Goal: Transaction & Acquisition: Purchase product/service

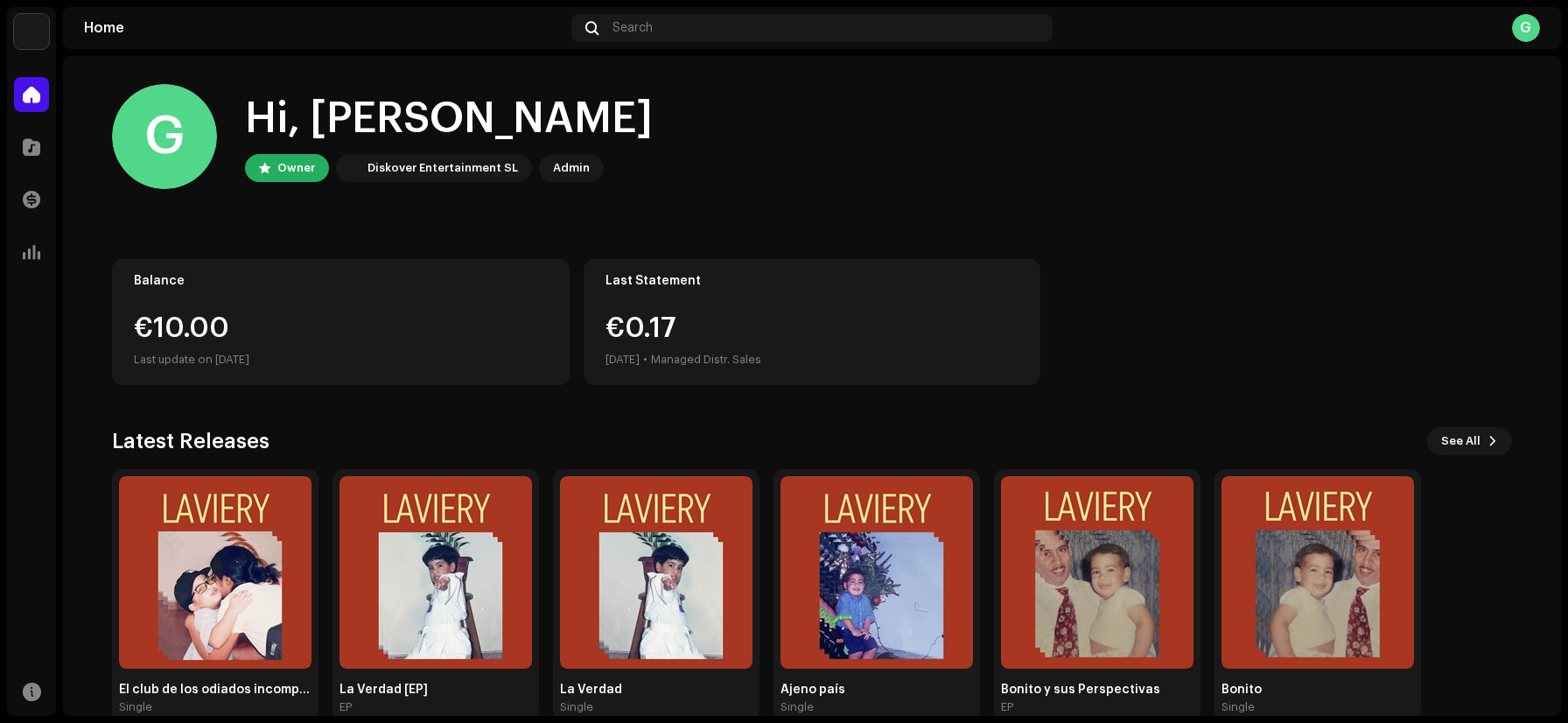
scroll to position [33, 0]
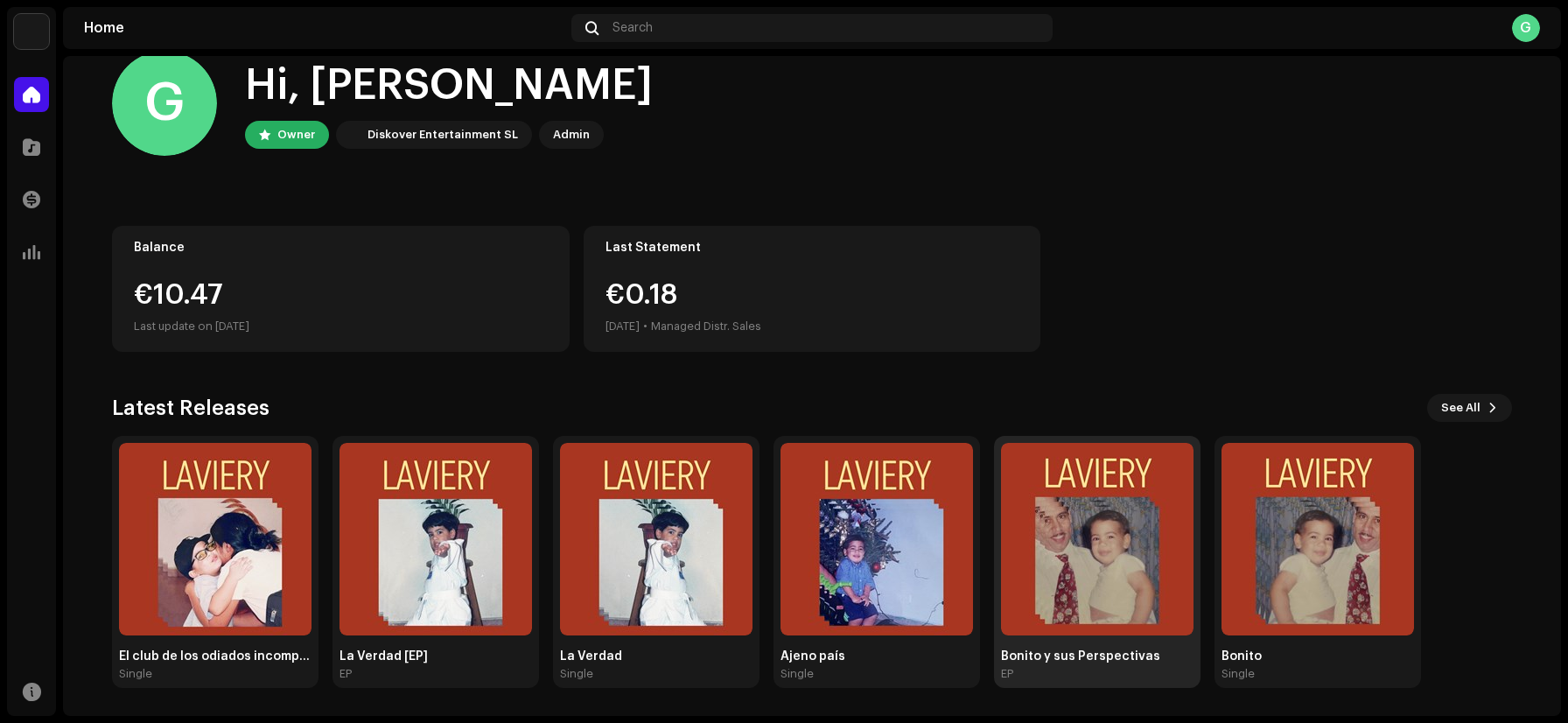
click at [1068, 594] on img at bounding box center [1097, 539] width 192 height 192
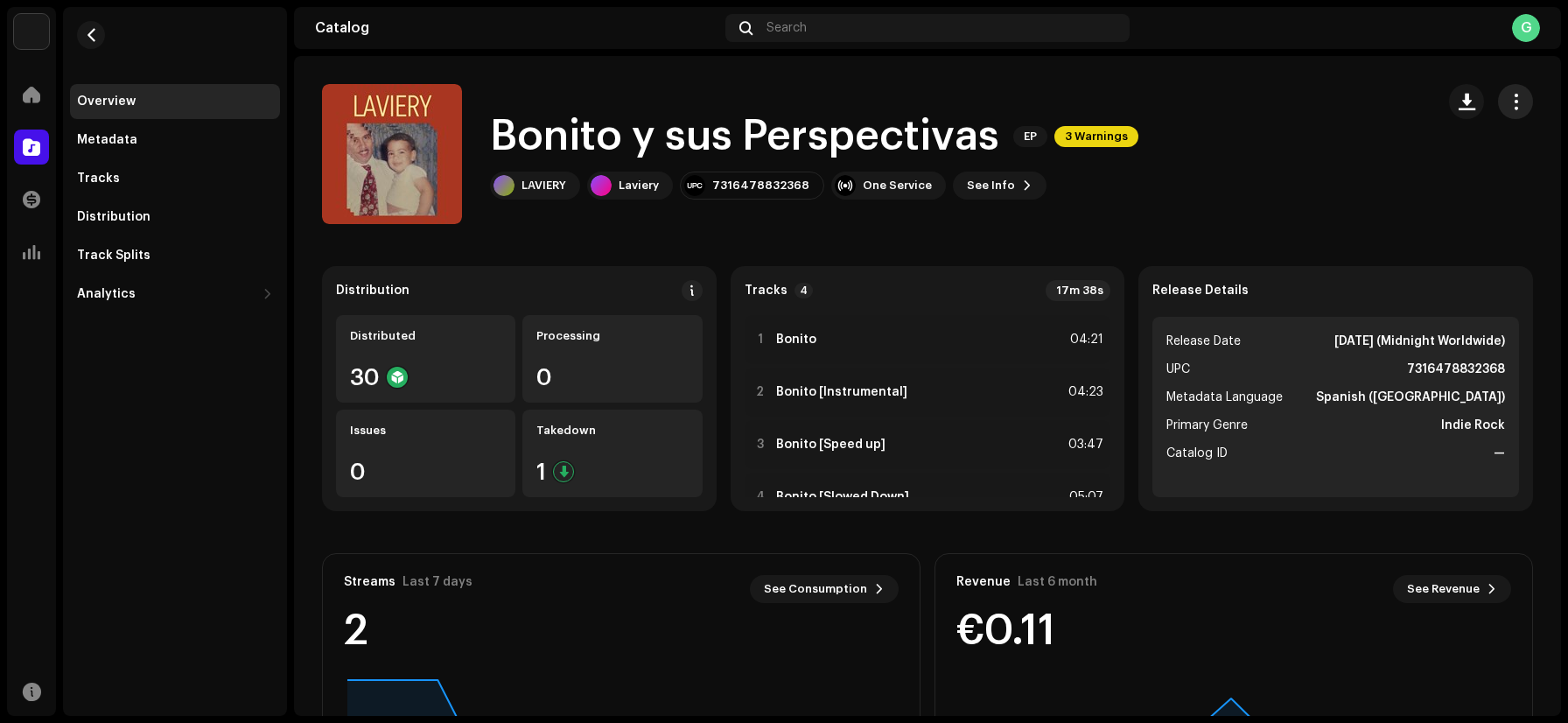
click at [1510, 98] on span "button" at bounding box center [1516, 101] width 16 height 14
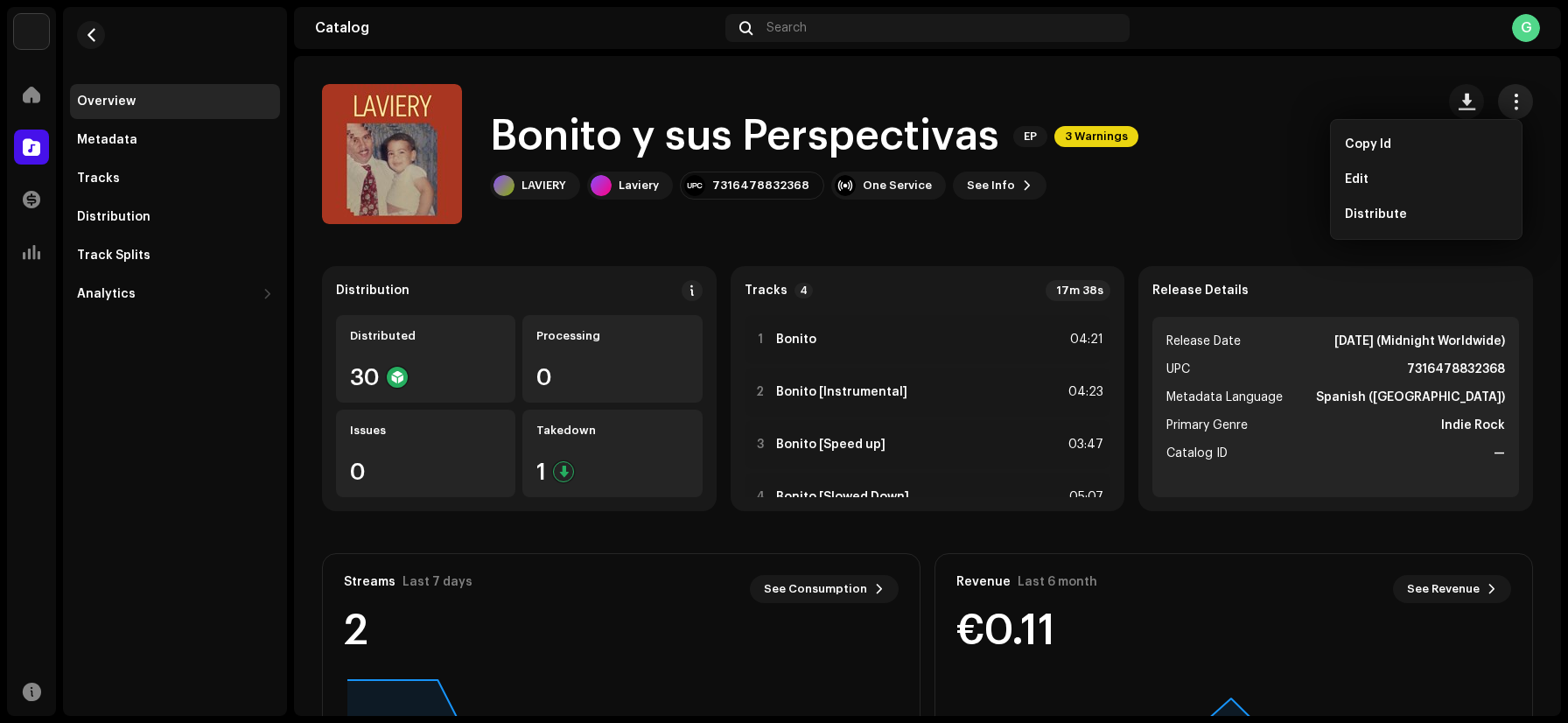
click at [1510, 98] on span "button" at bounding box center [1516, 101] width 16 height 14
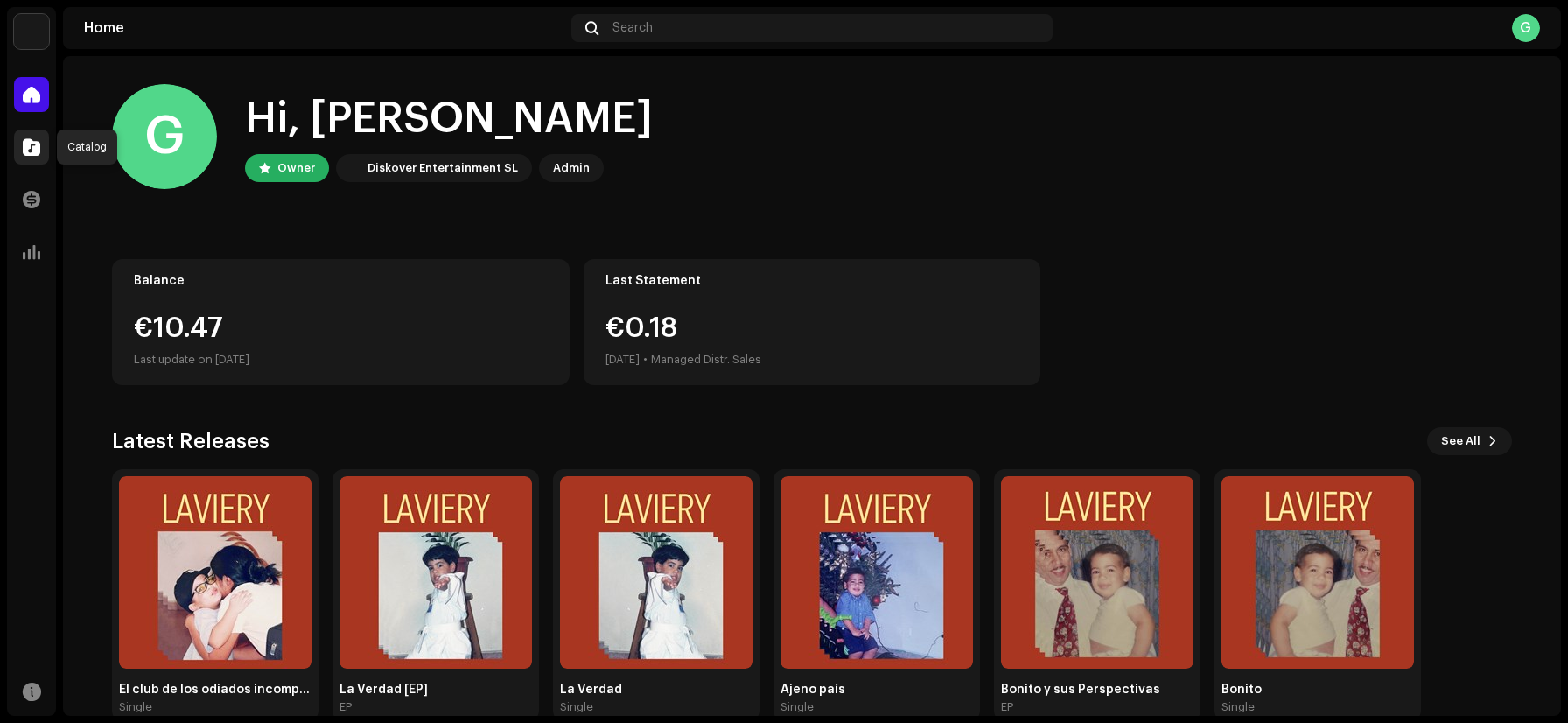
click at [30, 154] on span at bounding box center [31, 147] width 17 height 14
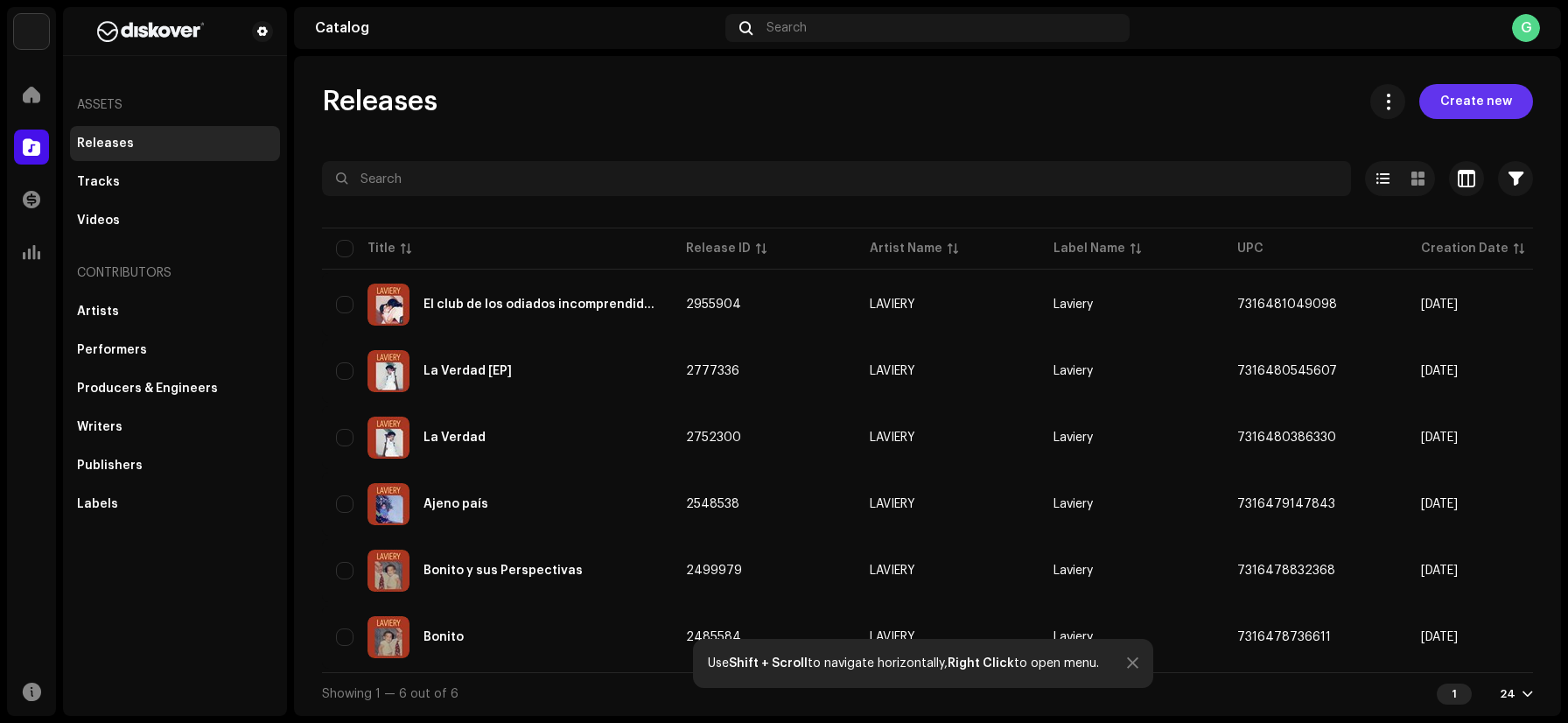
click at [1483, 90] on span "Create new" at bounding box center [1476, 101] width 71 height 35
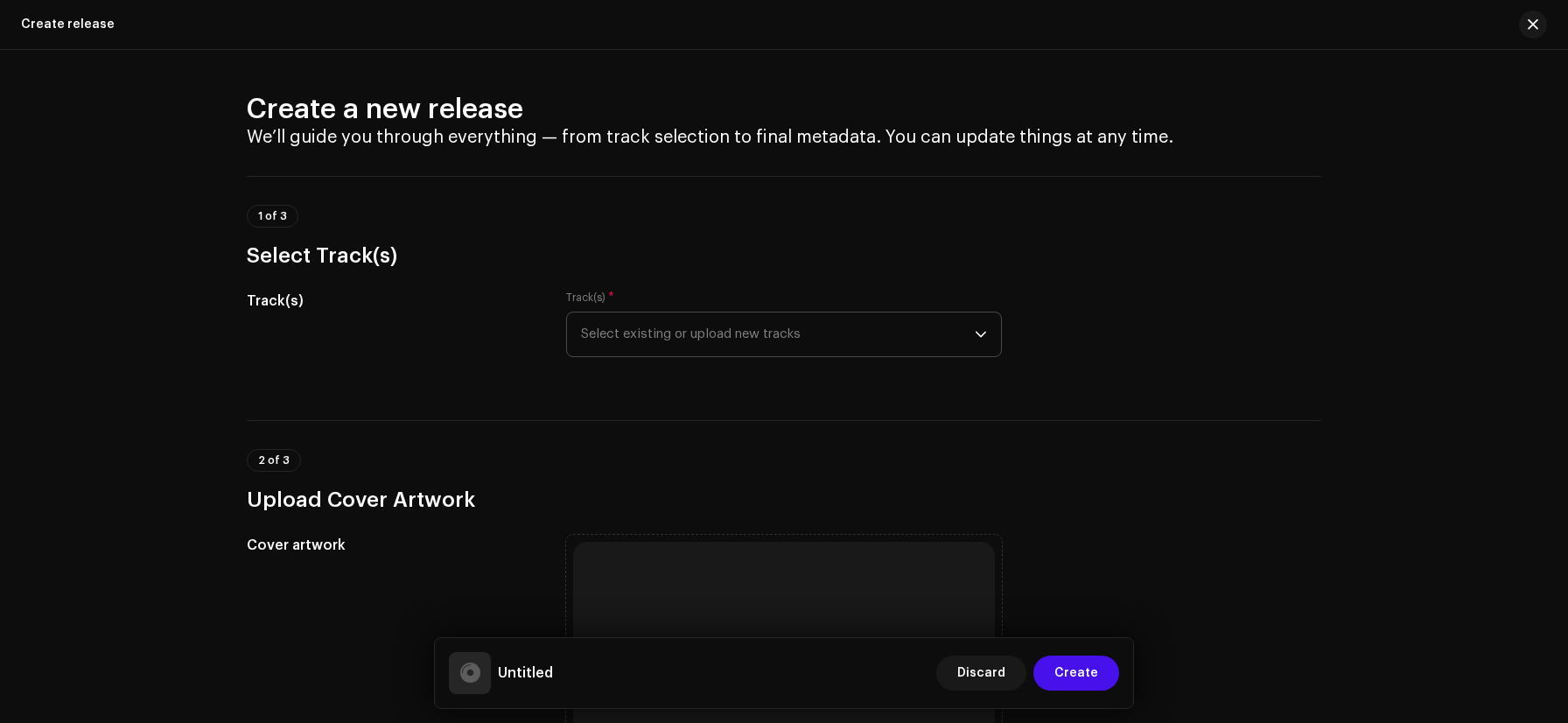
click at [636, 334] on span "Select existing or upload new tracks" at bounding box center [777, 334] width 393 height 44
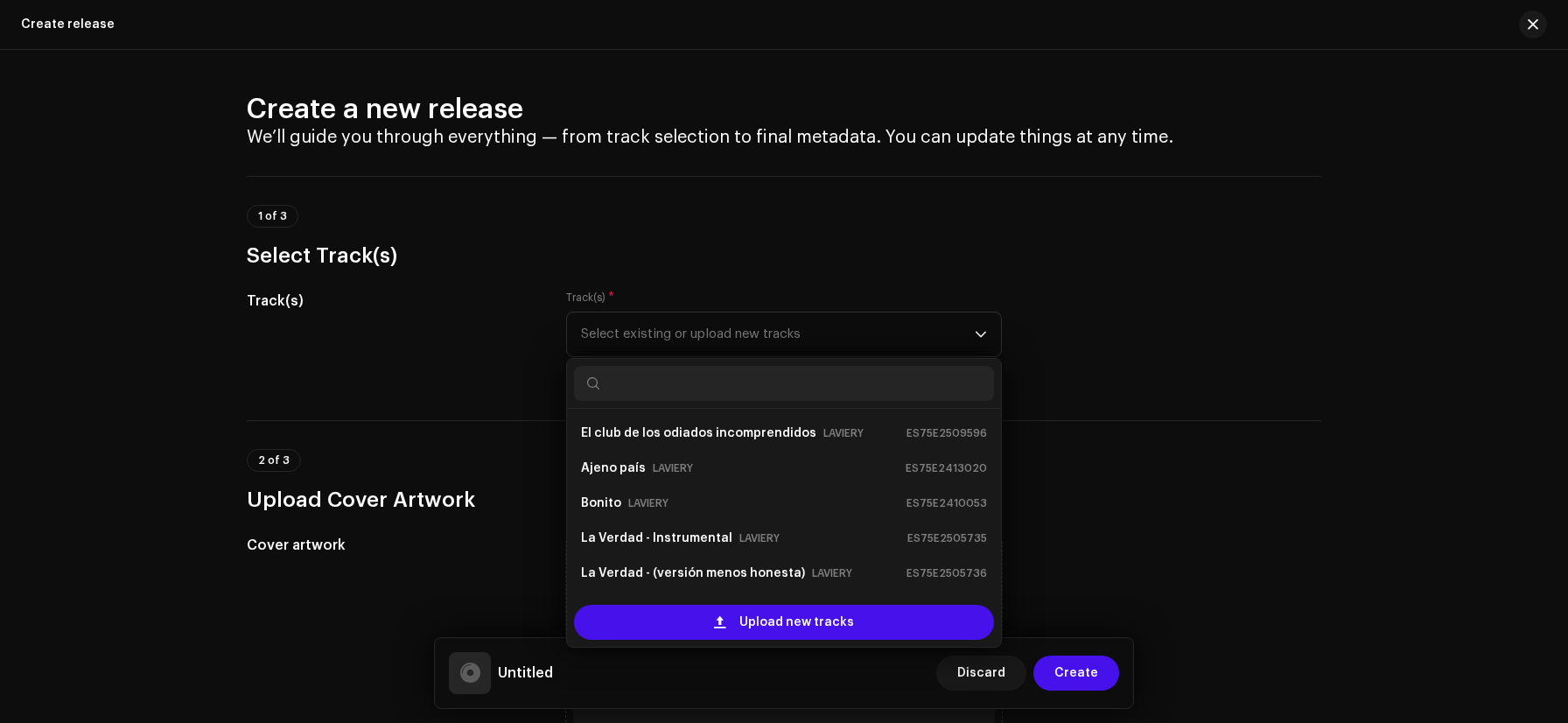
click at [701, 266] on h3 "Select Track(s)" at bounding box center [784, 255] width 1075 height 28
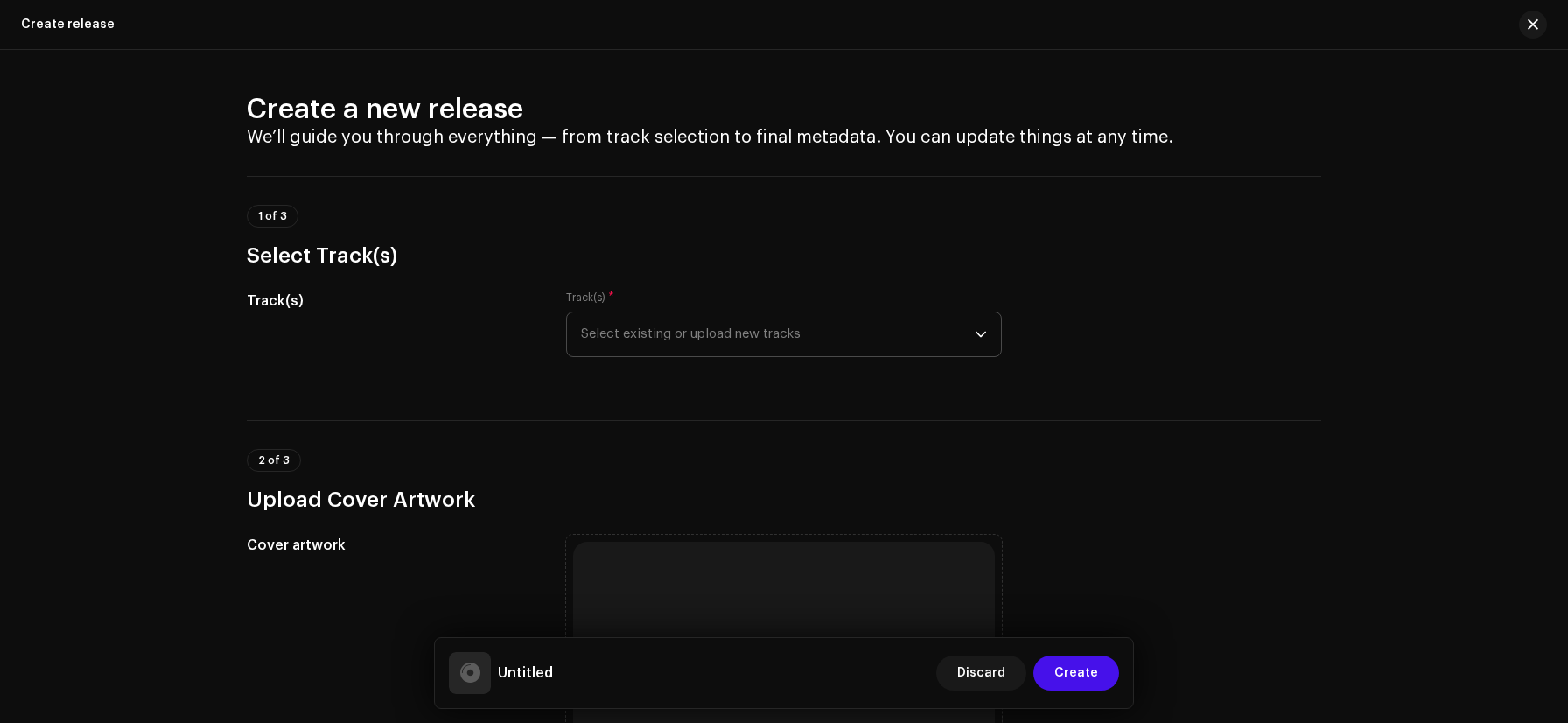
click at [718, 322] on span "Select existing or upload new tracks" at bounding box center [777, 334] width 393 height 44
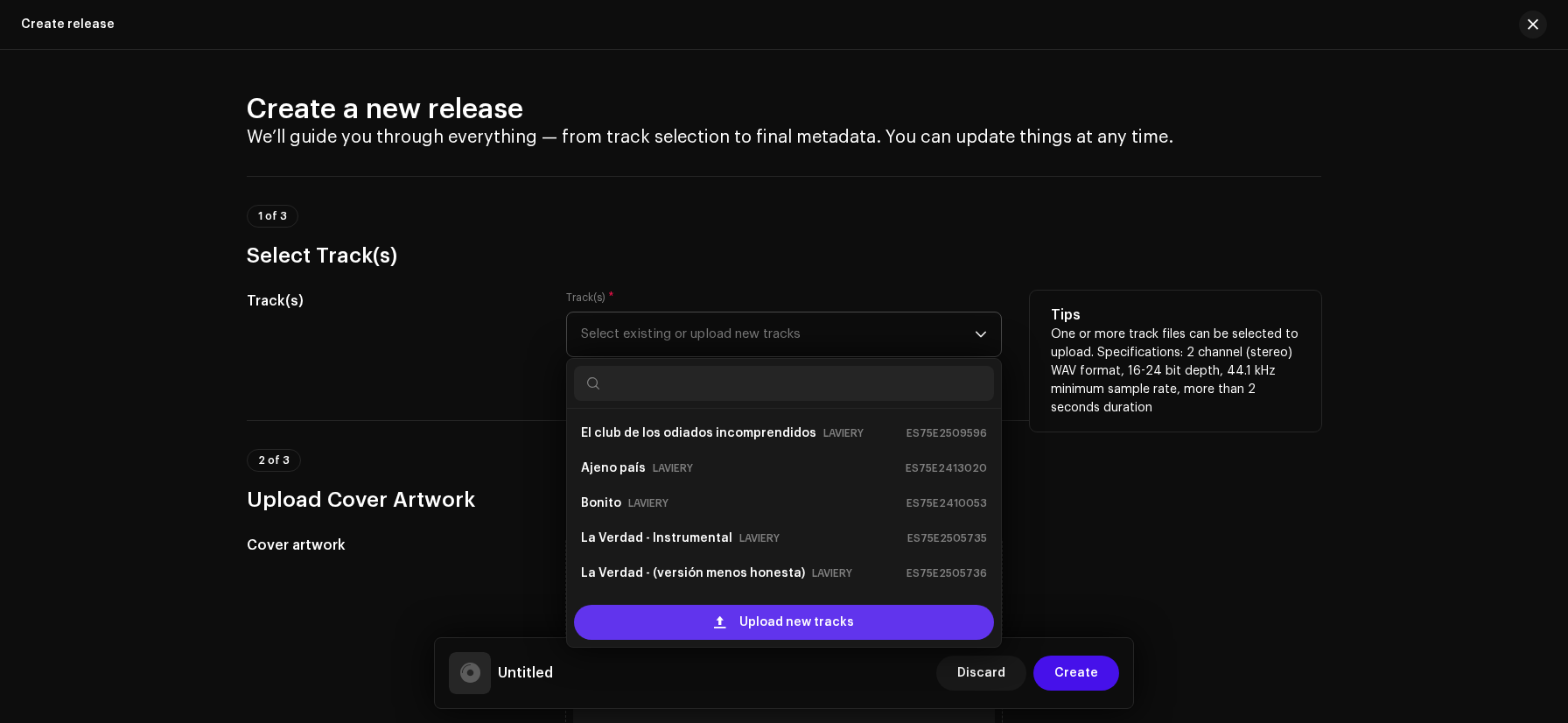
click at [716, 628] on span at bounding box center [720, 622] width 11 height 14
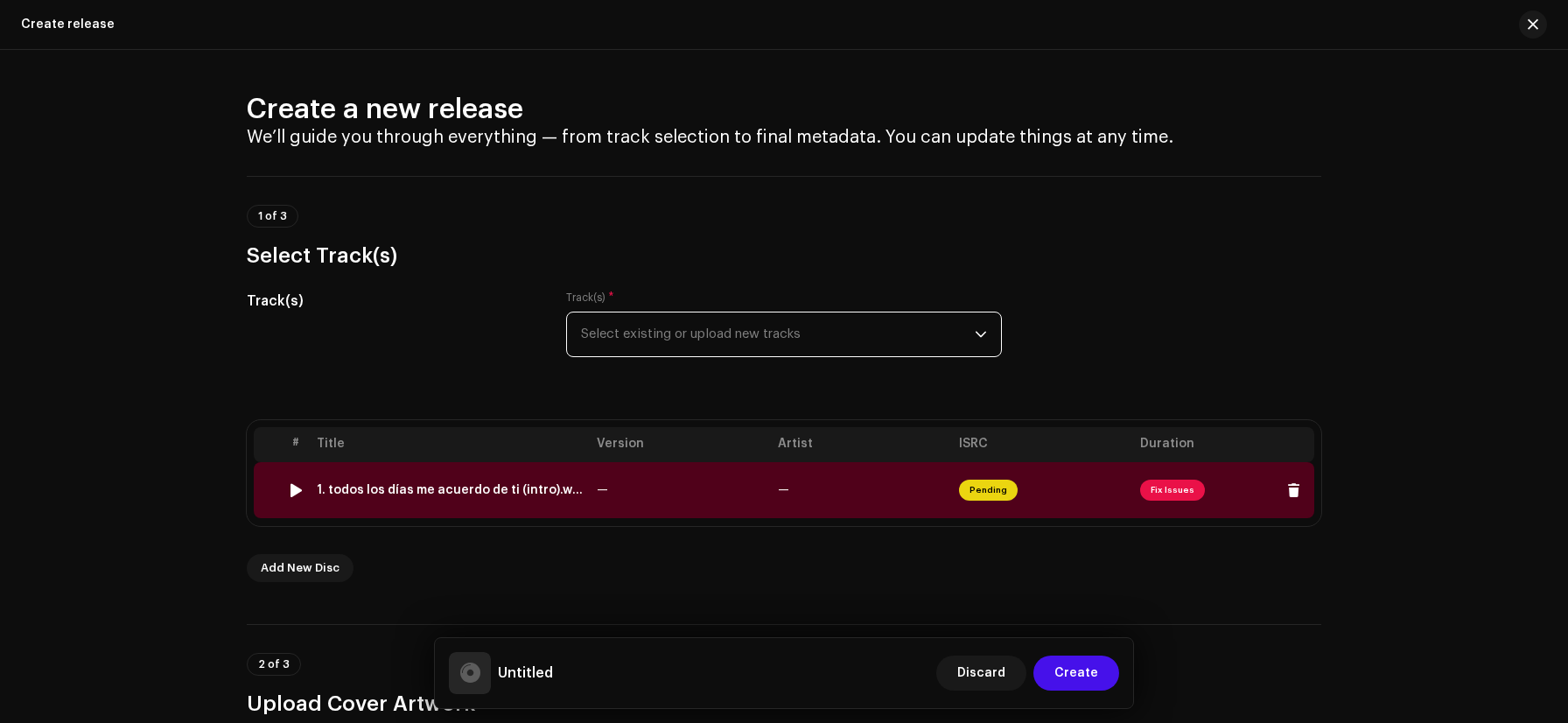
click at [1160, 492] on span "Fix Issues" at bounding box center [1173, 491] width 65 height 21
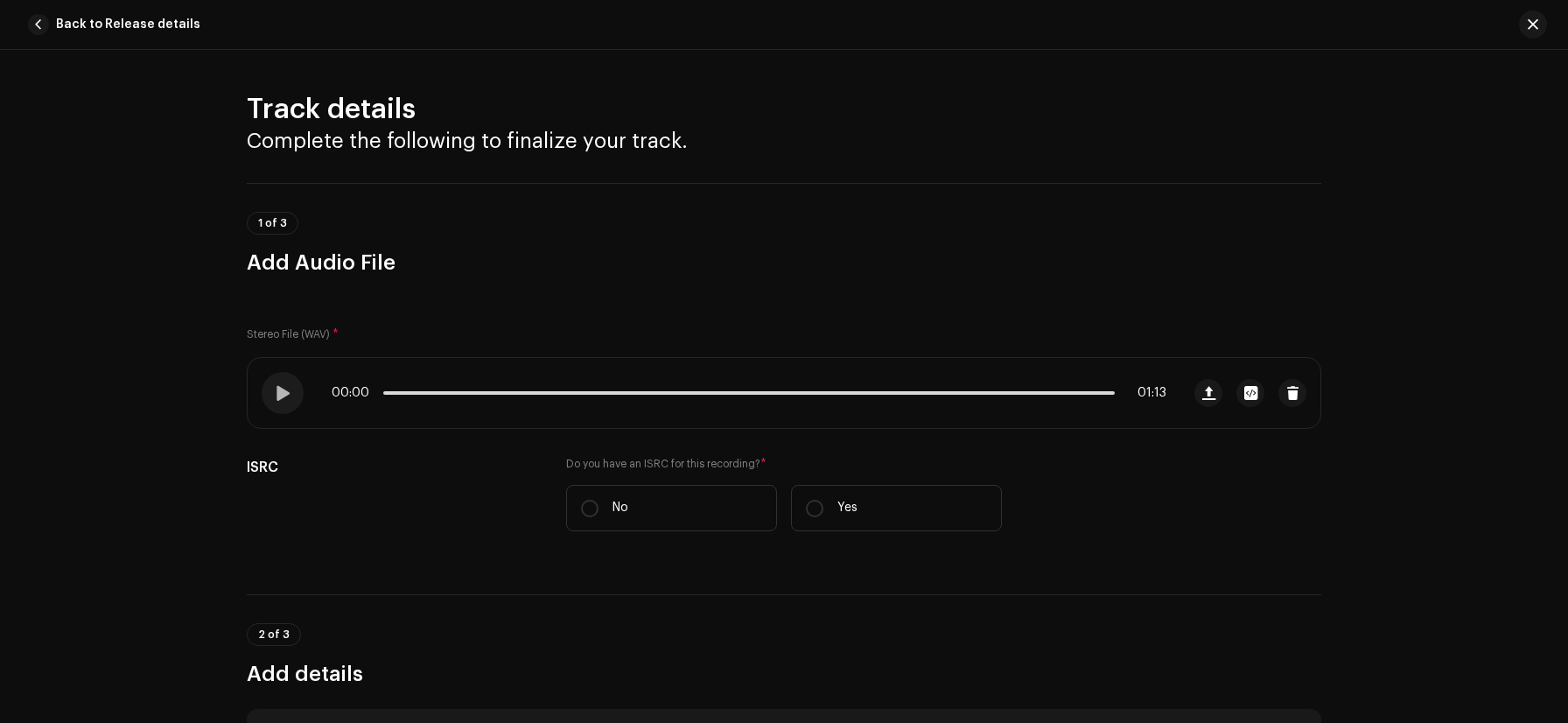
scroll to position [692, 0]
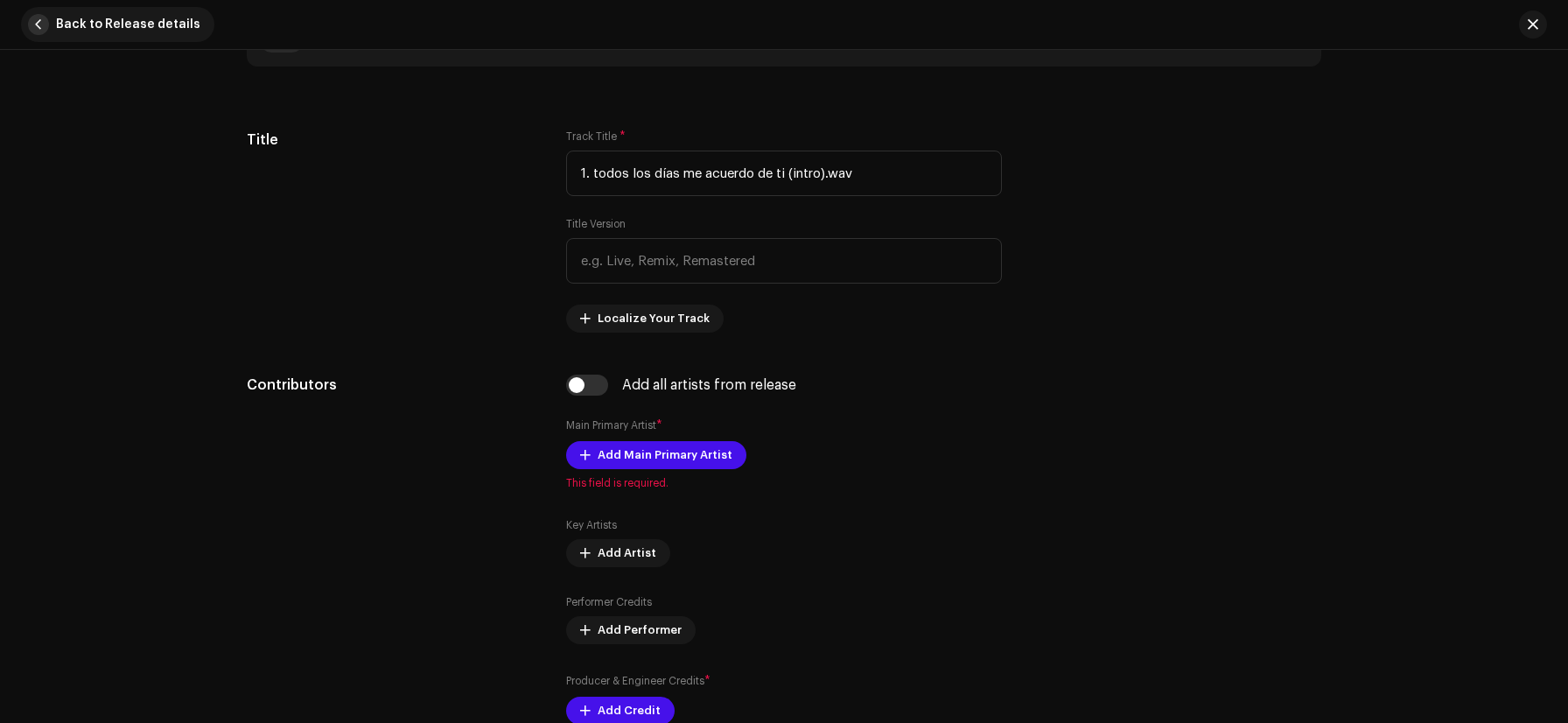
click at [51, 31] on button "Back to Release details" at bounding box center [117, 24] width 193 height 35
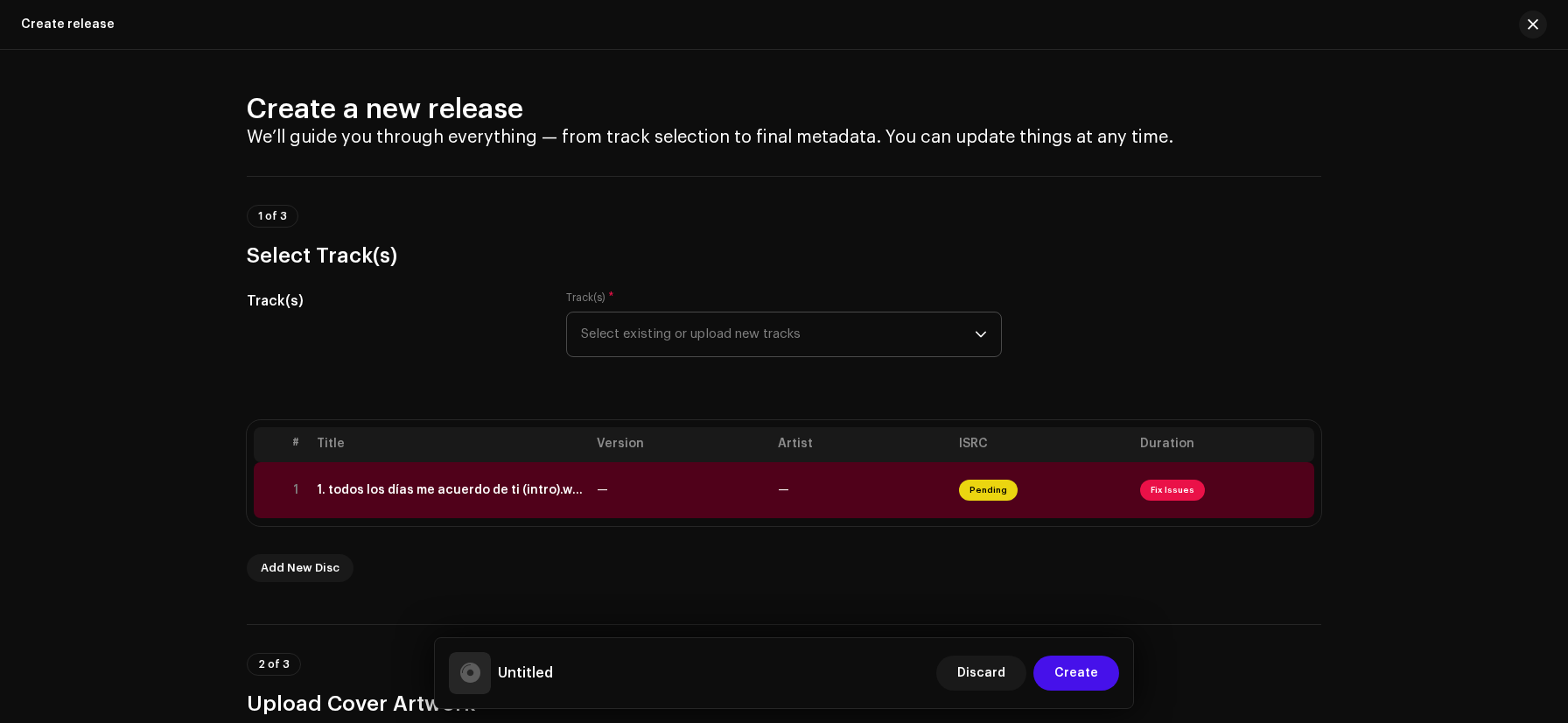
click at [778, 337] on span "Select existing or upload new tracks" at bounding box center [777, 334] width 393 height 44
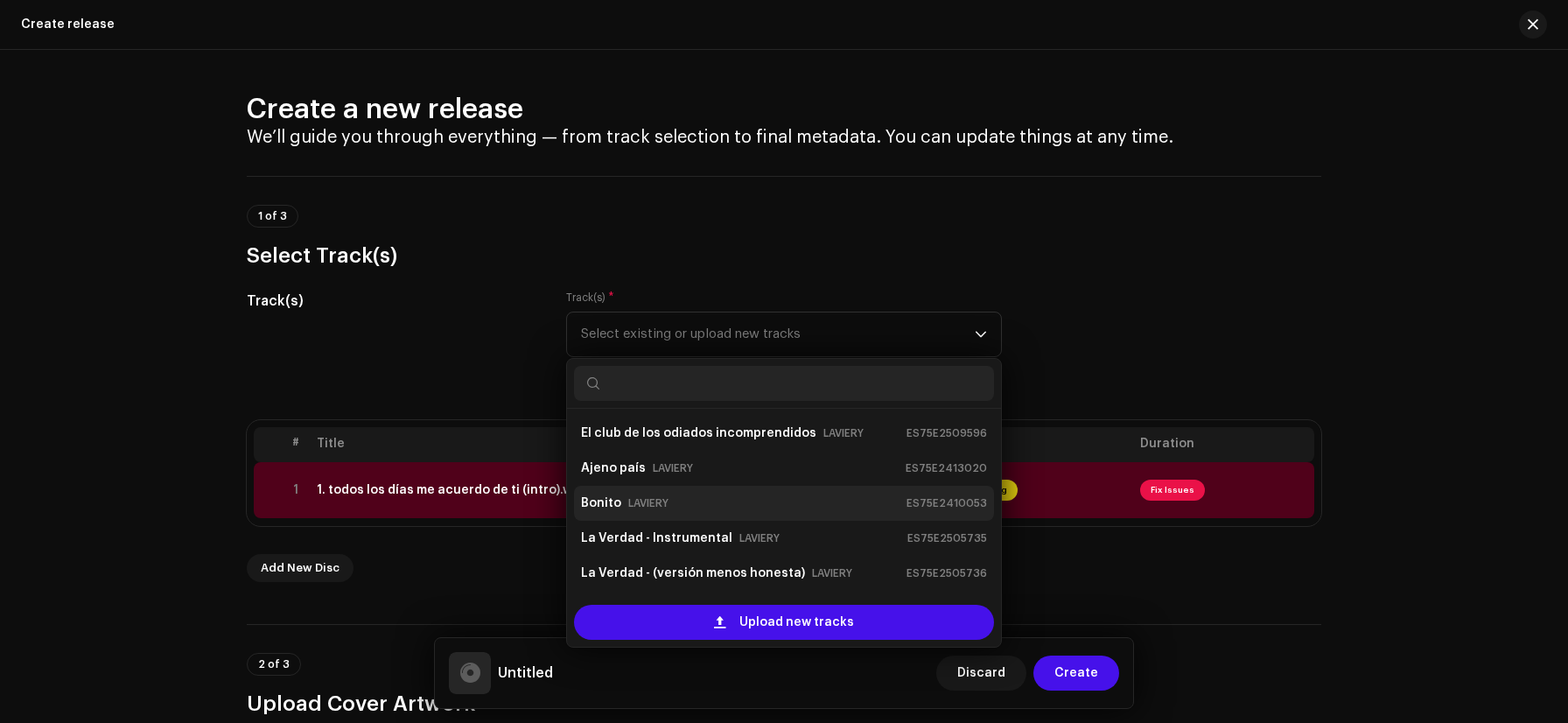
click at [670, 503] on div "[PERSON_NAME] ES75E2410053" at bounding box center [784, 503] width 406 height 28
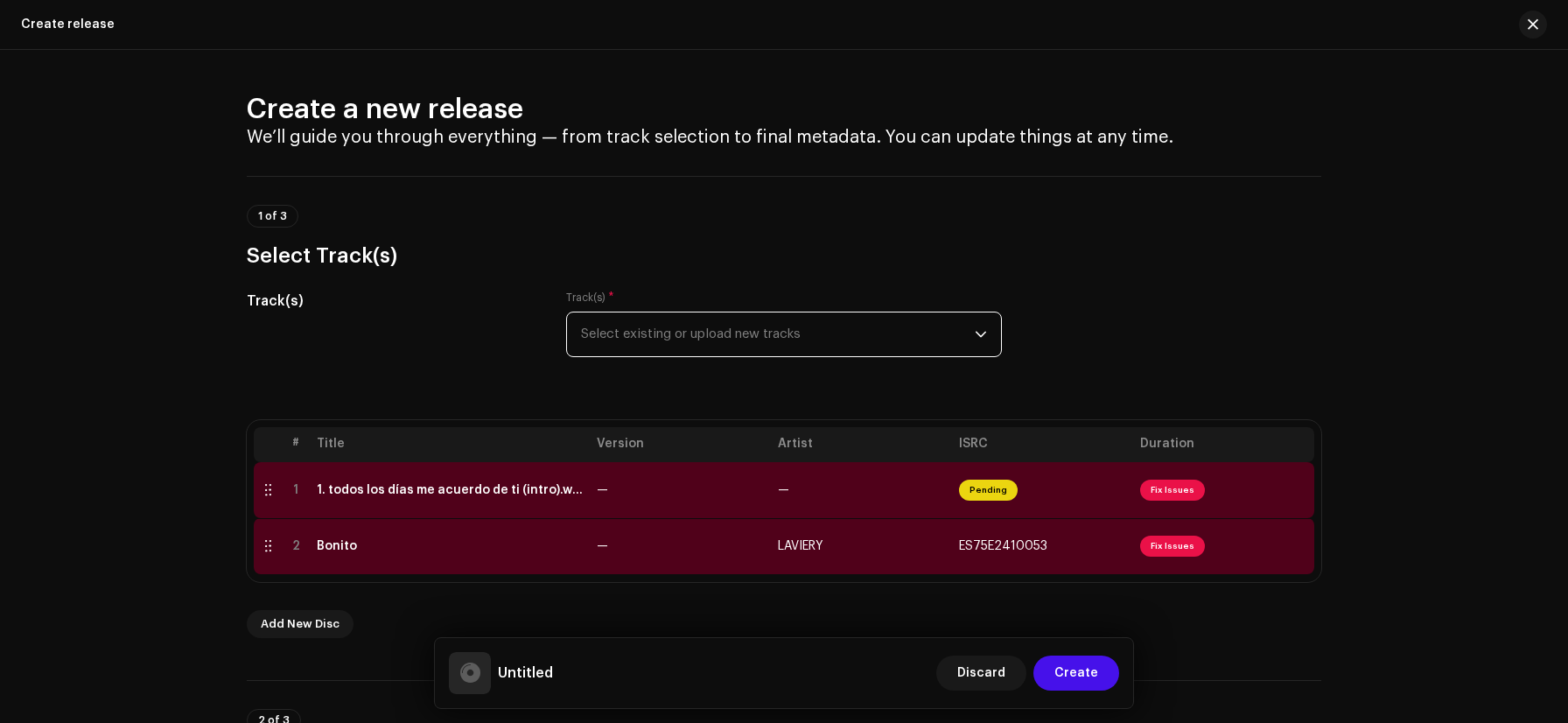
click at [782, 339] on span "Select existing or upload new tracks" at bounding box center [777, 334] width 393 height 44
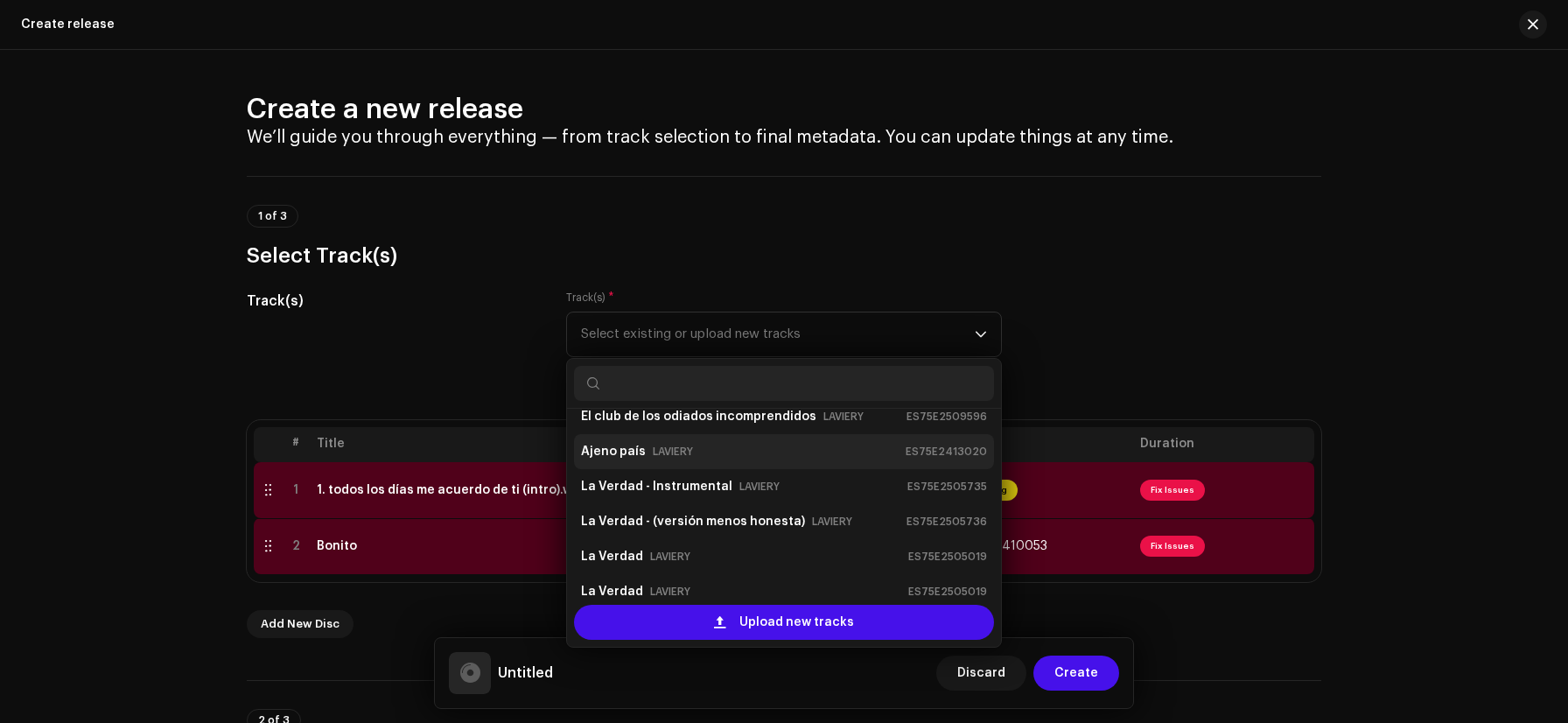
scroll to position [0, 0]
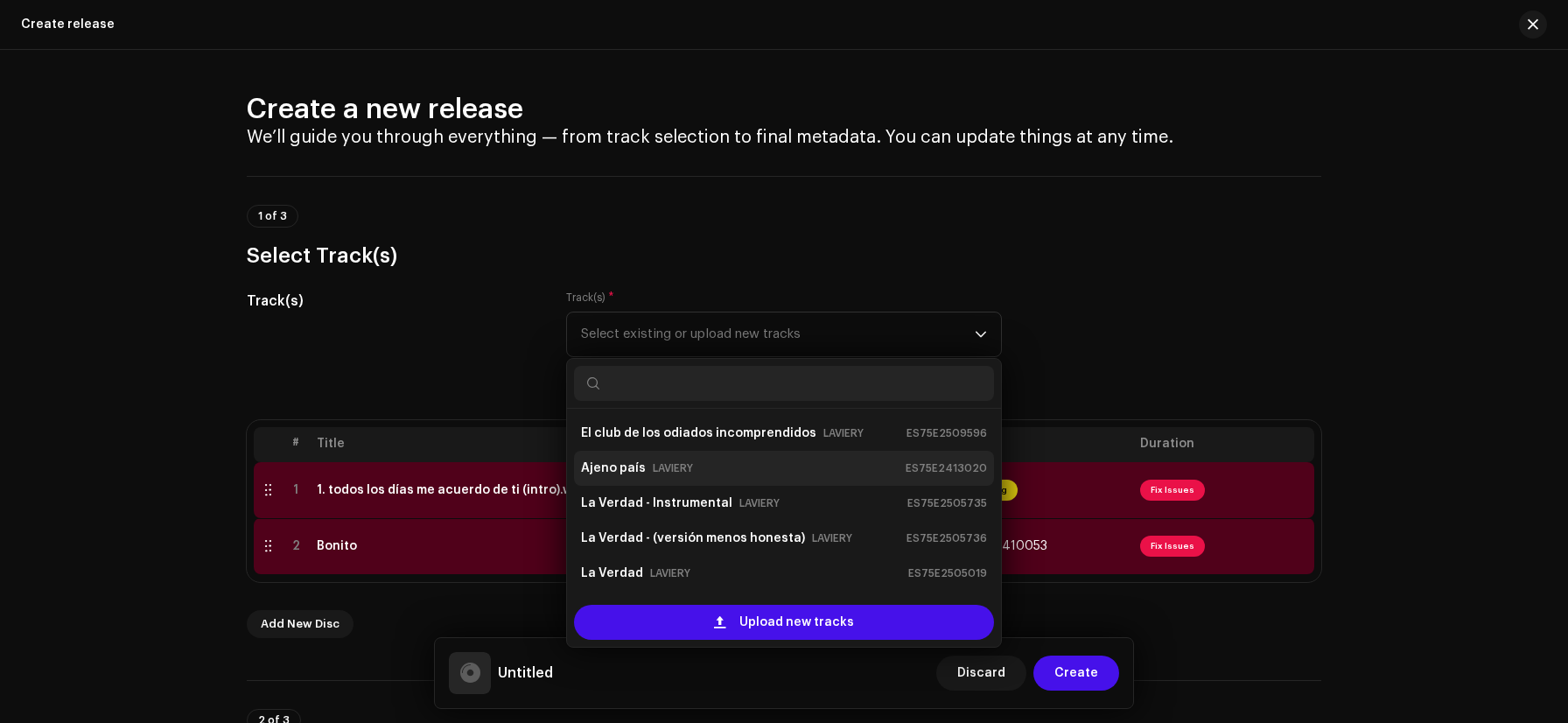
click at [699, 471] on div "Ajeno país [PERSON_NAME] ES75E2413020" at bounding box center [784, 468] width 406 height 28
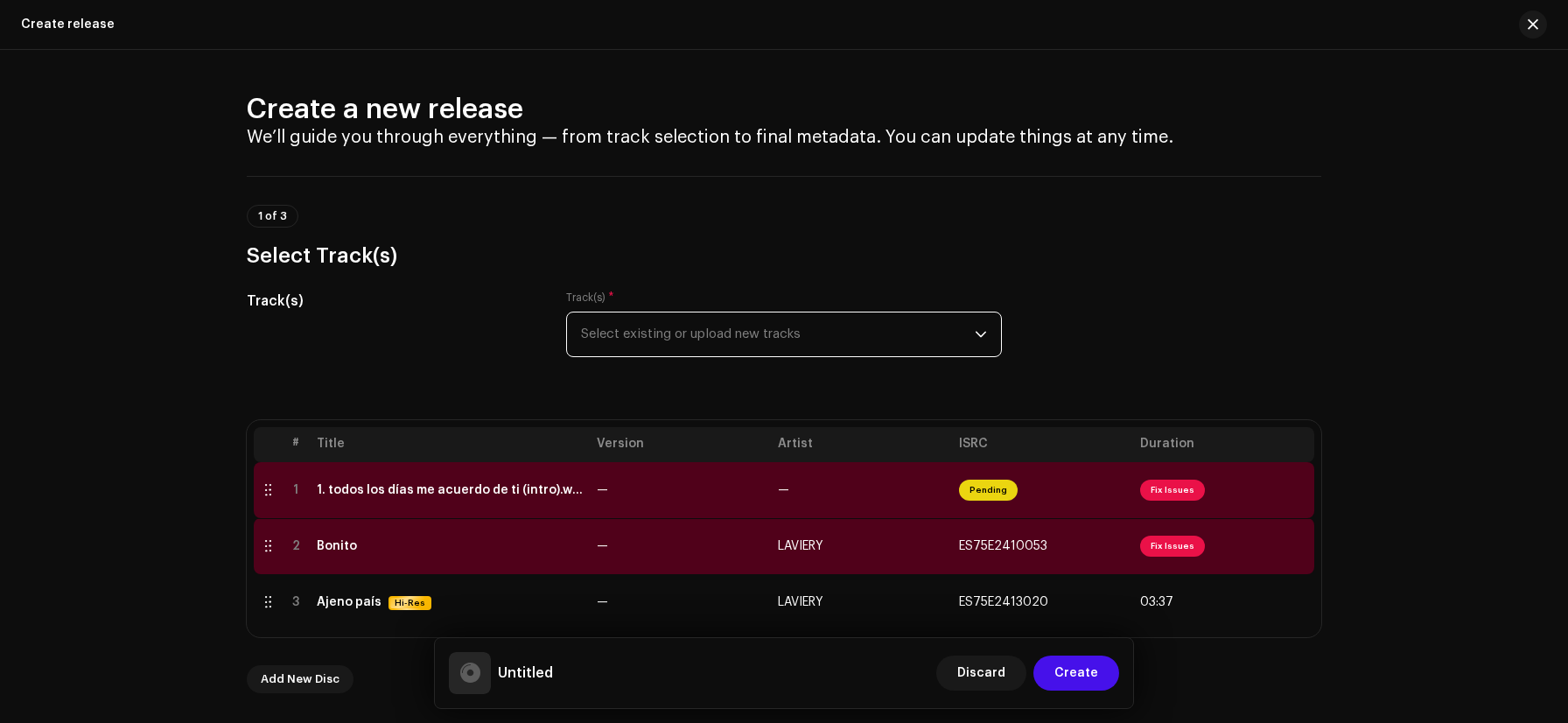
click at [734, 342] on span "Select existing or upload new tracks" at bounding box center [777, 334] width 393 height 44
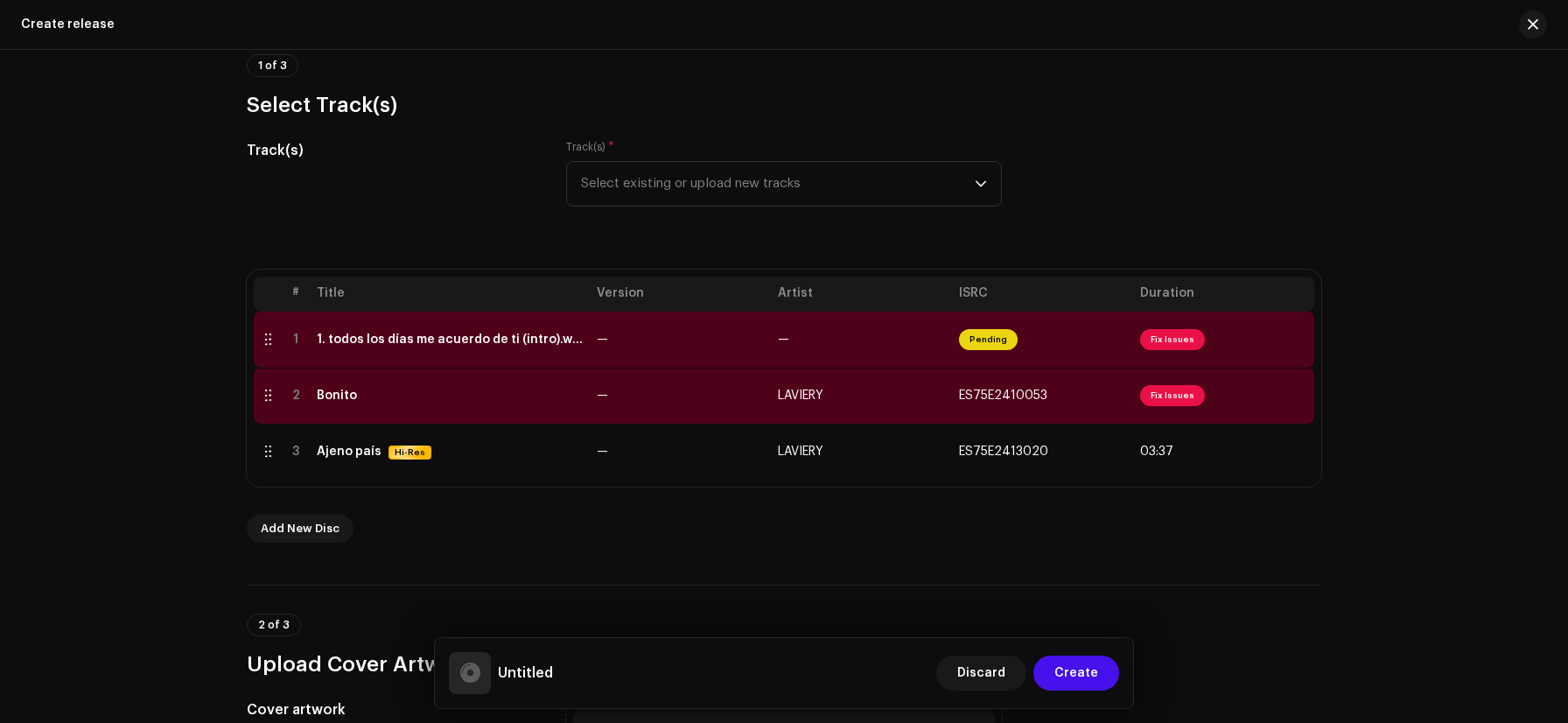
scroll to position [73, 0]
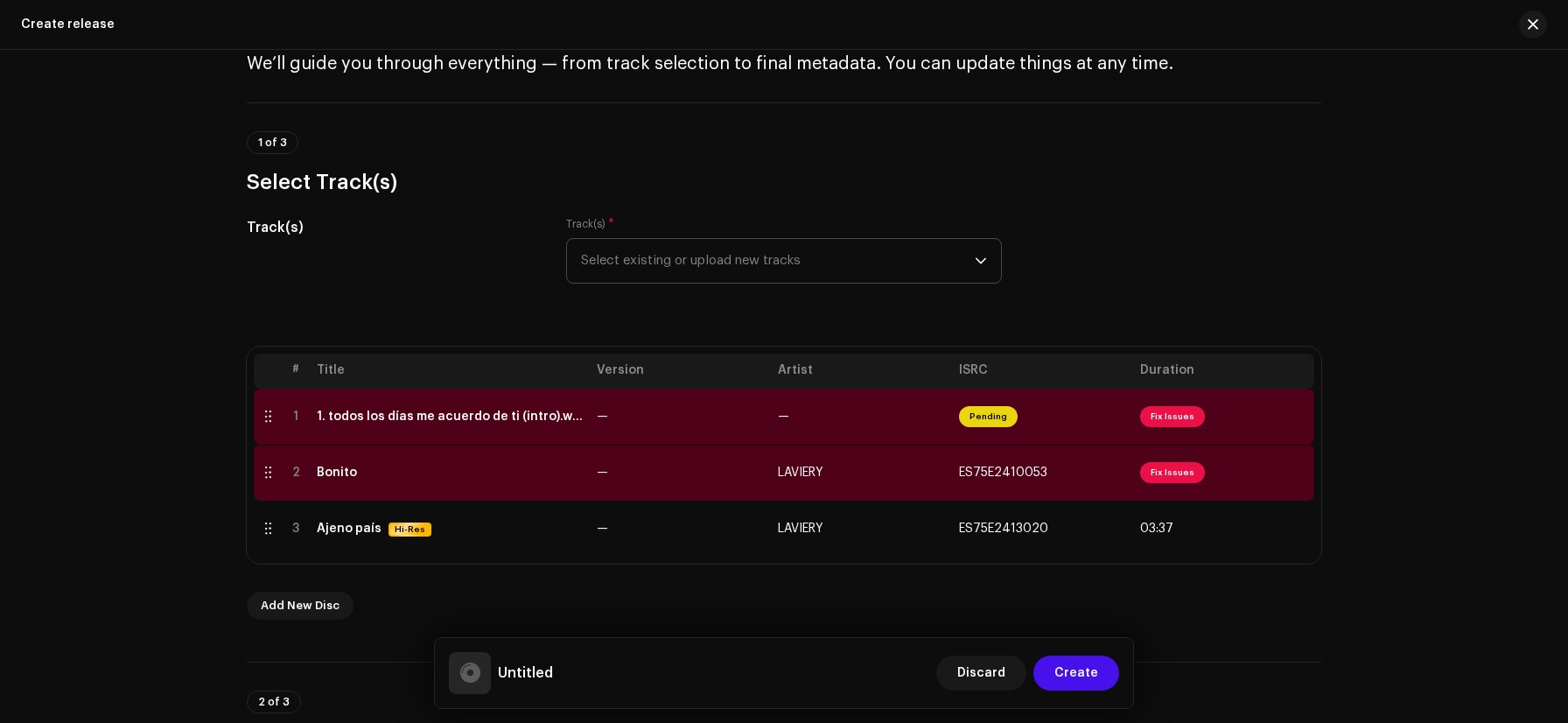
click at [725, 256] on span "Select existing or upload new tracks" at bounding box center [777, 261] width 393 height 44
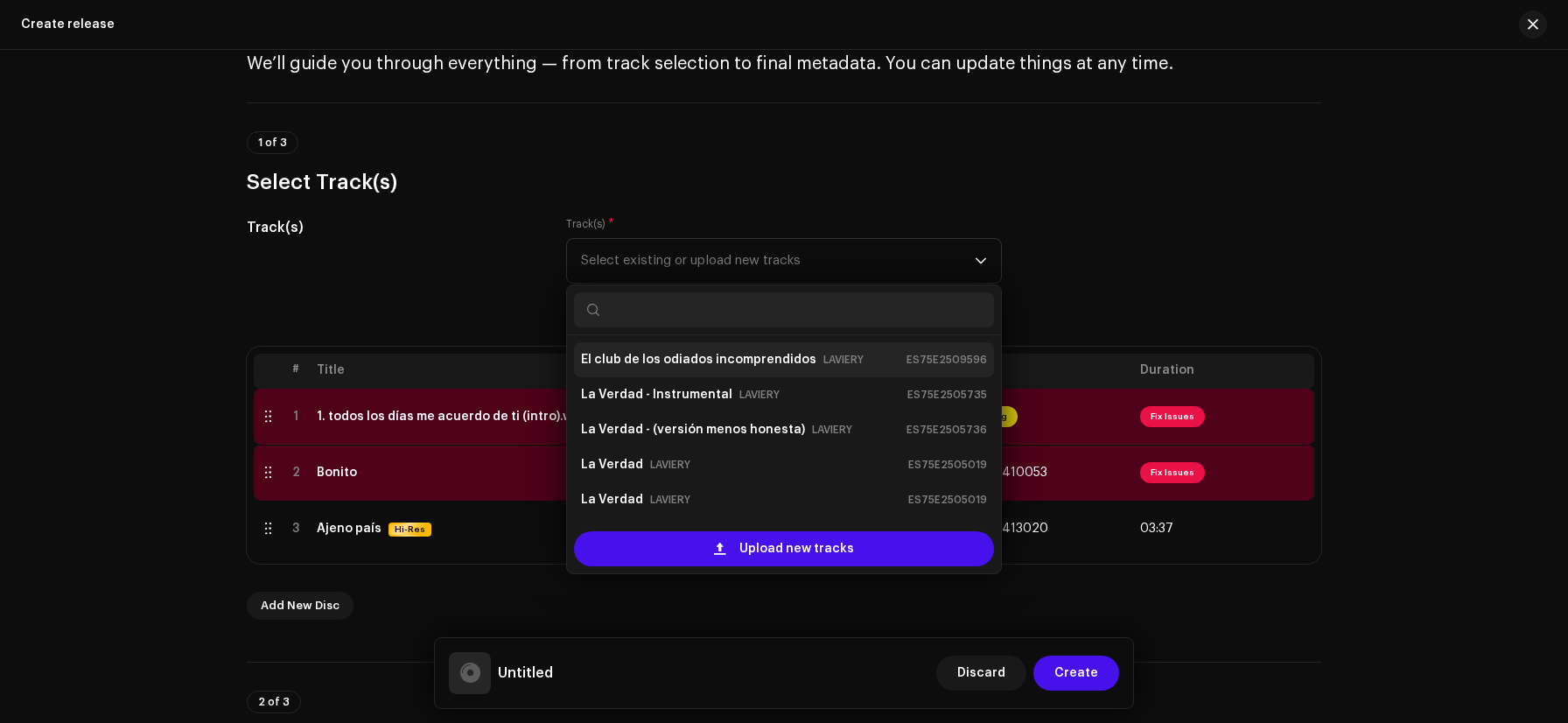
click at [666, 367] on strong "El club de los odiados incomprendidos" at bounding box center [698, 359] width 235 height 28
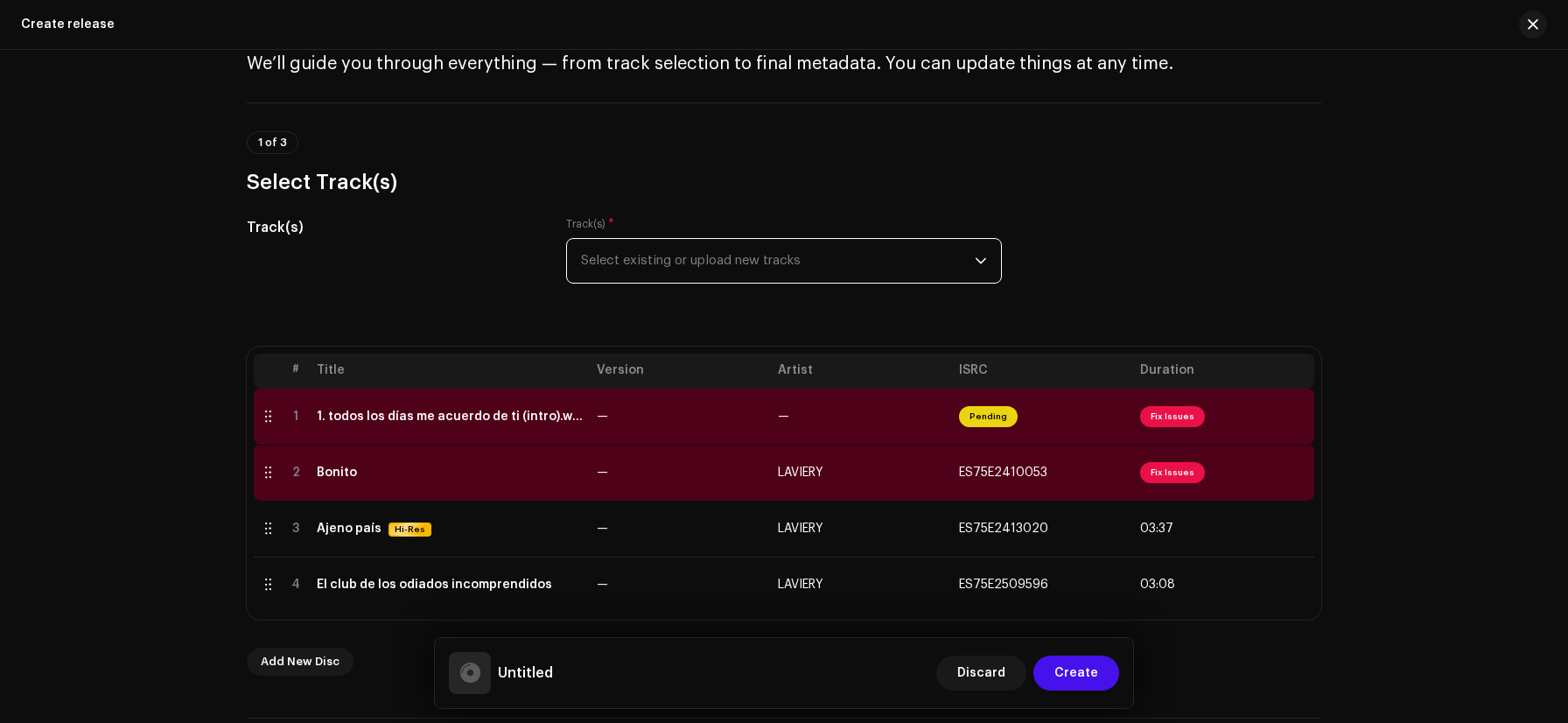
click at [687, 270] on span "Select existing or upload new tracks" at bounding box center [777, 261] width 393 height 44
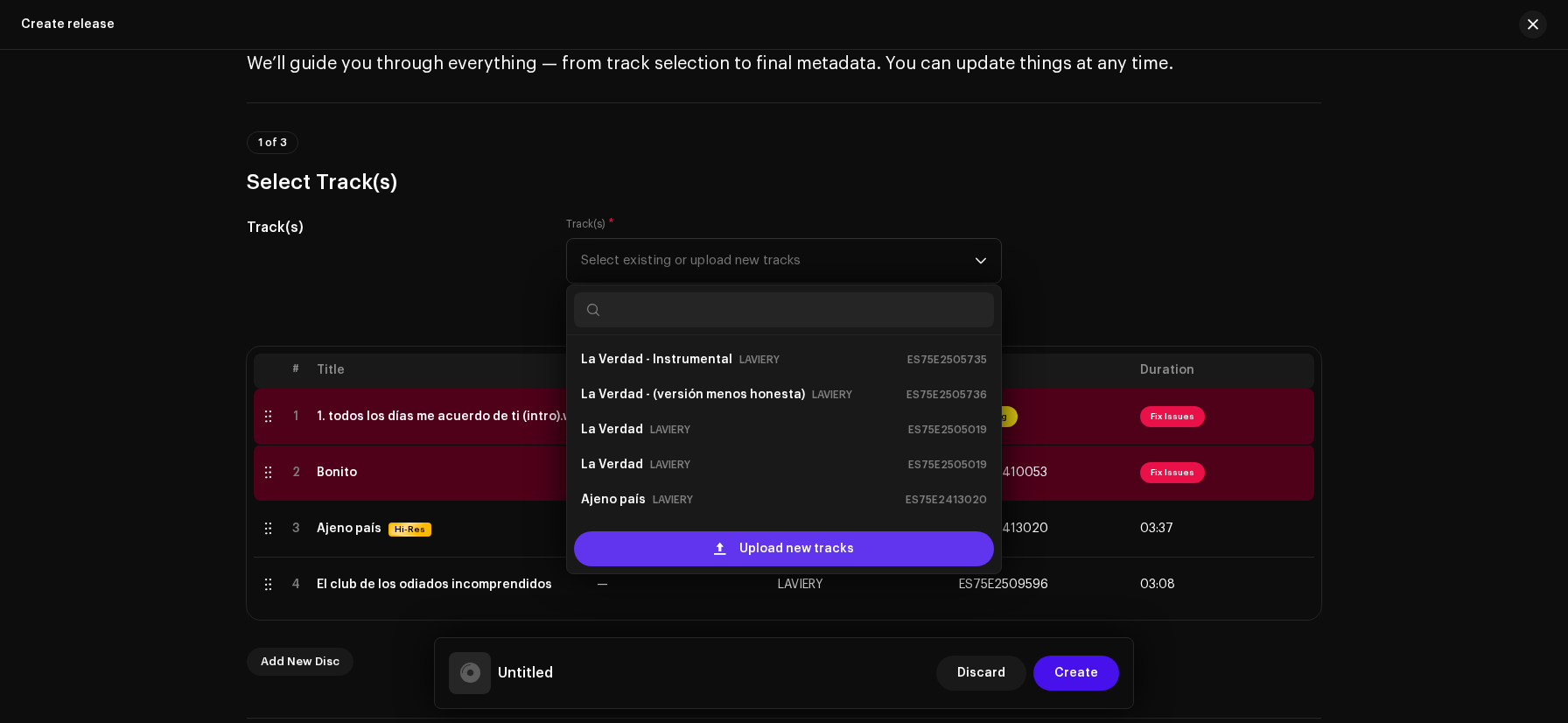
scroll to position [28, 0]
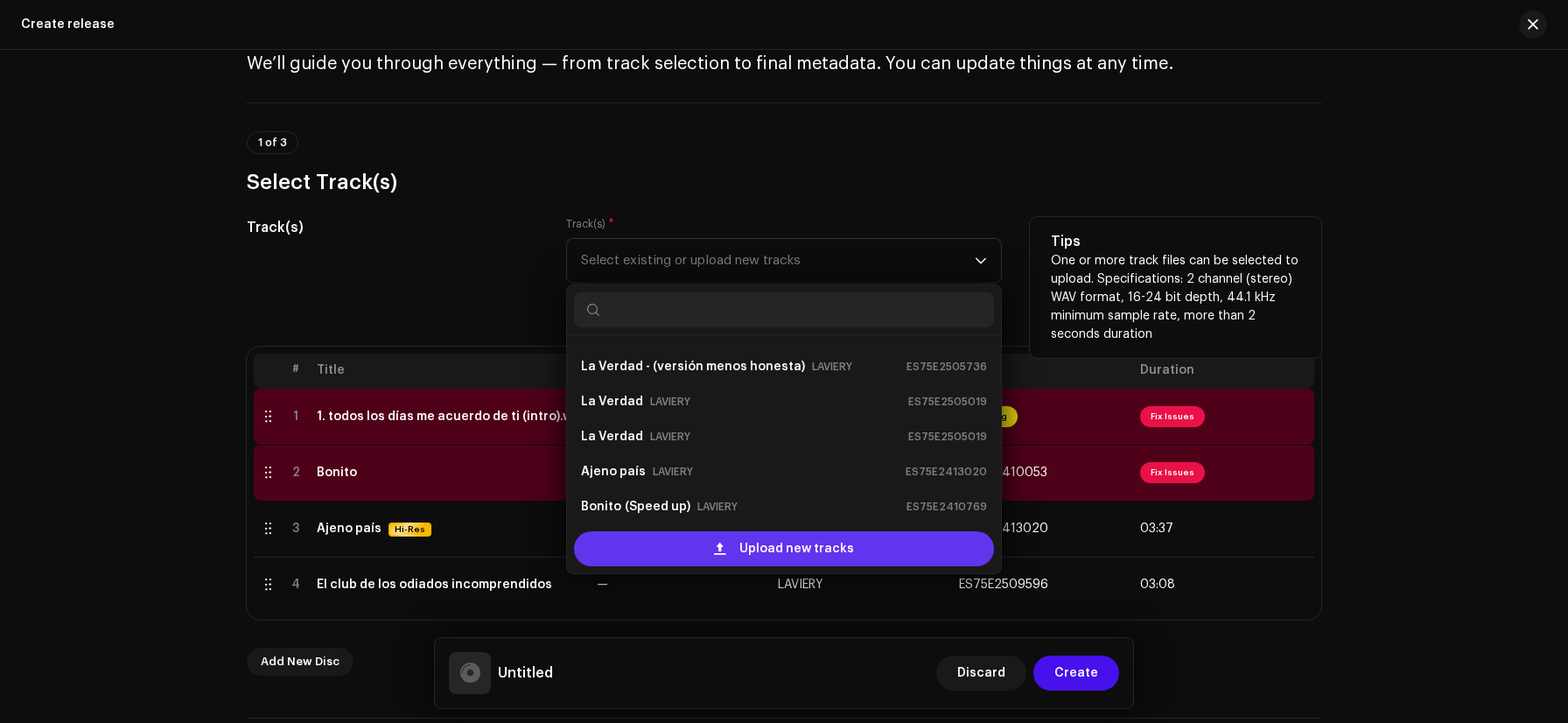
click at [727, 546] on div "Upload new tracks" at bounding box center [784, 549] width 420 height 35
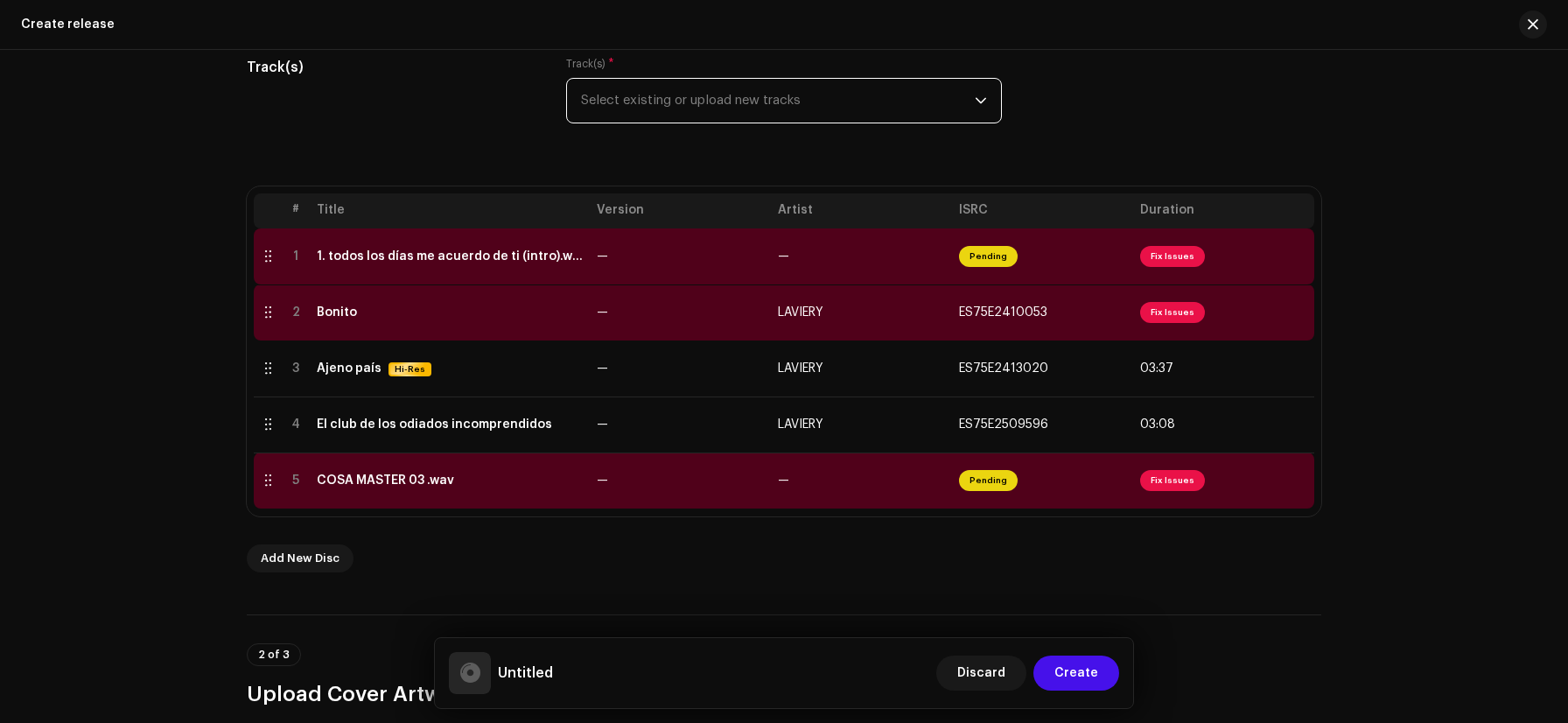
scroll to position [228, 0]
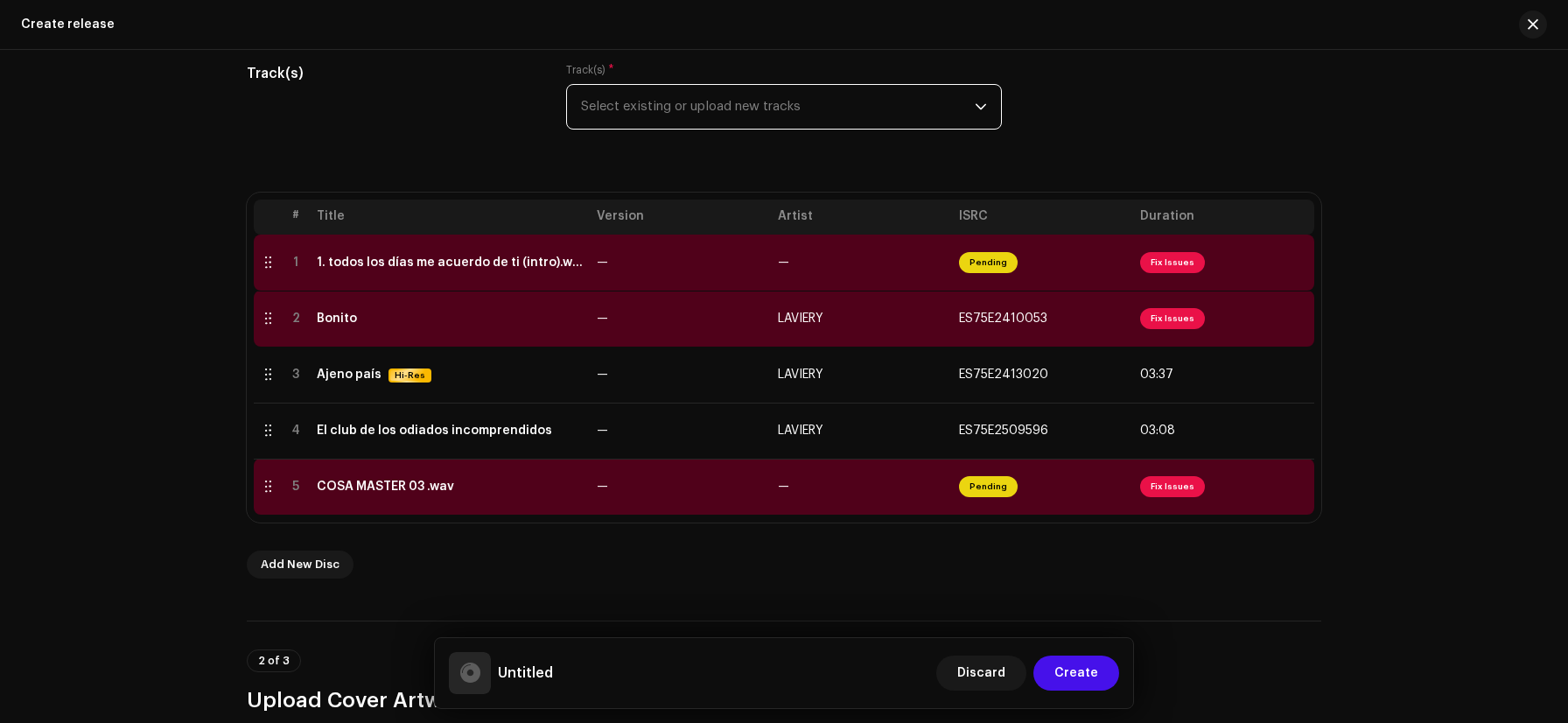
click at [780, 115] on span "Select existing or upload new tracks" at bounding box center [777, 107] width 393 height 44
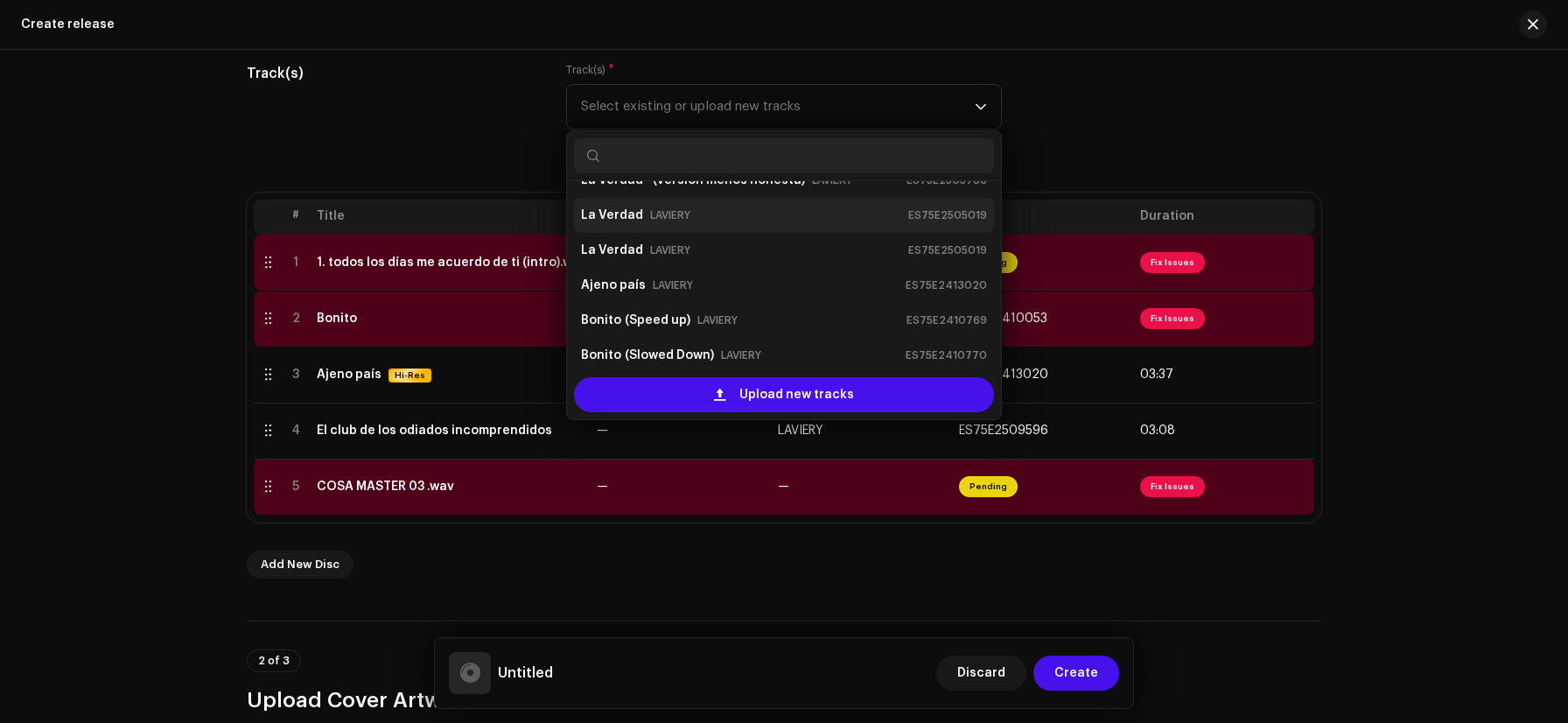
scroll to position [51, 0]
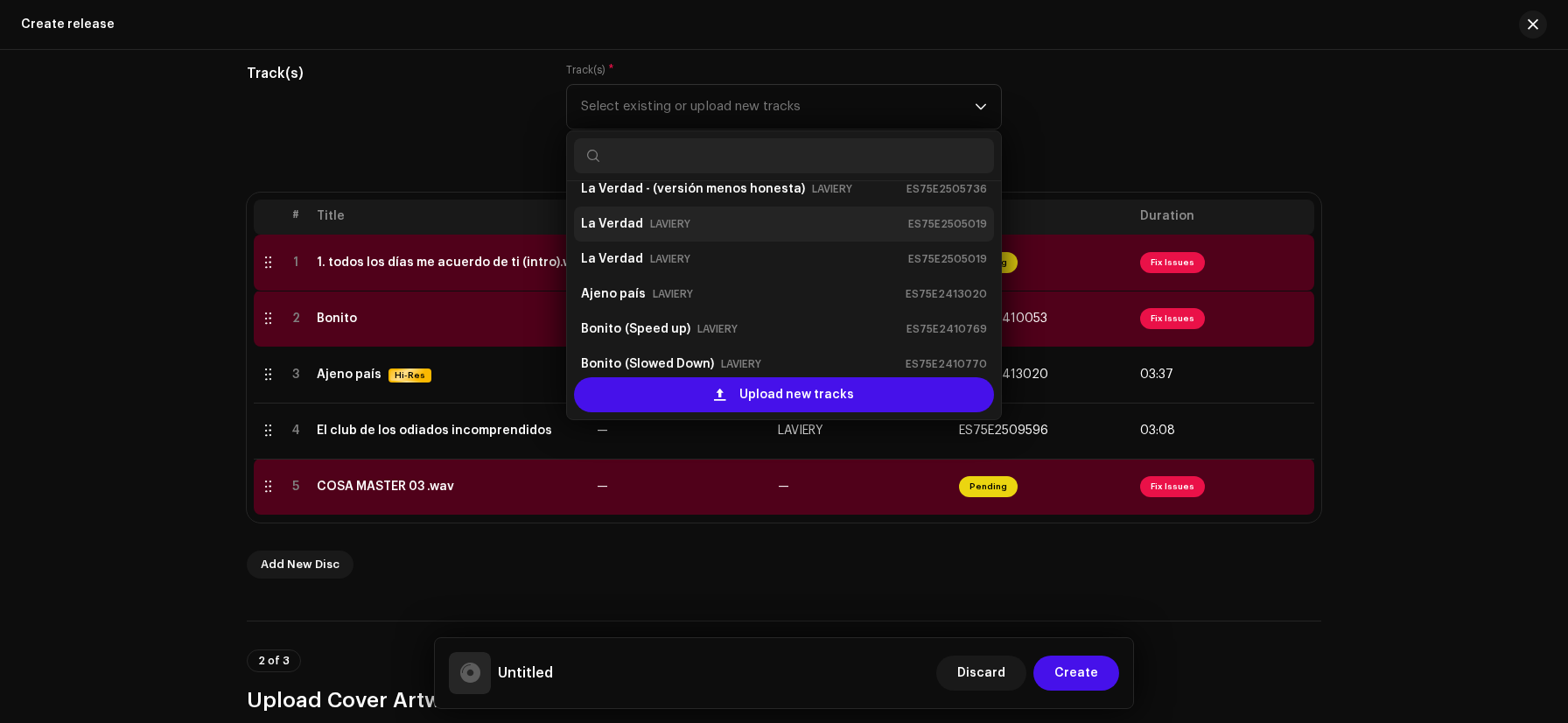
click at [939, 226] on small "ES75E2505019" at bounding box center [948, 224] width 79 height 17
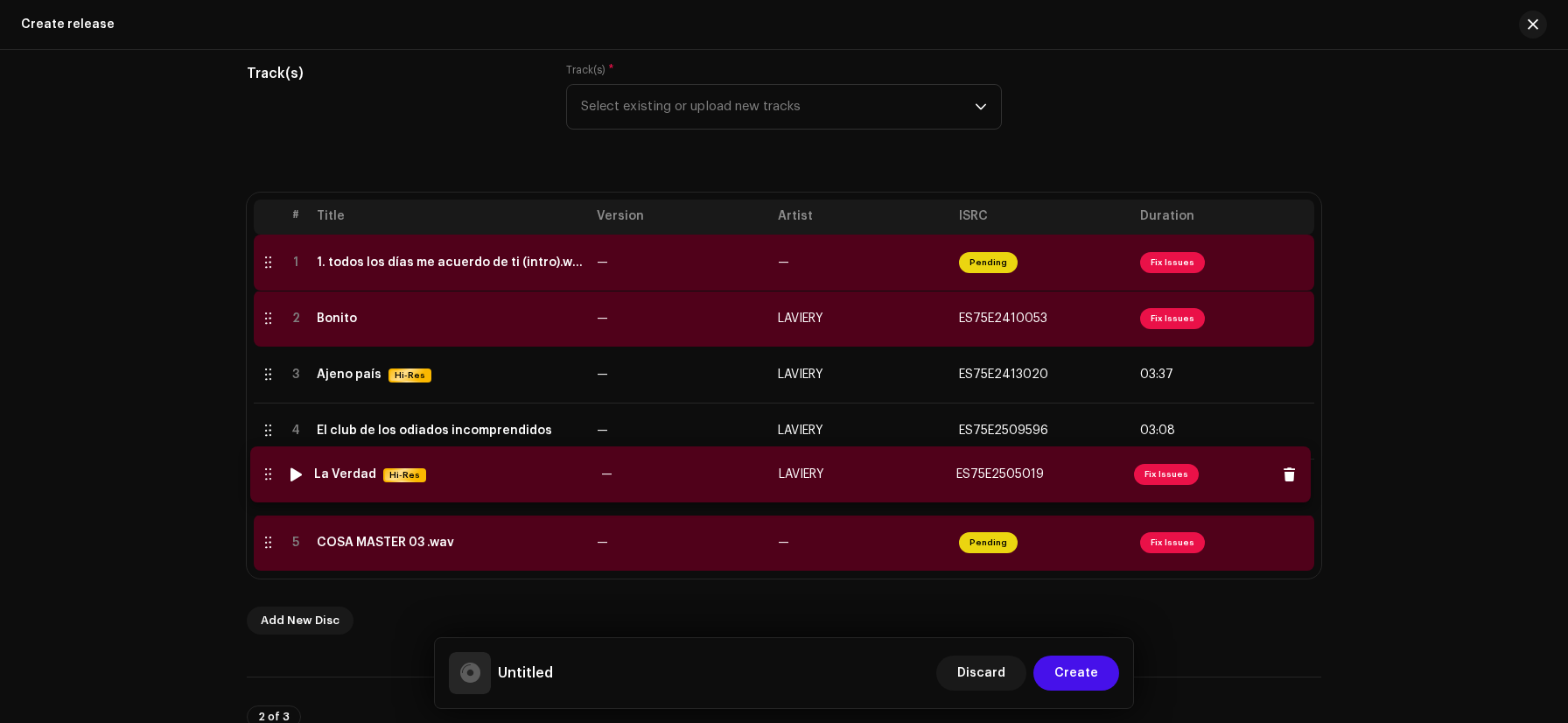
drag, startPoint x: 264, startPoint y: 545, endPoint x: 264, endPoint y: 476, distance: 69.0
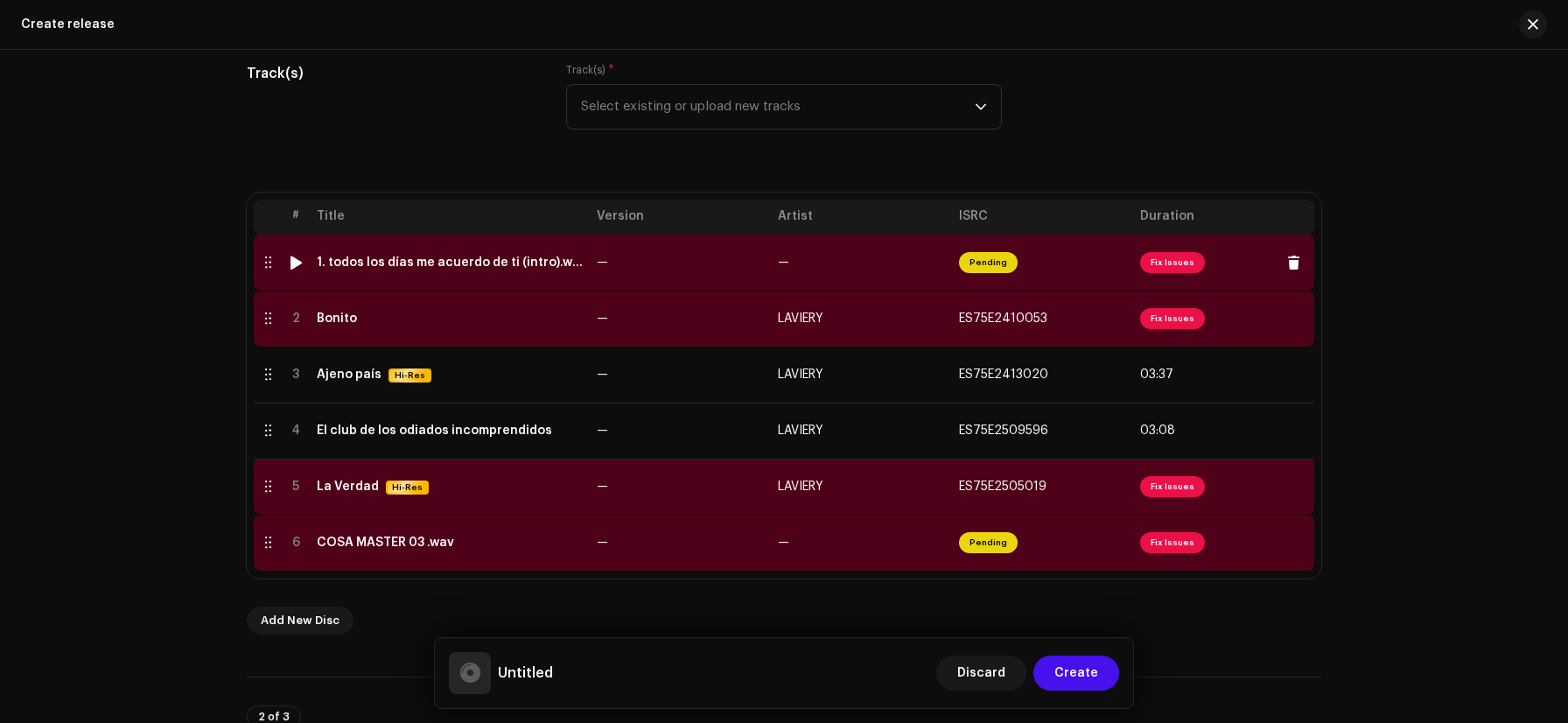
click at [1170, 257] on span "Fix Issues" at bounding box center [1173, 263] width 65 height 21
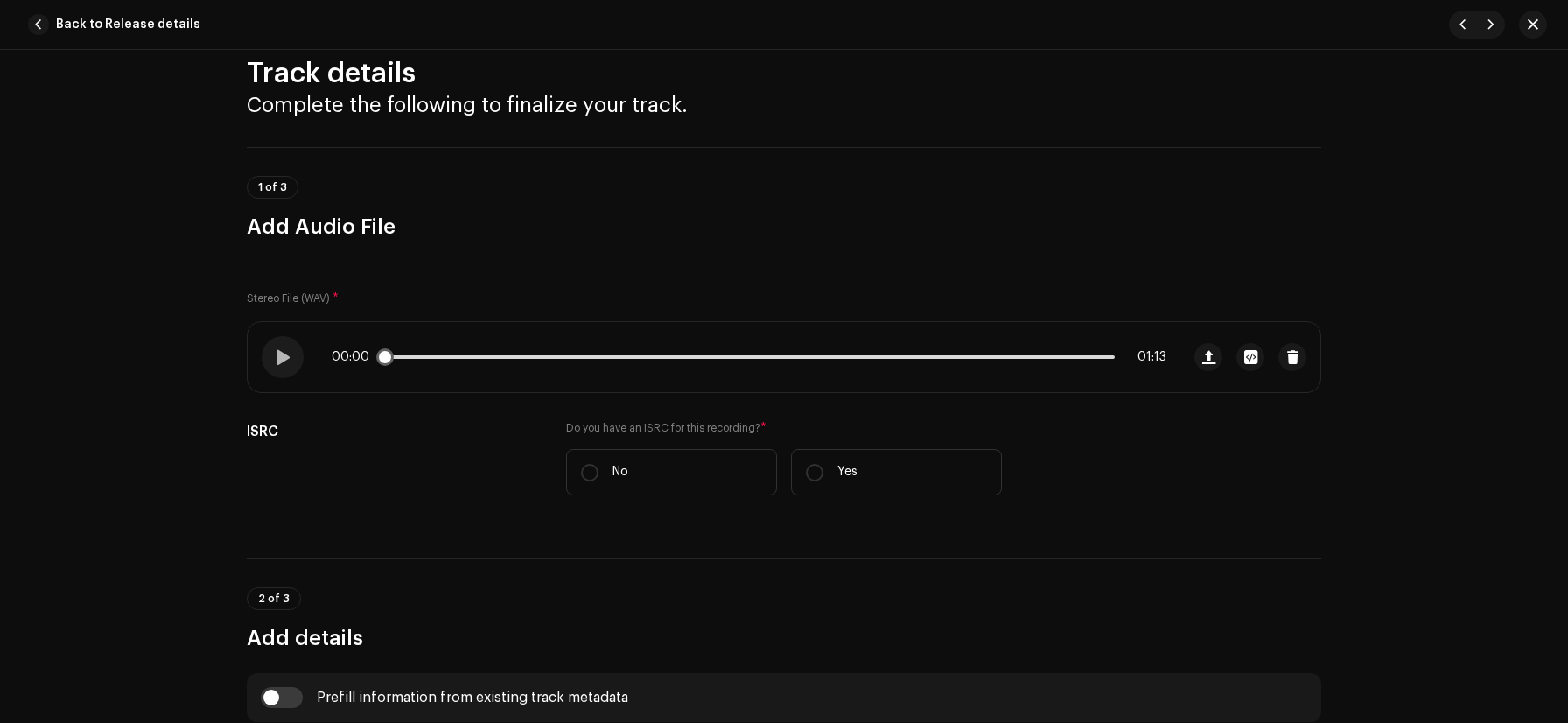
scroll to position [95, 0]
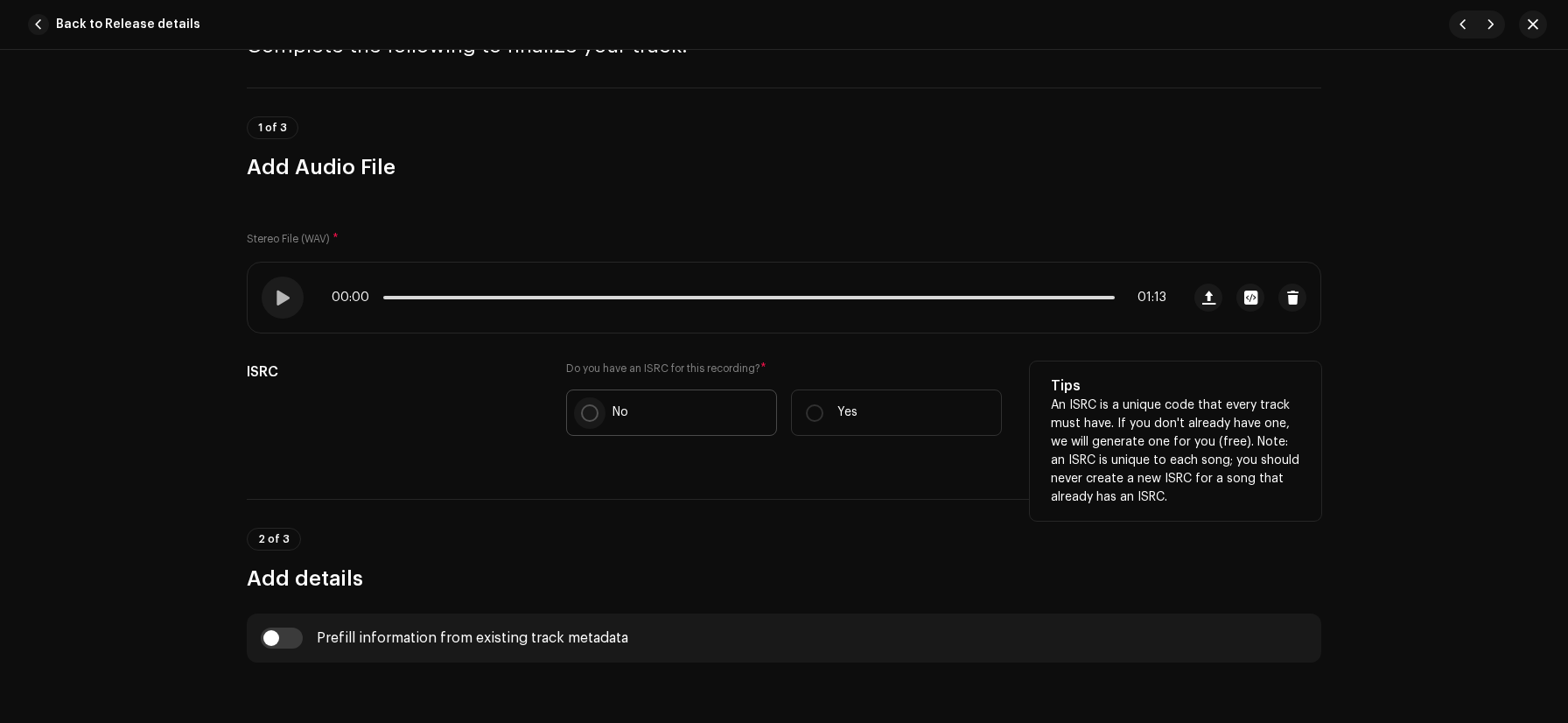
click at [588, 417] on input "No" at bounding box center [590, 412] width 17 height 17
radio input "true"
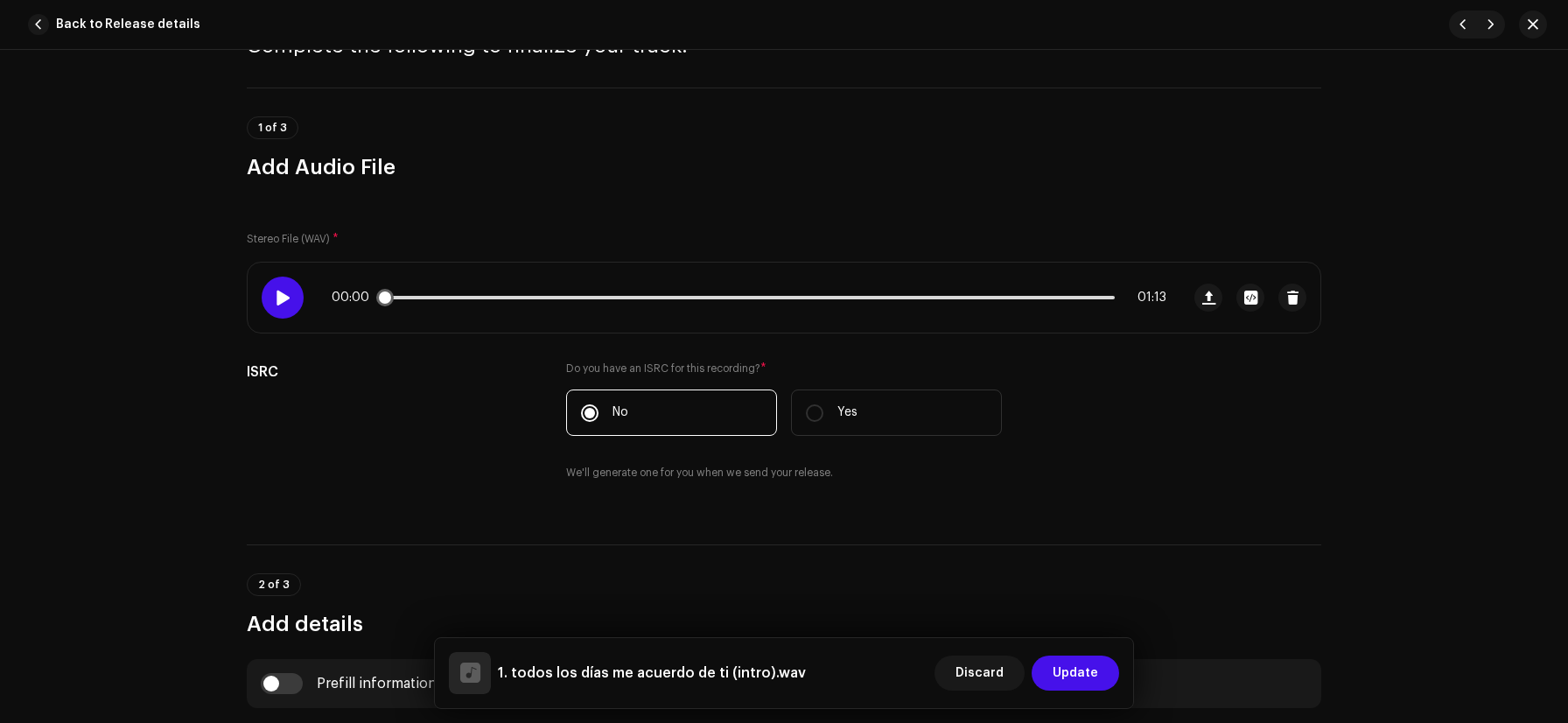
click at [289, 308] on div at bounding box center [283, 297] width 42 height 42
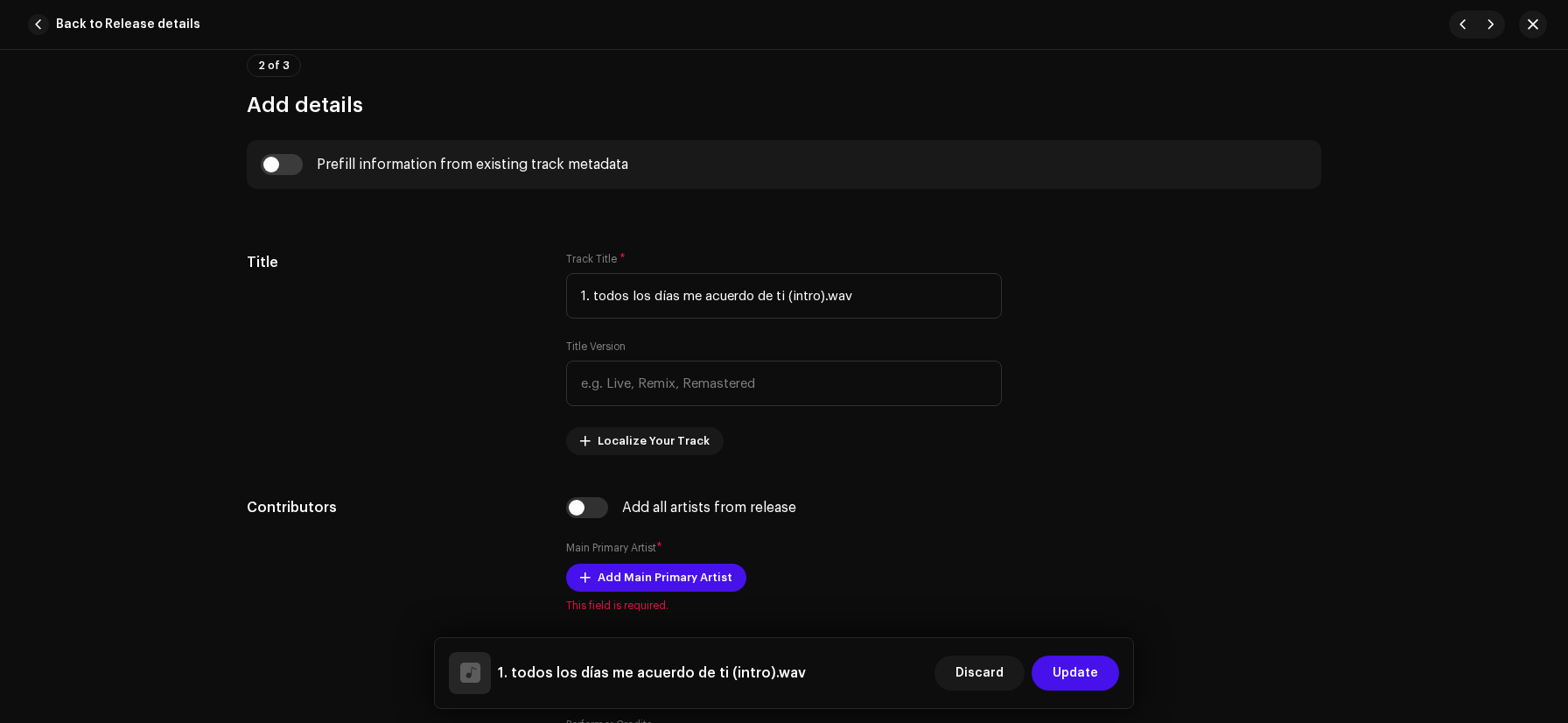
scroll to position [713, 0]
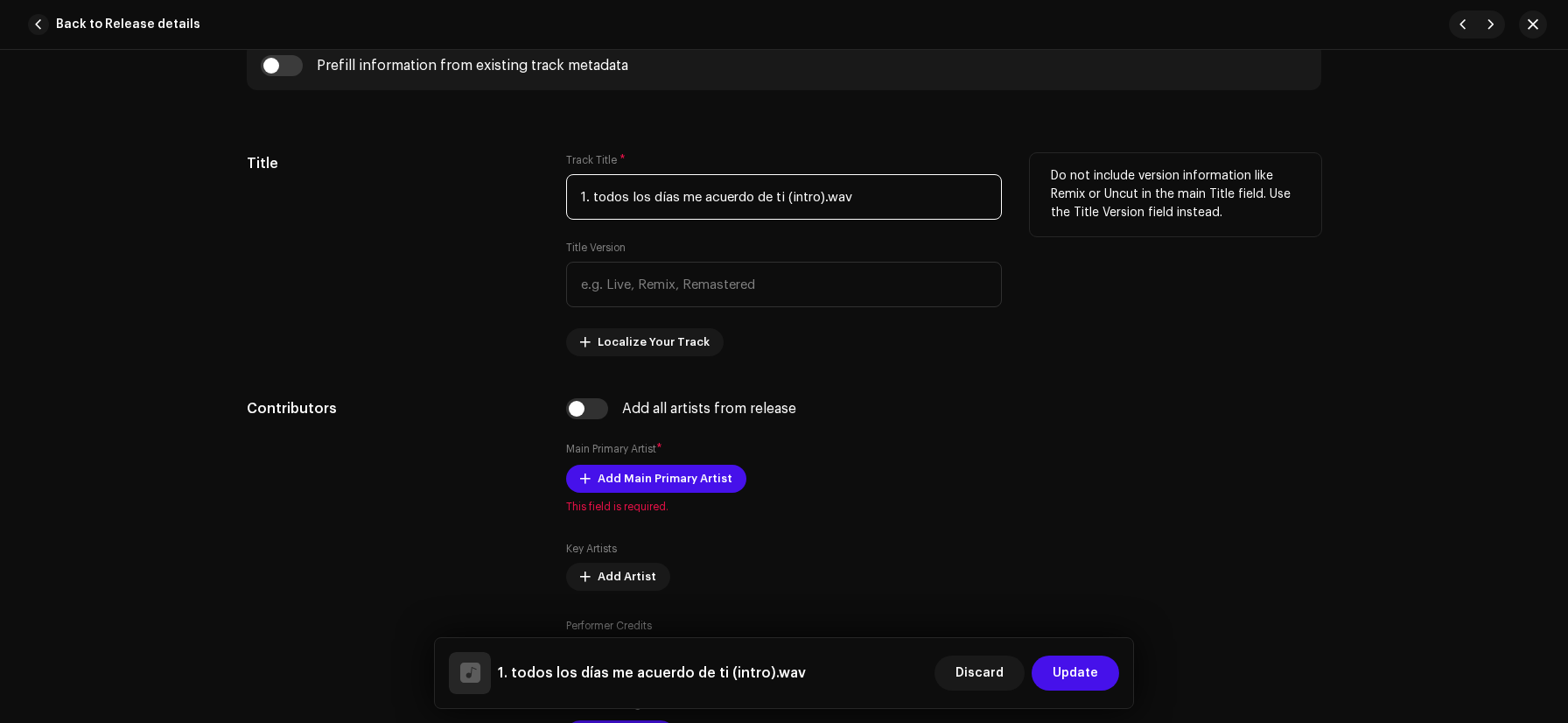
click at [866, 196] on input "1. todos los días me acuerdo de ti (intro).wav" at bounding box center [784, 197] width 436 height 46
click at [588, 196] on input "1. todos los días me acuerdo de ti (intro)" at bounding box center [784, 197] width 436 height 46
type input "todos los días me acuerdo de ti (intro)"
click at [472, 264] on div "Title" at bounding box center [392, 254] width 291 height 203
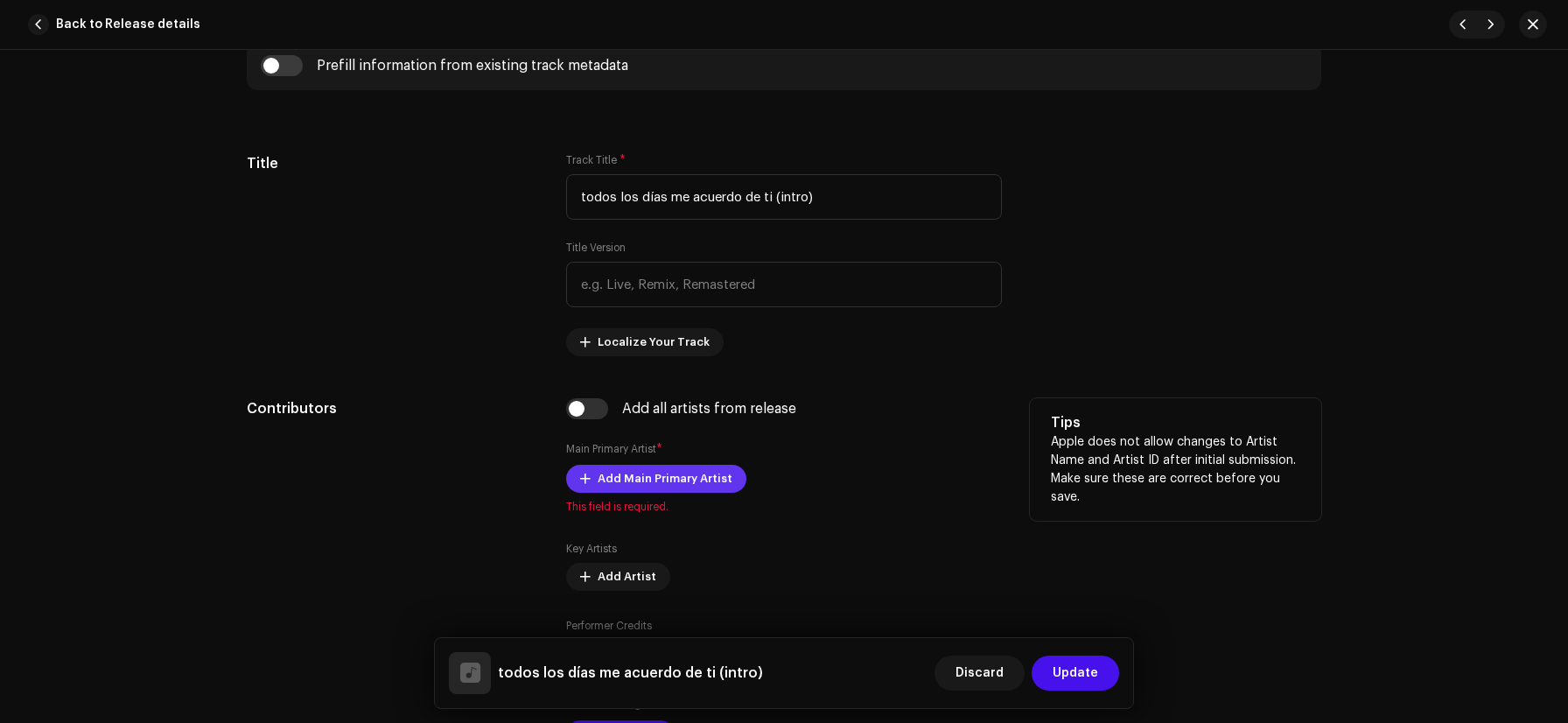
click at [671, 482] on span "Add Main Primary Artist" at bounding box center [665, 478] width 134 height 35
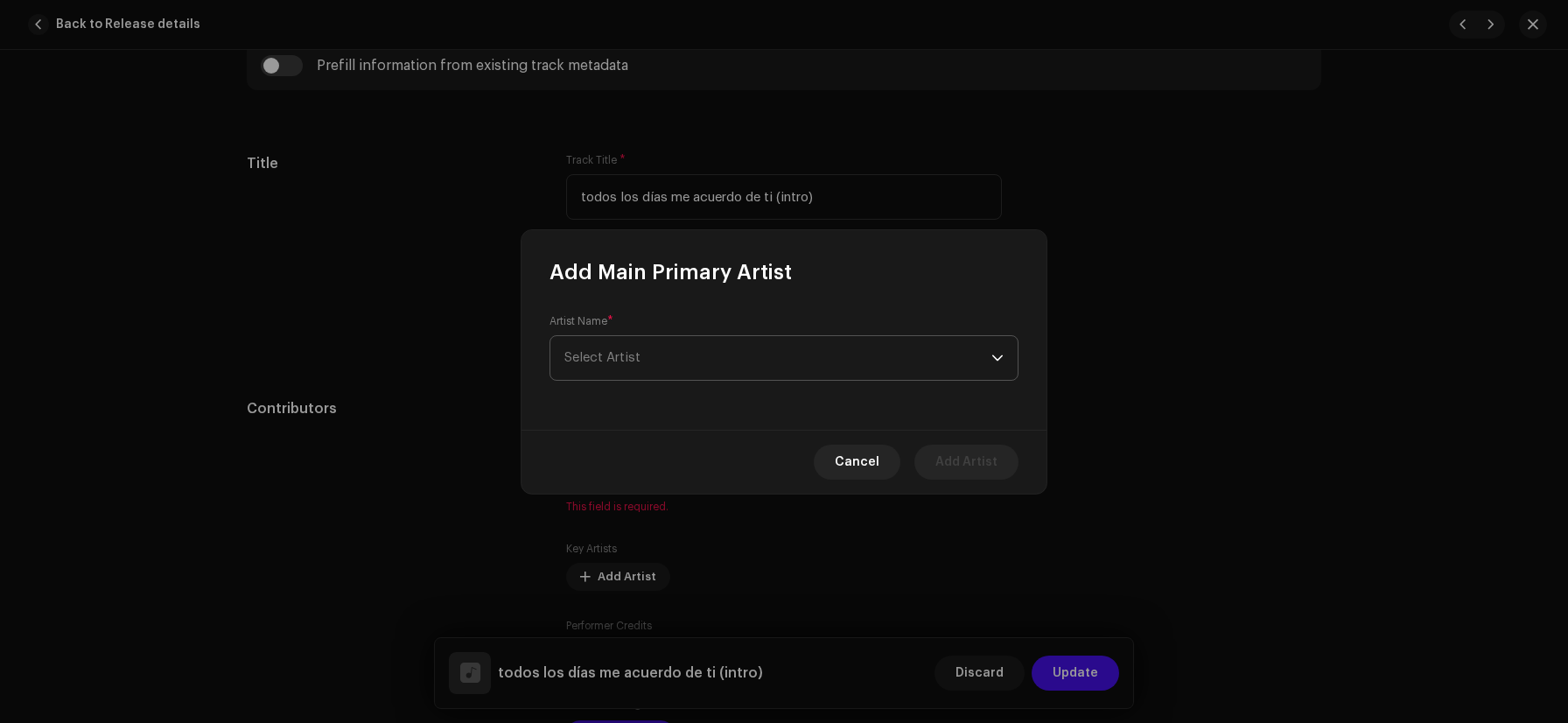
click at [638, 352] on span "Select Artist" at bounding box center [603, 357] width 76 height 13
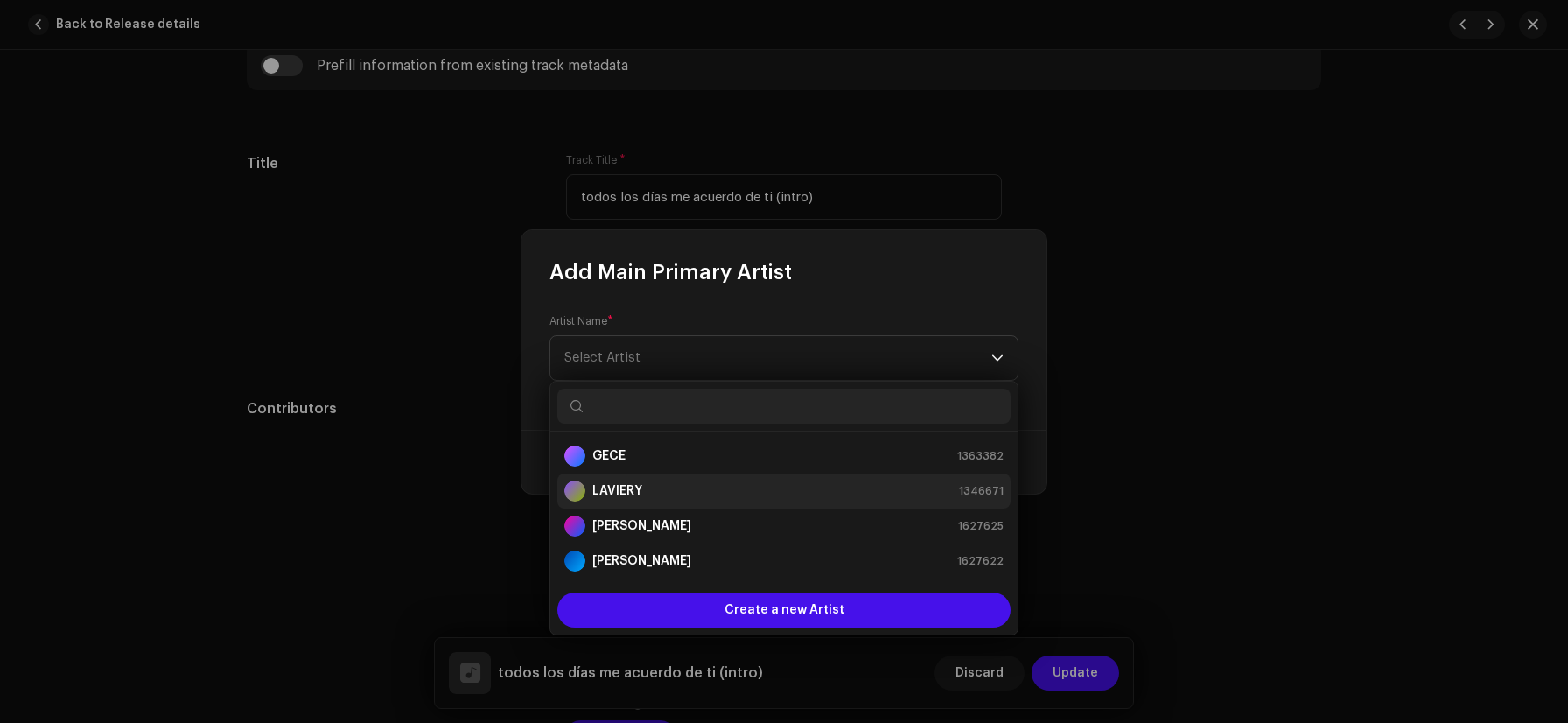
click at [632, 493] on strong "LAVIERY" at bounding box center [617, 491] width 50 height 17
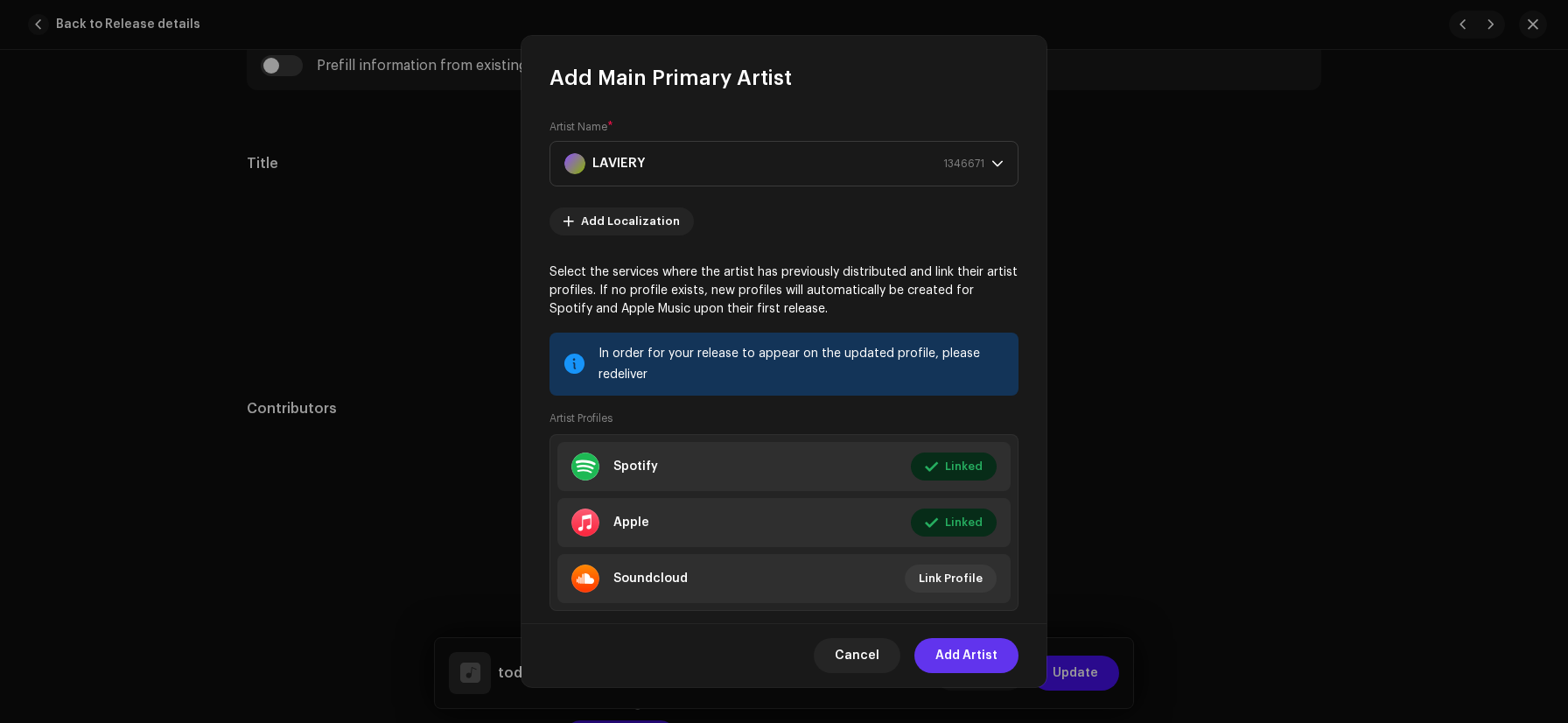
click at [941, 654] on span "Add Artist" at bounding box center [966, 655] width 62 height 35
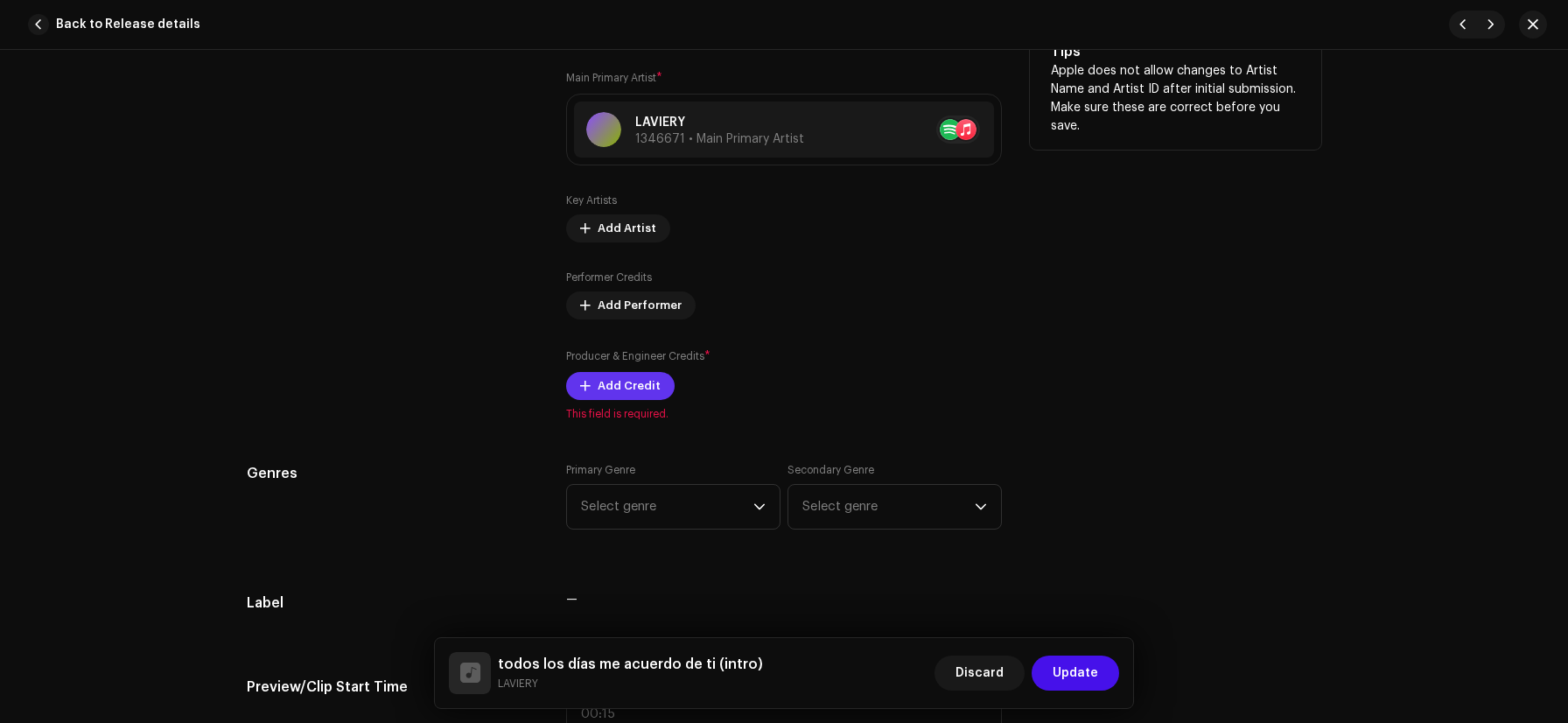
scroll to position [1095, 0]
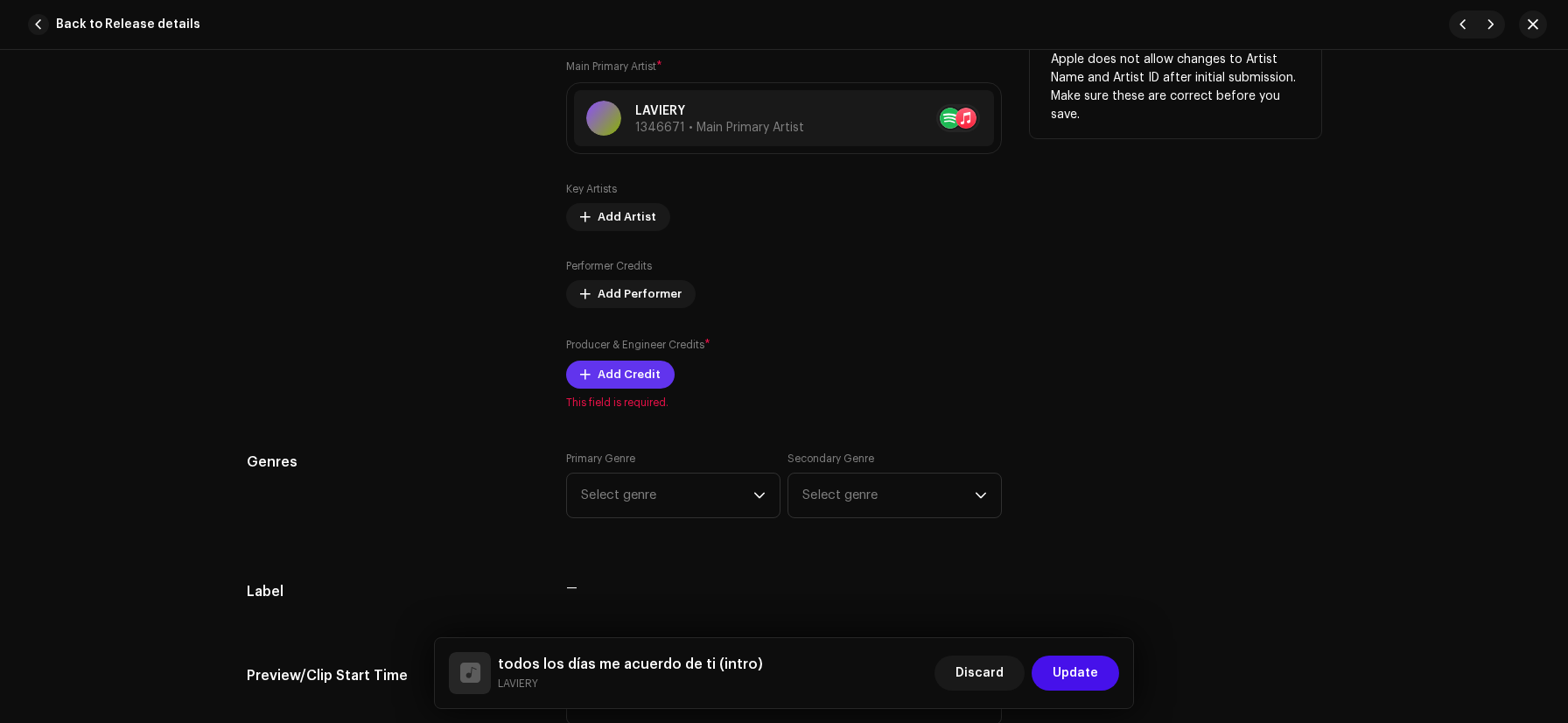
click at [625, 376] on span "Add Credit" at bounding box center [630, 374] width 63 height 35
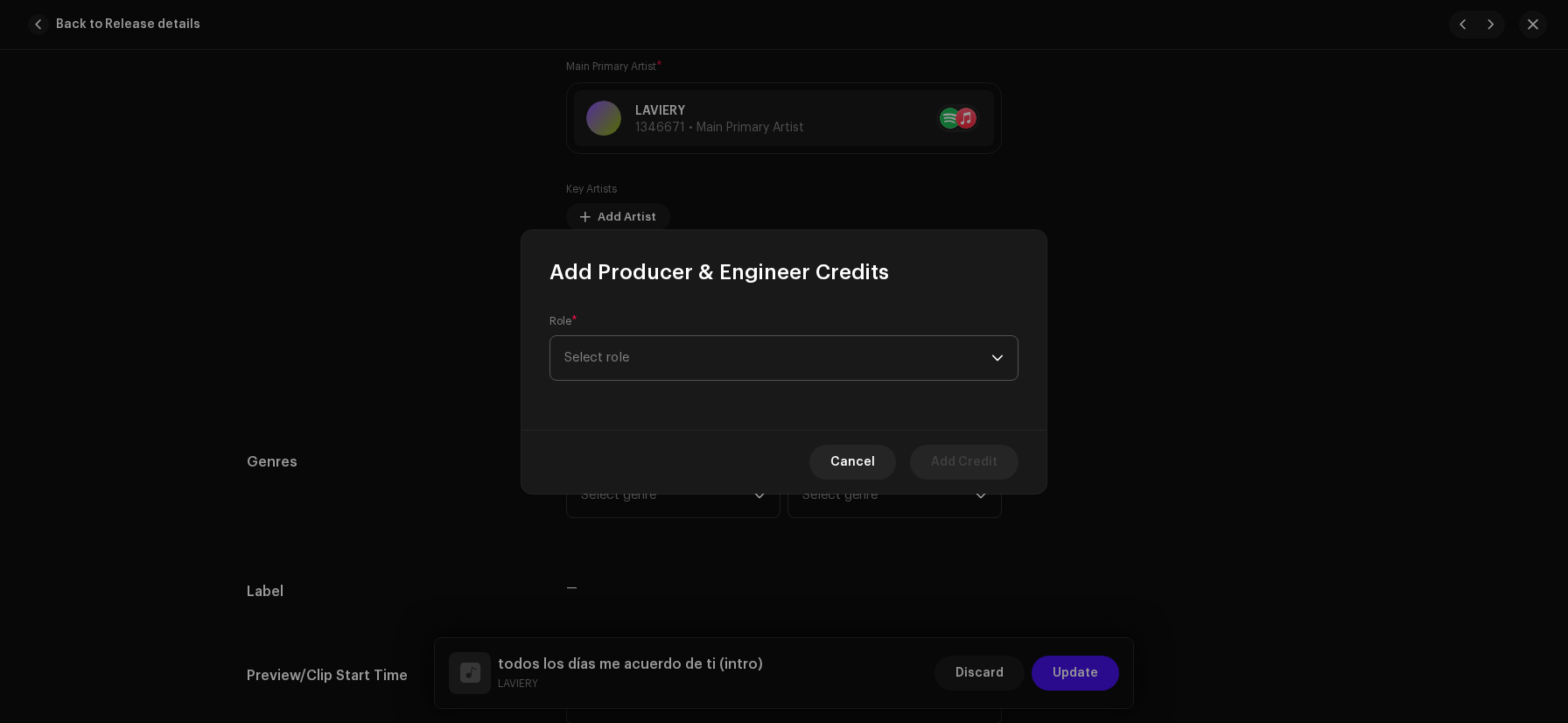
click at [625, 373] on span "Select role" at bounding box center [778, 358] width 427 height 44
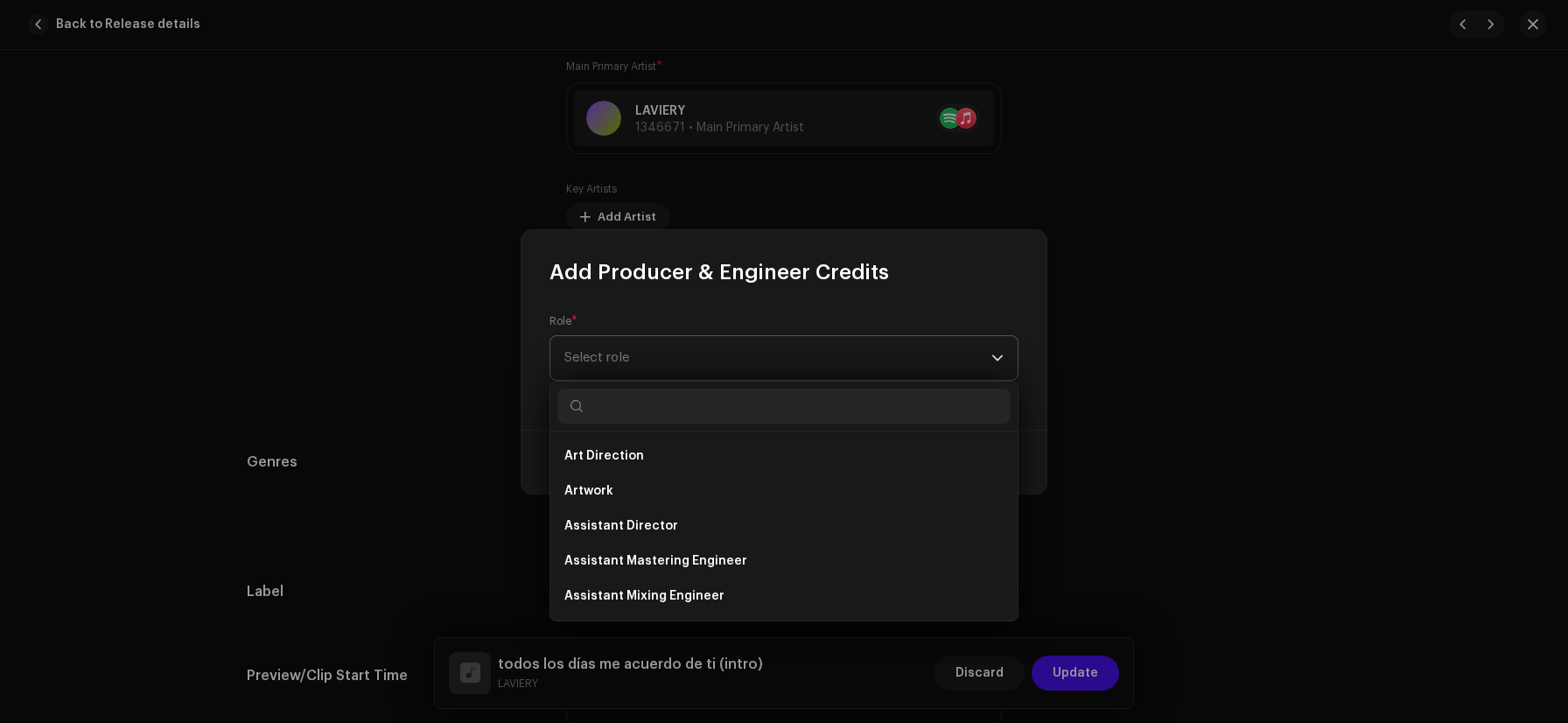
click at [625, 373] on span "Select role" at bounding box center [778, 358] width 427 height 44
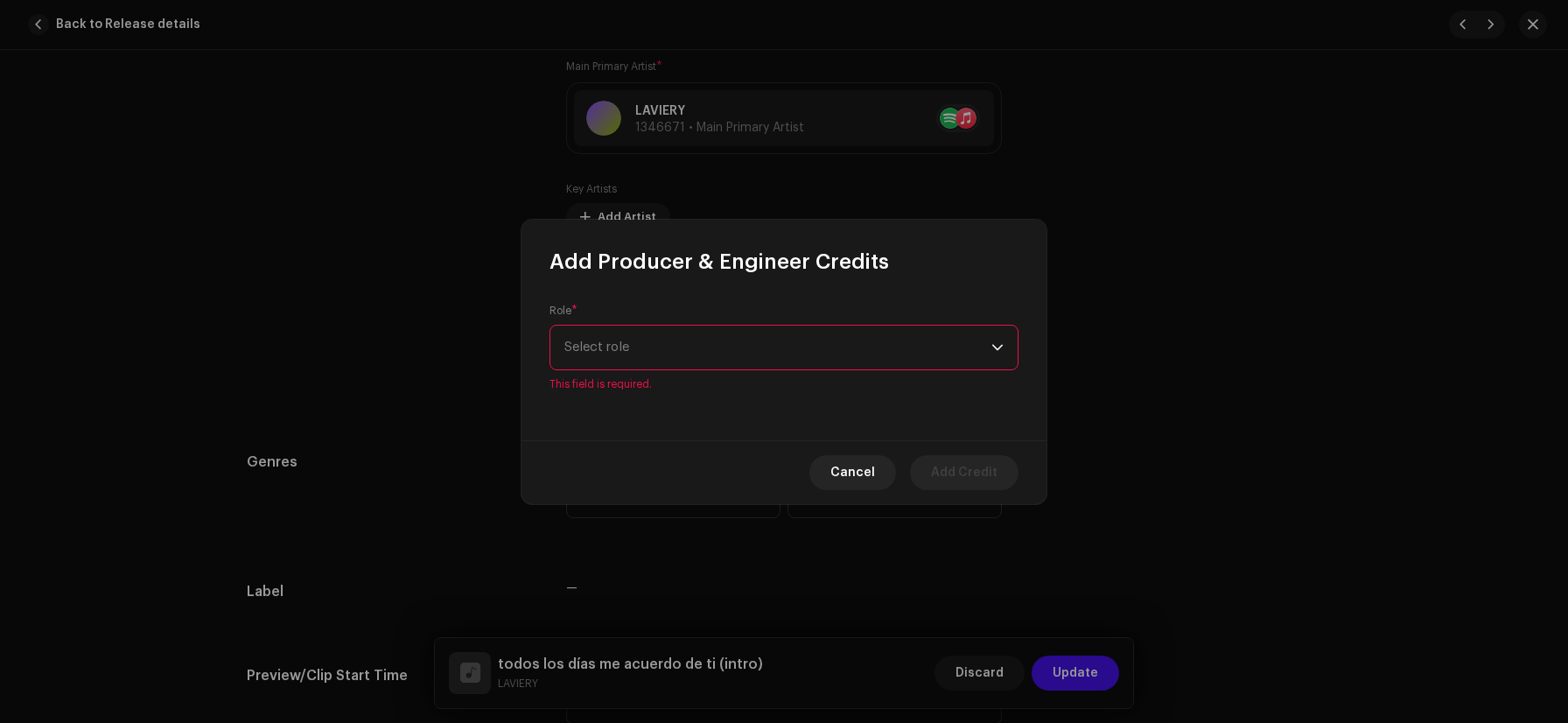
click at [625, 373] on div "Role * Select role This field is required." at bounding box center [784, 348] width 469 height 88
click at [629, 348] on span "Select role" at bounding box center [778, 348] width 427 height 44
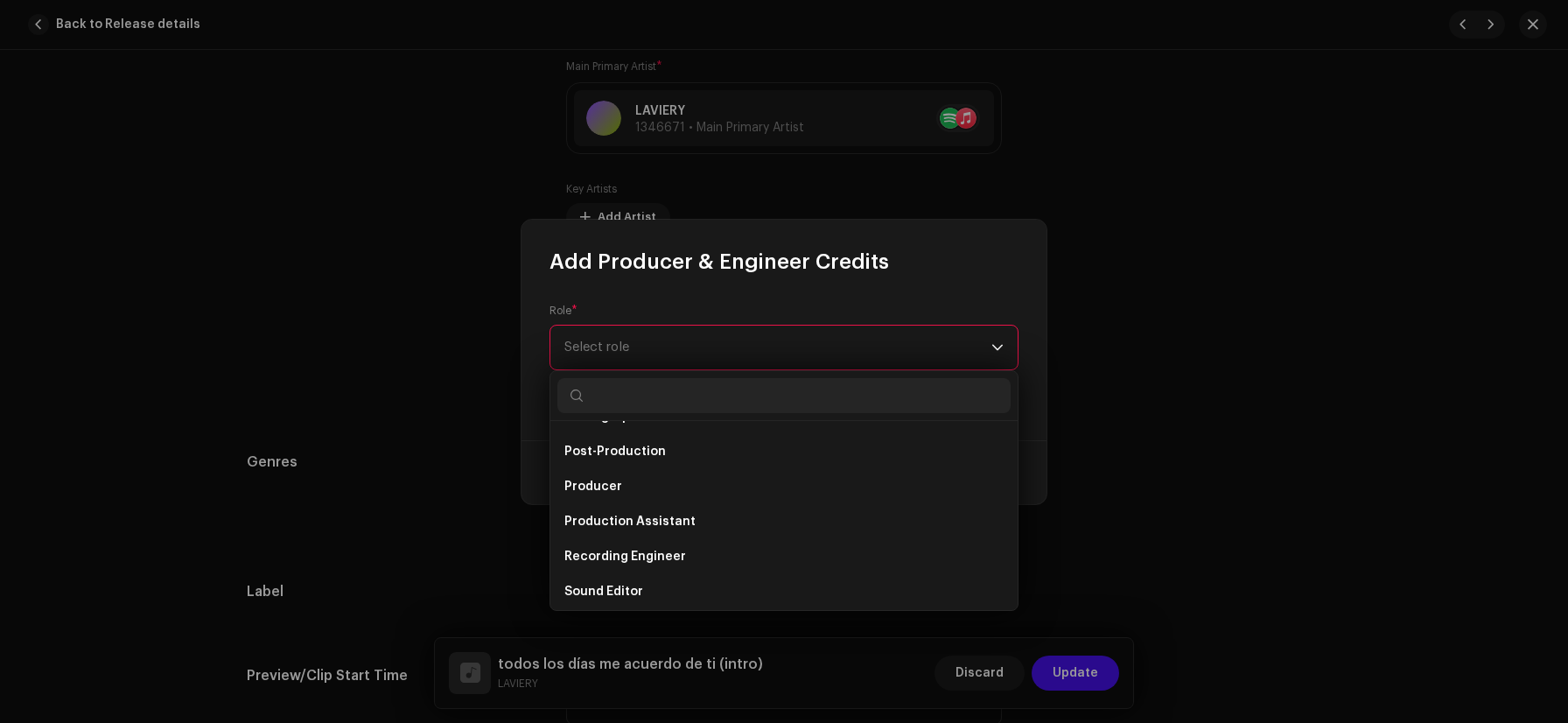
scroll to position [655, 0]
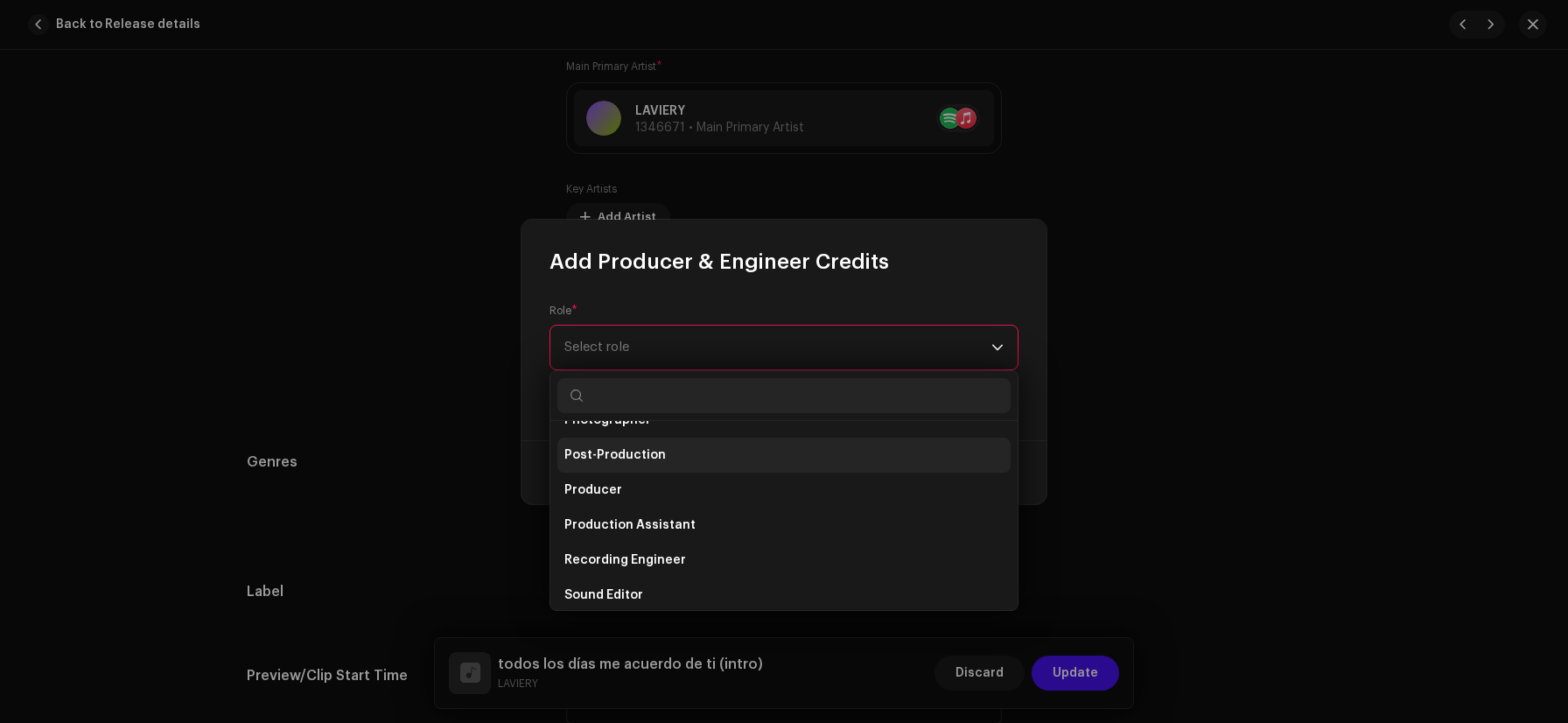
click at [647, 470] on li "Post-Production" at bounding box center [784, 454] width 453 height 35
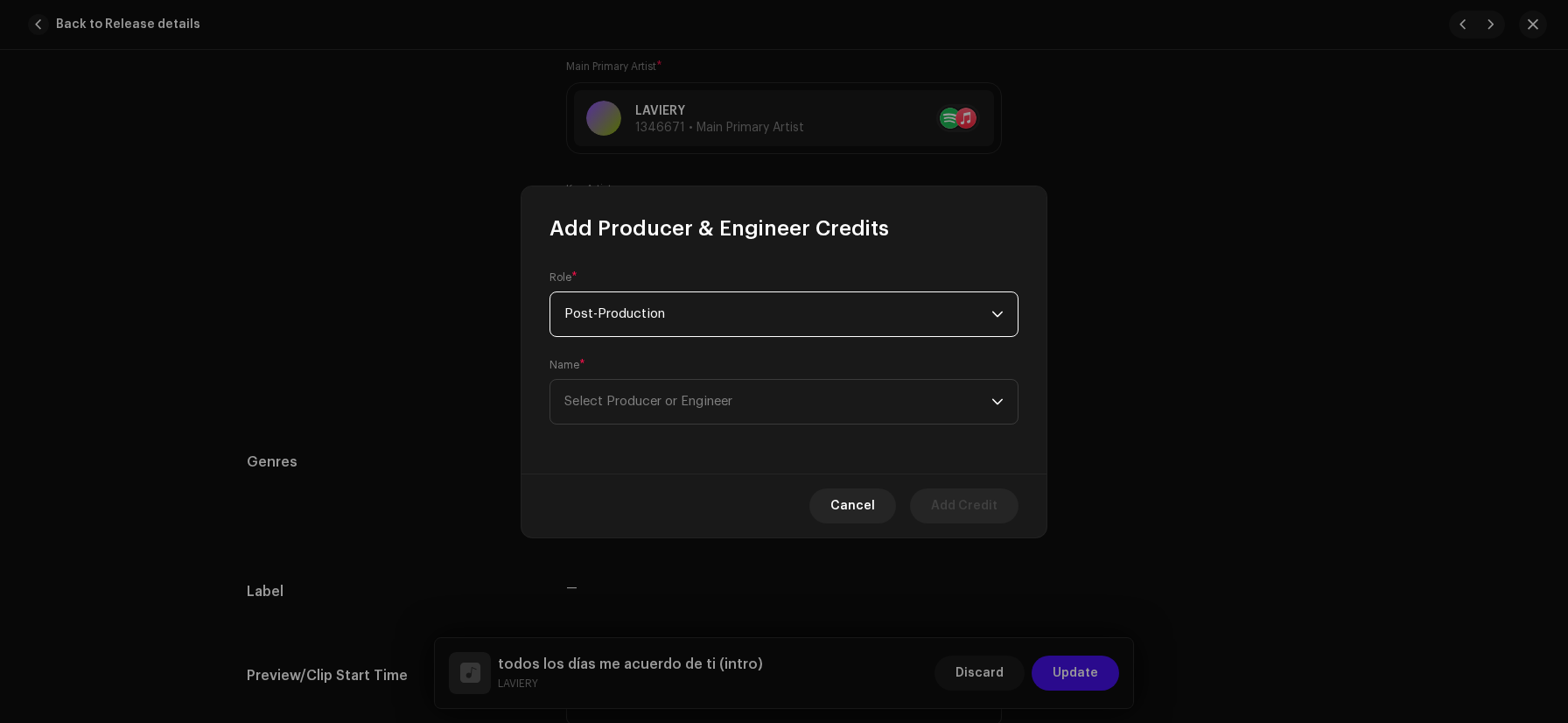
click at [631, 339] on form "Role * Post-Production Name * Select Producer or Engineer" at bounding box center [784, 348] width 469 height 154
click at [631, 330] on span "Post-Production" at bounding box center [778, 314] width 427 height 44
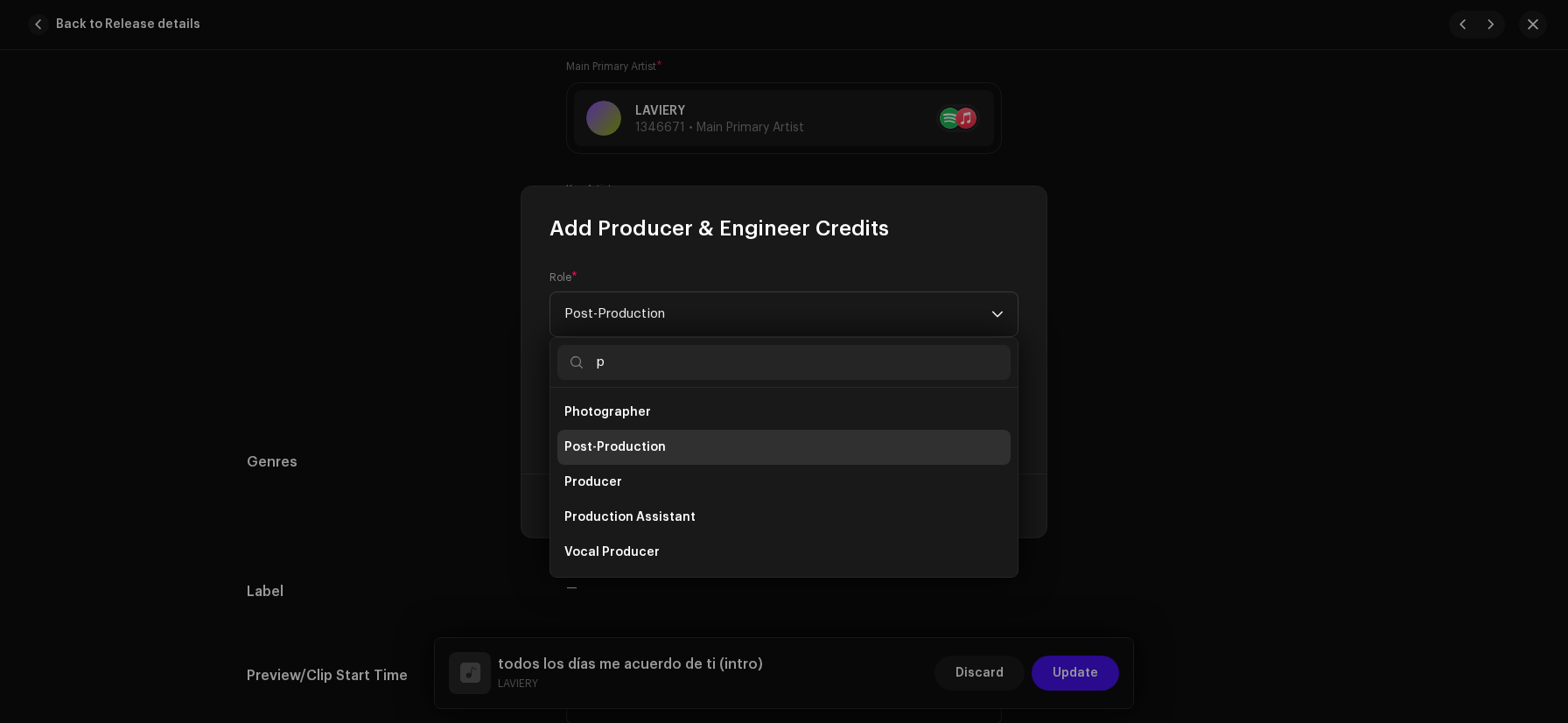
scroll to position [7, 0]
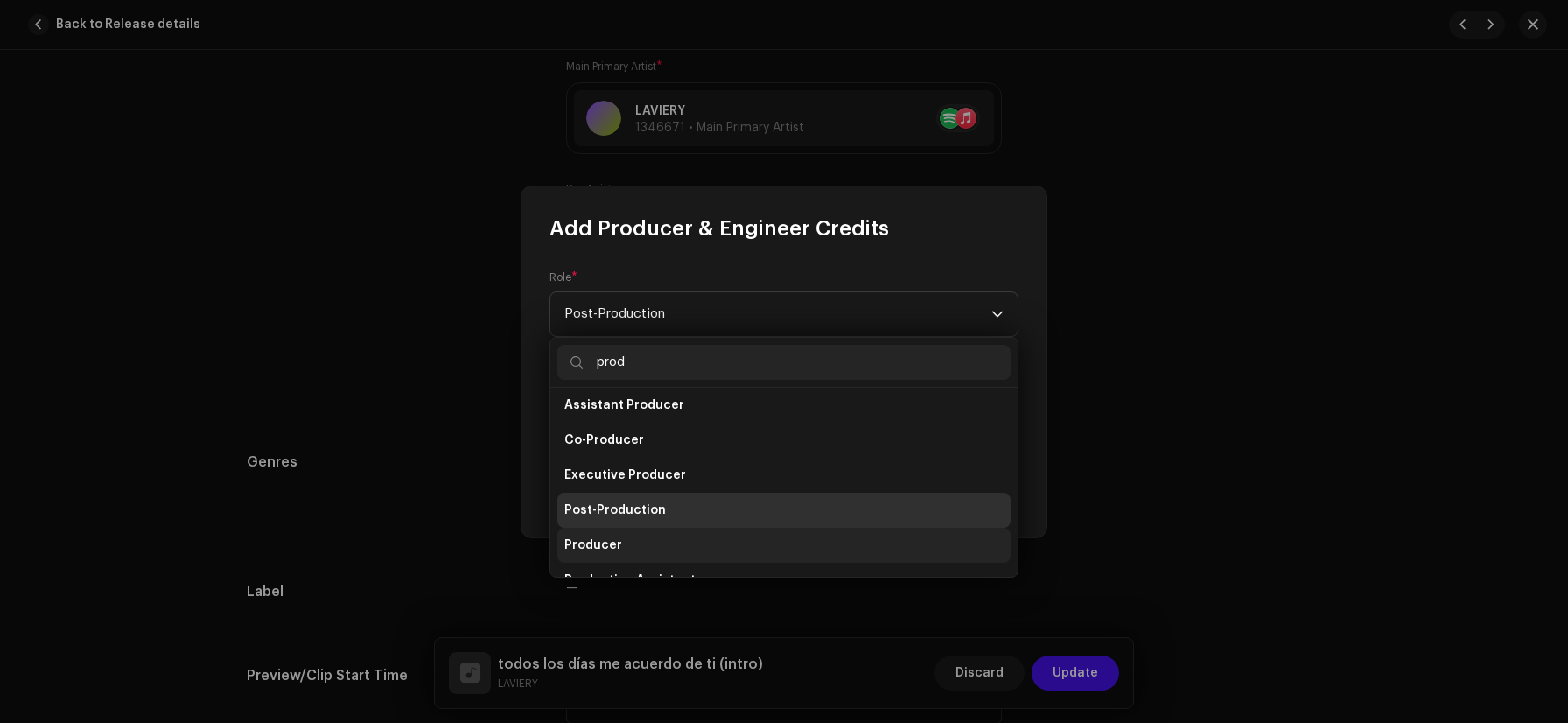
type input "prod"
click at [611, 542] on span "Producer" at bounding box center [593, 545] width 58 height 17
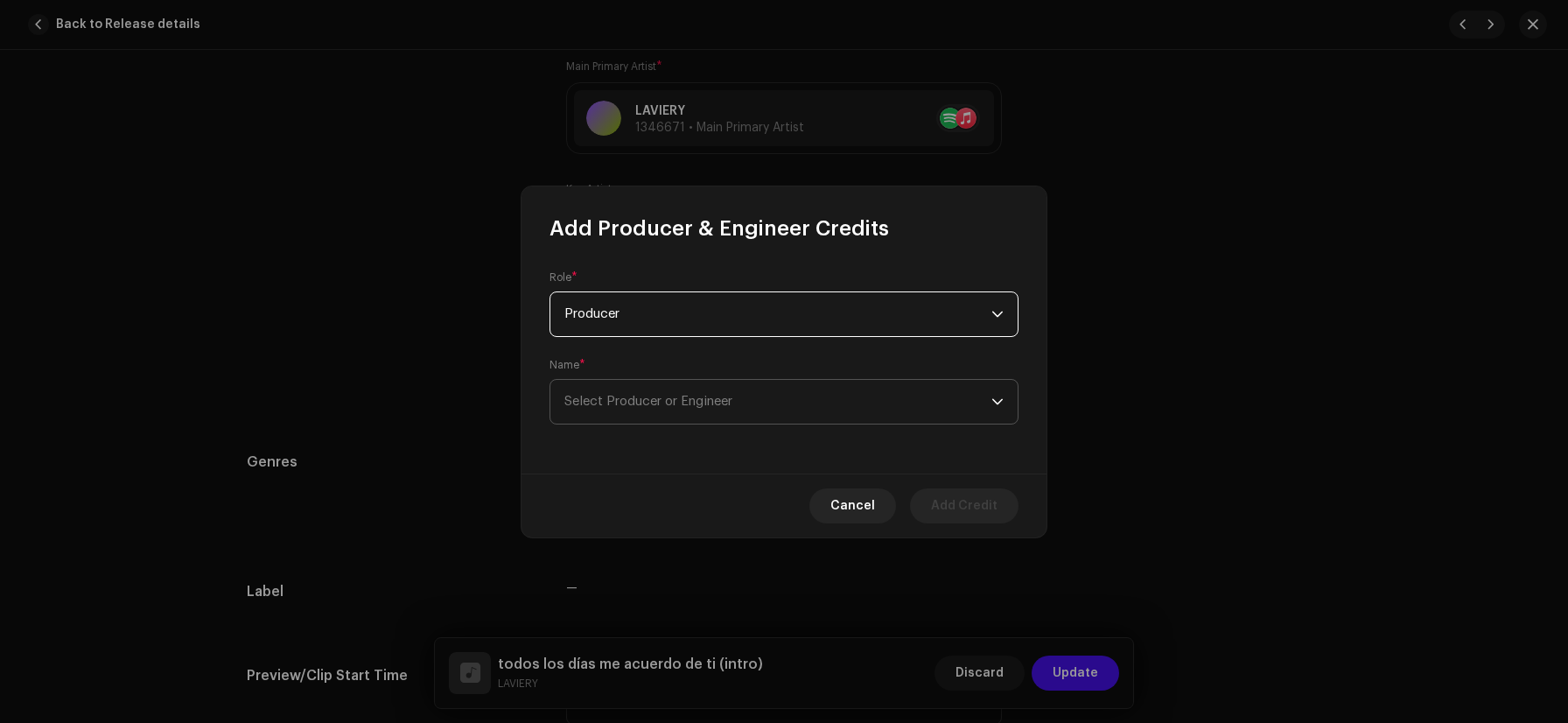
click at [803, 399] on span "Select Producer or Engineer" at bounding box center [778, 402] width 427 height 44
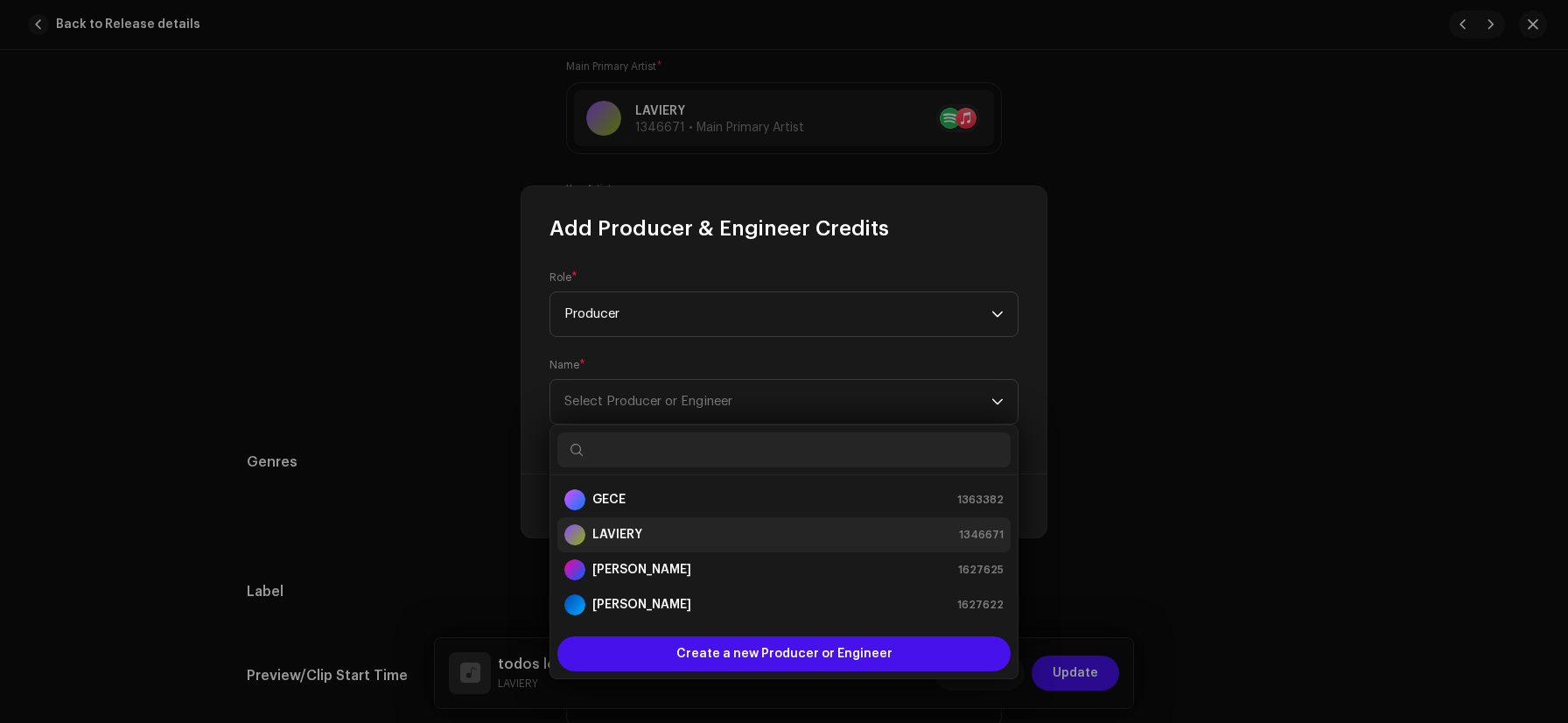
click at [685, 530] on div "[PERSON_NAME] 1346671" at bounding box center [784, 534] width 439 height 21
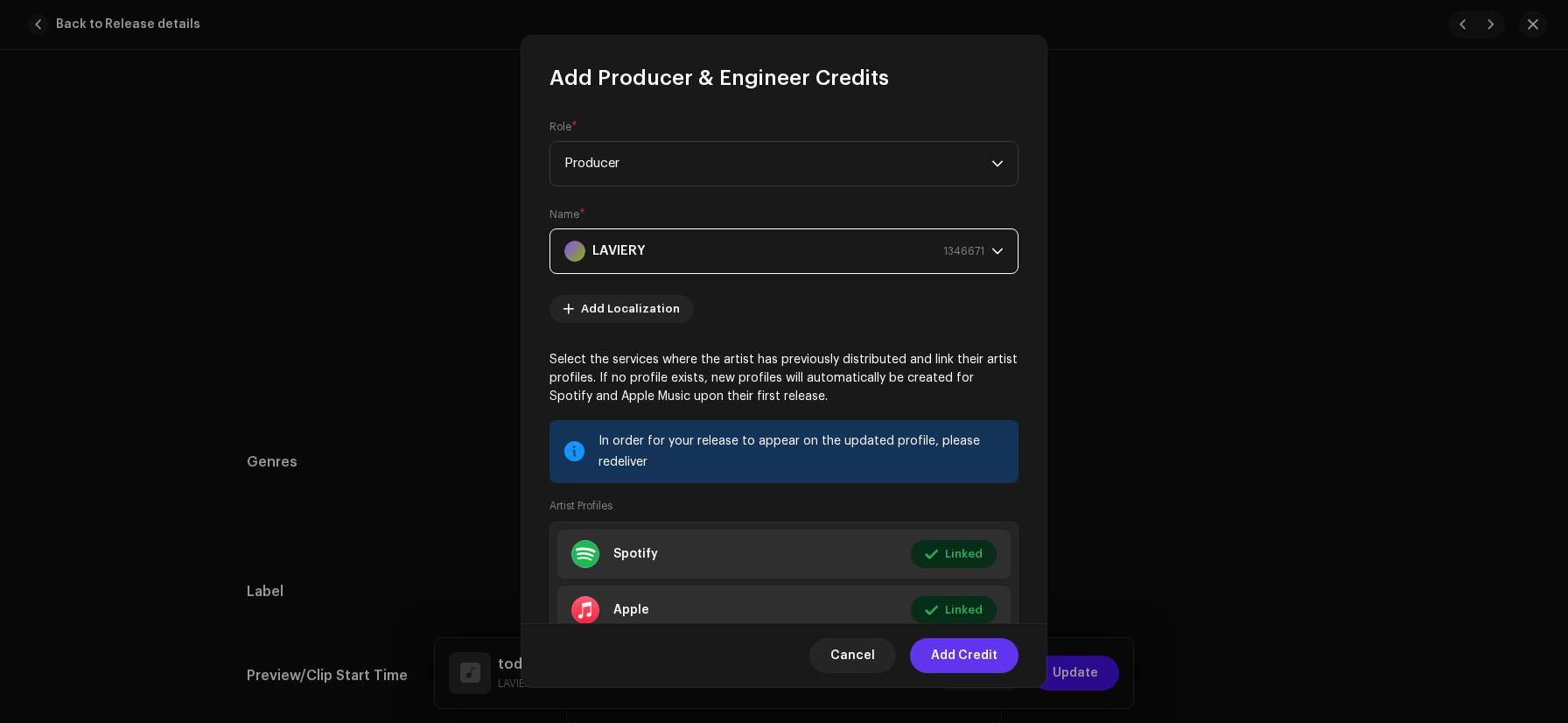
click at [987, 656] on span "Add Credit" at bounding box center [965, 655] width 67 height 35
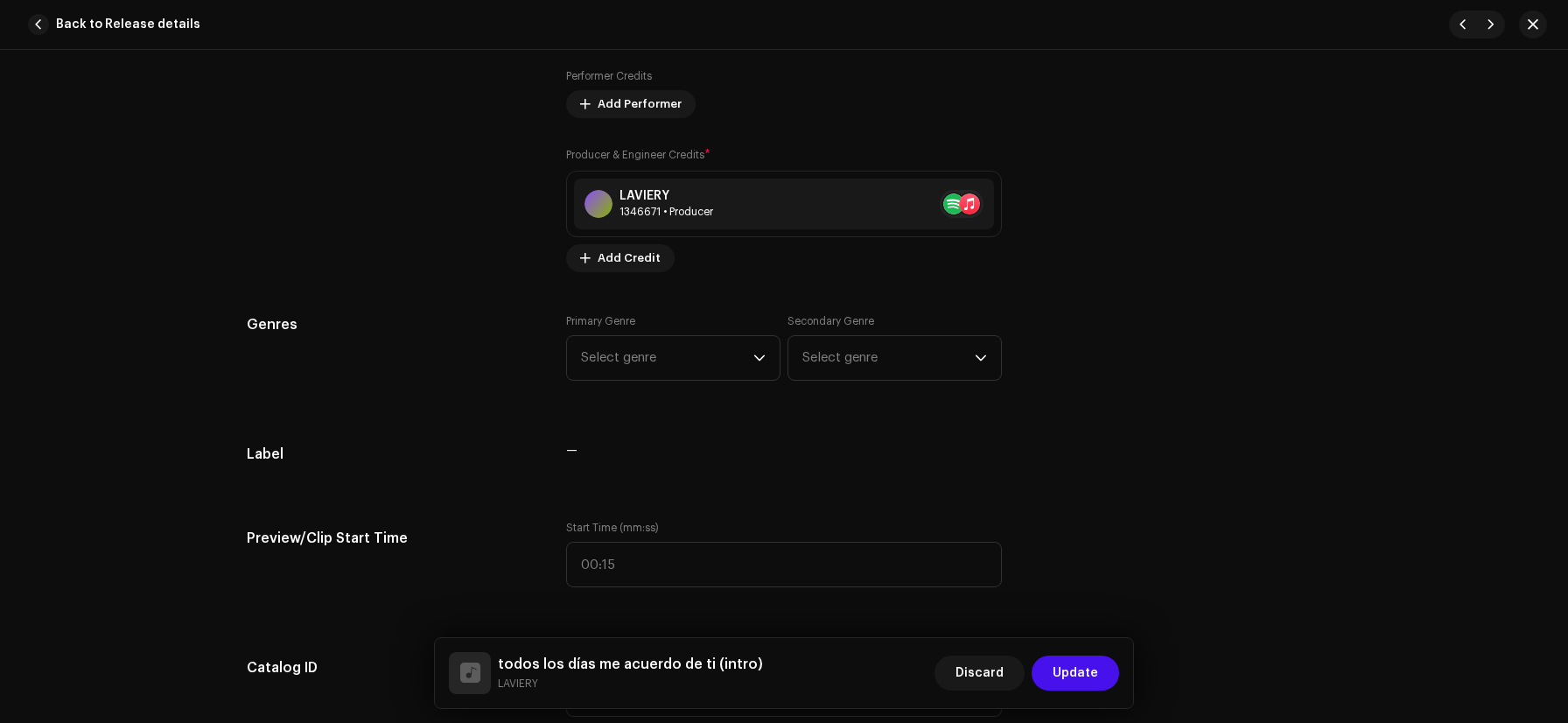
scroll to position [1287, 0]
click at [700, 351] on span "Select genre" at bounding box center [667, 357] width 172 height 44
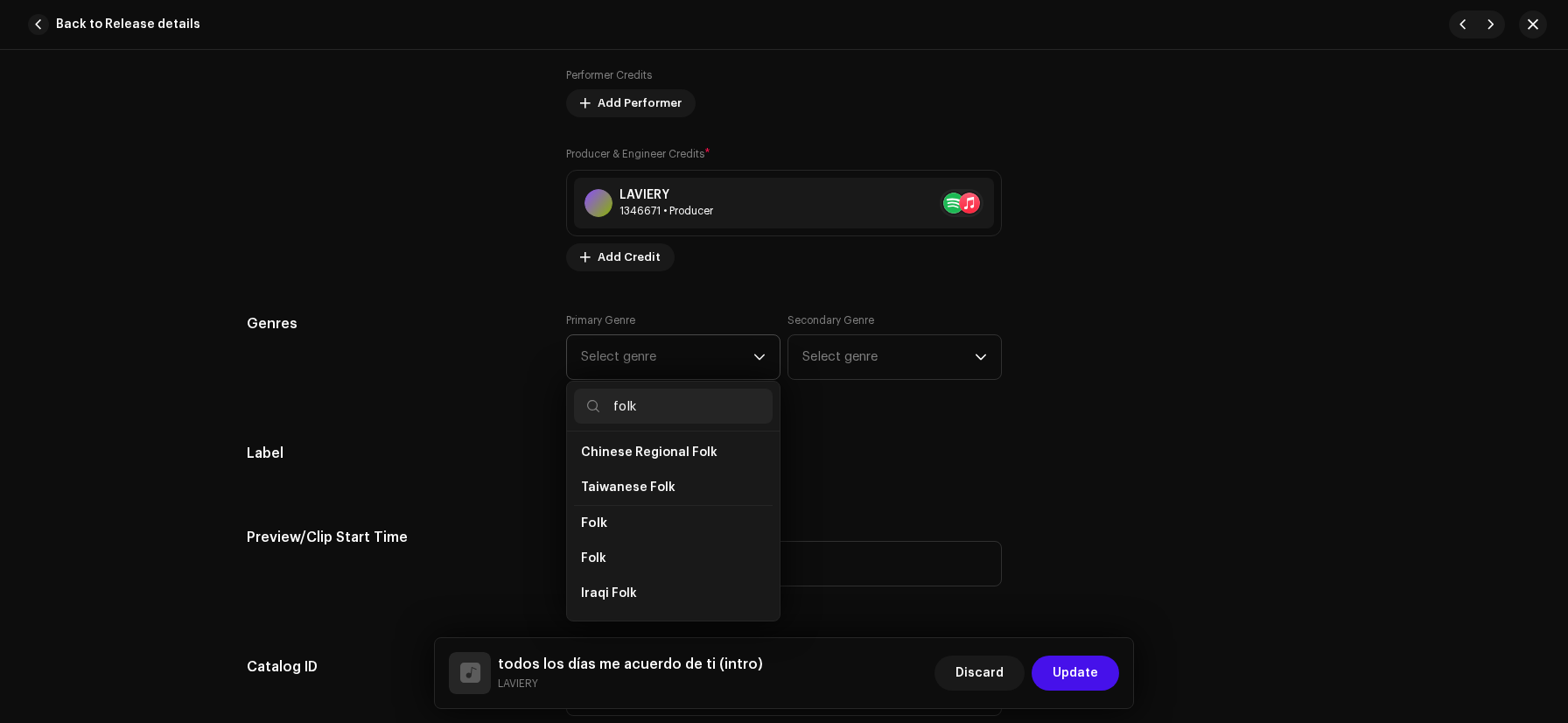
scroll to position [116, 0]
type input "folk"
click at [683, 513] on li "Folk" at bounding box center [673, 516] width 199 height 36
click at [633, 515] on li "Folk" at bounding box center [673, 516] width 199 height 36
click at [602, 515] on span "Folk" at bounding box center [594, 516] width 27 height 13
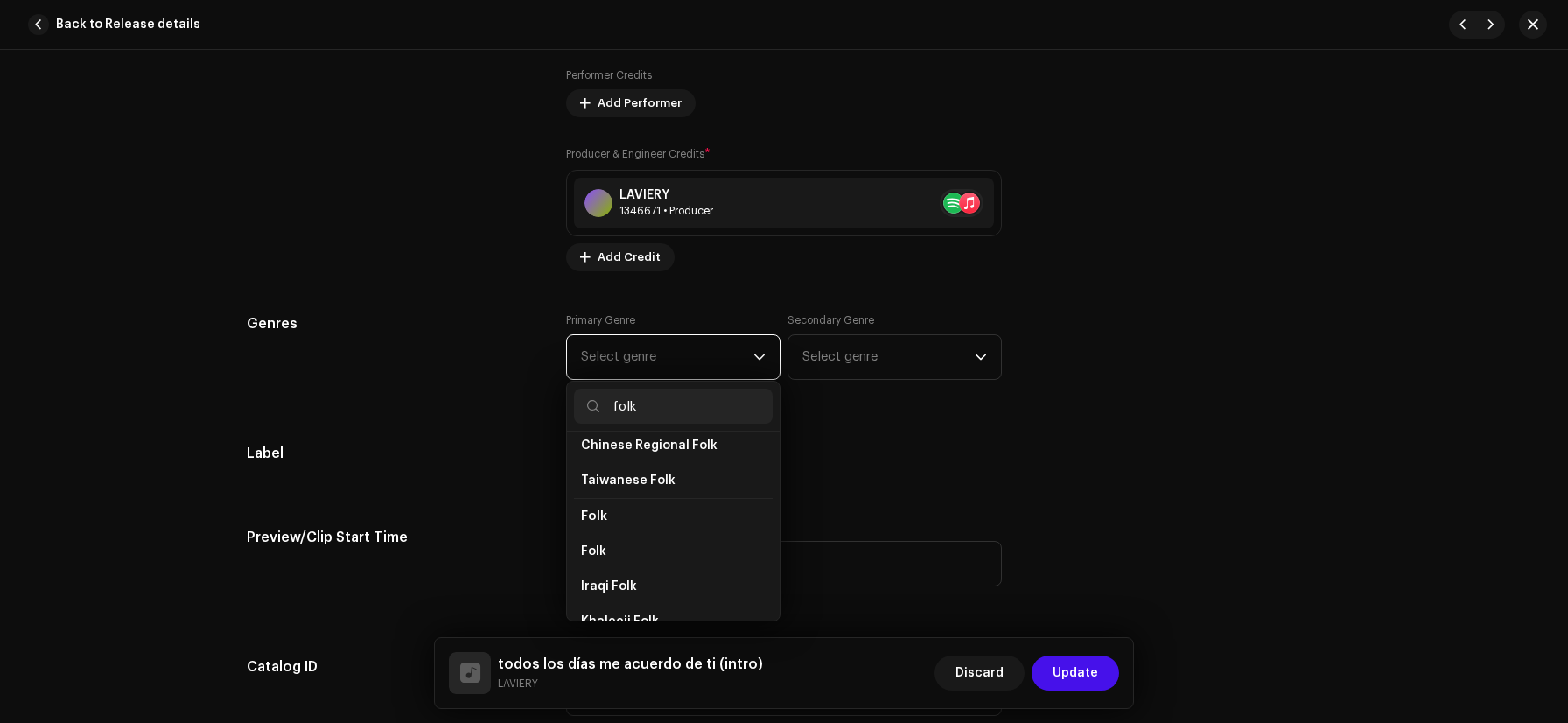
click at [595, 519] on span "Folk" at bounding box center [594, 516] width 27 height 13
click at [595, 547] on span "Folk" at bounding box center [593, 552] width 26 height 17
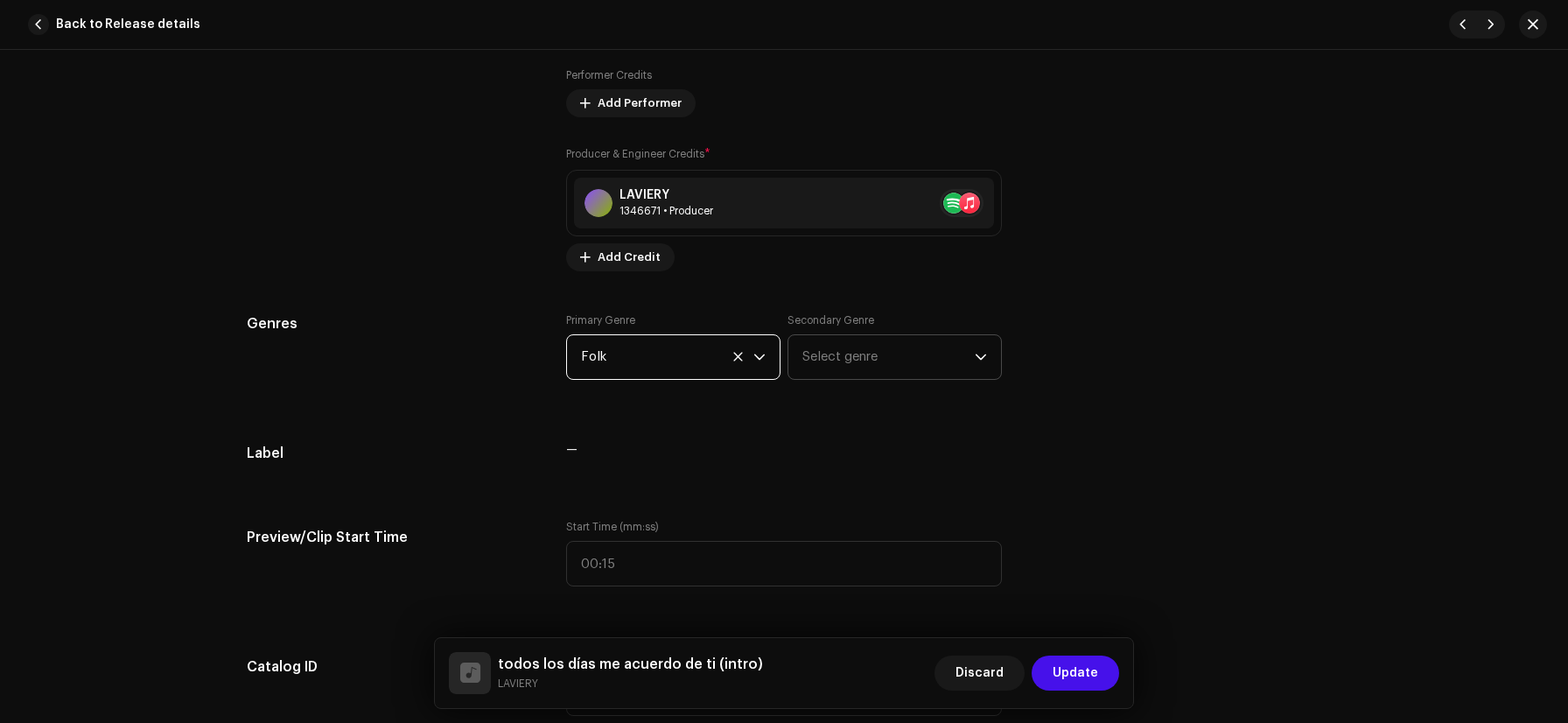
click at [893, 353] on span "Select genre" at bounding box center [889, 357] width 172 height 44
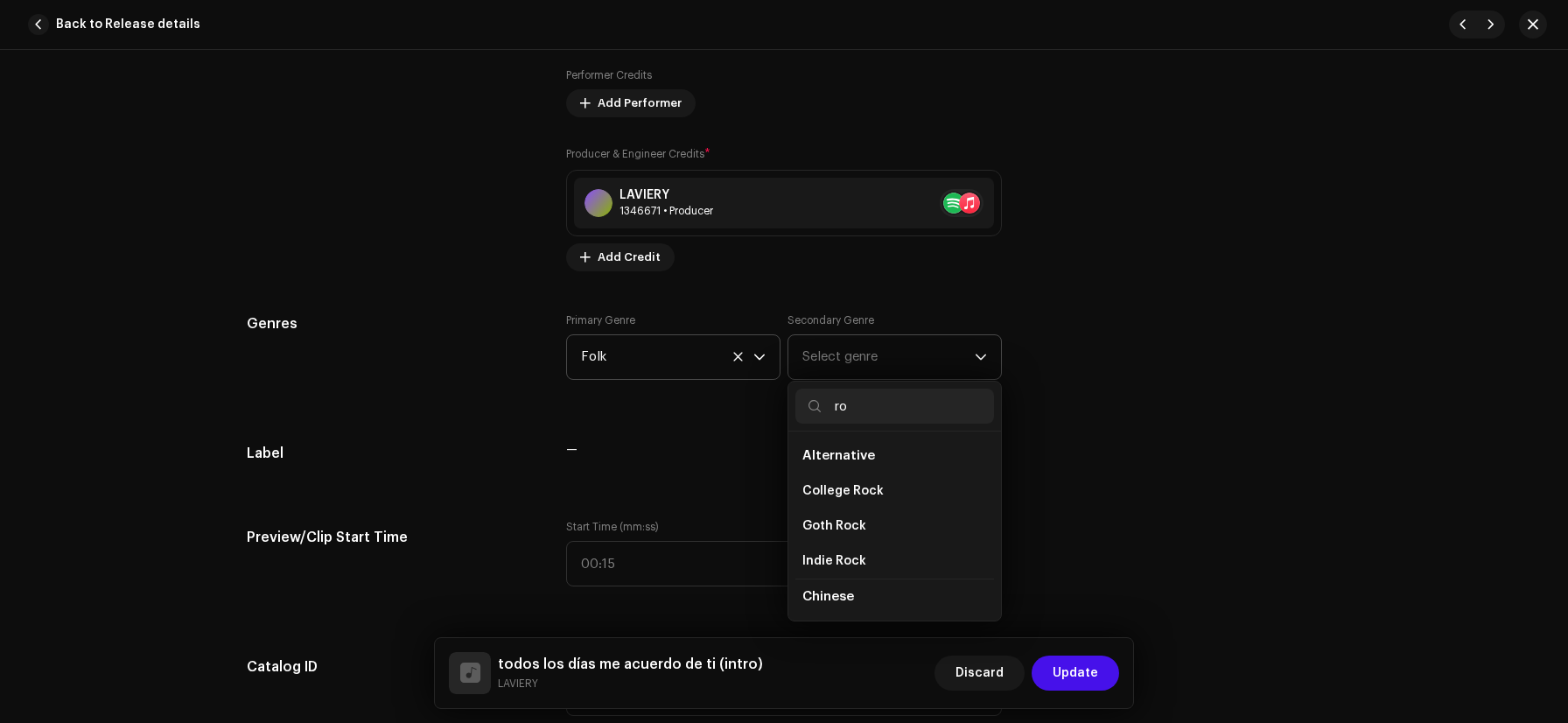
type input "r"
type input "songwr"
click at [891, 485] on span "(Rock) Singer/Songwriter" at bounding box center [880, 491] width 154 height 17
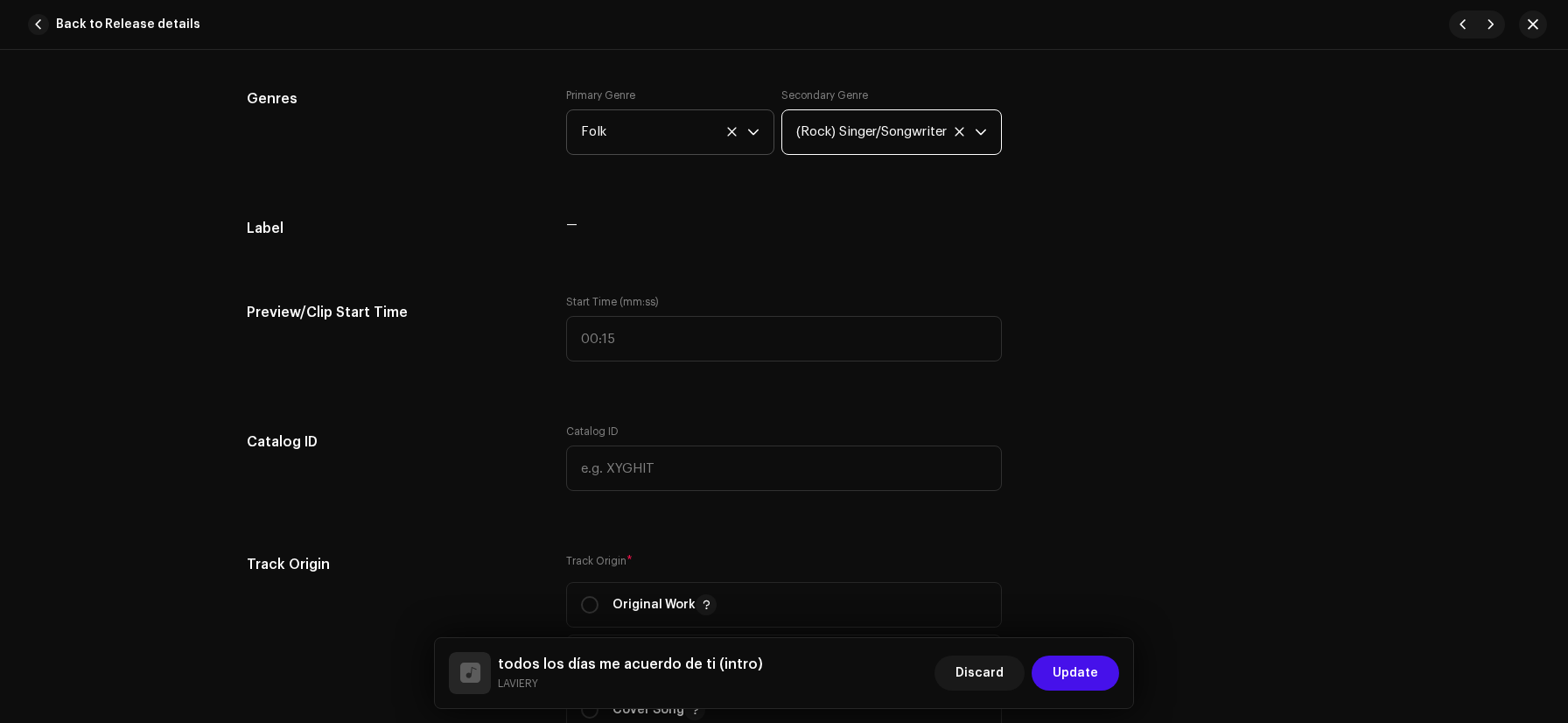
scroll to position [1530, 0]
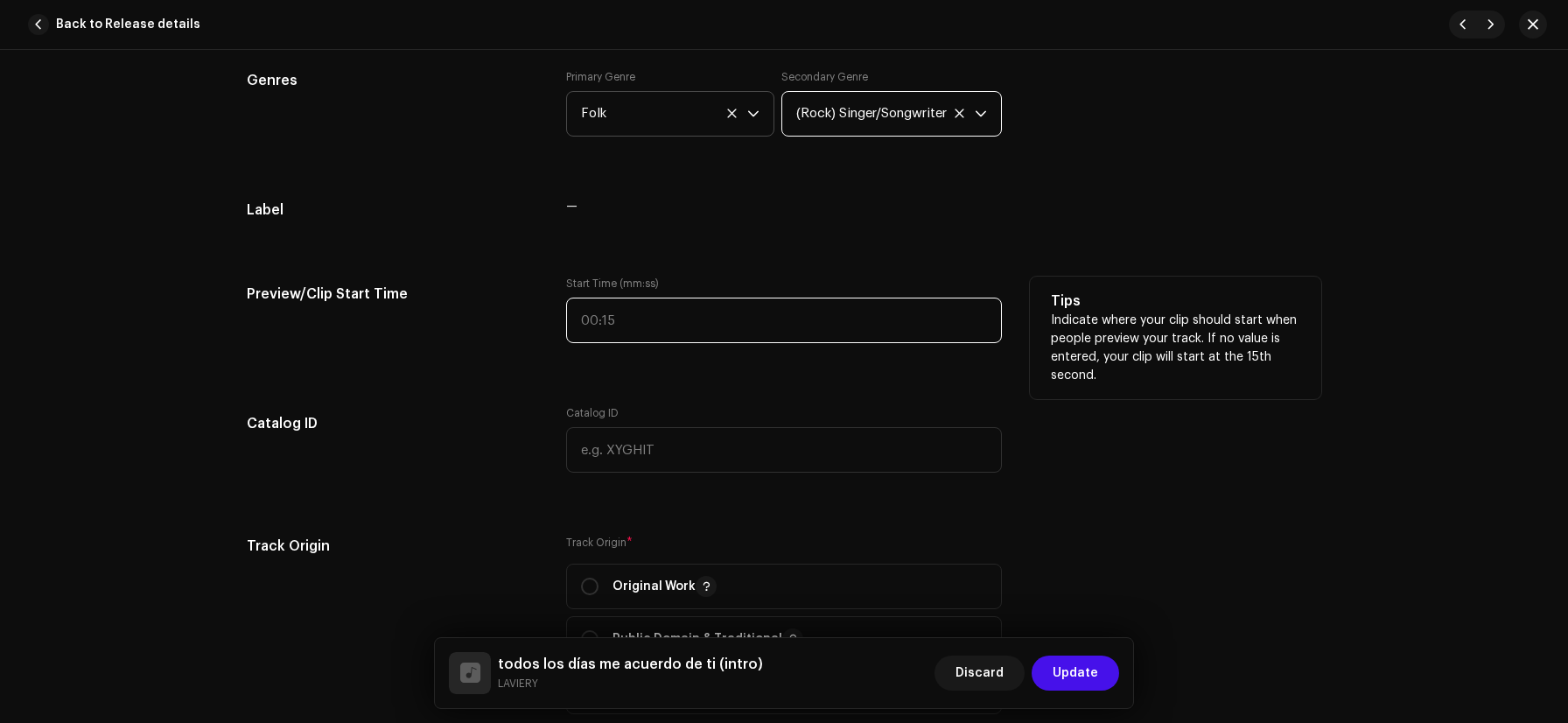
click at [629, 329] on input "text" at bounding box center [784, 320] width 436 height 46
type input ":"
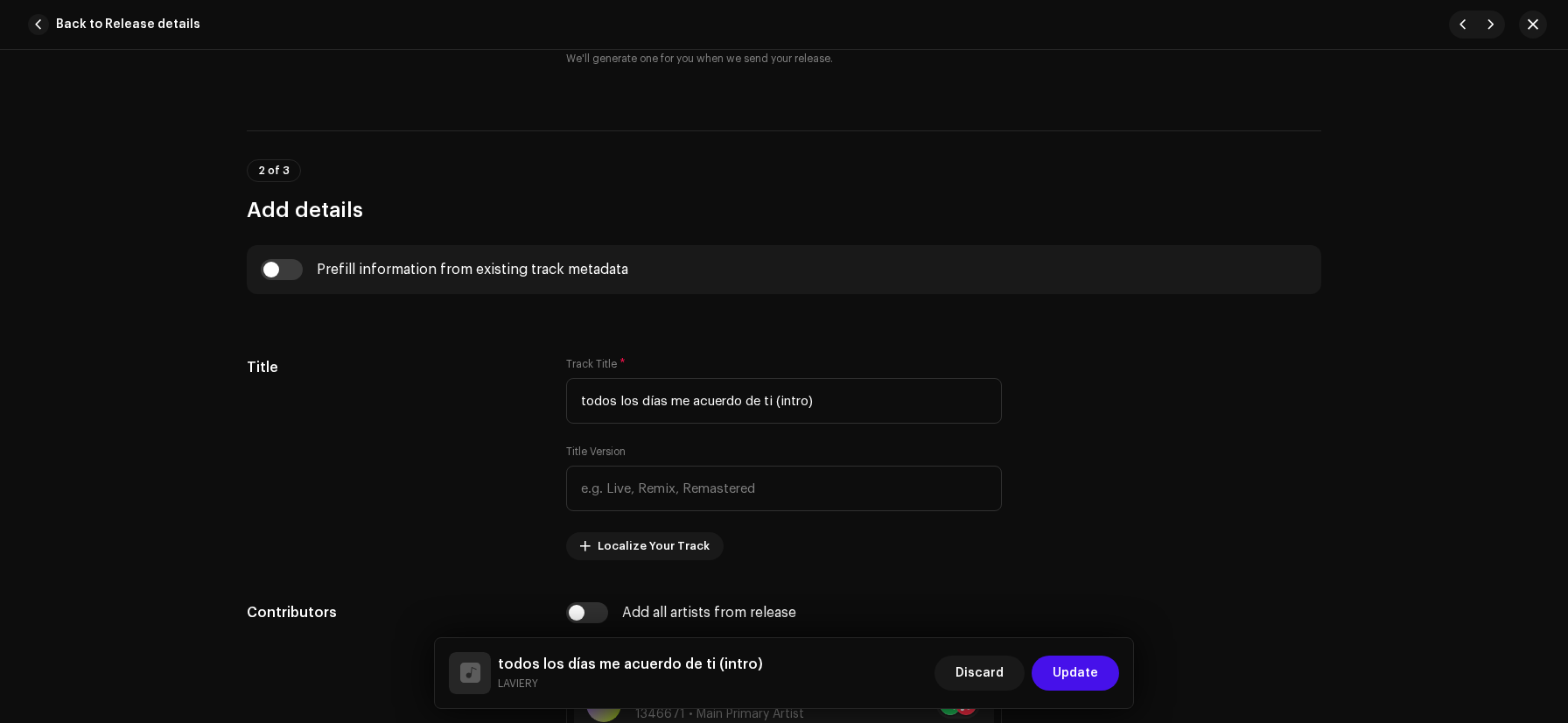
scroll to position [0, 0]
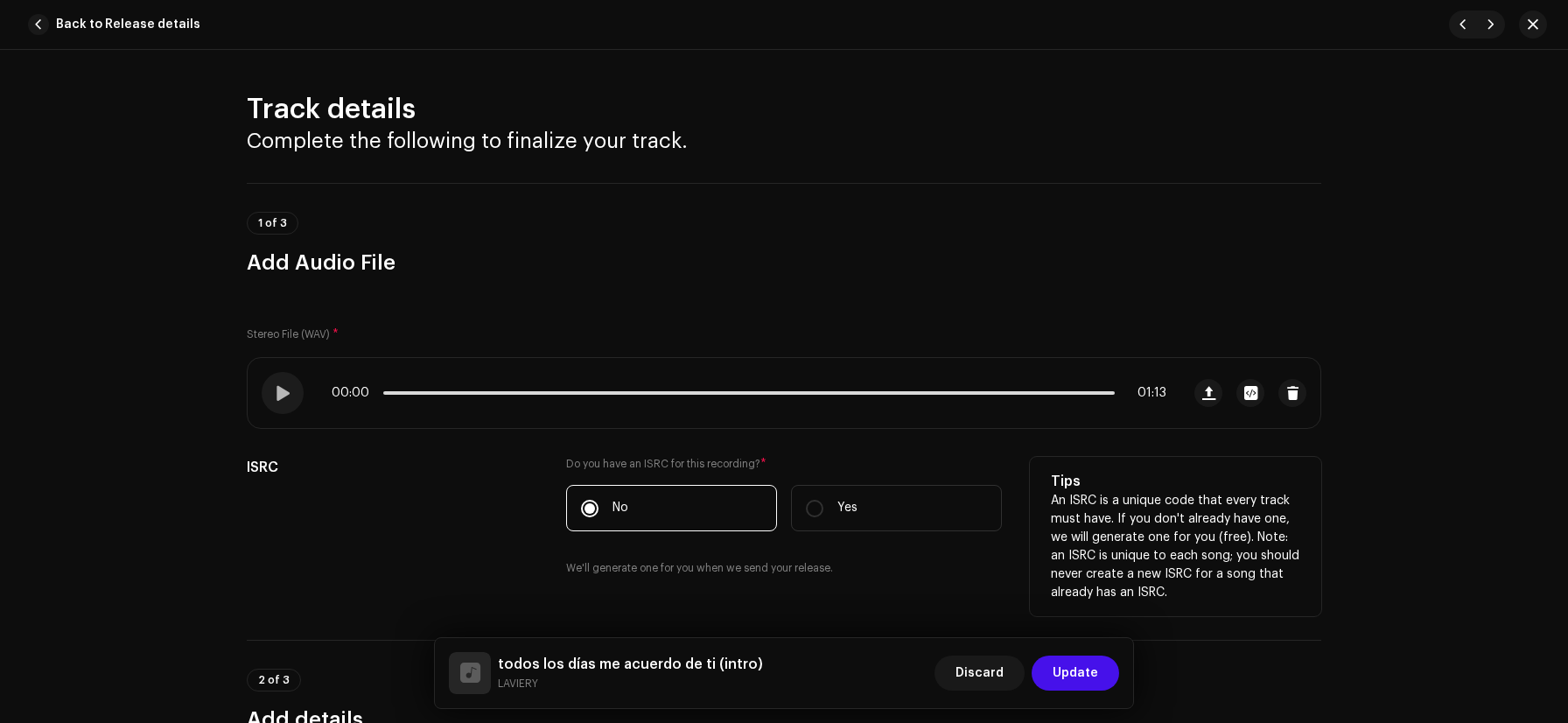
click at [488, 488] on div "ISRC" at bounding box center [392, 528] width 291 height 141
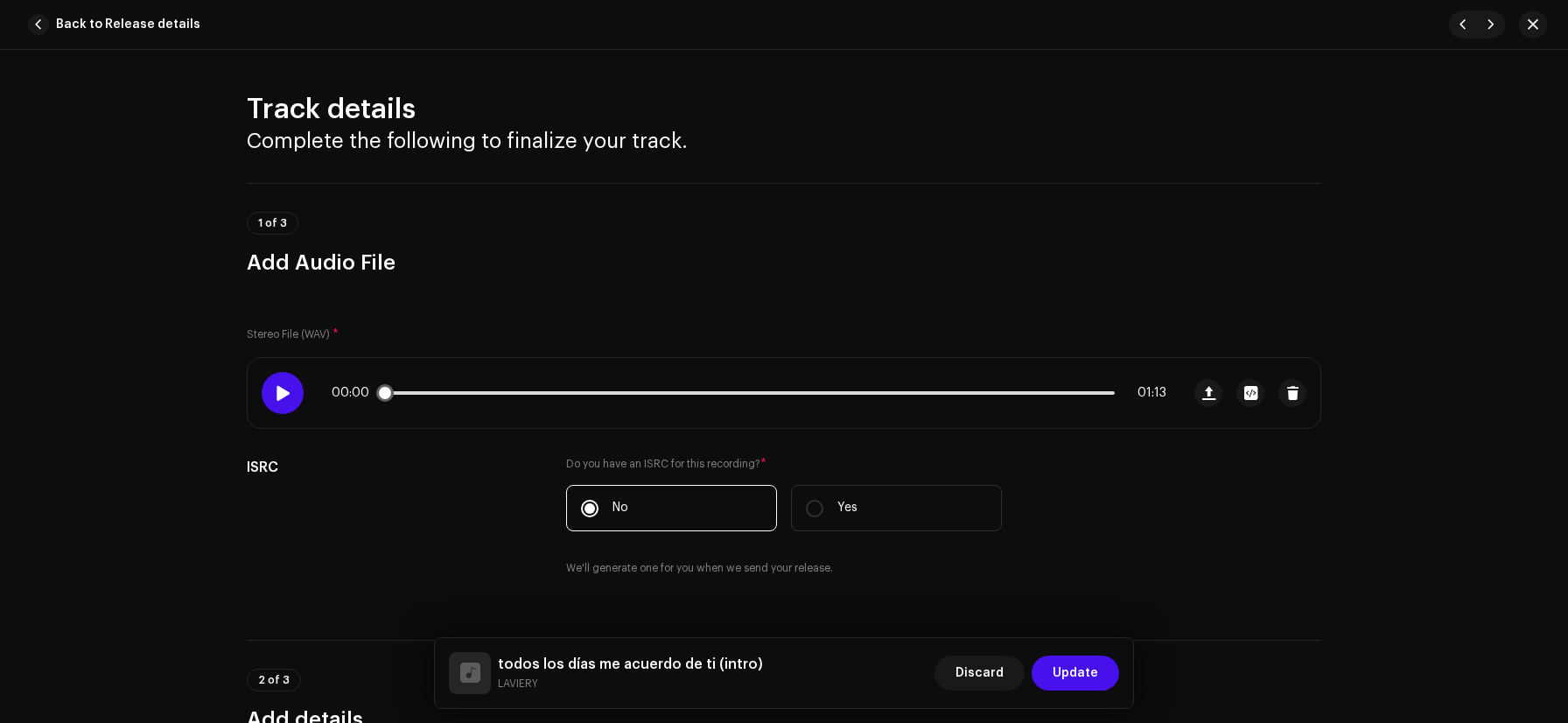
click at [294, 402] on div at bounding box center [283, 392] width 42 height 42
drag, startPoint x: 436, startPoint y: 393, endPoint x: 667, endPoint y: 391, distance: 231.0
click at [668, 392] on p-slider at bounding box center [749, 393] width 732 height 4
click at [756, 399] on div "00:44 01:13" at bounding box center [749, 392] width 835 height 14
click at [756, 393] on span at bounding box center [608, 393] width 451 height 4
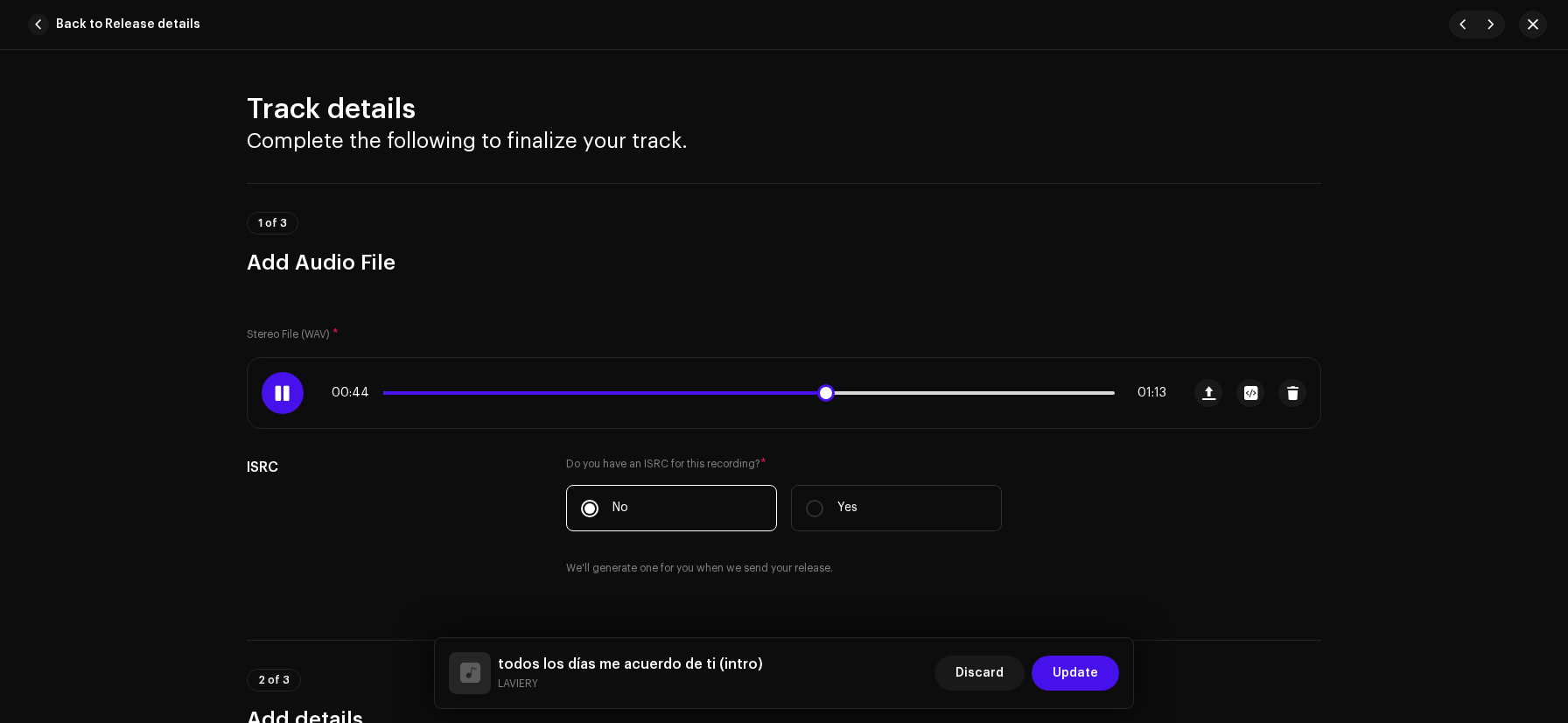
click at [765, 397] on div "00:44 01:13" at bounding box center [749, 392] width 835 height 14
click at [765, 395] on div "00:44 01:13" at bounding box center [749, 392] width 835 height 14
click at [765, 391] on div "00:45 01:13" at bounding box center [749, 392] width 835 height 14
click at [767, 392] on span at bounding box center [613, 393] width 461 height 4
click at [743, 393] on span at bounding box center [583, 393] width 401 height 4
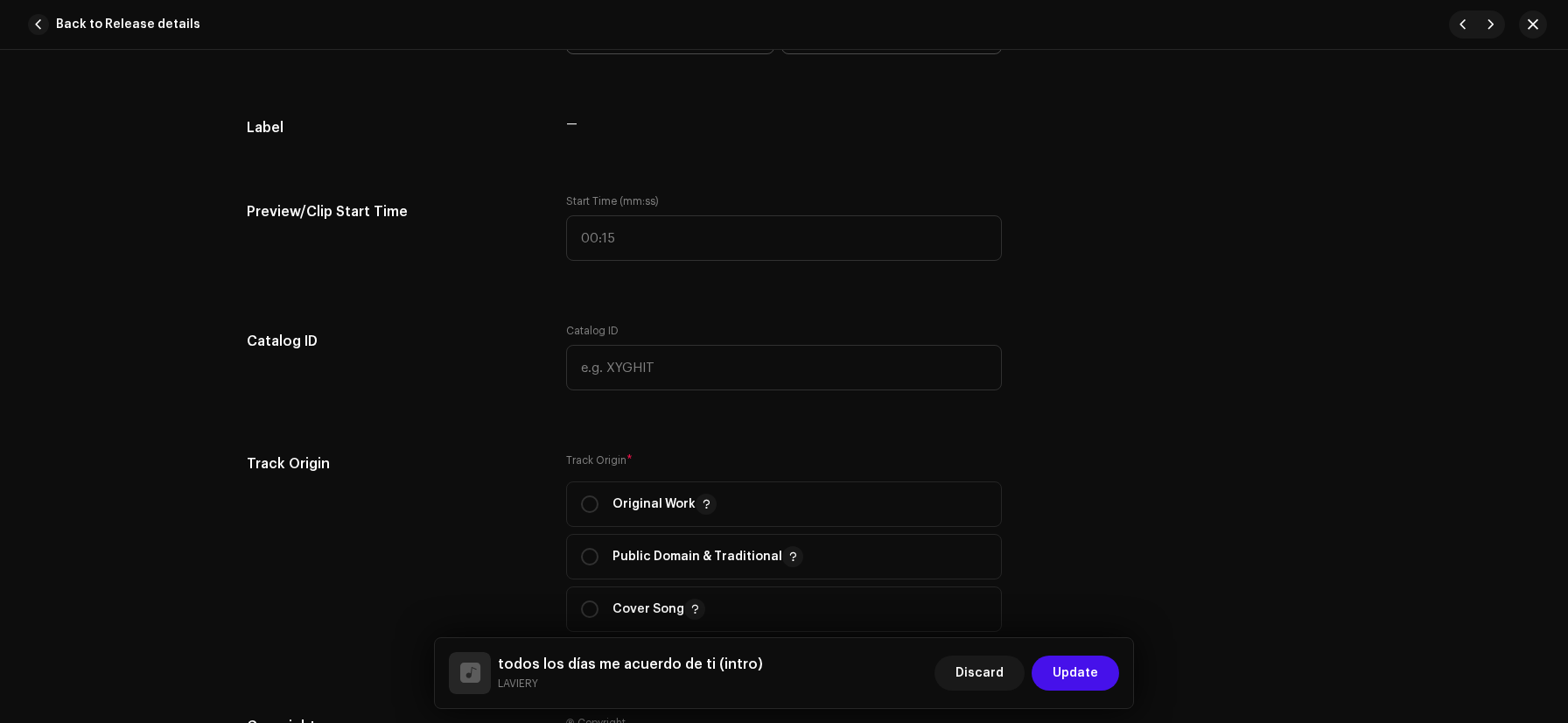
scroll to position [1667, 0]
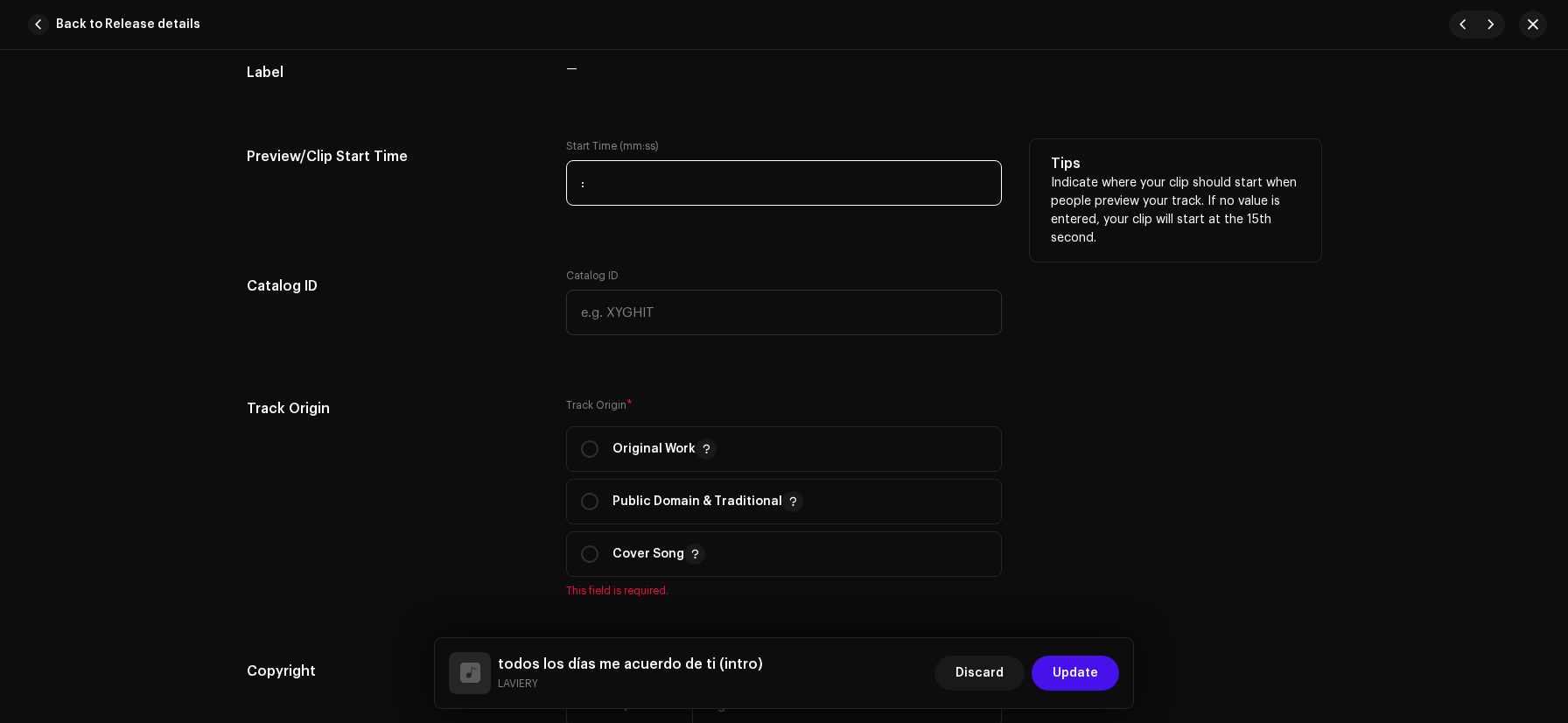
click at [615, 190] on input ":" at bounding box center [784, 183] width 436 height 46
type input "00:38"
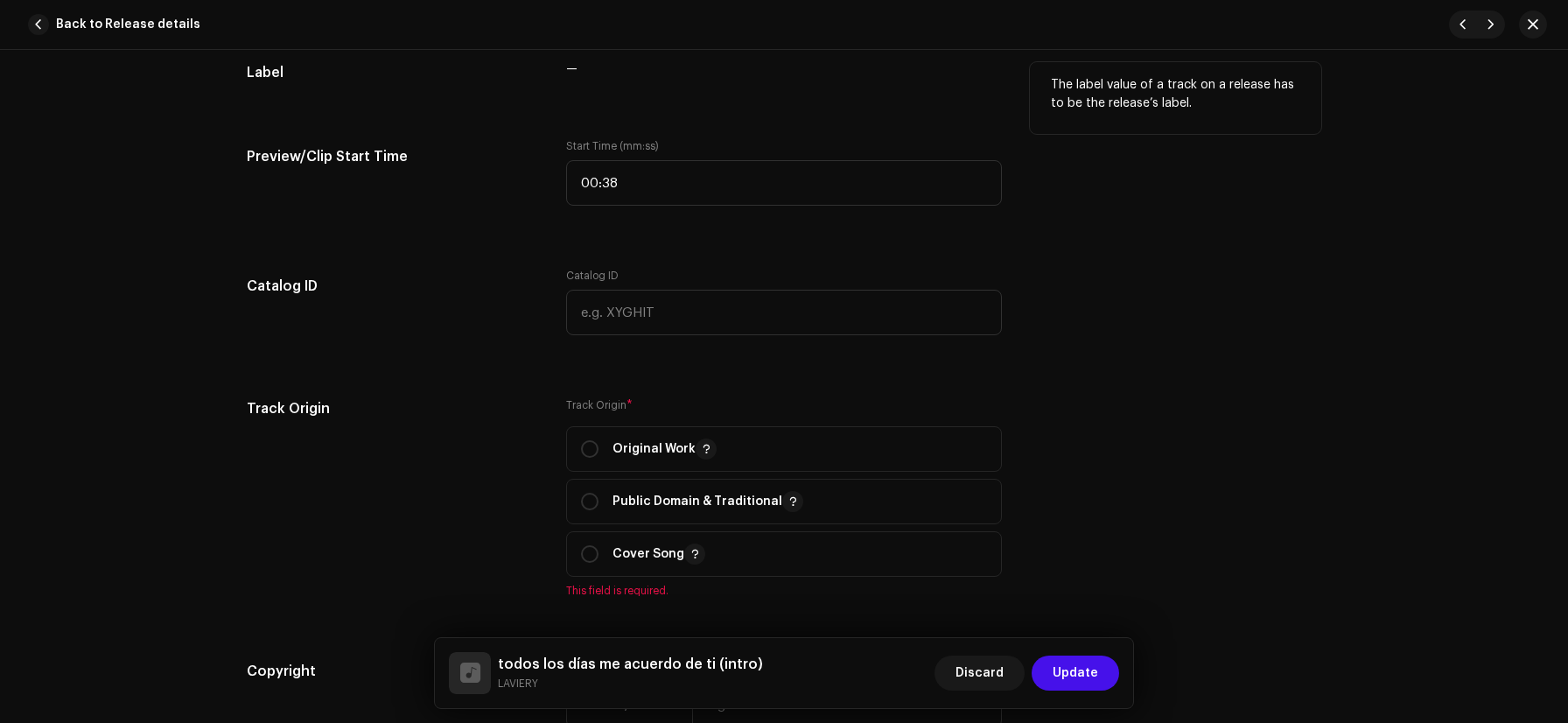
click at [878, 97] on div "—" at bounding box center [784, 79] width 436 height 35
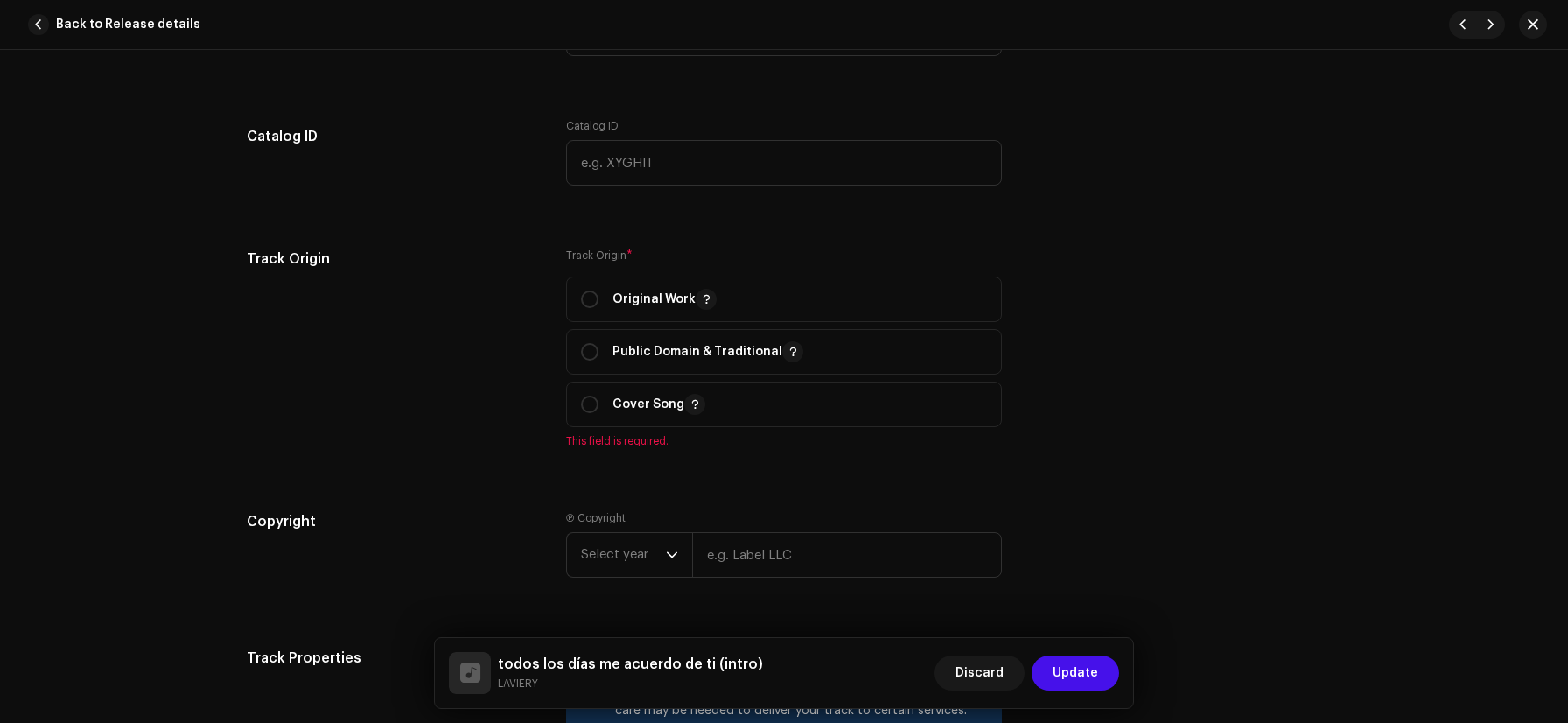
scroll to position [1818, 0]
click at [589, 305] on input "radio" at bounding box center [590, 298] width 17 height 17
radio input "true"
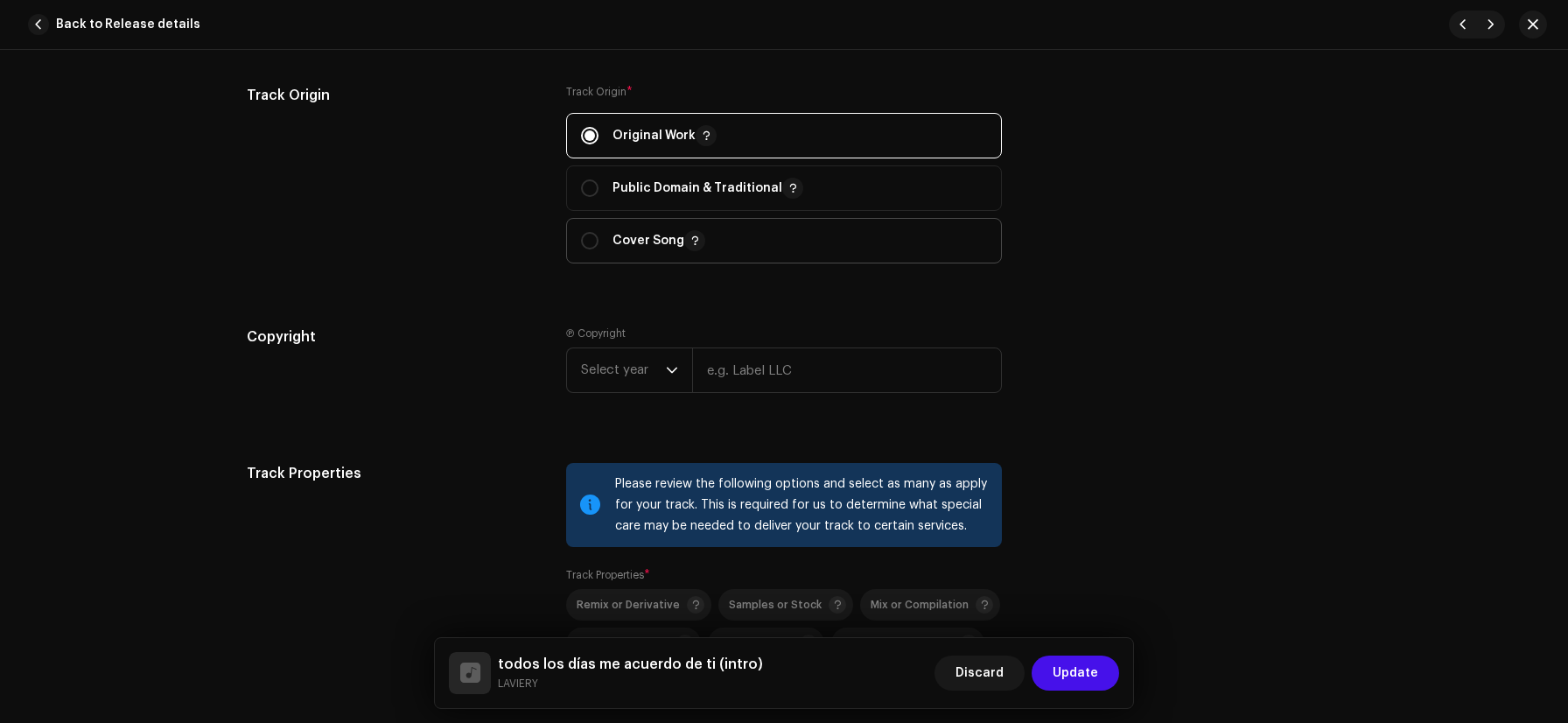
scroll to position [1982, 0]
click at [643, 357] on span "Select year" at bounding box center [623, 369] width 85 height 44
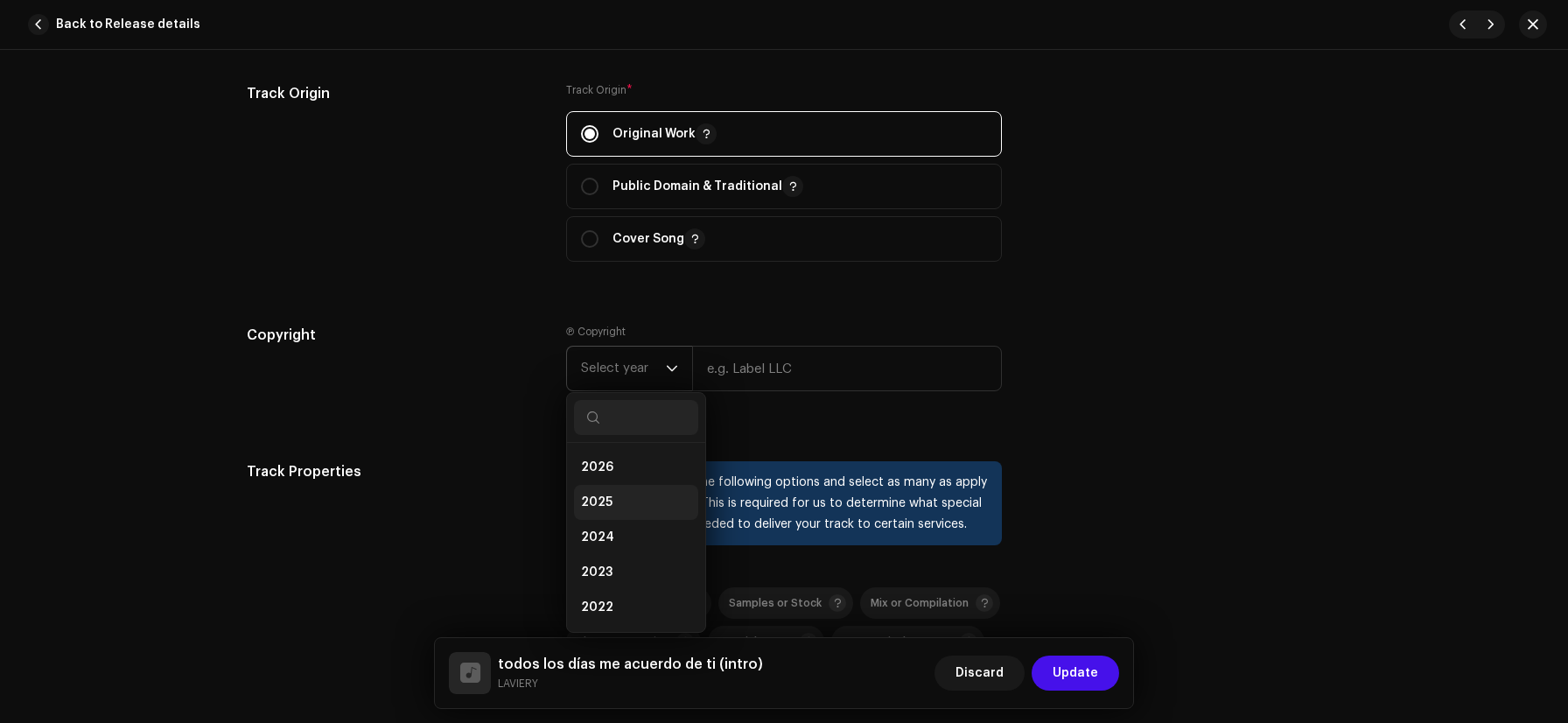
click at [624, 494] on li "2025" at bounding box center [636, 502] width 124 height 35
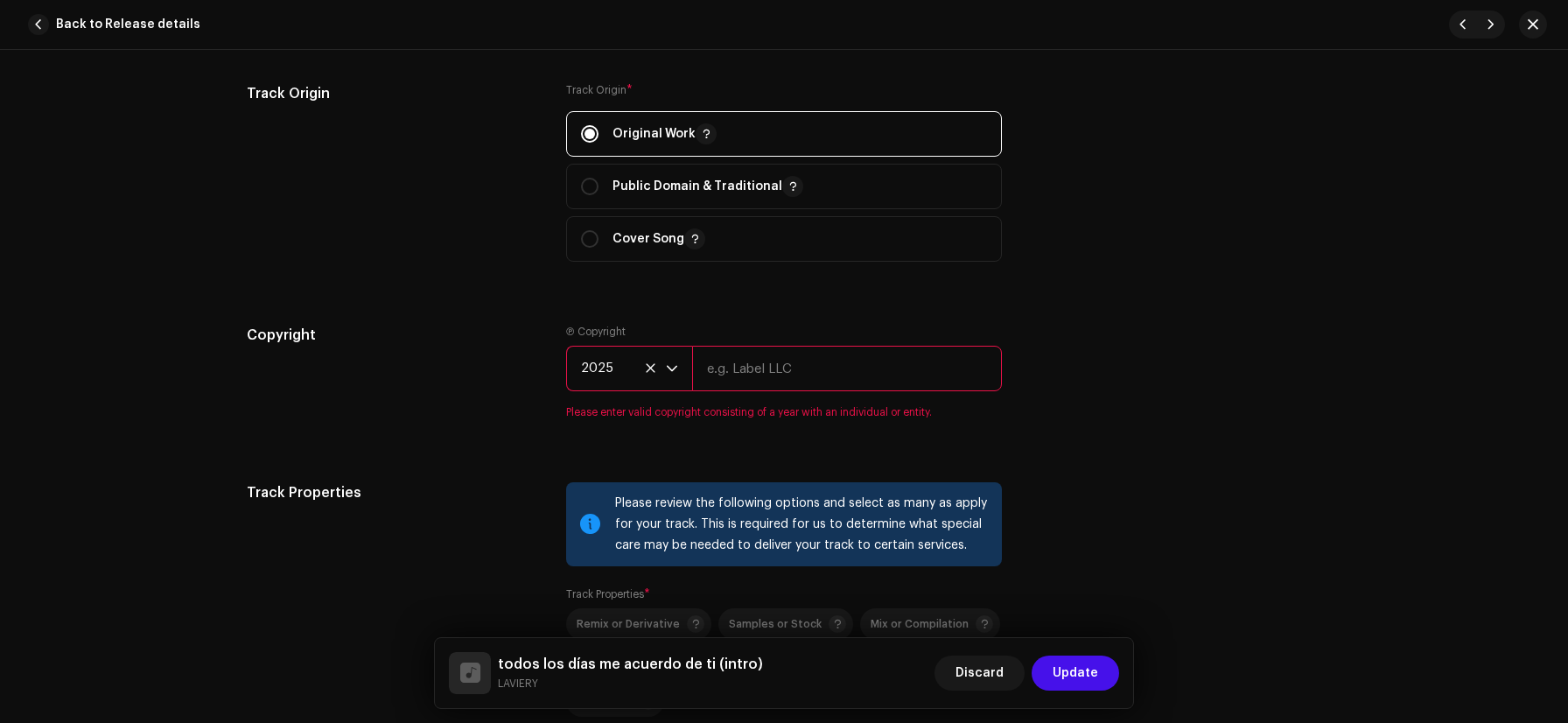
click at [756, 370] on input "text" at bounding box center [847, 369] width 310 height 46
type input "El Sentir Records"
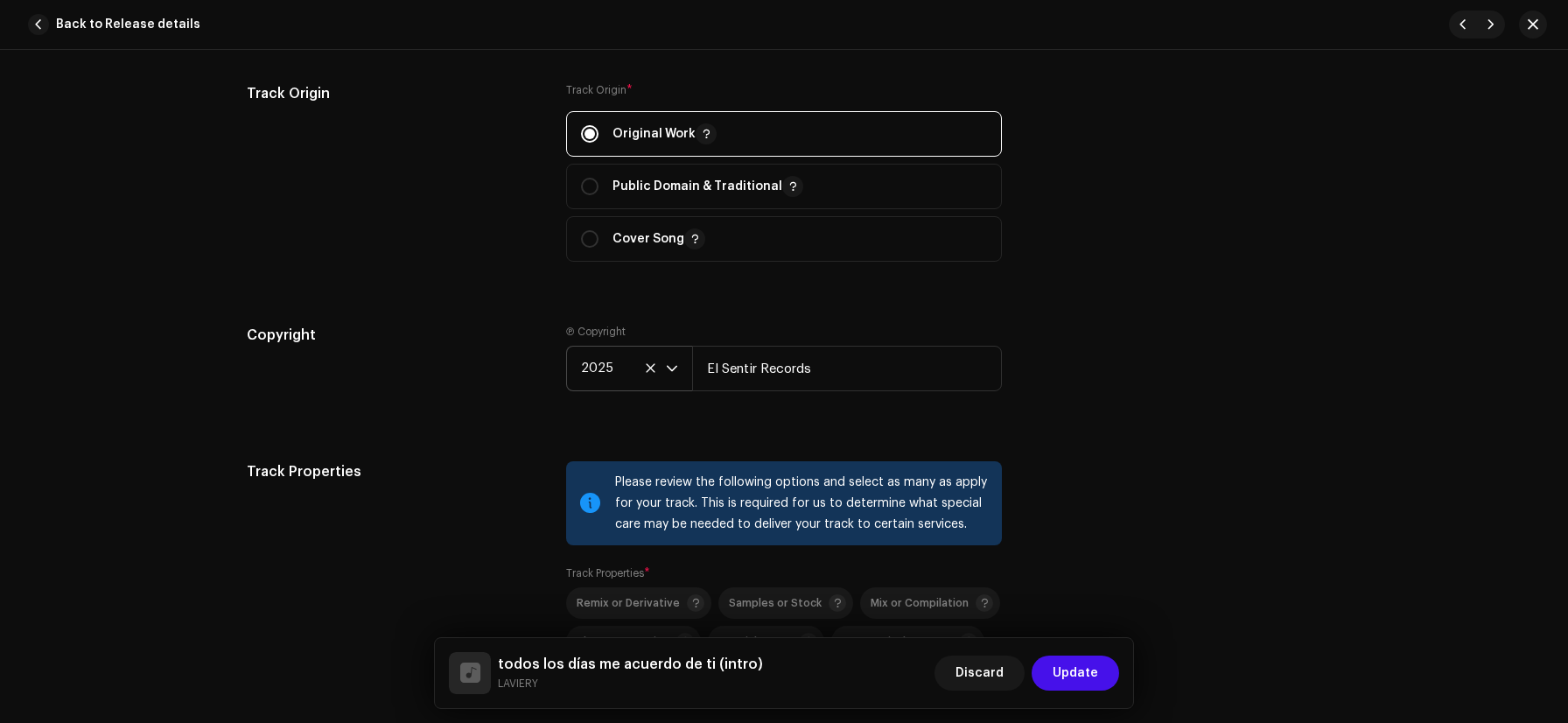
click at [1030, 405] on div "Copyright Ⓟ Copyright 2025 El Sentir Records" at bounding box center [784, 372] width 1075 height 94
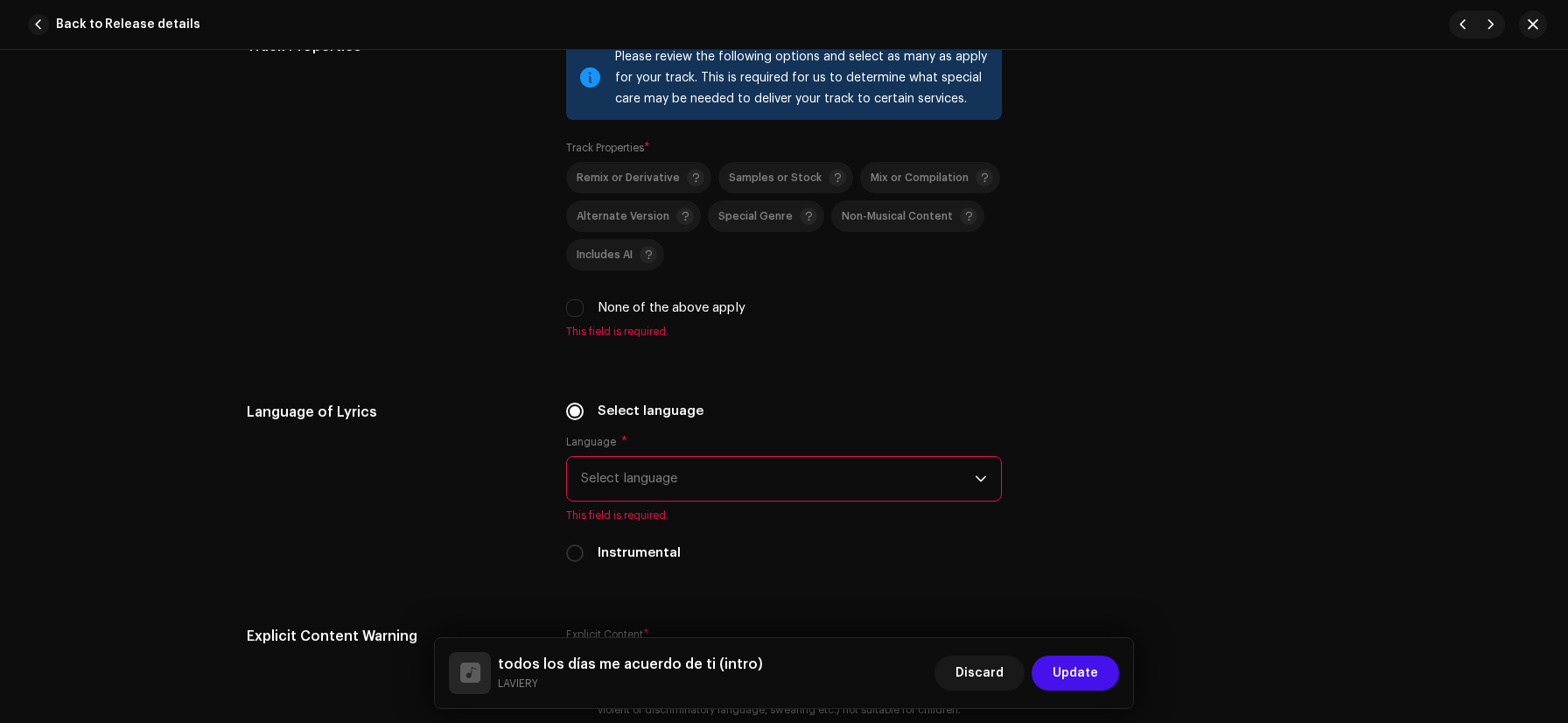
scroll to position [2409, 0]
click at [575, 315] on input "None of the above apply" at bounding box center [574, 306] width 17 height 17
checkbox input "true"
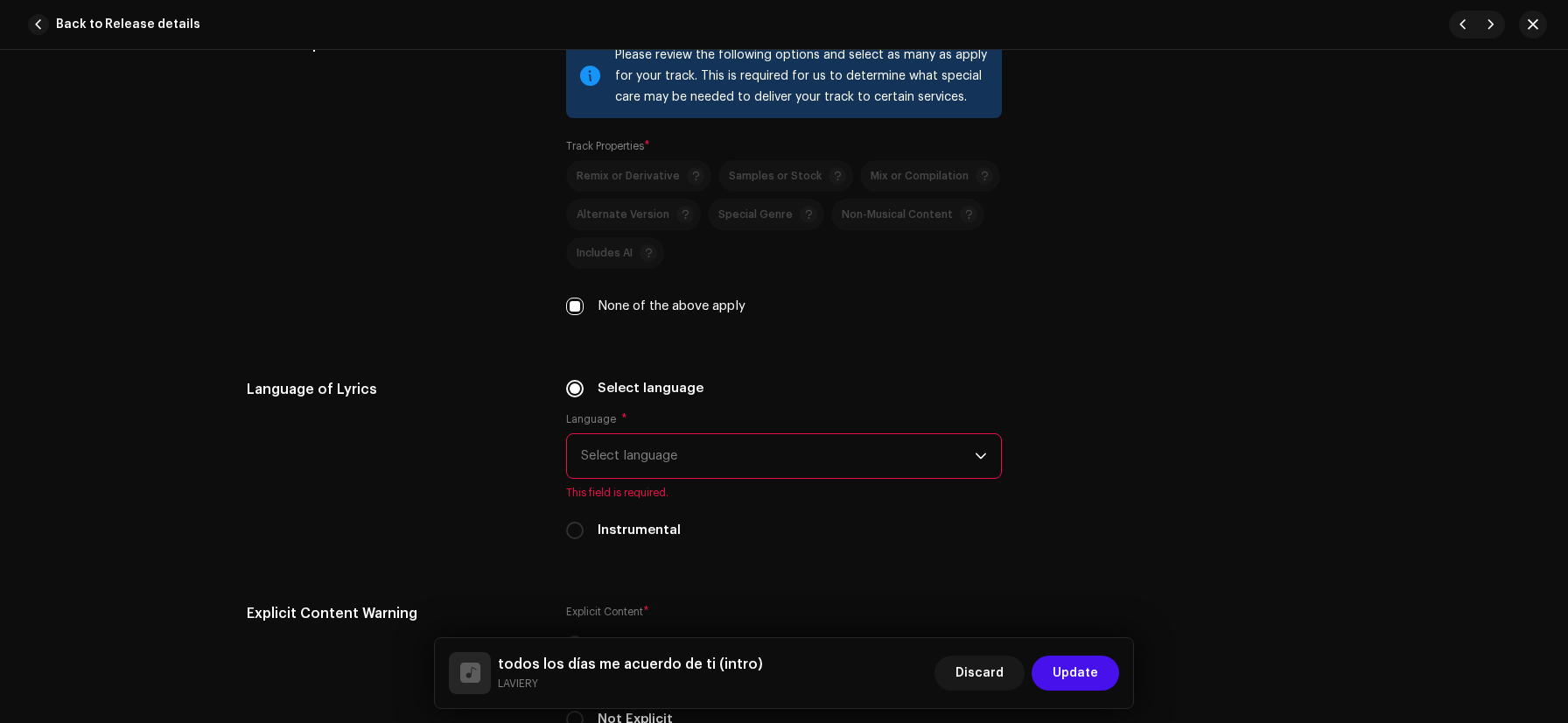
click at [624, 448] on span "Select language" at bounding box center [777, 456] width 393 height 44
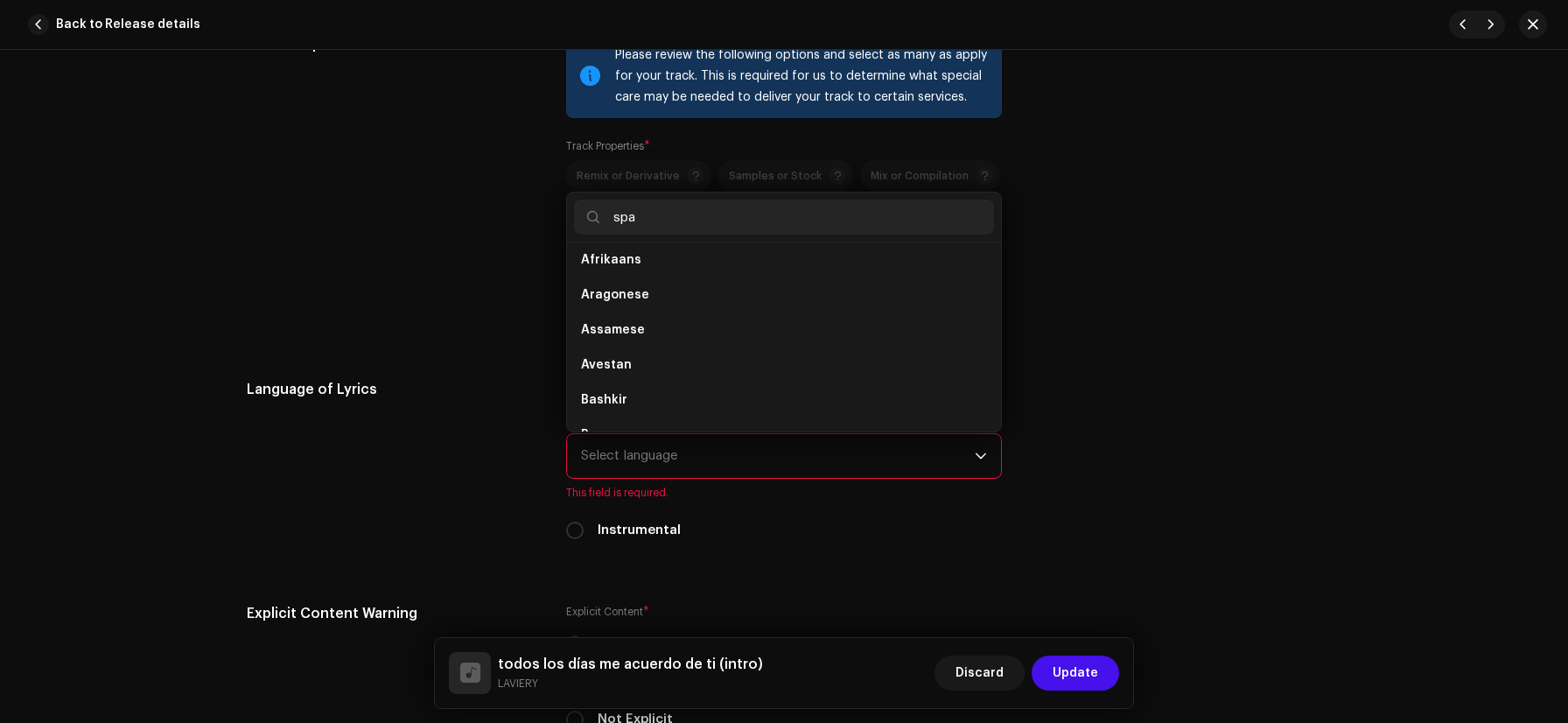
scroll to position [0, 0]
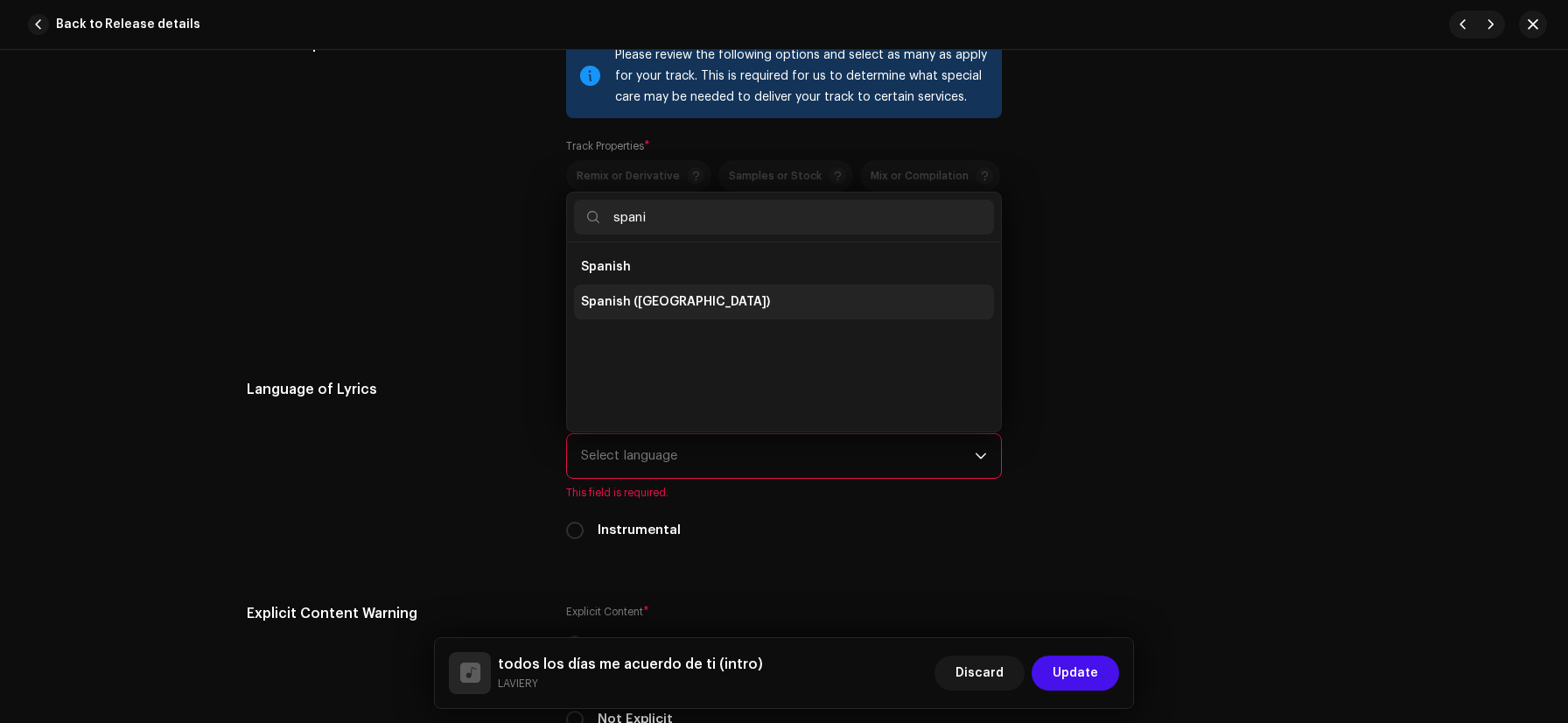
type input "spani"
click at [659, 317] on li "Spanish ([GEOGRAPHIC_DATA])" at bounding box center [784, 302] width 420 height 35
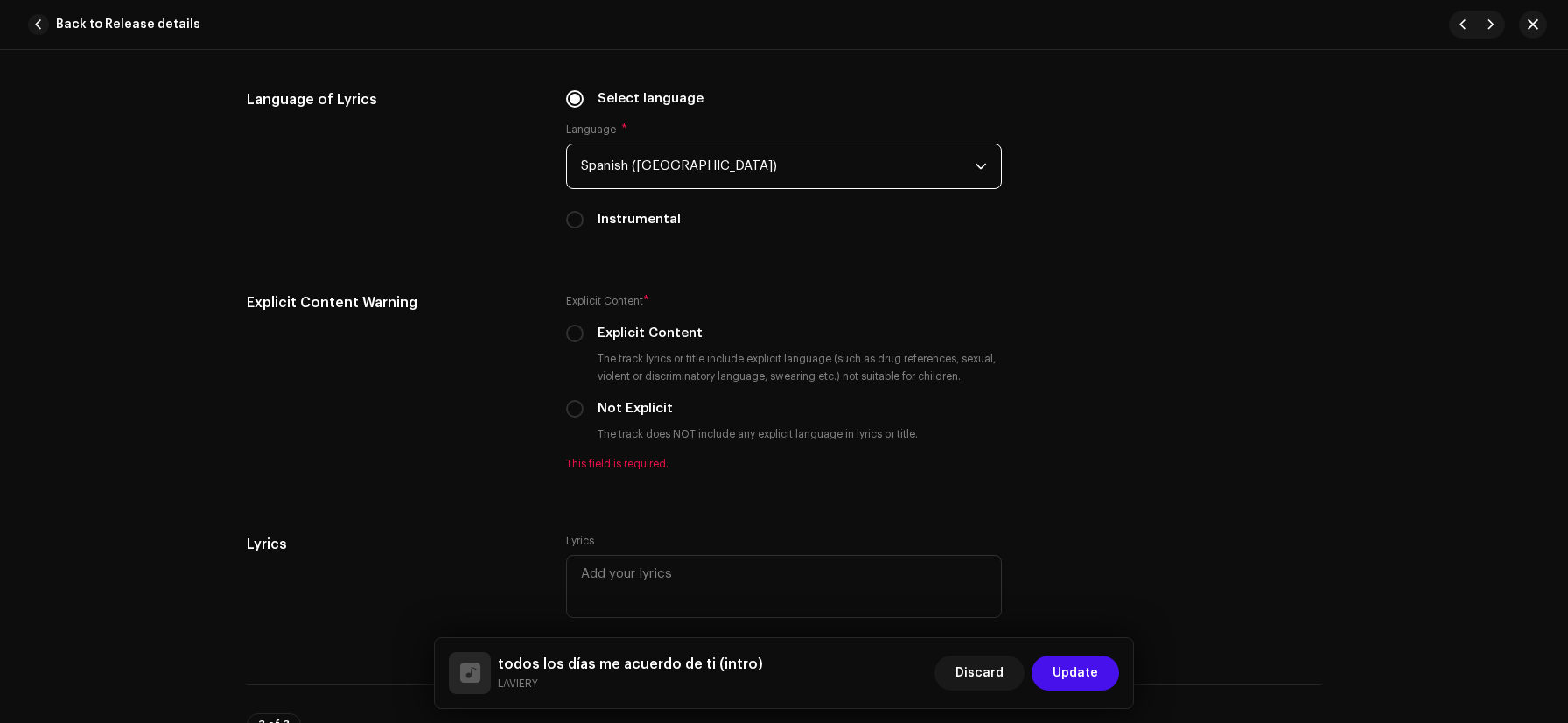
scroll to position [2711, 0]
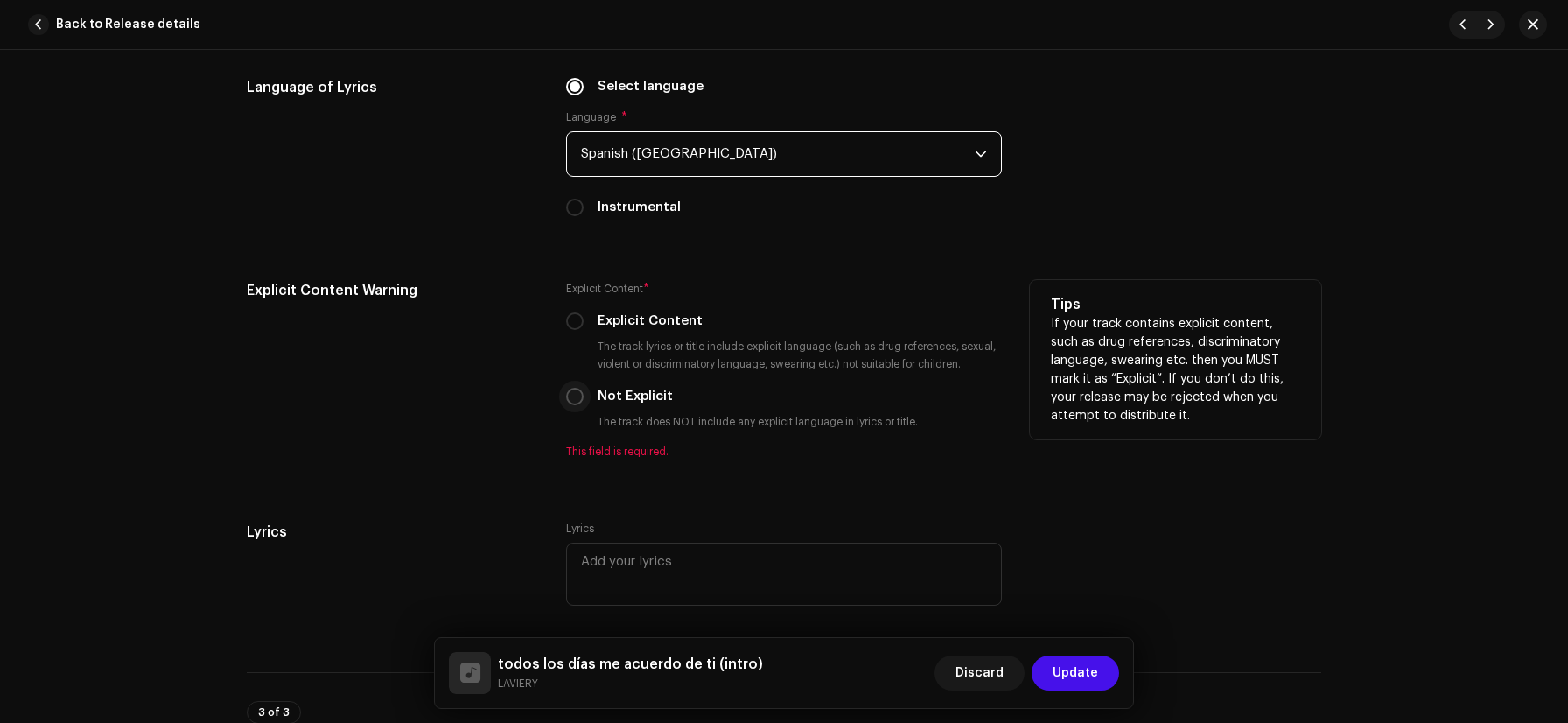
click at [566, 403] on input "Not Explicit" at bounding box center [574, 396] width 17 height 17
radio input "true"
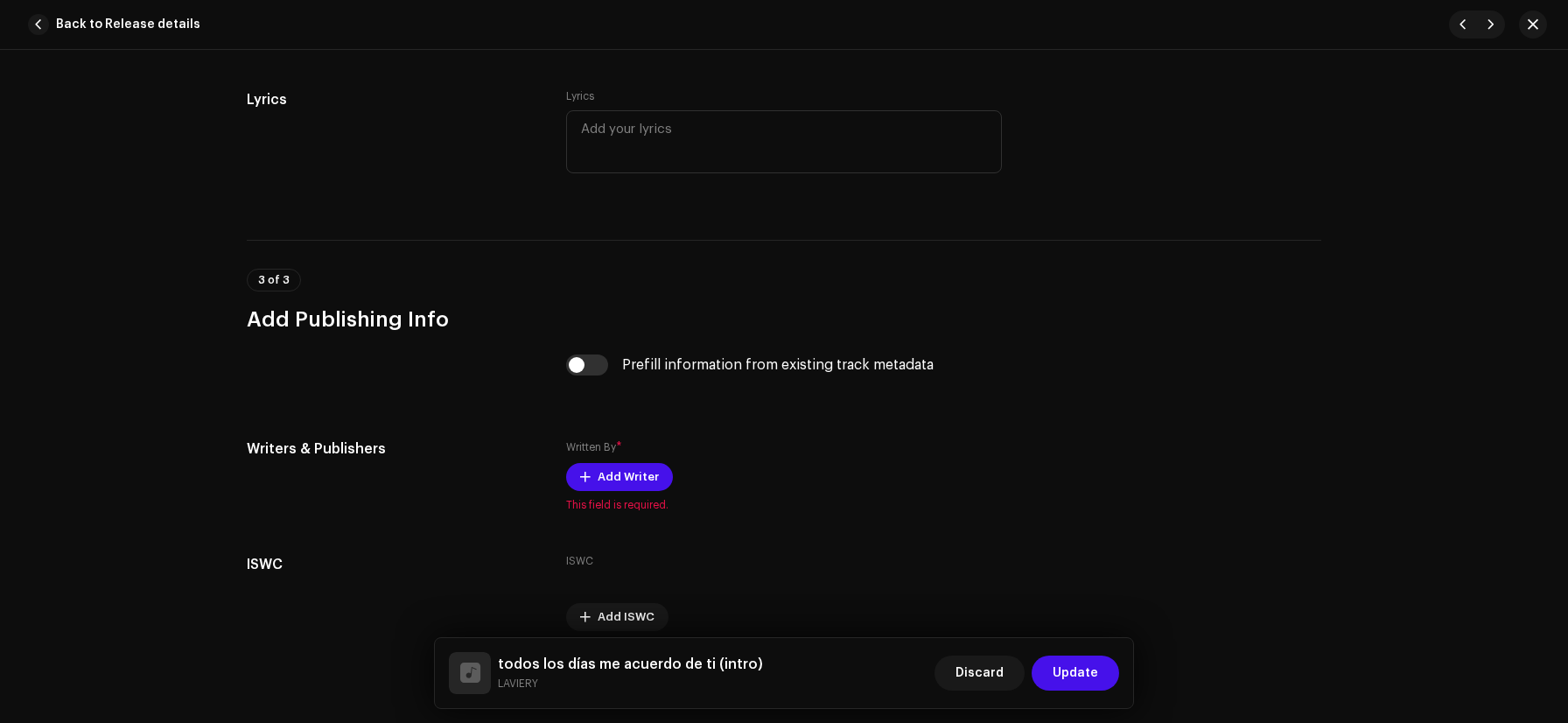
scroll to position [3125, 0]
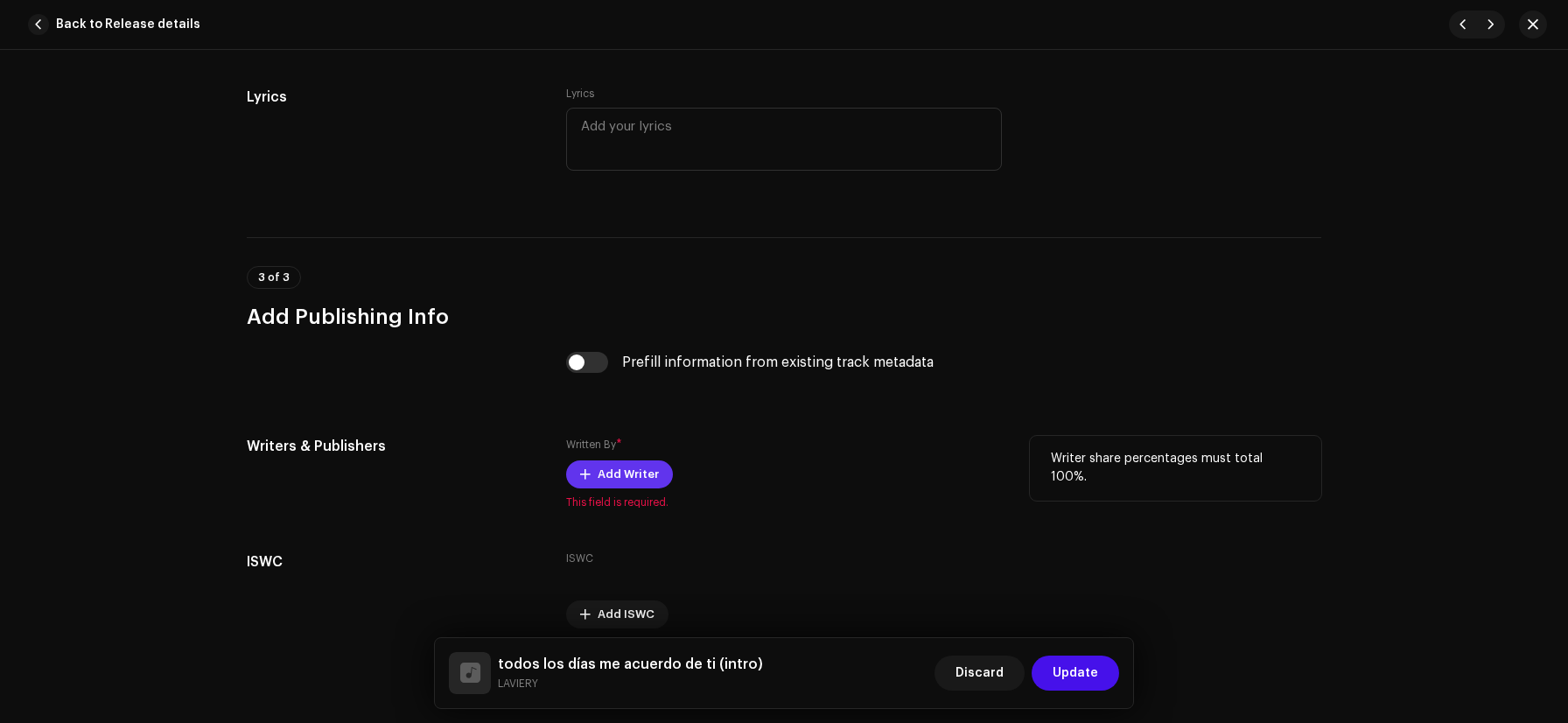
click at [598, 478] on span "Add Writer" at bounding box center [629, 474] width 61 height 35
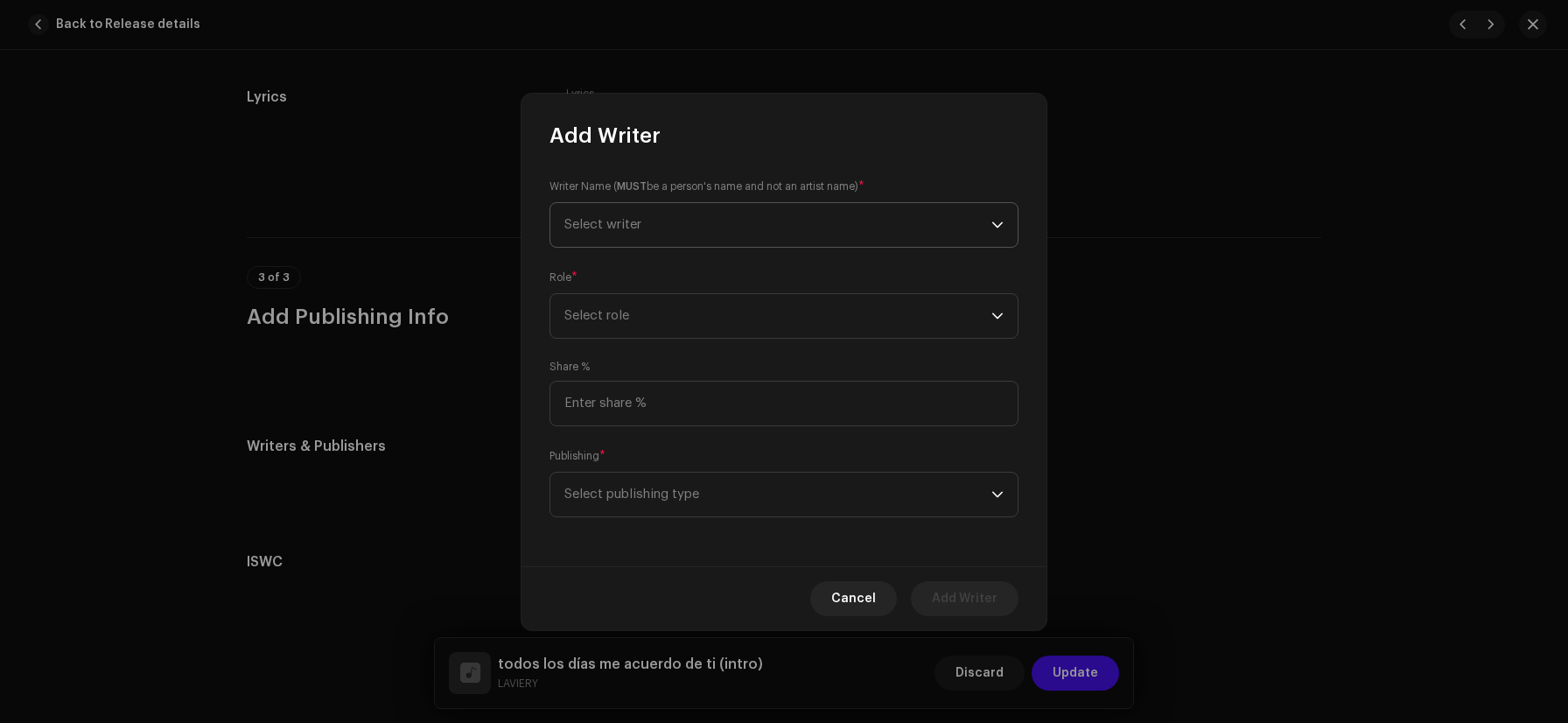
click at [652, 226] on span "Select writer" at bounding box center [778, 225] width 427 height 44
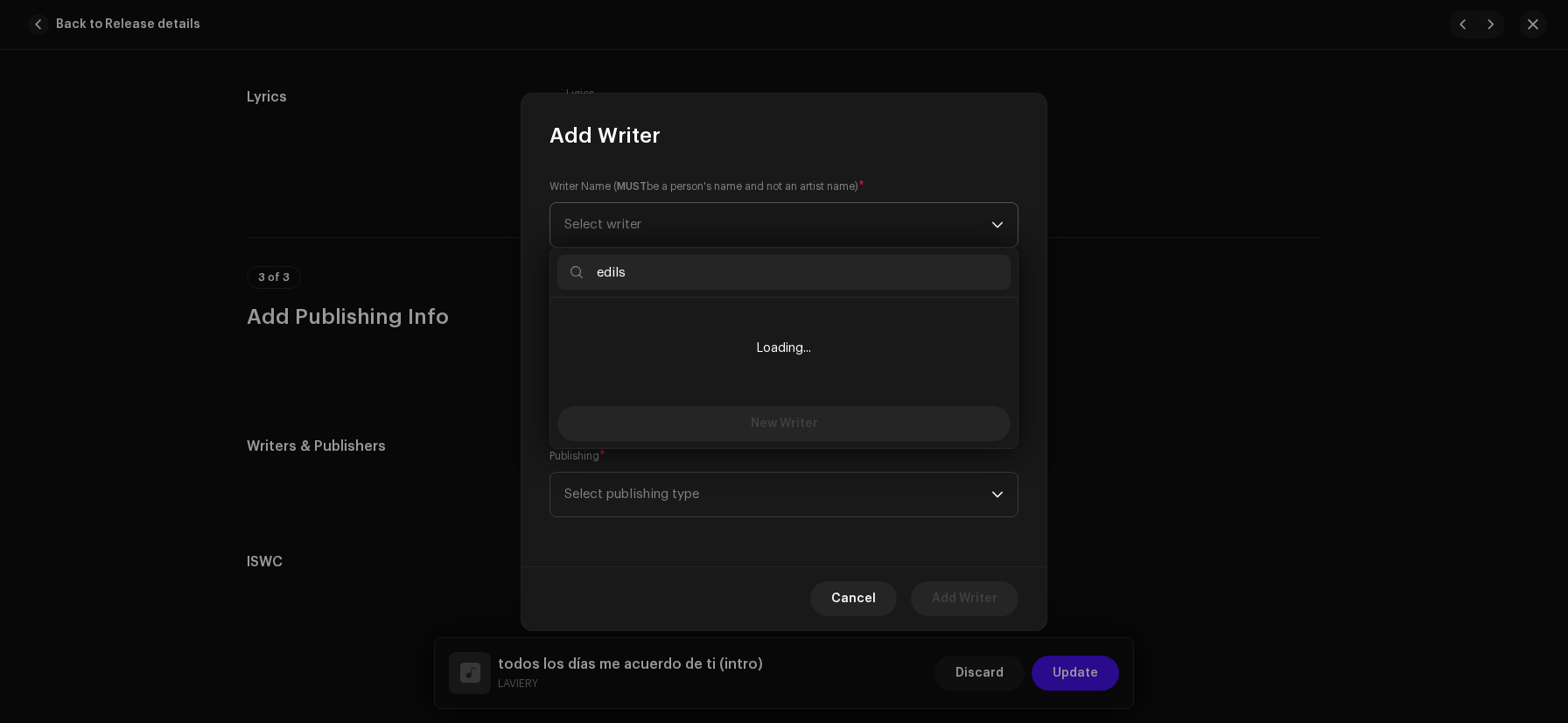
type input "[PERSON_NAME]"
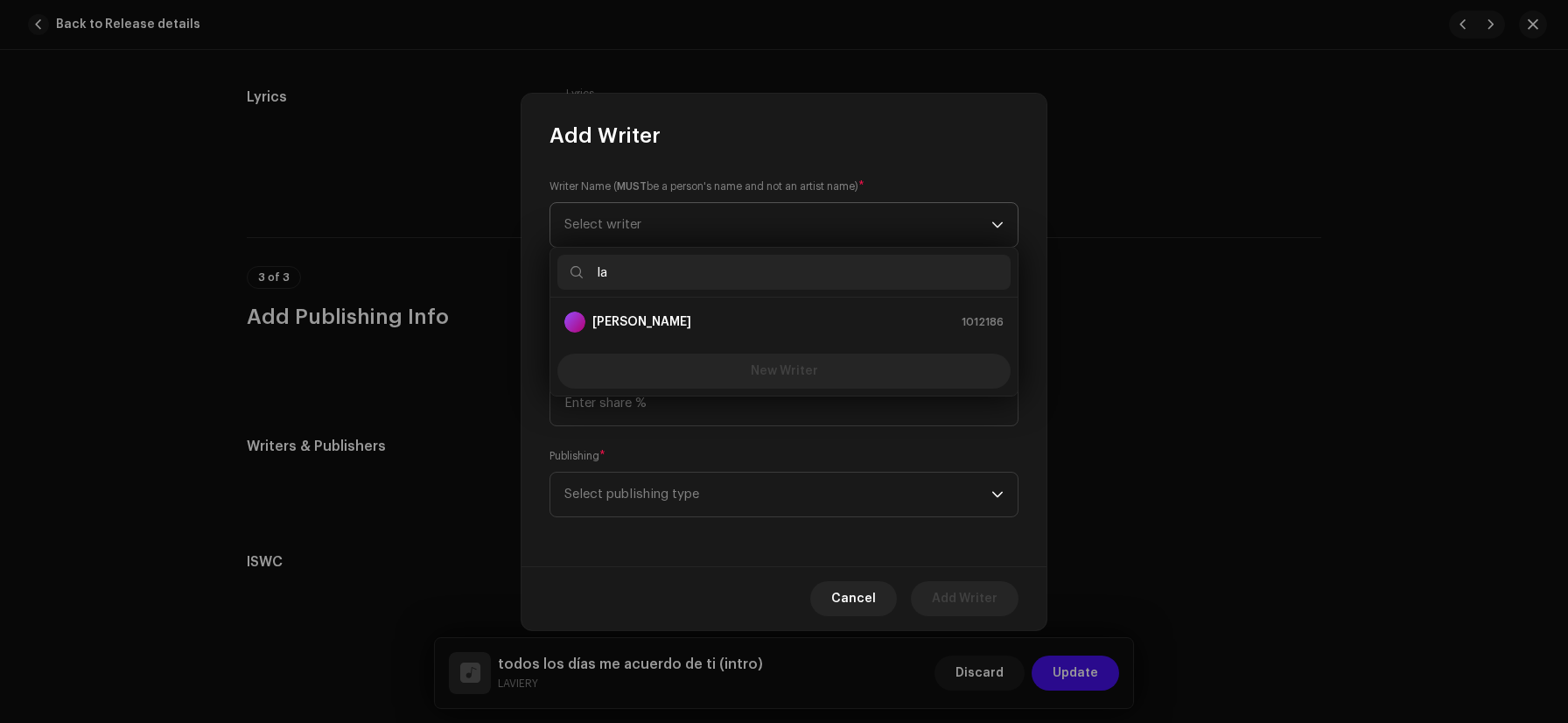
type input "l"
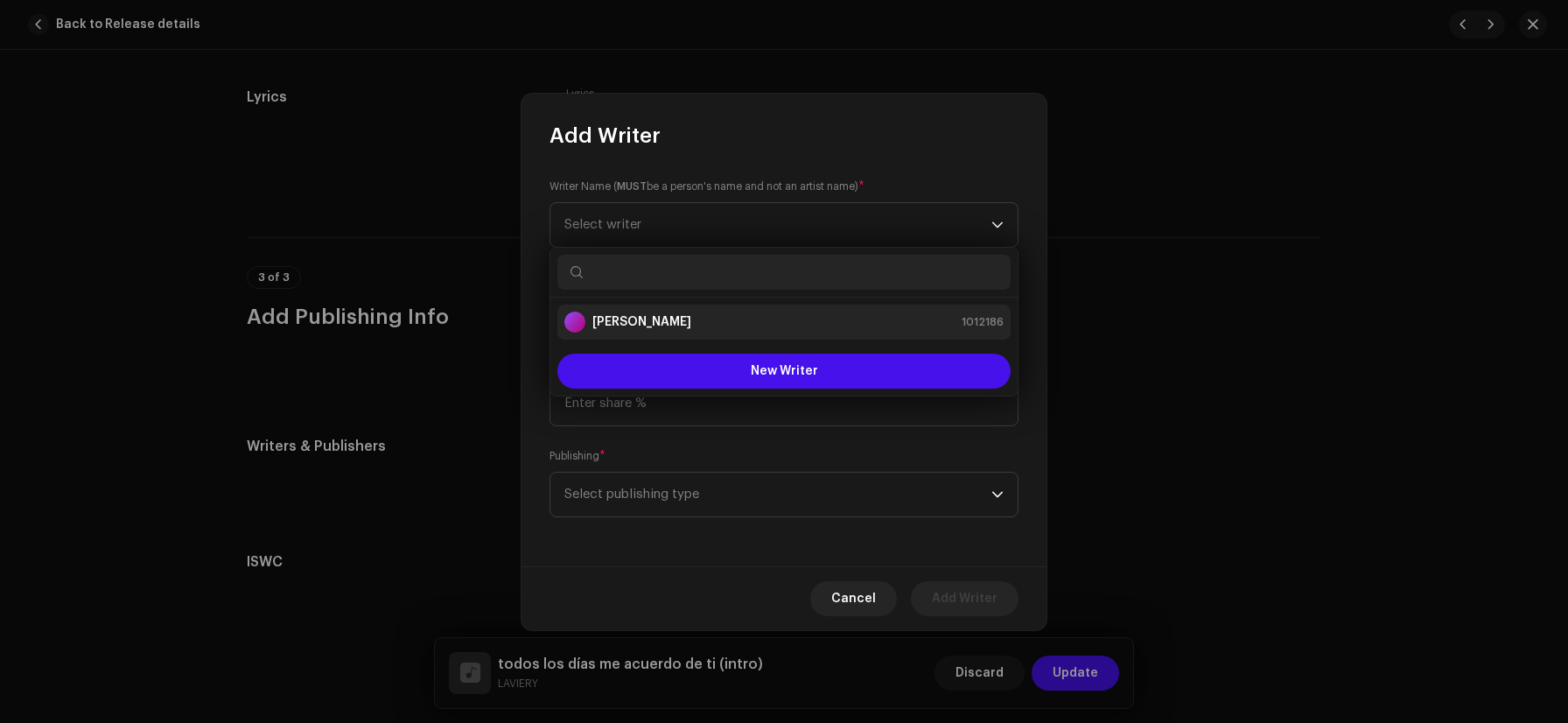
click at [643, 323] on strong "[PERSON_NAME]" at bounding box center [642, 322] width 99 height 17
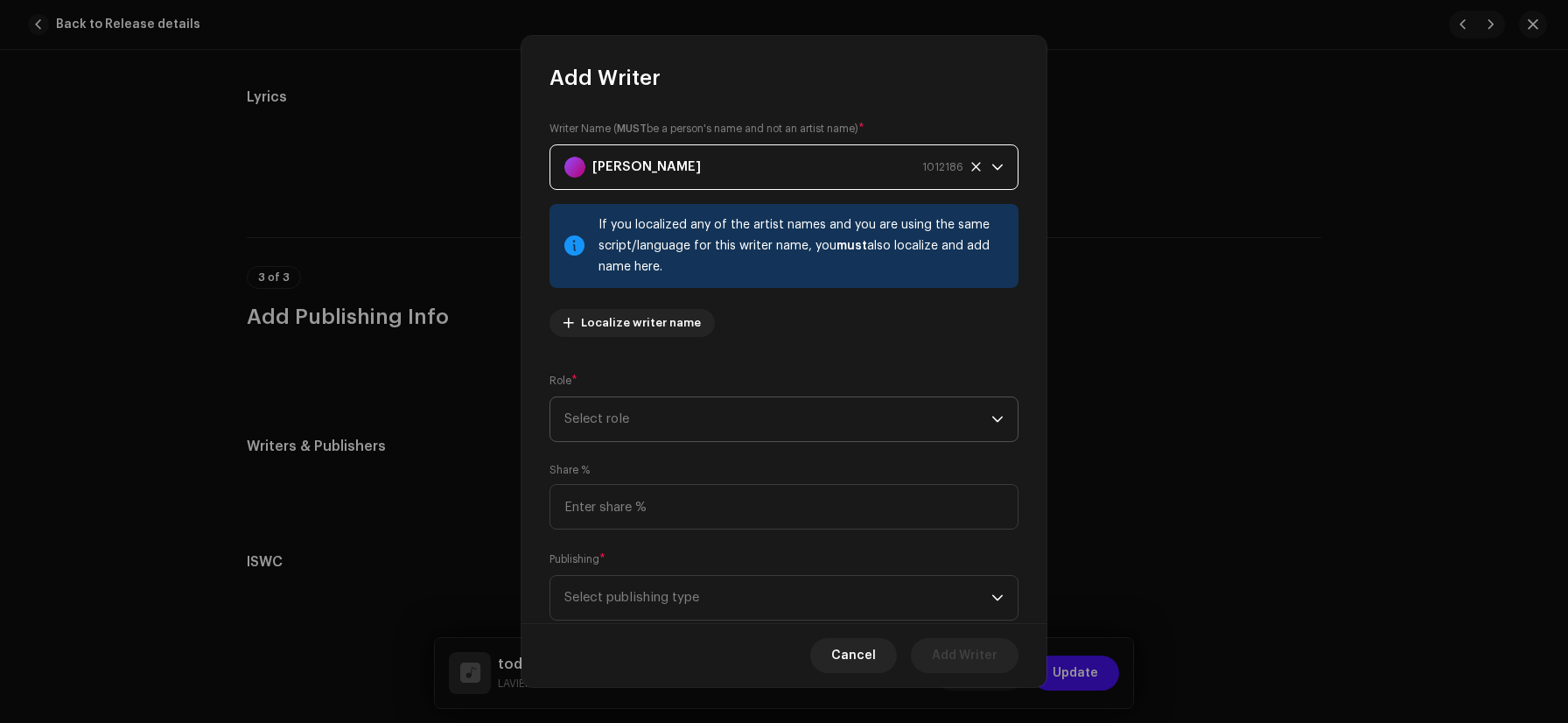
click at [658, 428] on span "Select role" at bounding box center [778, 419] width 427 height 44
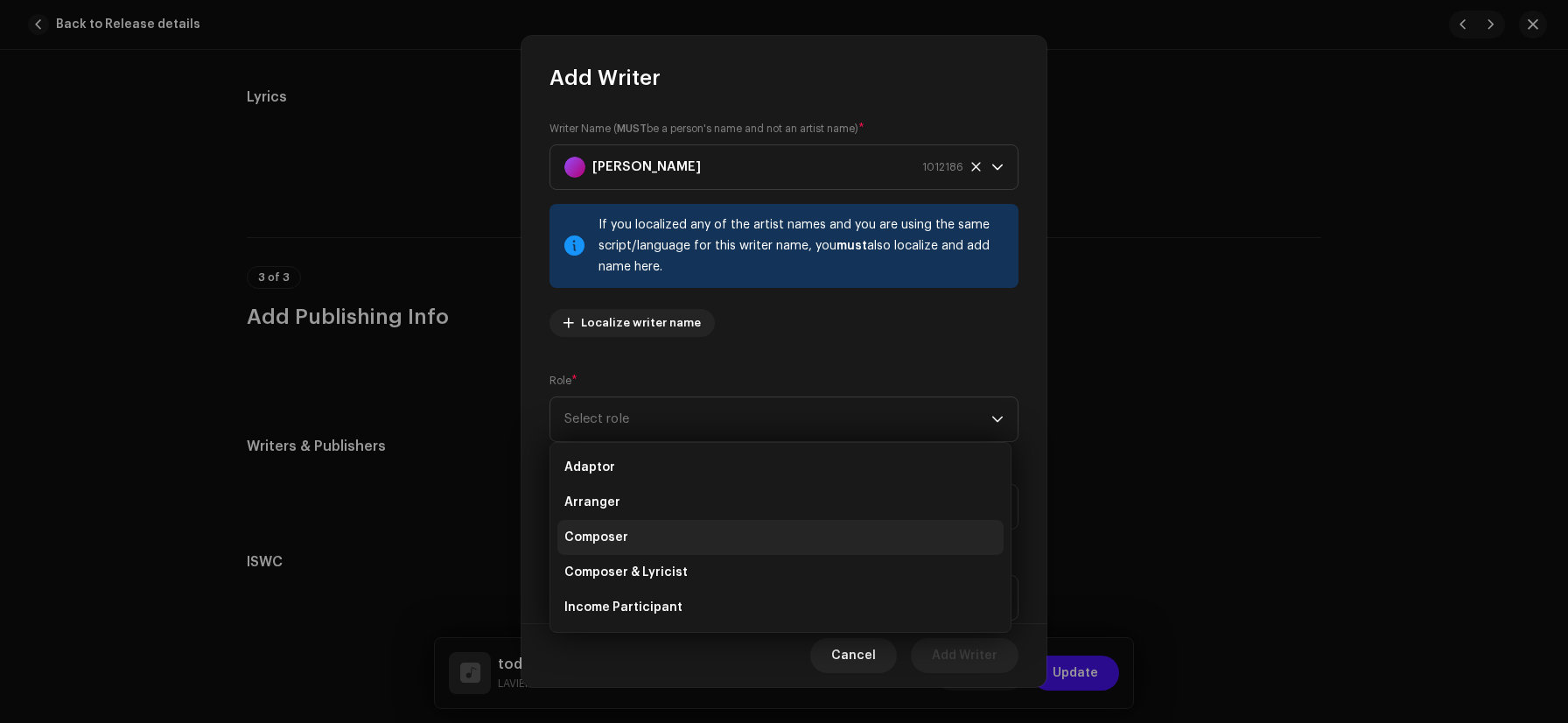
click at [637, 544] on li "Composer" at bounding box center [780, 537] width 447 height 35
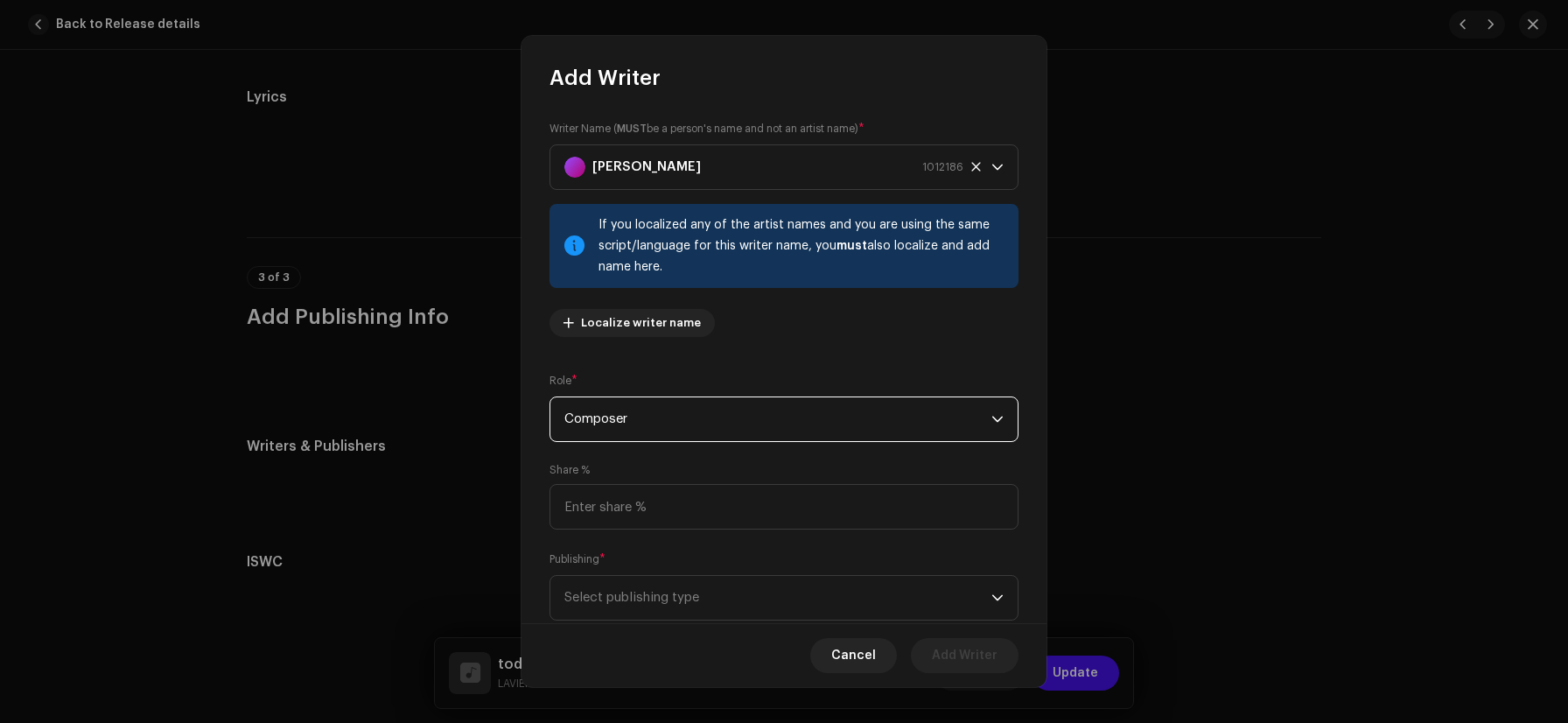
scroll to position [48, 0]
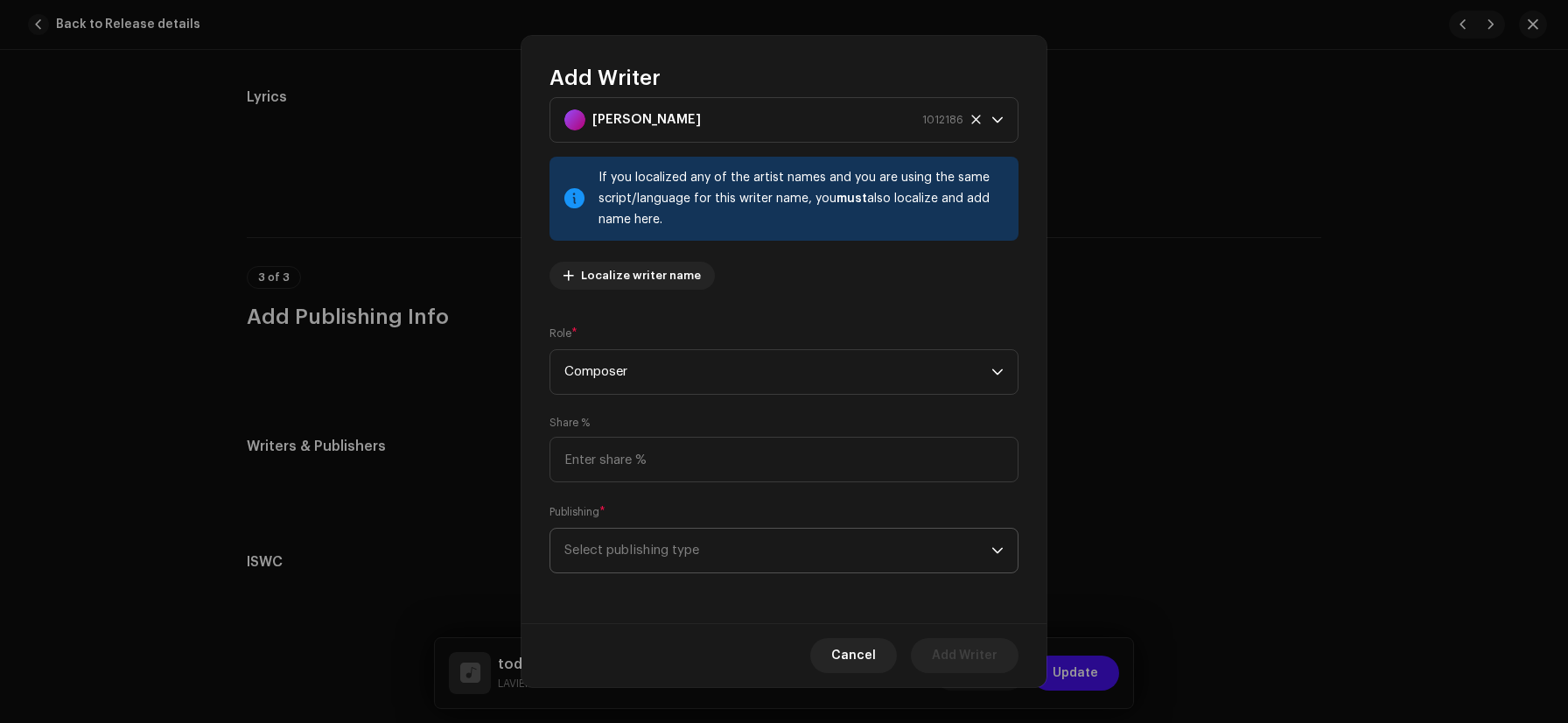
click at [631, 549] on span "Select publishing type" at bounding box center [778, 551] width 427 height 44
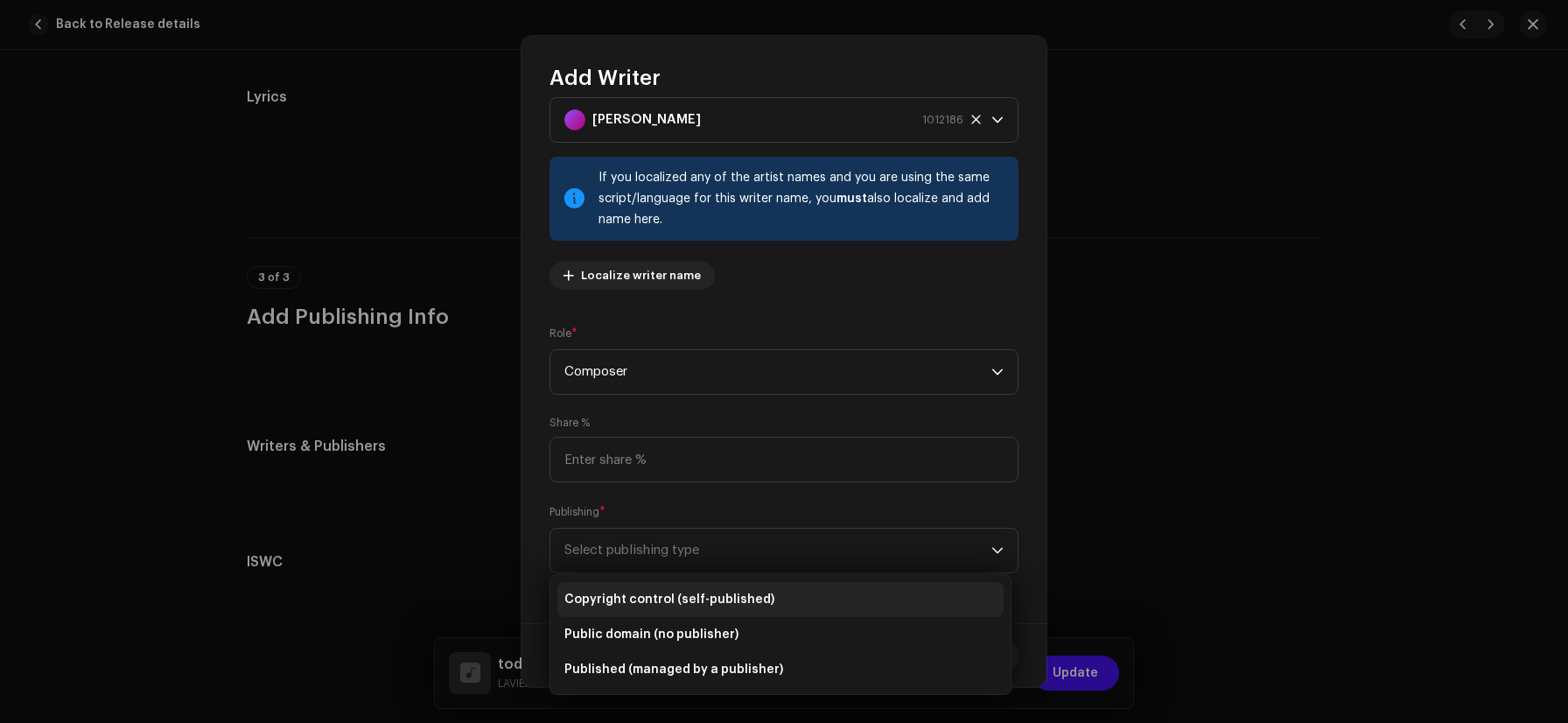
click at [642, 598] on span "Copyright control (self-published)" at bounding box center [670, 599] width 211 height 17
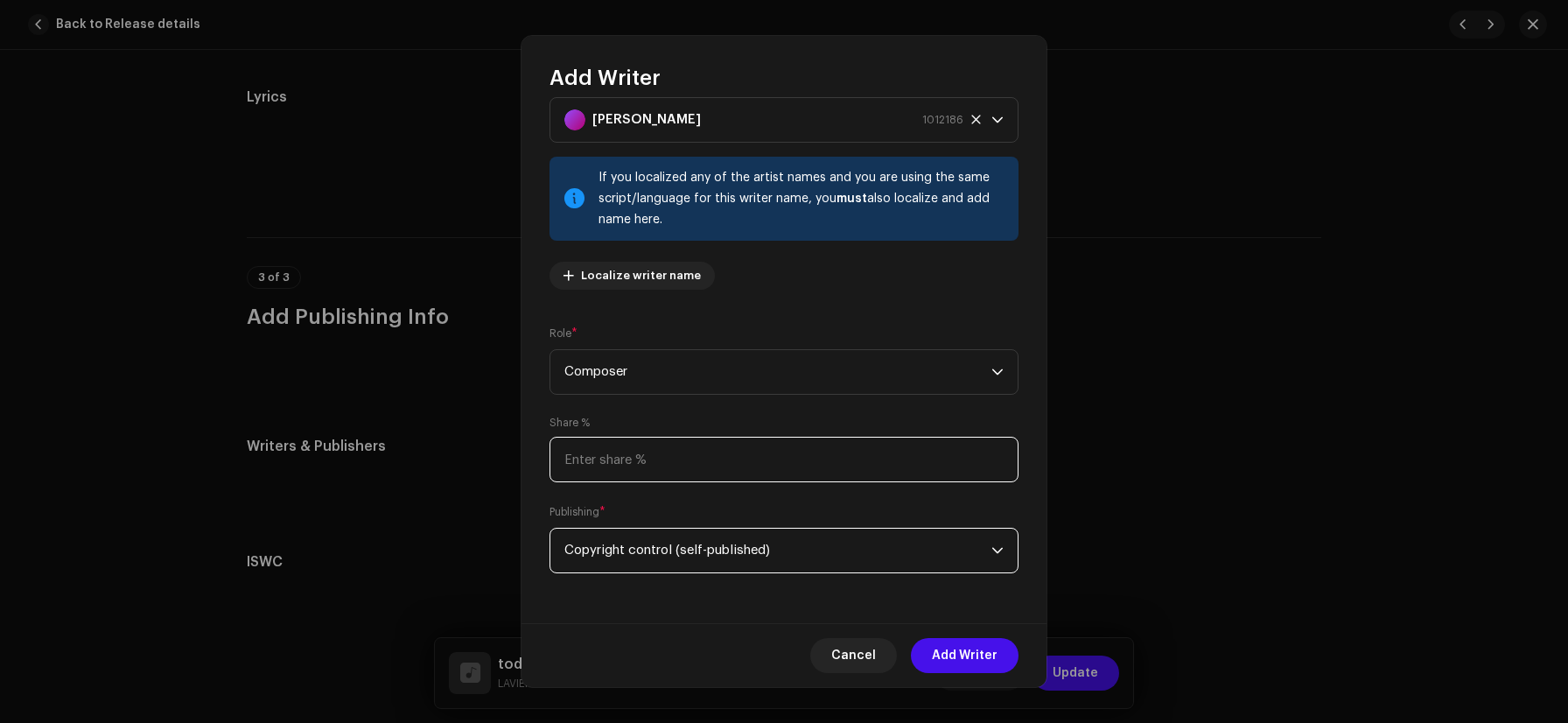
click at [667, 454] on input at bounding box center [784, 459] width 469 height 46
type input "100.00"
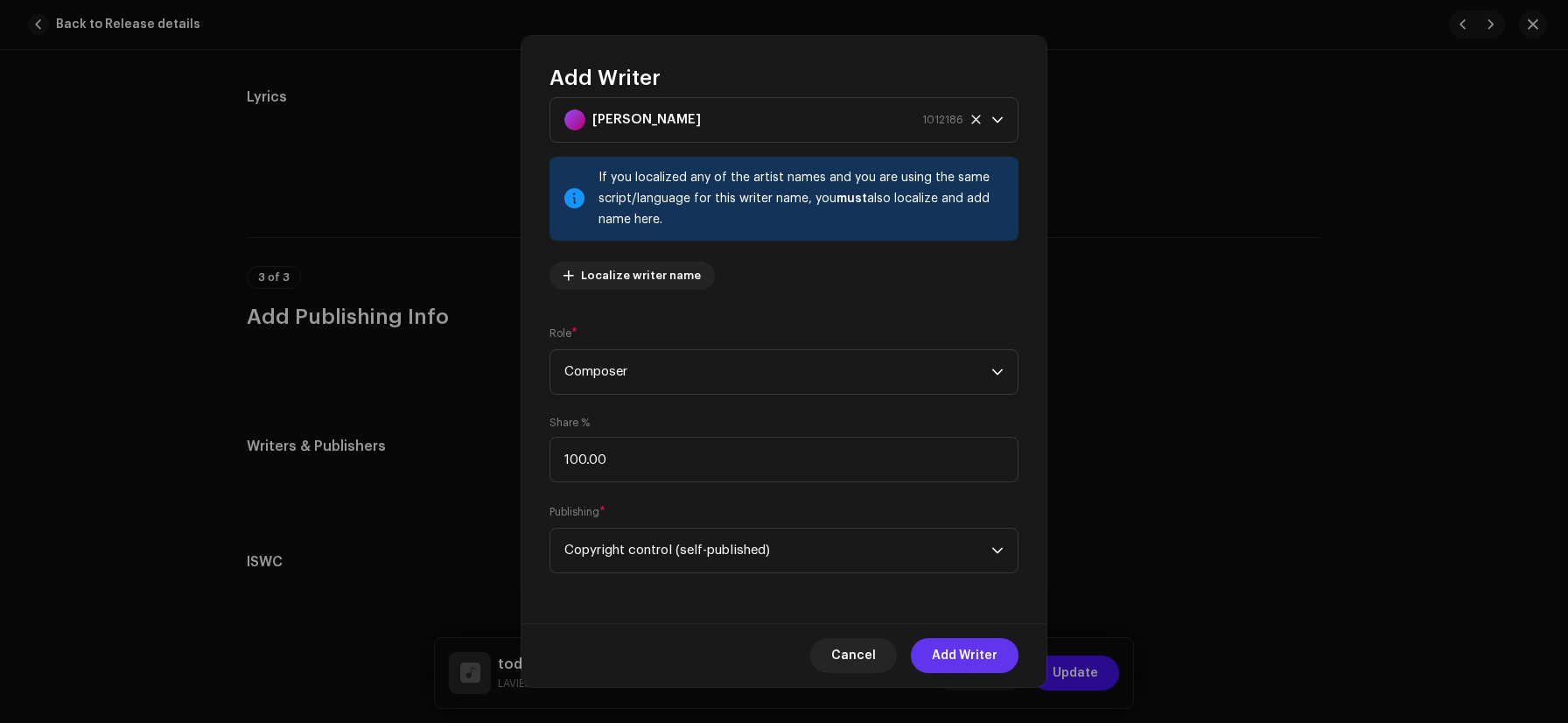
click at [982, 657] on span "Add Writer" at bounding box center [965, 655] width 66 height 35
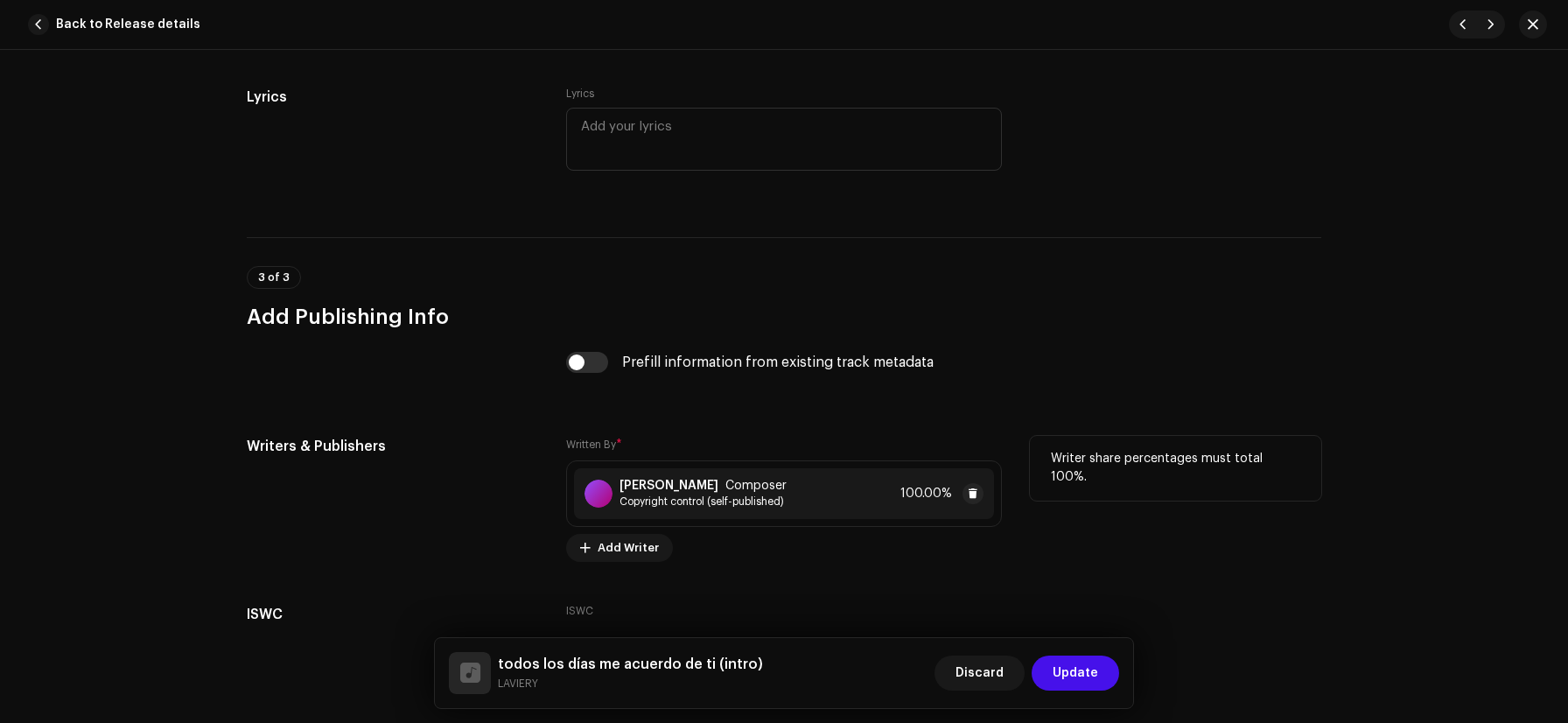
scroll to position [3255, 0]
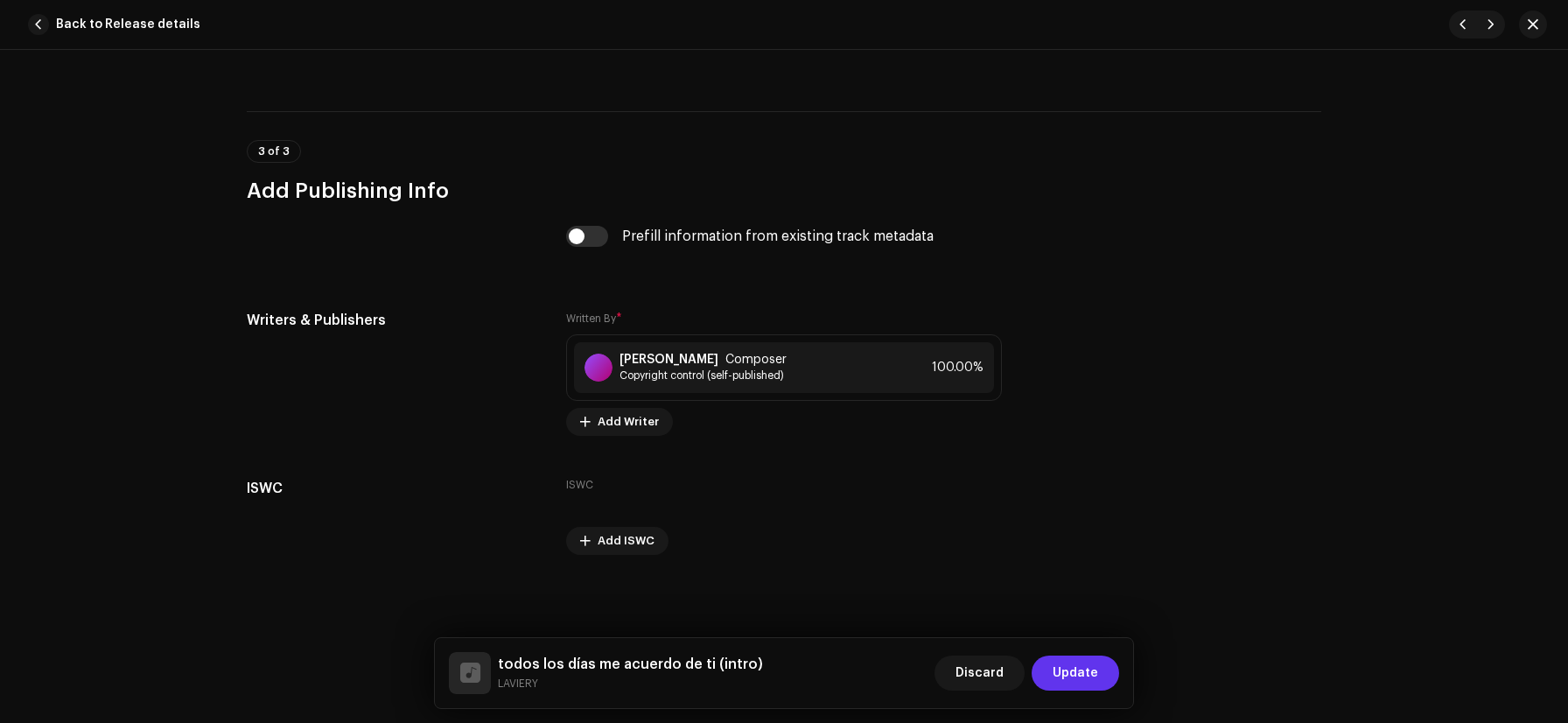
click at [1075, 670] on span "Update" at bounding box center [1075, 673] width 46 height 35
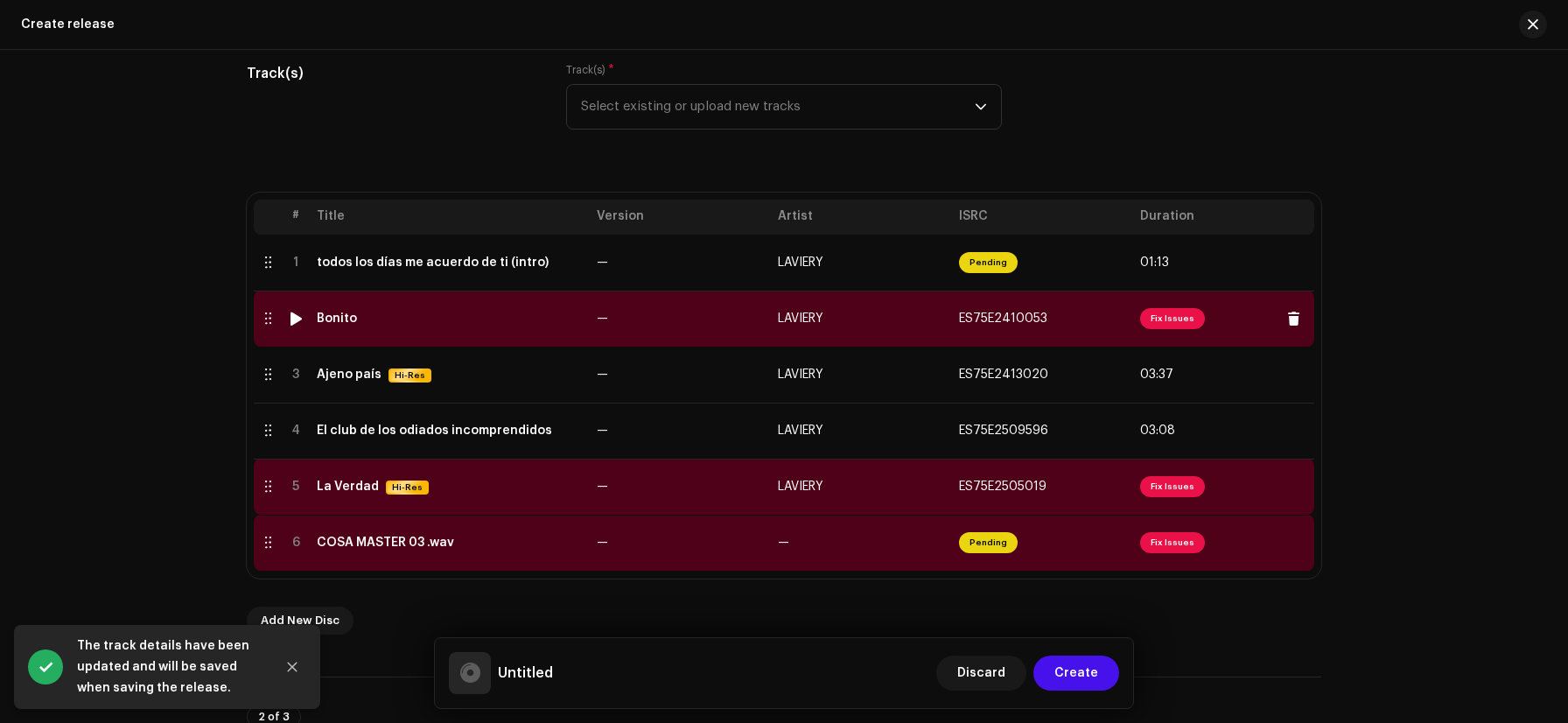
click at [1158, 315] on span "Fix Issues" at bounding box center [1173, 318] width 65 height 21
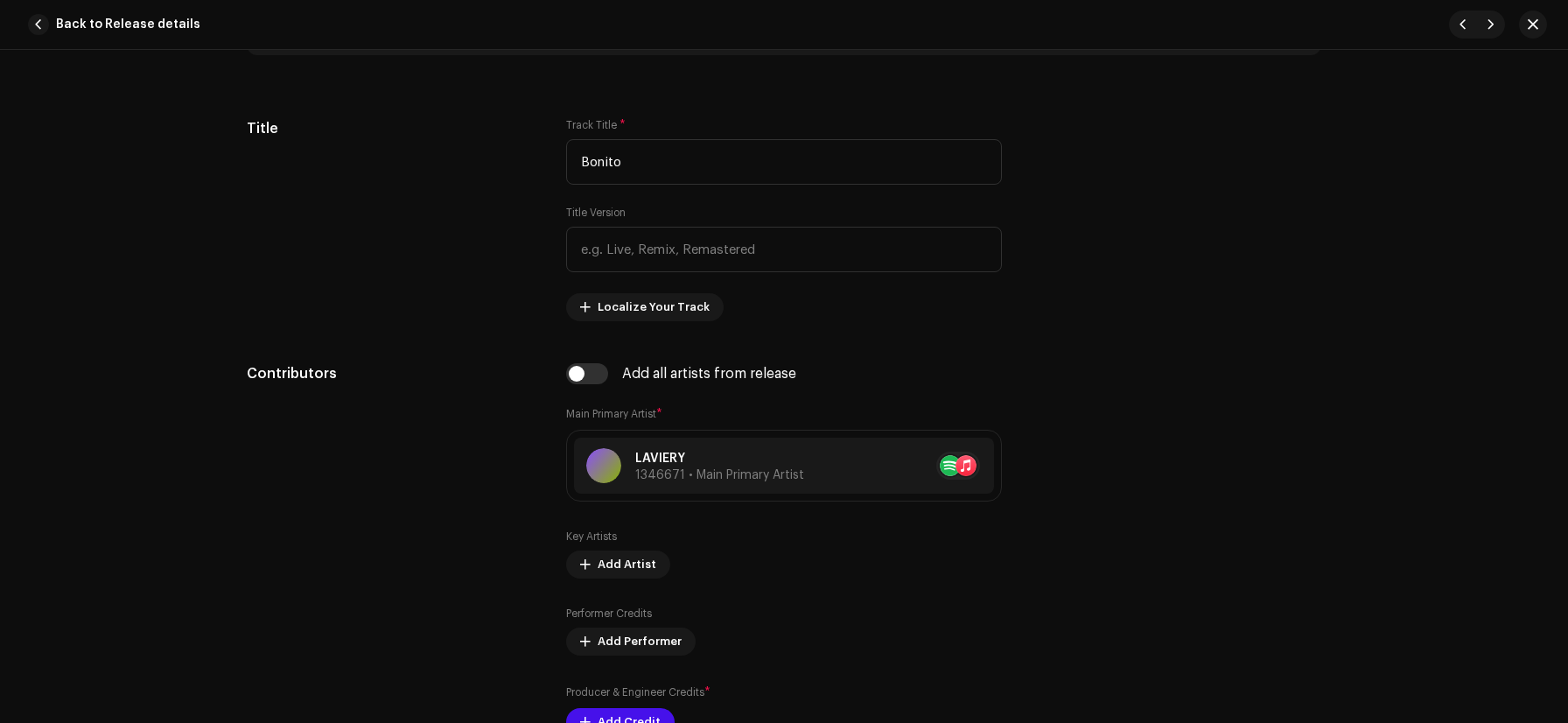
scroll to position [1135, 0]
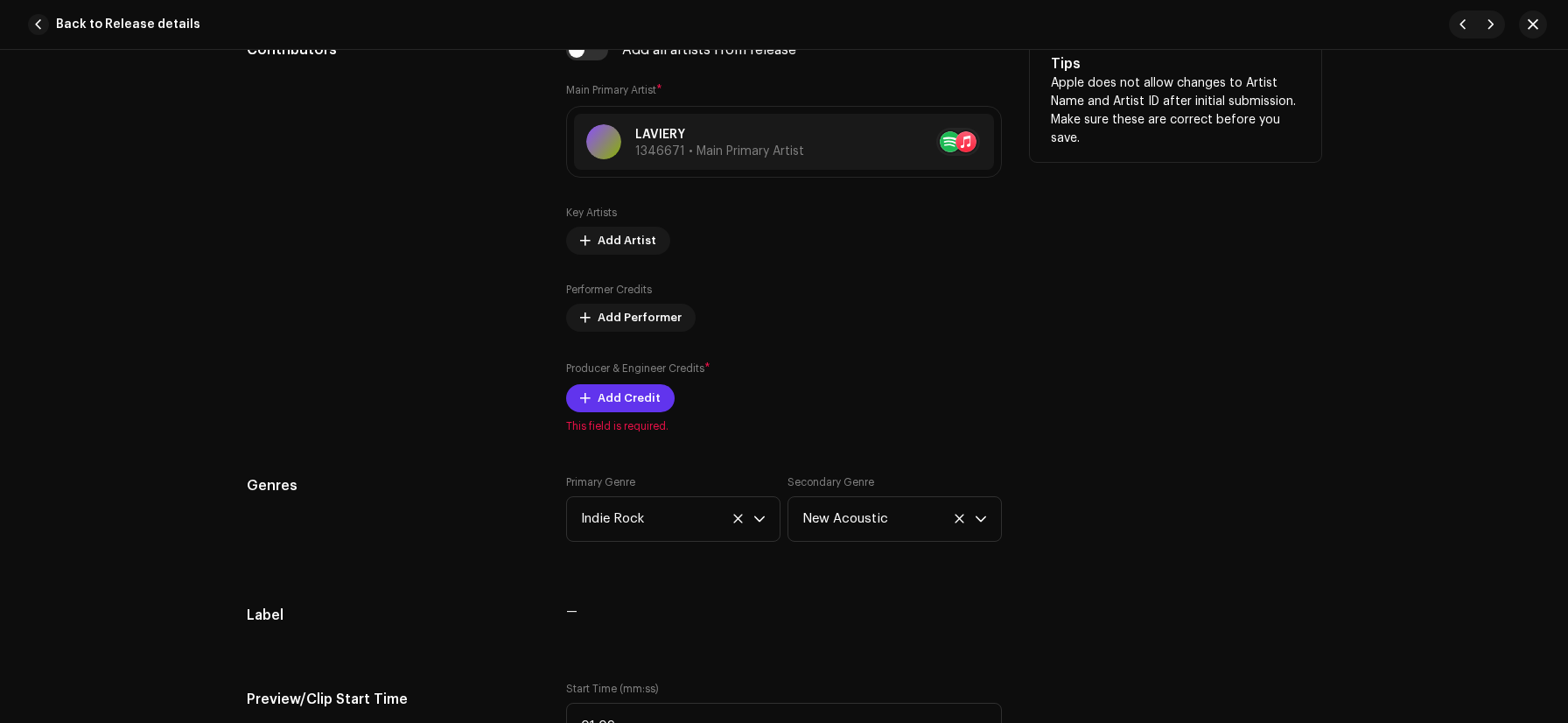
click at [605, 402] on span "Add Credit" at bounding box center [630, 398] width 63 height 35
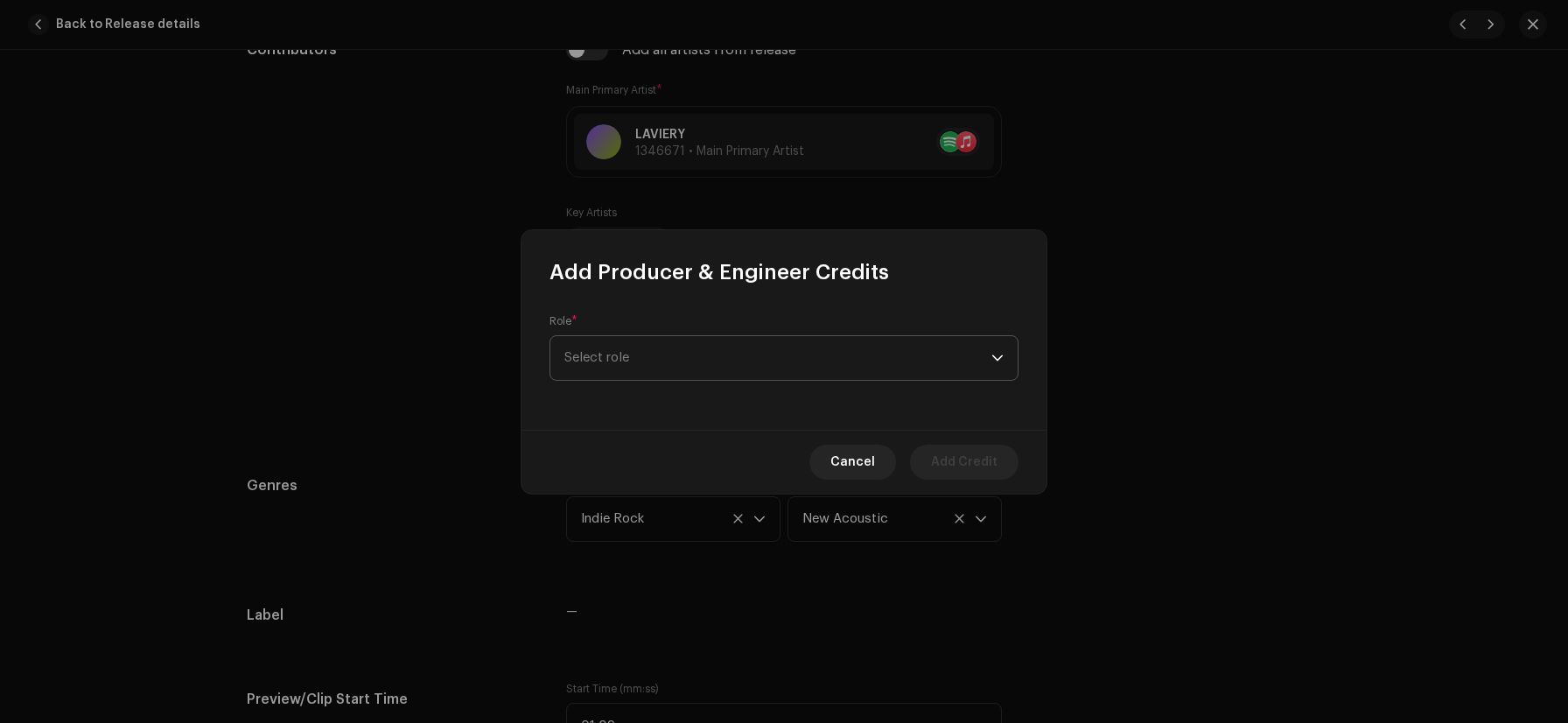
click at [613, 360] on span "Select role" at bounding box center [778, 358] width 427 height 44
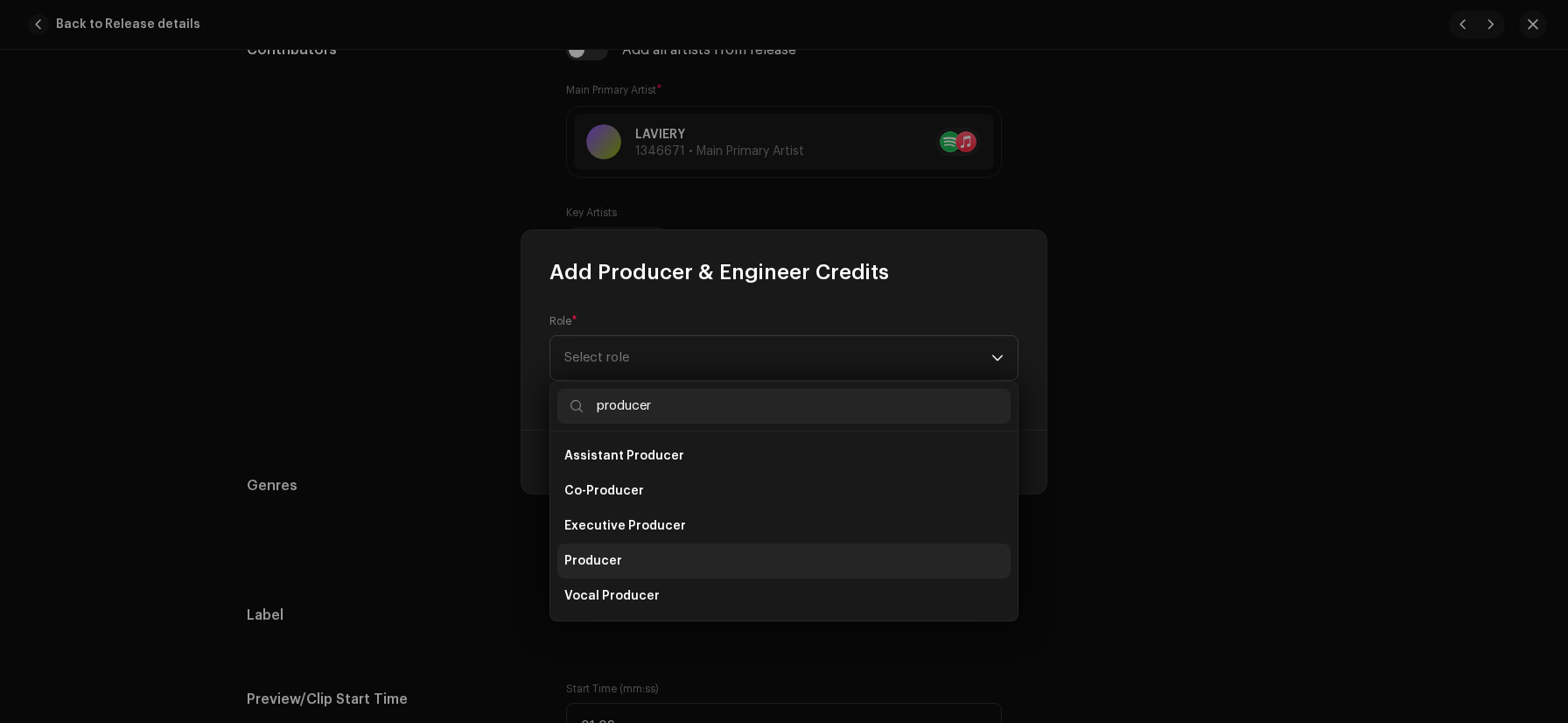
type input "producer"
click at [598, 553] on span "Producer" at bounding box center [593, 561] width 58 height 17
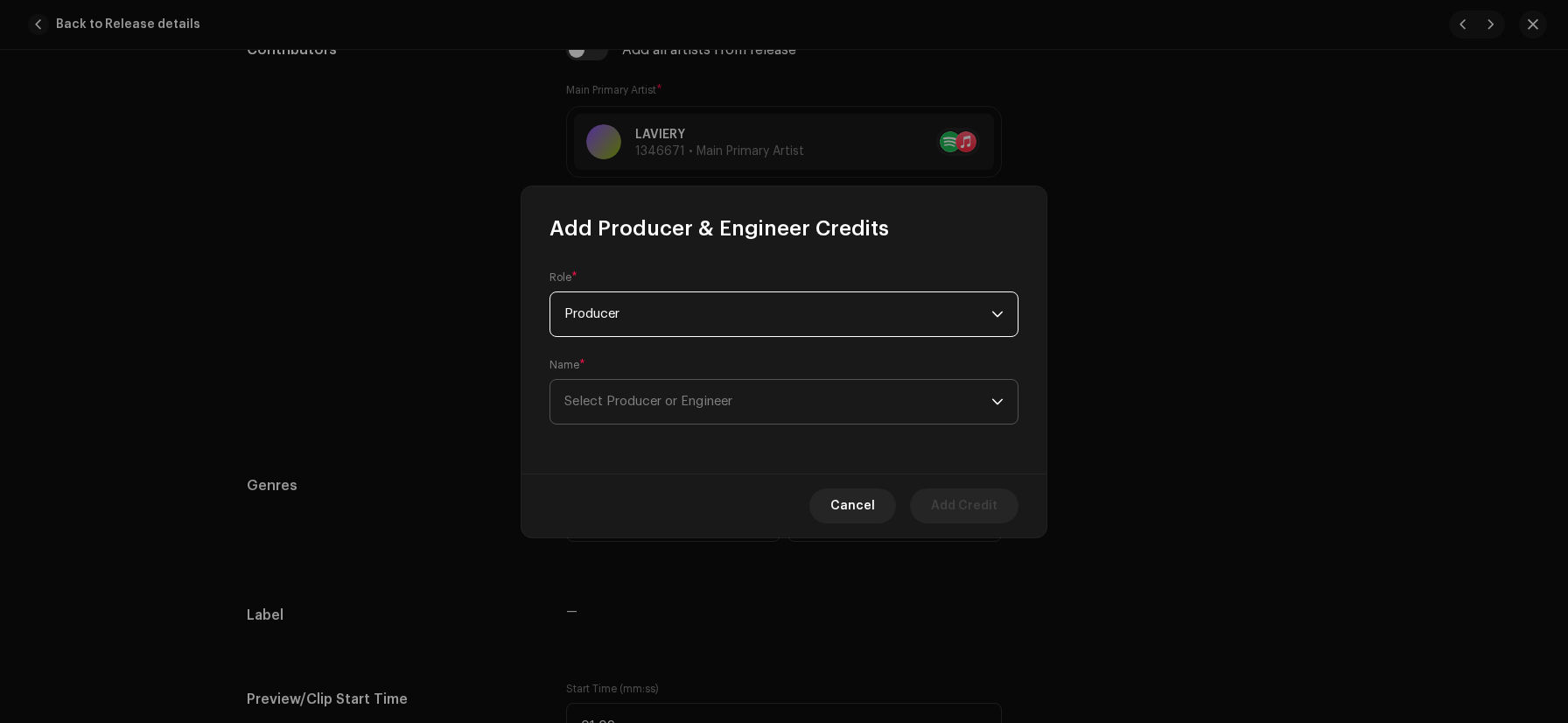
click at [648, 400] on span "Select Producer or Engineer" at bounding box center [649, 401] width 168 height 13
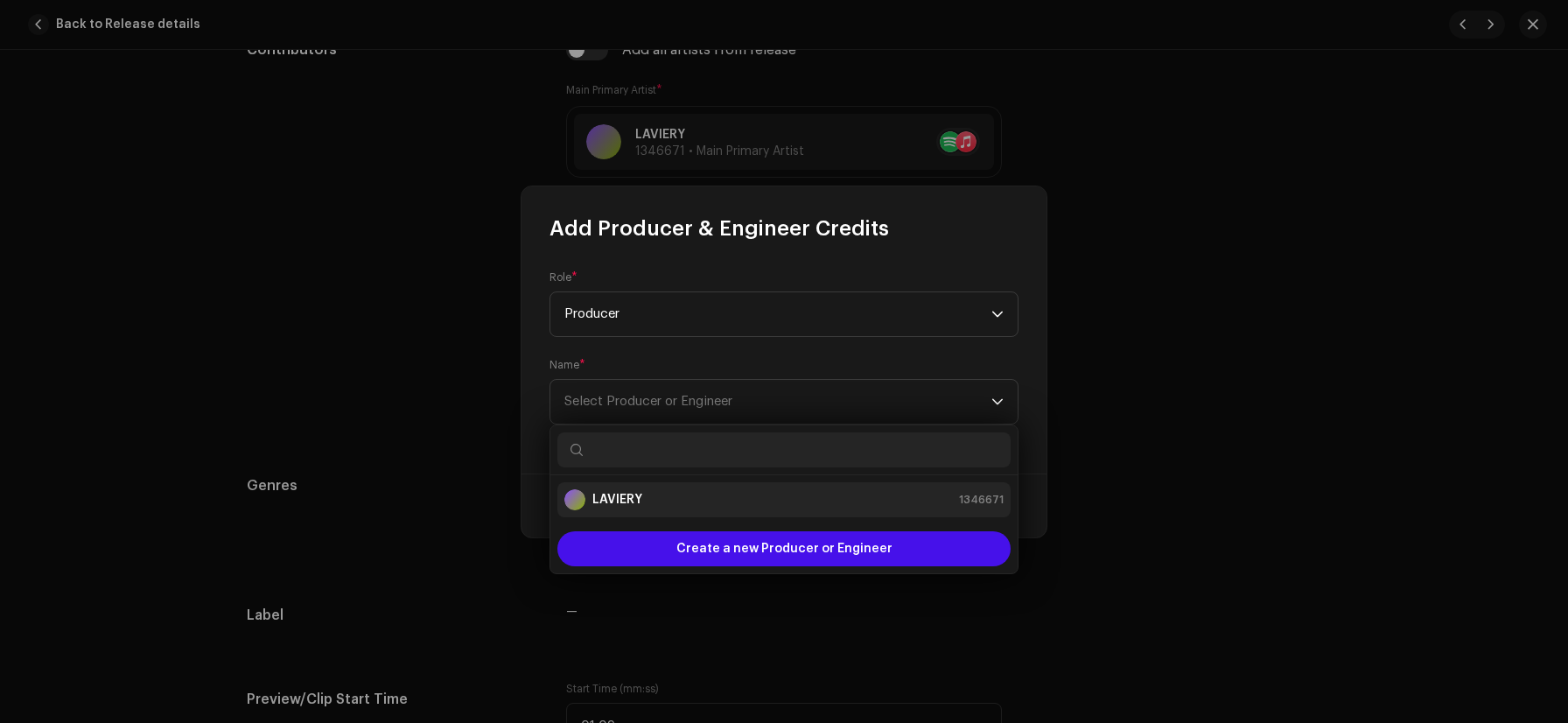
click at [630, 502] on strong "LAVIERY" at bounding box center [617, 499] width 50 height 17
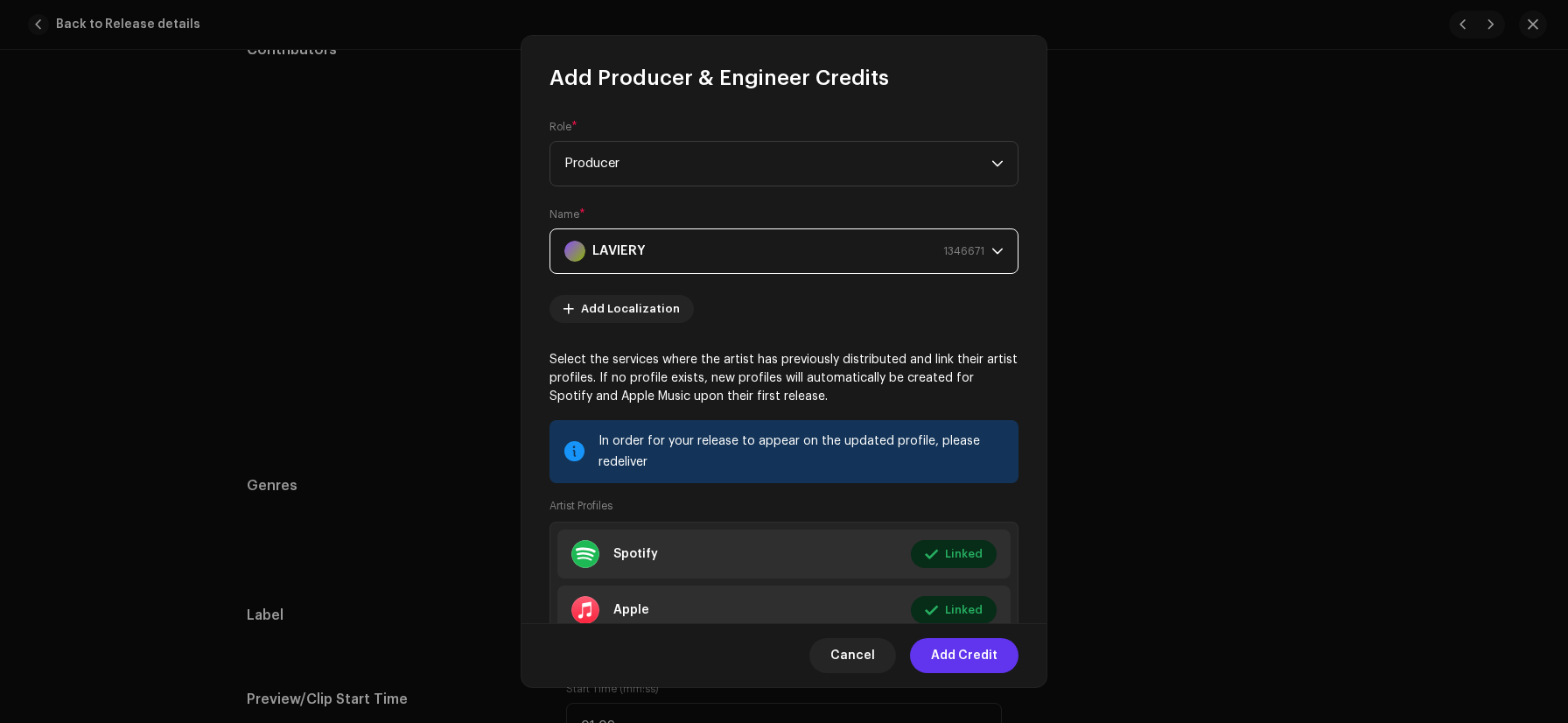
click at [966, 643] on span "Add Credit" at bounding box center [965, 655] width 67 height 35
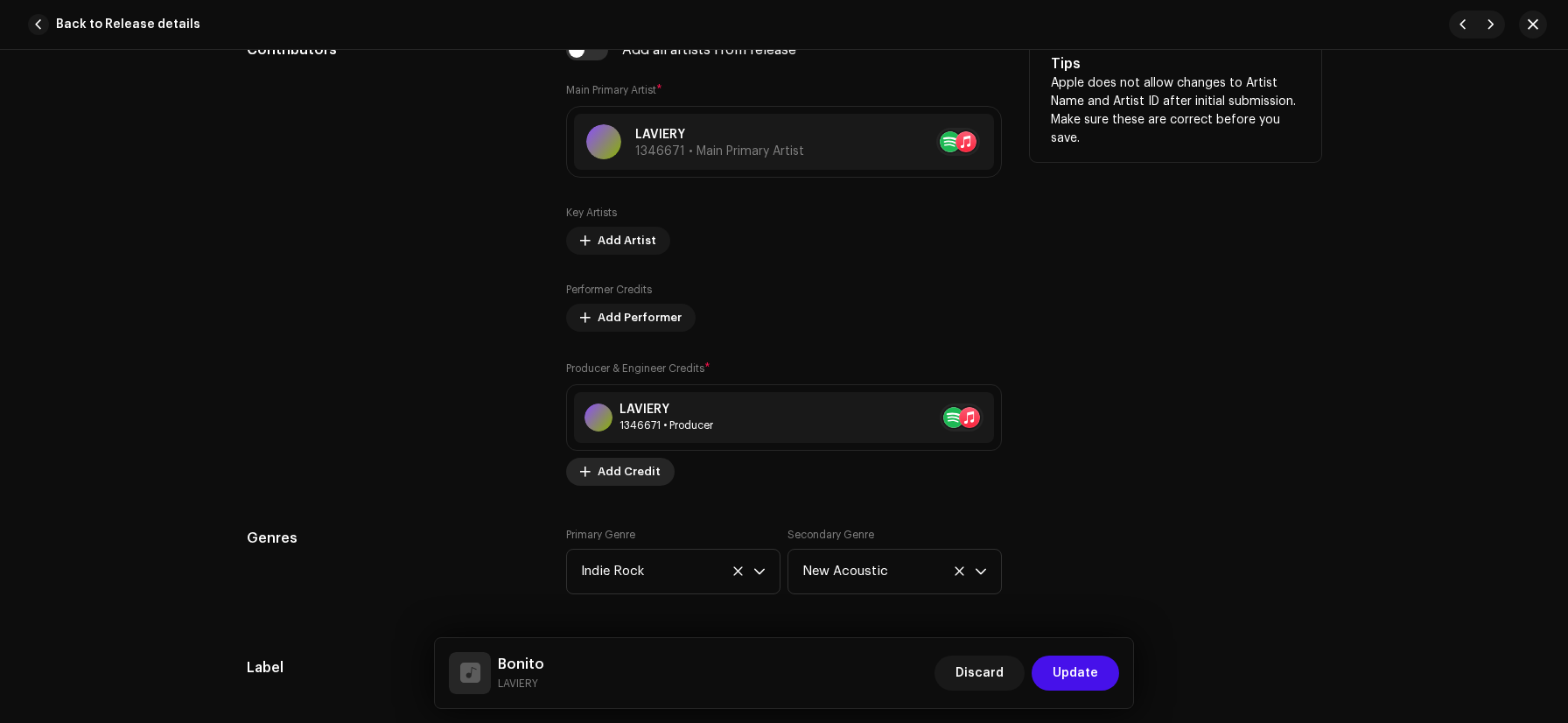
click at [618, 482] on span "Add Credit" at bounding box center [630, 472] width 63 height 35
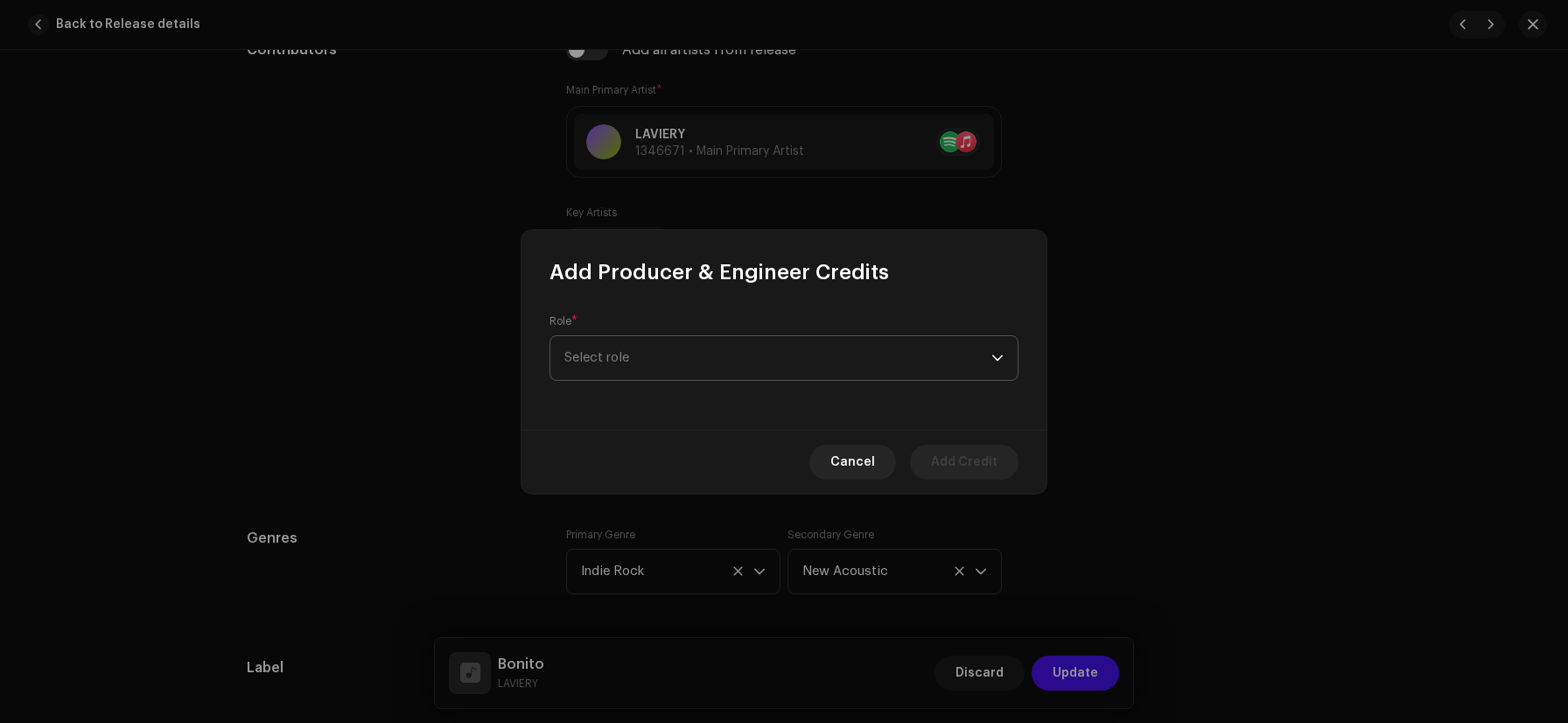
click at [649, 352] on span "Select role" at bounding box center [778, 358] width 427 height 44
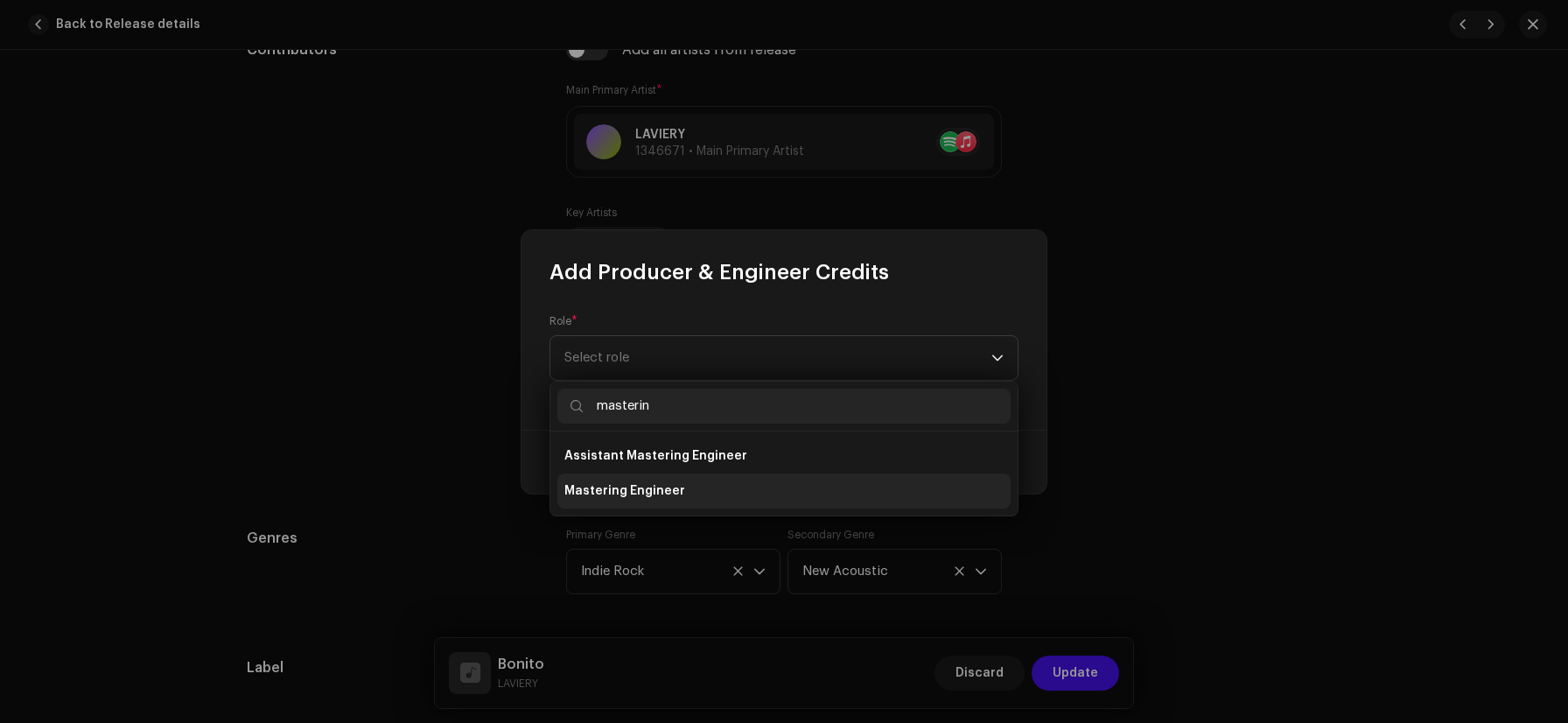
type input "masterin"
click at [619, 494] on span "Mastering Engineer" at bounding box center [625, 491] width 121 height 17
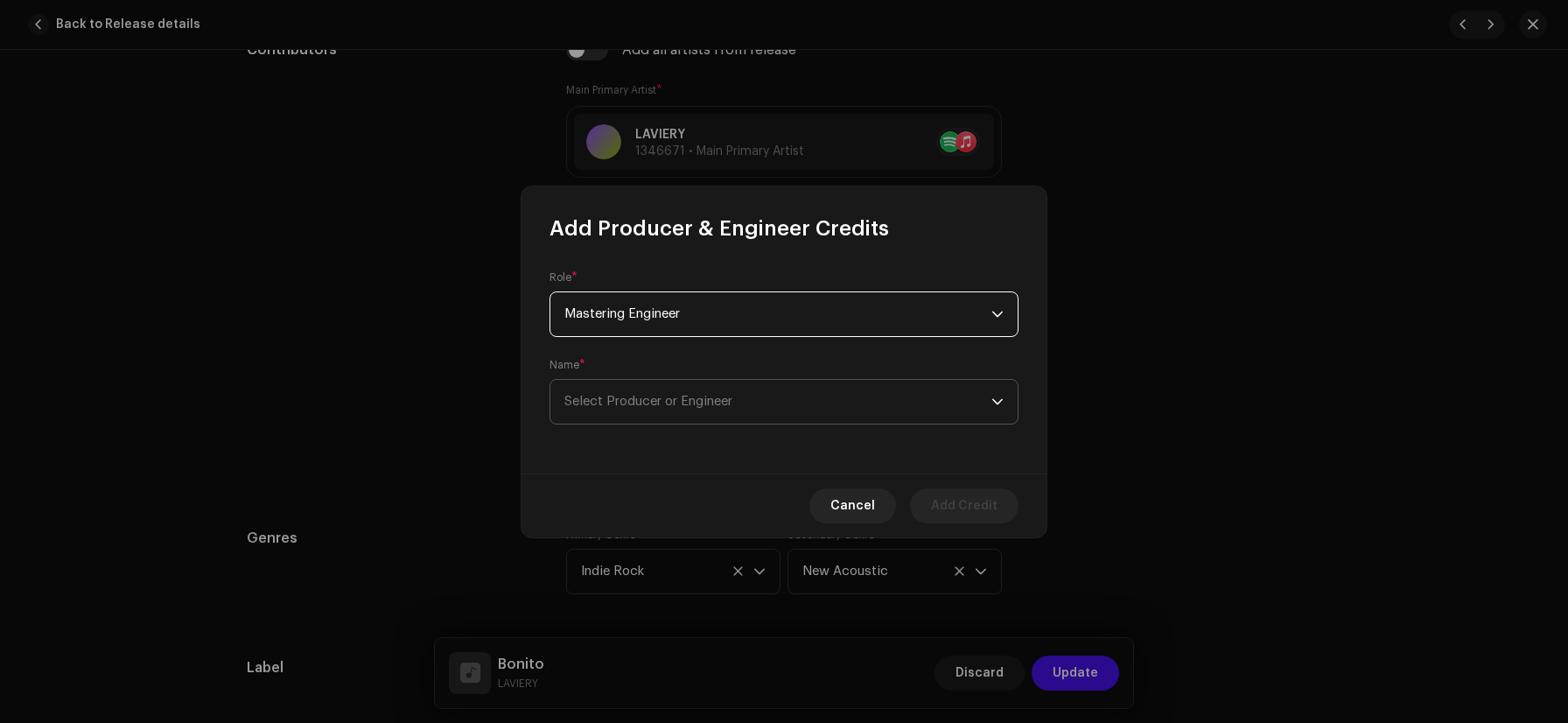
click at [663, 398] on span "Select Producer or Engineer" at bounding box center [649, 401] width 168 height 13
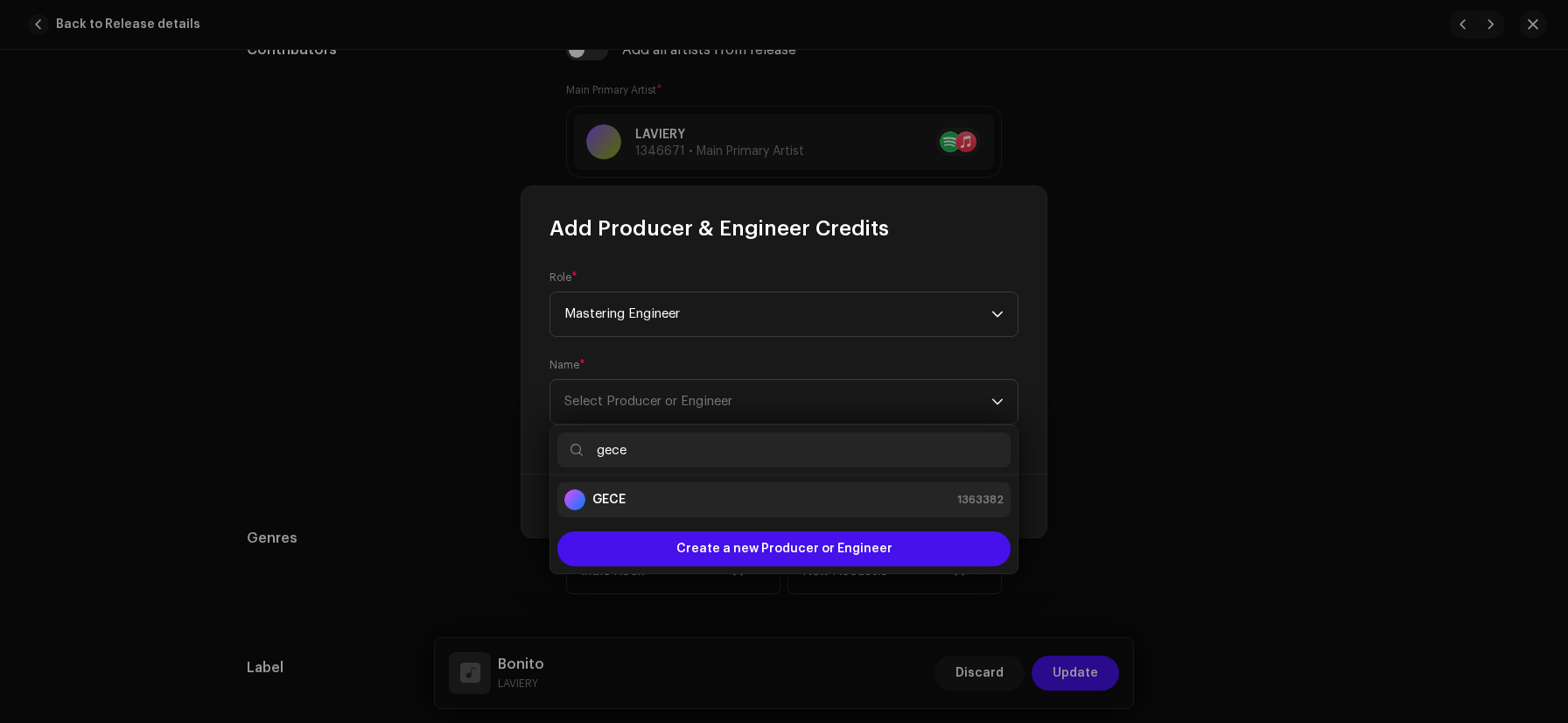
type input "gece"
click at [641, 501] on div "GECE 1363382" at bounding box center [784, 500] width 439 height 21
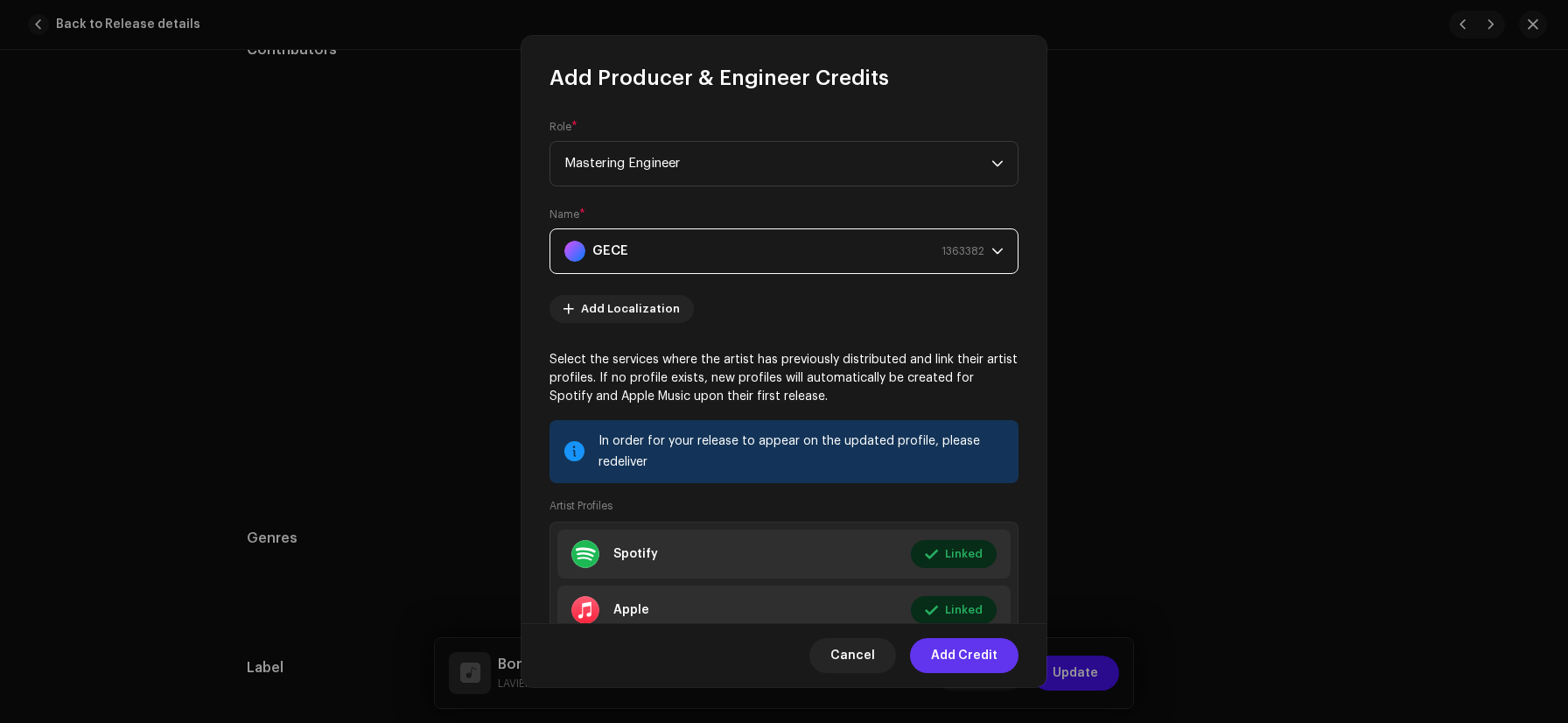
click at [987, 658] on span "Add Credit" at bounding box center [965, 655] width 67 height 35
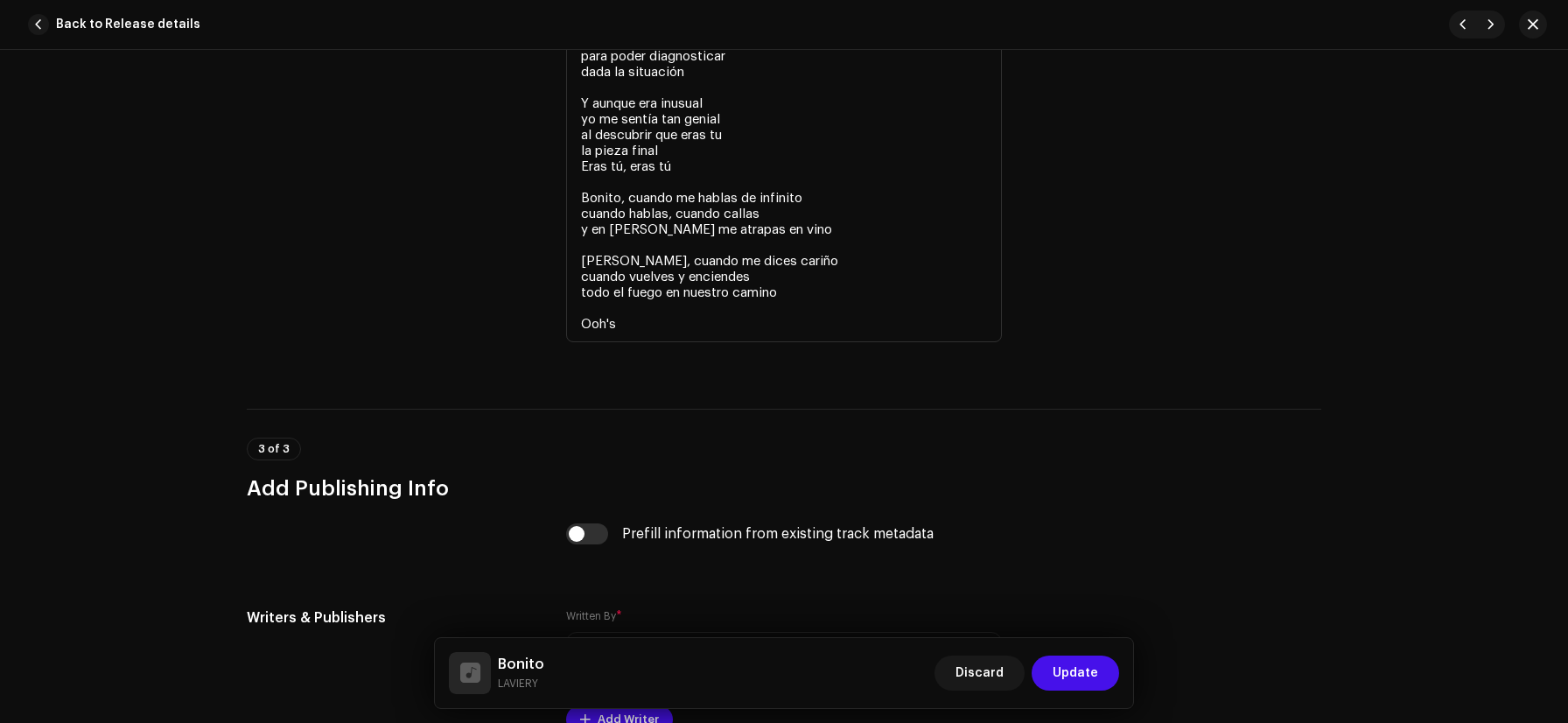
scroll to position [3981, 0]
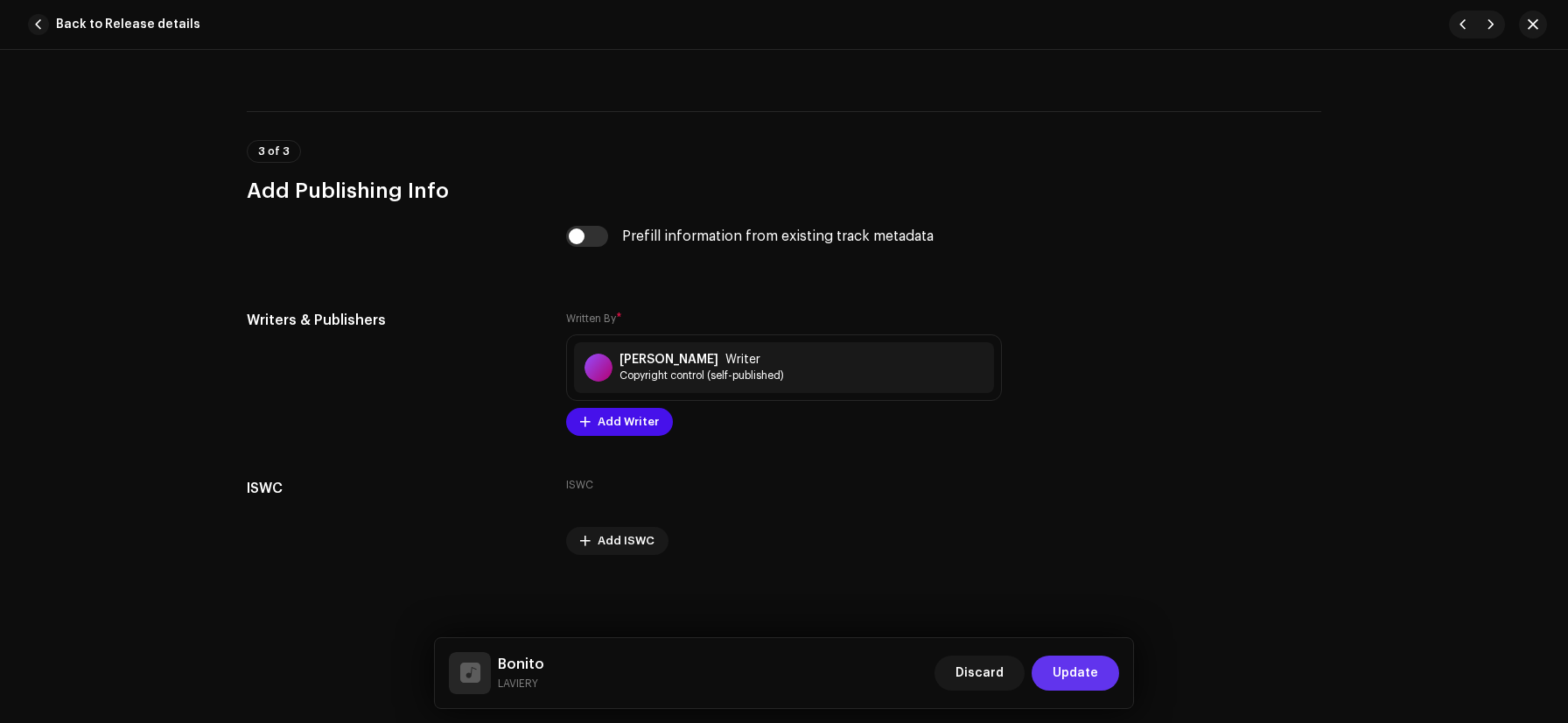
click at [1067, 677] on span "Update" at bounding box center [1075, 673] width 46 height 35
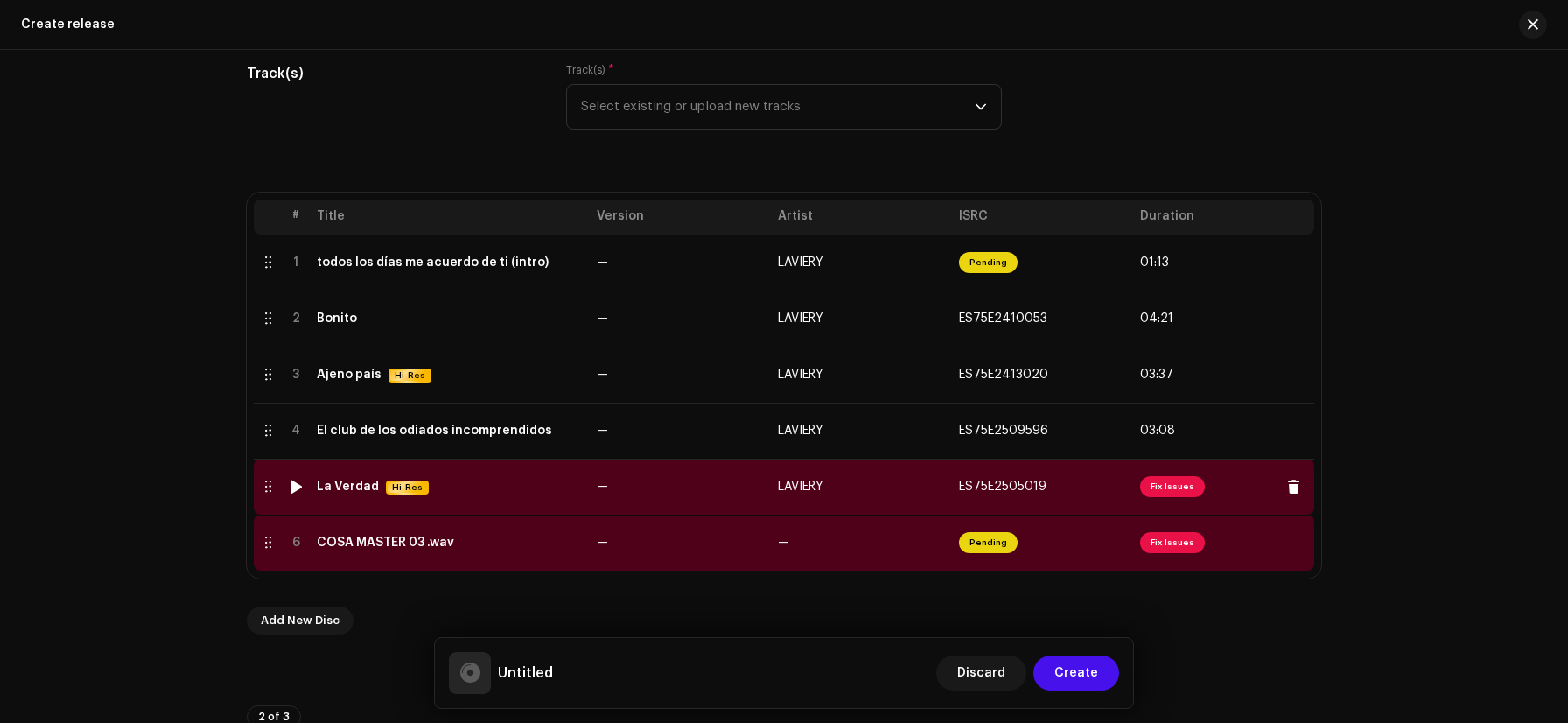
click at [1163, 489] on span "Fix Issues" at bounding box center [1173, 487] width 65 height 21
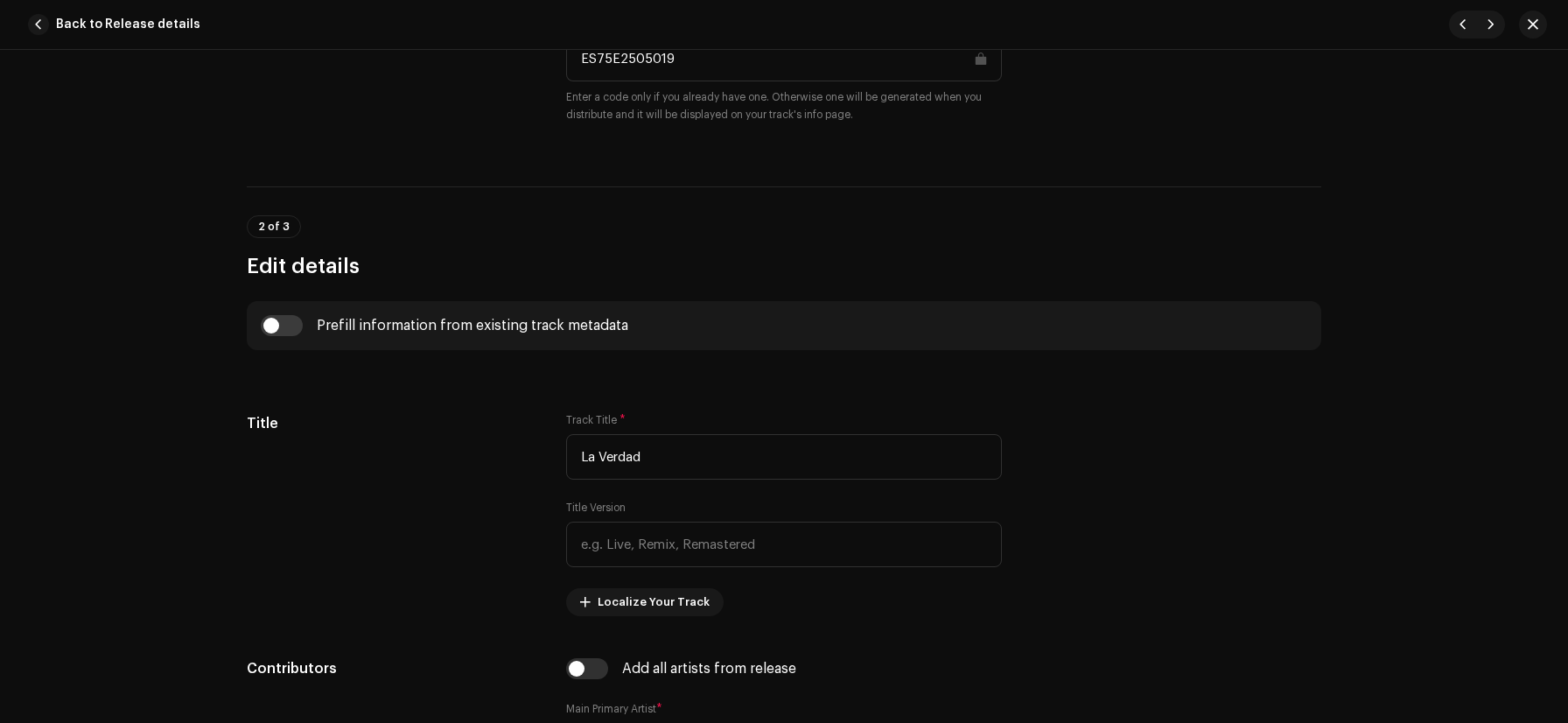
scroll to position [1140, 0]
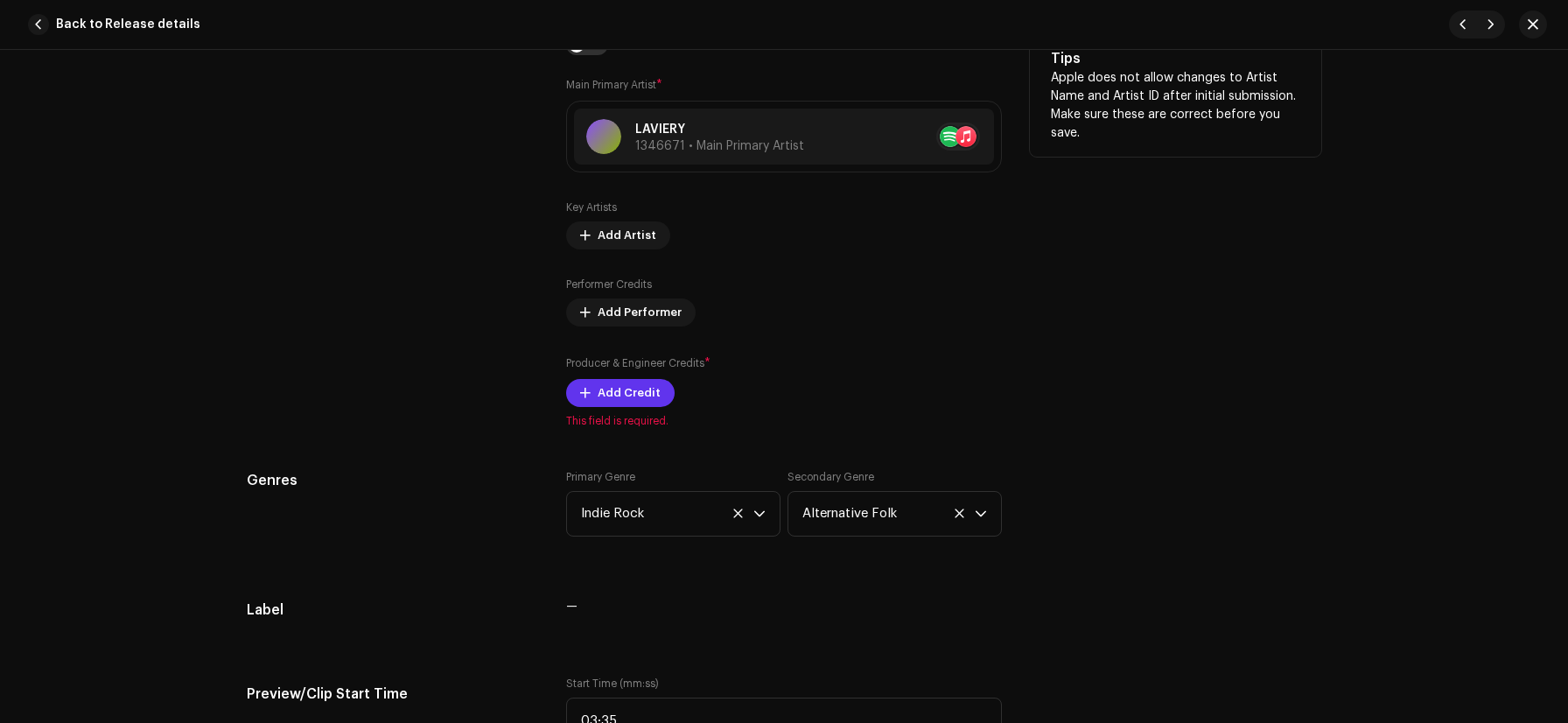
click at [641, 399] on span "Add Credit" at bounding box center [630, 392] width 63 height 35
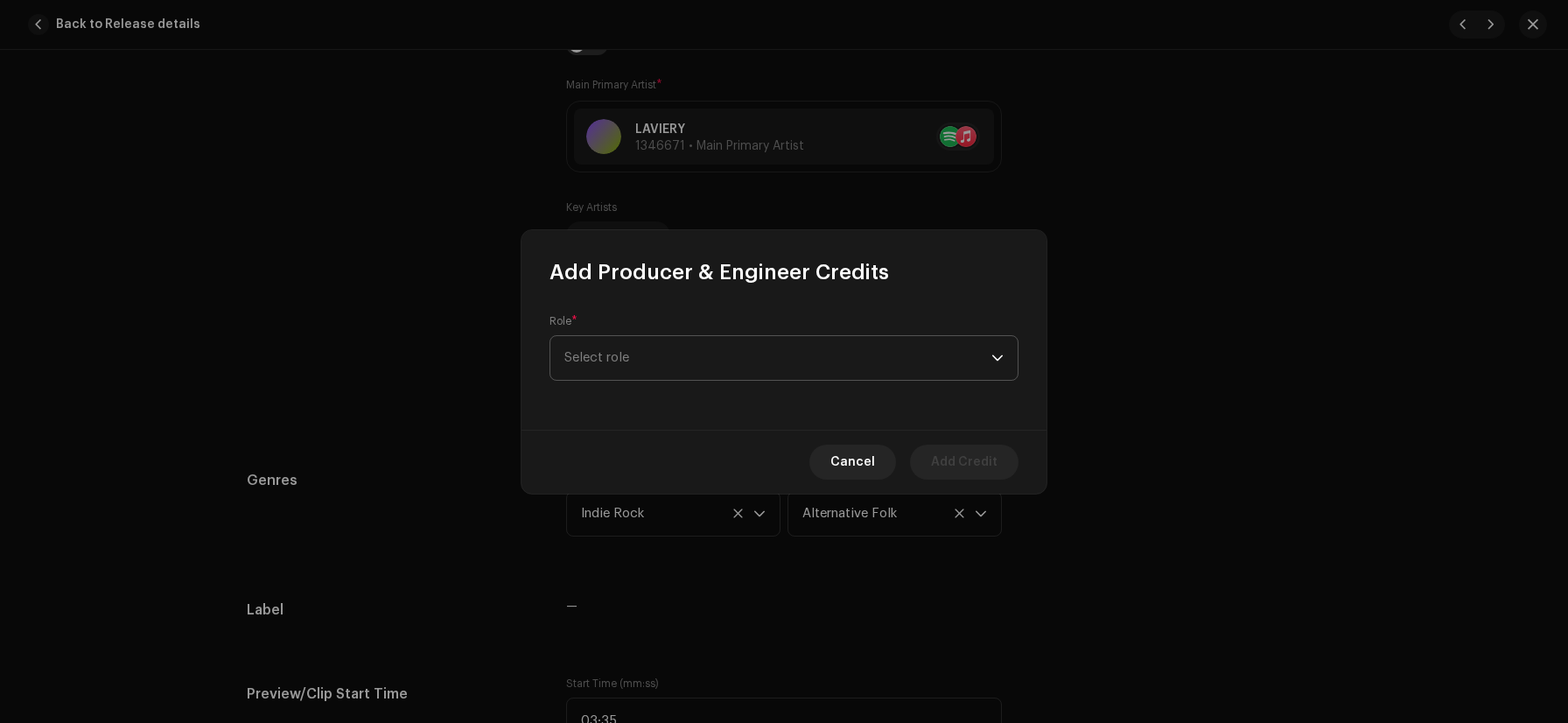
click at [641, 372] on span "Select role" at bounding box center [778, 358] width 427 height 44
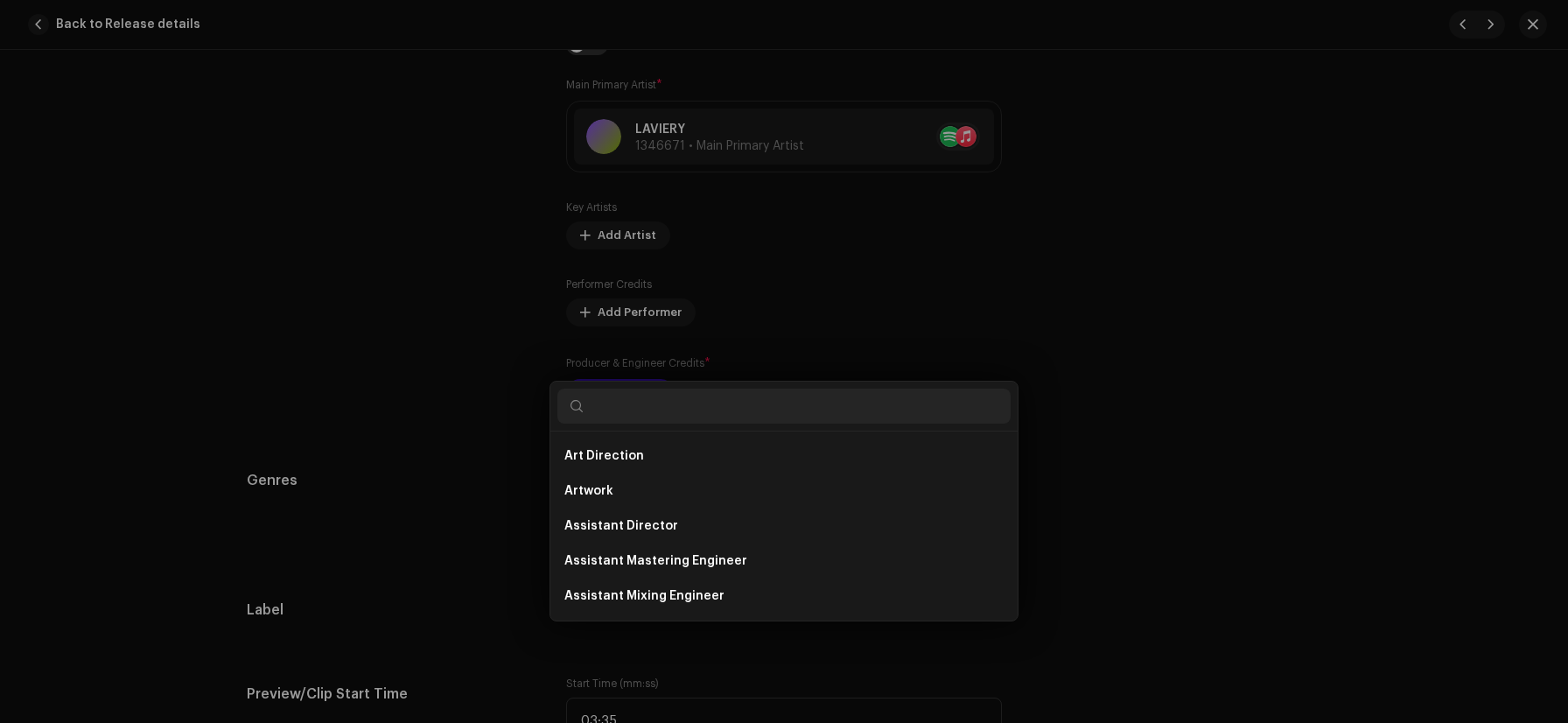
click at [457, 312] on div "Add Producer & Engineer Credits Role * Select role Cancel Add Credit" at bounding box center [784, 361] width 1568 height 723
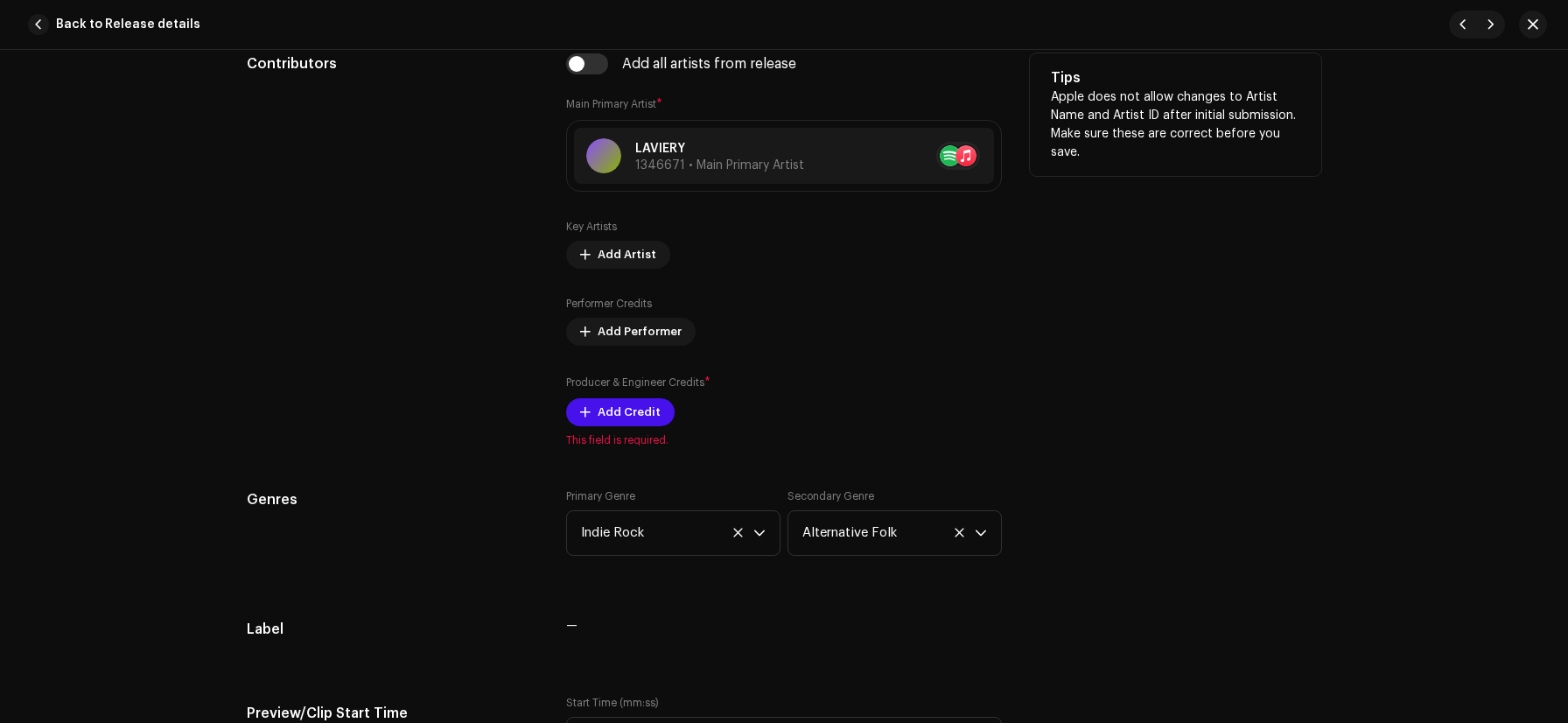
scroll to position [1100, 0]
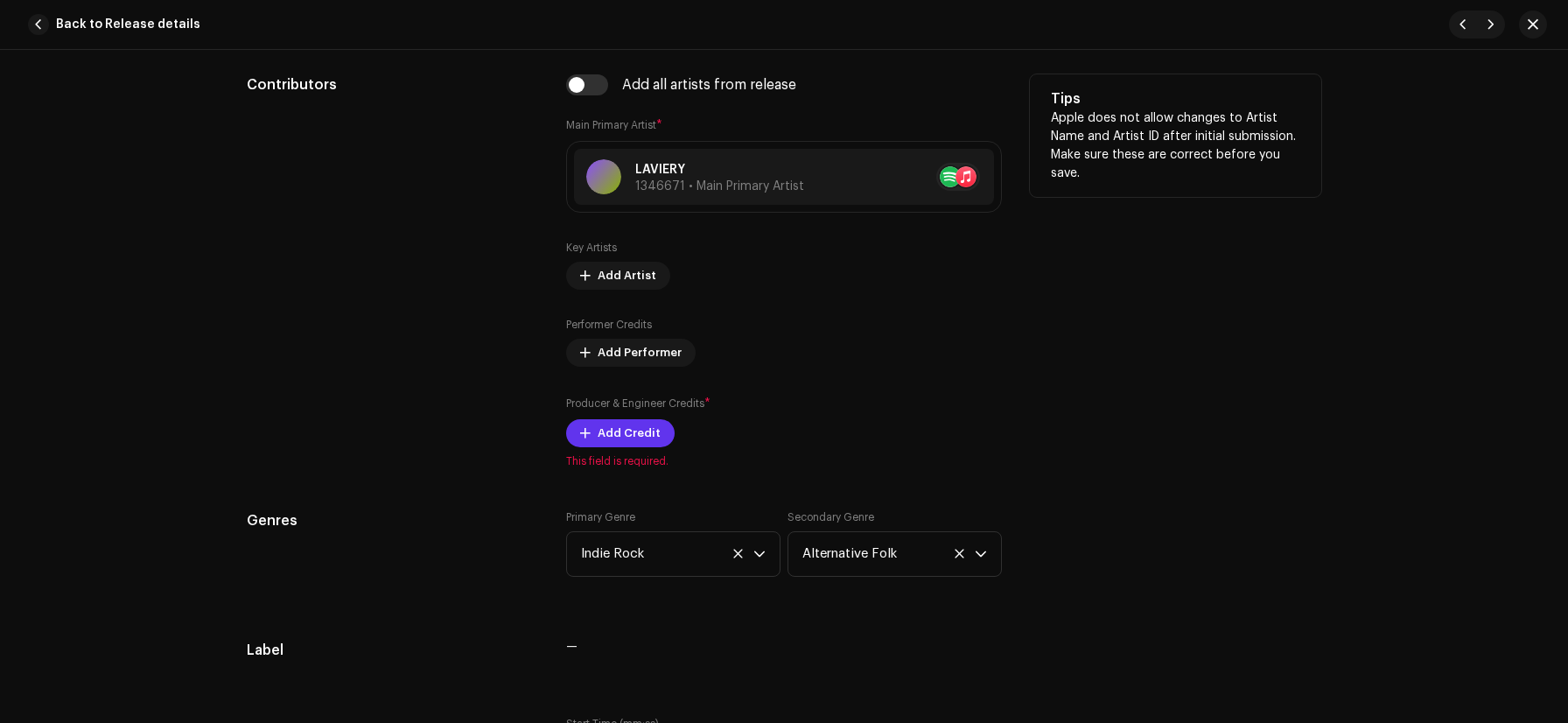
click at [607, 426] on span "Add Credit" at bounding box center [630, 432] width 63 height 35
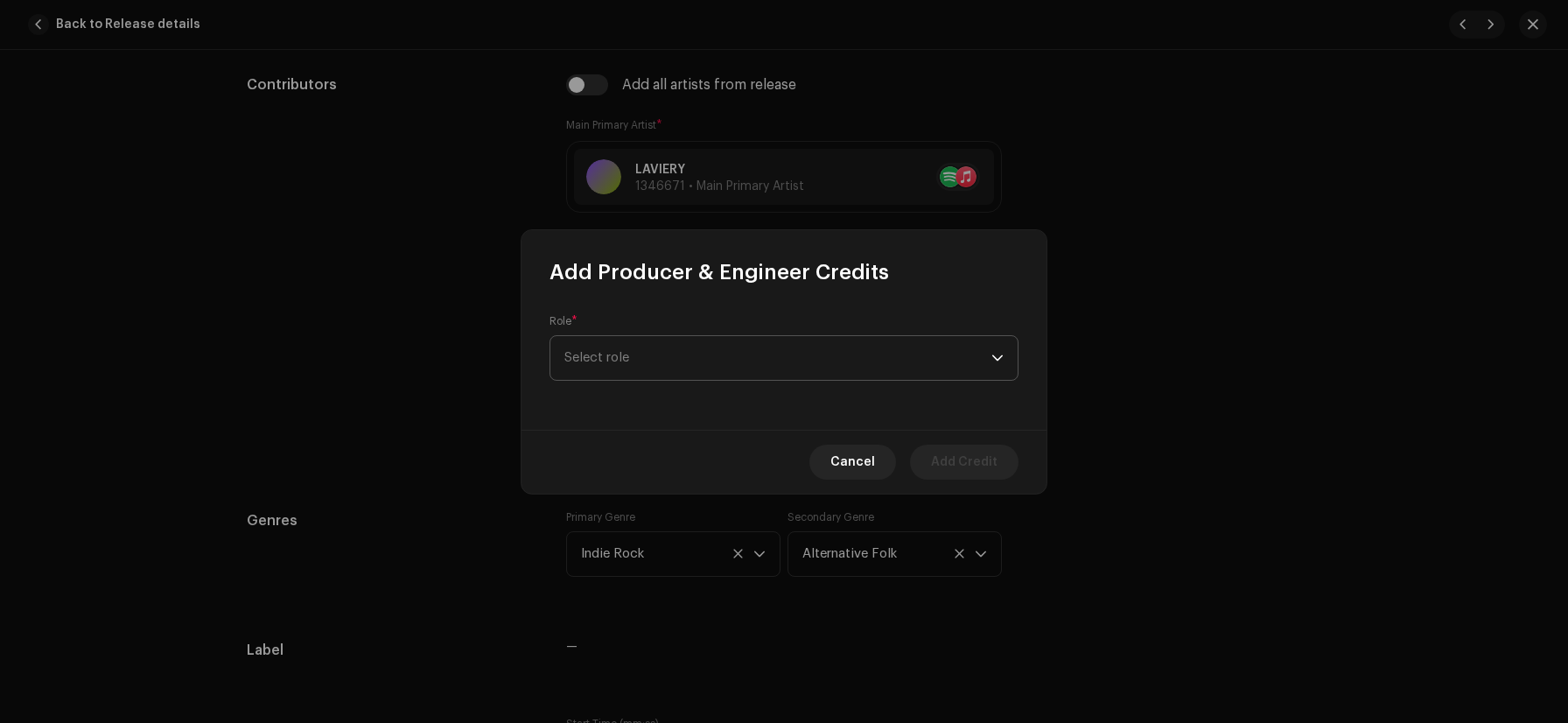
click at [618, 370] on span "Select role" at bounding box center [778, 358] width 427 height 44
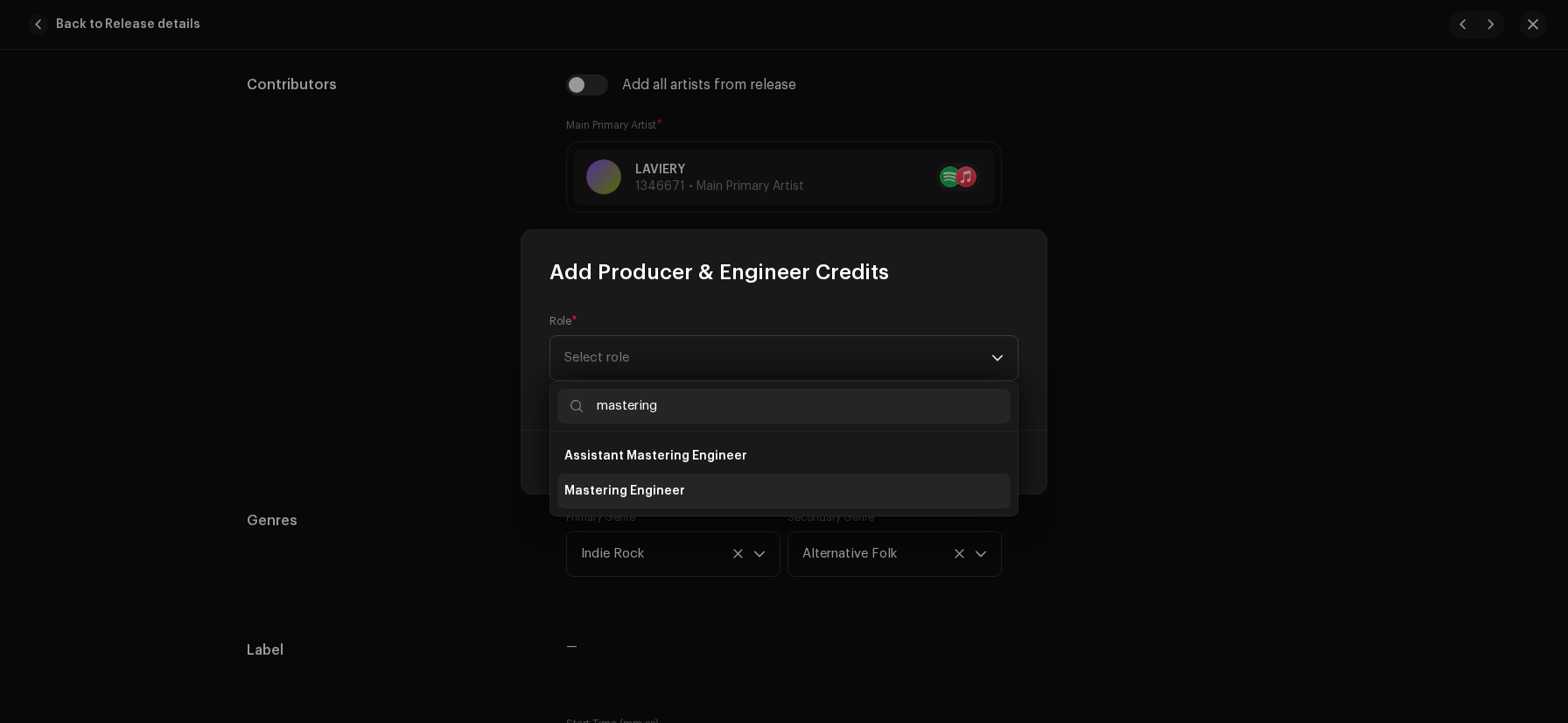
type input "mastering"
click at [625, 485] on span "Mastering Engineer" at bounding box center [625, 491] width 121 height 17
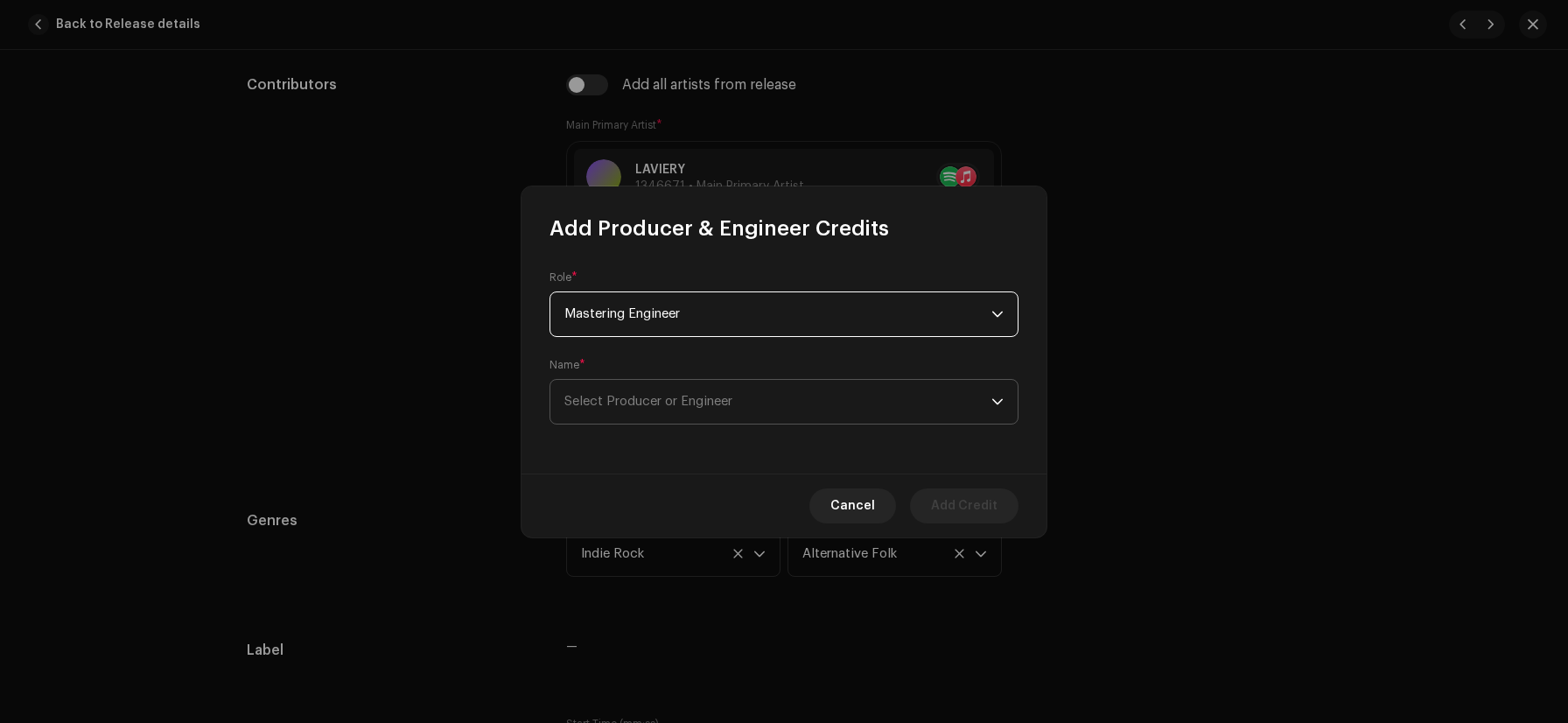
click at [653, 406] on span "Select Producer or Engineer" at bounding box center [649, 401] width 168 height 13
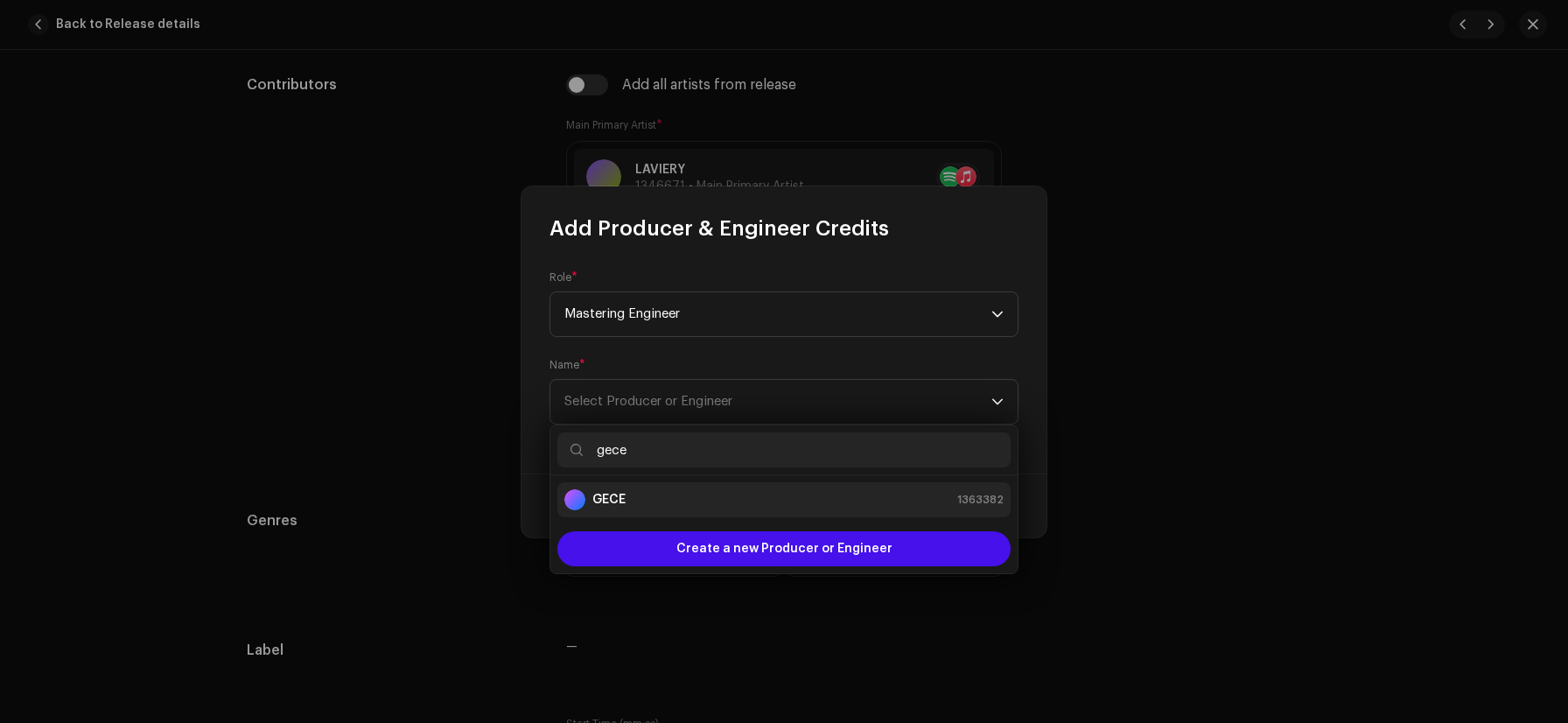
type input "gece"
click at [674, 503] on div "GECE 1363382" at bounding box center [784, 500] width 439 height 21
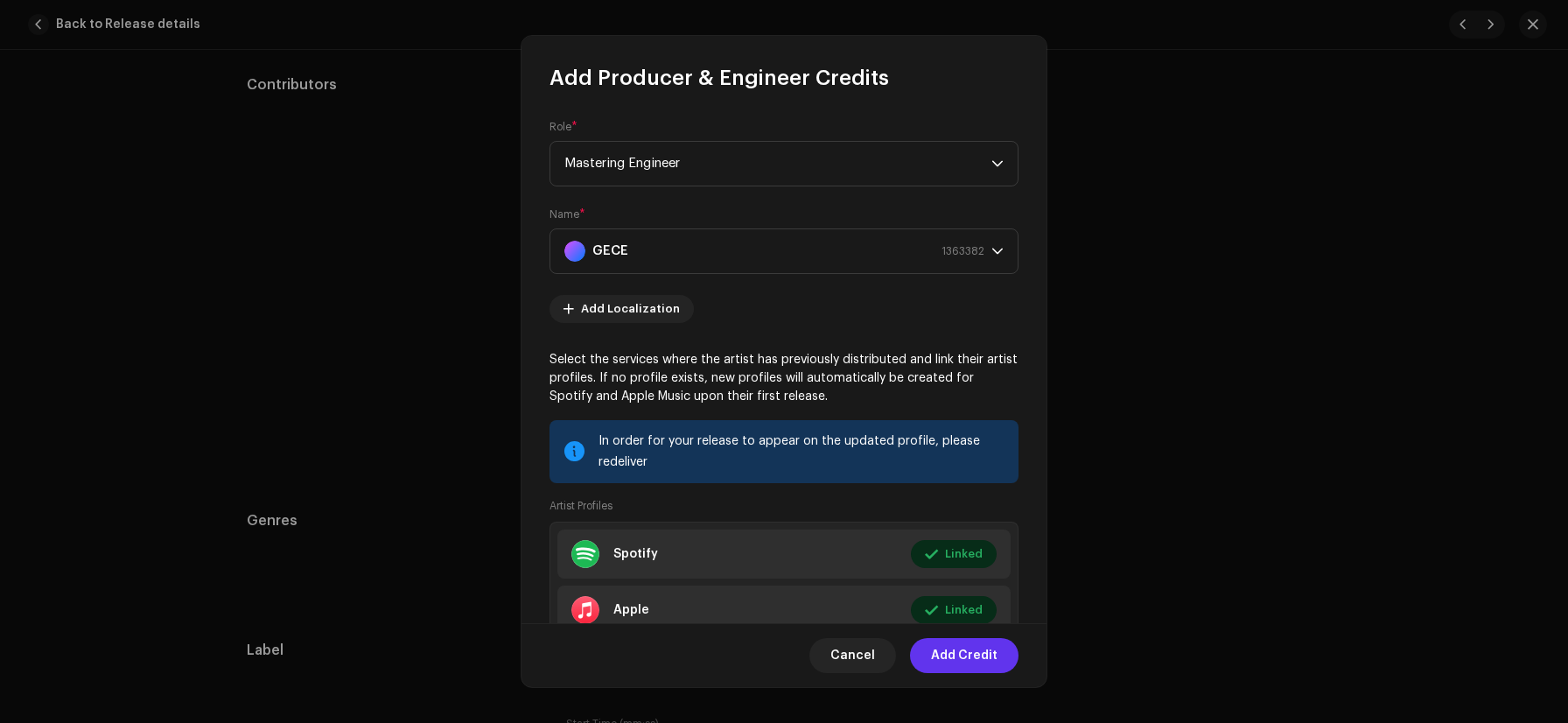
click at [966, 653] on span "Add Credit" at bounding box center [965, 655] width 67 height 35
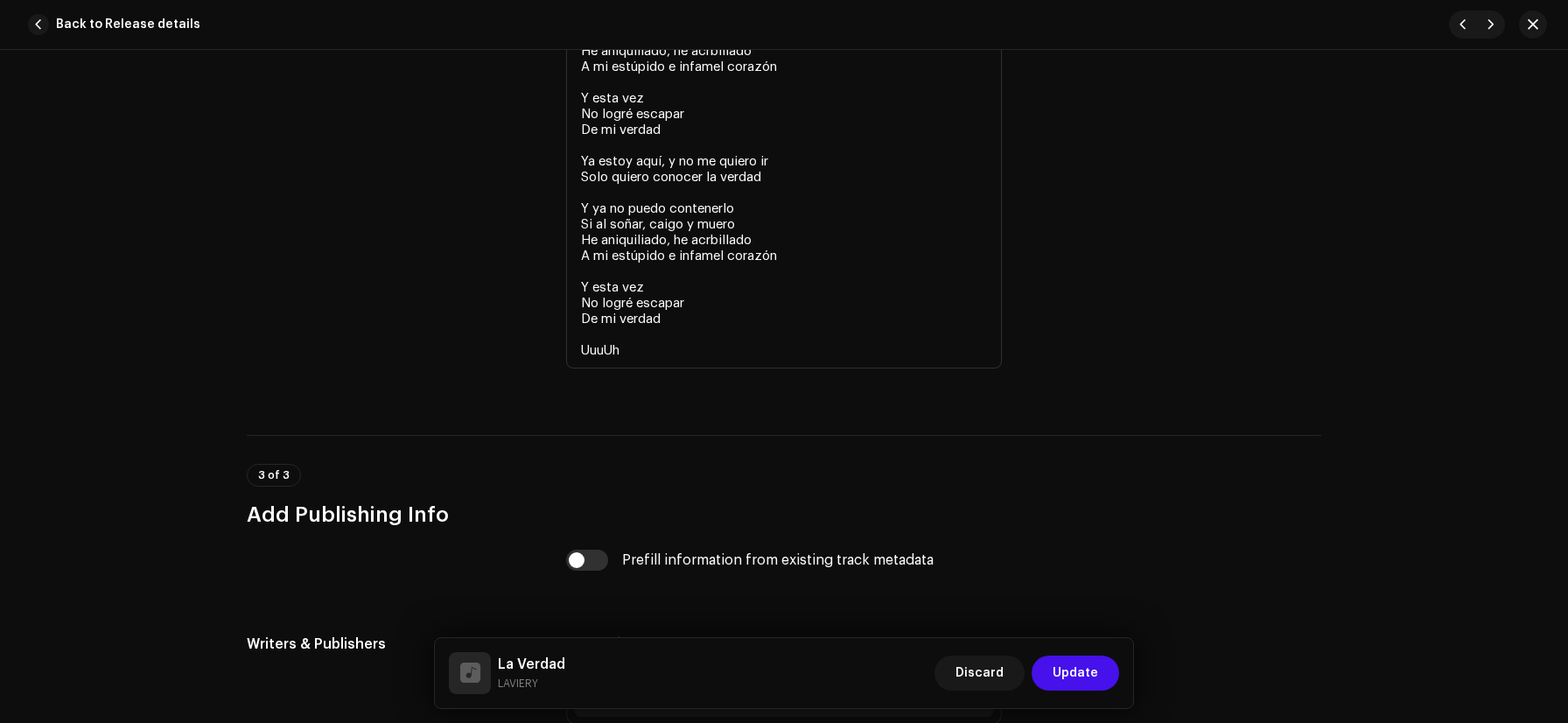
scroll to position [3749, 0]
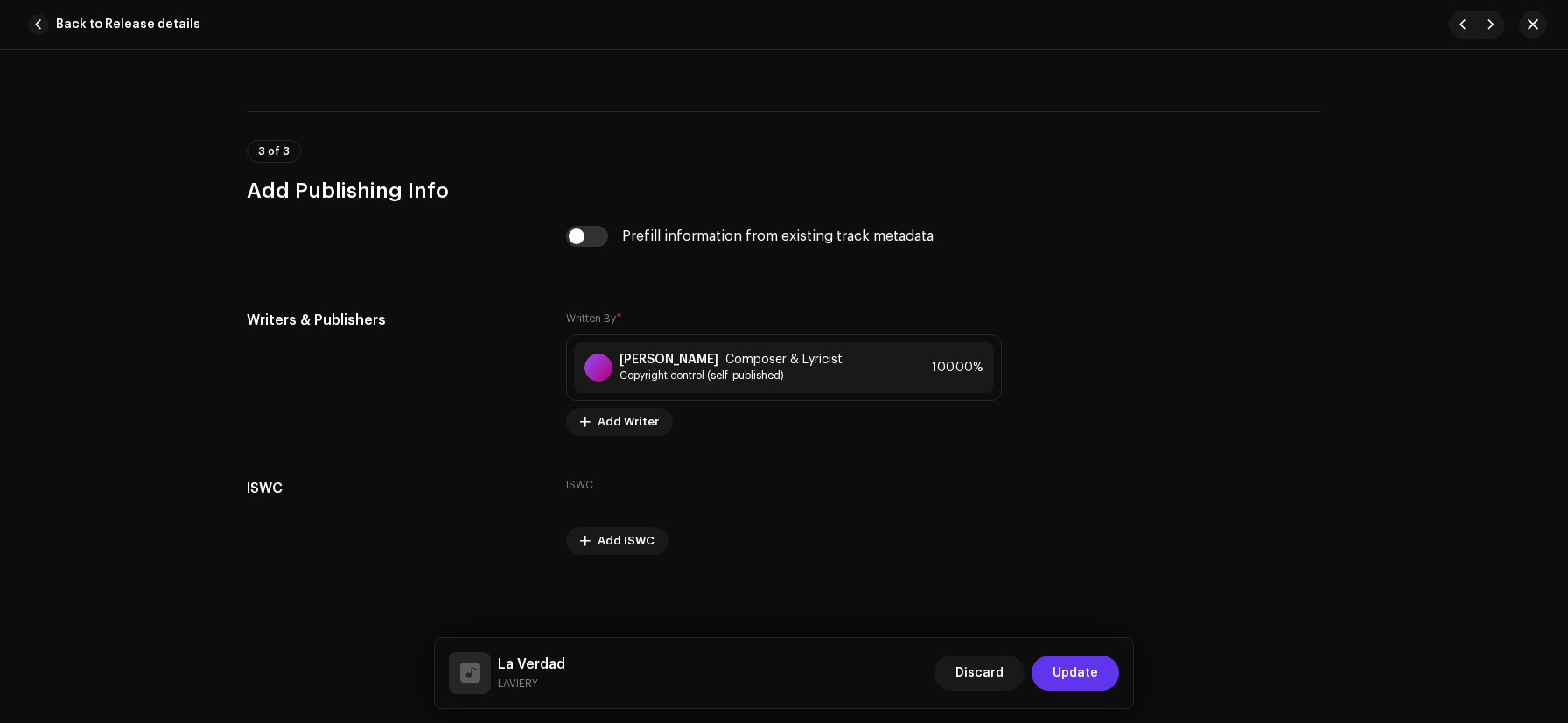
click at [1054, 673] on button "Update" at bounding box center [1075, 673] width 88 height 35
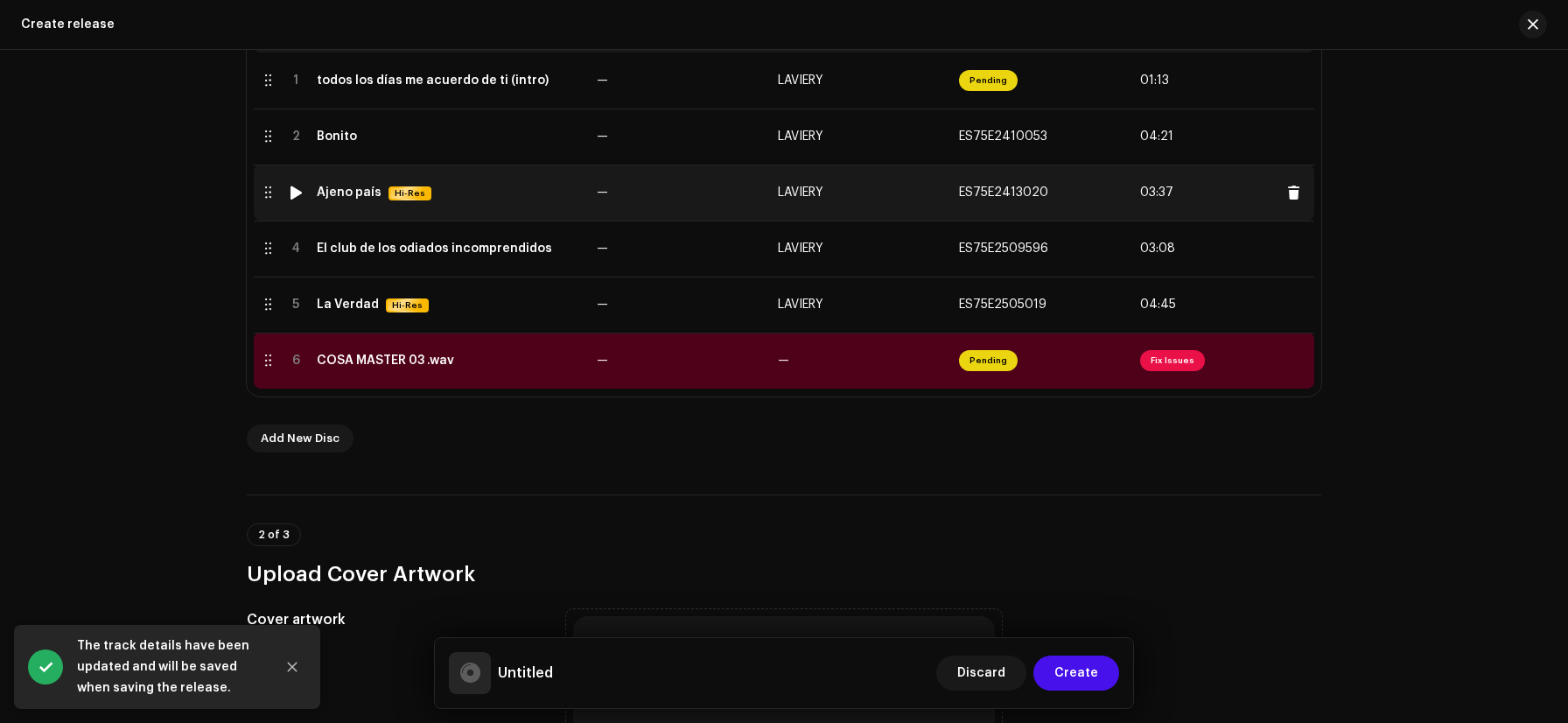
scroll to position [499, 0]
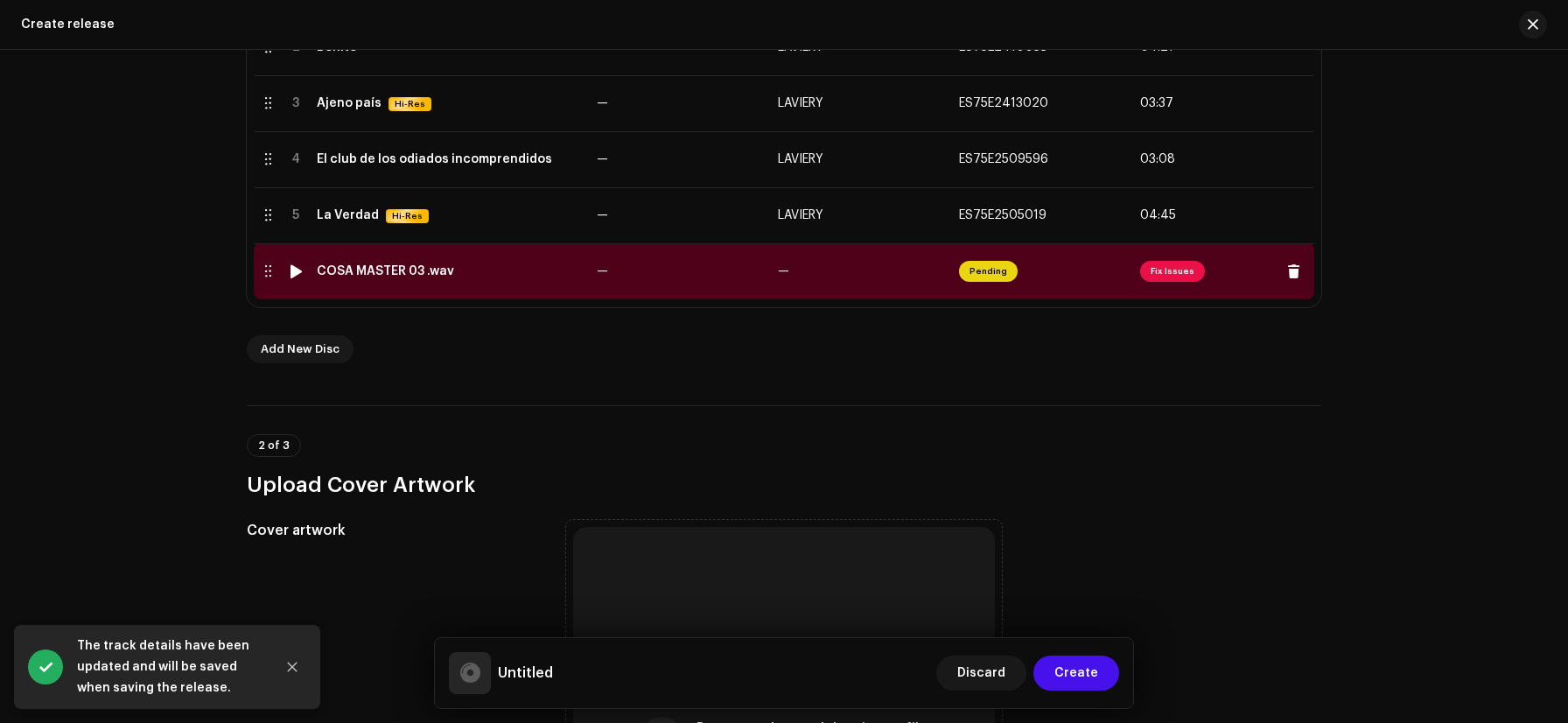
click at [1159, 272] on span "Fix Issues" at bounding box center [1173, 271] width 65 height 21
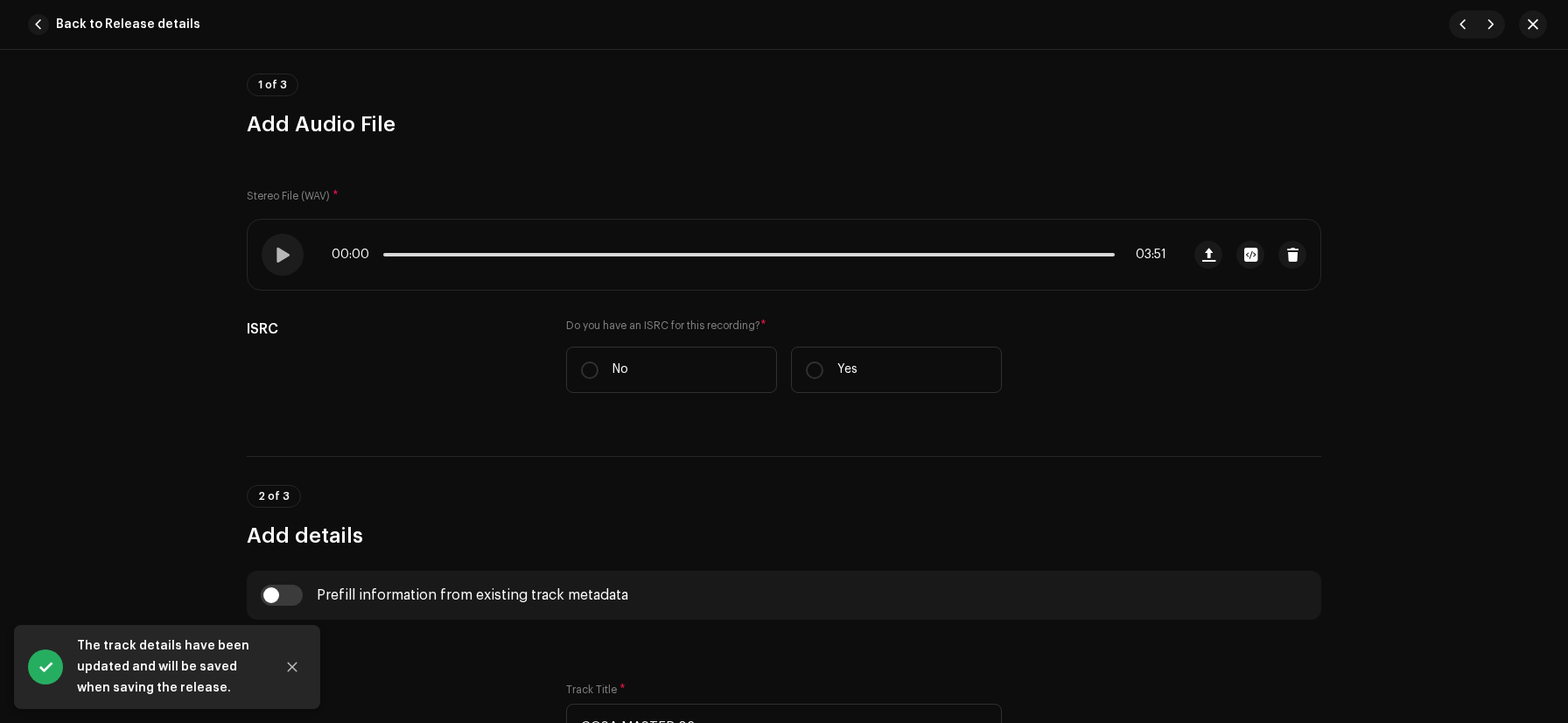
scroll to position [475, 0]
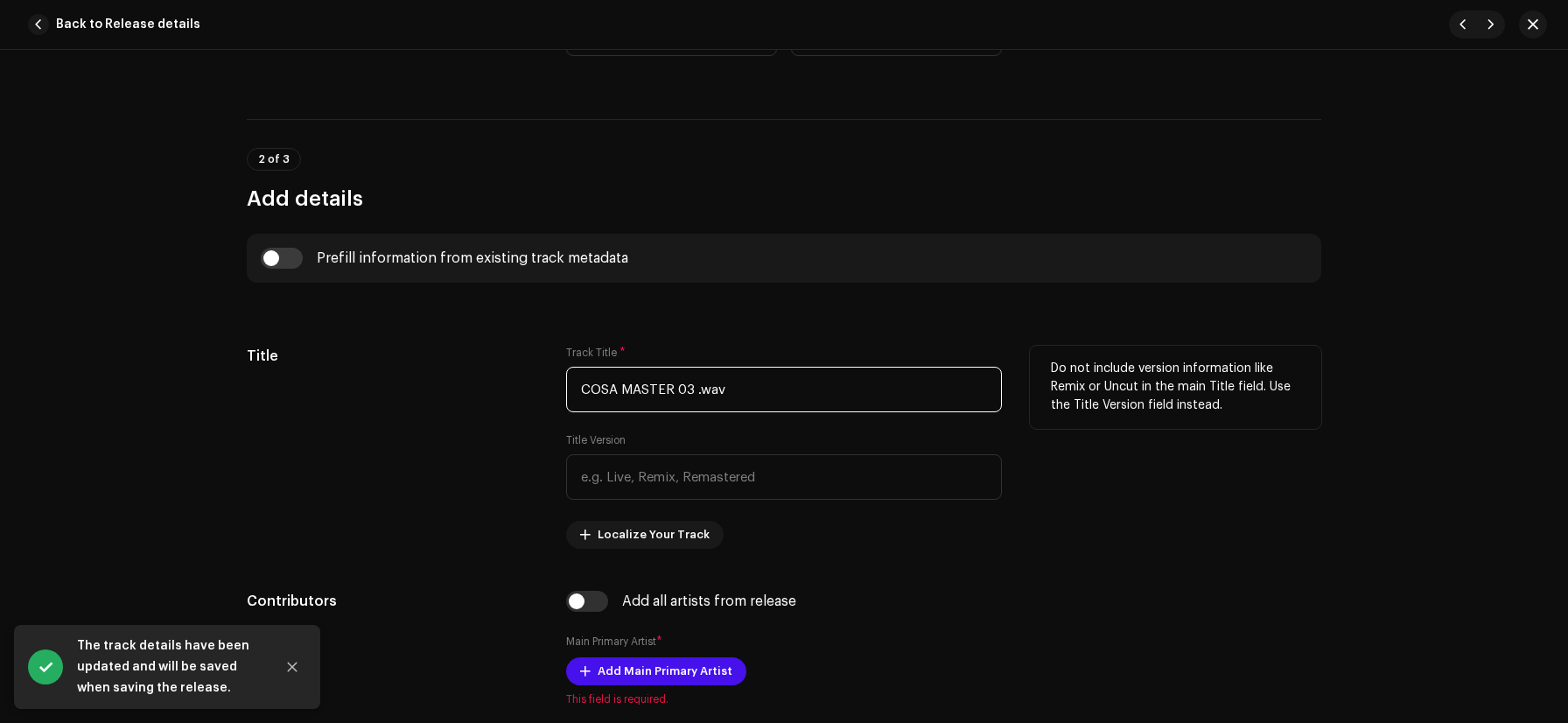
drag, startPoint x: 749, startPoint y: 395, endPoint x: 480, endPoint y: 396, distance: 269.0
click at [480, 396] on div "Title Track Title * COSA MASTER 03 .wav Title Version Localize Your Track Do no…" at bounding box center [784, 447] width 1075 height 203
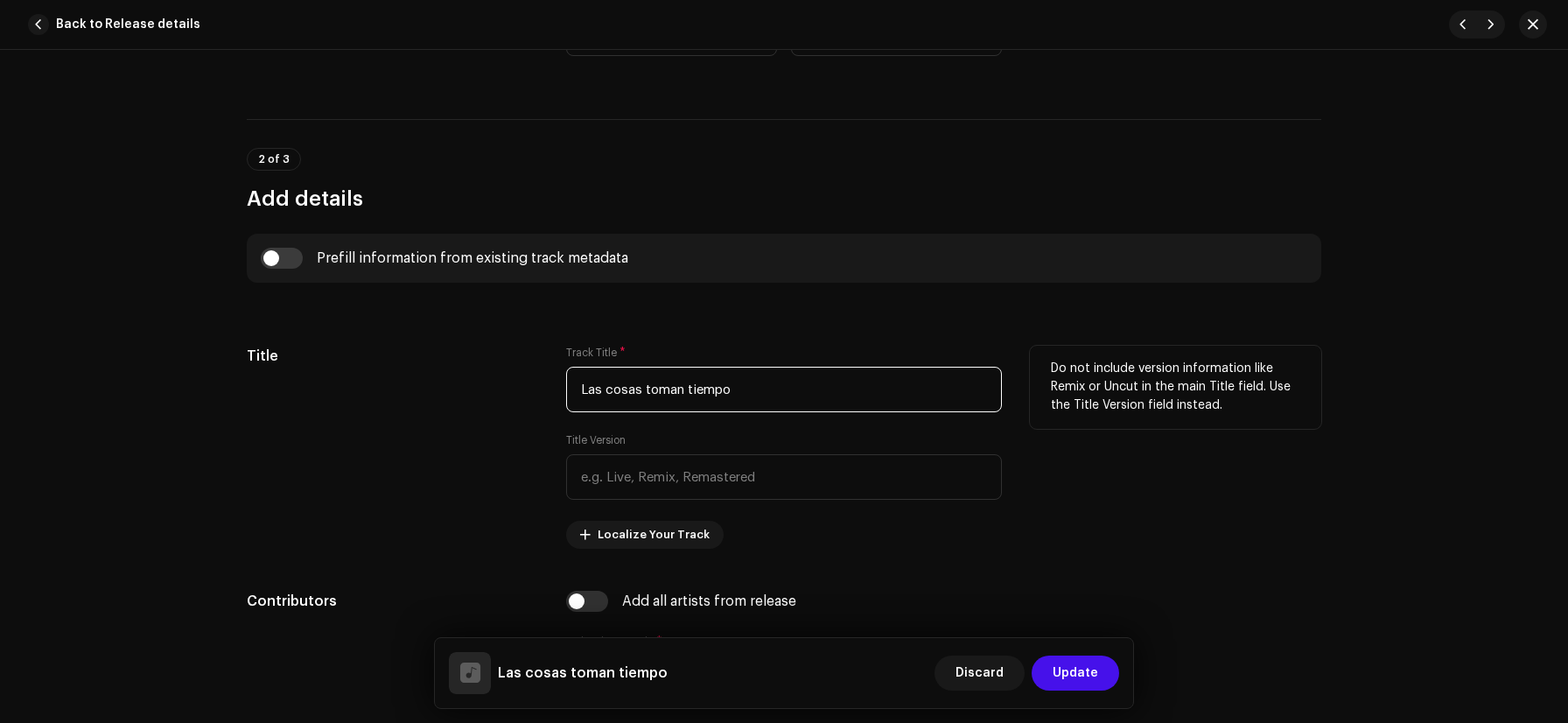
type input "Las cosas toman tiempo"
click at [289, 436] on div "Title" at bounding box center [392, 447] width 291 height 203
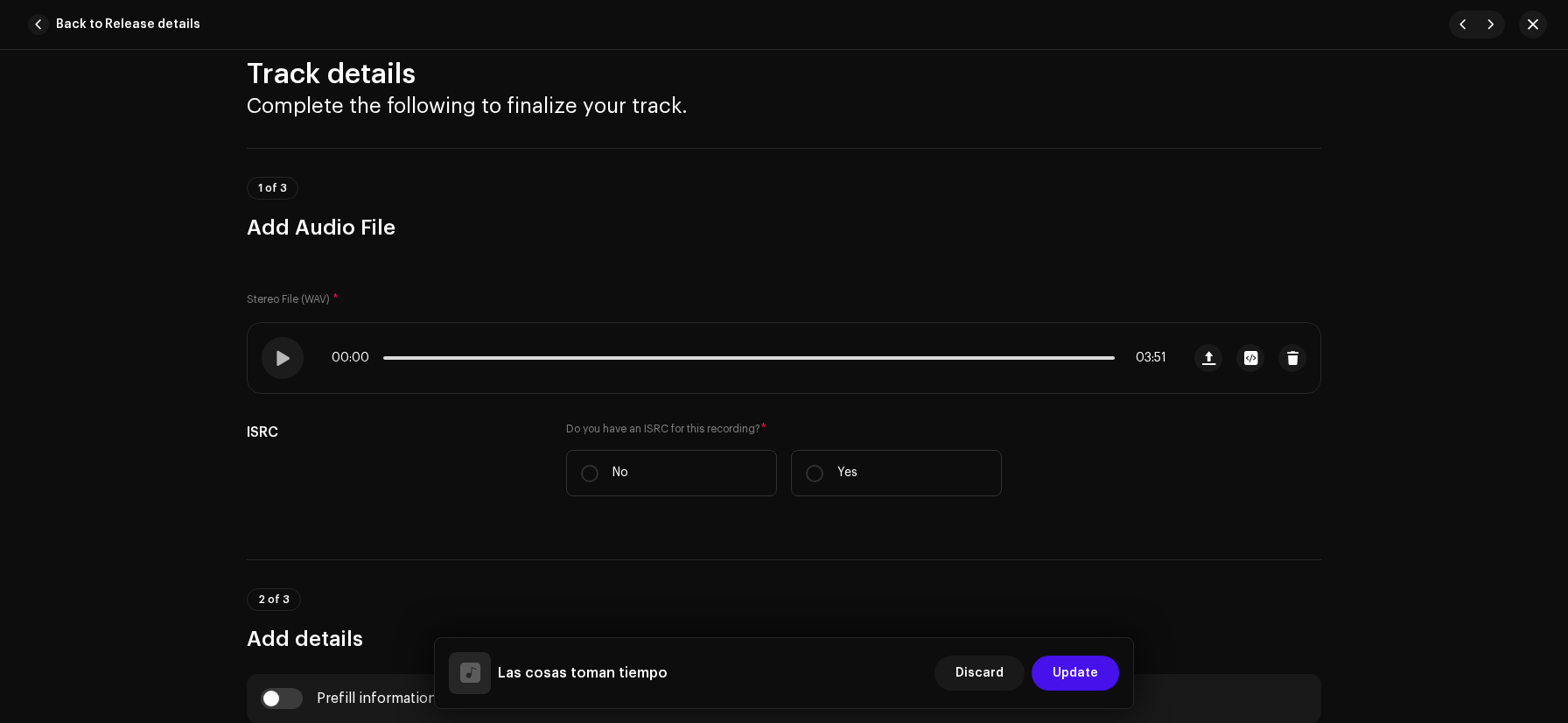
scroll to position [0, 0]
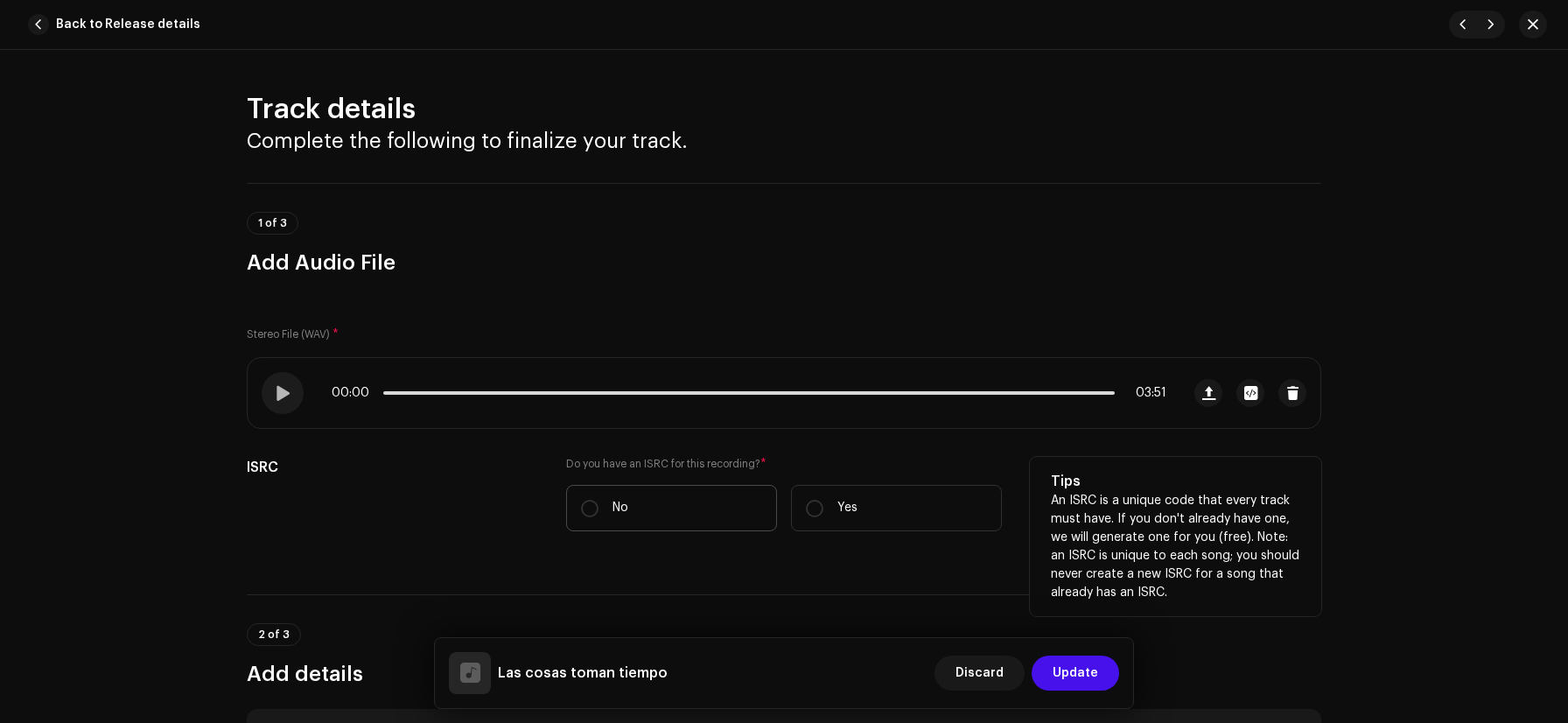
click at [592, 491] on label "No" at bounding box center [671, 508] width 211 height 47
click at [592, 500] on input "No" at bounding box center [590, 509] width 17 height 17
radio input "true"
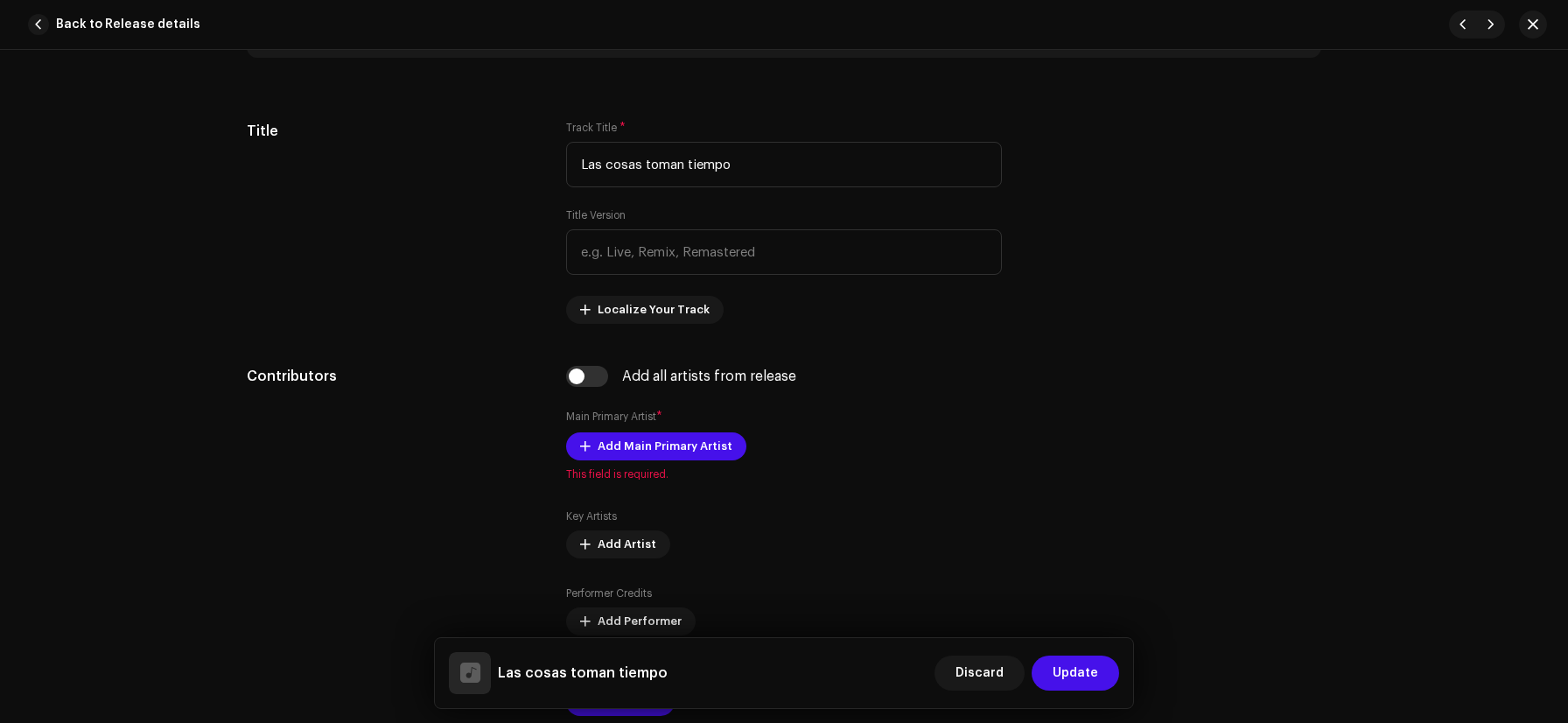
scroll to position [858, 0]
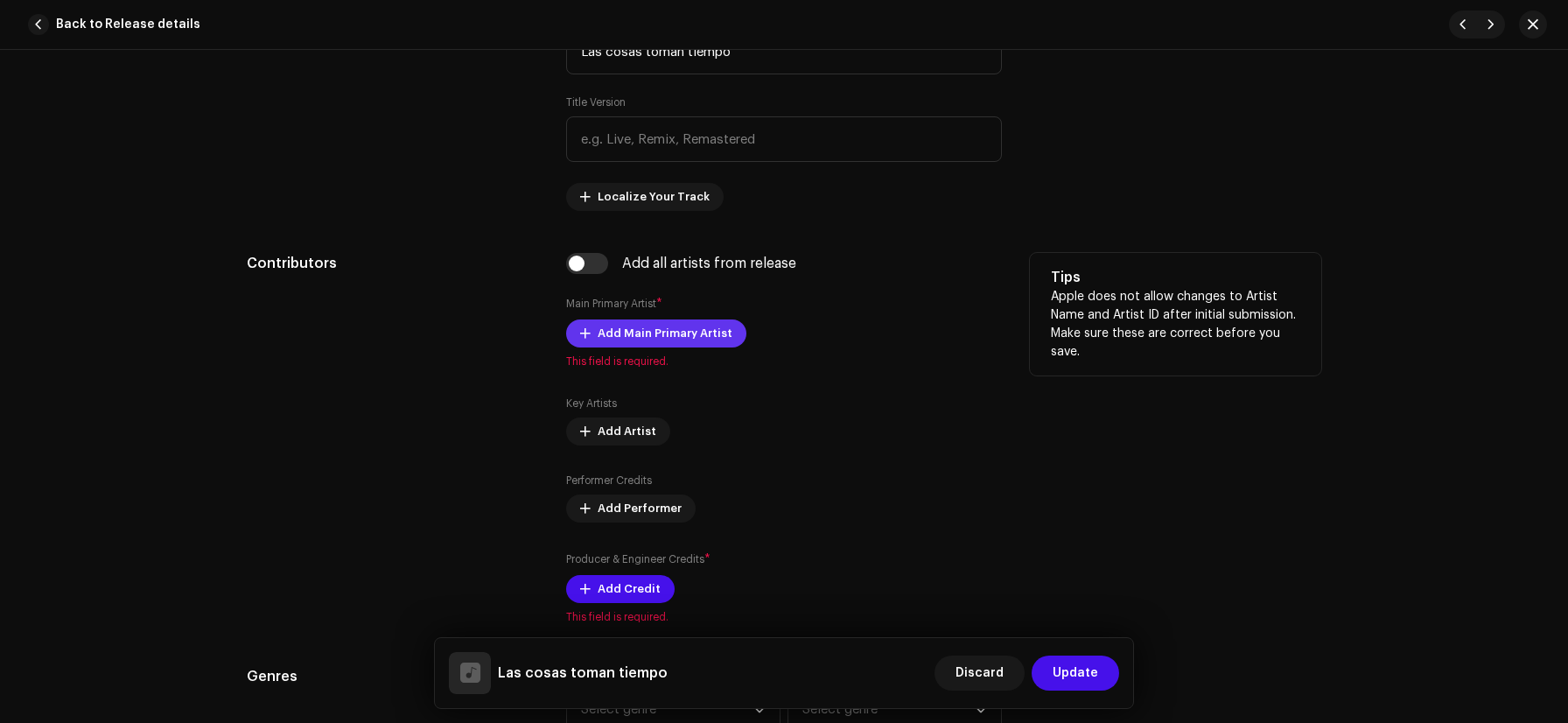
click at [685, 336] on span "Add Main Primary Artist" at bounding box center [665, 333] width 134 height 35
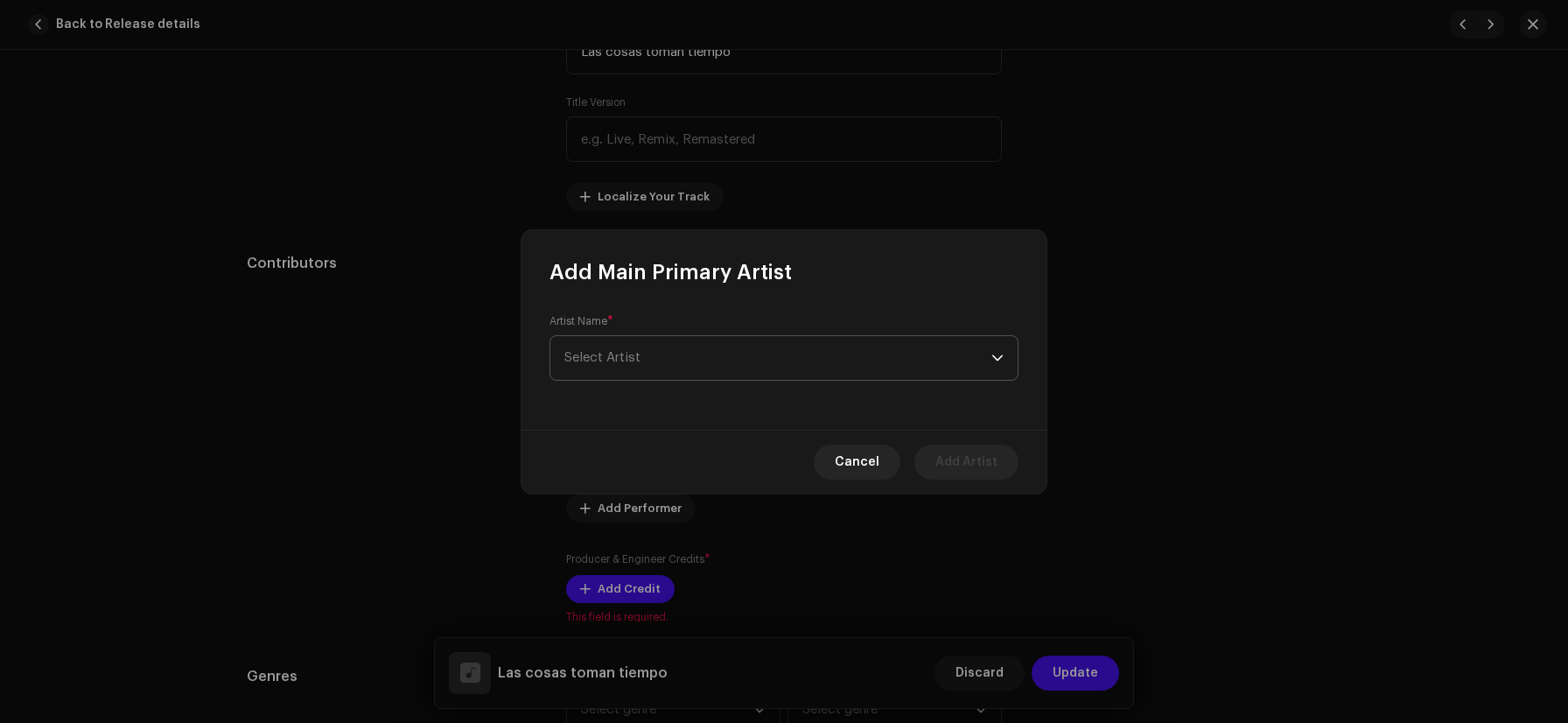
click at [683, 360] on span "Select Artist" at bounding box center [778, 358] width 427 height 44
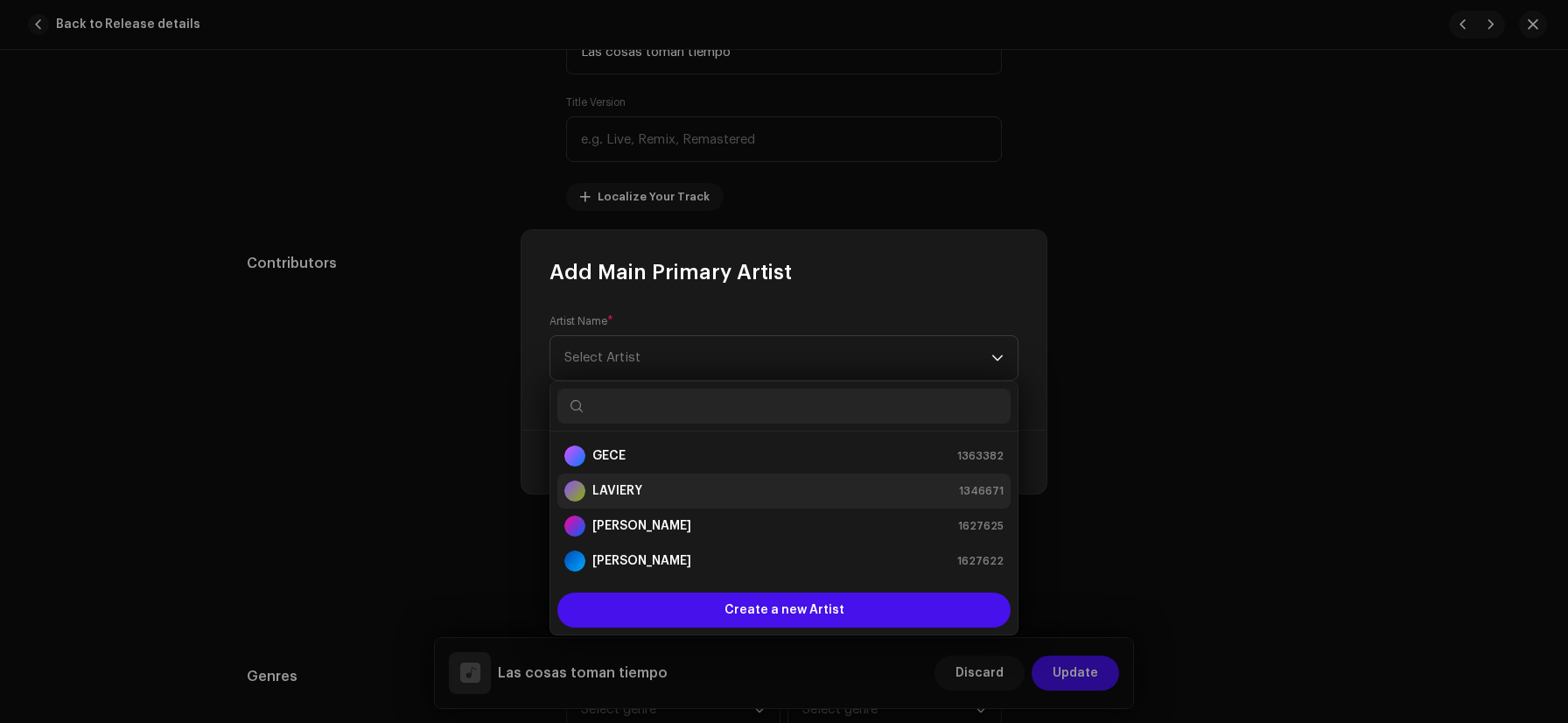
click at [638, 480] on div "LAVIERY" at bounding box center [604, 491] width 78 height 21
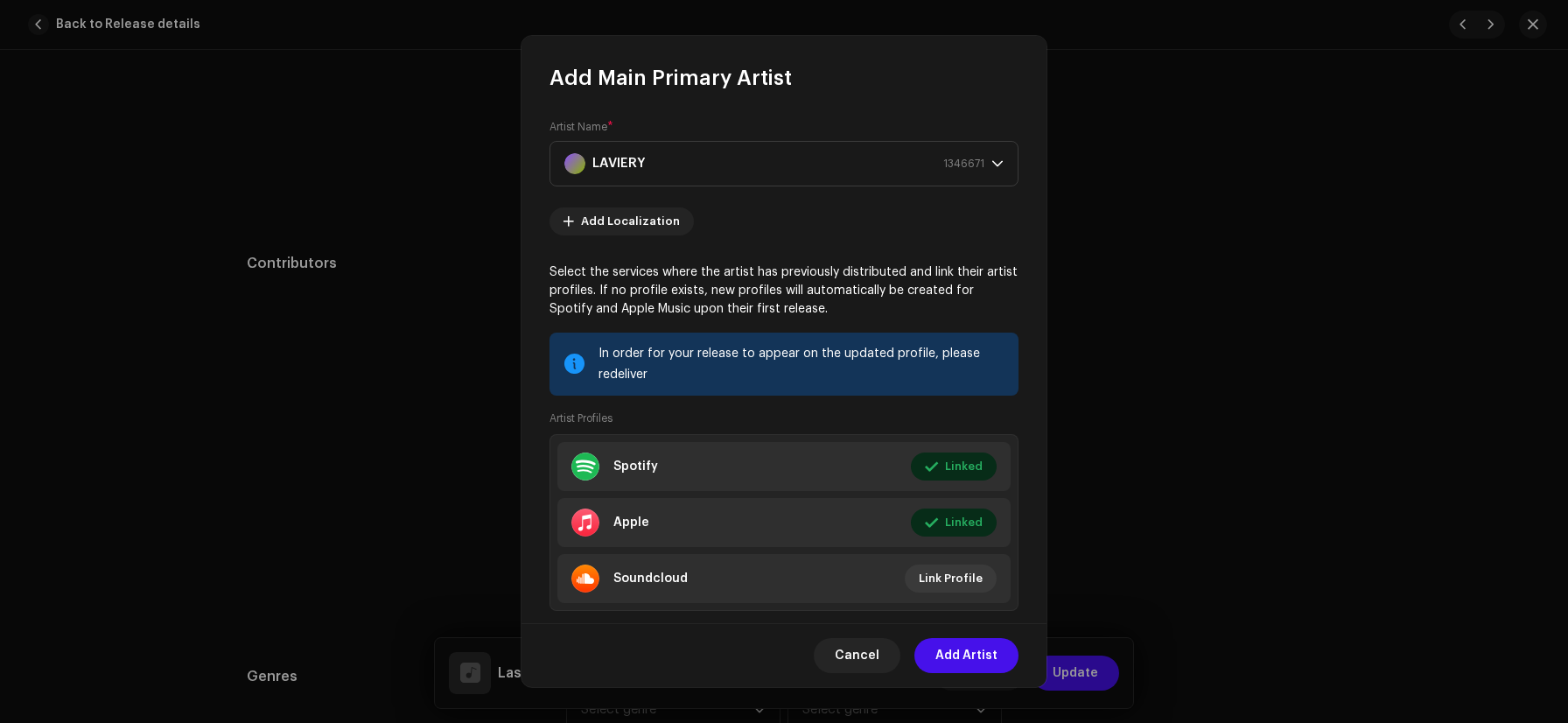
scroll to position [38, 0]
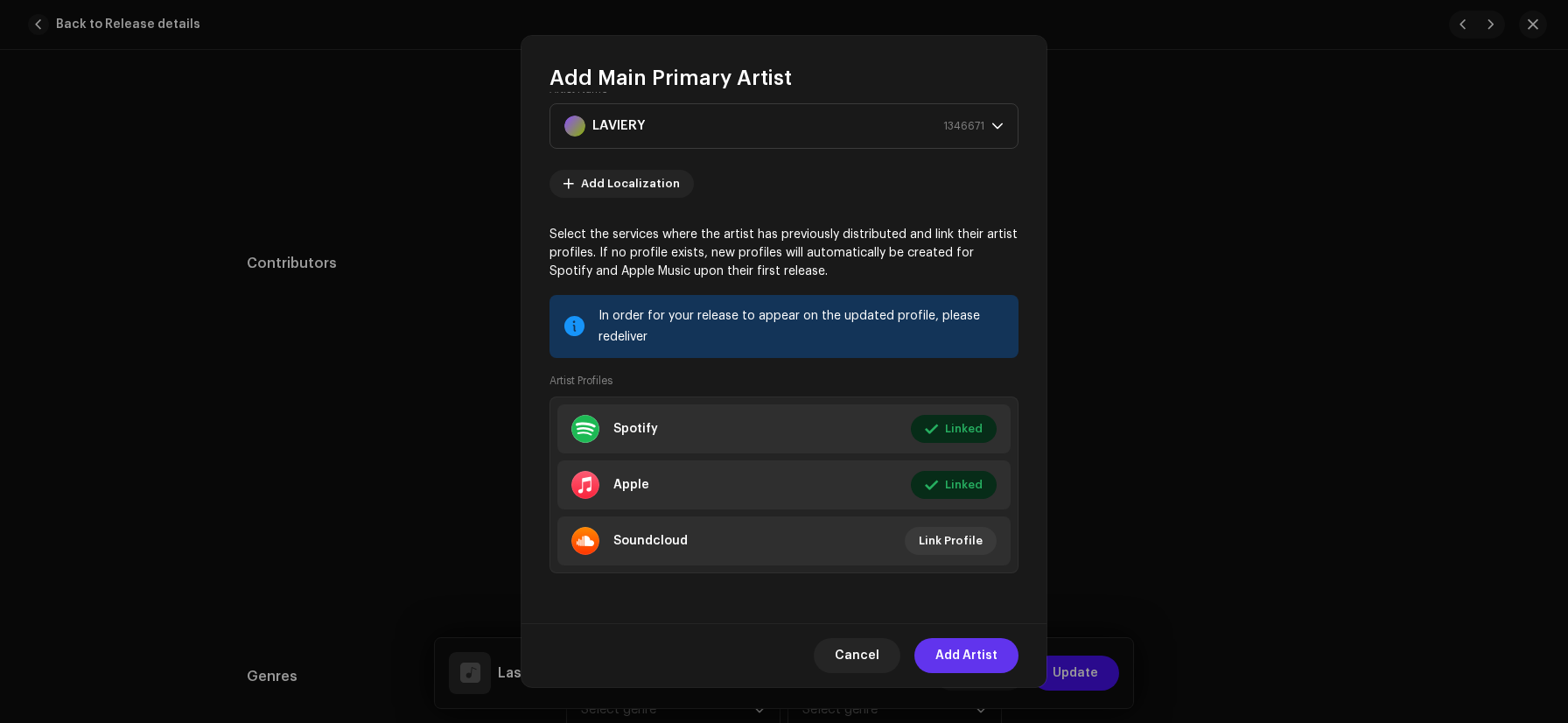
click at [964, 656] on span "Add Artist" at bounding box center [966, 655] width 62 height 35
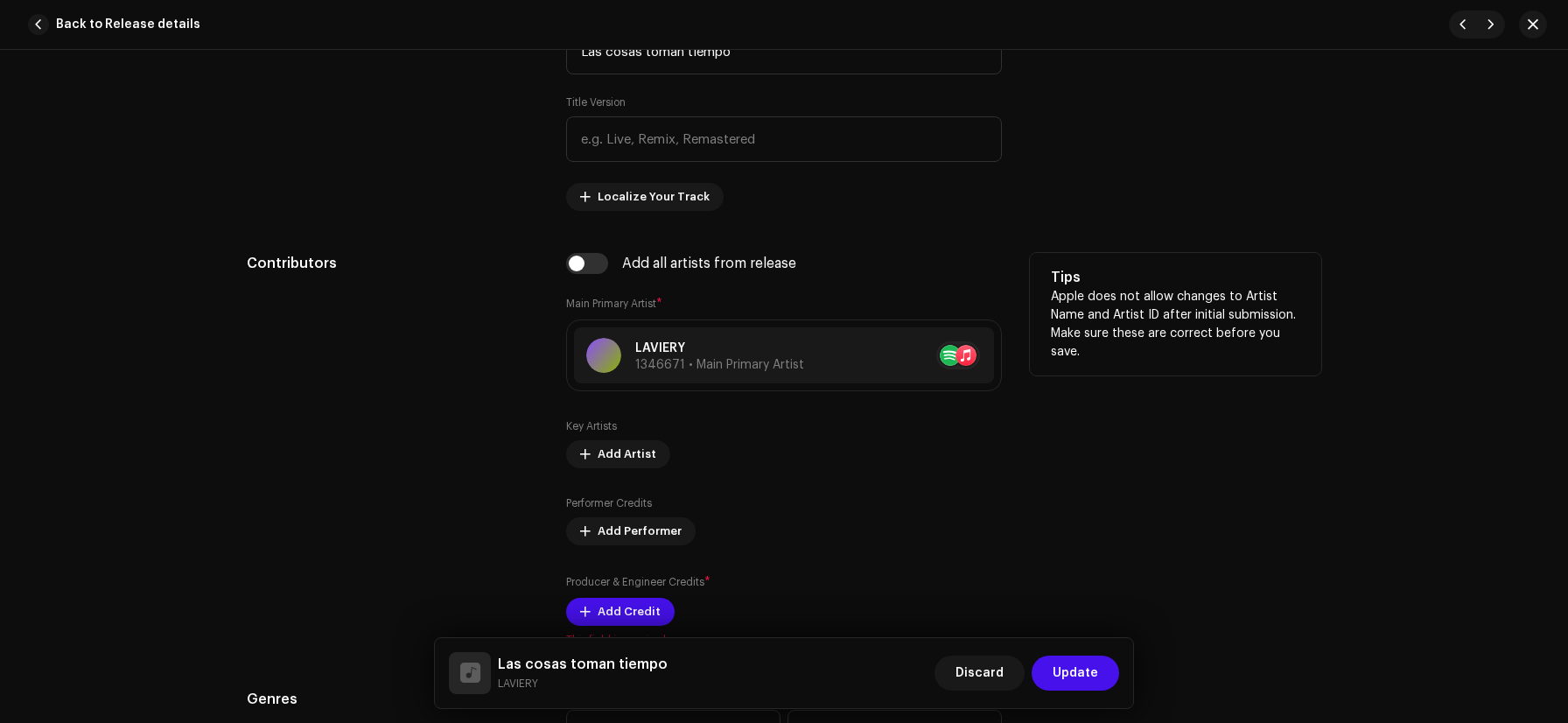
scroll to position [1033, 0]
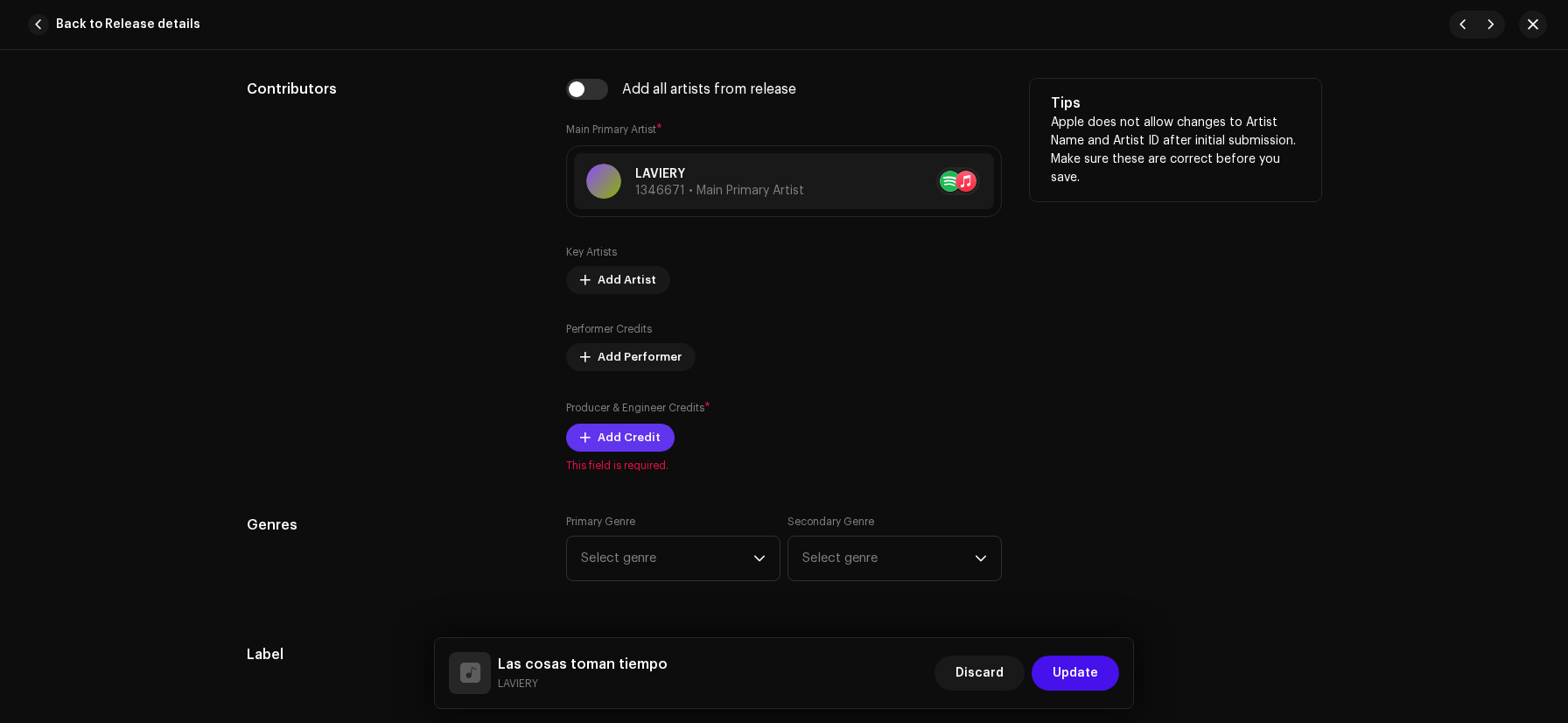
click at [624, 444] on span "Add Credit" at bounding box center [630, 437] width 63 height 35
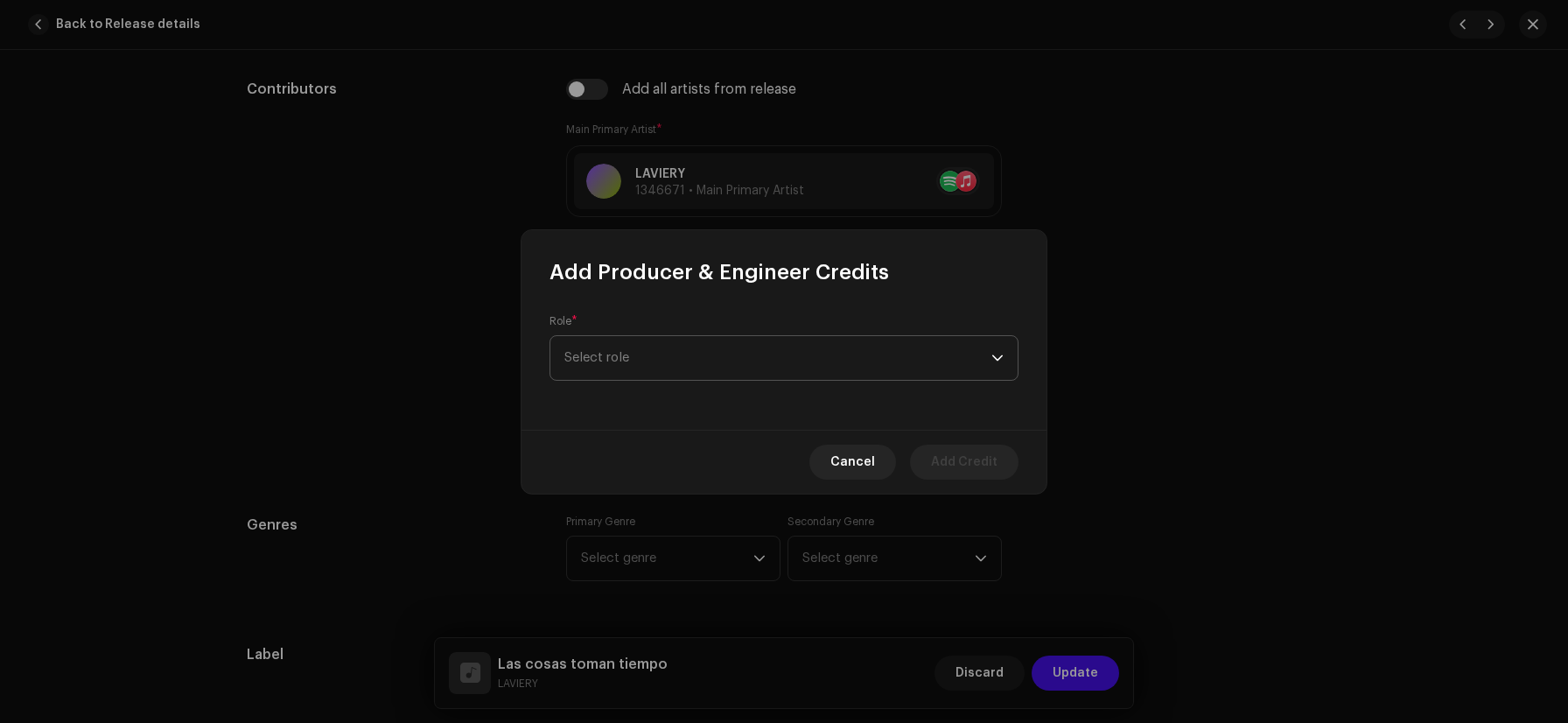
click at [630, 352] on span "Select role" at bounding box center [778, 358] width 427 height 44
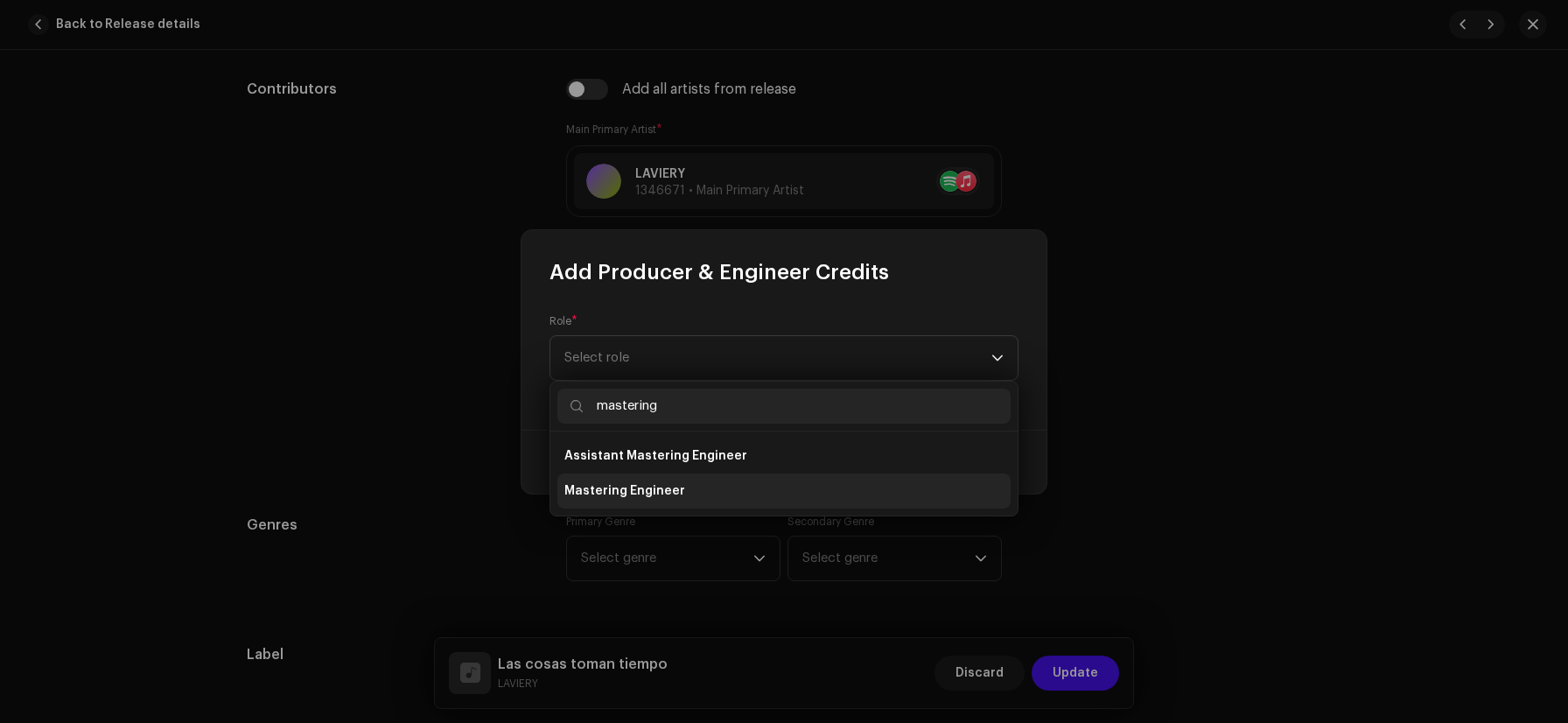
type input "mastering"
click at [593, 494] on span "Mastering Engineer" at bounding box center [625, 491] width 121 height 17
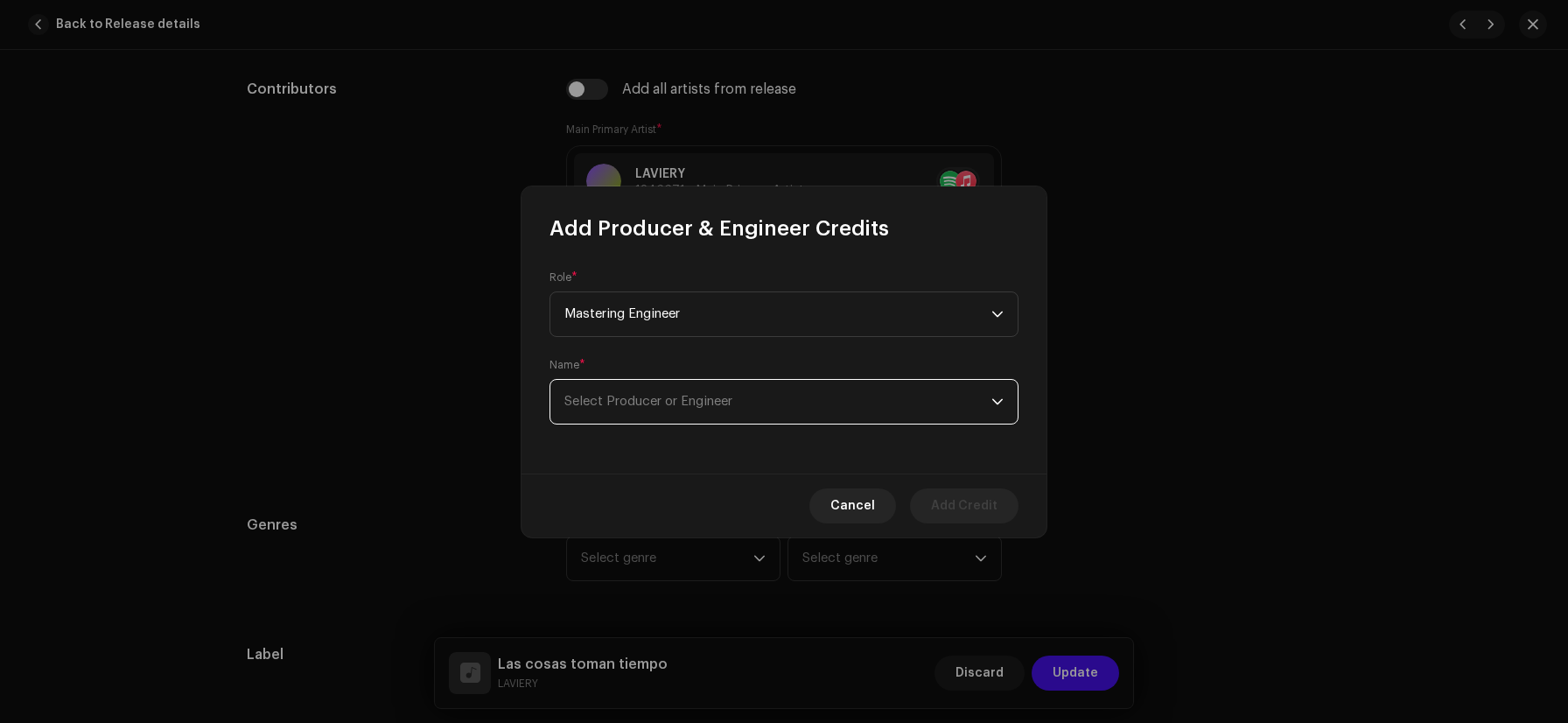
click at [615, 400] on span "Select Producer or Engineer" at bounding box center [649, 401] width 168 height 13
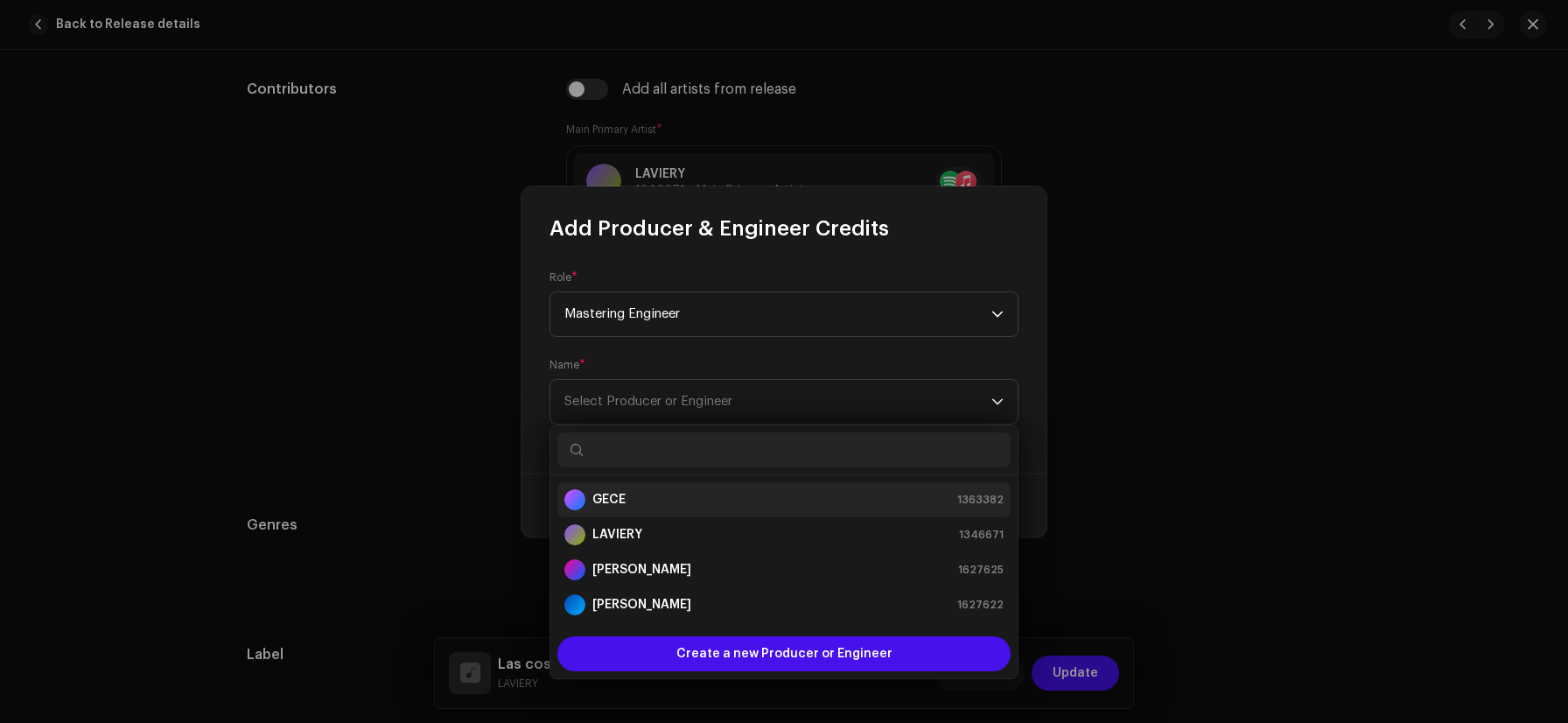
click at [603, 502] on strong "GECE" at bounding box center [609, 499] width 33 height 17
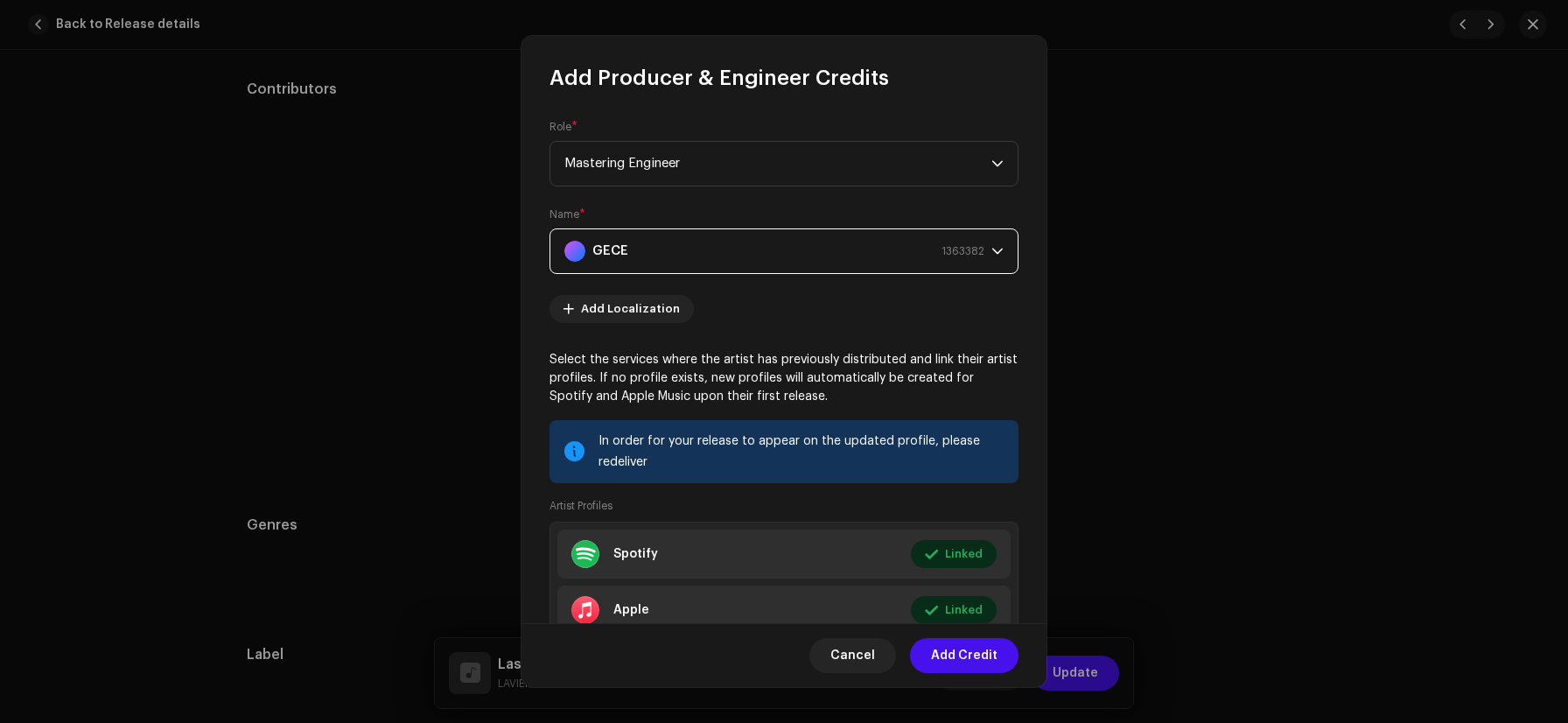
scroll to position [125, 0]
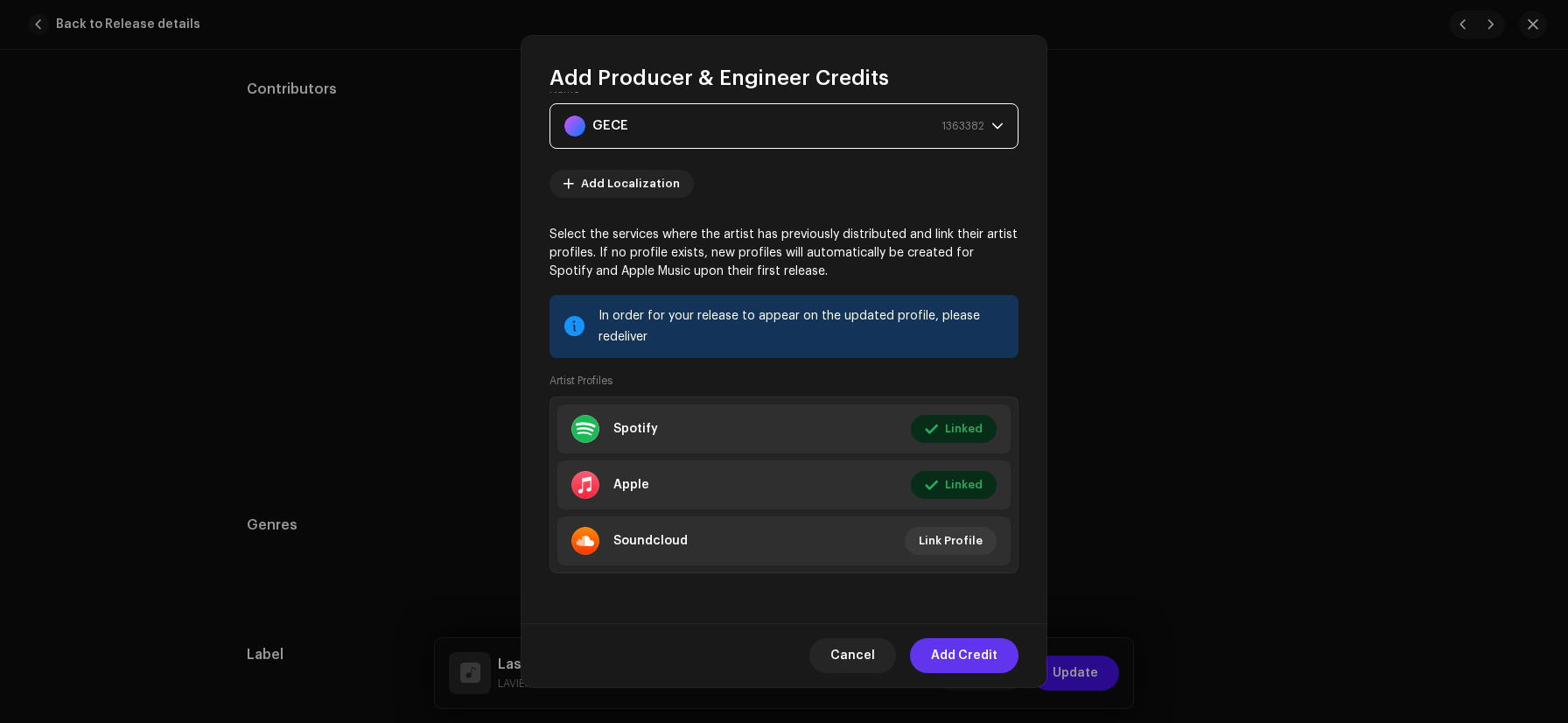
click at [982, 653] on span "Add Credit" at bounding box center [965, 655] width 67 height 35
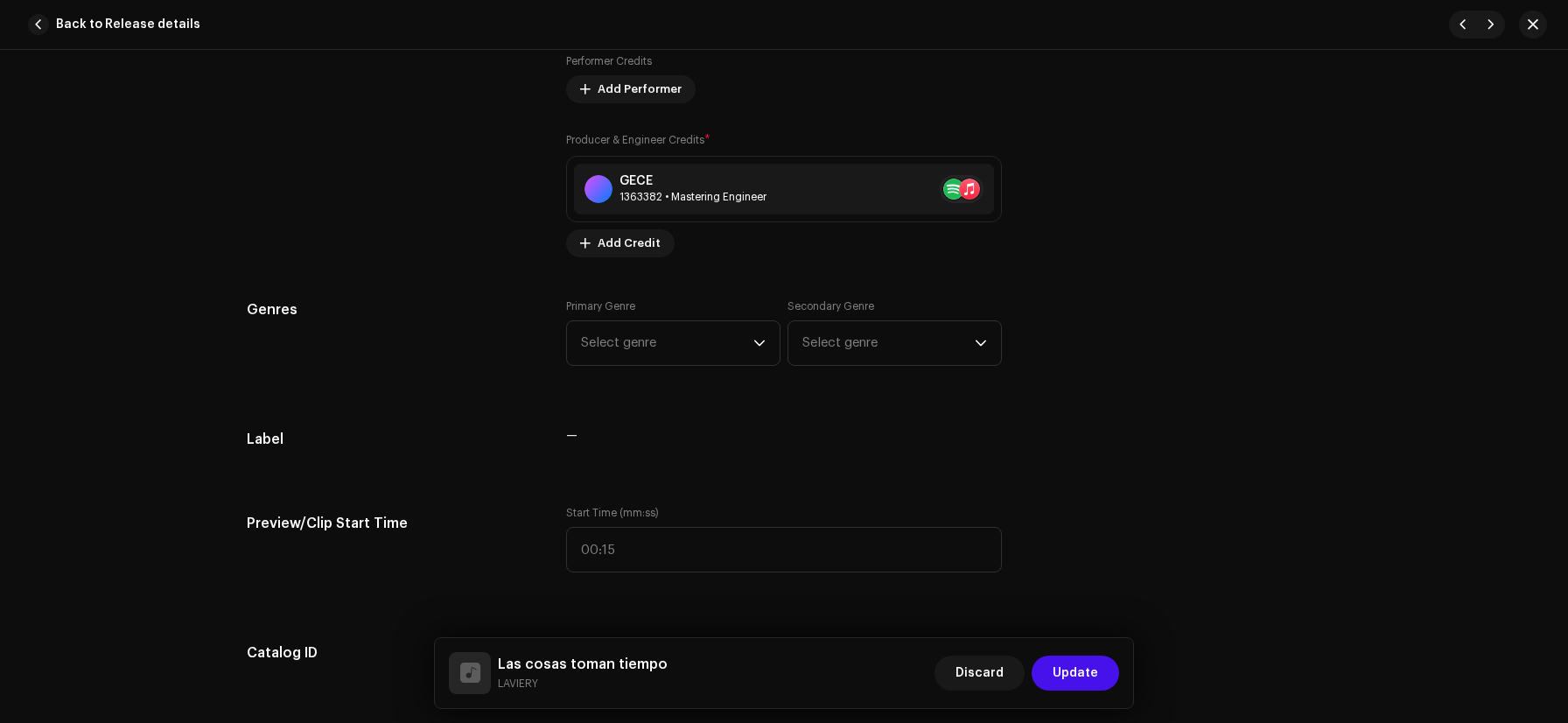
scroll to position [1376, 0]
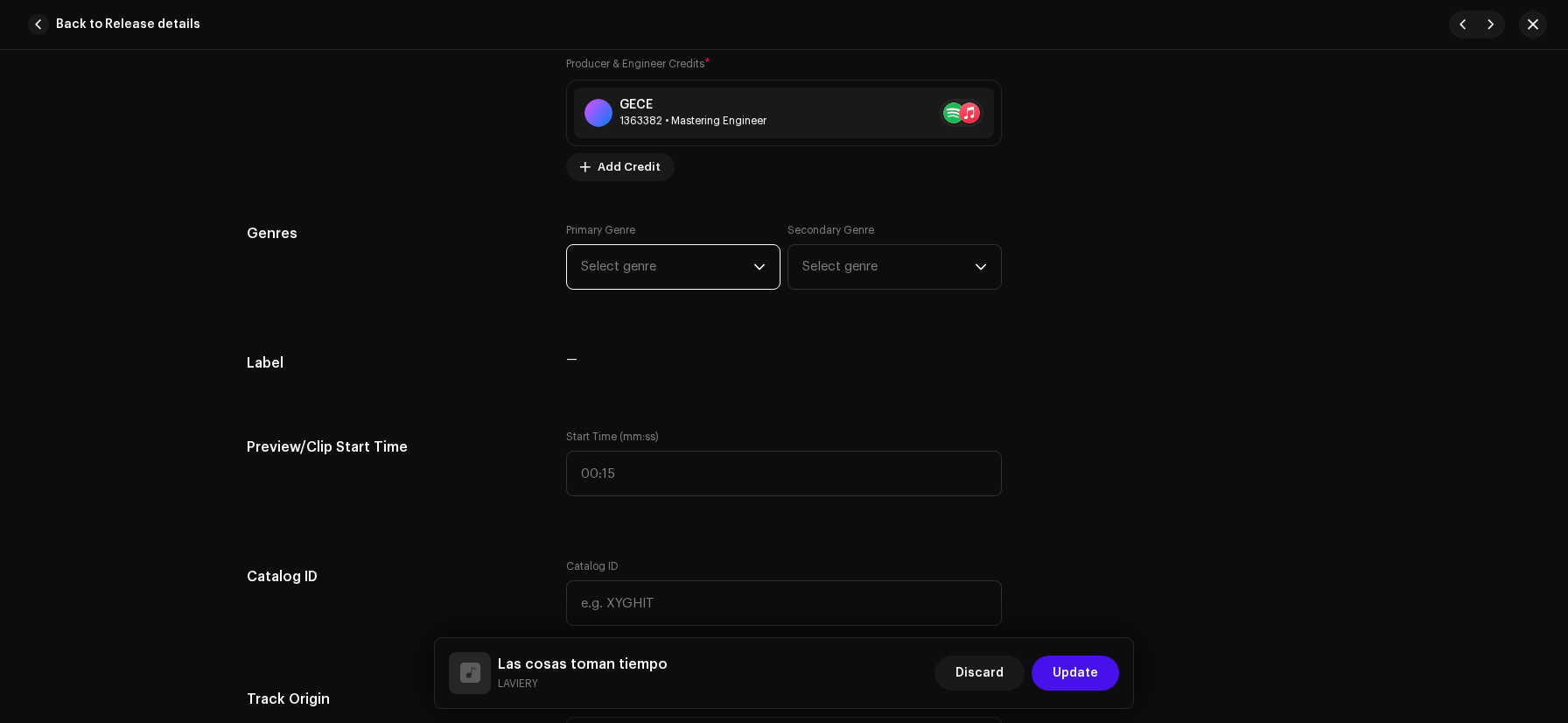
click at [727, 267] on span "Select genre" at bounding box center [667, 267] width 172 height 44
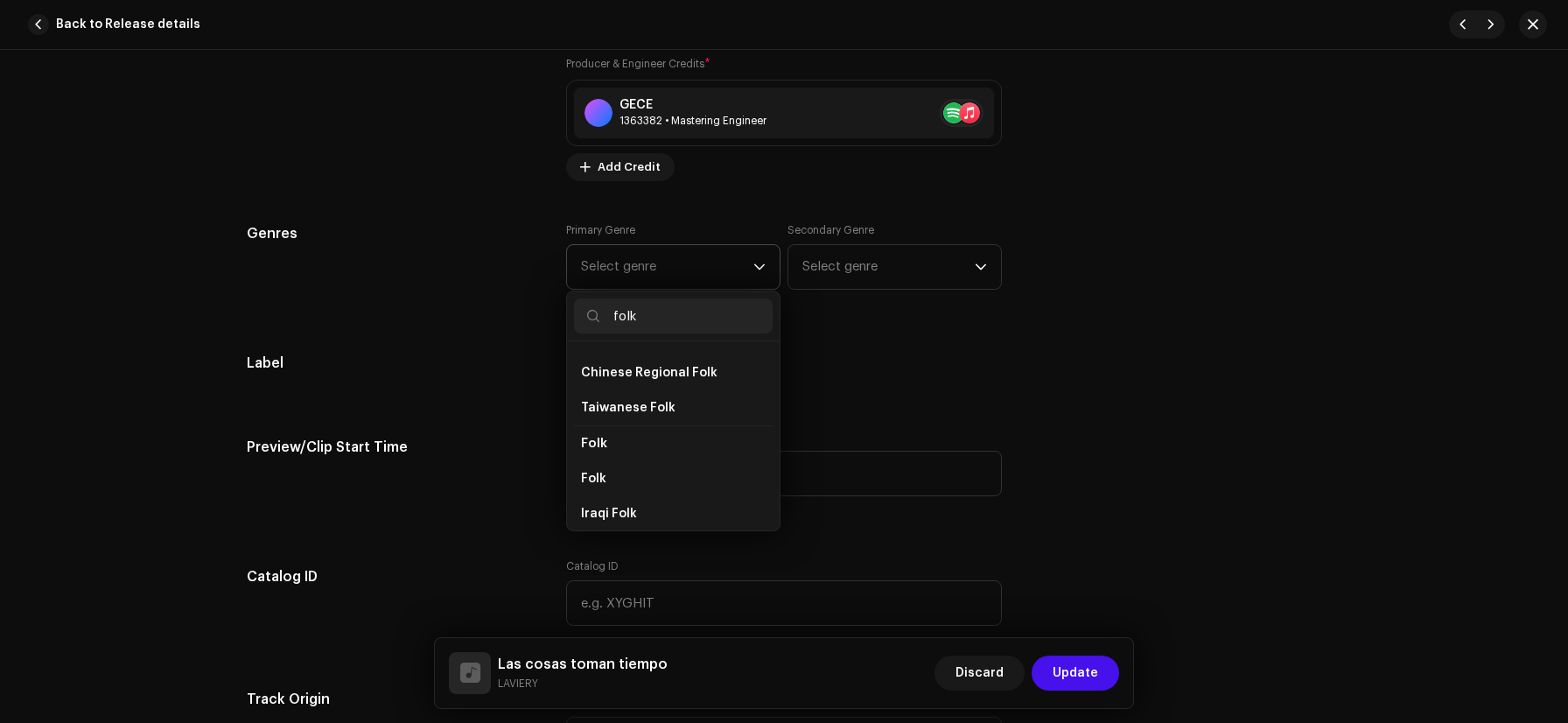
scroll to position [123, 0]
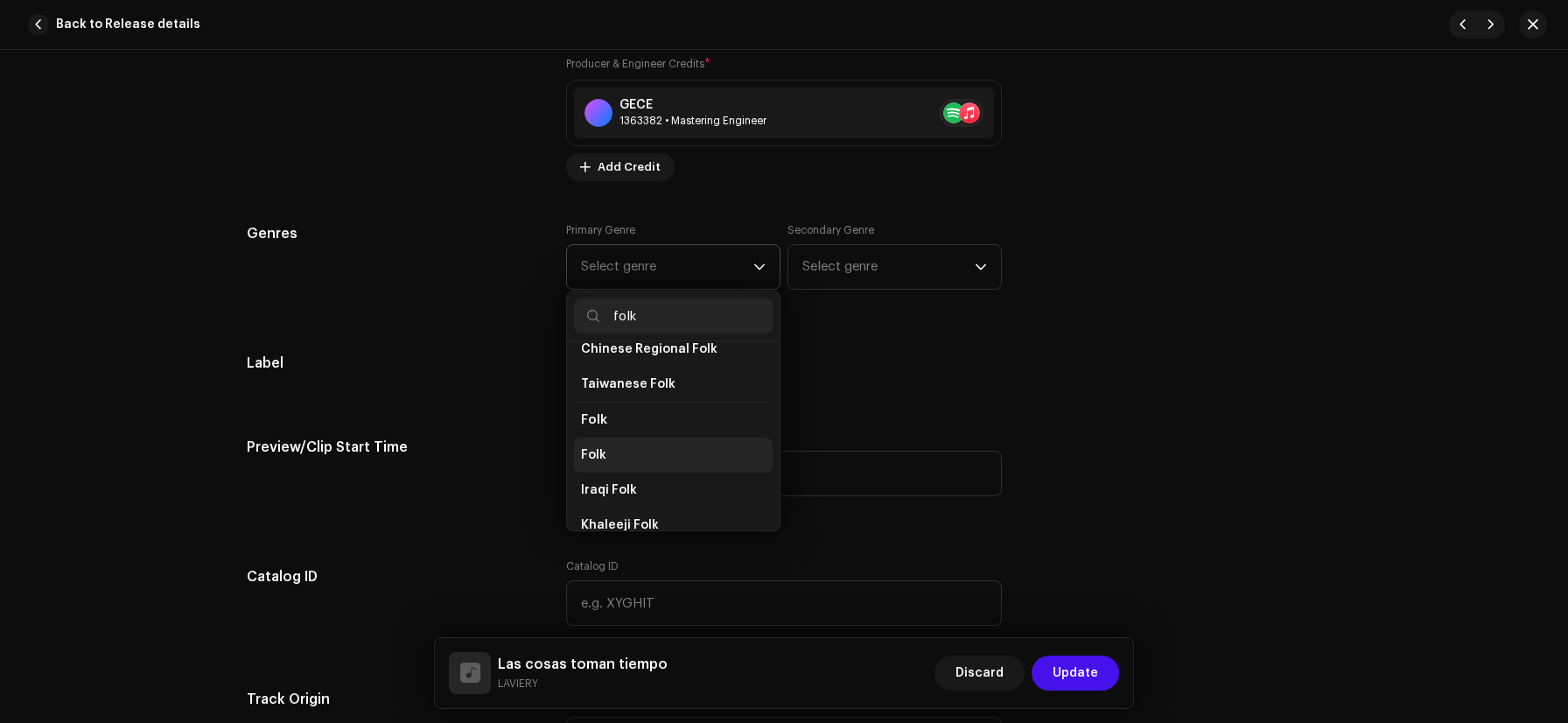
type input "folk"
click at [656, 458] on li "Folk" at bounding box center [673, 454] width 199 height 35
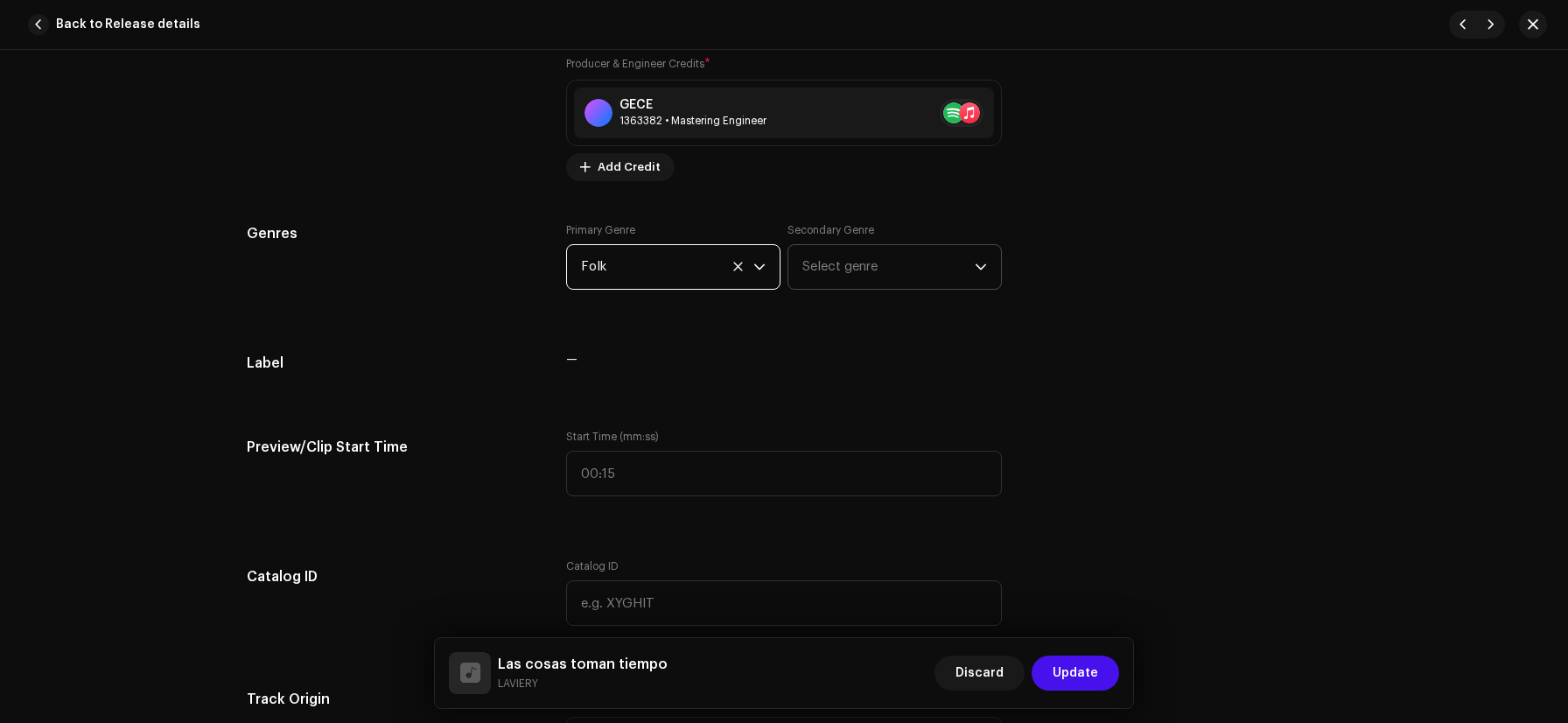
click at [853, 276] on span "Select genre" at bounding box center [889, 267] width 172 height 44
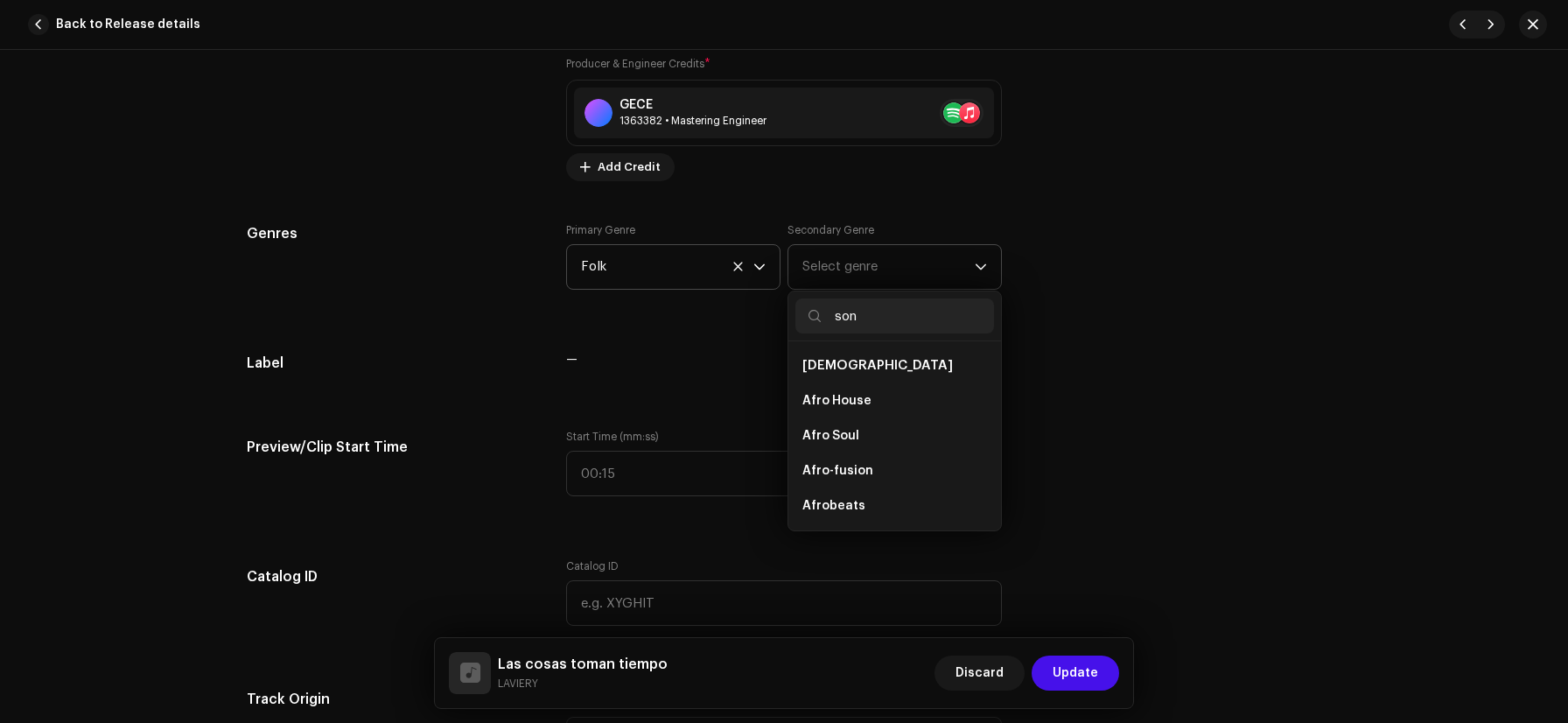
type input "song"
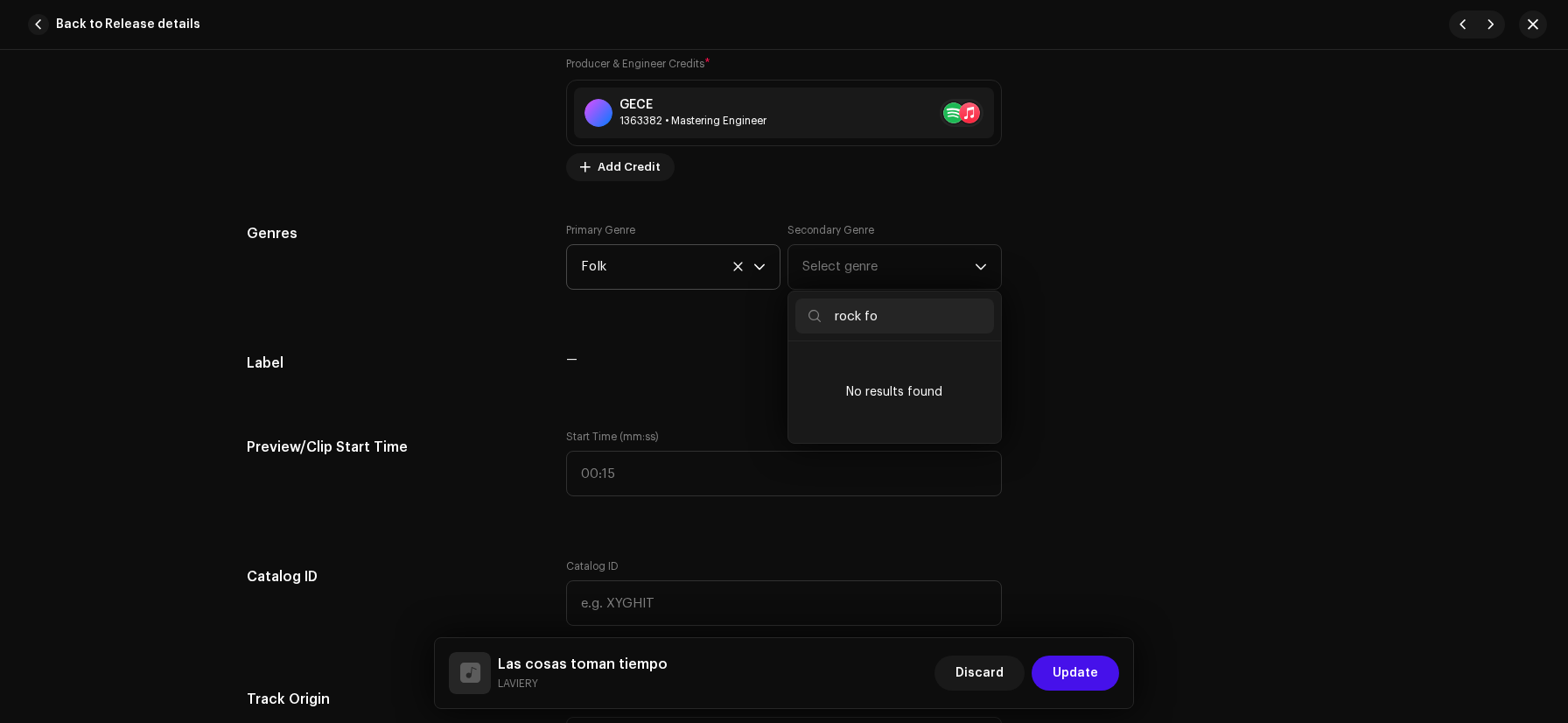
type input "rock fok"
type input "folk rock"
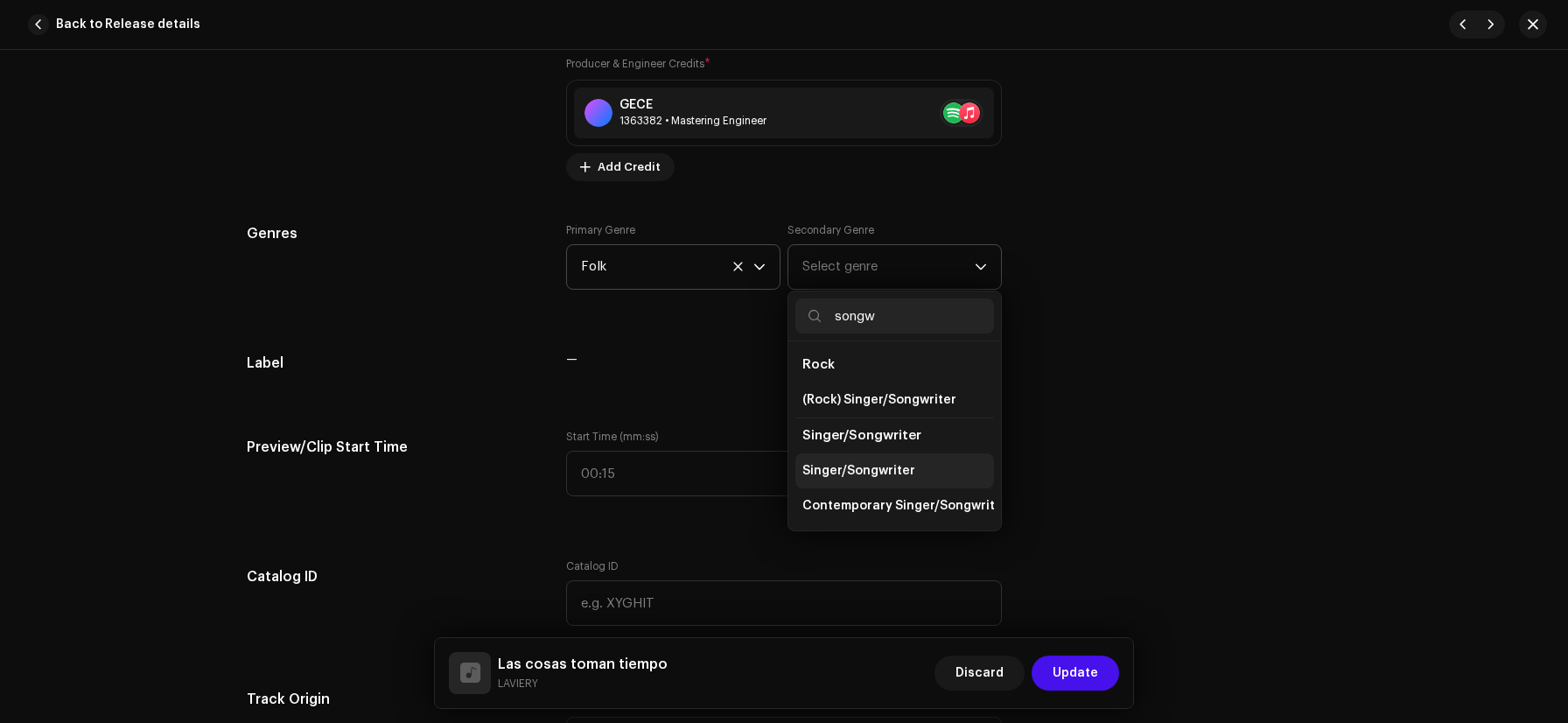
scroll to position [0, 0]
type input "songw"
click at [907, 400] on span "(Rock) Singer/Songwriter" at bounding box center [880, 401] width 154 height 17
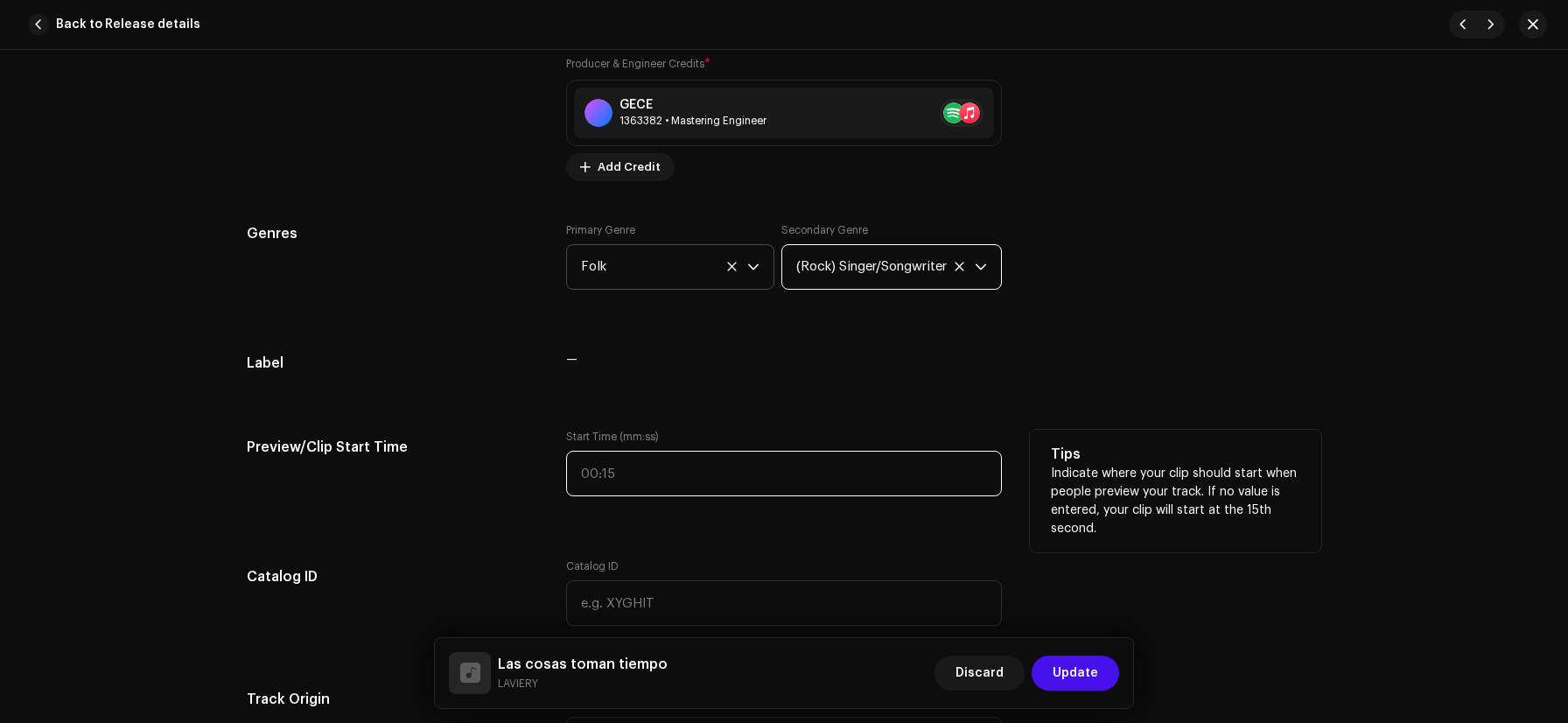
type input ":"
click at [653, 482] on input ":" at bounding box center [784, 473] width 436 height 46
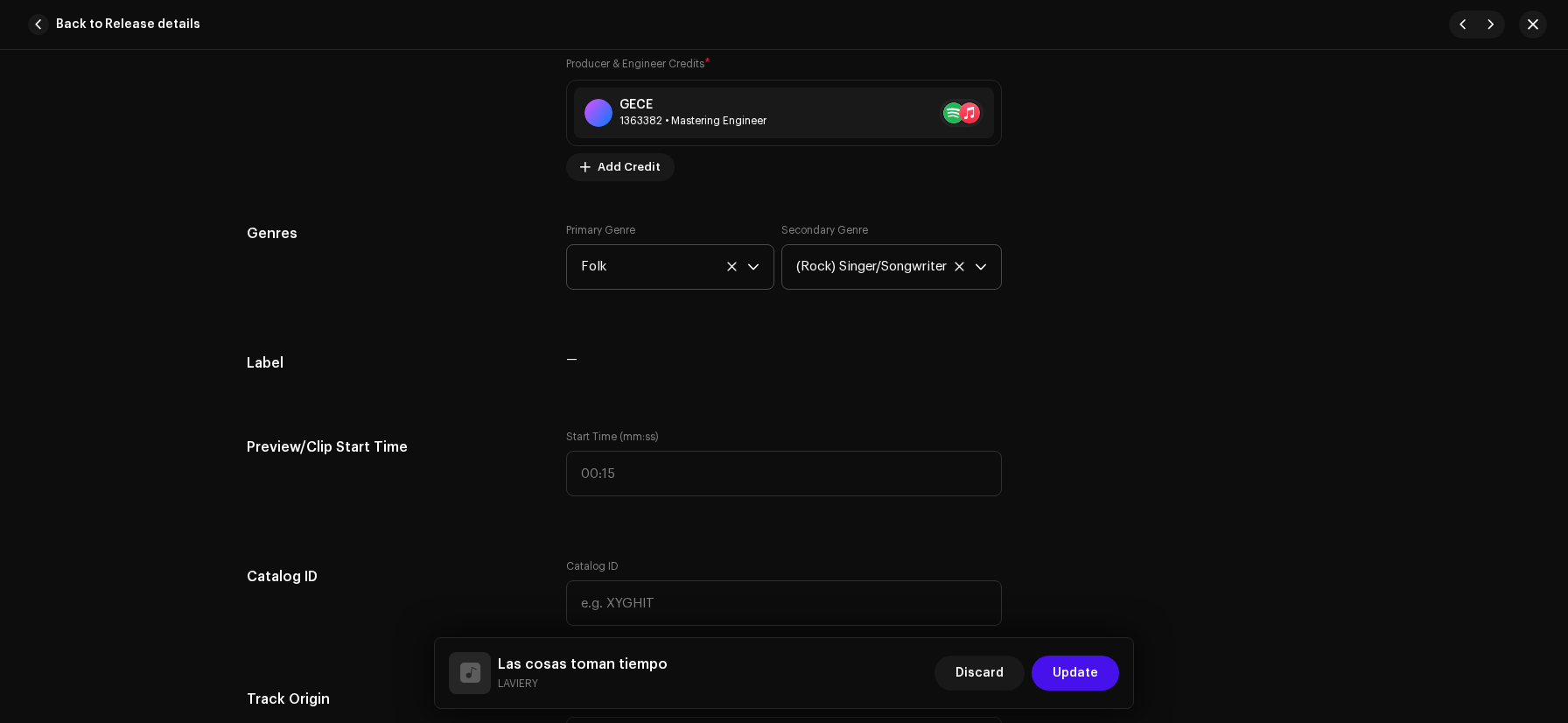
click at [1223, 221] on div "Track details Complete the following to finalize your track. 1 of 3 Add Audio F…" at bounding box center [784, 588] width 1131 height 3746
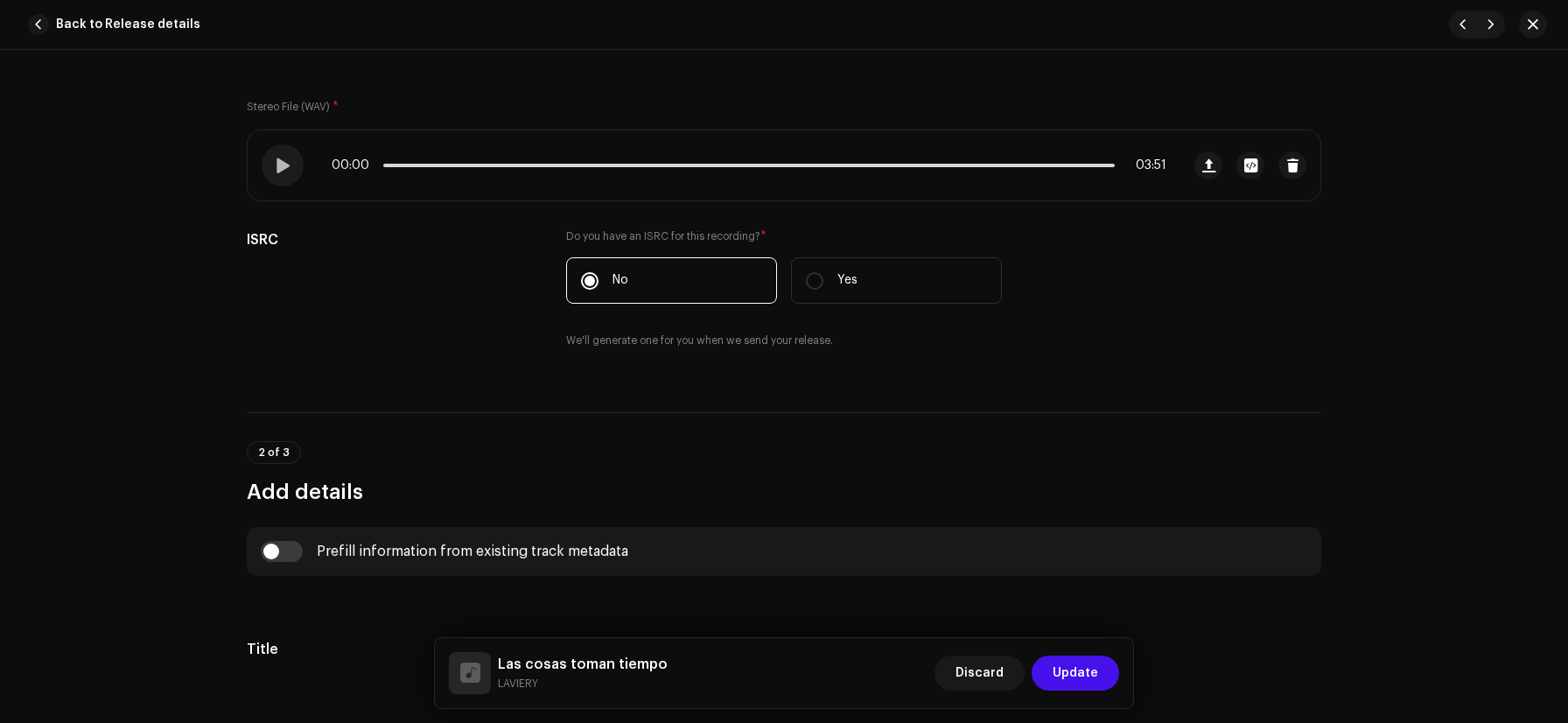
scroll to position [251, 0]
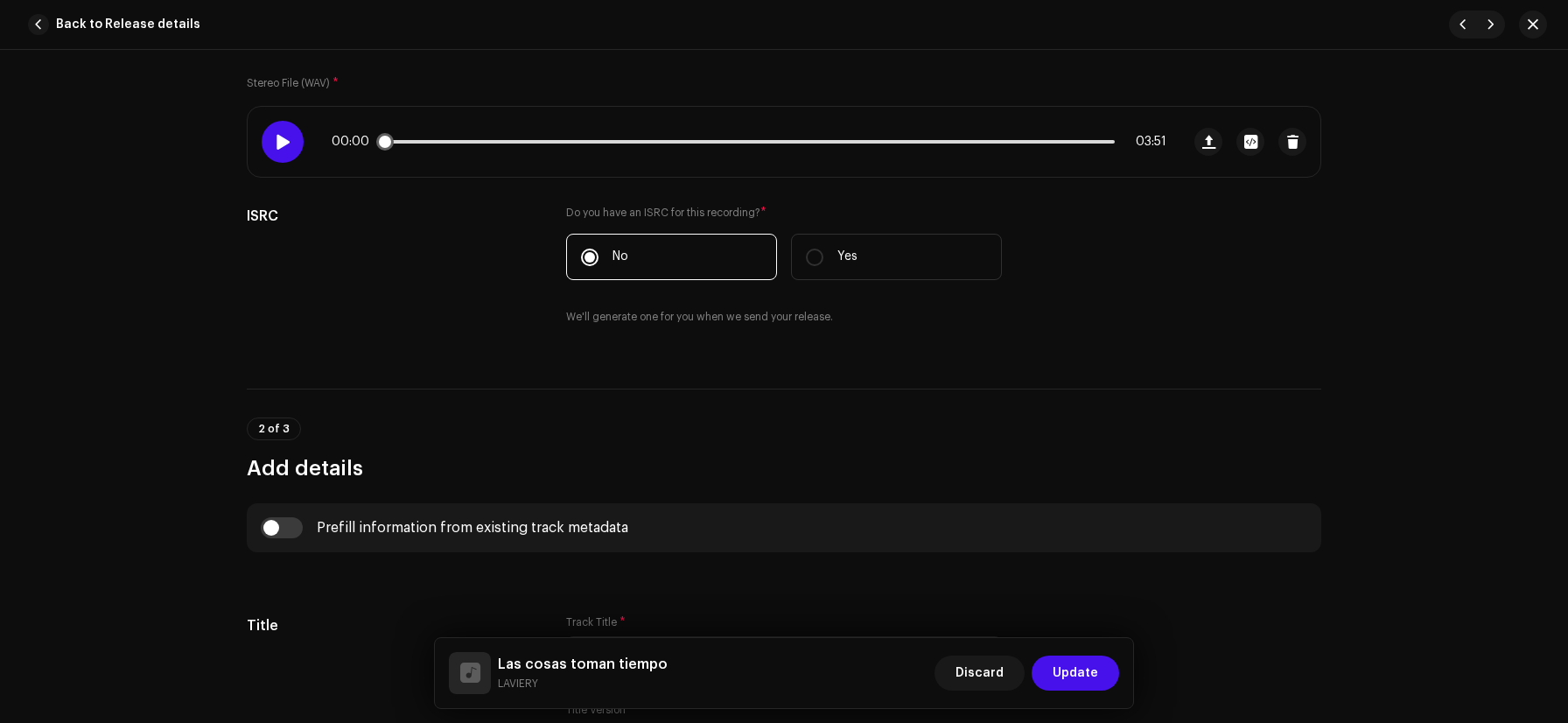
click at [287, 150] on div at bounding box center [283, 142] width 42 height 42
click at [489, 143] on p-slider at bounding box center [749, 142] width 732 height 4
click at [694, 144] on div "00:35 03:51" at bounding box center [749, 141] width 835 height 14
click at [747, 134] on div "00:36 03:51" at bounding box center [749, 141] width 835 height 14
click at [751, 140] on p-slider at bounding box center [749, 142] width 732 height 4
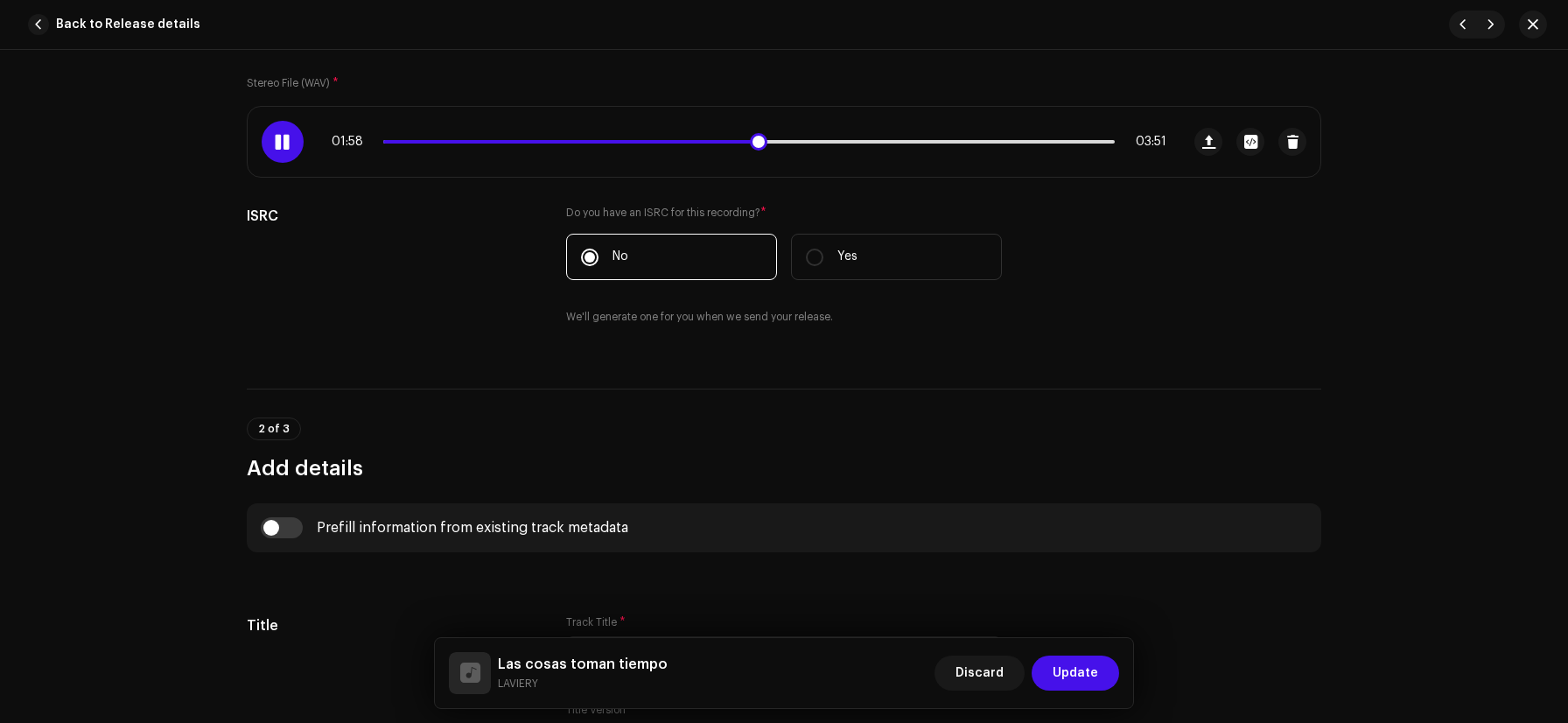
click at [800, 141] on p-slider at bounding box center [749, 142] width 732 height 4
click at [832, 144] on div "02:13 03:51" at bounding box center [749, 141] width 835 height 14
click at [833, 141] on p-slider at bounding box center [749, 142] width 732 height 4
click at [827, 143] on span at bounding box center [613, 142] width 459 height 4
click at [286, 134] on span at bounding box center [283, 141] width 15 height 14
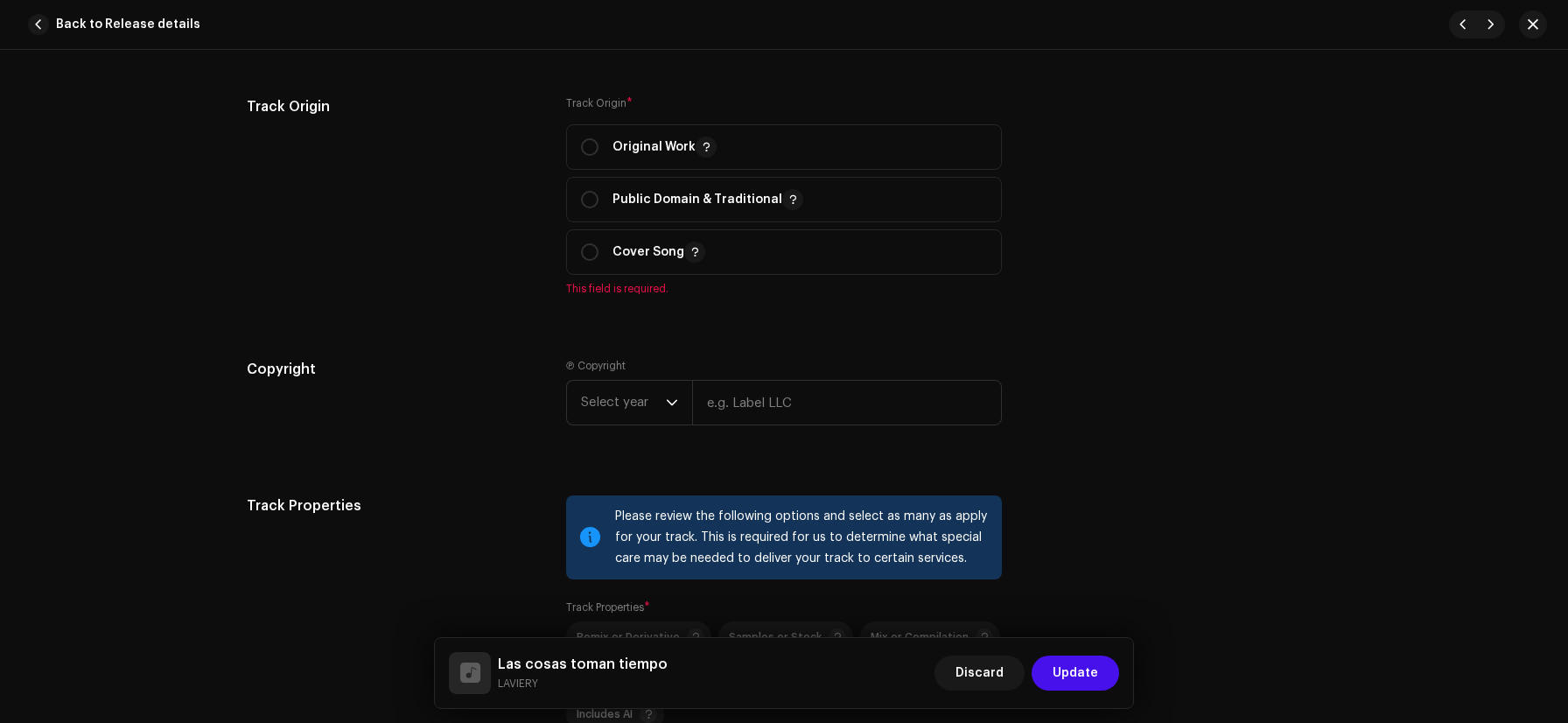
scroll to position [1933, 0]
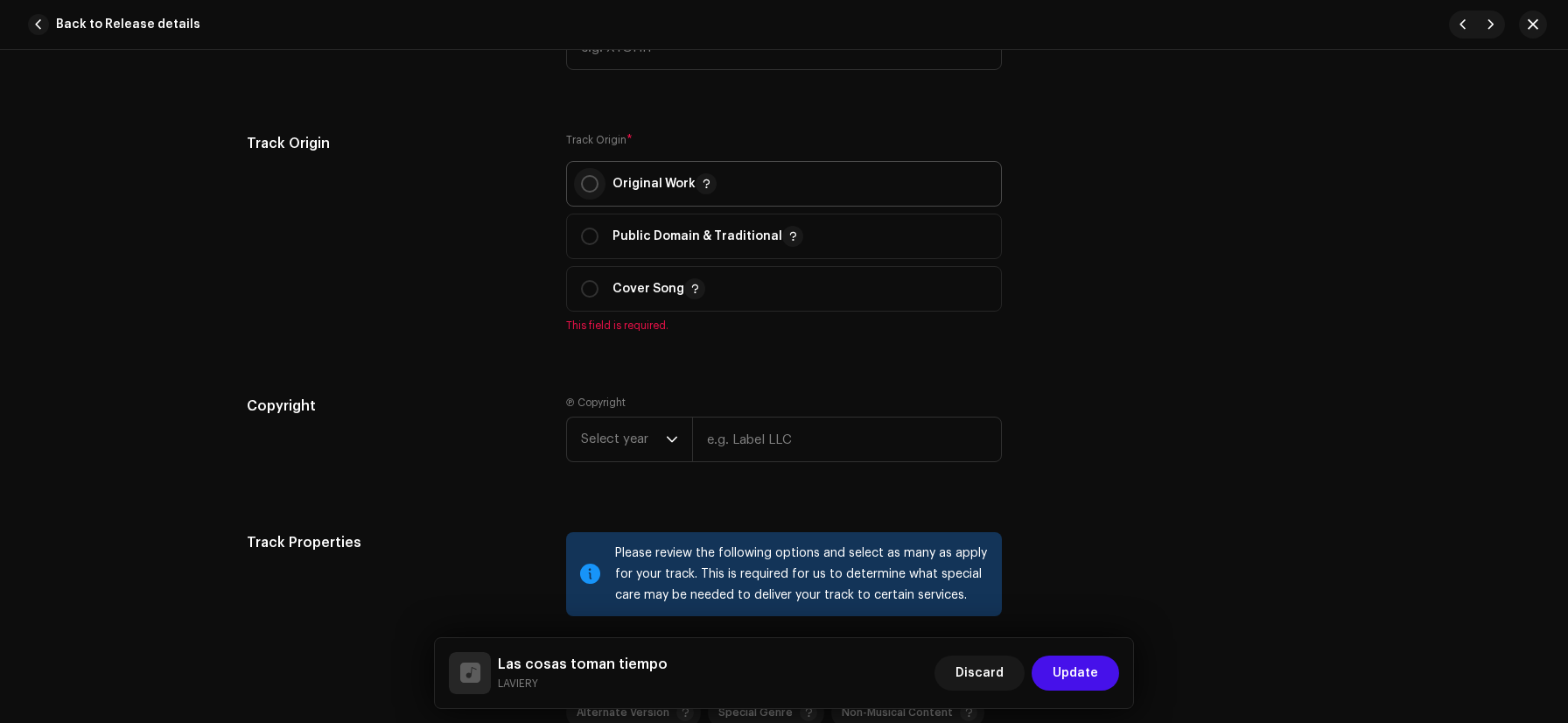
click at [591, 185] on input "radio" at bounding box center [590, 184] width 17 height 17
radio input "true"
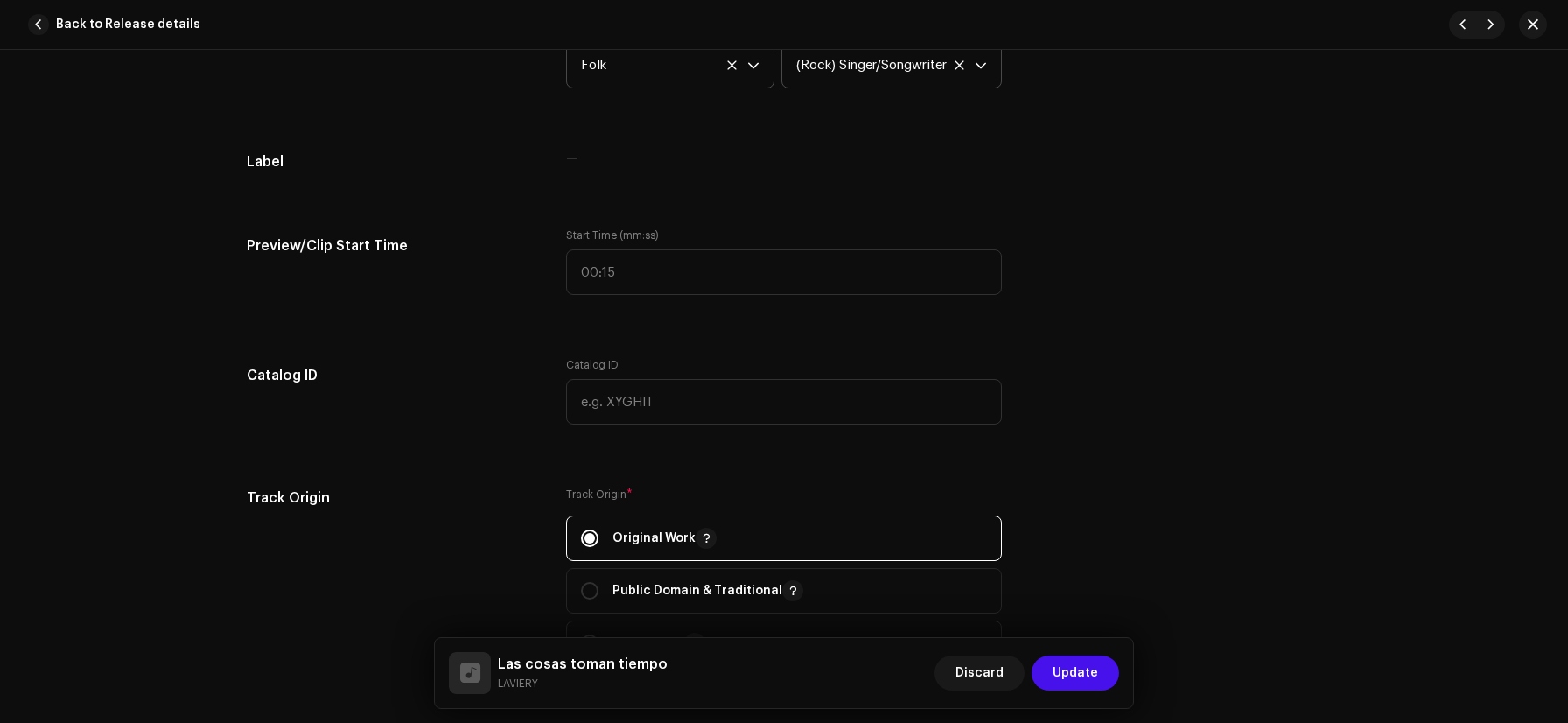
scroll to position [1543, 0]
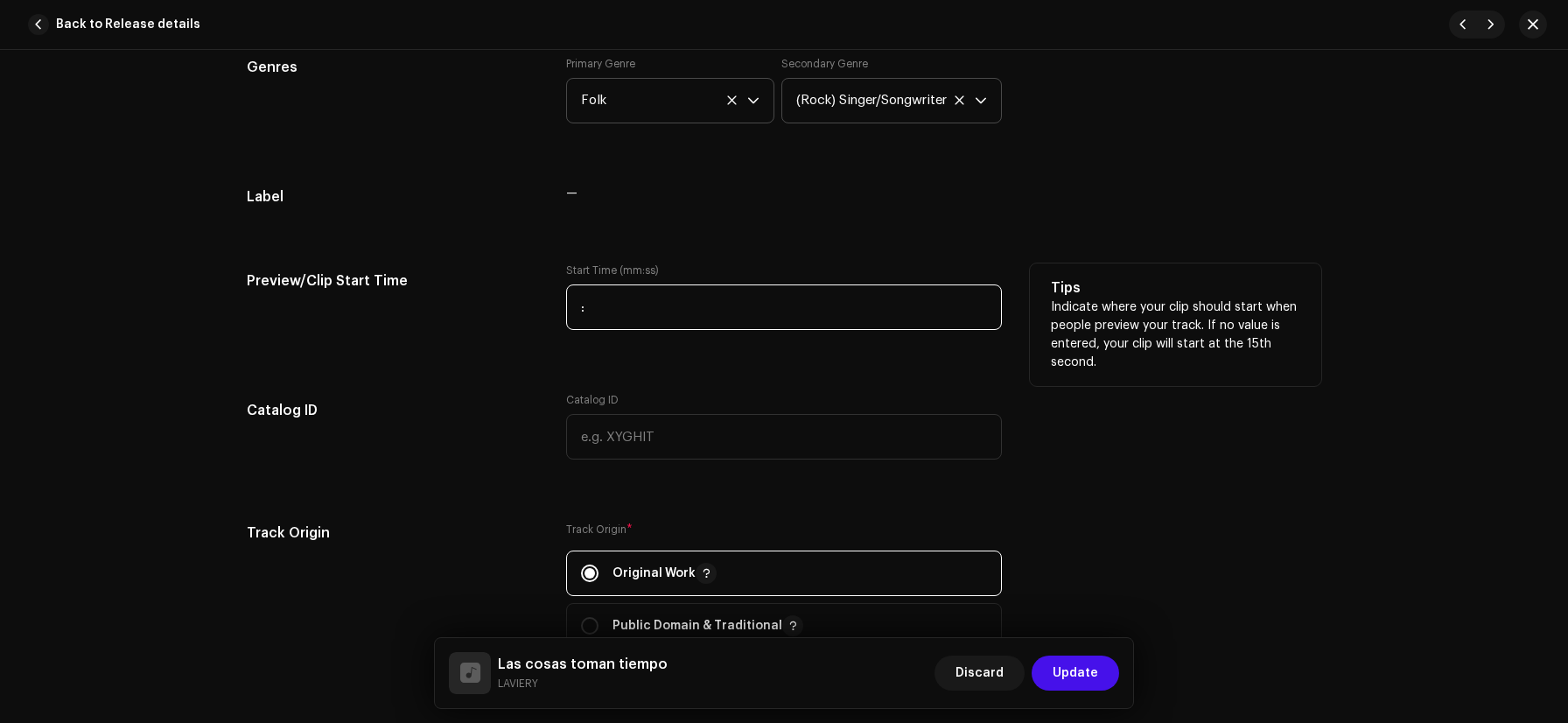
click at [632, 298] on input ":" at bounding box center [784, 308] width 436 height 46
type input "02:23"
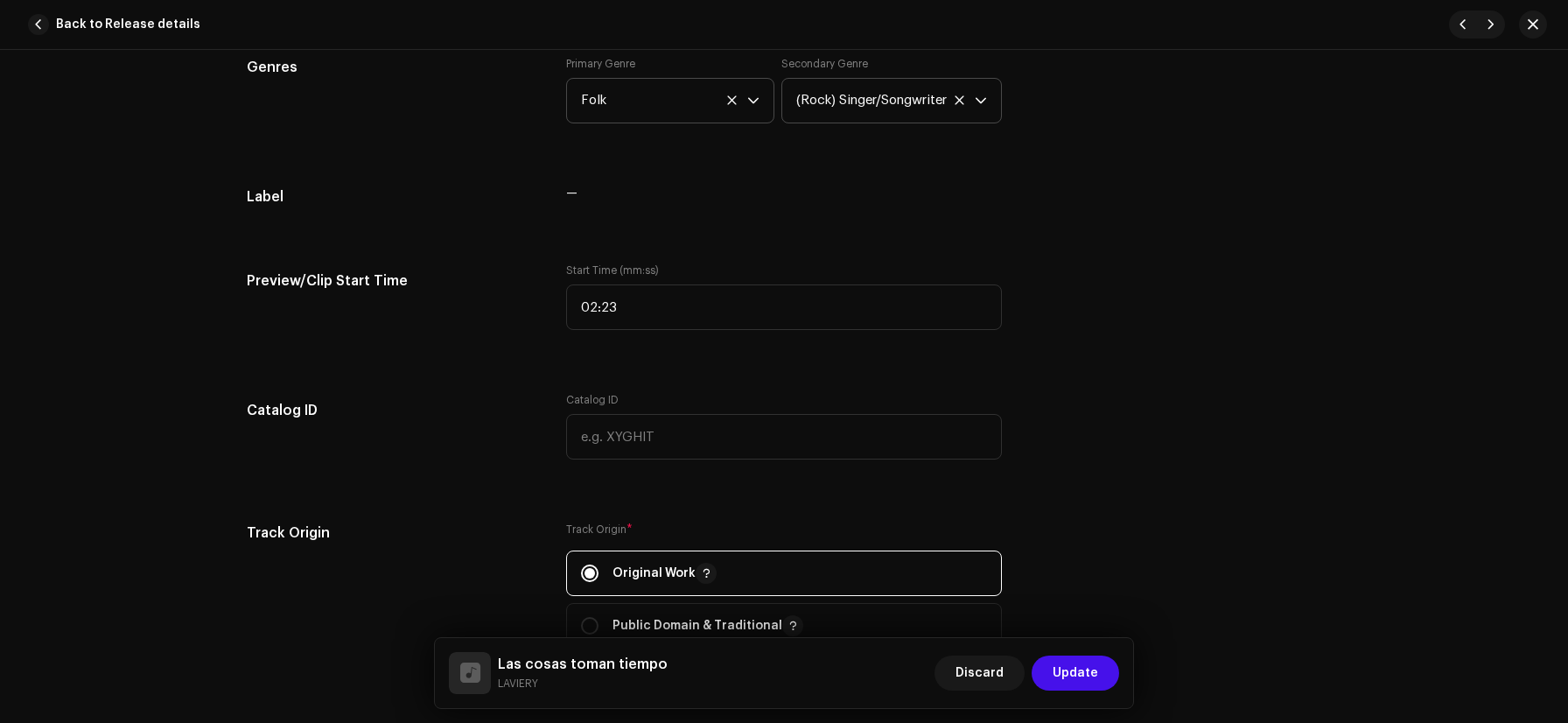
click at [757, 243] on div "Track details Complete the following to finalize your track. 1 of 3 Add Audio F…" at bounding box center [784, 412] width 1131 height 3725
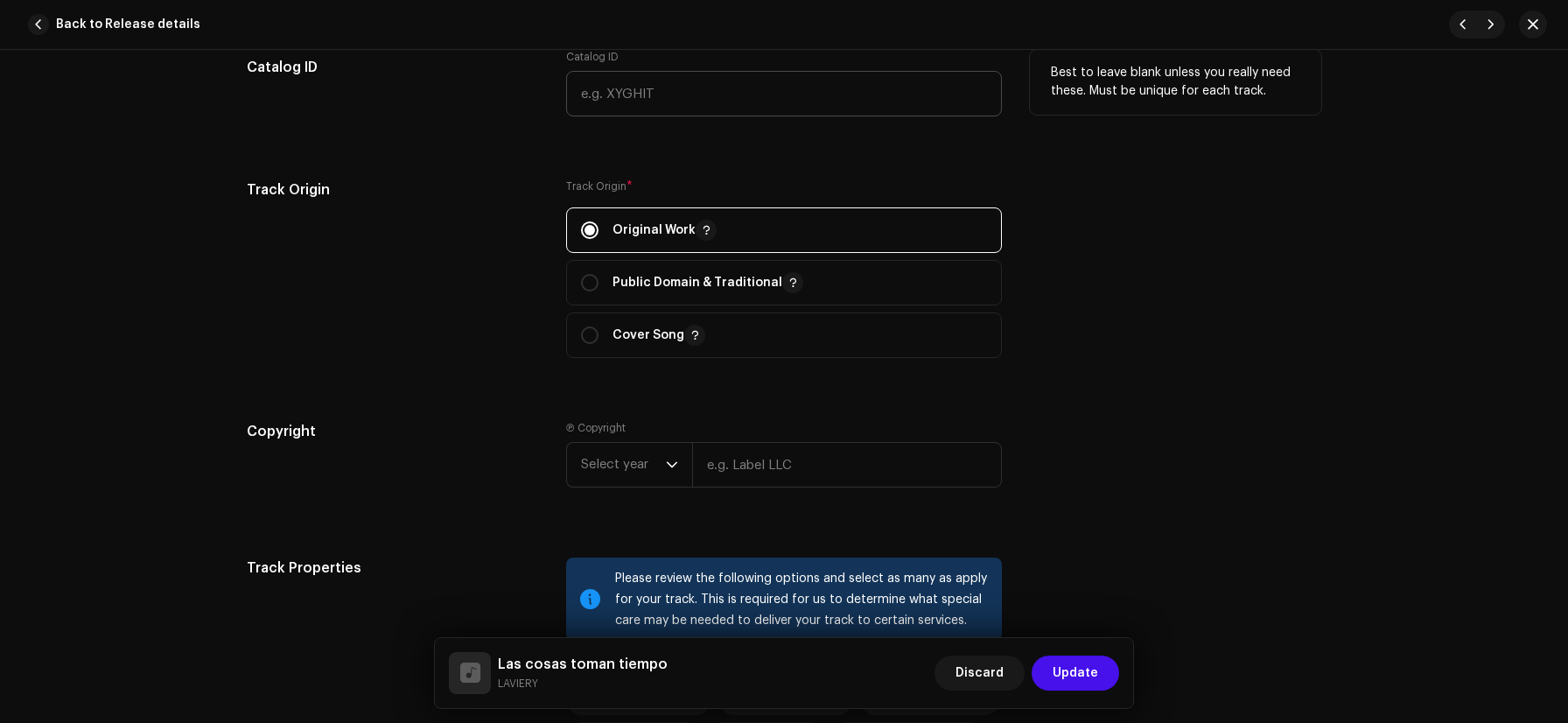
scroll to position [1993, 0]
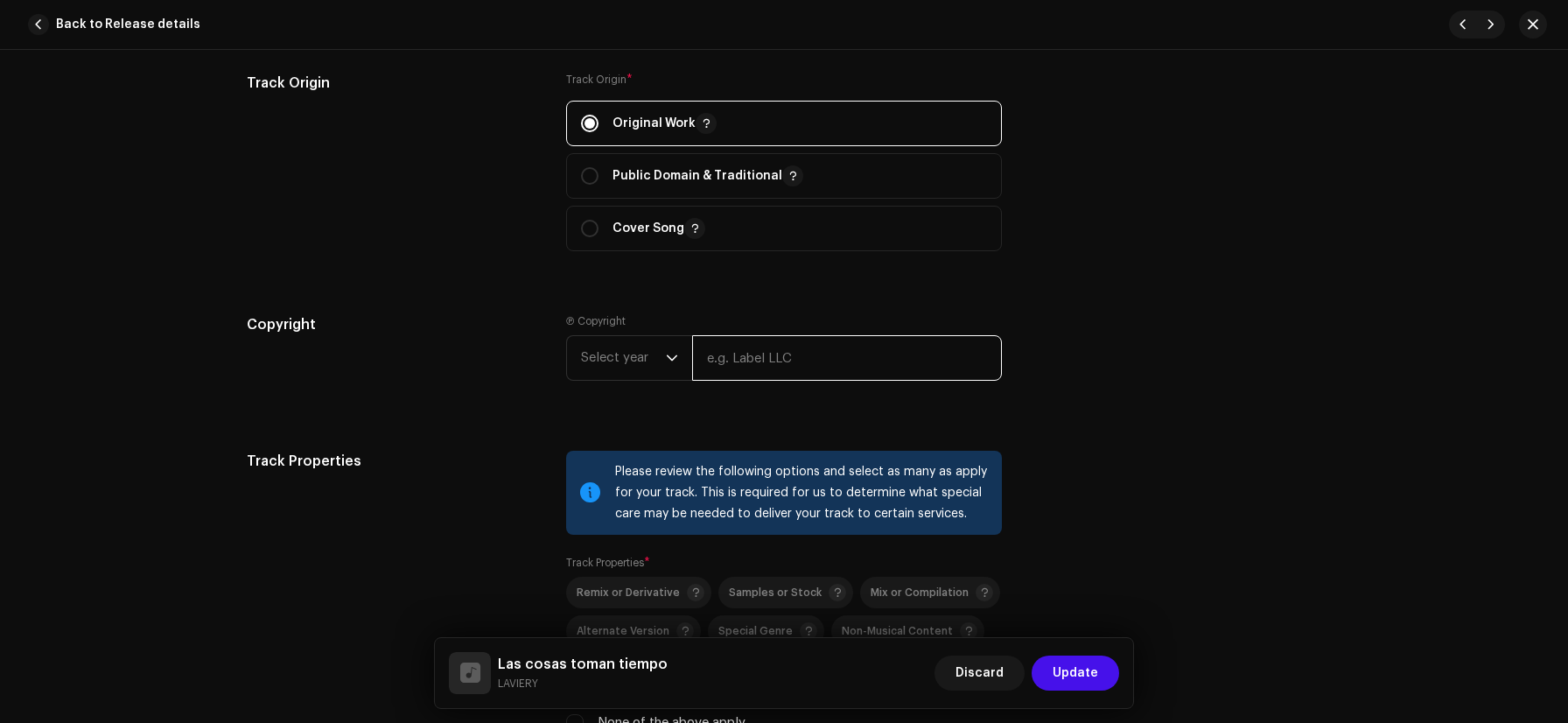
click at [735, 356] on input "text" at bounding box center [847, 358] width 310 height 46
type input "El Sentir Records"
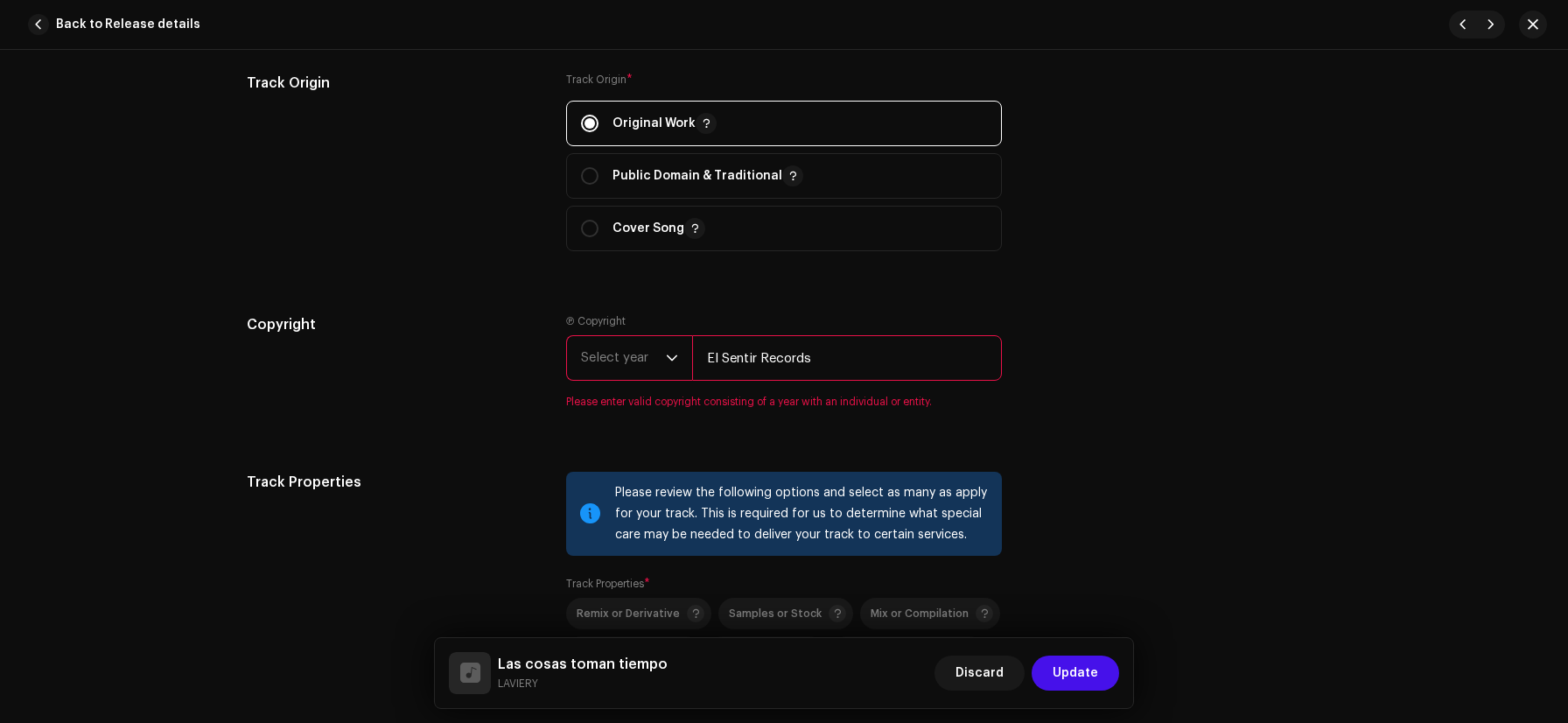
click at [656, 369] on span "Select year" at bounding box center [623, 358] width 85 height 44
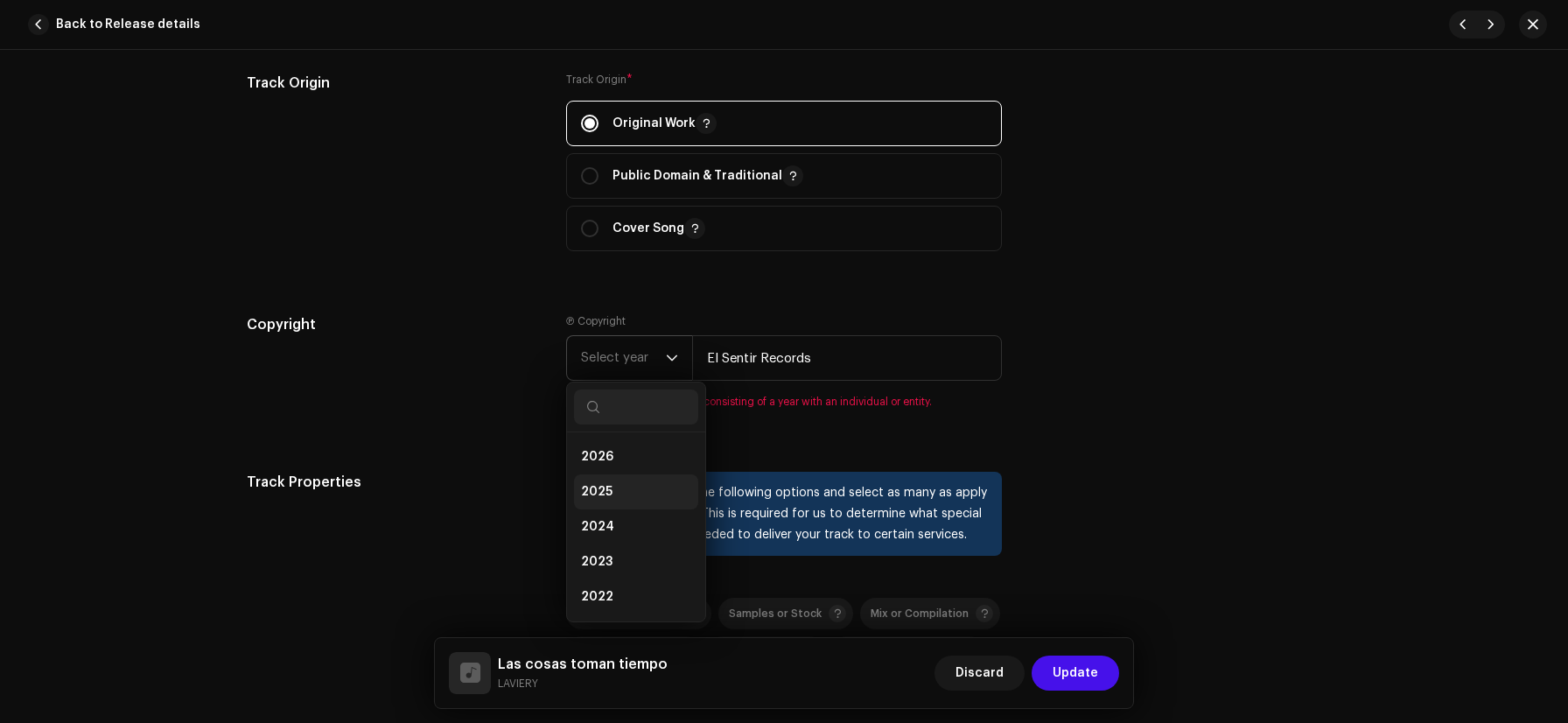
click at [628, 494] on li "2025" at bounding box center [636, 492] width 124 height 35
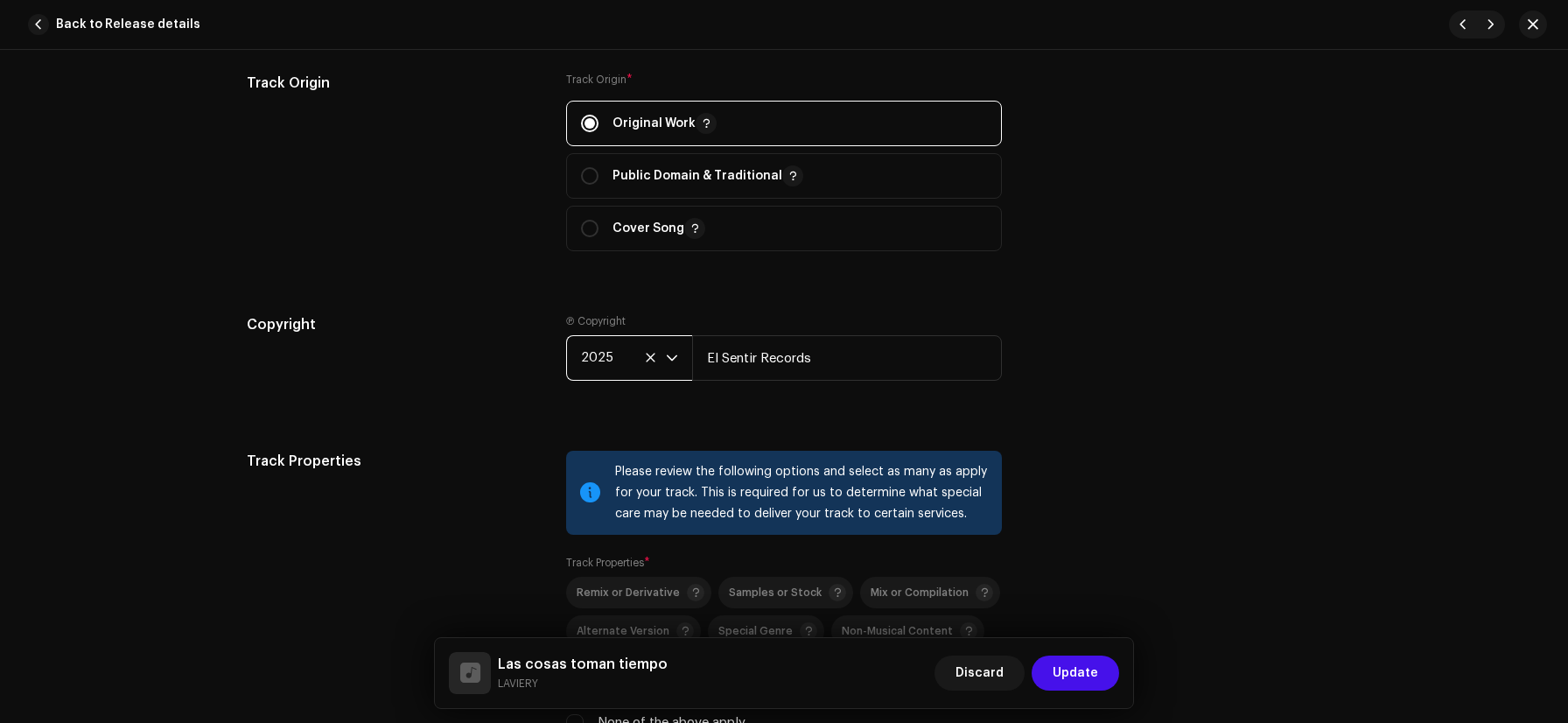
click at [1134, 404] on div "Copyright Ⓟ Copyright 2025 El Sentir Records" at bounding box center [784, 361] width 1075 height 94
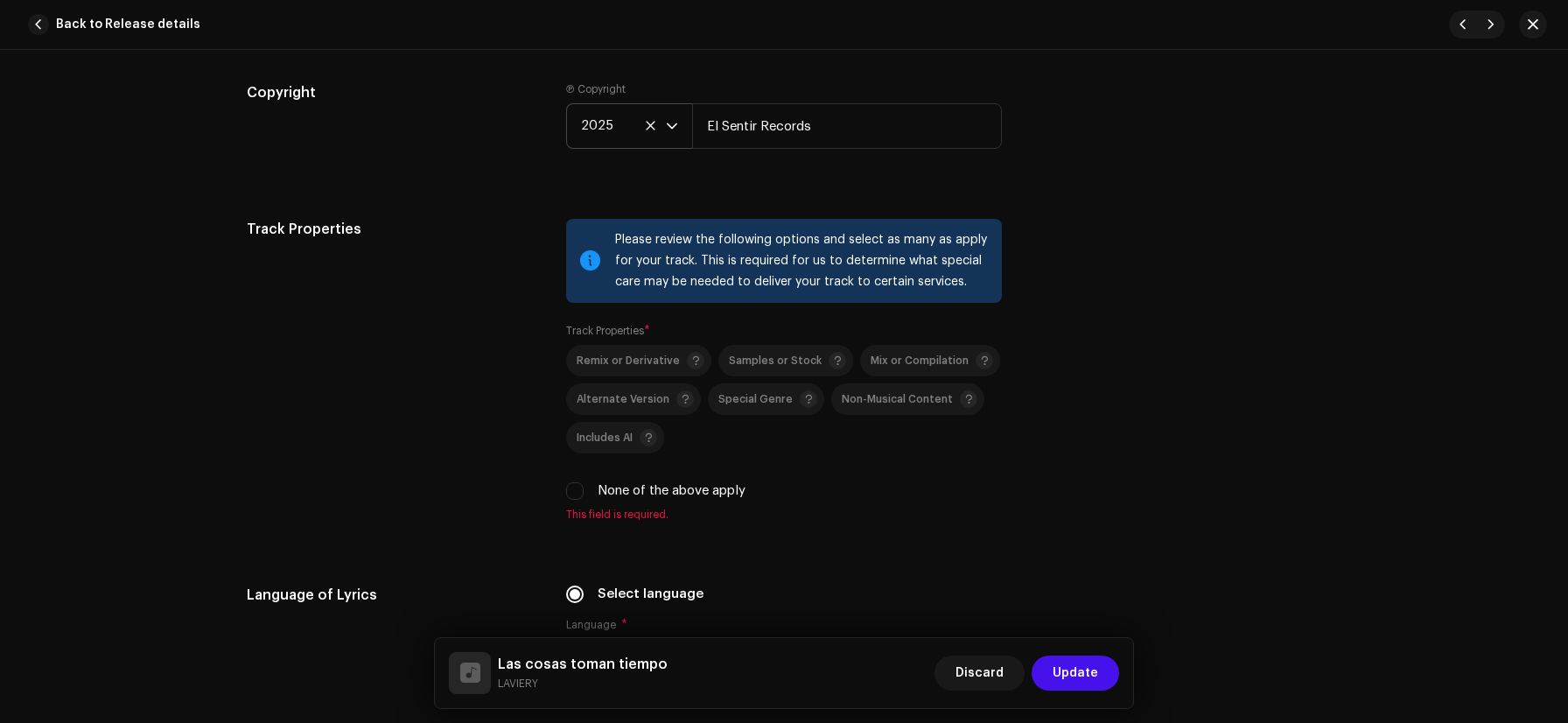
scroll to position [2261, 0]
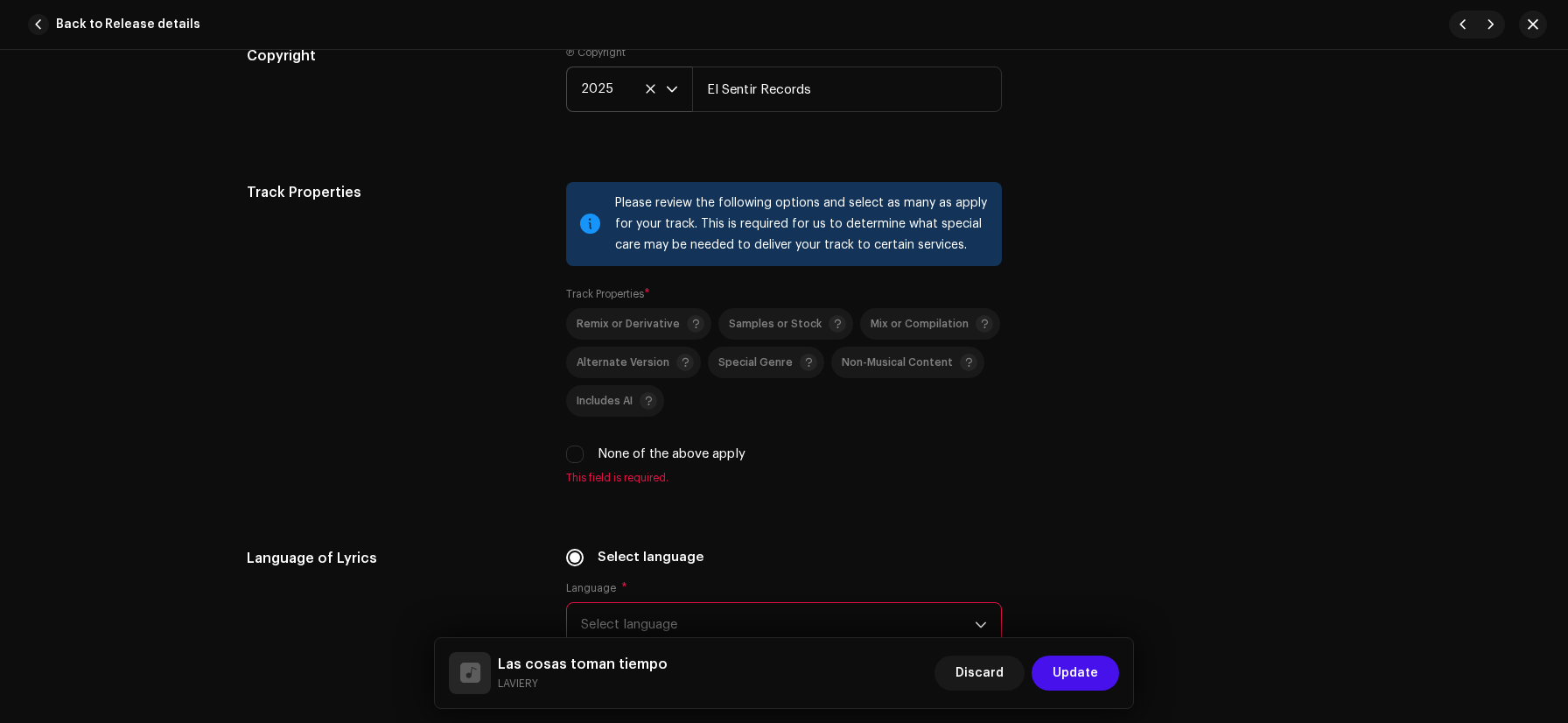
click at [583, 456] on div "None of the above apply" at bounding box center [784, 454] width 436 height 19
click at [576, 454] on input "None of the above apply" at bounding box center [574, 454] width 17 height 17
checkbox input "true"
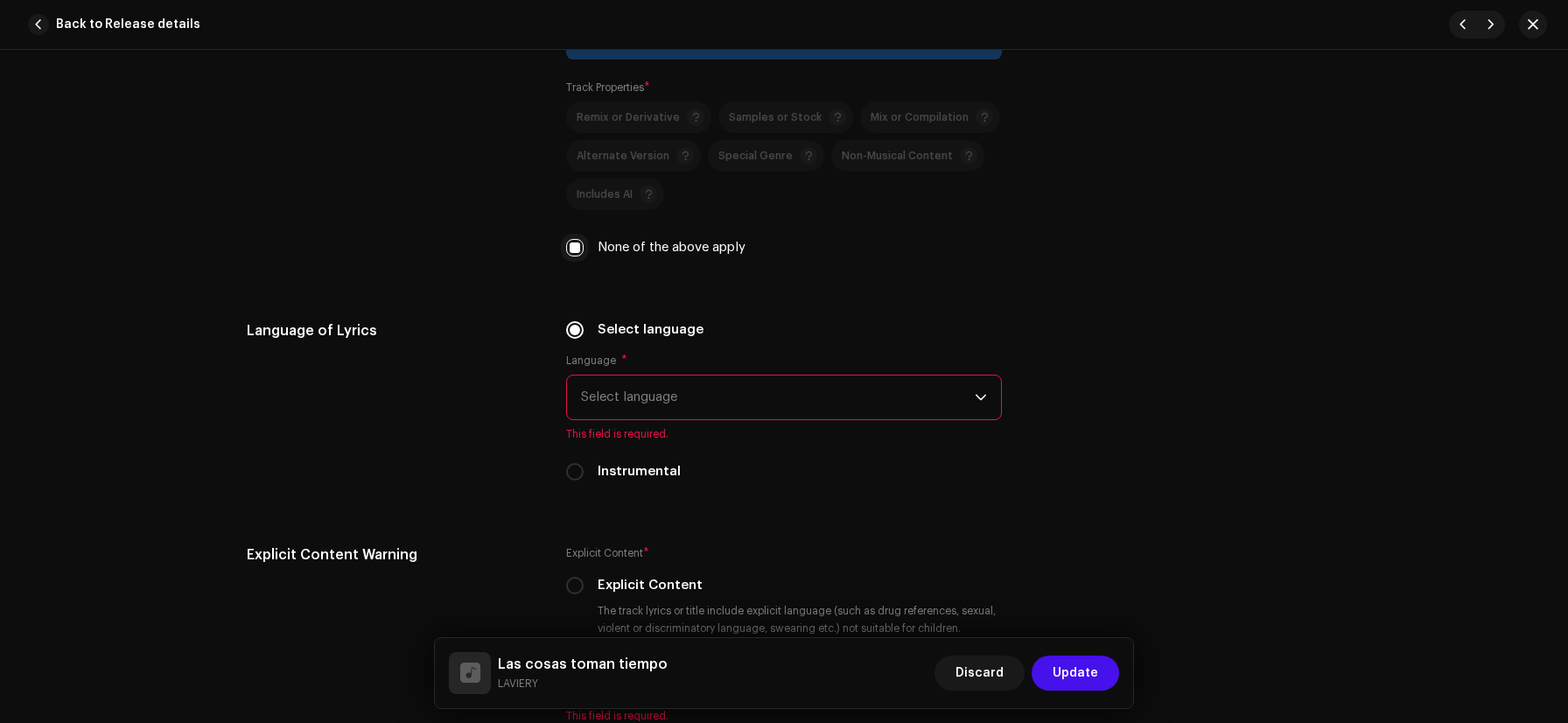
scroll to position [2513, 0]
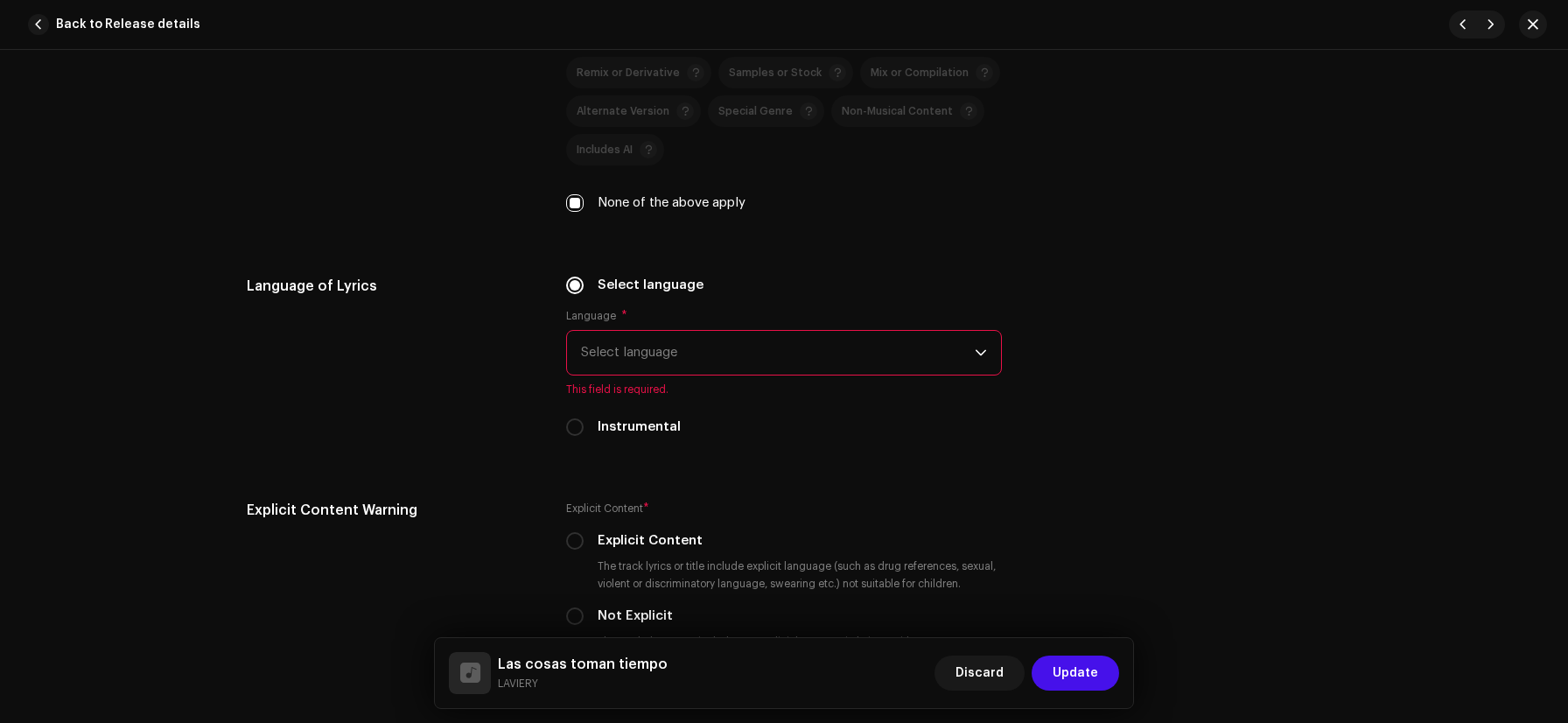
click at [595, 339] on span "Select language" at bounding box center [777, 352] width 393 height 44
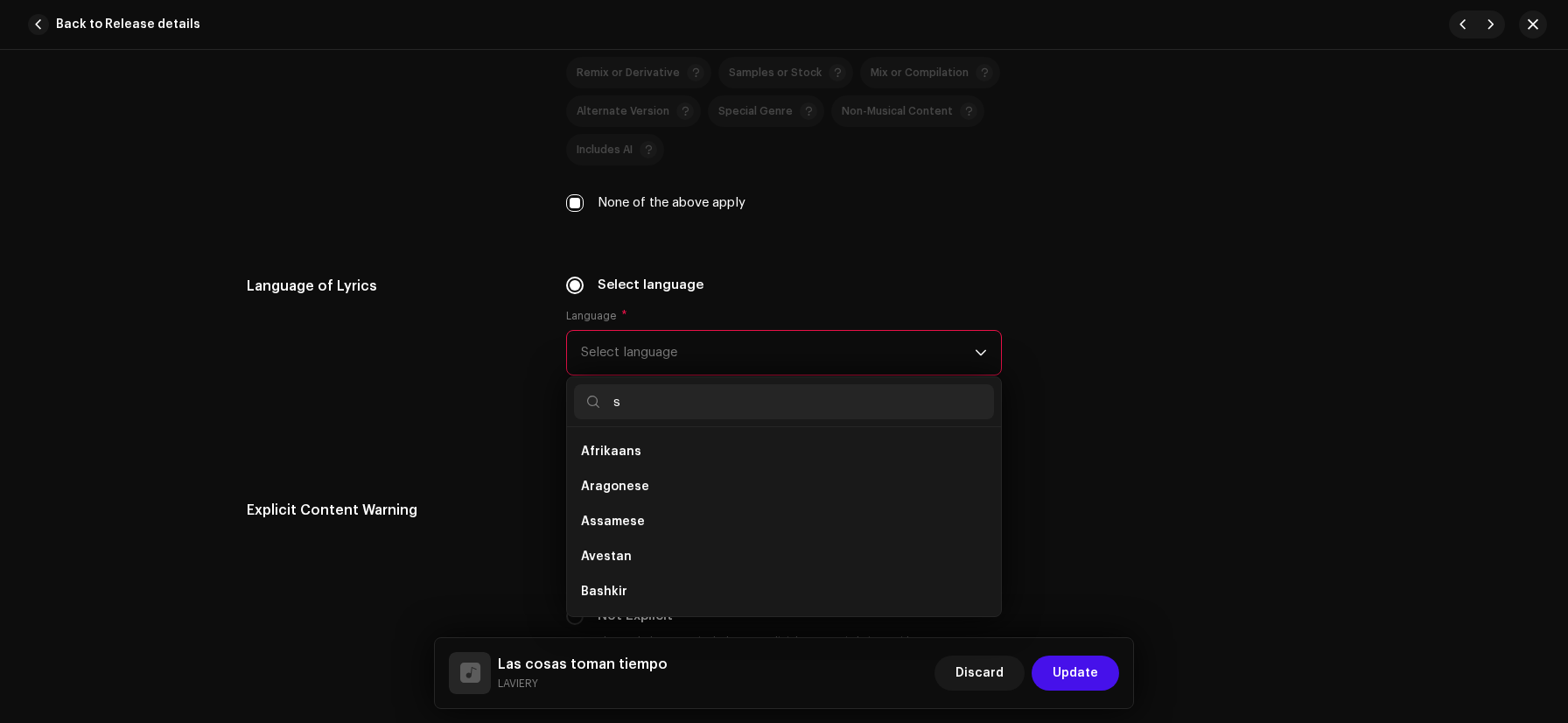
scroll to position [0, 0]
type input "spanis"
click at [624, 467] on li "Spanish" at bounding box center [784, 452] width 420 height 35
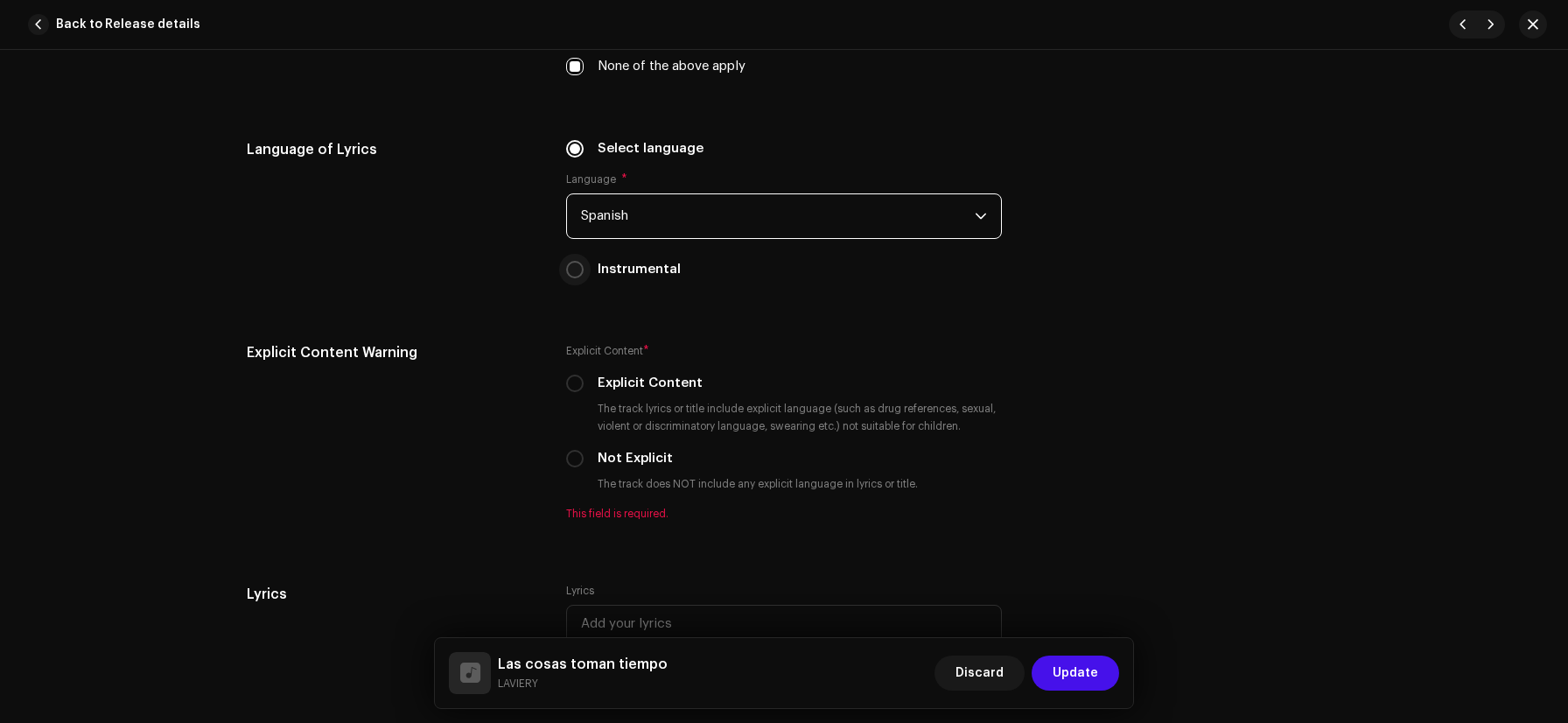
scroll to position [2650, 0]
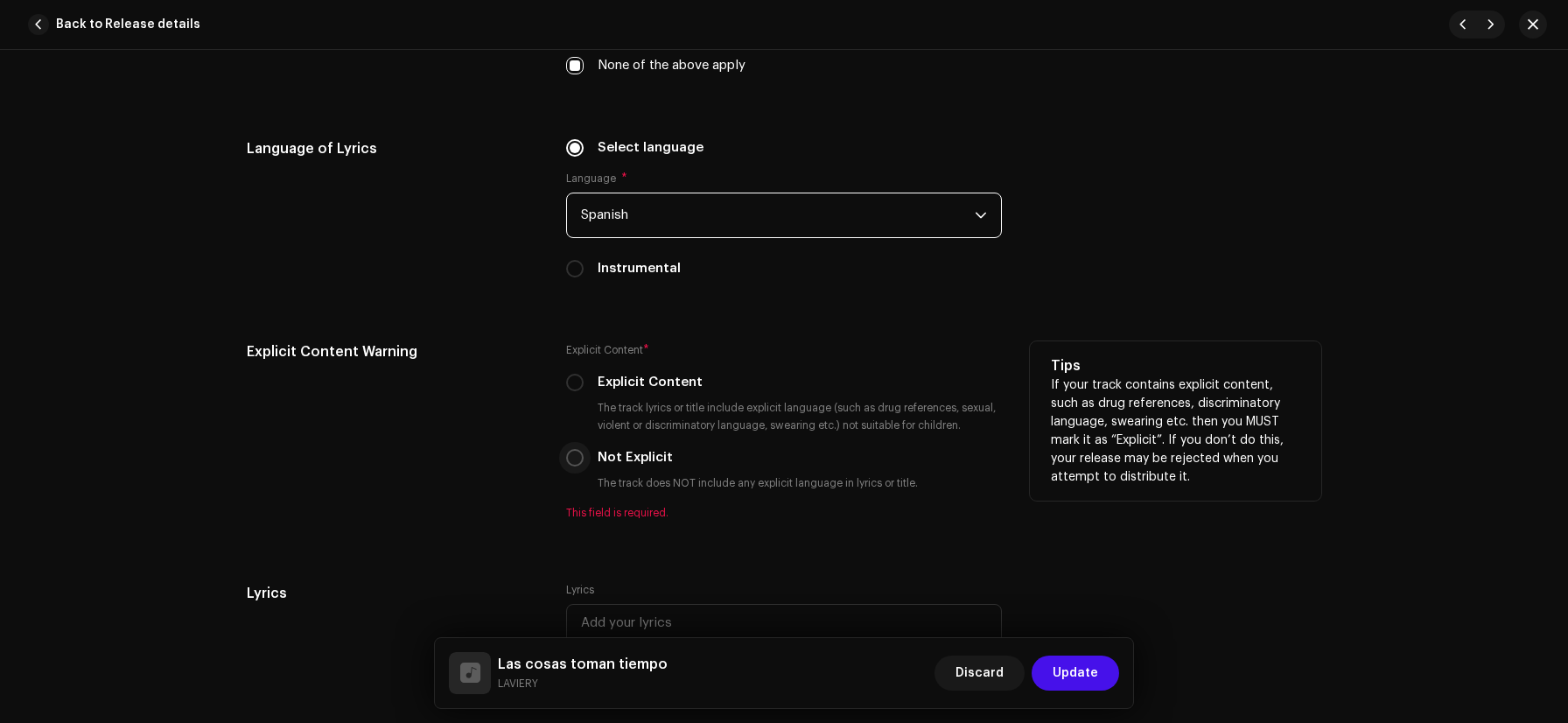
click at [569, 466] on input "Not Explicit" at bounding box center [574, 457] width 17 height 17
radio input "true"
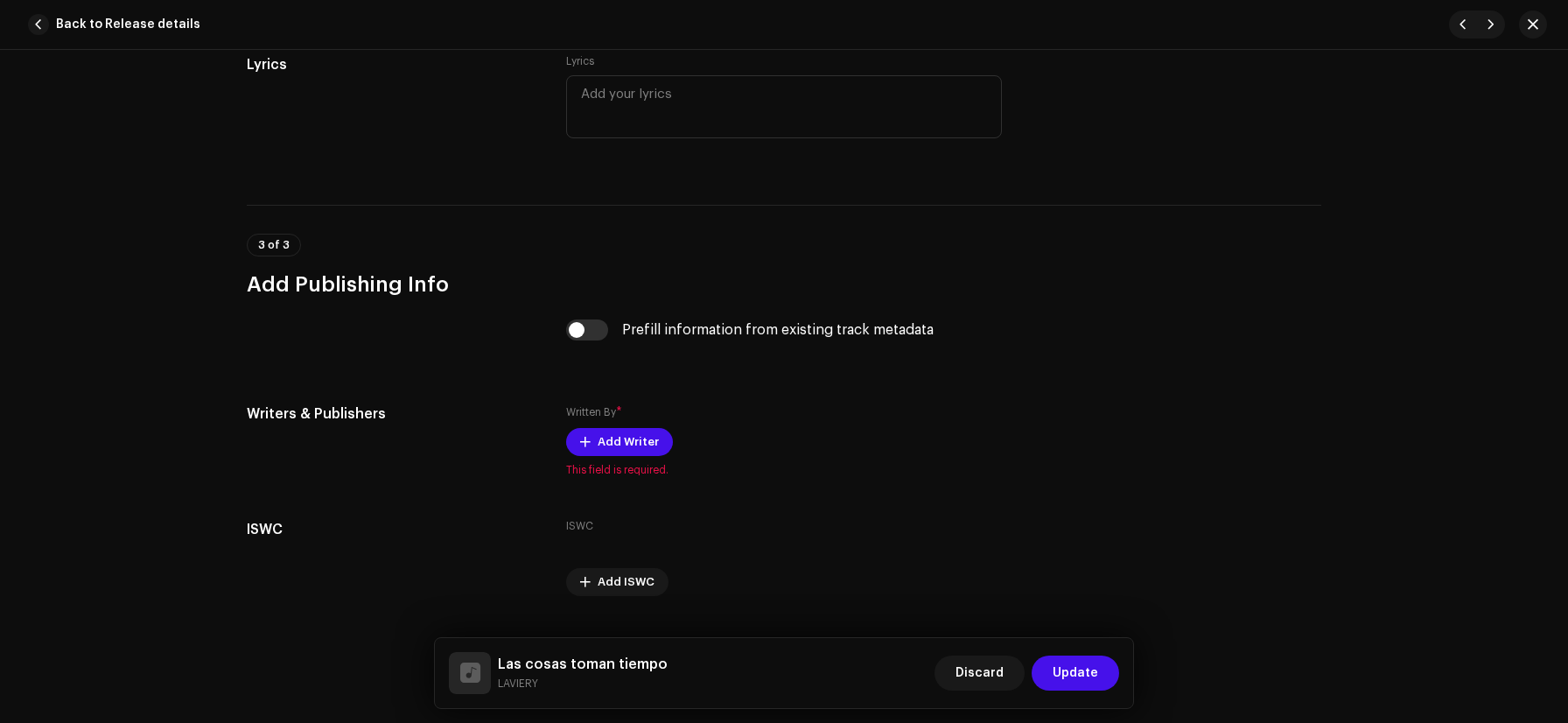
scroll to position [3203, 0]
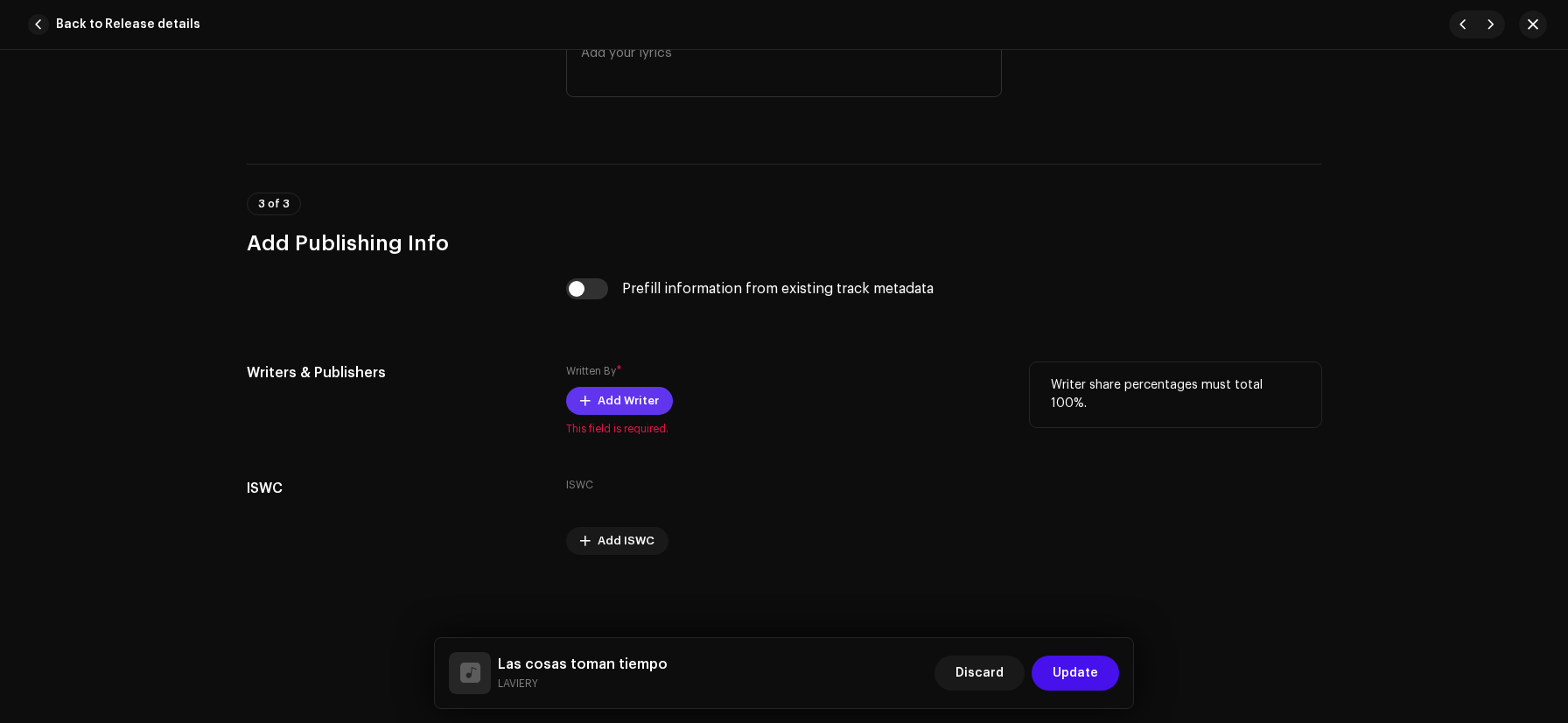
click at [609, 412] on span "Add Writer" at bounding box center [629, 400] width 61 height 35
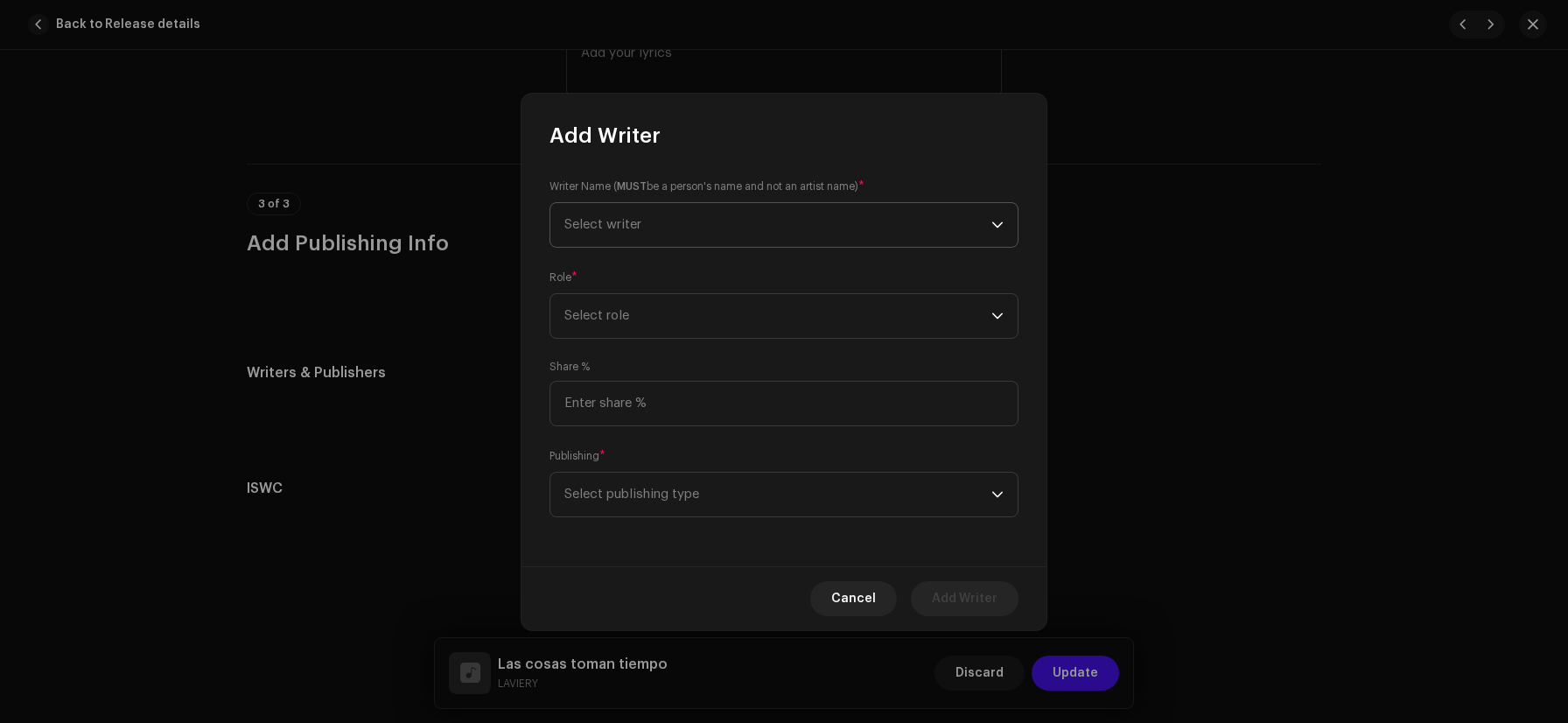
click at [631, 219] on span "Select writer" at bounding box center [603, 225] width 77 height 13
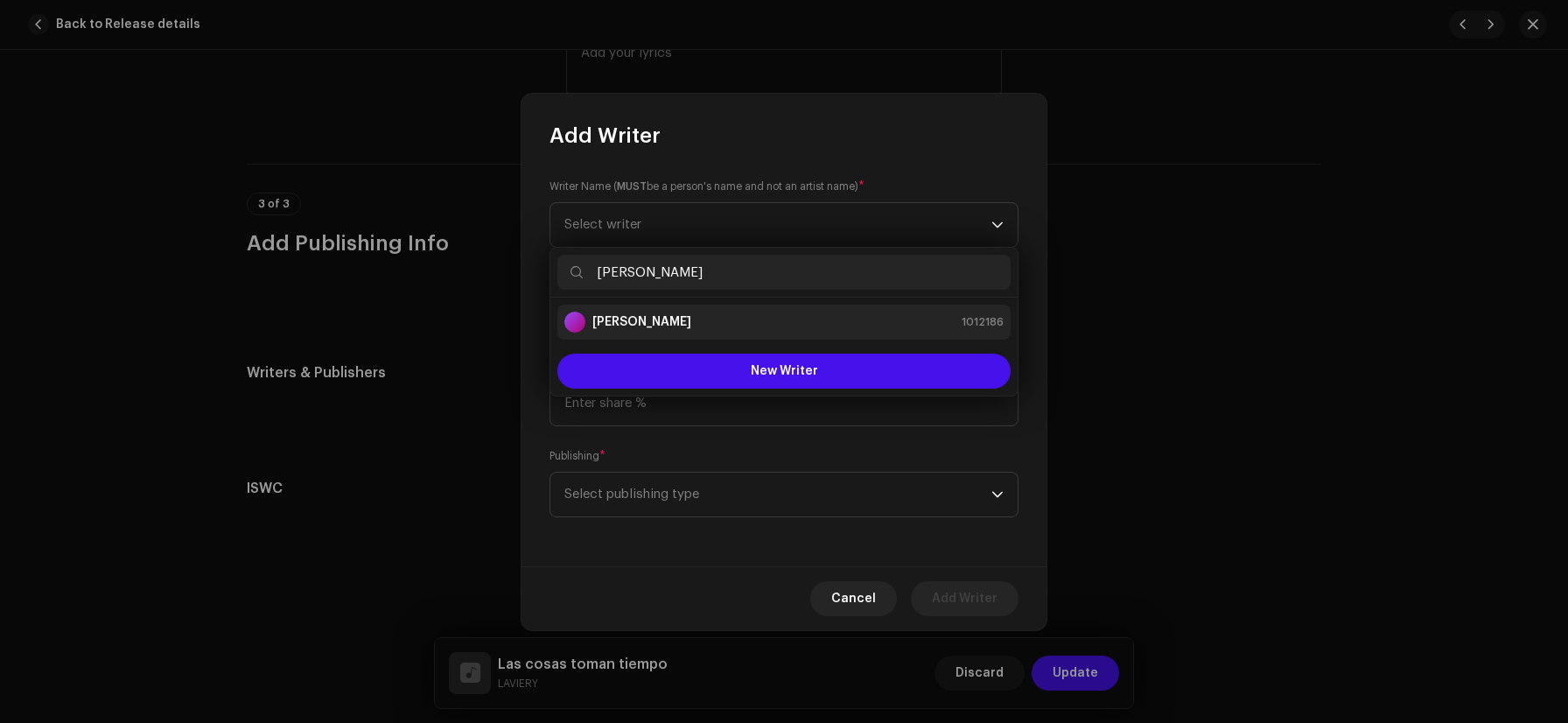
type input "[PERSON_NAME]"
click at [636, 319] on strong "[PERSON_NAME]" at bounding box center [642, 322] width 99 height 17
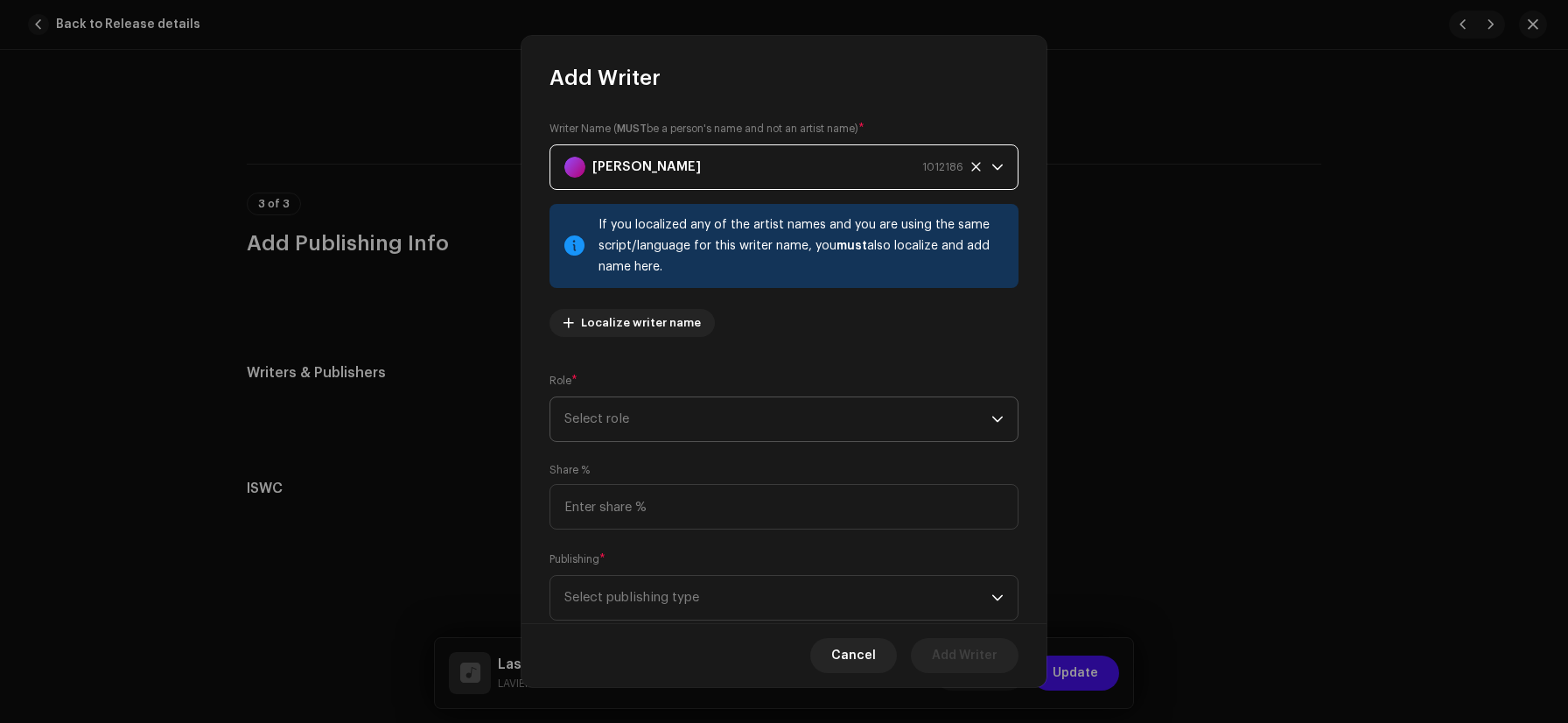
click at [631, 414] on span "Select role" at bounding box center [778, 419] width 427 height 44
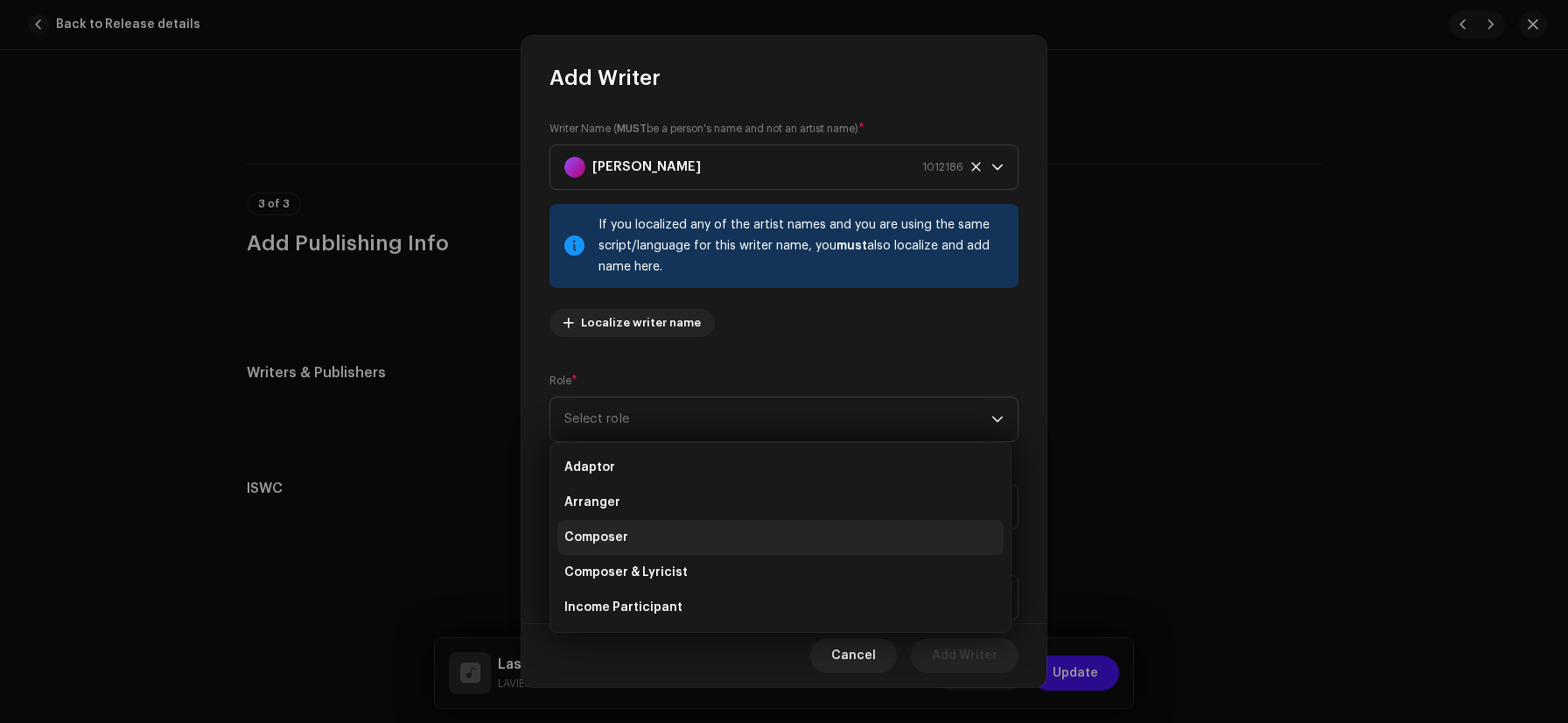
click at [620, 539] on span "Composer" at bounding box center [596, 537] width 64 height 17
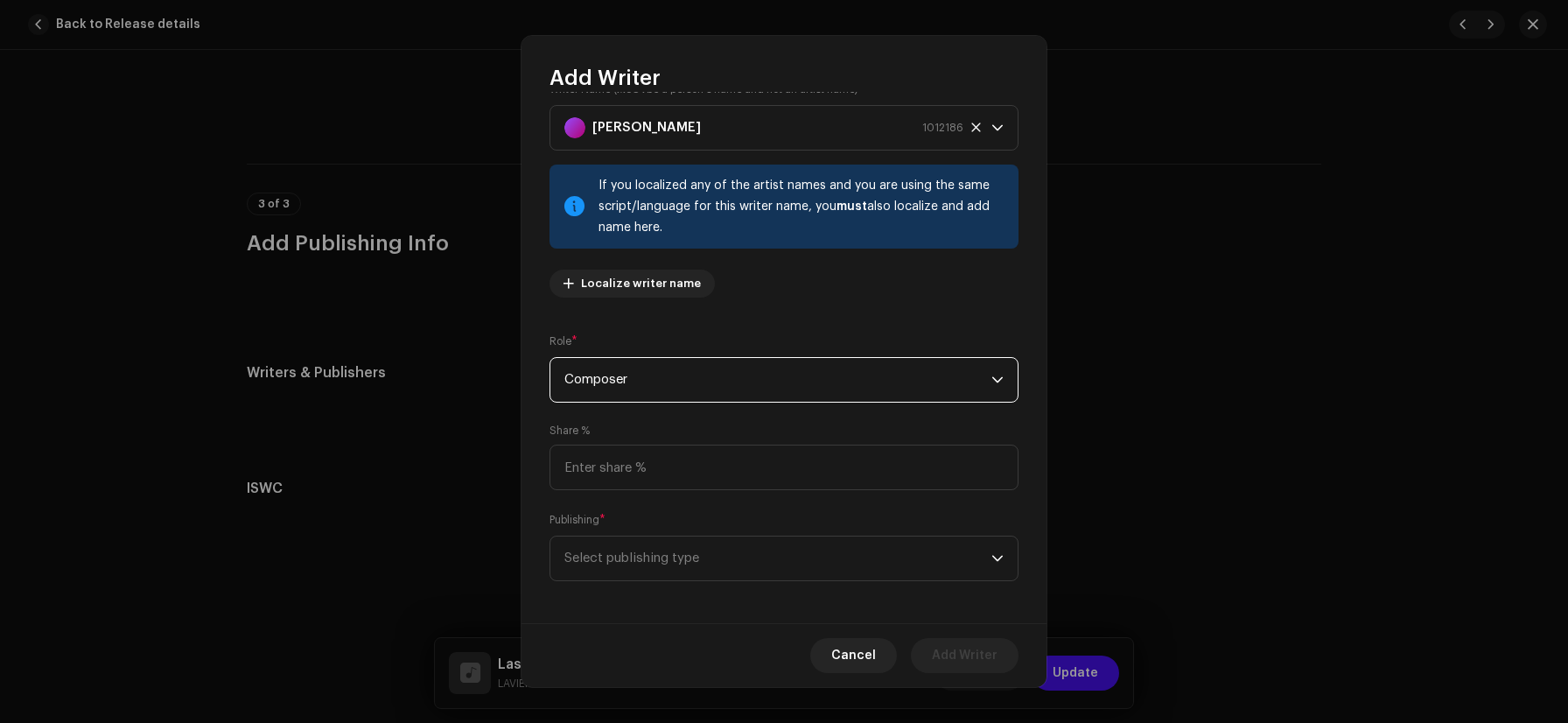
scroll to position [48, 0]
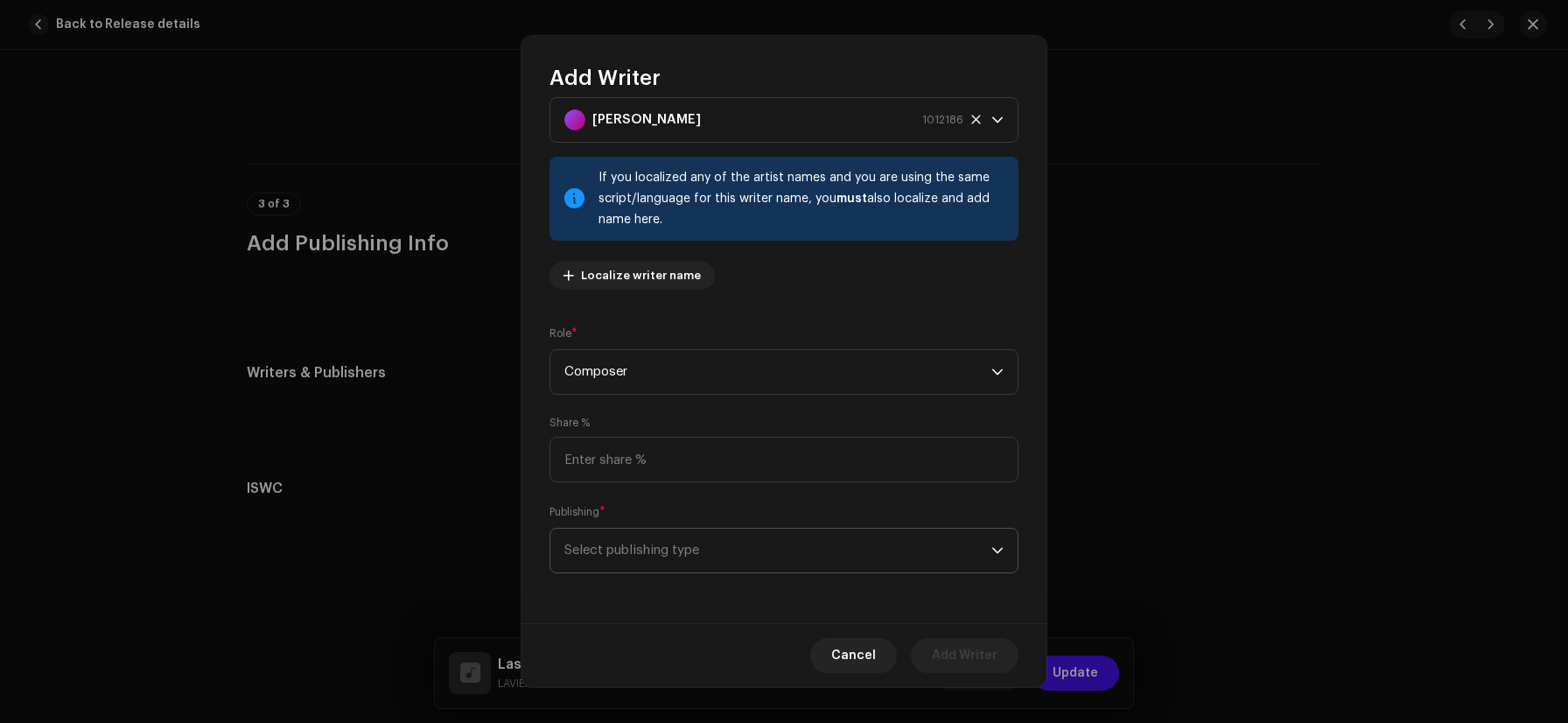
click at [620, 554] on span "Select publishing type" at bounding box center [778, 551] width 427 height 44
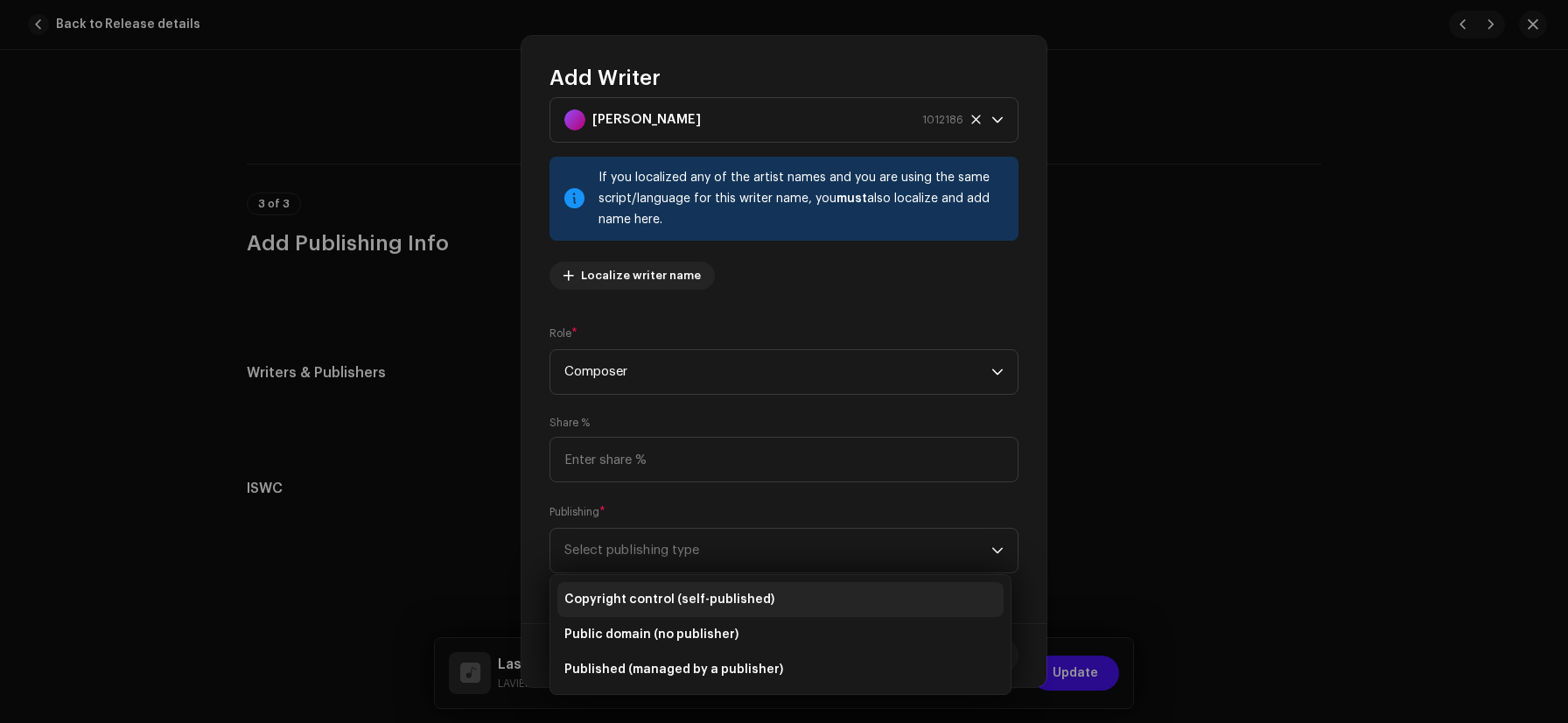
click at [632, 592] on span "Copyright control (self-published)" at bounding box center [670, 599] width 211 height 17
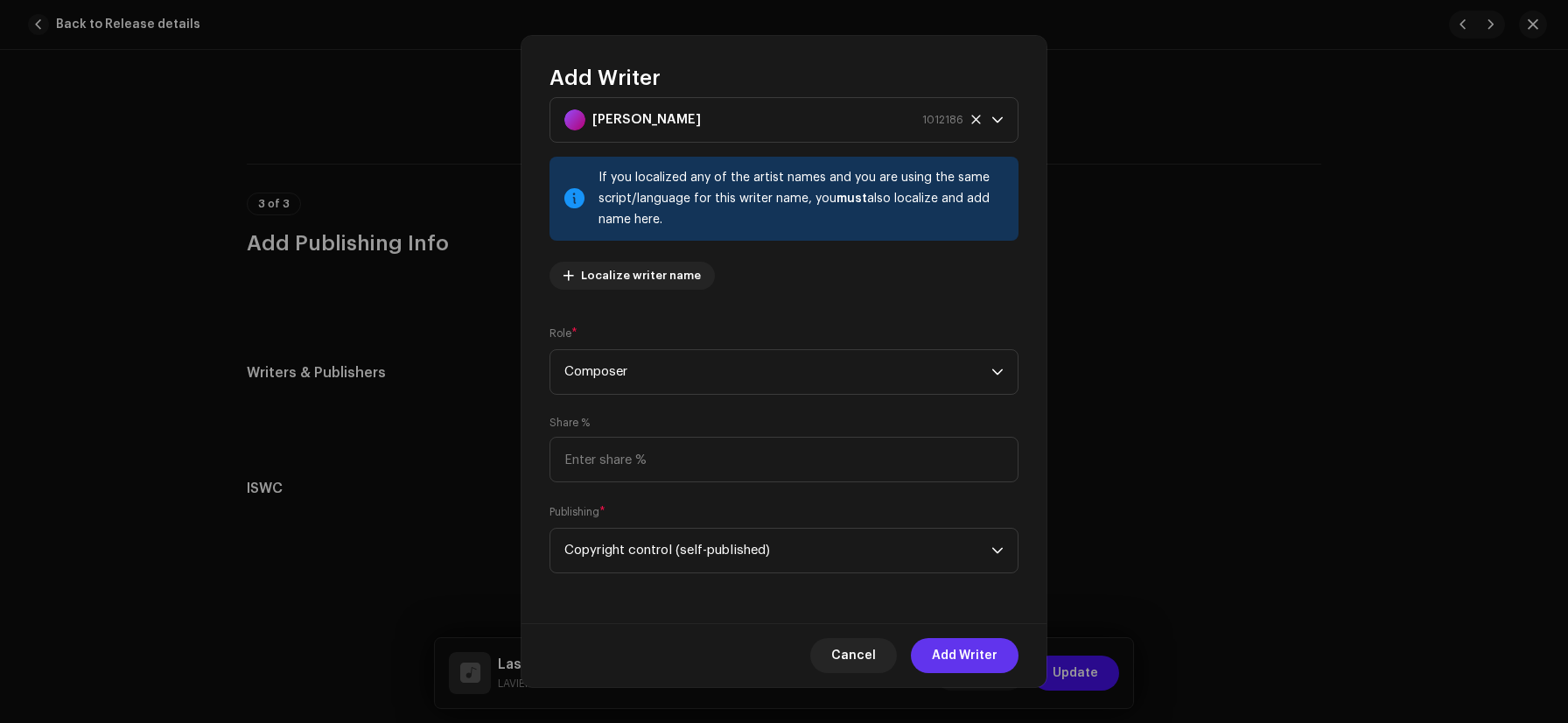
click at [993, 646] on span "Add Writer" at bounding box center [965, 655] width 66 height 35
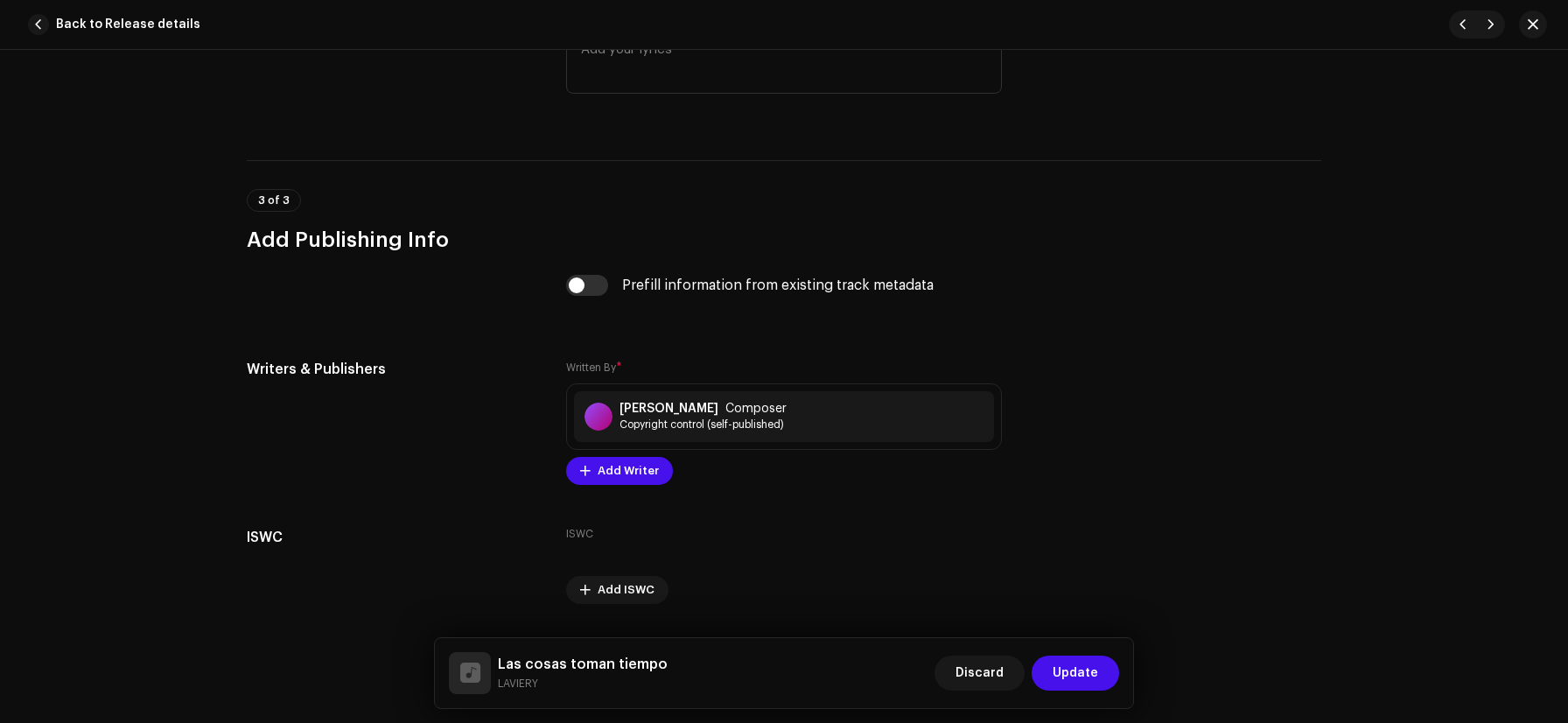
scroll to position [3255, 0]
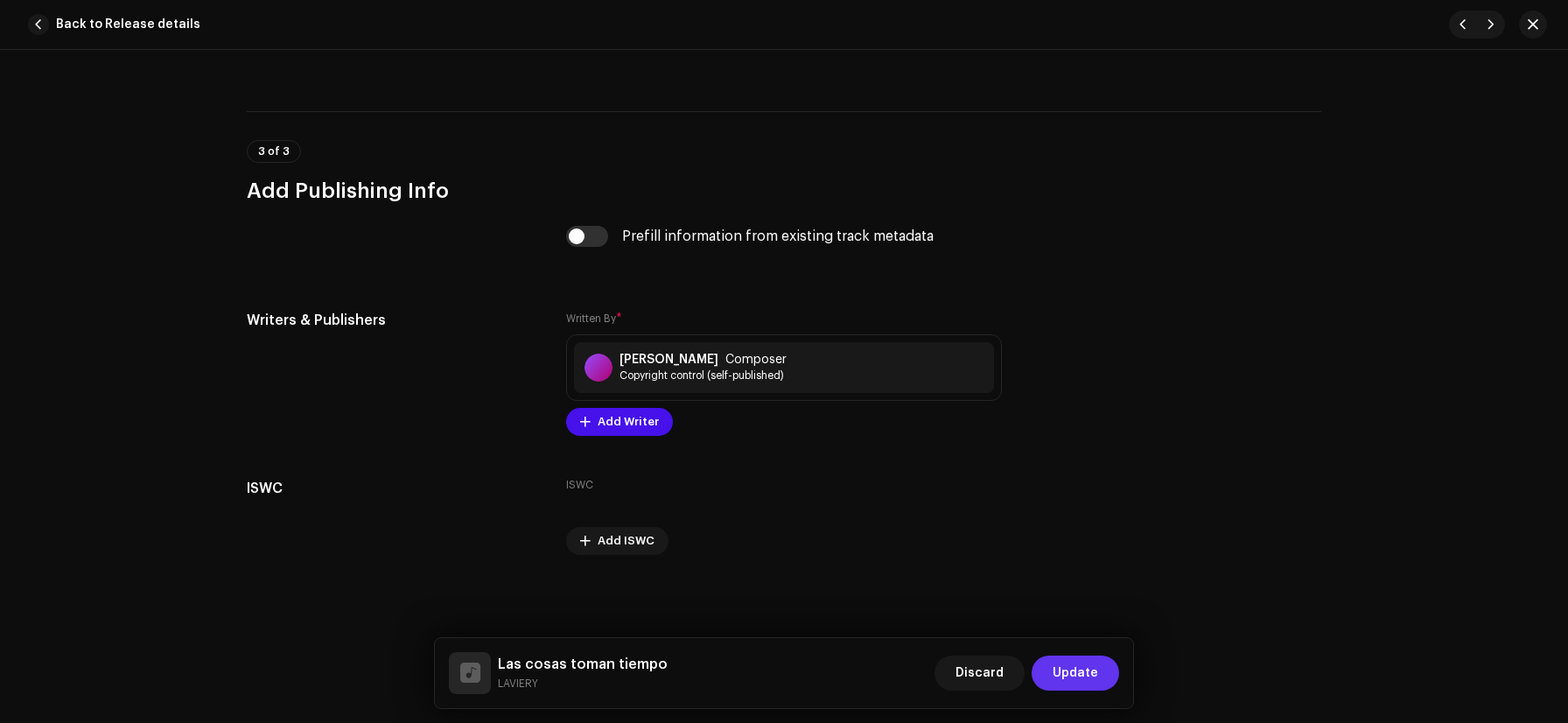
click at [1083, 664] on span "Update" at bounding box center [1075, 673] width 46 height 35
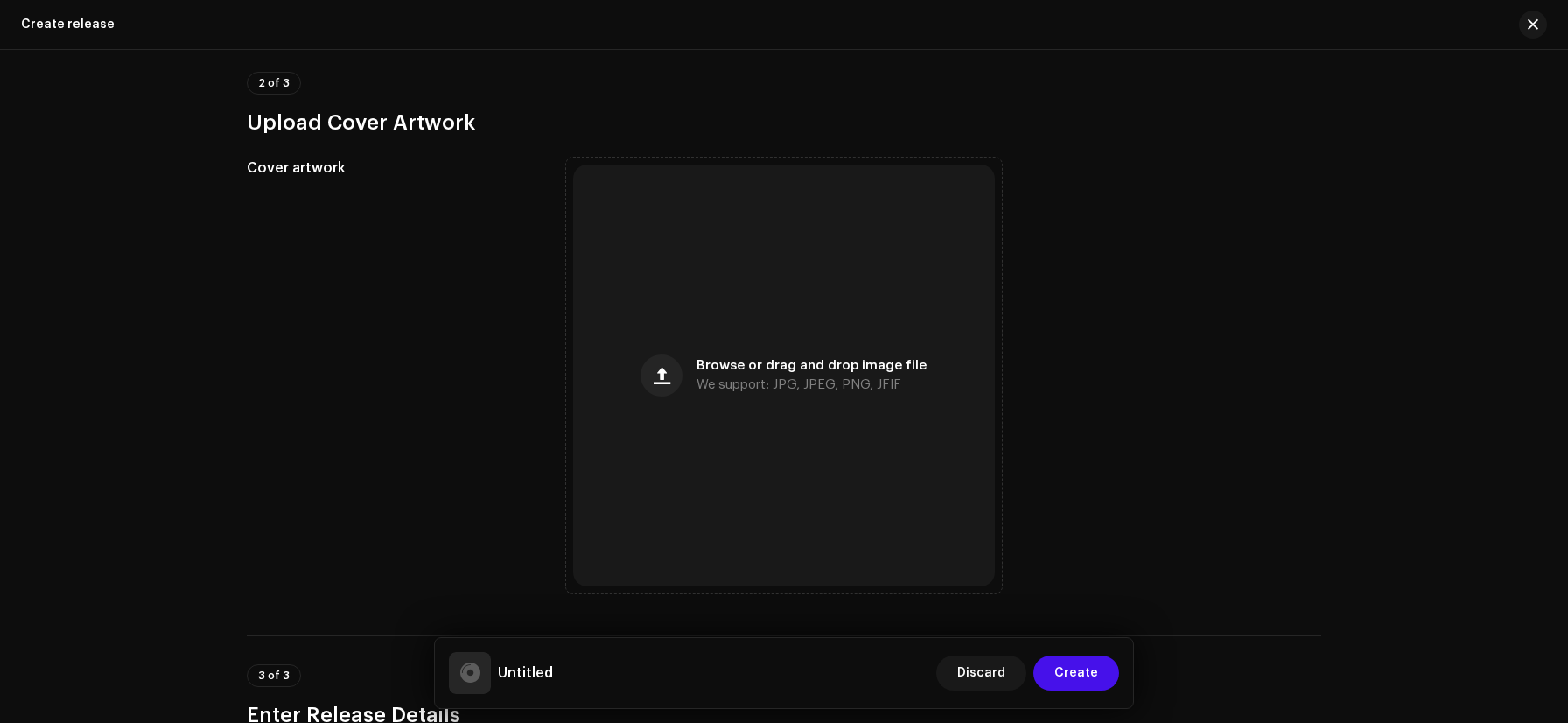
scroll to position [984, 0]
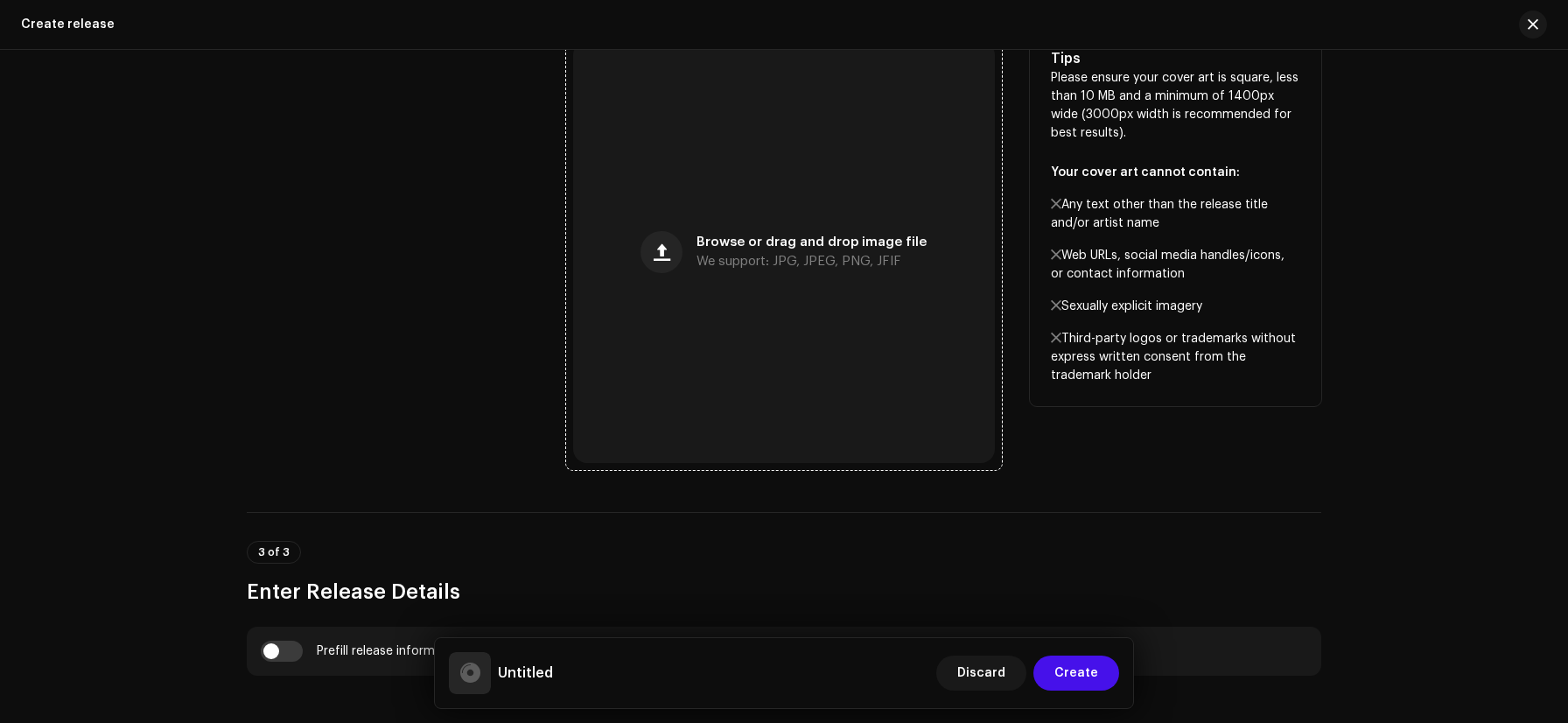
click at [890, 251] on div "Browse or drag and drop image file We support: JPG, JPEG, PNG, JFIF" at bounding box center [812, 251] width 231 height 31
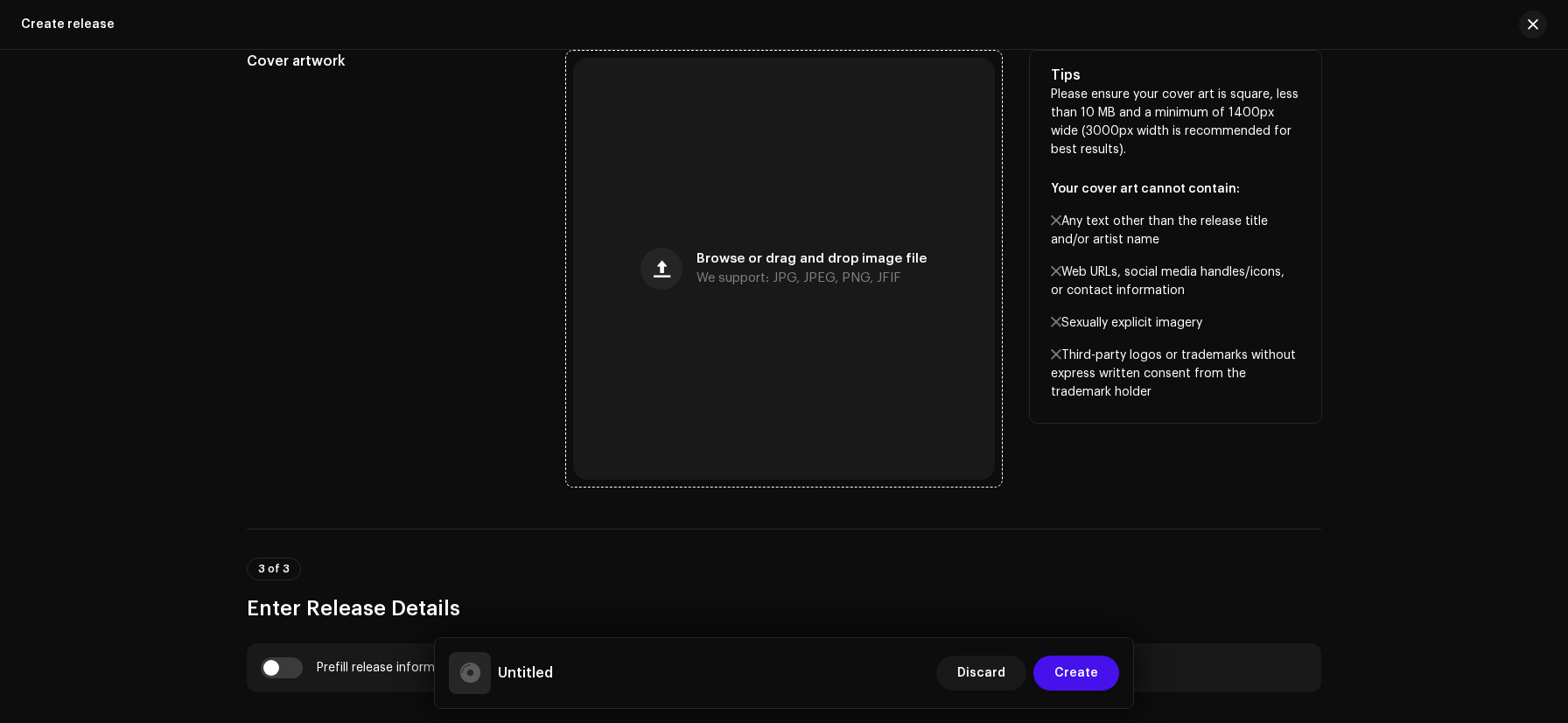
scroll to position [965, 0]
click at [856, 299] on div "Browse or drag and drop image file We support: JPG, JPEG, PNG, JFIF" at bounding box center [784, 270] width 422 height 422
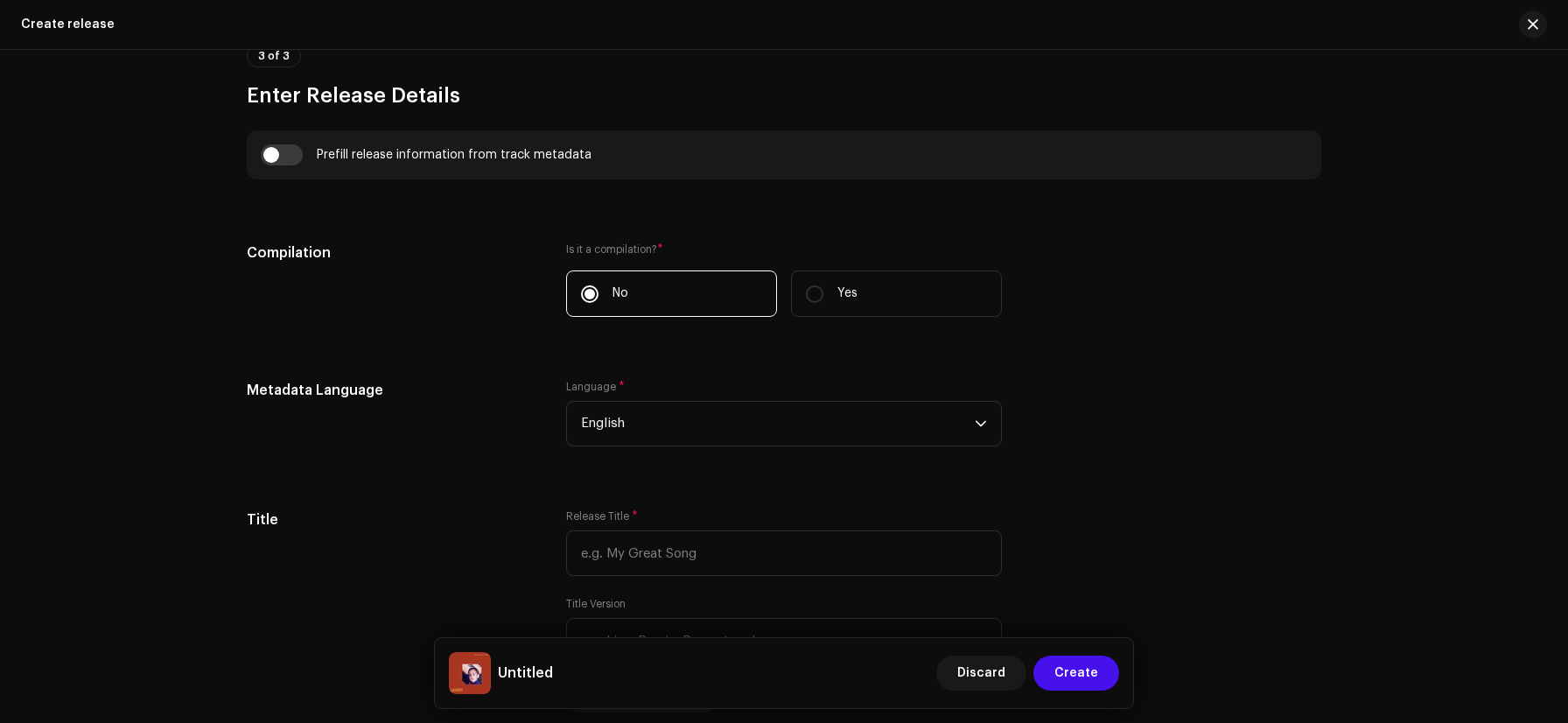
scroll to position [1557, 0]
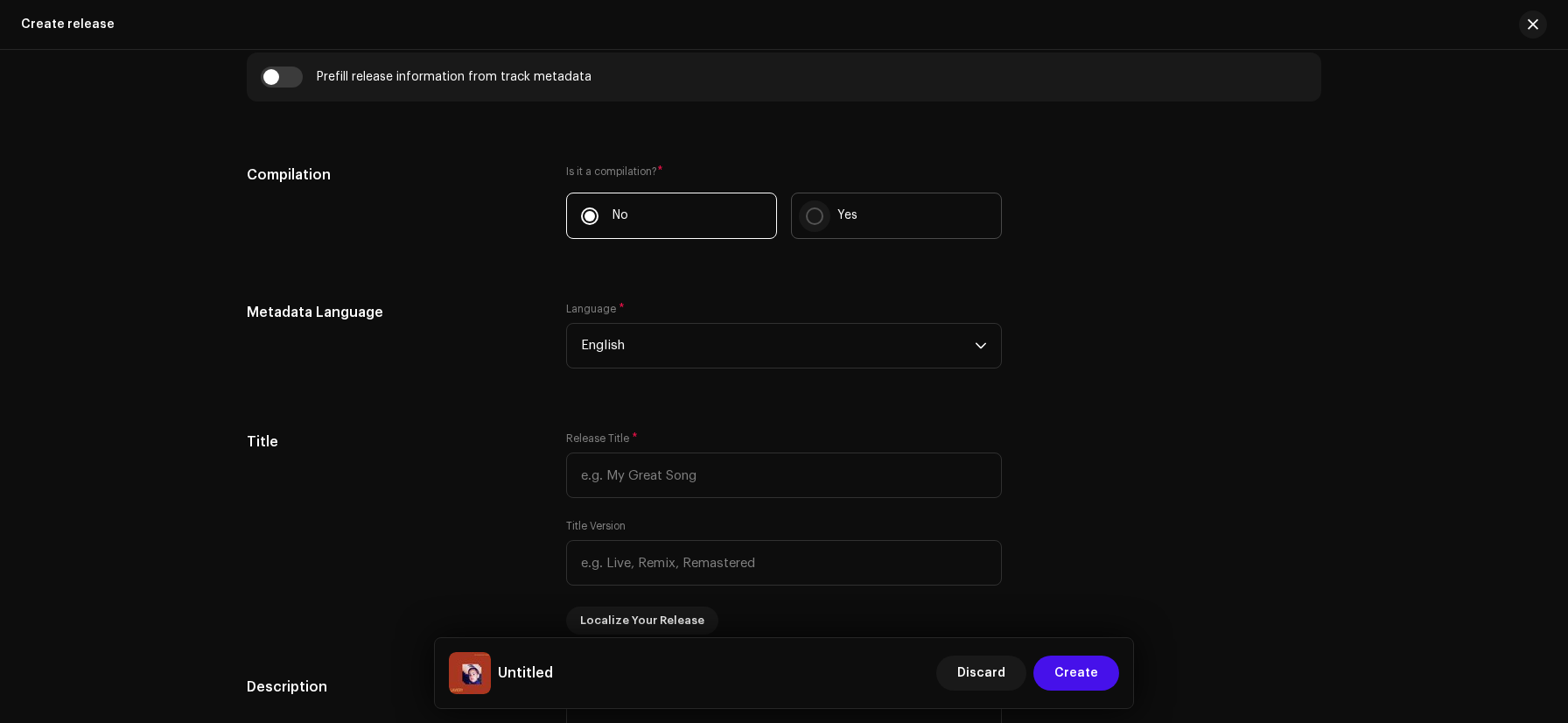
click at [812, 209] on input "Yes" at bounding box center [814, 216] width 17 height 17
radio input "true"
click at [673, 208] on label "No" at bounding box center [671, 215] width 211 height 47
click at [598, 208] on input "No" at bounding box center [590, 216] width 17 height 17
radio input "true"
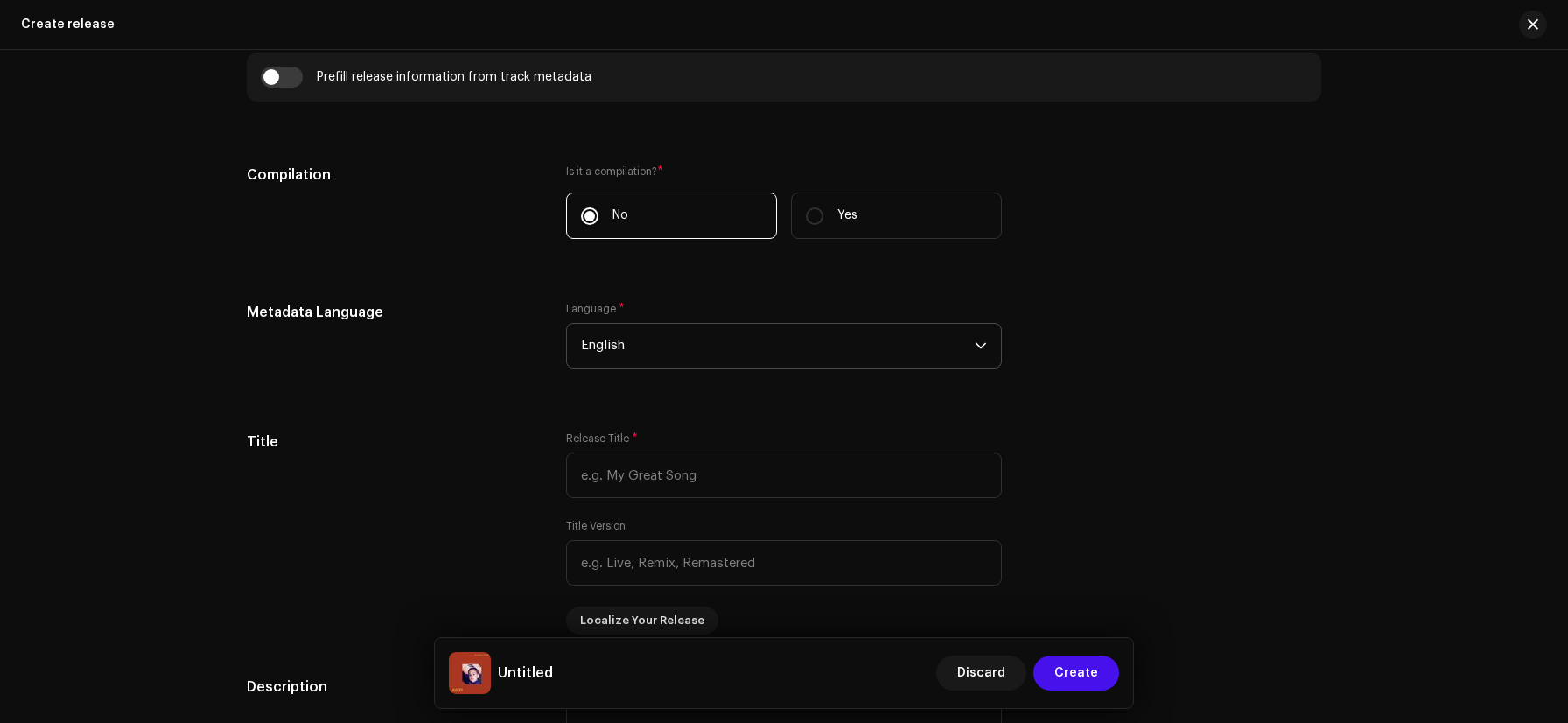
click at [610, 348] on span "English" at bounding box center [777, 346] width 393 height 44
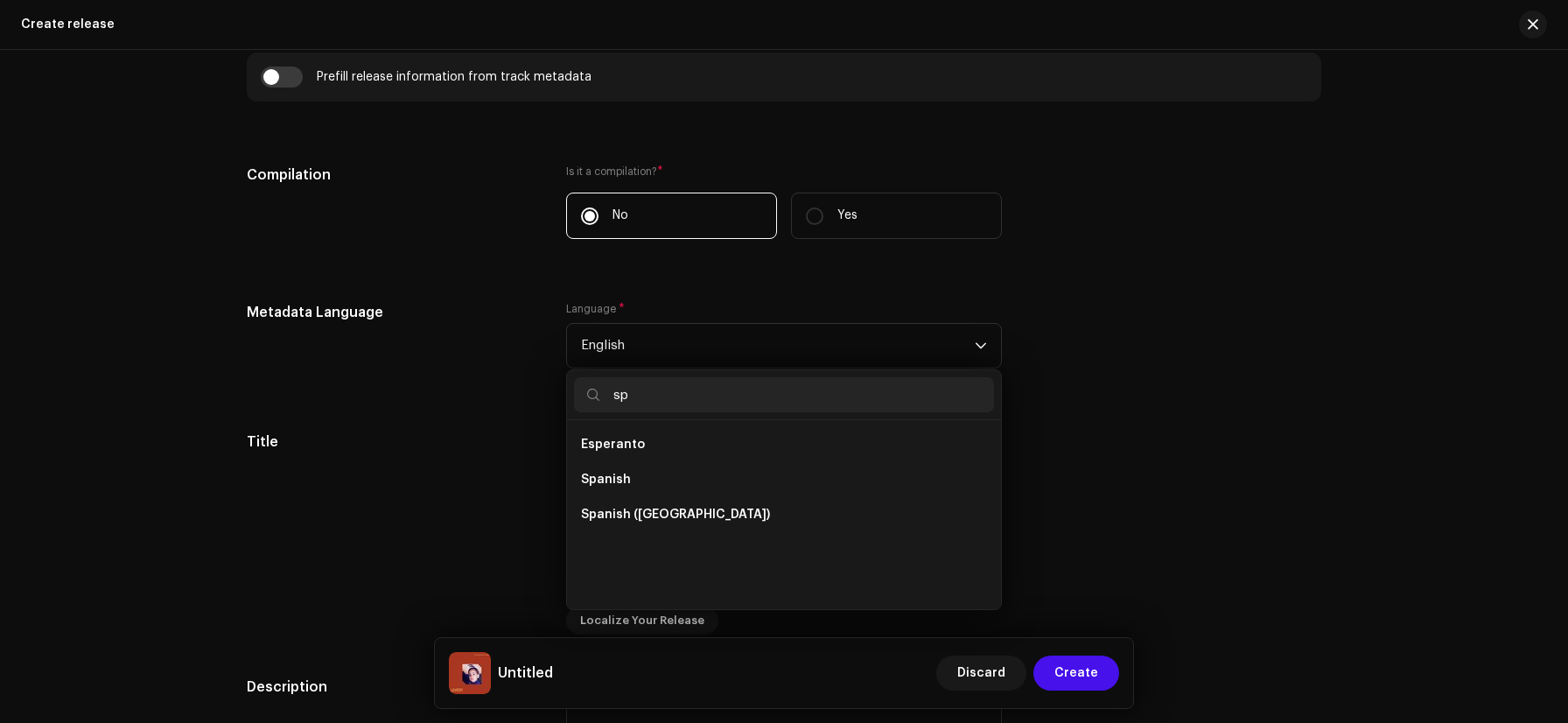
scroll to position [0, 0]
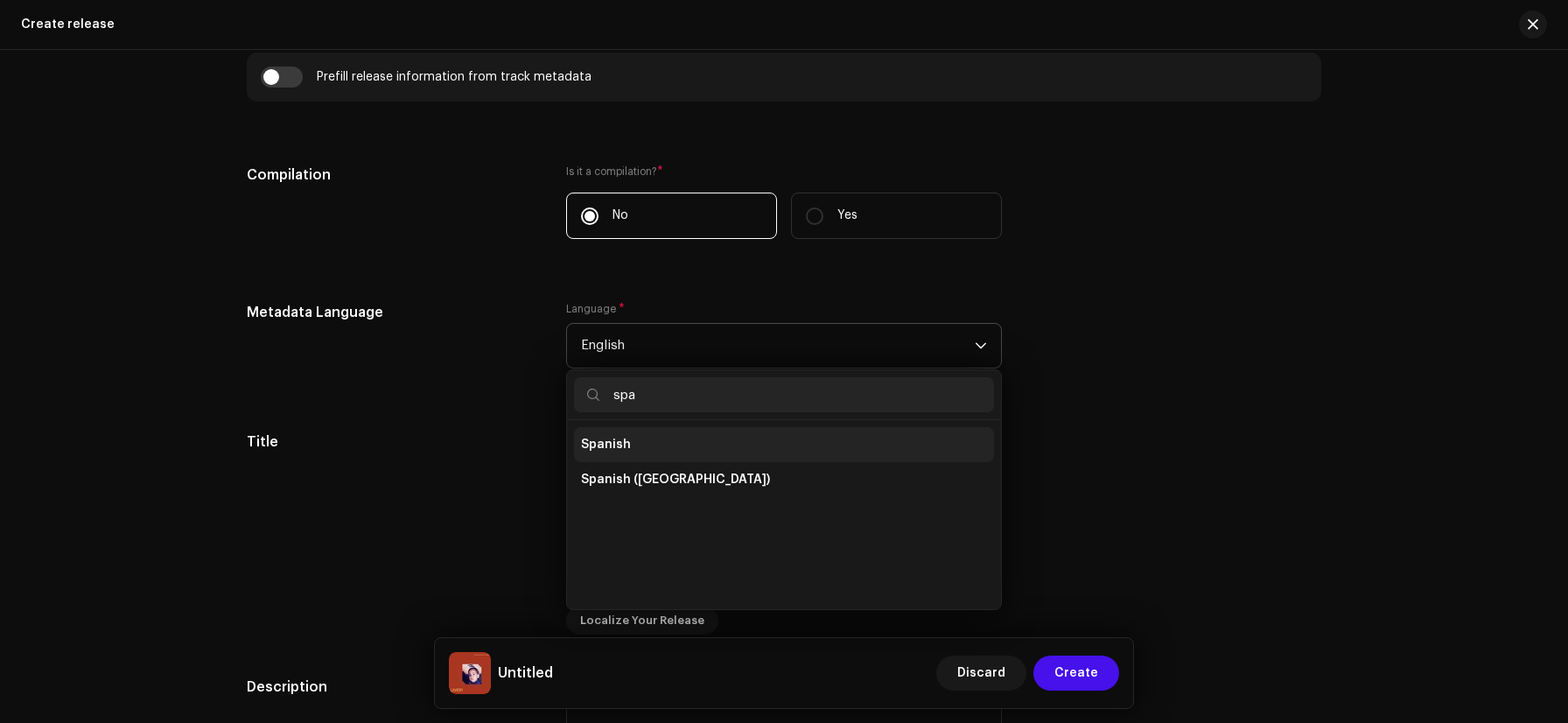
type input "spa"
click at [636, 462] on li "Spanish" at bounding box center [784, 444] width 420 height 35
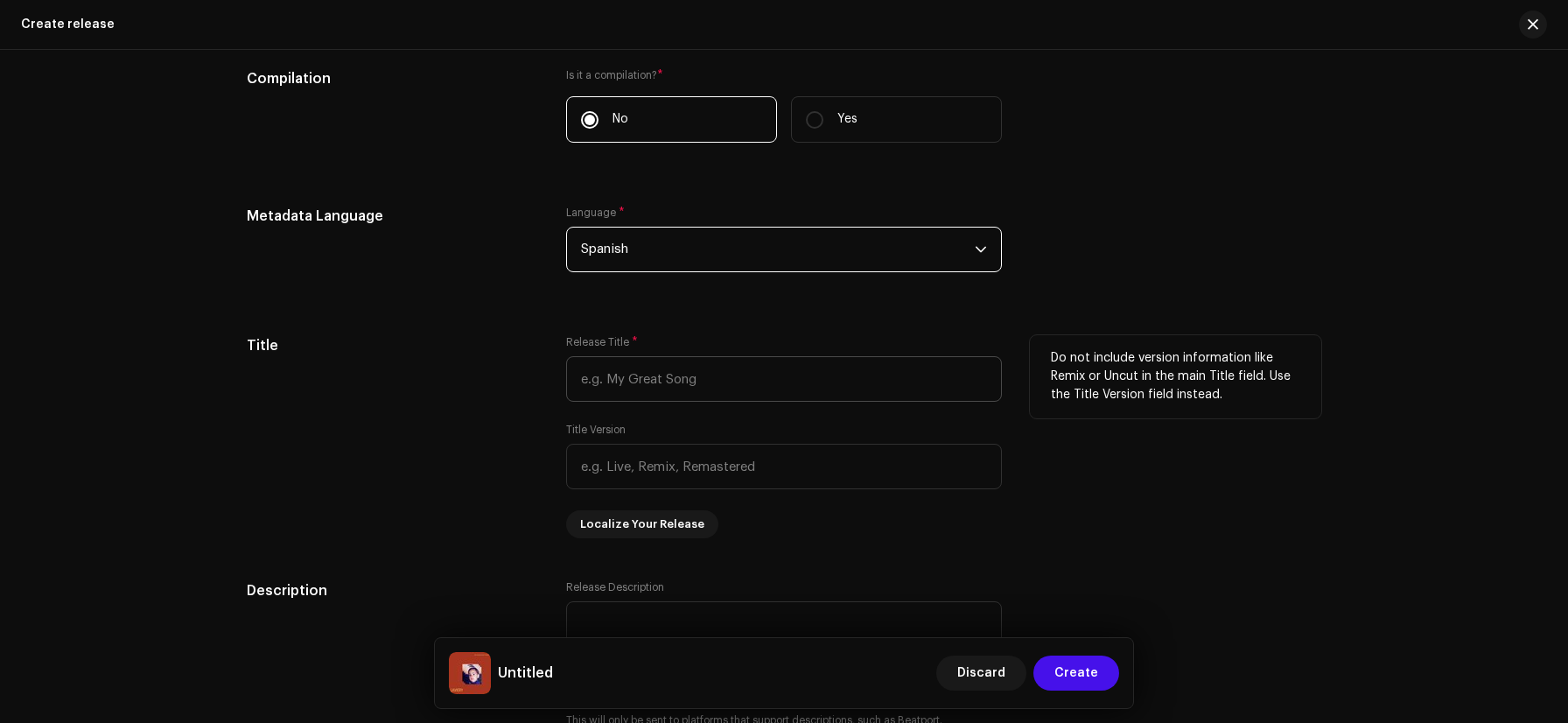
scroll to position [1697, 0]
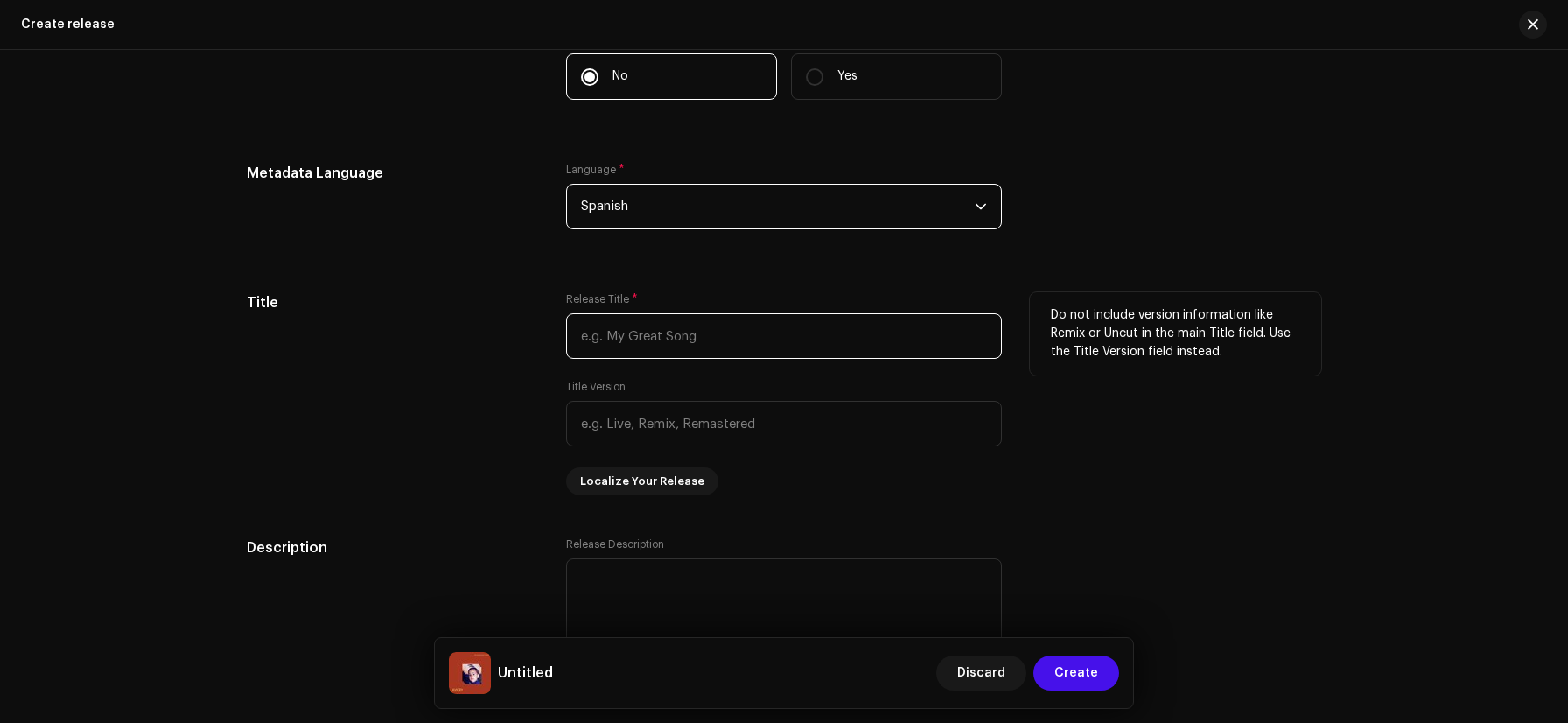
click at [677, 342] on input "text" at bounding box center [784, 336] width 436 height 46
type input "Las cosas toman tiempo"
click at [1175, 442] on div "Do not include version information like Remix or Uncut in the main Title field.…" at bounding box center [1176, 393] width 291 height 203
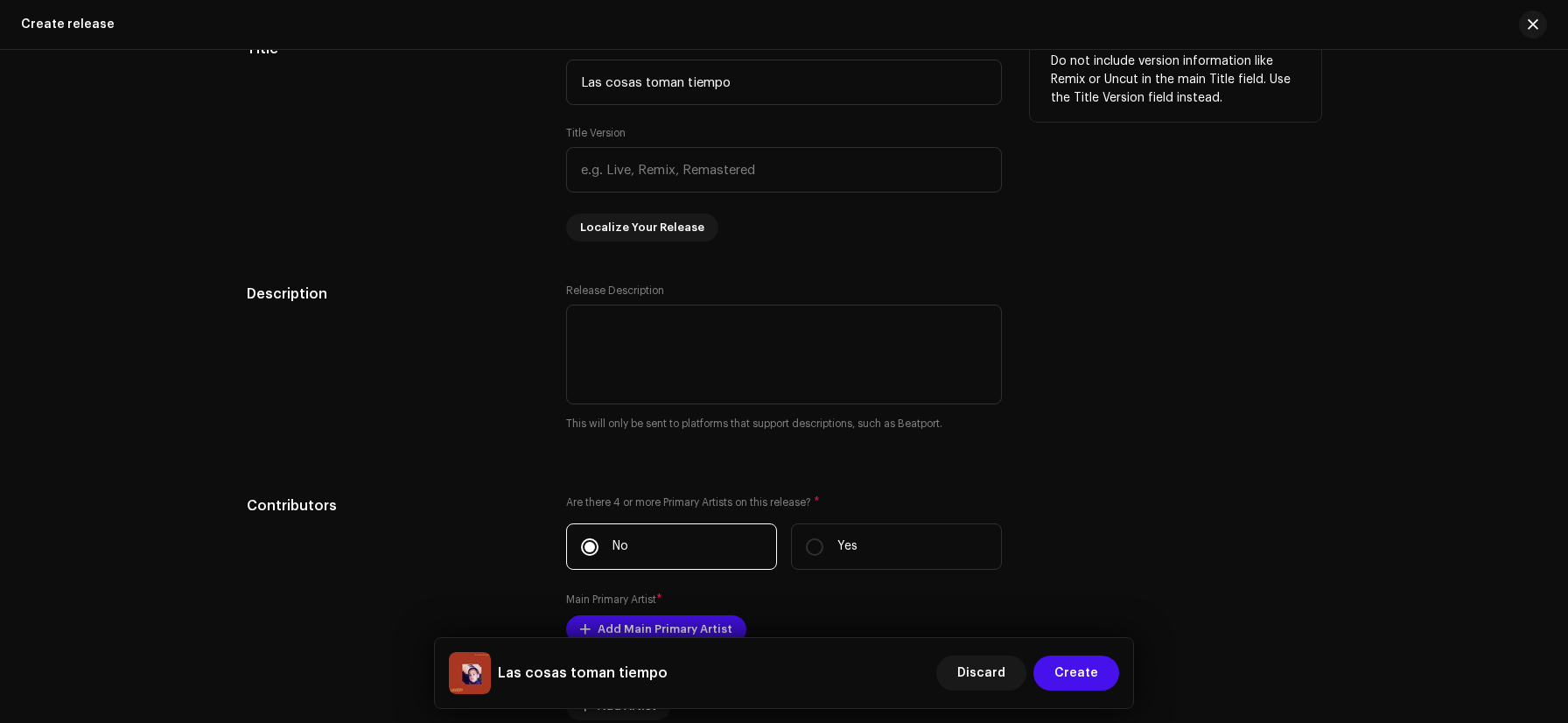
scroll to position [1954, 0]
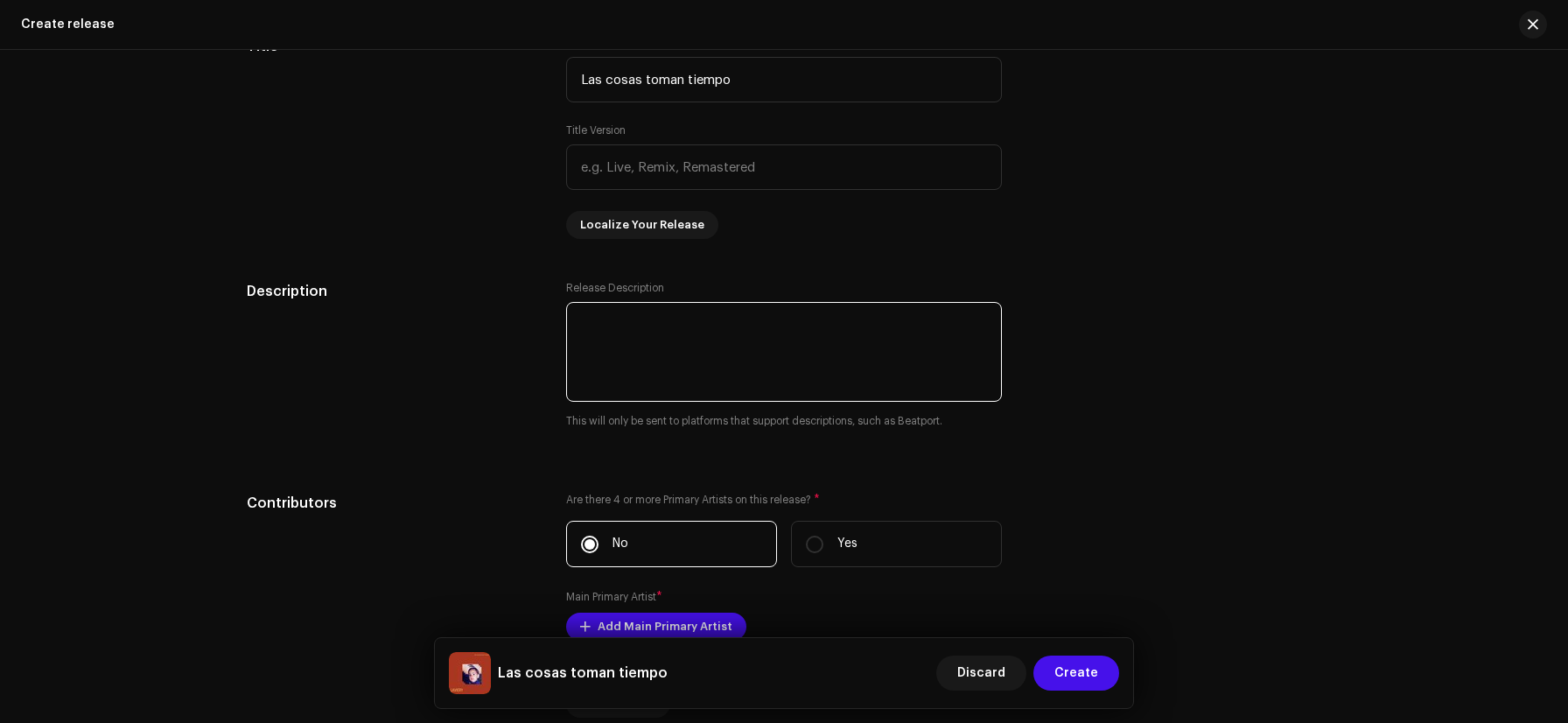
click at [912, 351] on textarea at bounding box center [784, 351] width 436 height 100
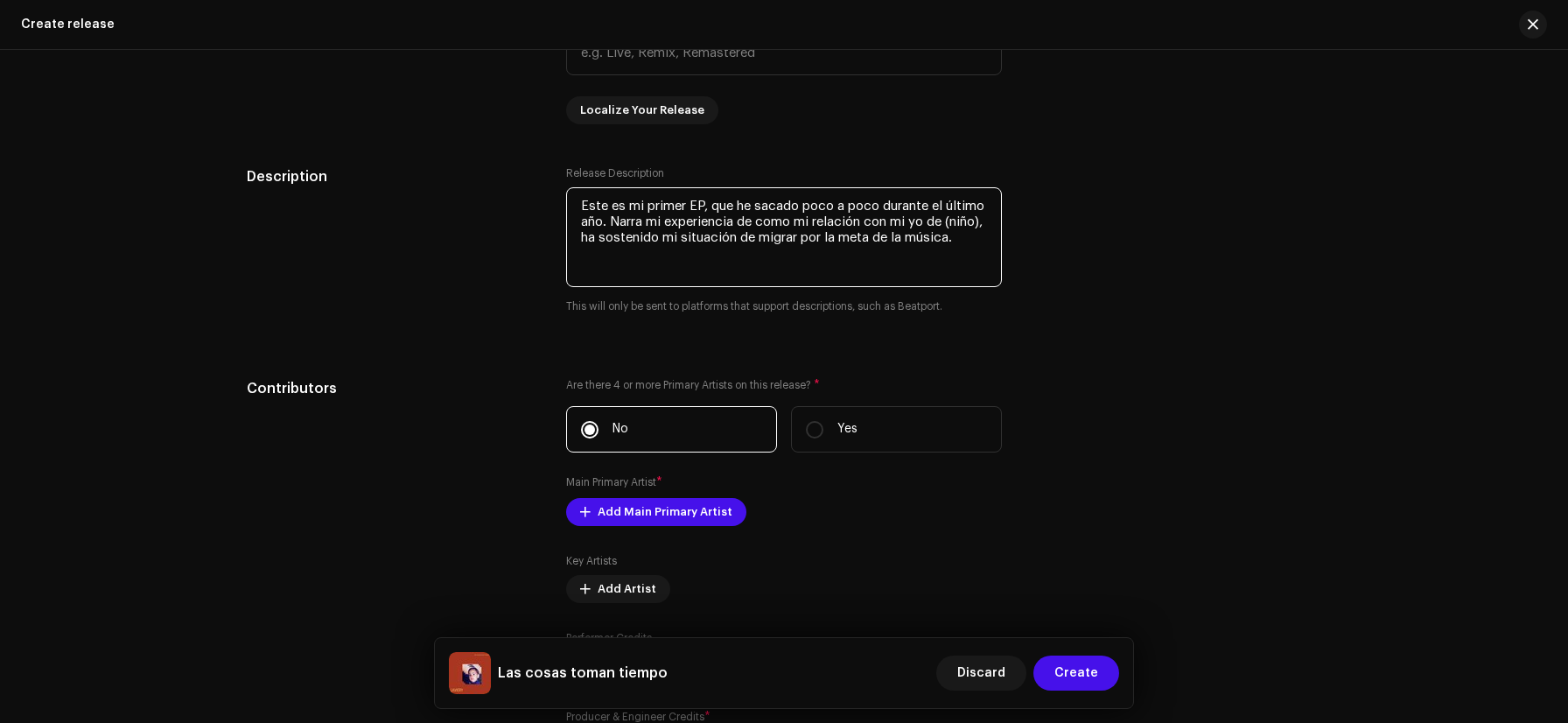
scroll to position [2201, 0]
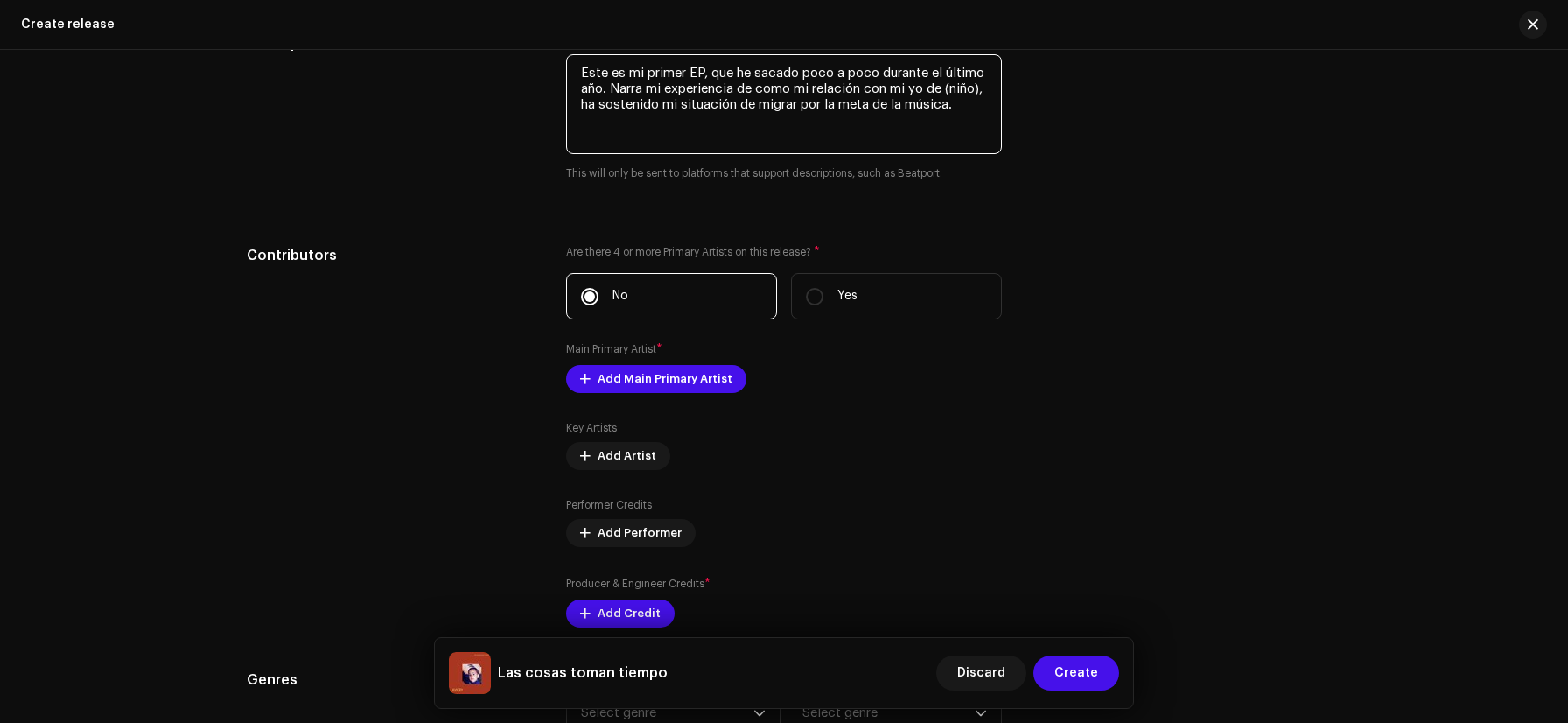
type textarea "Este es mi primer EP, que he sacado poco a poco durante el último año. Narra mi…"
click at [1289, 382] on div "Tips Apple does not allow changes to Artist Name and Artist ID after initial su…" at bounding box center [1176, 436] width 291 height 383
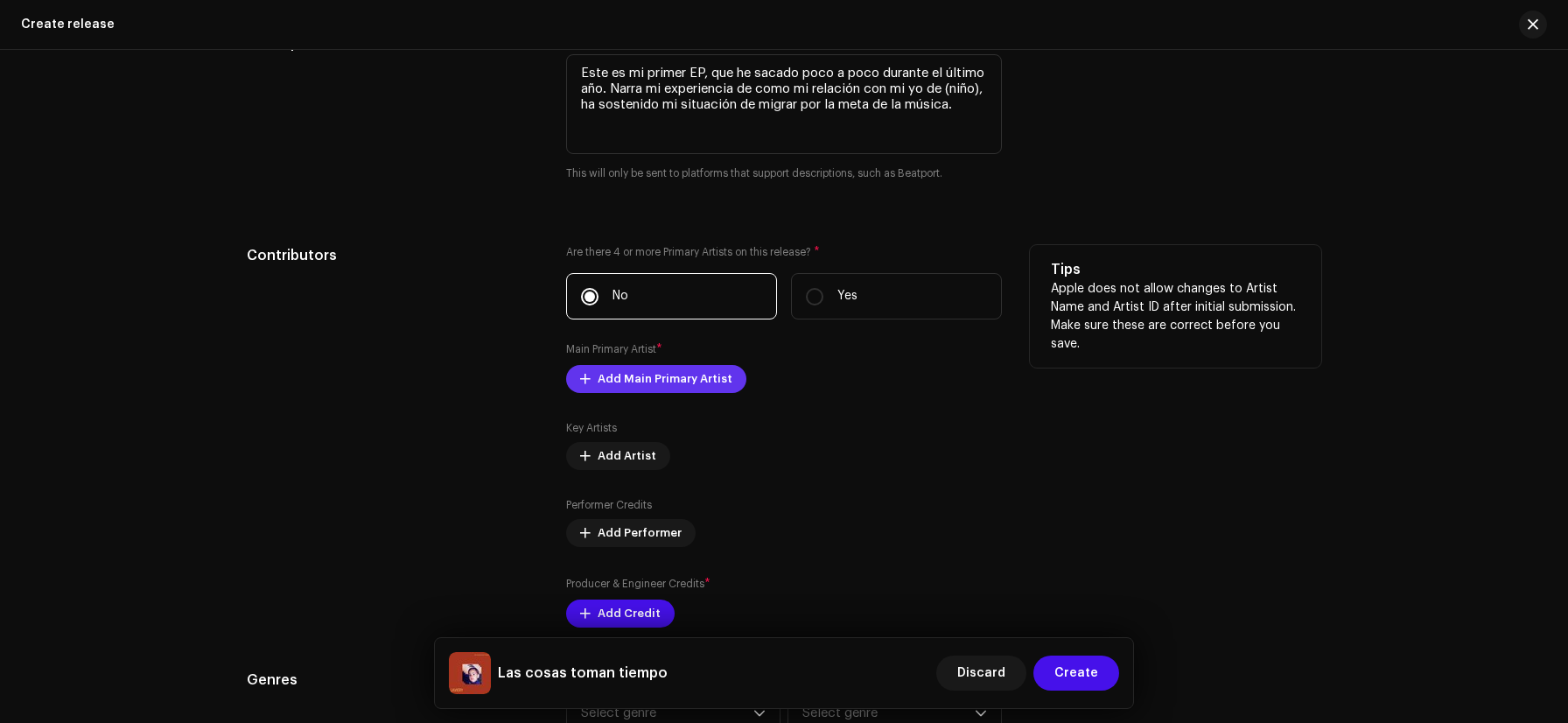
click at [707, 385] on span "Add Main Primary Artist" at bounding box center [665, 378] width 134 height 35
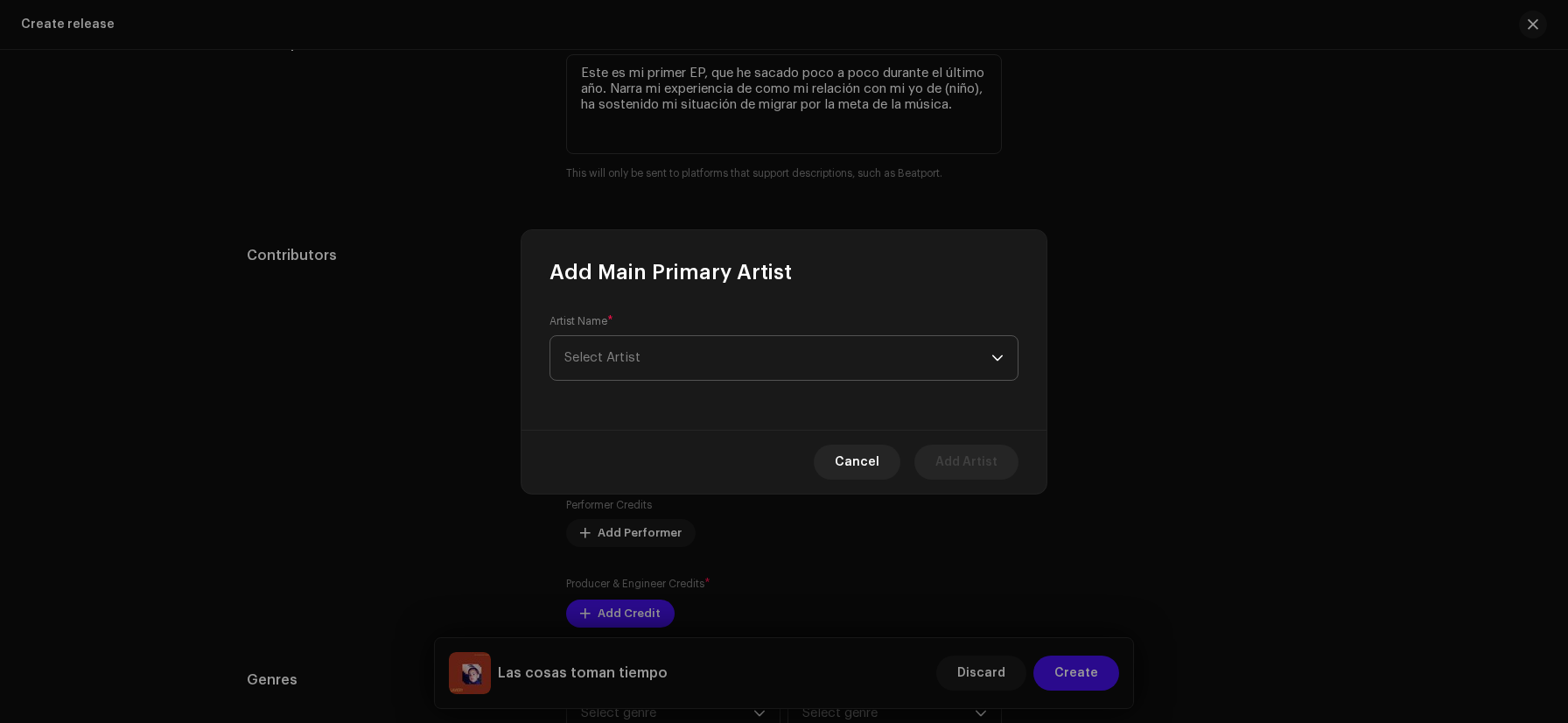
click at [701, 361] on span "Select Artist" at bounding box center [778, 358] width 427 height 44
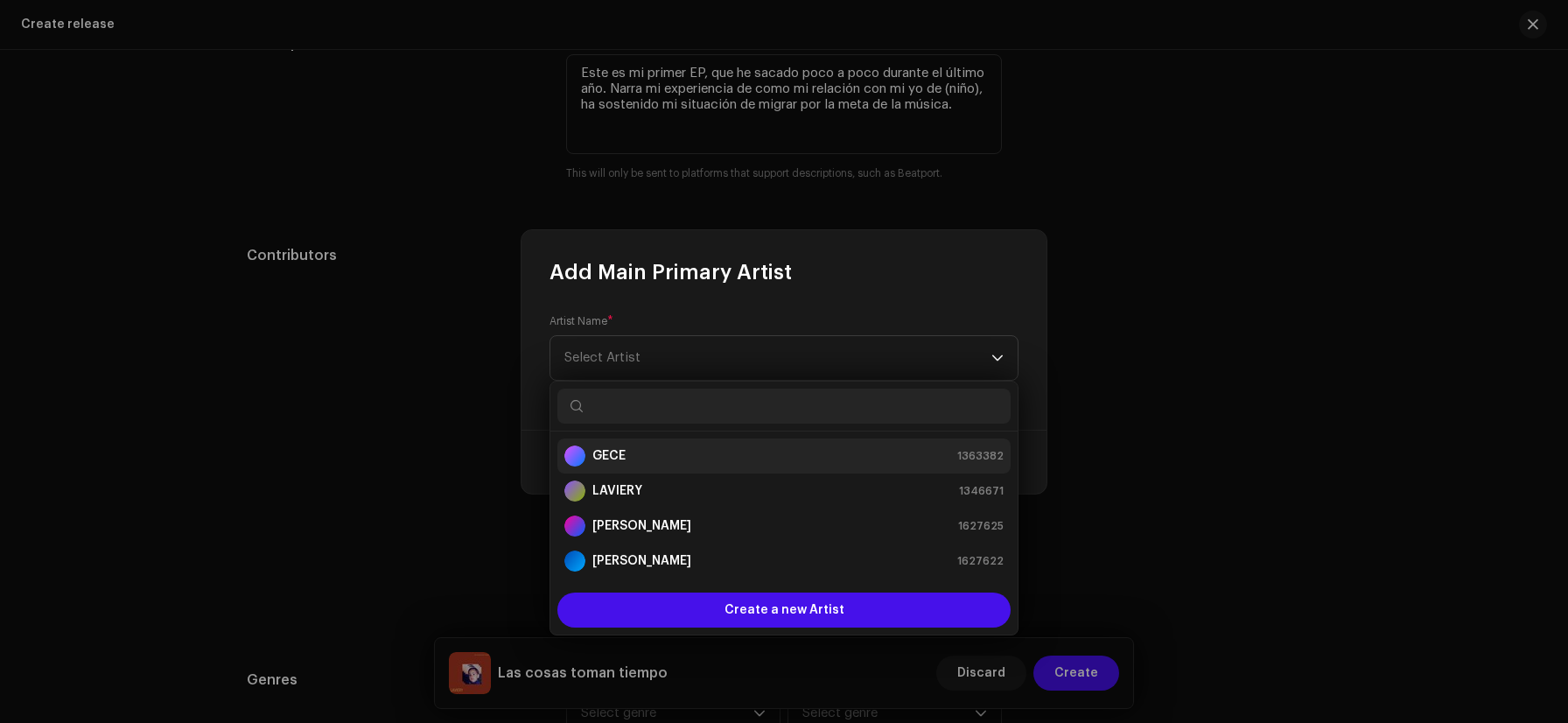
click at [679, 465] on div "GECE 1363382" at bounding box center [784, 456] width 439 height 21
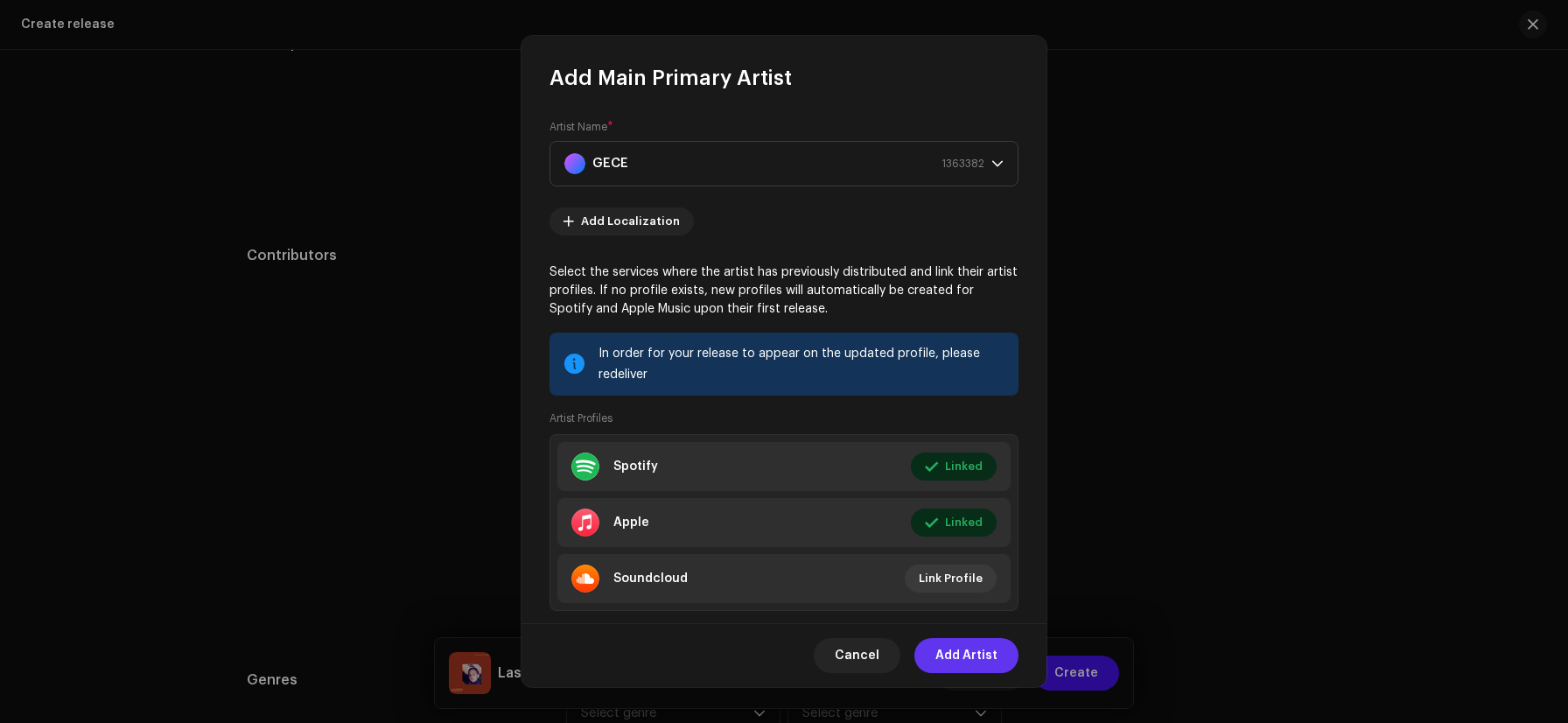
click at [978, 654] on span "Add Artist" at bounding box center [966, 655] width 62 height 35
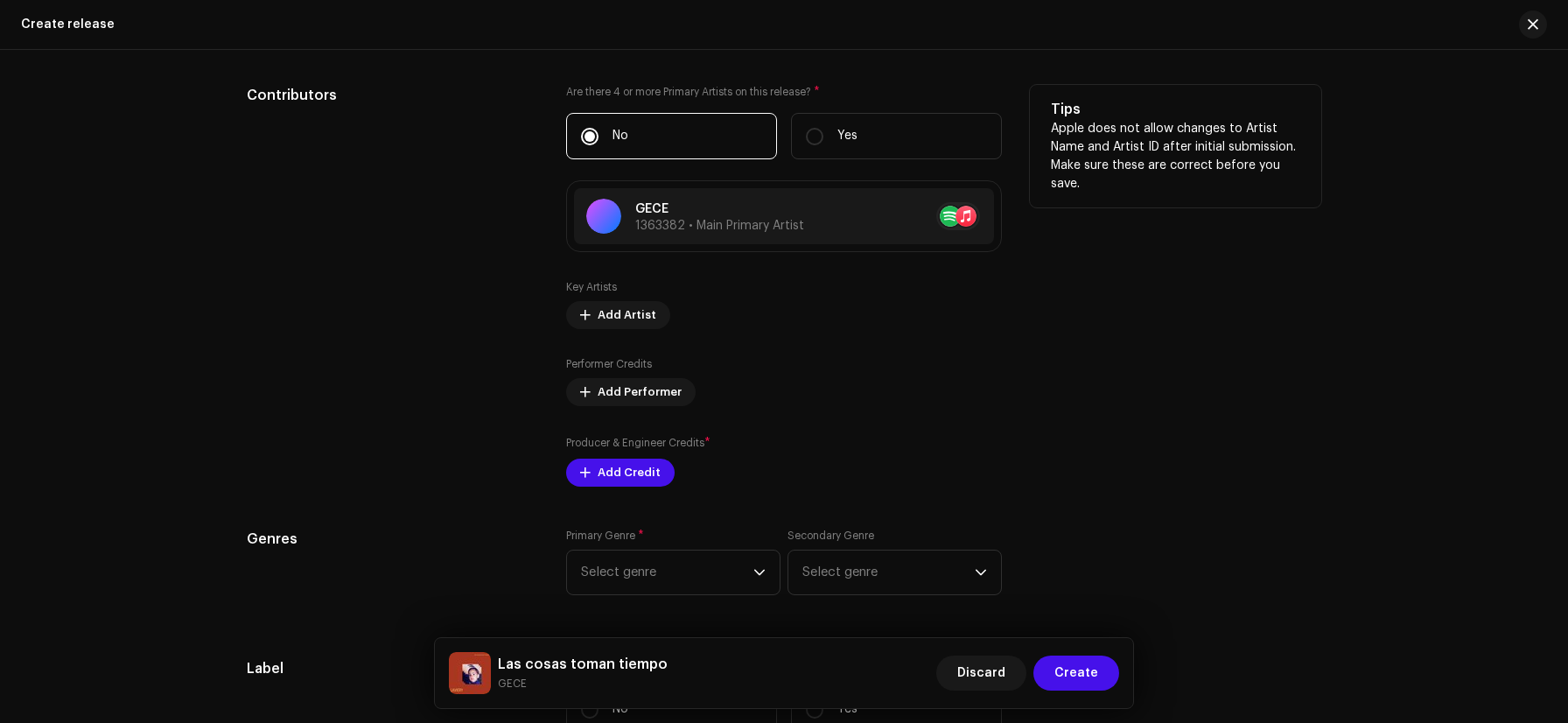
scroll to position [2370, 0]
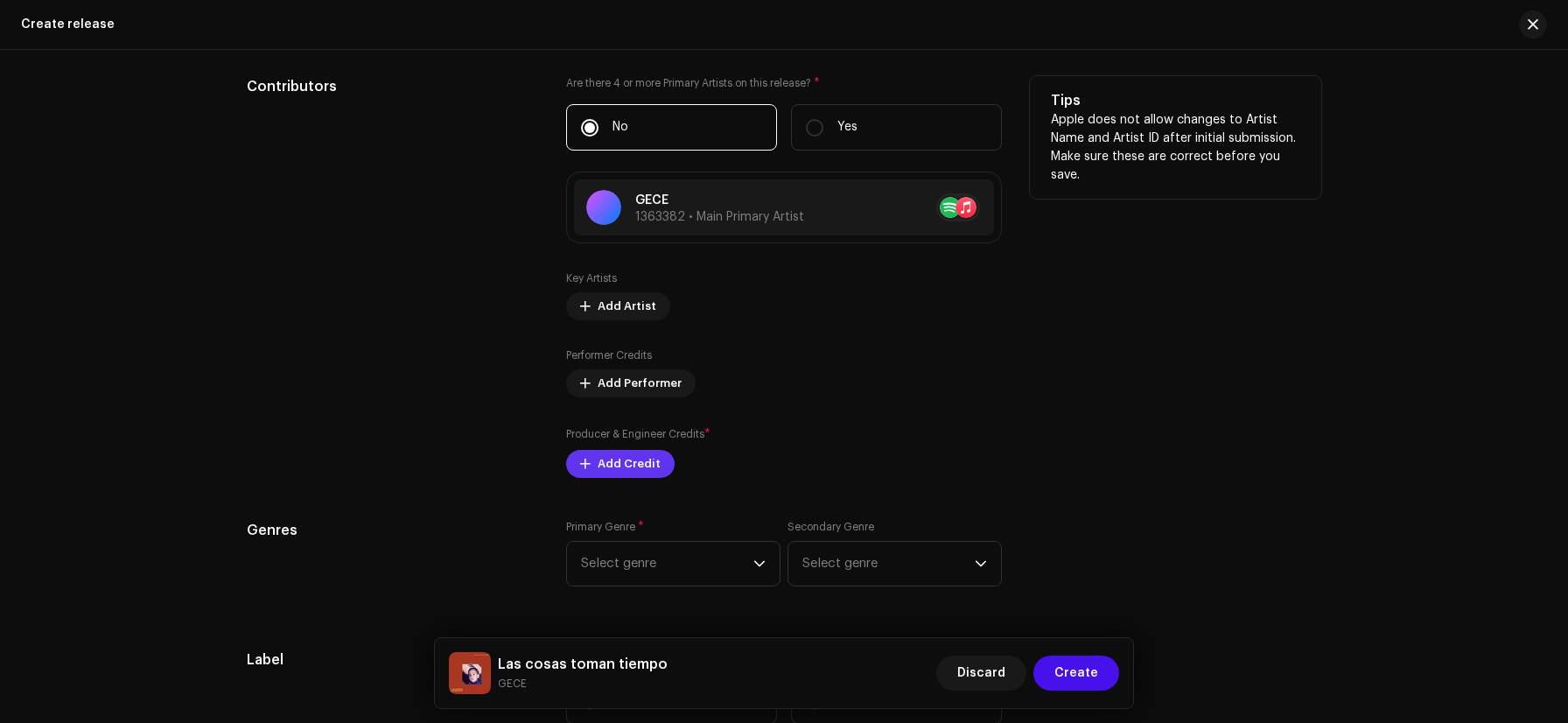
click at [631, 458] on span "Add Credit" at bounding box center [630, 464] width 63 height 35
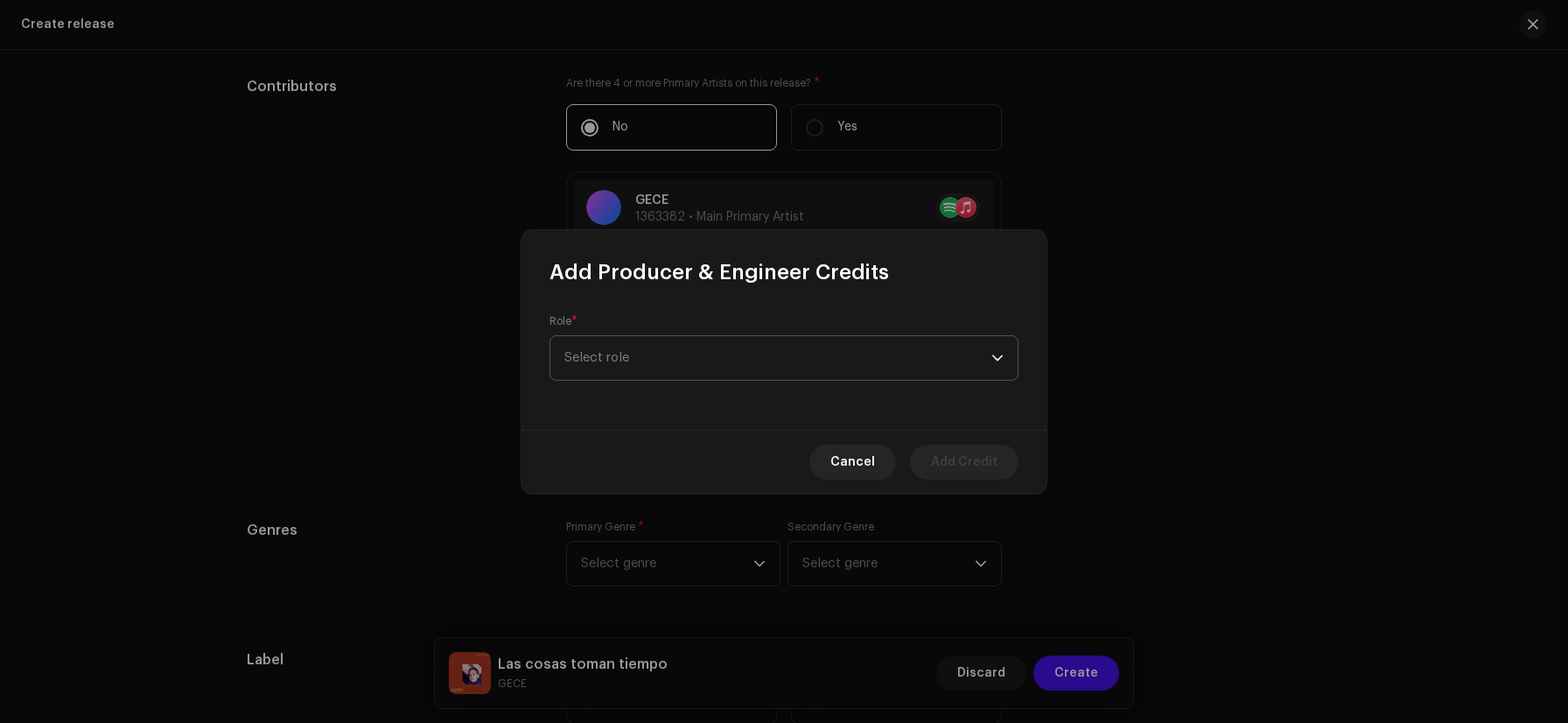
click at [631, 344] on span "Select role" at bounding box center [778, 358] width 427 height 44
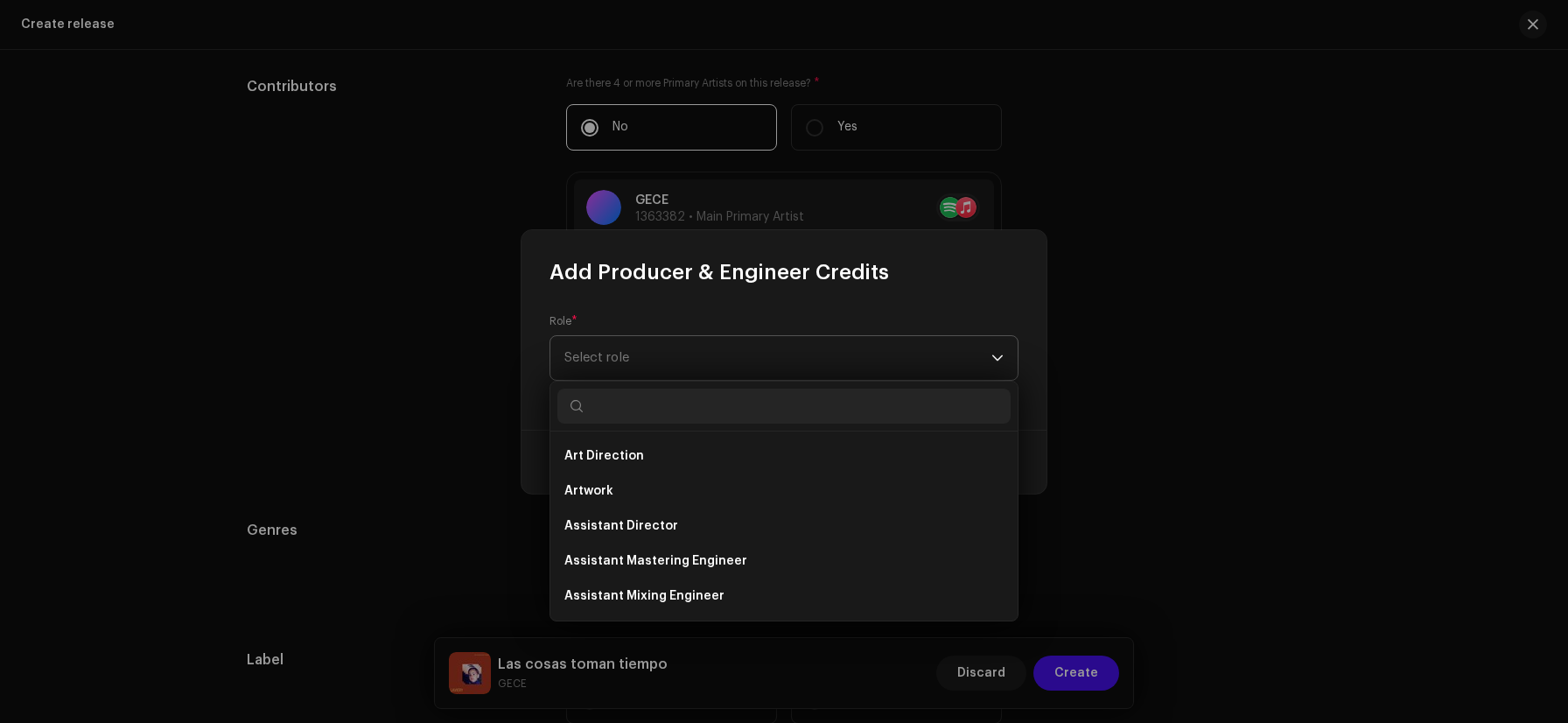
click at [631, 344] on span "Select role" at bounding box center [778, 358] width 427 height 44
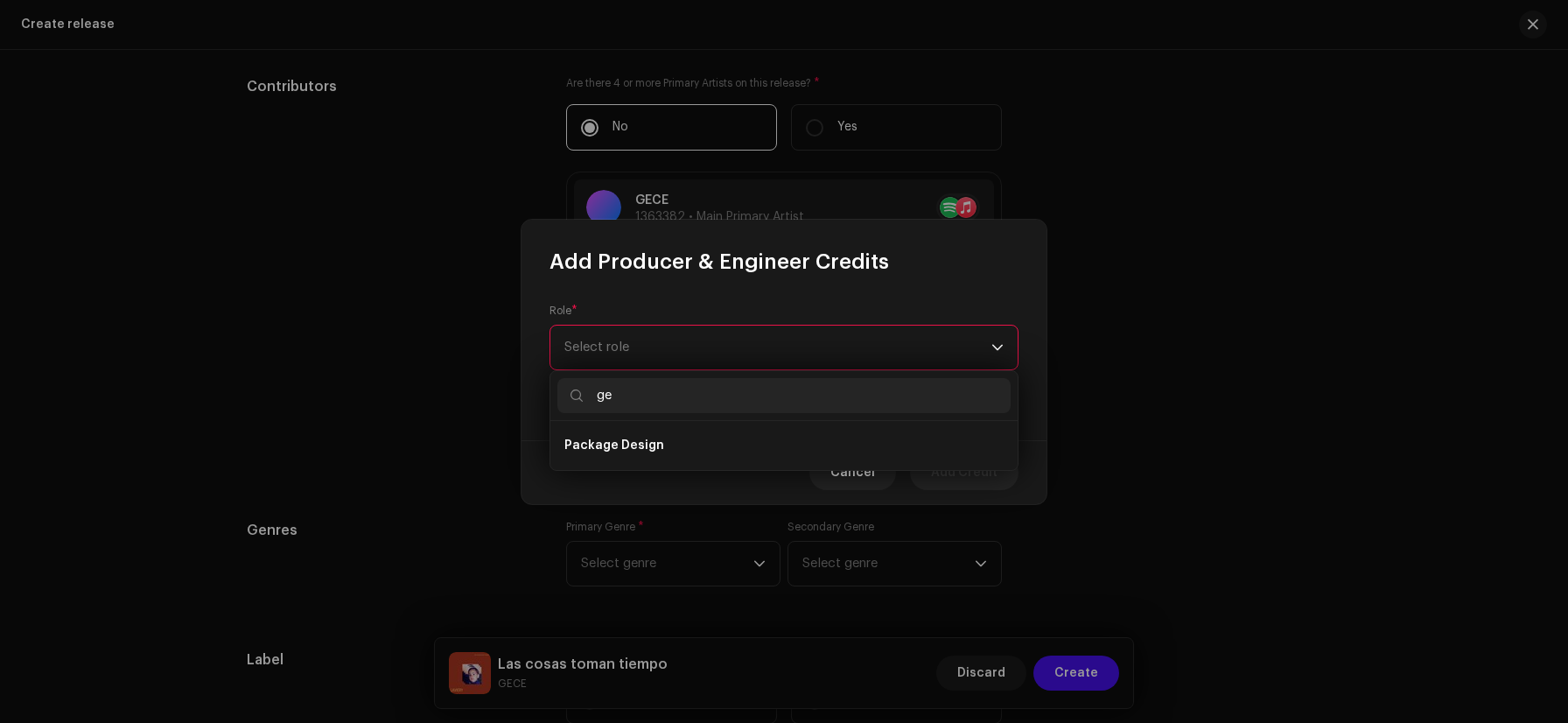
type input "g"
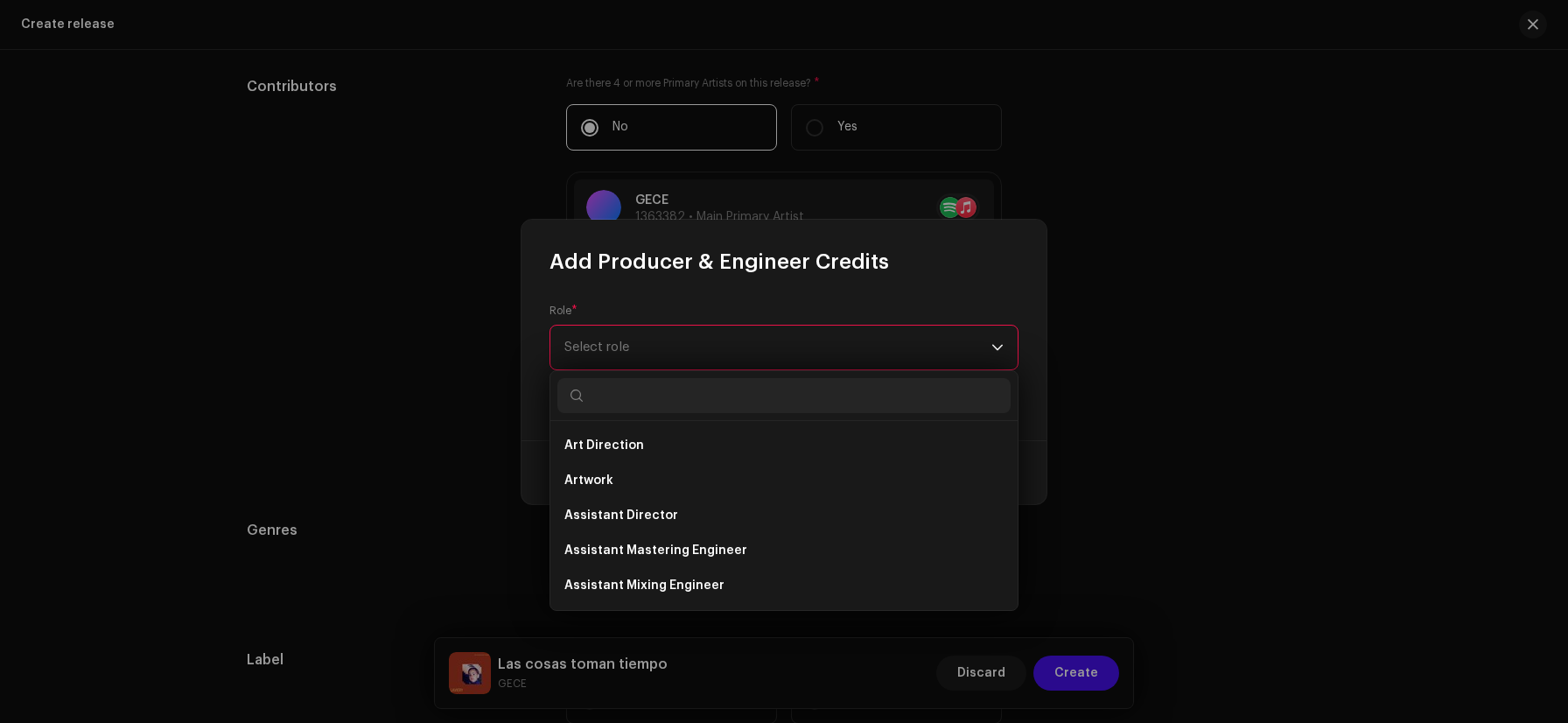
click at [713, 351] on span "Select role" at bounding box center [778, 348] width 427 height 44
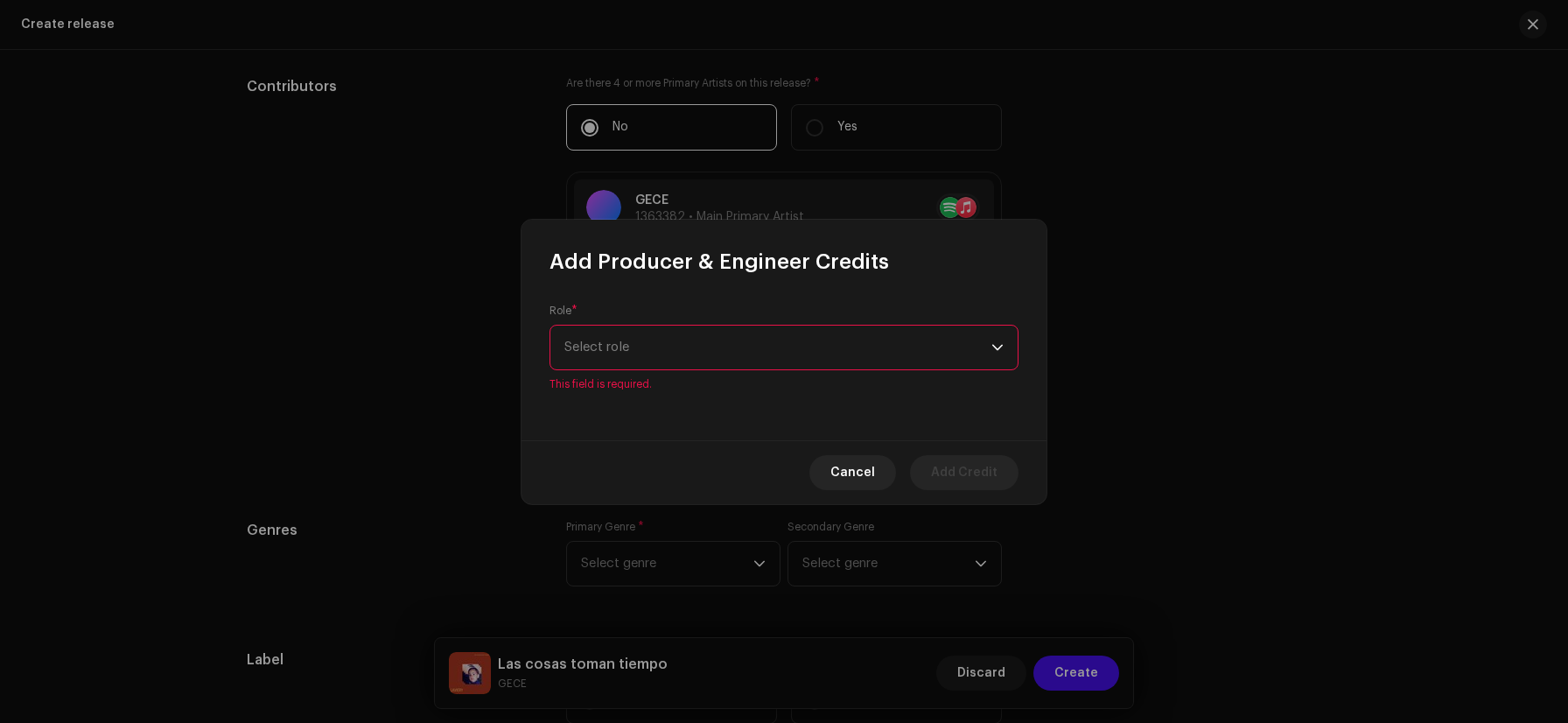
click at [713, 351] on span "Select role" at bounding box center [778, 348] width 427 height 44
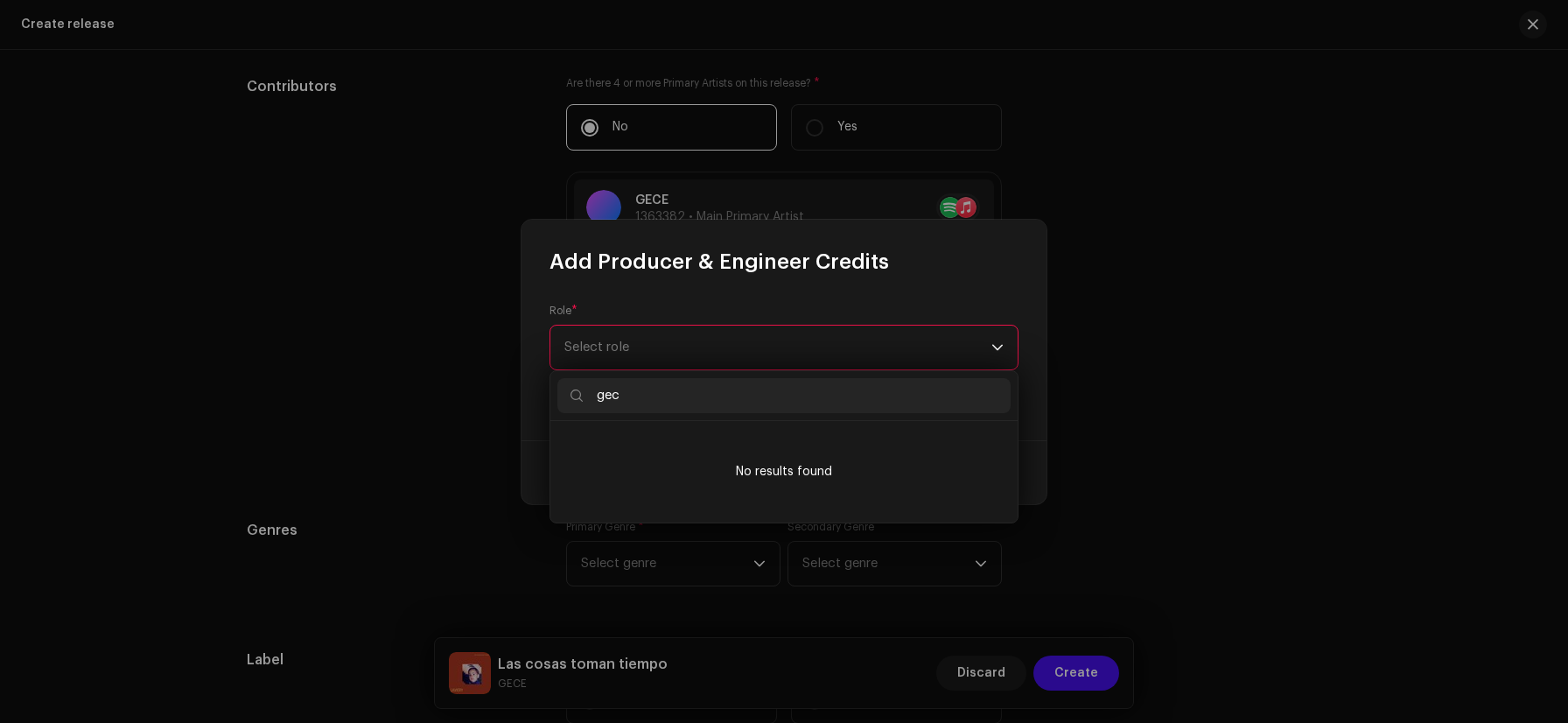
type input "gece"
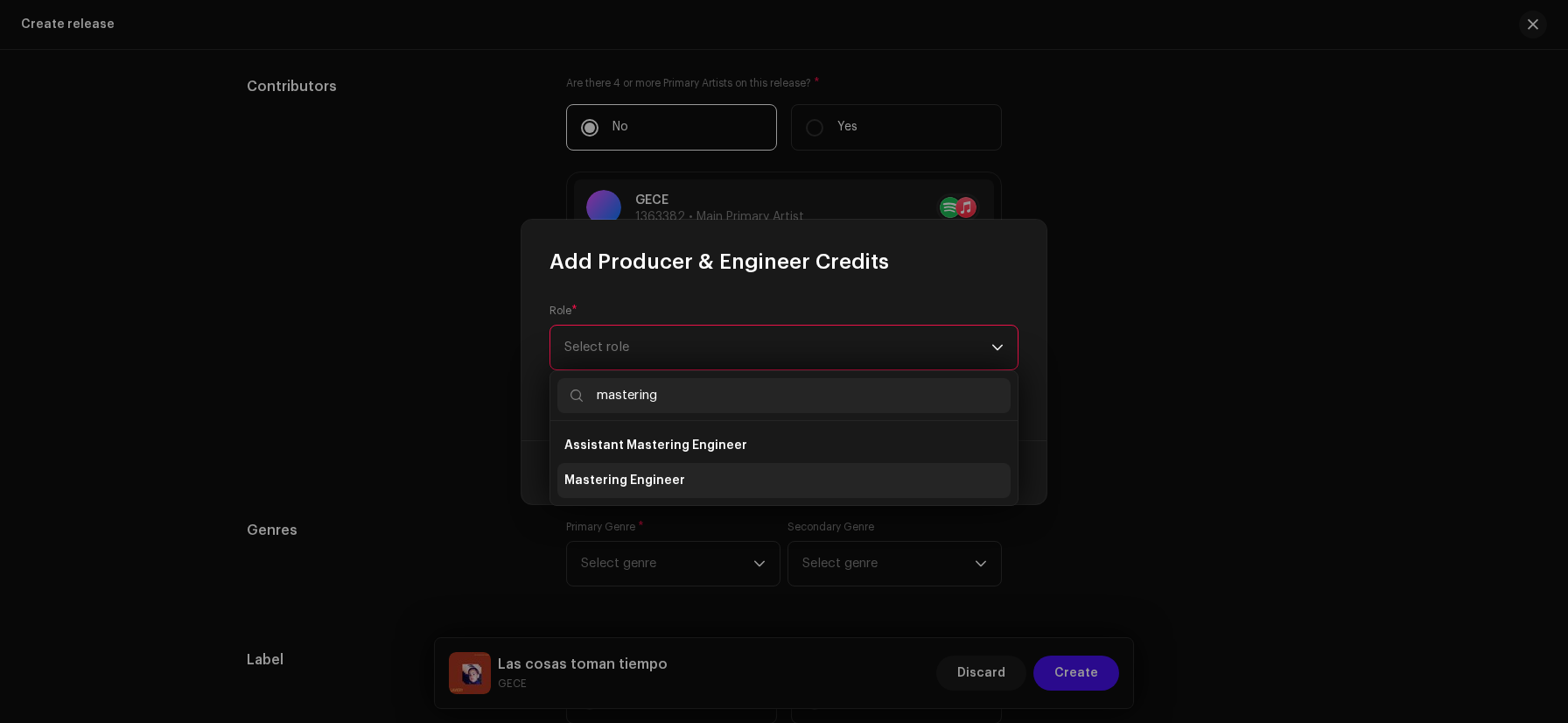
type input "mastering"
click at [683, 477] on li "Mastering Engineer" at bounding box center [784, 480] width 453 height 35
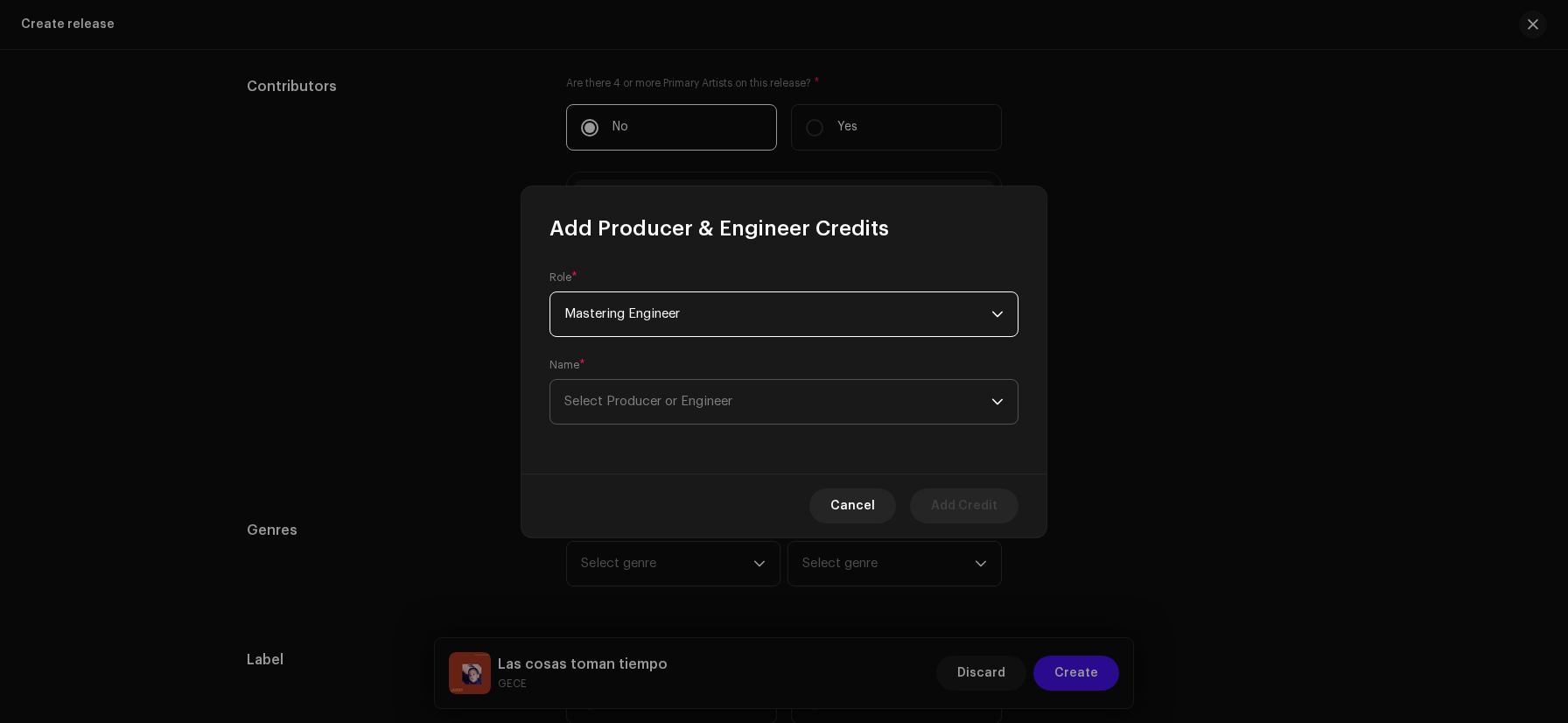
click at [667, 410] on span "Select Producer or Engineer" at bounding box center [778, 402] width 427 height 44
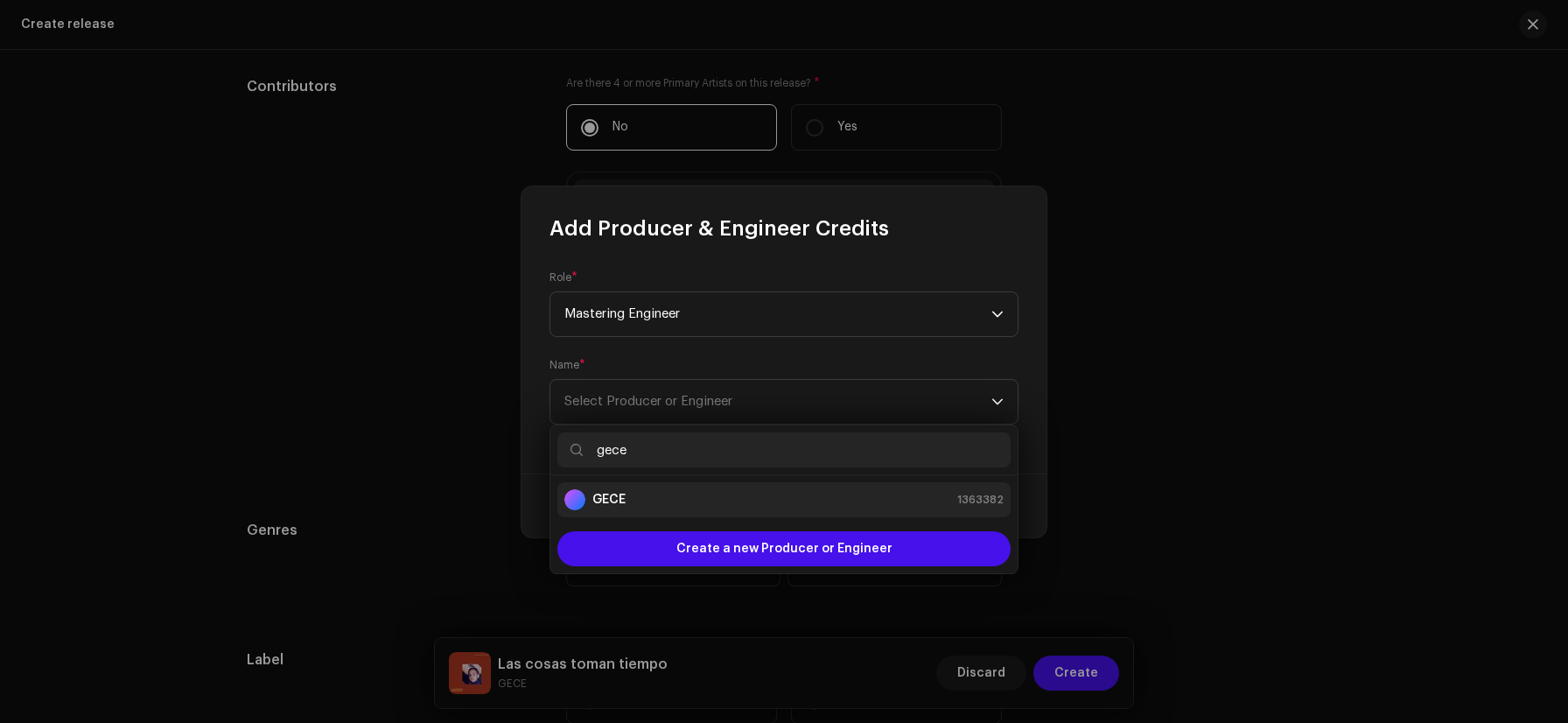
type input "gece"
click at [651, 502] on div "GECE 1363382" at bounding box center [784, 500] width 439 height 21
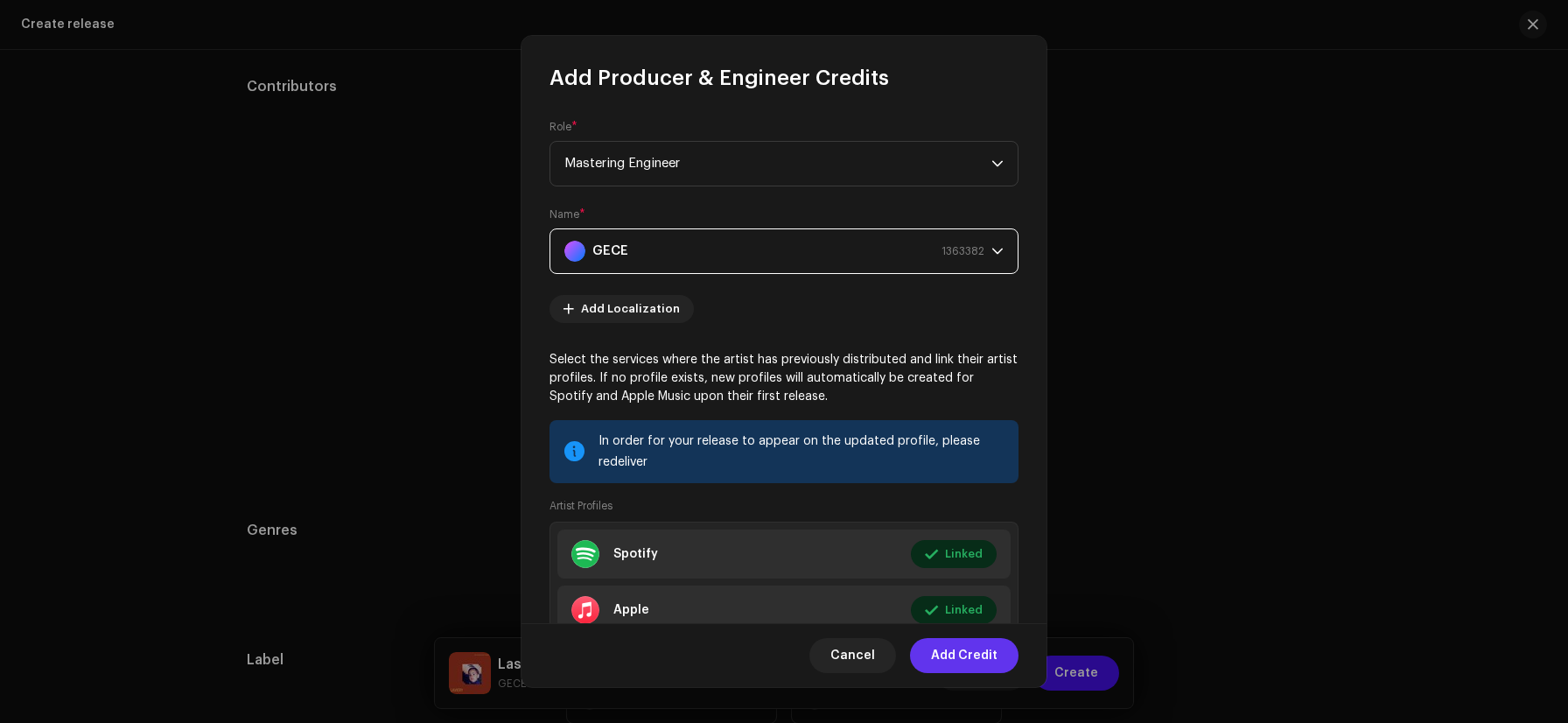
click at [980, 661] on span "Add Credit" at bounding box center [965, 655] width 67 height 35
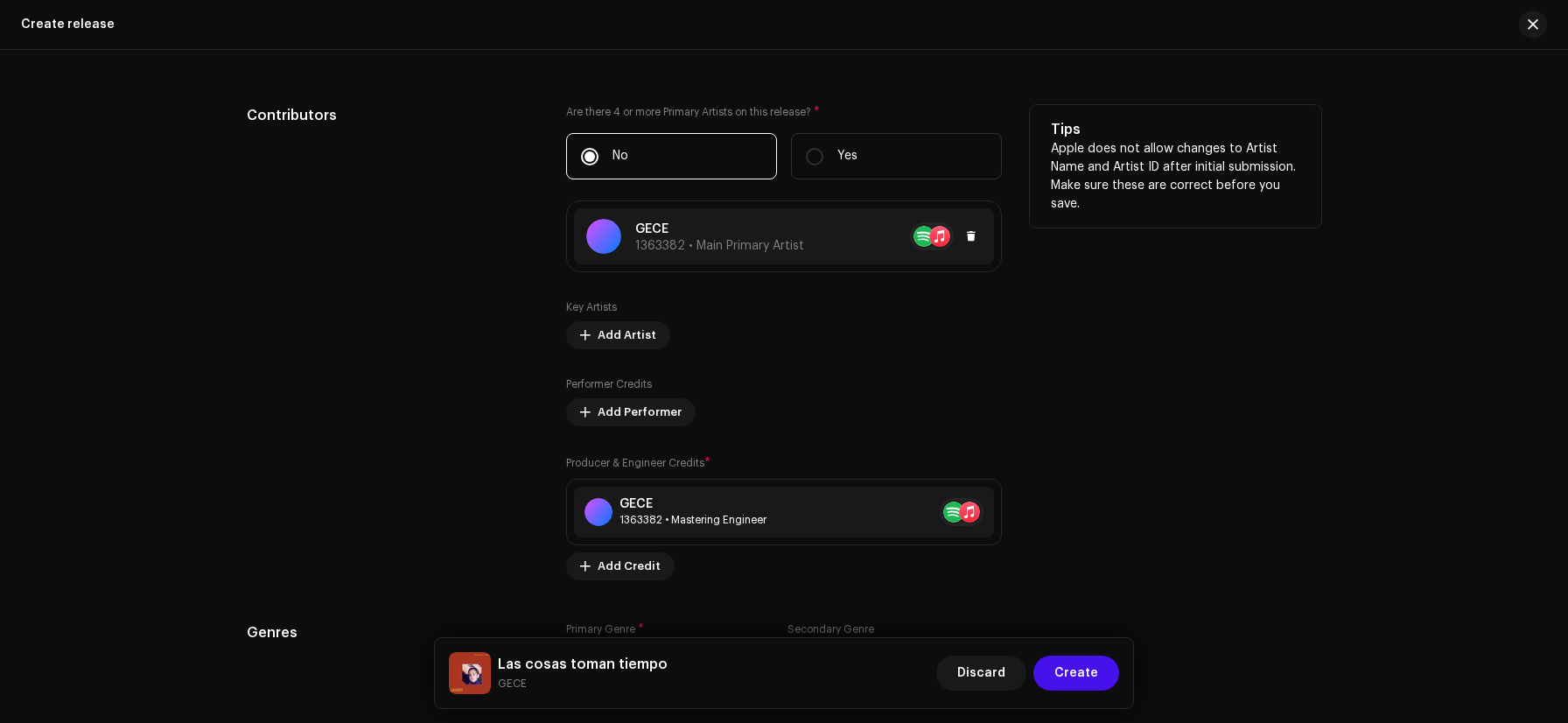
scroll to position [2311, 0]
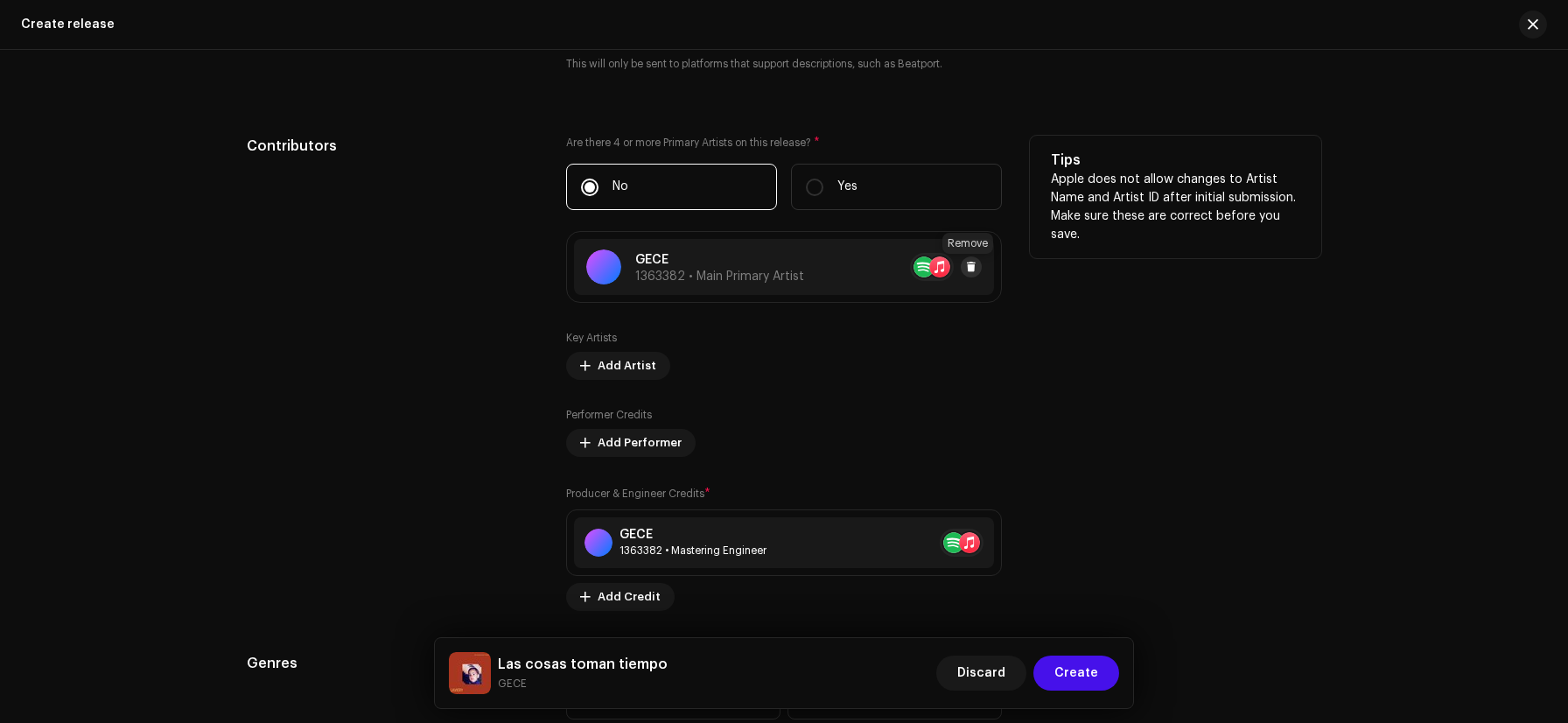
click at [970, 269] on span at bounding box center [971, 267] width 10 height 14
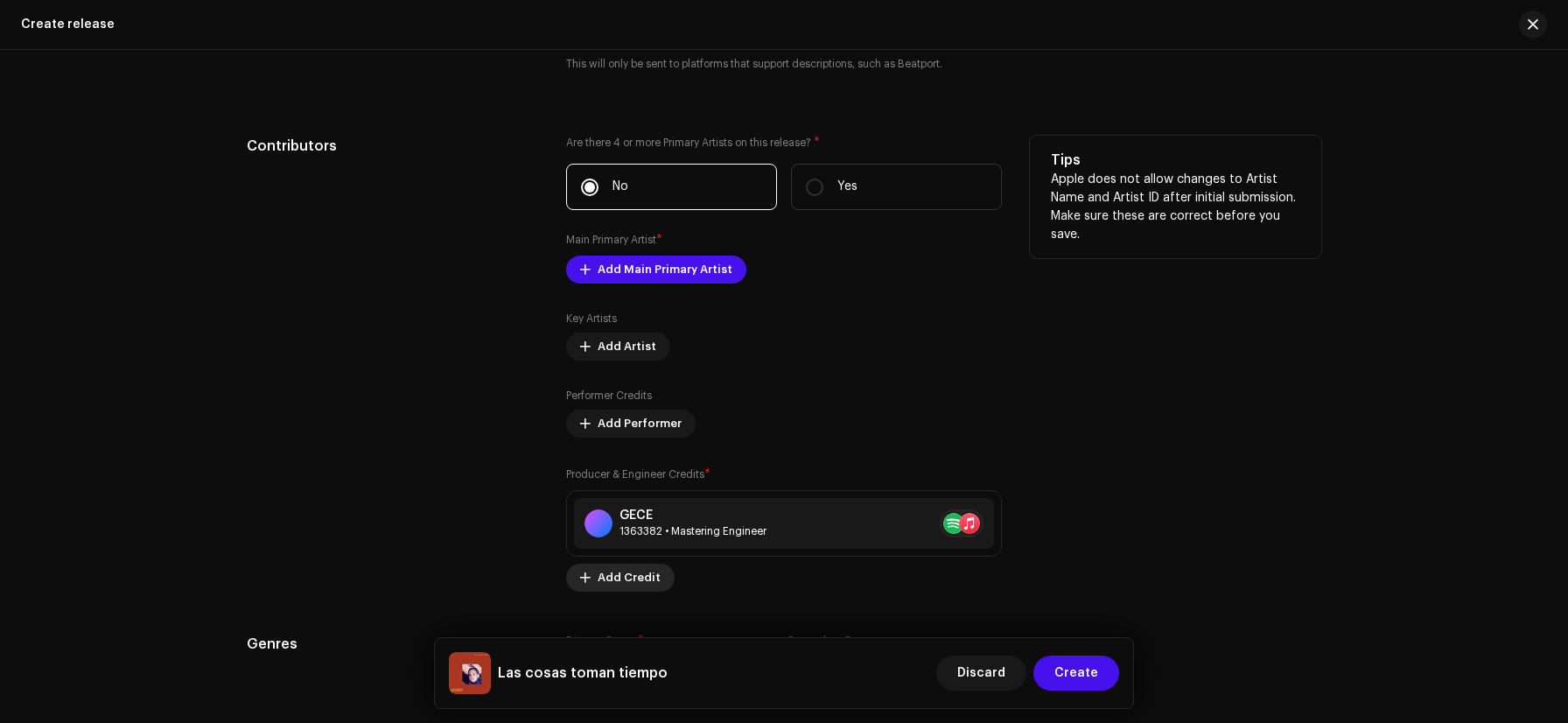
click at [601, 572] on span "Add Credit" at bounding box center [630, 577] width 63 height 35
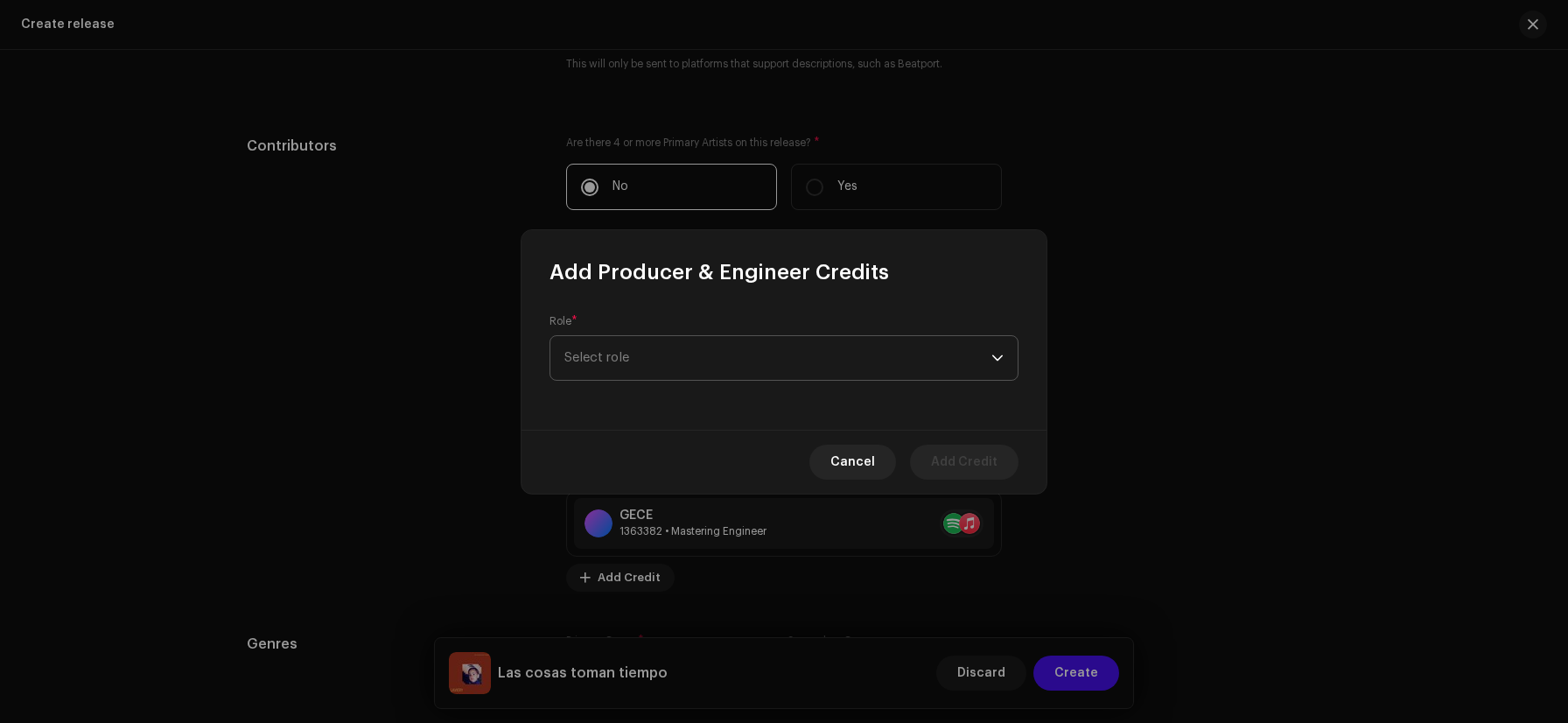
click at [642, 352] on span "Select role" at bounding box center [778, 358] width 427 height 44
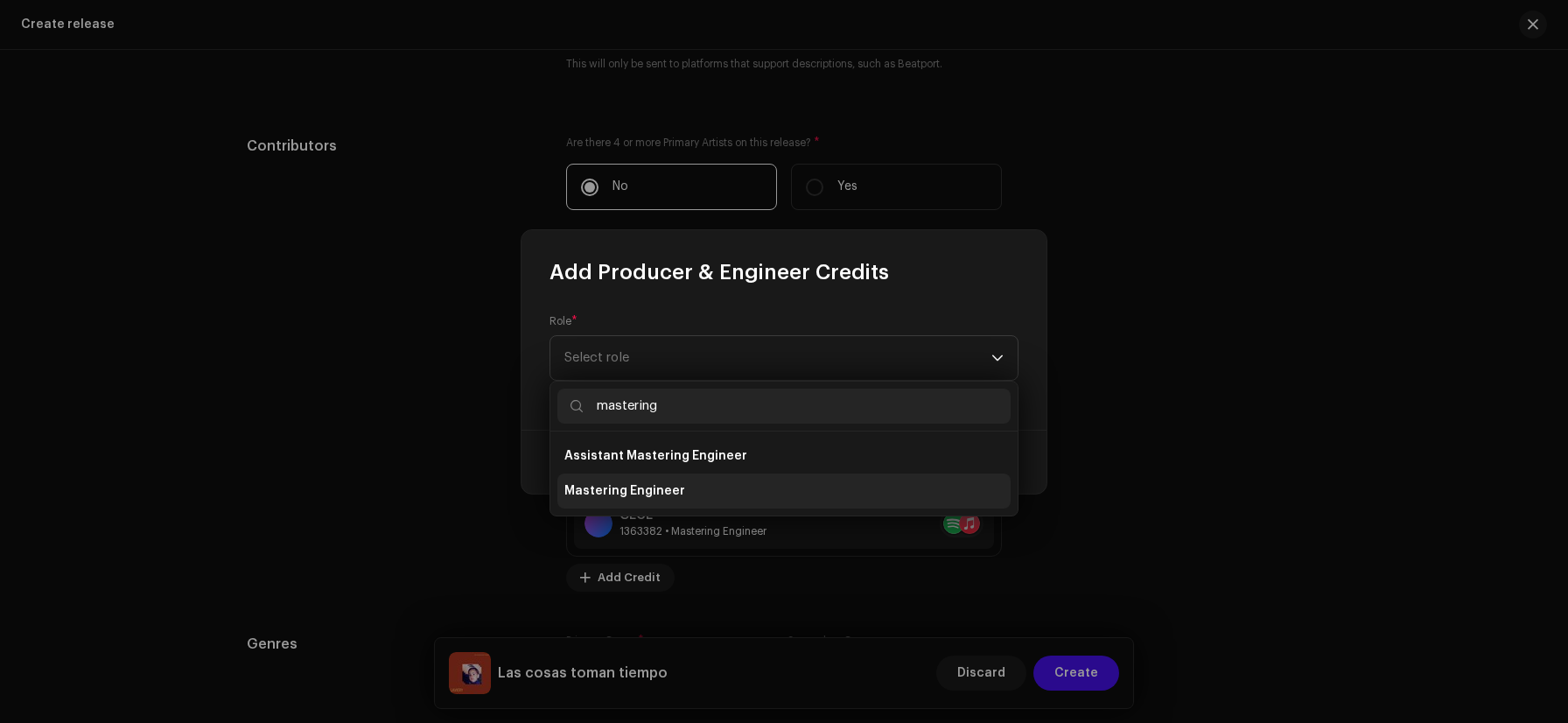
type input "mastering"
click at [628, 490] on span "Mastering Engineer" at bounding box center [625, 491] width 121 height 17
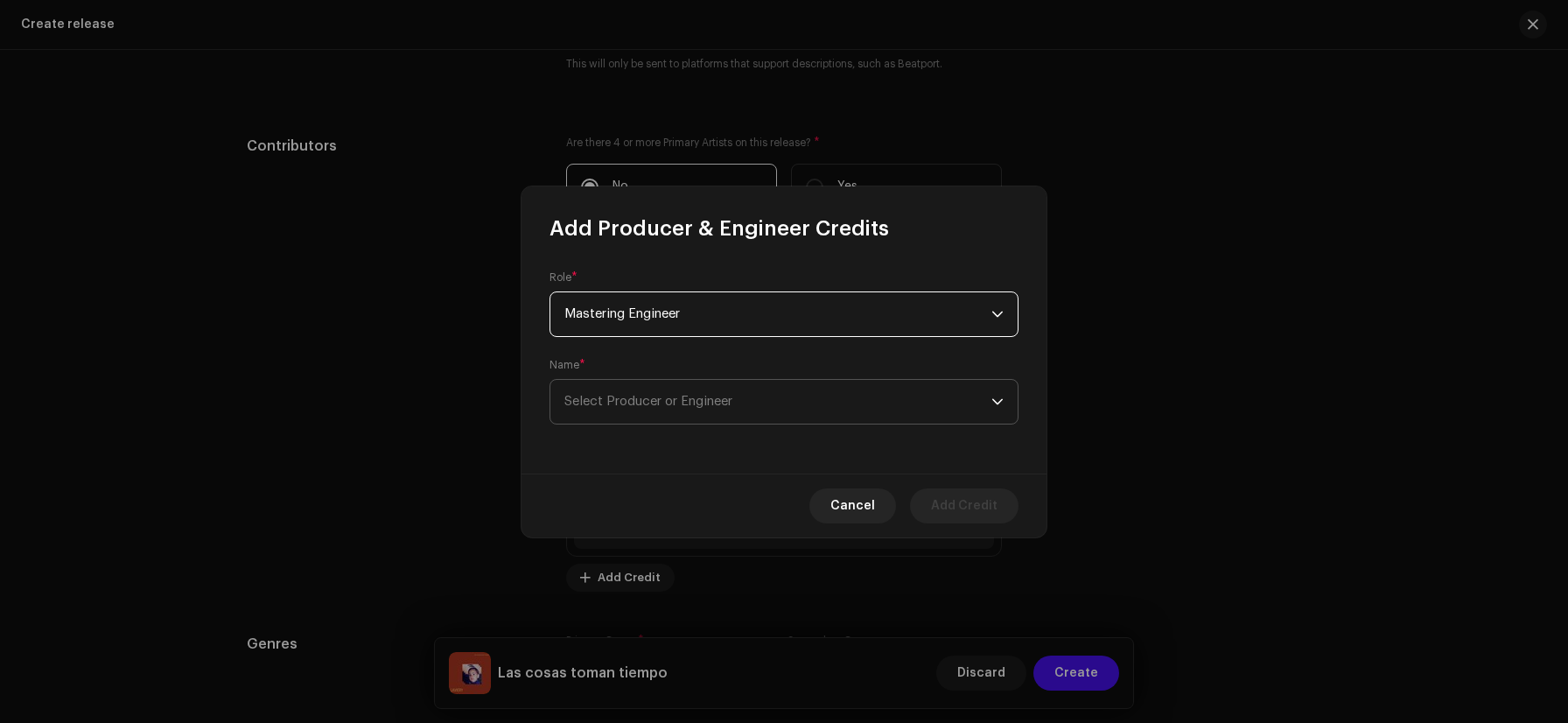
click at [631, 399] on span "Select Producer or Engineer" at bounding box center [649, 401] width 168 height 13
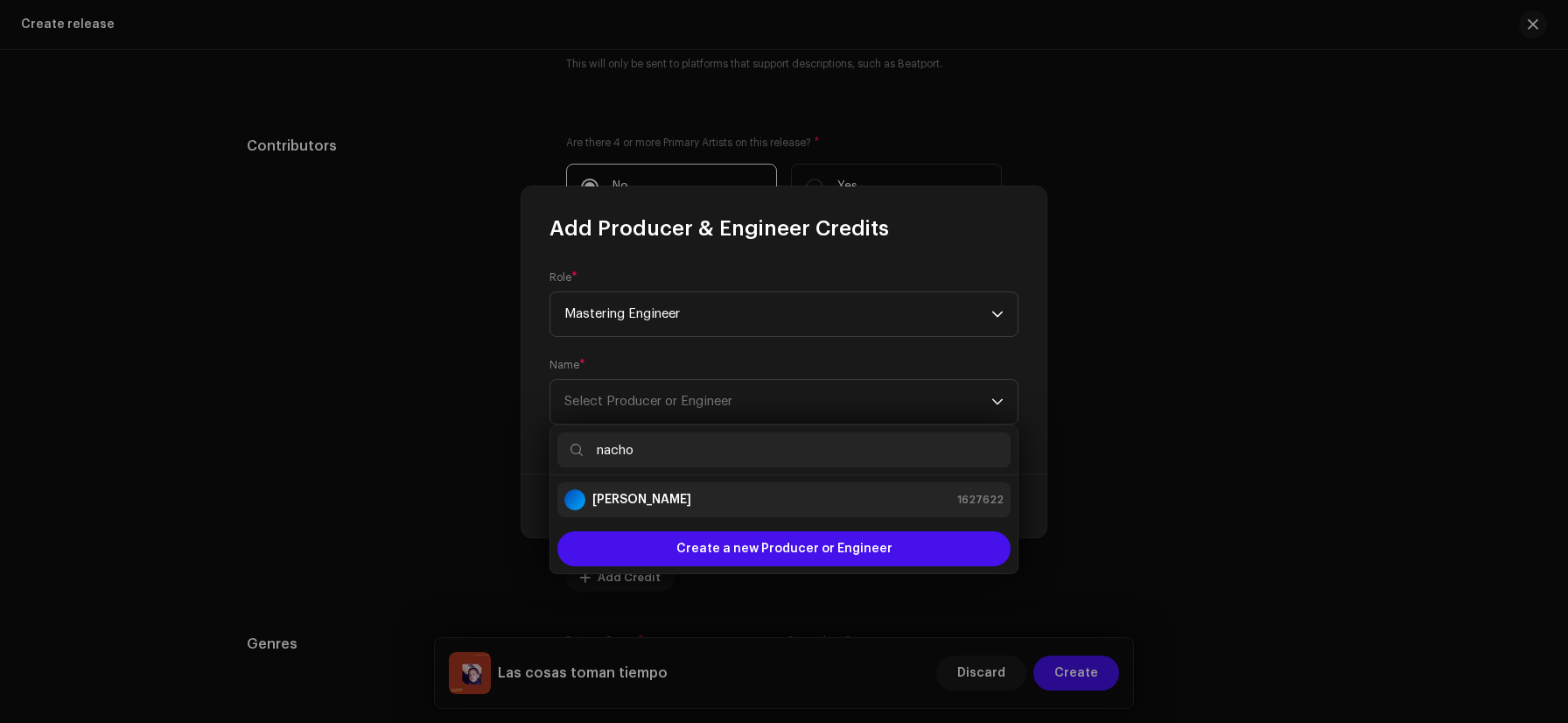
type input "nacho"
click at [643, 501] on strong "[PERSON_NAME]" at bounding box center [642, 499] width 99 height 17
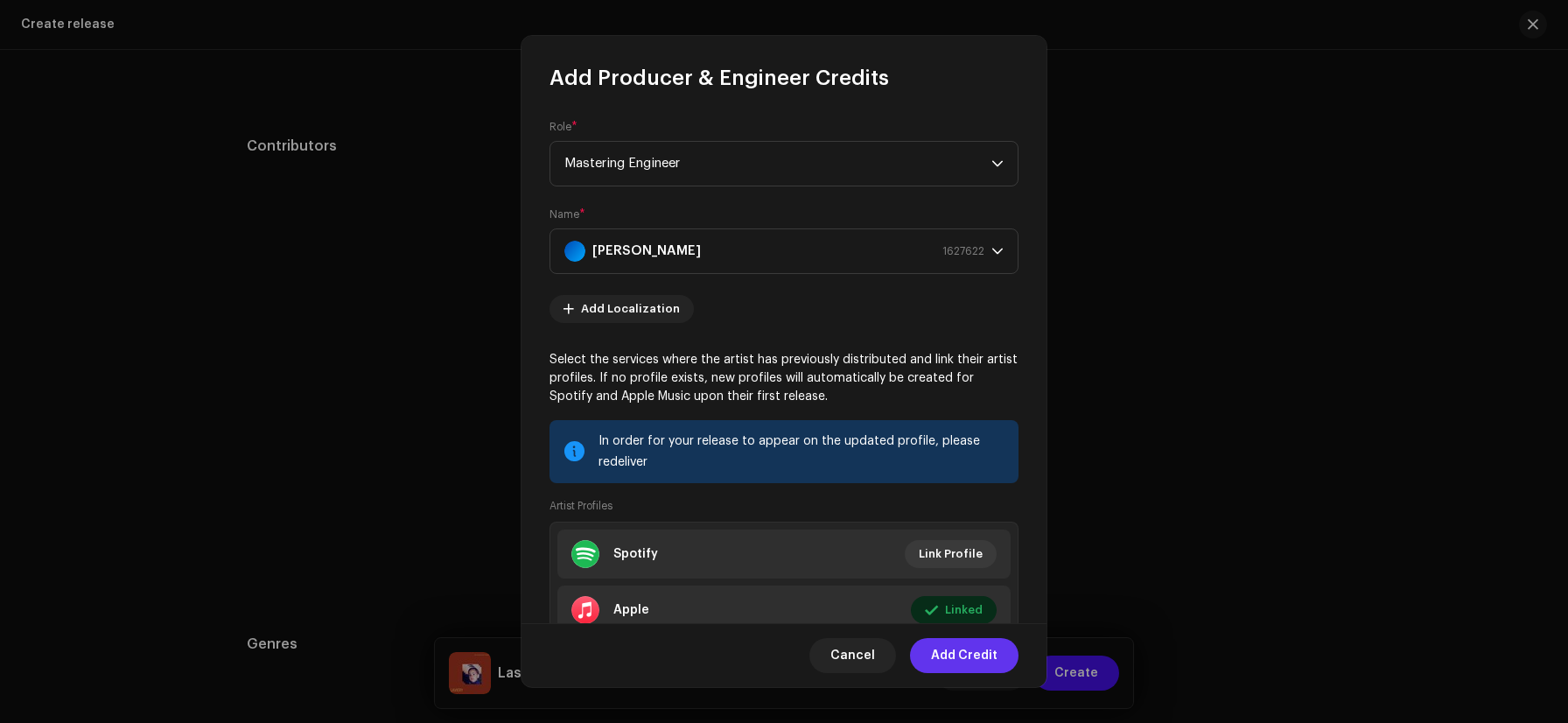
click at [972, 655] on span "Add Credit" at bounding box center [965, 655] width 67 height 35
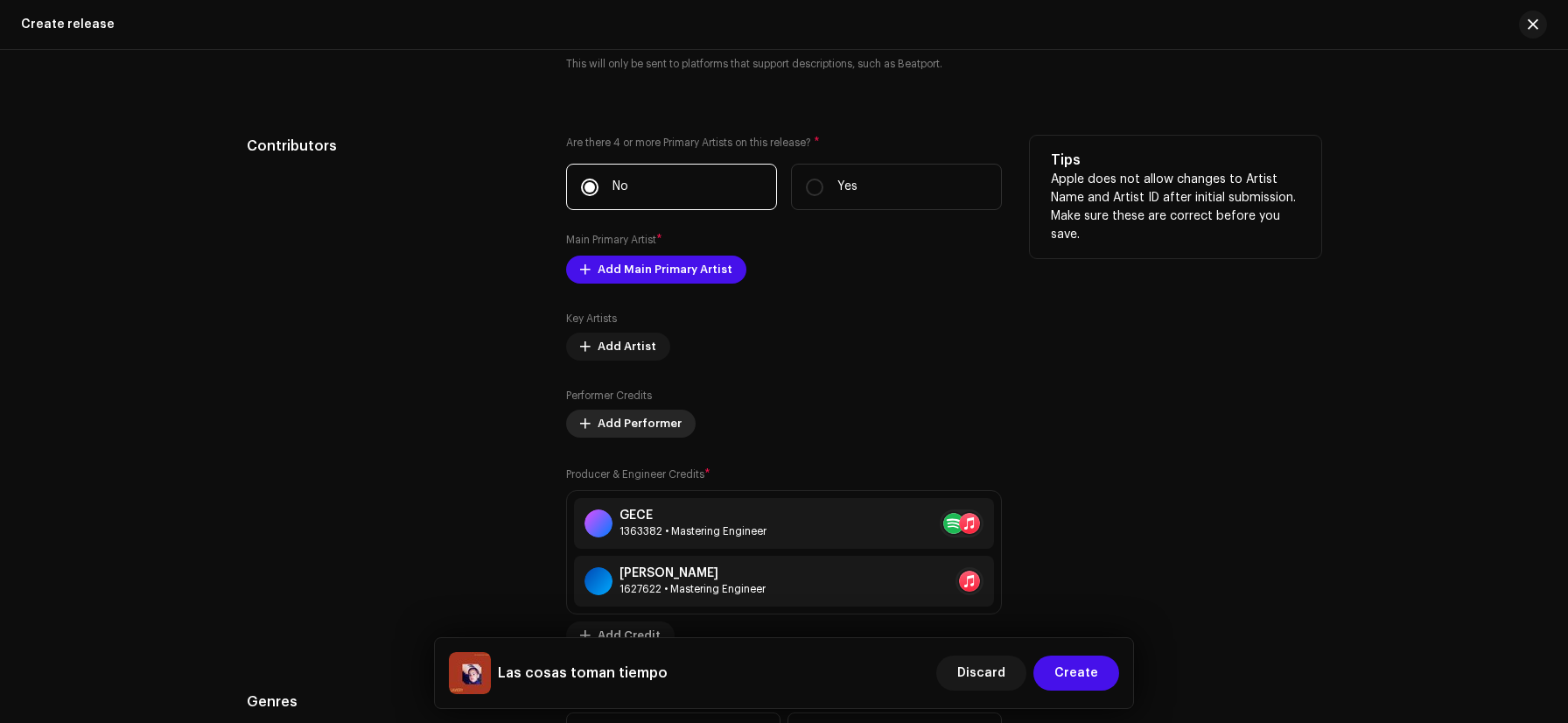
click at [603, 421] on span "Add Performer" at bounding box center [640, 423] width 84 height 35
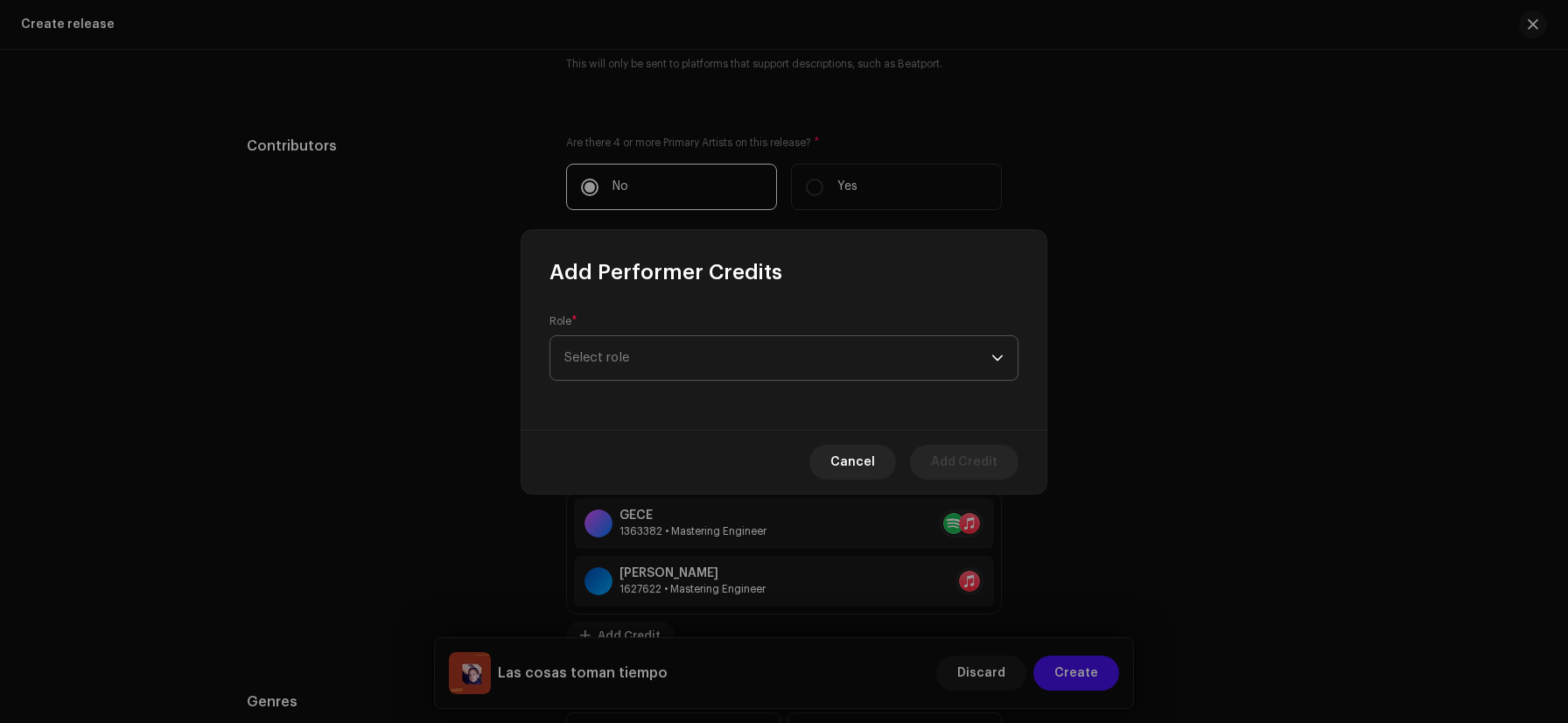
click at [625, 361] on span "Select role" at bounding box center [778, 358] width 427 height 44
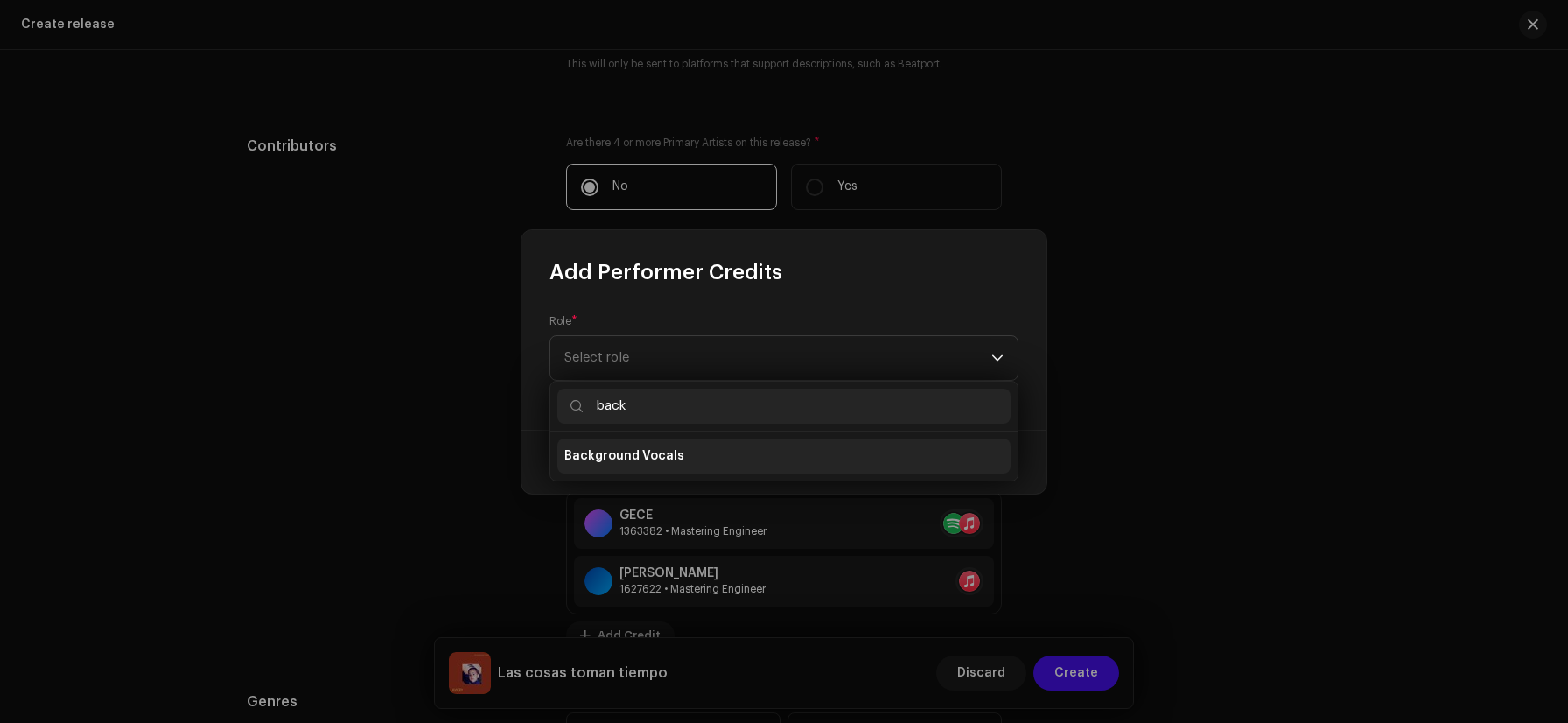
type input "back"
click at [631, 464] on span "Background Vocals" at bounding box center [625, 456] width 120 height 17
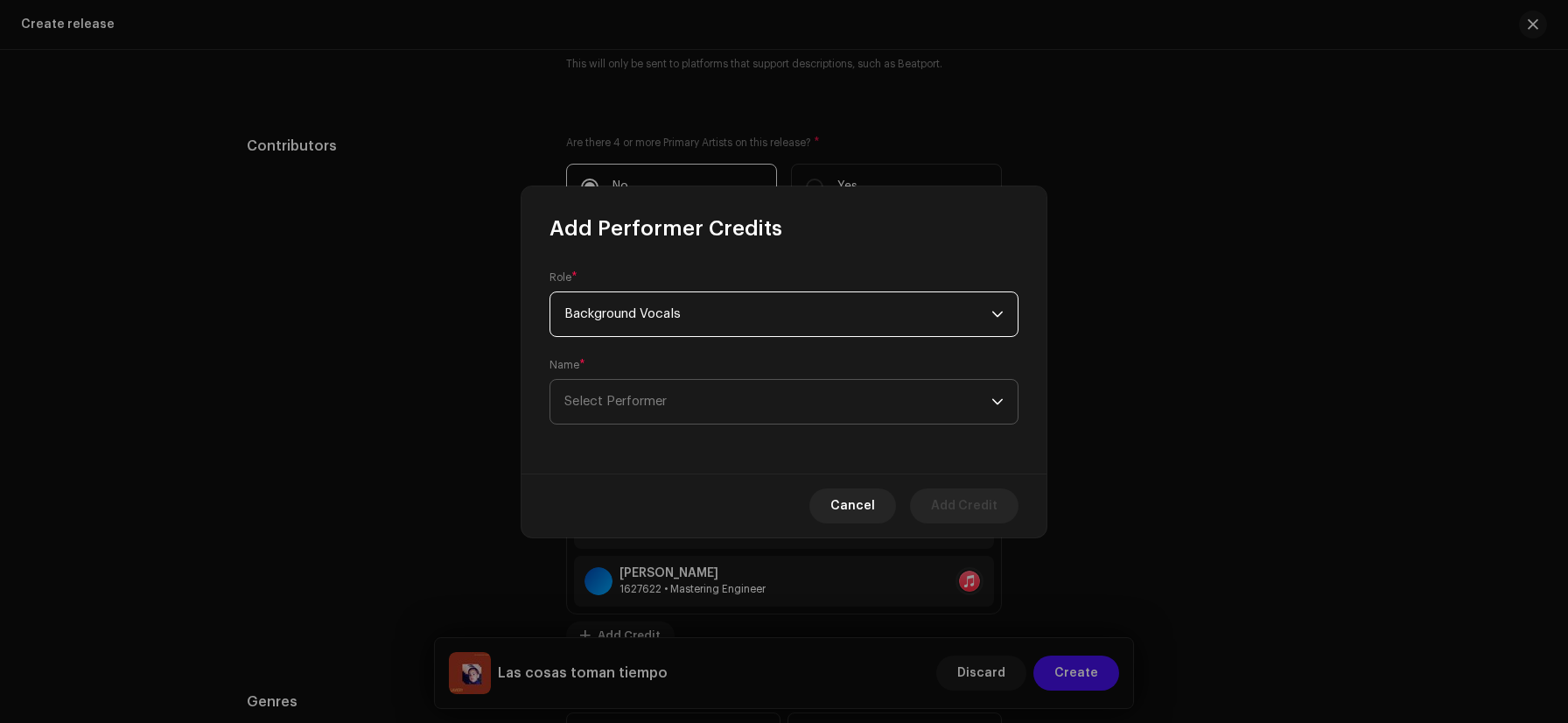
click at [631, 396] on span "Select Performer" at bounding box center [615, 401] width 102 height 13
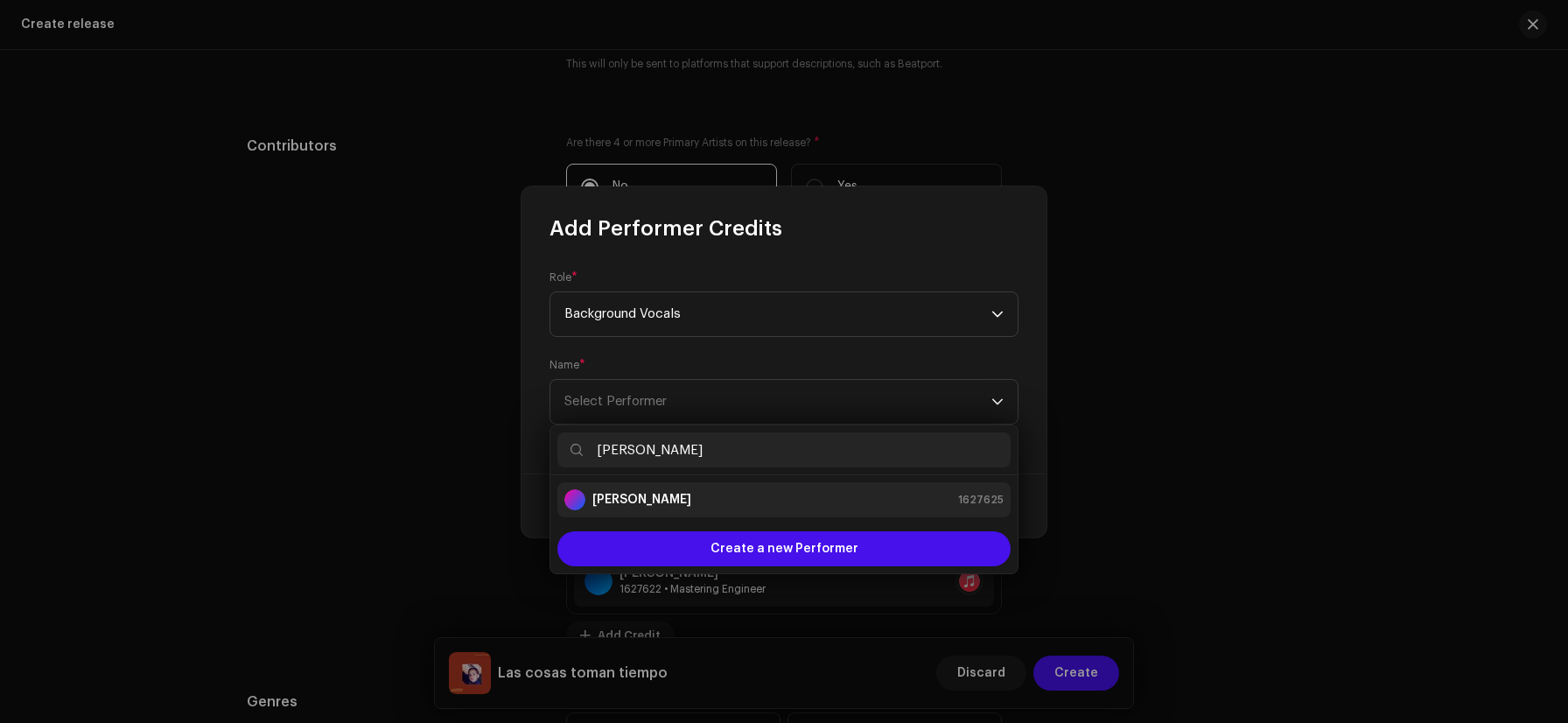
type input "[PERSON_NAME]"
click at [646, 503] on strong "[PERSON_NAME]" at bounding box center [642, 499] width 99 height 17
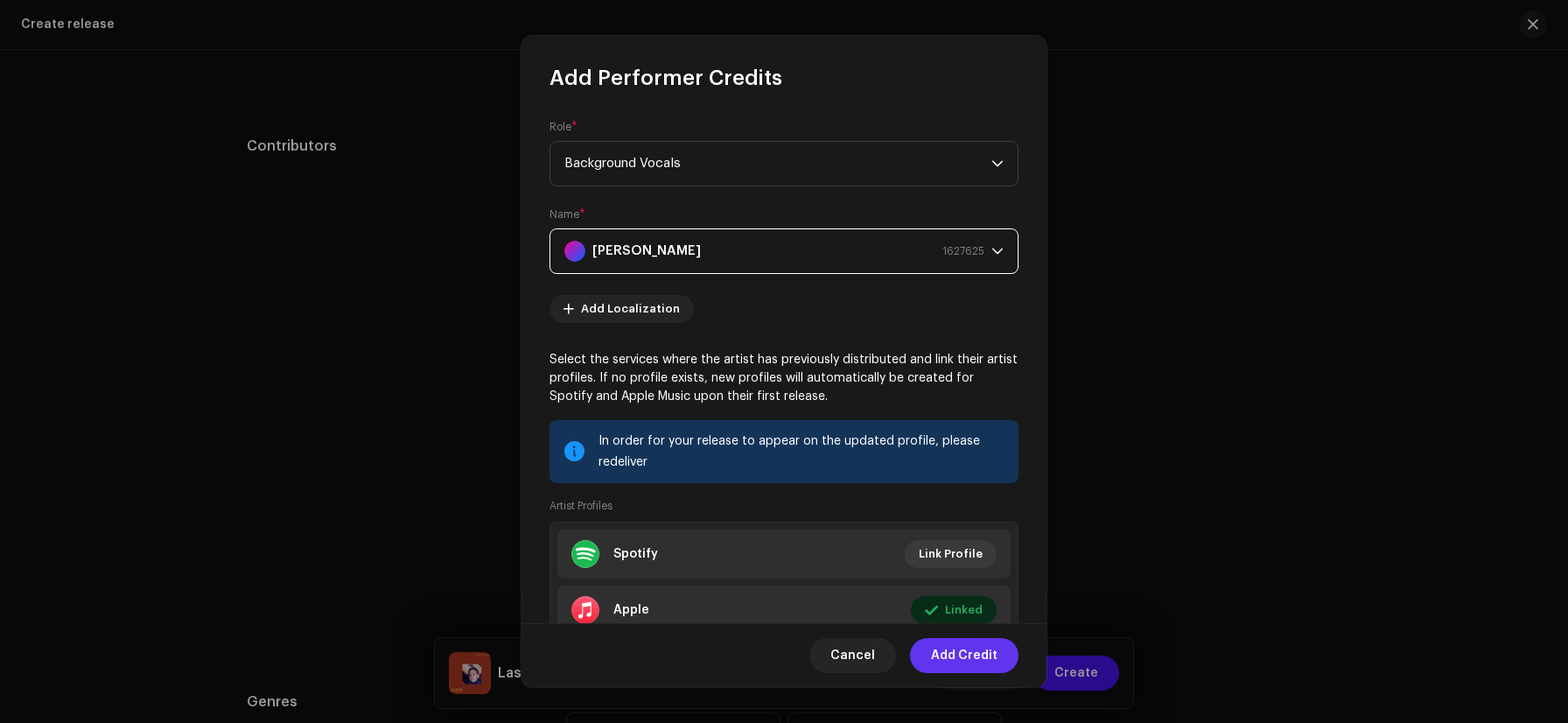
click at [991, 663] on span "Add Credit" at bounding box center [965, 655] width 67 height 35
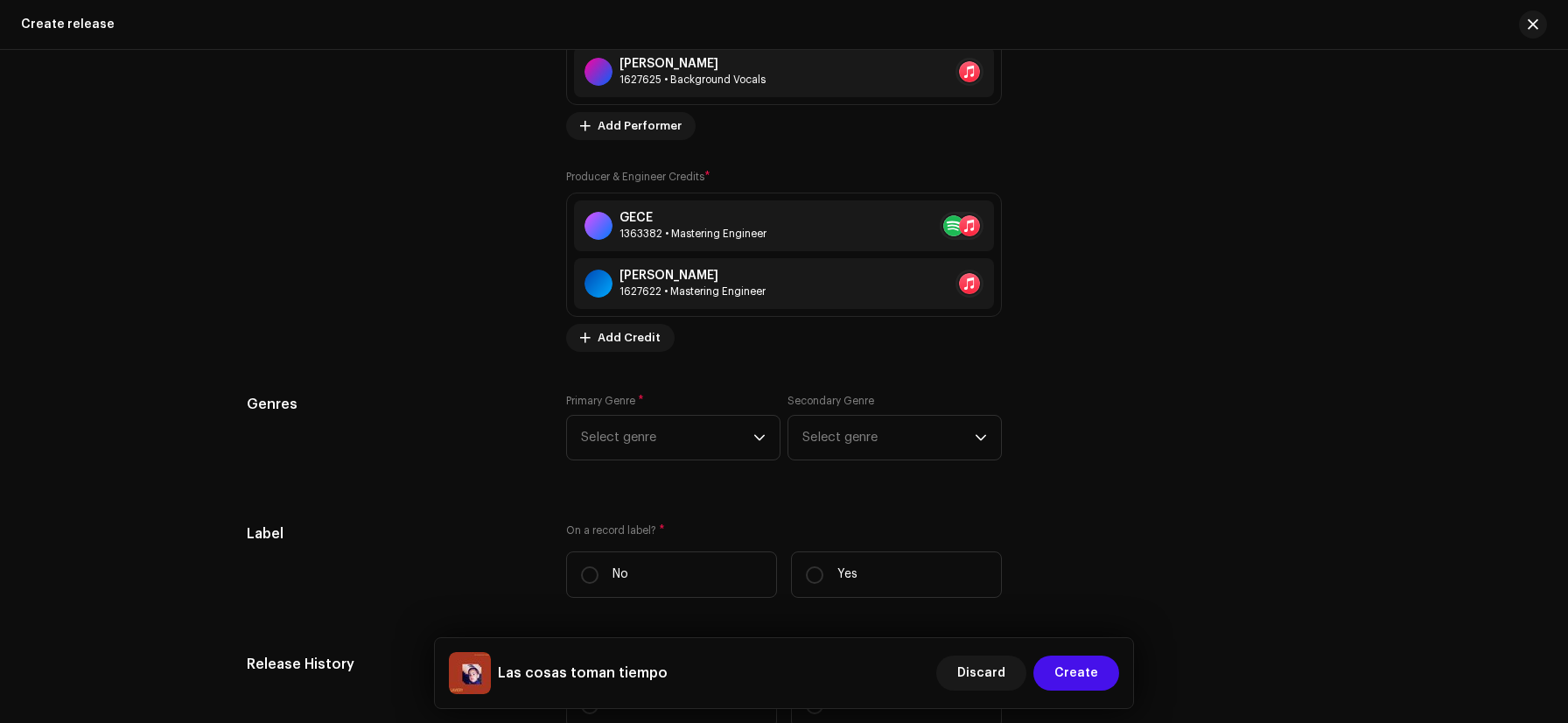
scroll to position [2637, 0]
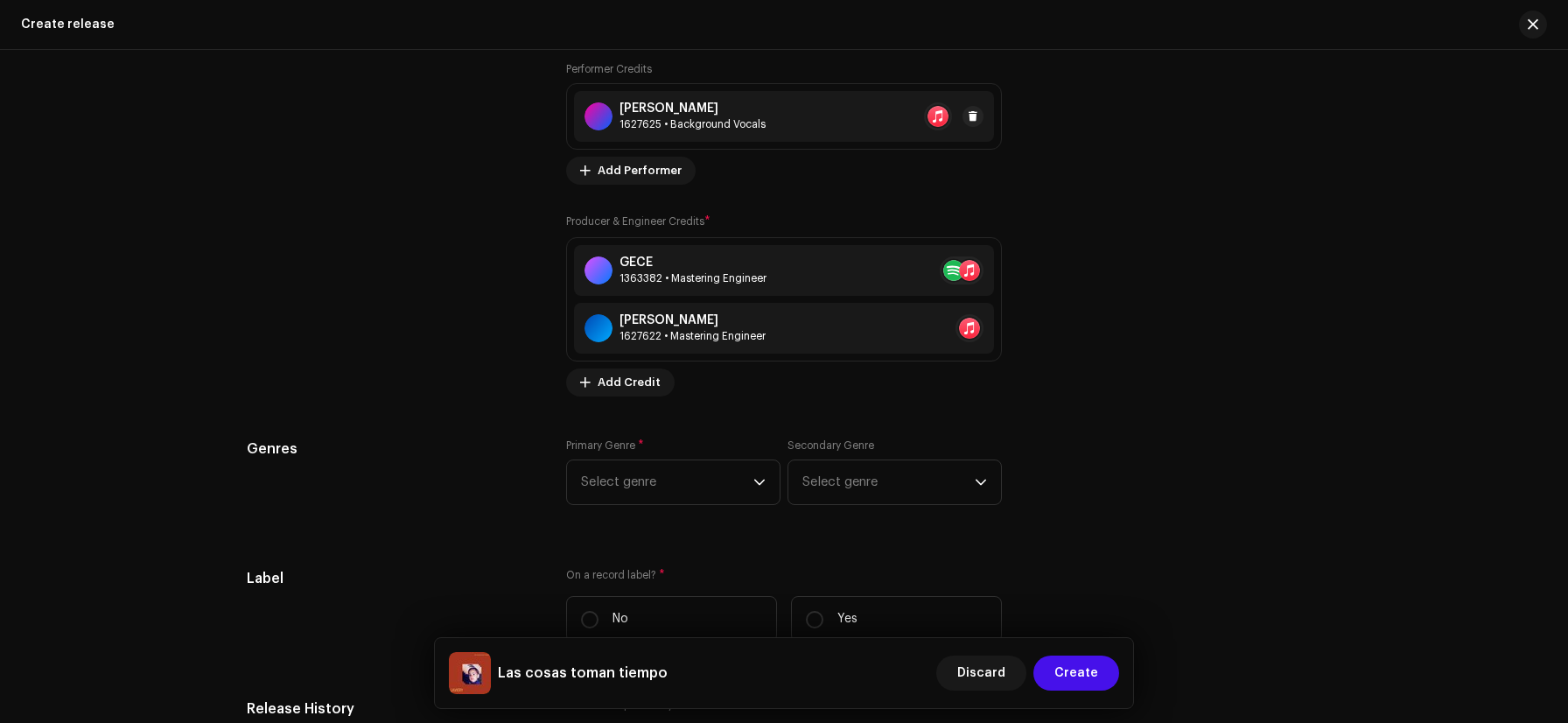
click at [808, 124] on div "[PERSON_NAME] 1627625 • Background Vocals" at bounding box center [784, 116] width 420 height 50
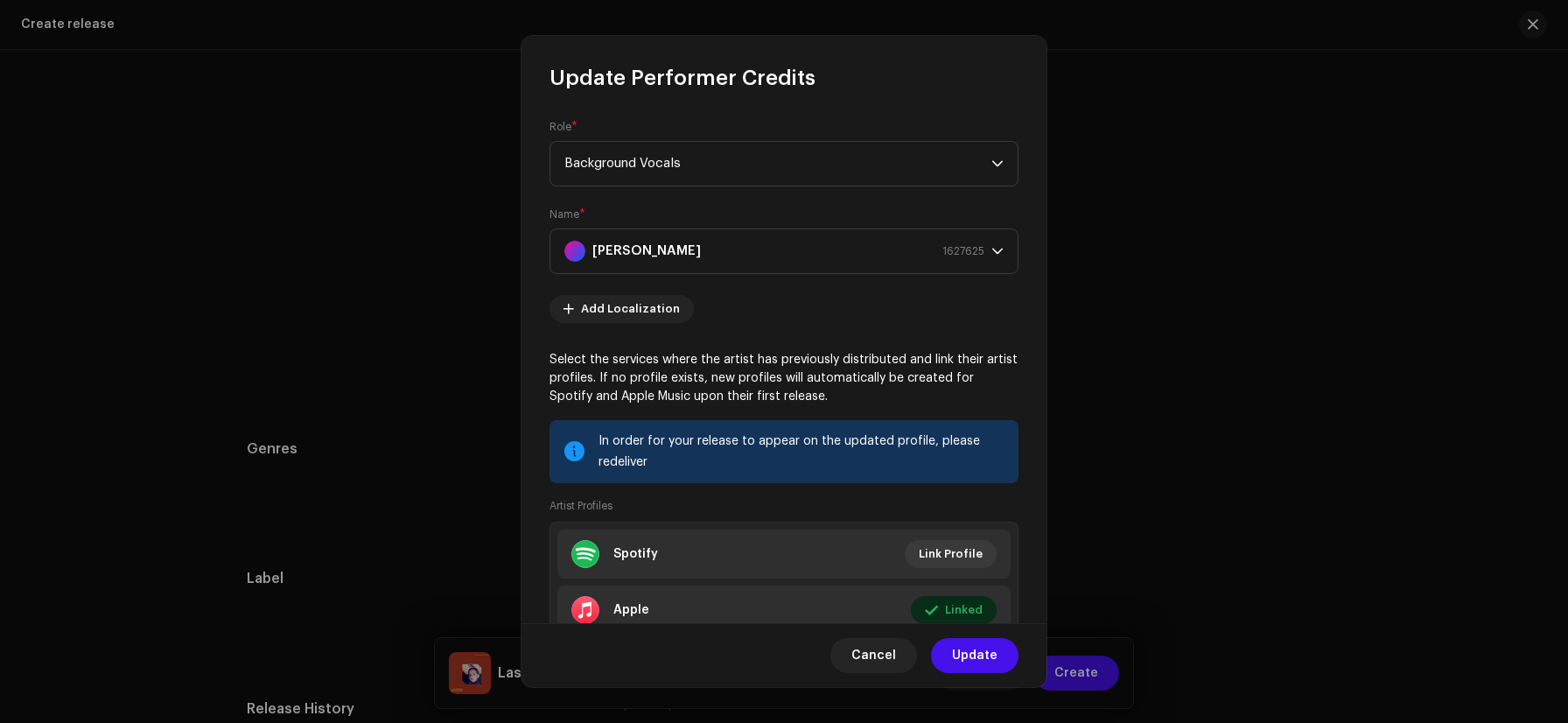
scroll to position [125, 0]
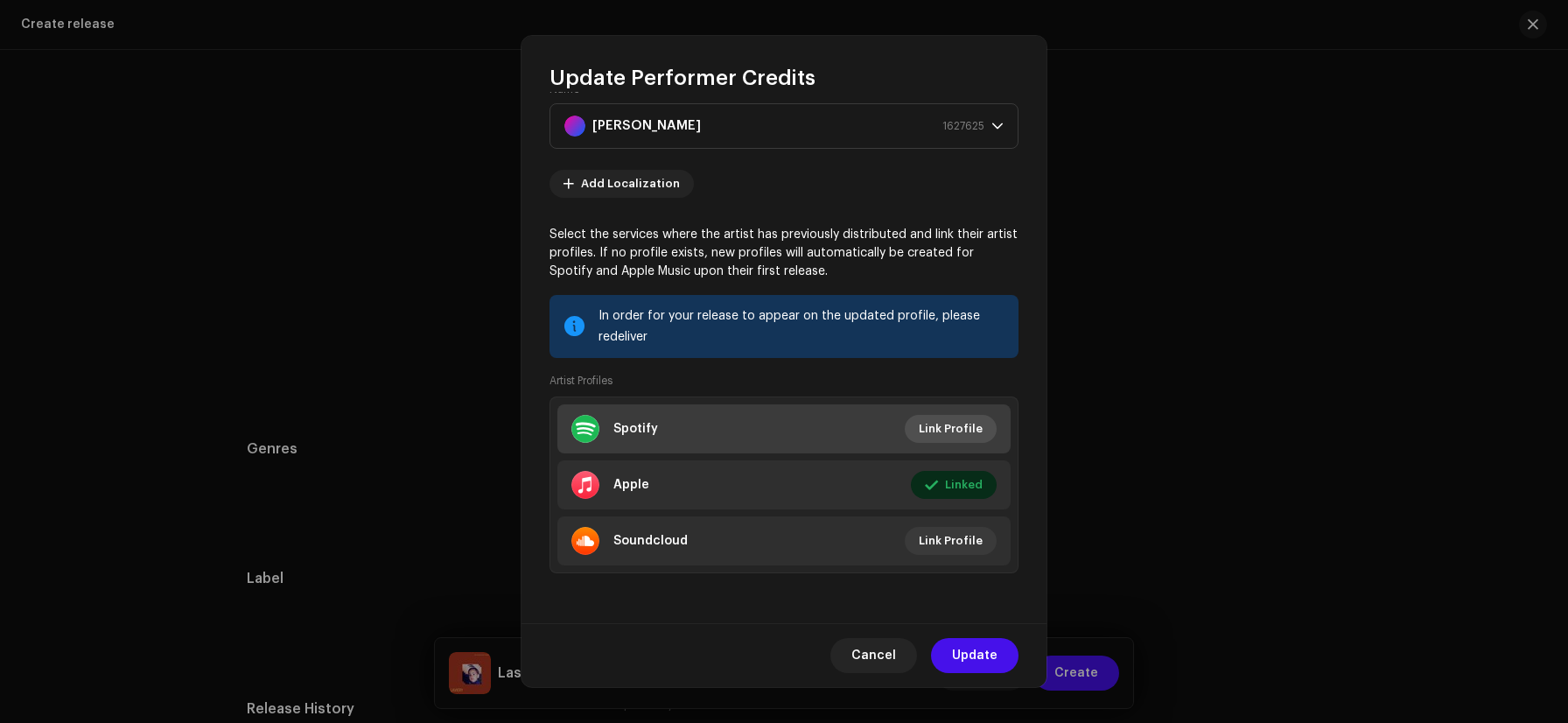
click at [950, 435] on span "Link Profile" at bounding box center [951, 429] width 64 height 35
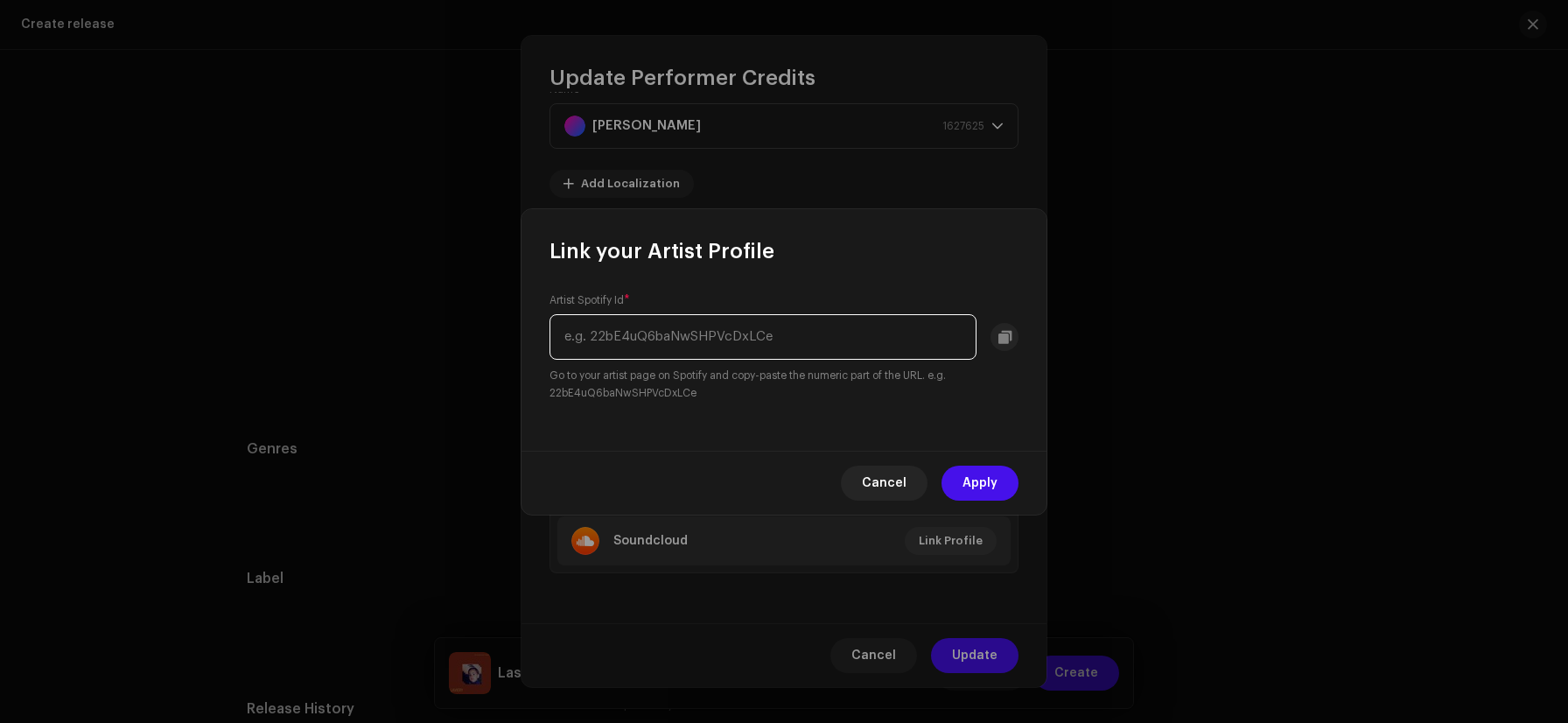
paste input "[URL][DOMAIN_NAME]"
type input "[URL][DOMAIN_NAME]"
paste input "[URL][DOMAIN_NAME]"
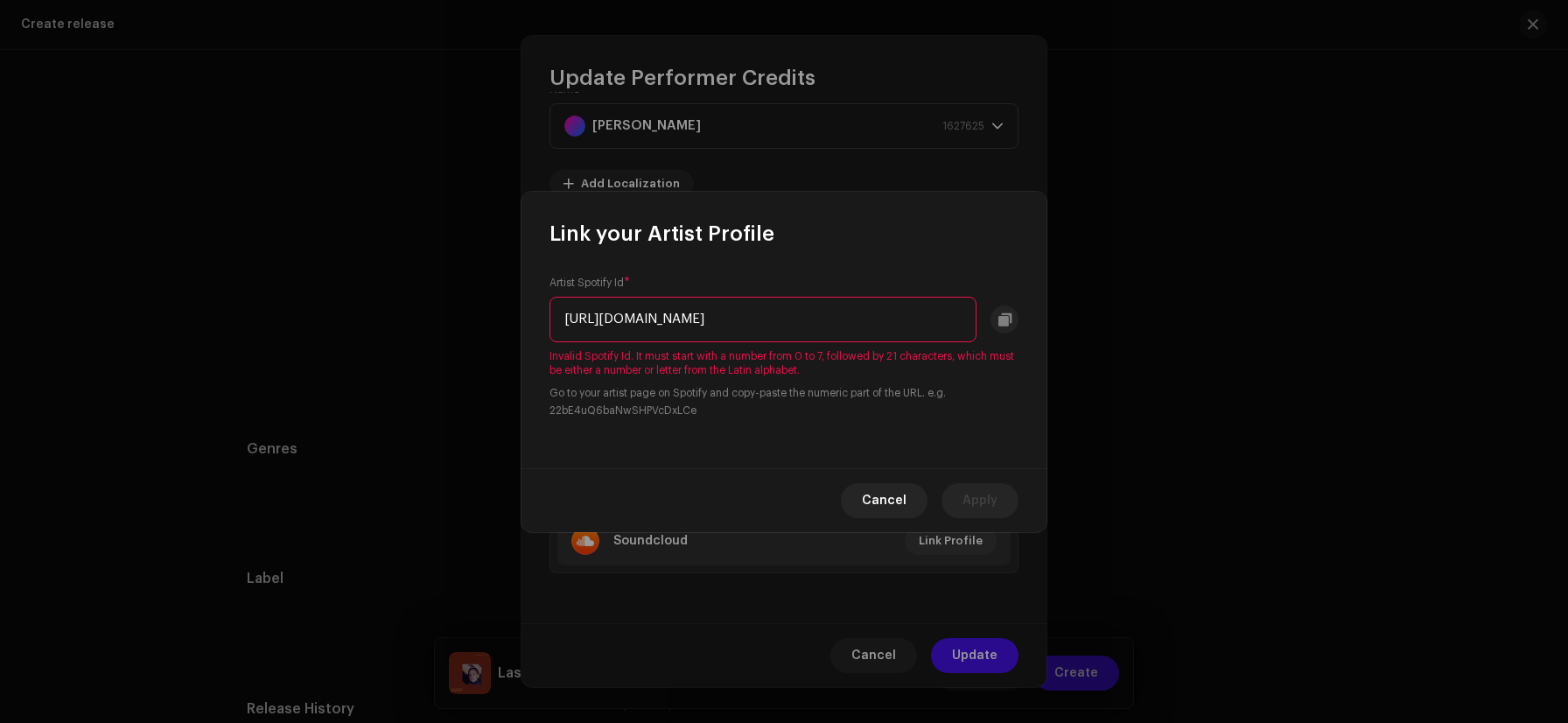
drag, startPoint x: 756, startPoint y: 321, endPoint x: 544, endPoint y: 323, distance: 212.0
click at [544, 323] on div "Artist Spotify Id * [URL][DOMAIN_NAME] Invalid Spotify Id. It must start with a…" at bounding box center [784, 358] width 525 height 221
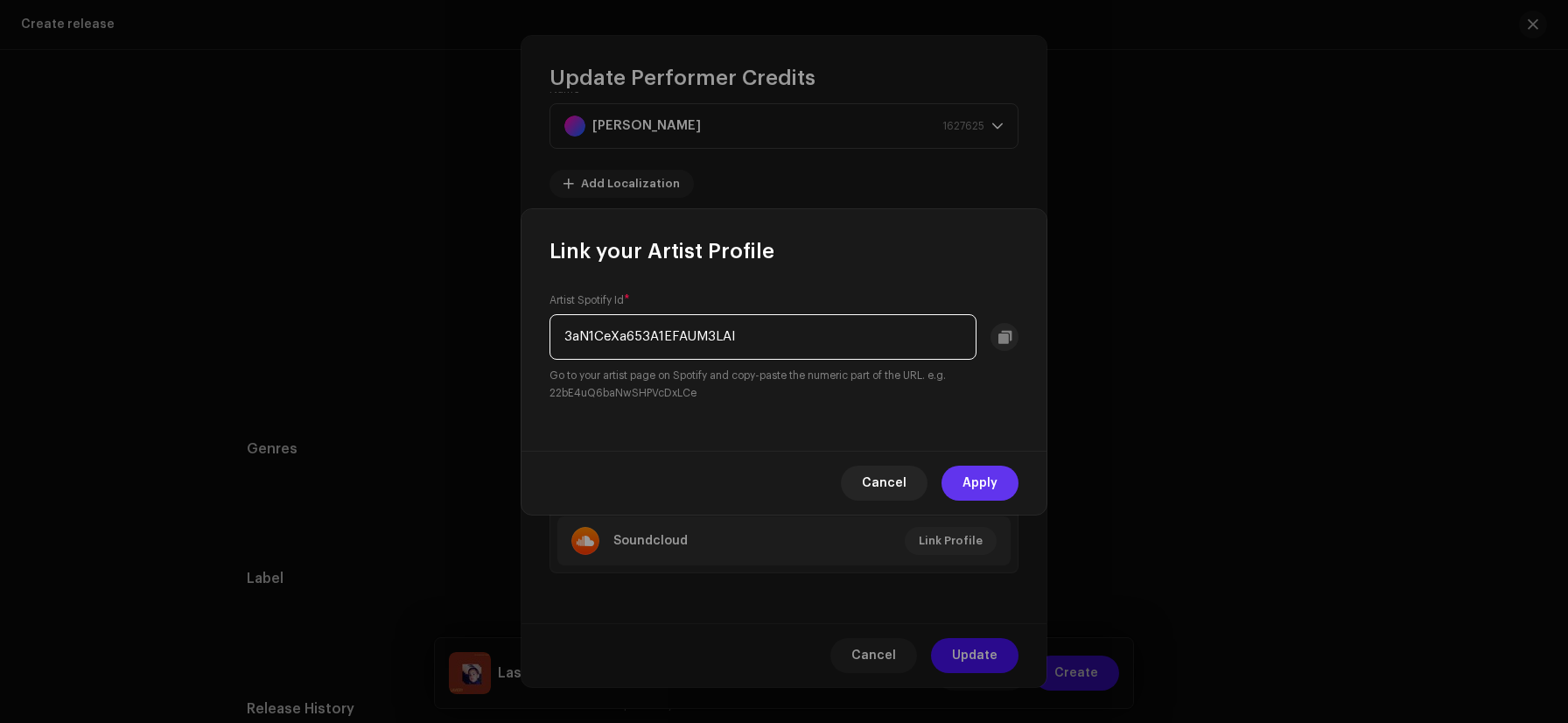
type input "3aN1CeXa653A1EFAUM3LAl"
click at [1000, 478] on button "Apply" at bounding box center [980, 483] width 77 height 35
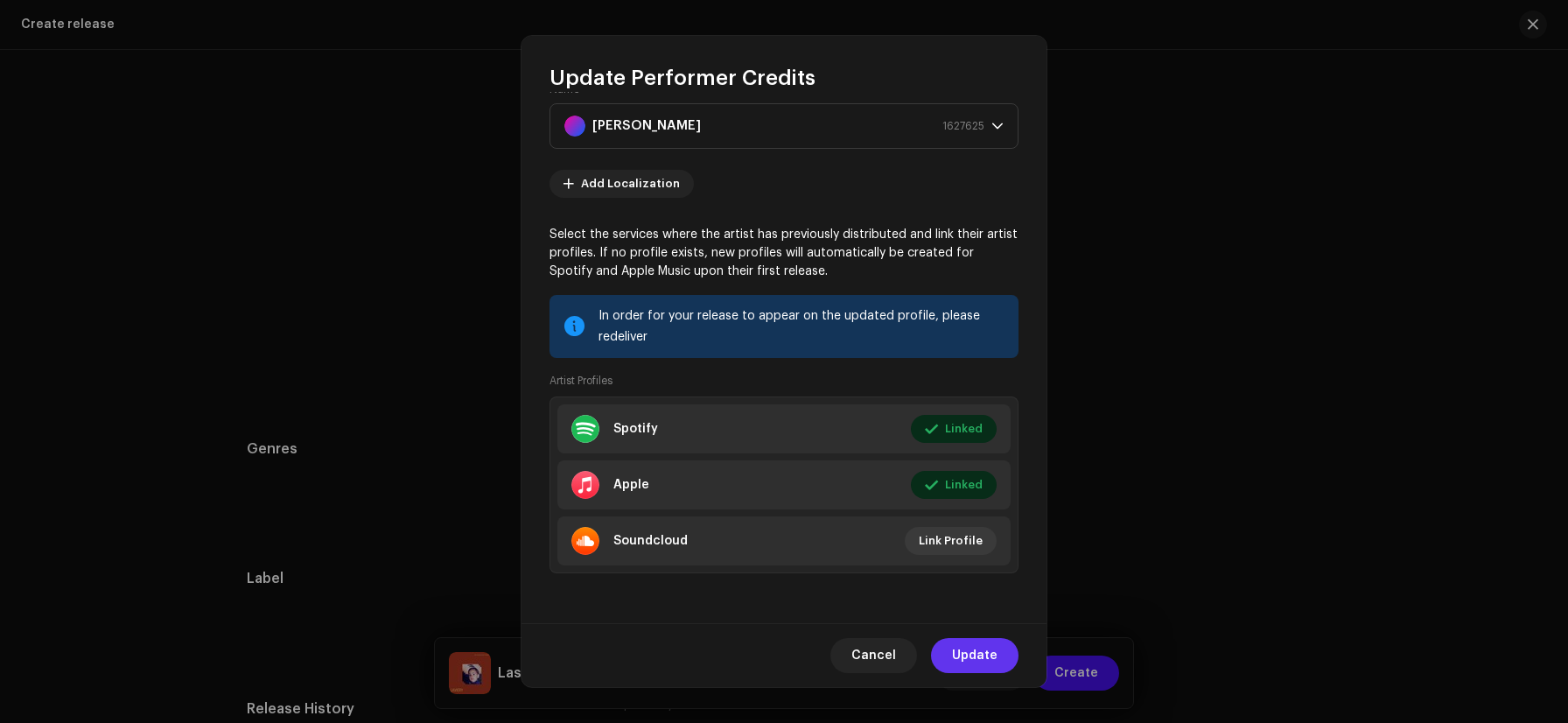
click at [1004, 646] on button "Update" at bounding box center [975, 655] width 88 height 35
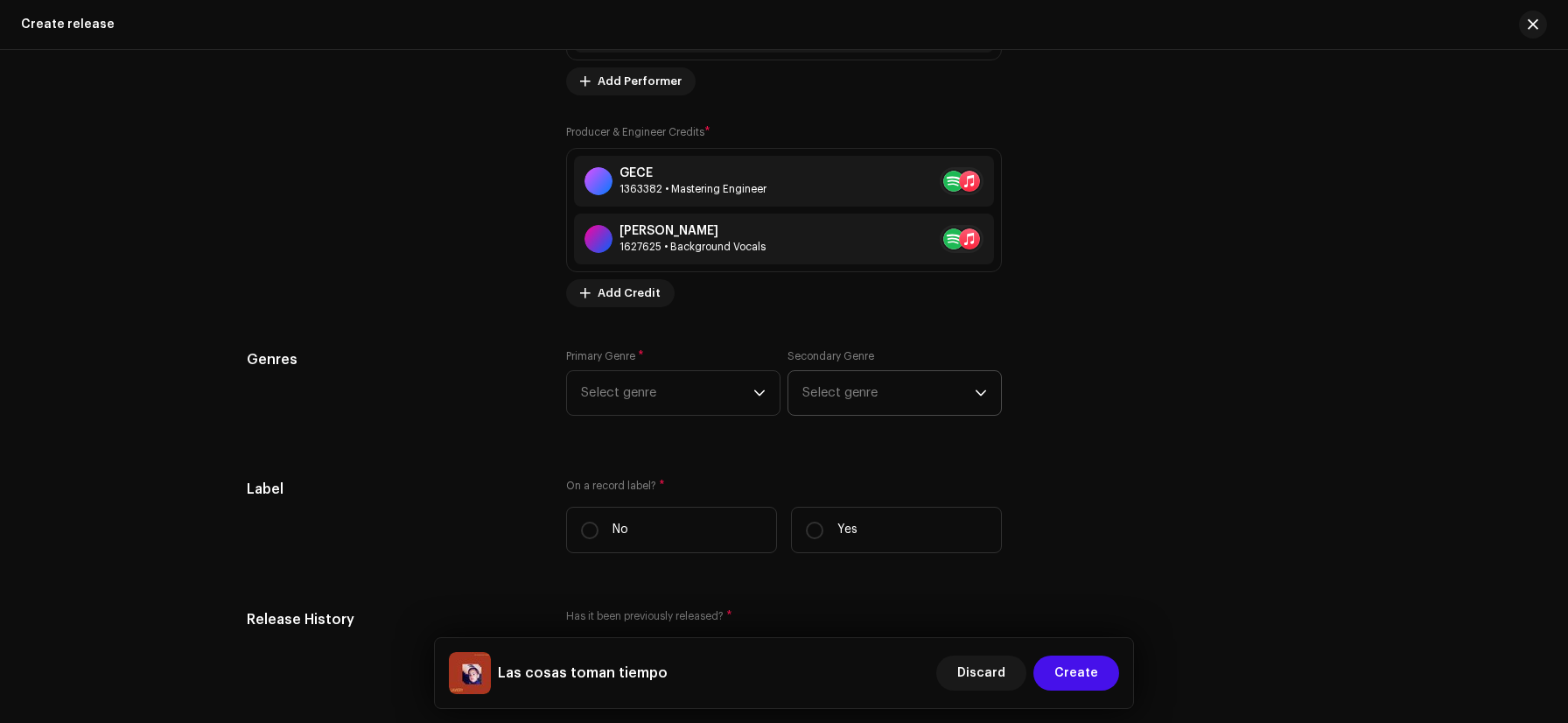
scroll to position [2746, 0]
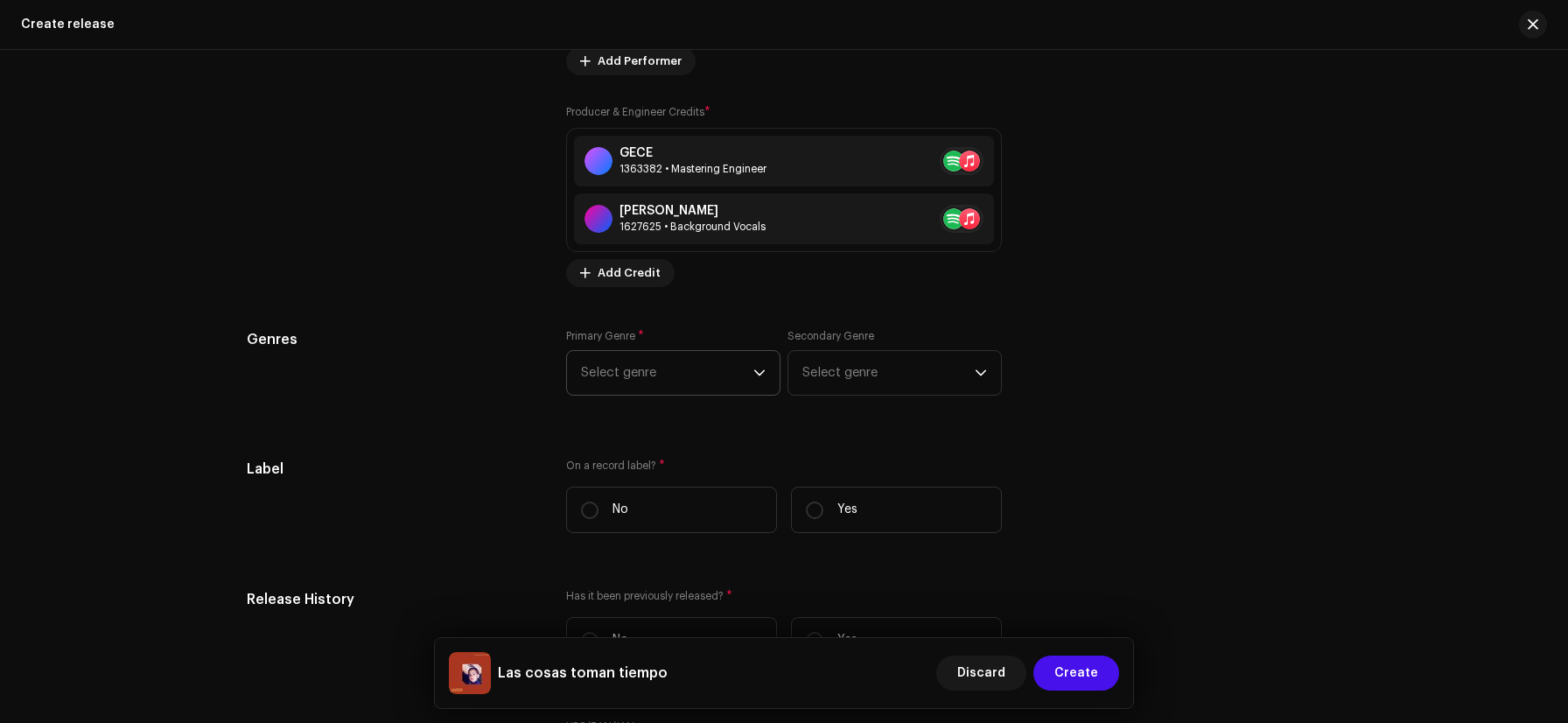
click at [694, 380] on span "Select genre" at bounding box center [667, 372] width 172 height 44
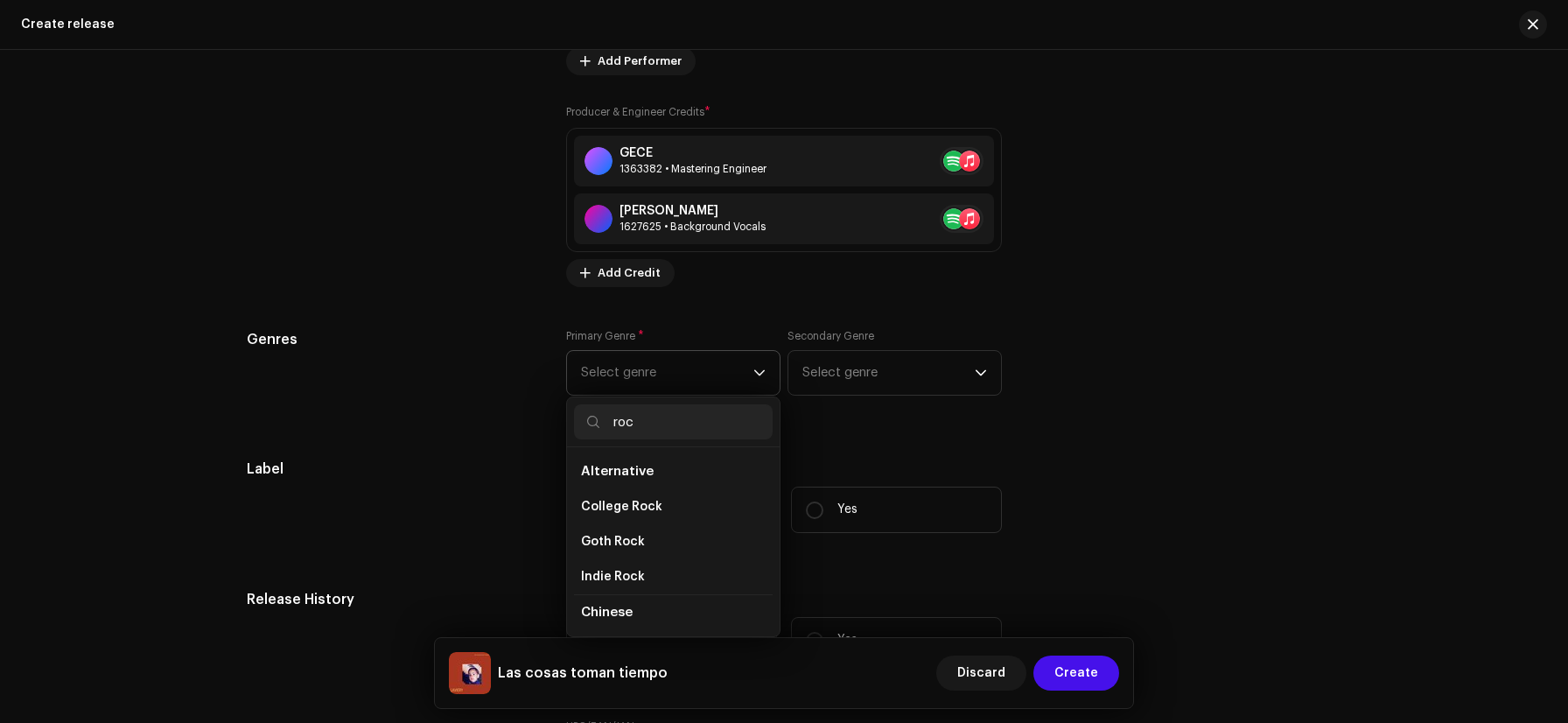
type input "rock"
type input "d"
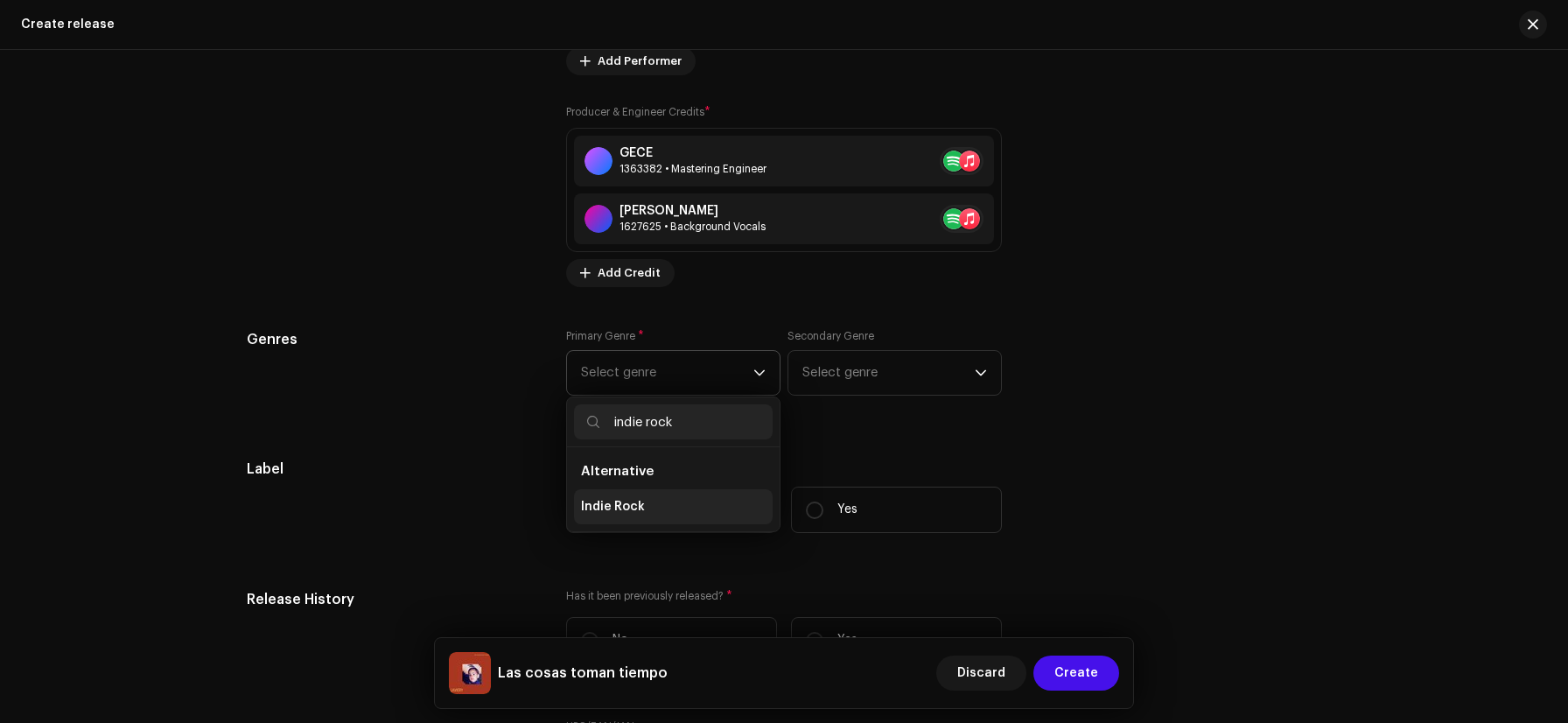
type input "indie rock"
click at [639, 513] on li "Indie Rock" at bounding box center [673, 507] width 199 height 35
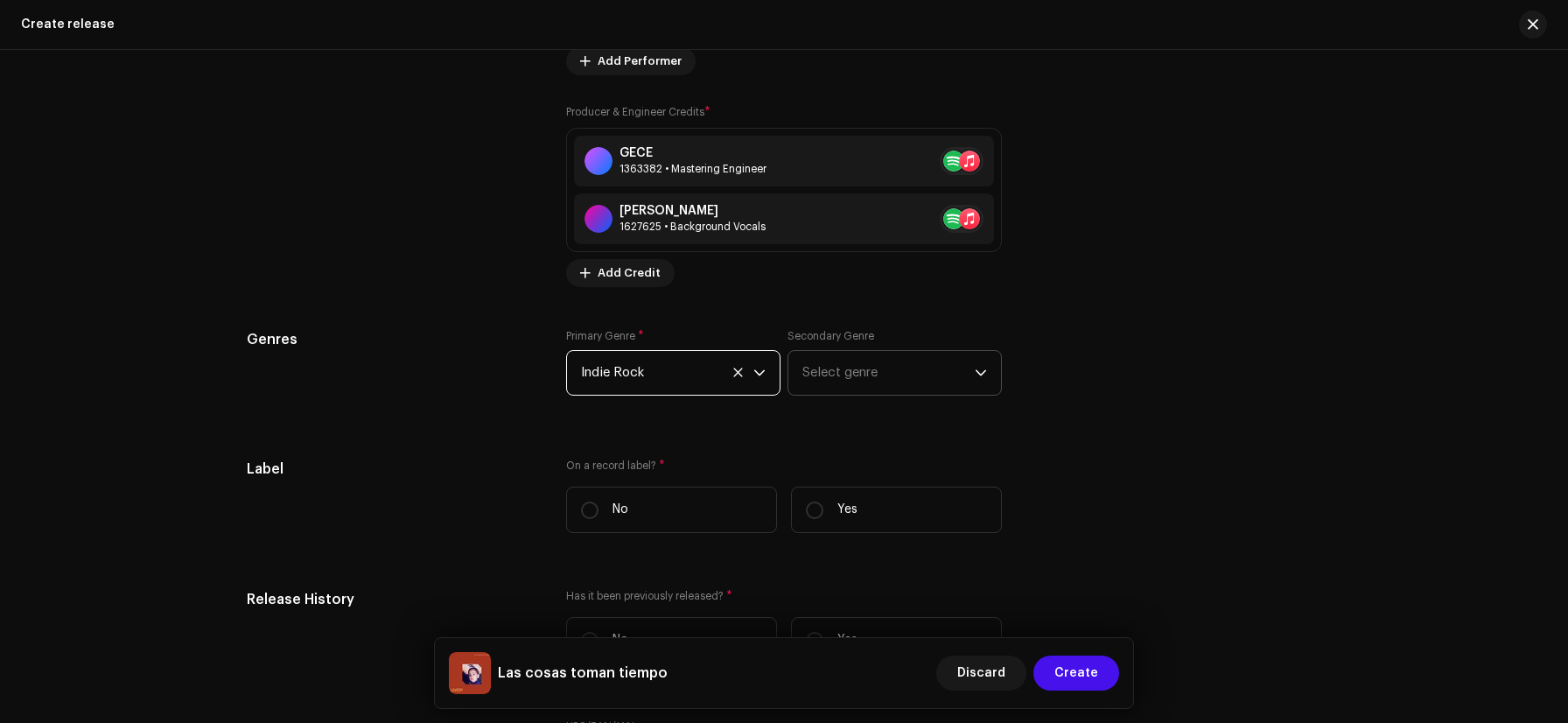
click at [876, 365] on span "Select genre" at bounding box center [889, 372] width 172 height 44
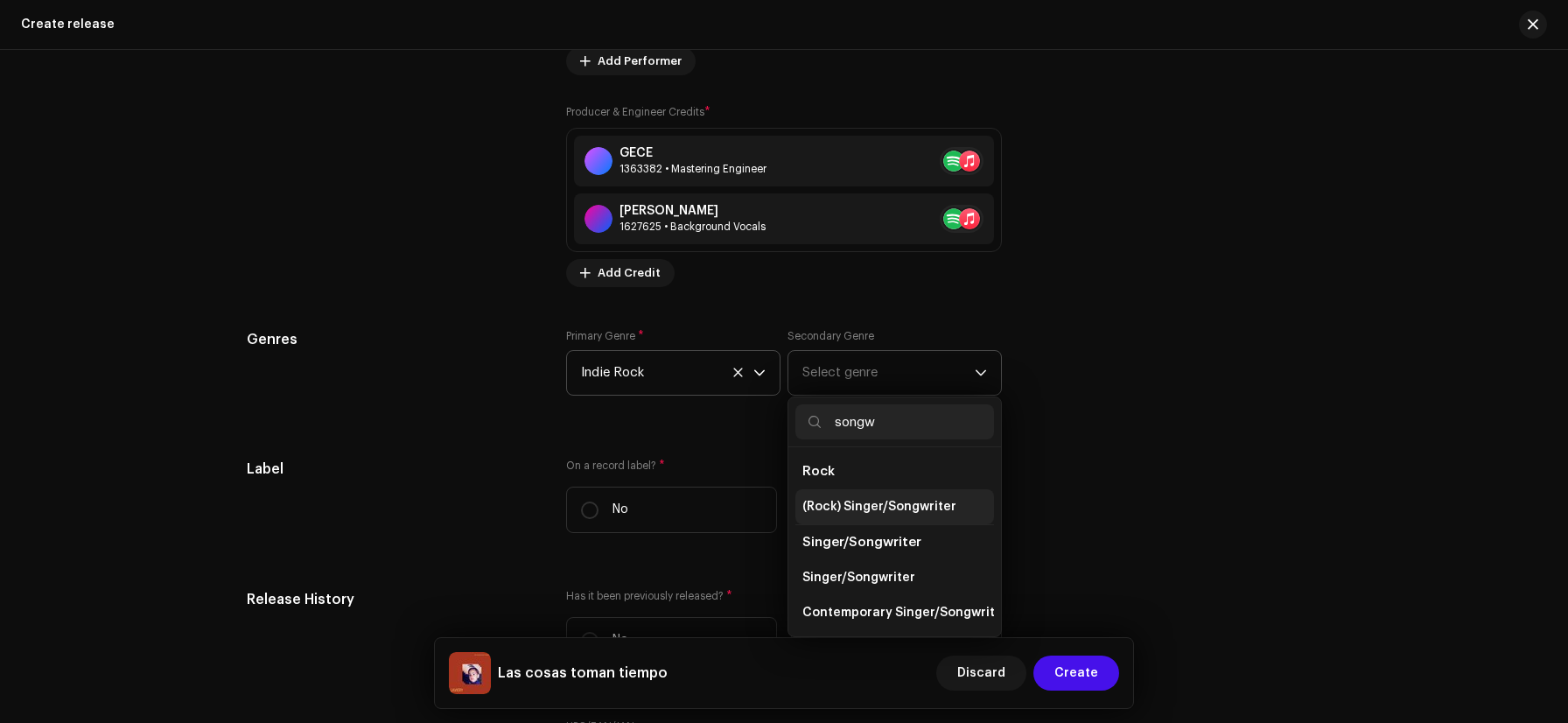
type input "songw"
click at [839, 515] on span "(Rock) Singer/Songwriter" at bounding box center [880, 507] width 154 height 17
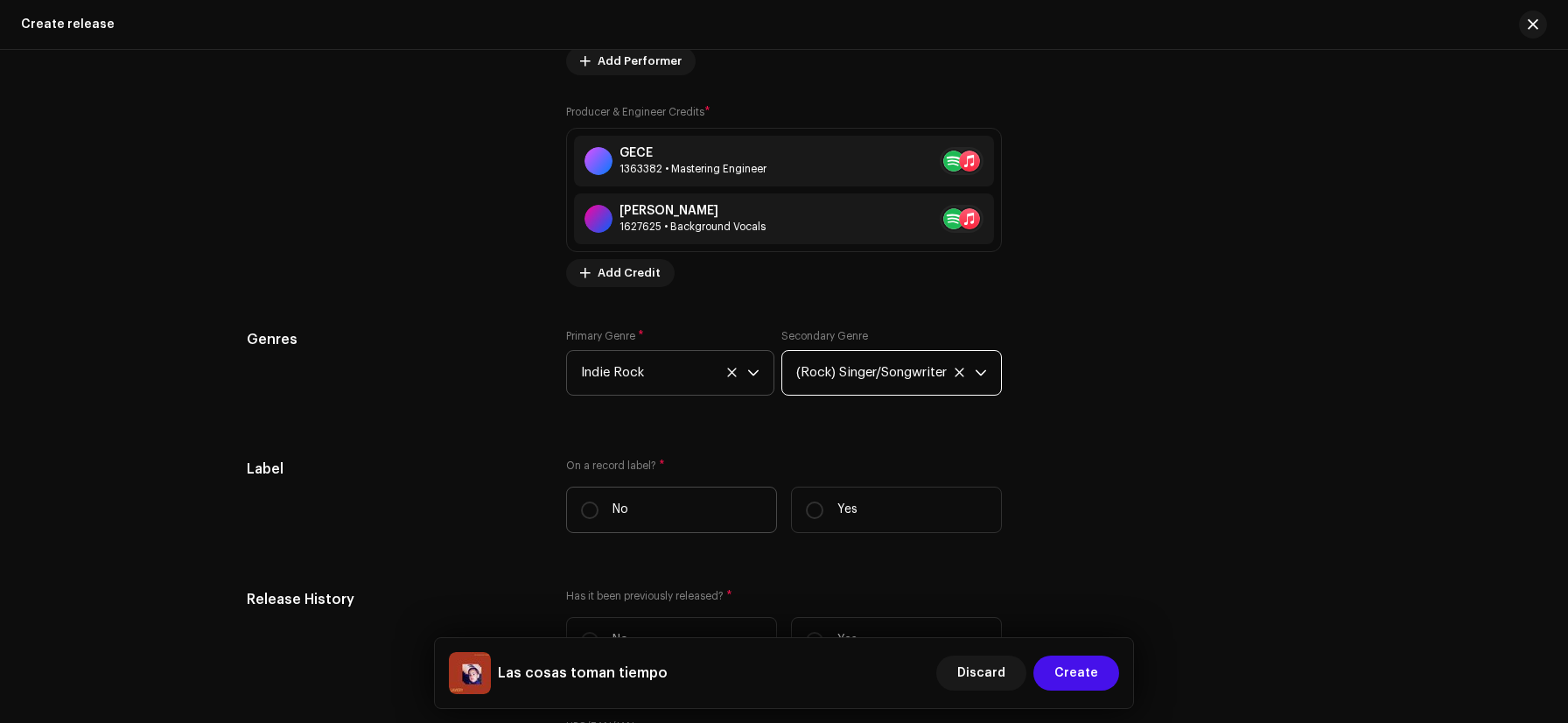
click at [603, 524] on label "No" at bounding box center [671, 510] width 211 height 47
click at [598, 519] on input "No" at bounding box center [590, 510] width 17 height 17
radio input "true"
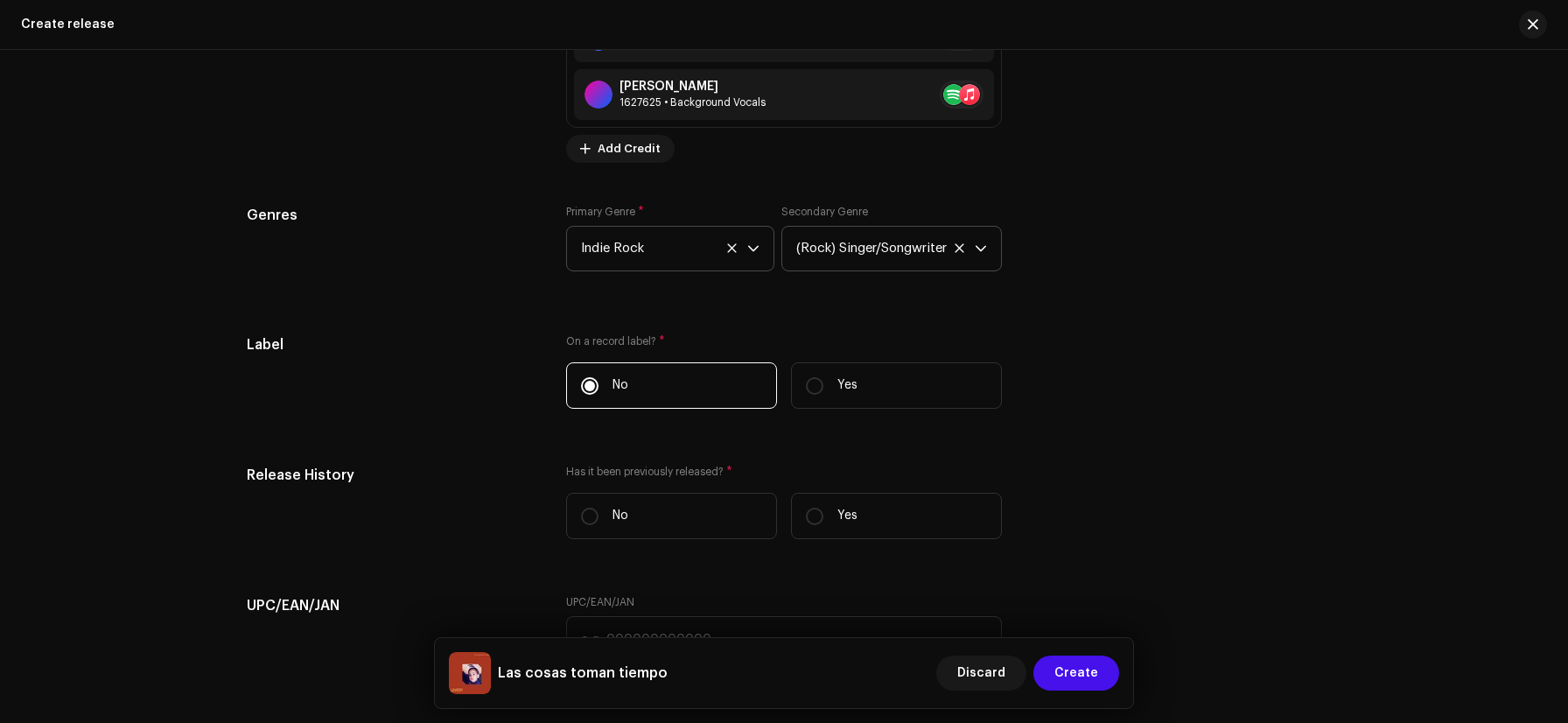
scroll to position [2888, 0]
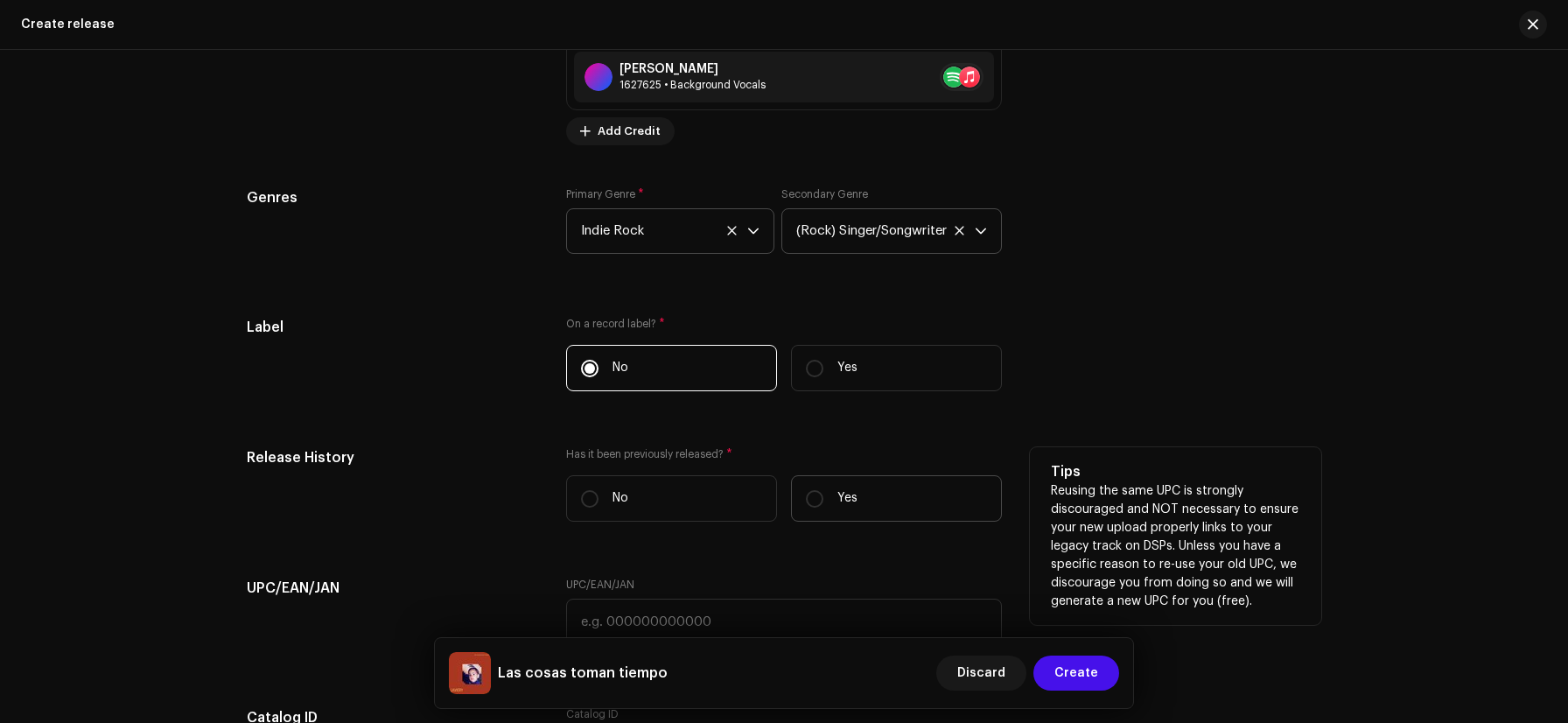
click at [860, 505] on label "Yes" at bounding box center [896, 498] width 211 height 47
click at [824, 505] on input "Yes" at bounding box center [814, 499] width 17 height 17
radio input "true"
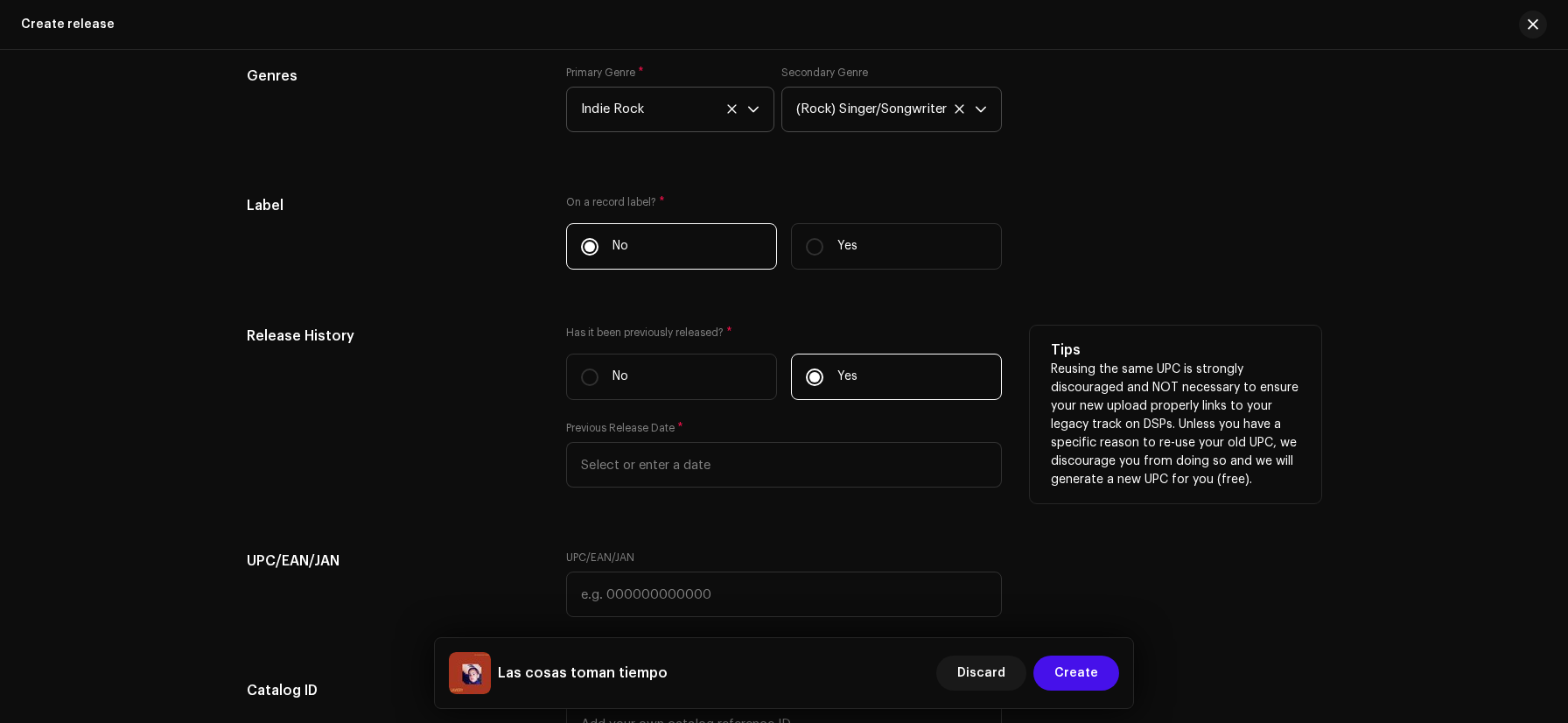
scroll to position [3009, 0]
click at [662, 386] on label "No" at bounding box center [671, 377] width 211 height 47
click at [598, 386] on input "No" at bounding box center [590, 378] width 17 height 17
radio input "true"
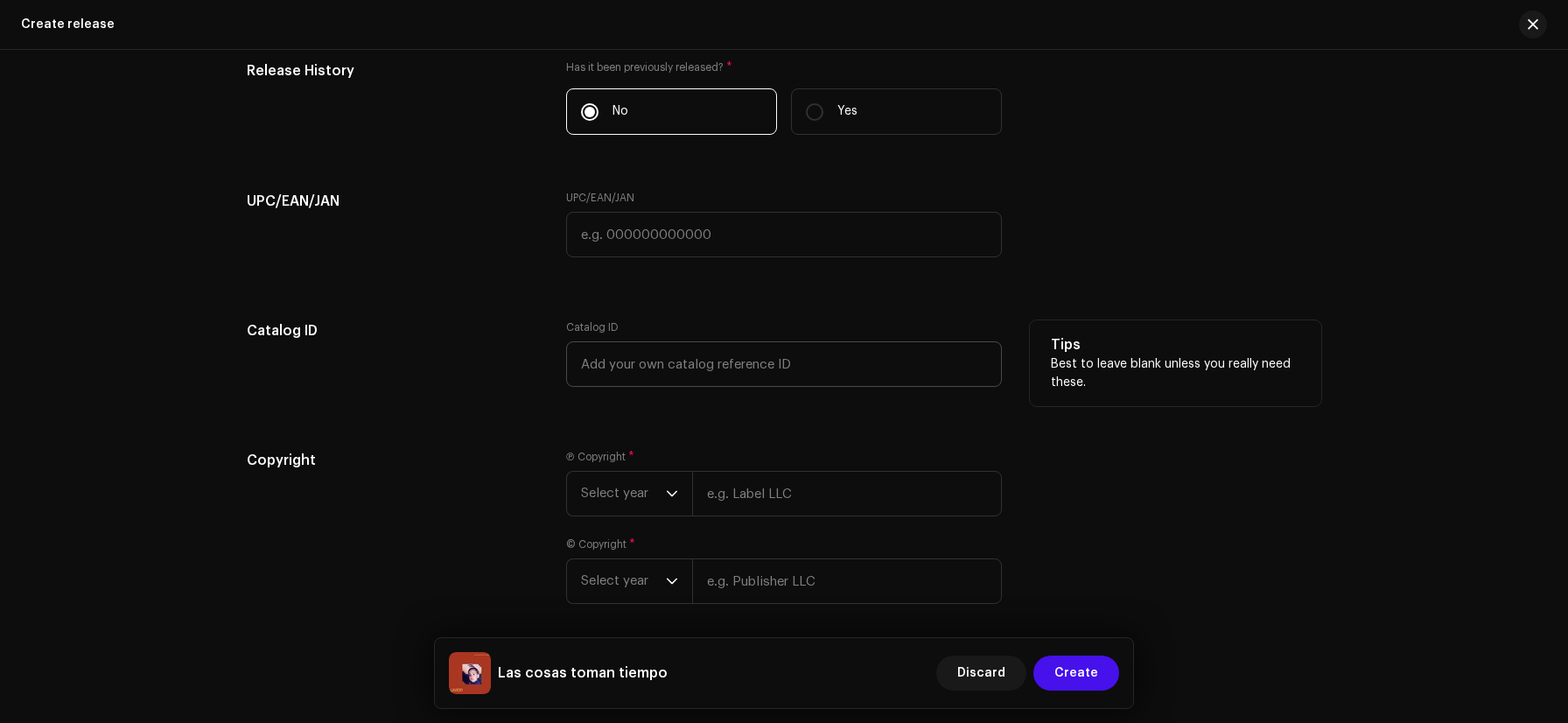
scroll to position [3348, 0]
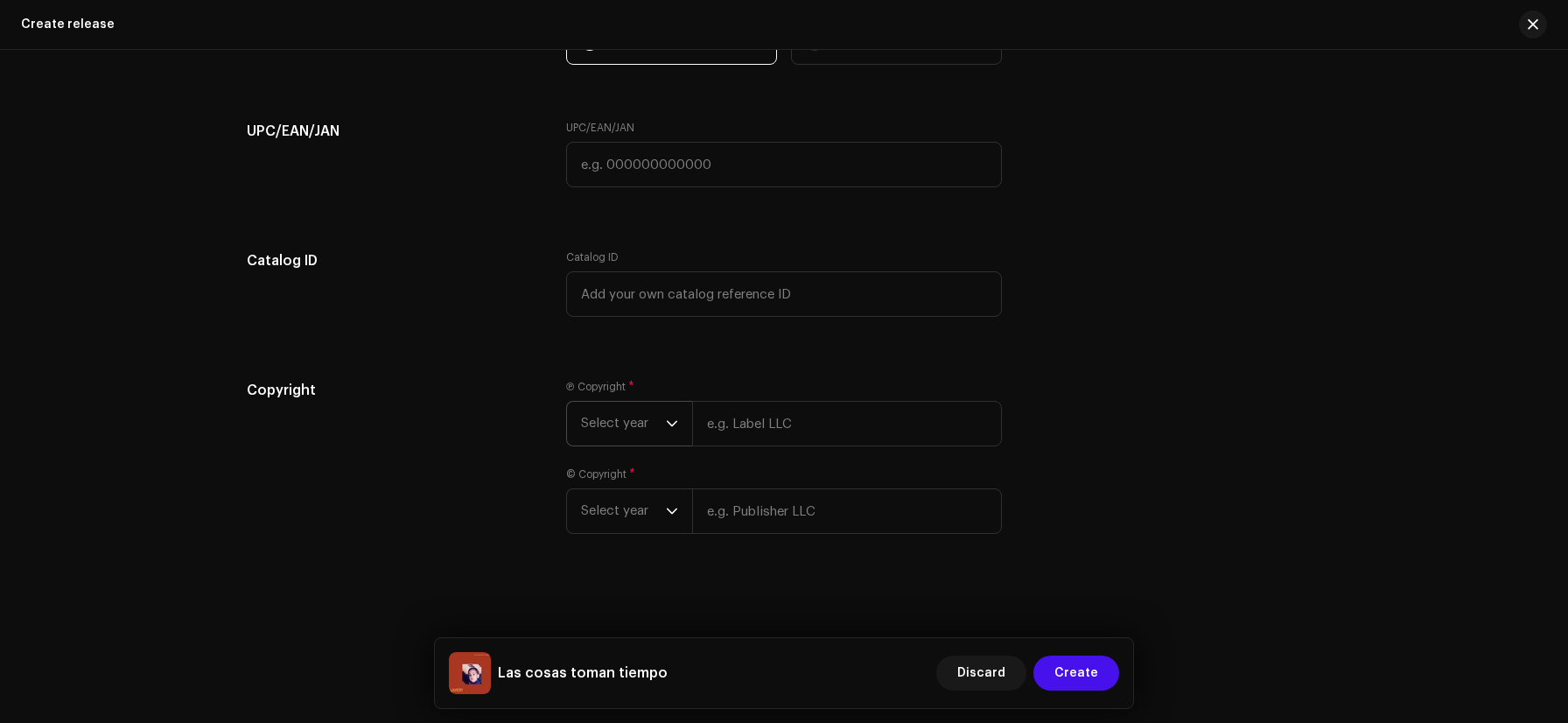
click at [649, 435] on span "Select year" at bounding box center [623, 424] width 85 height 44
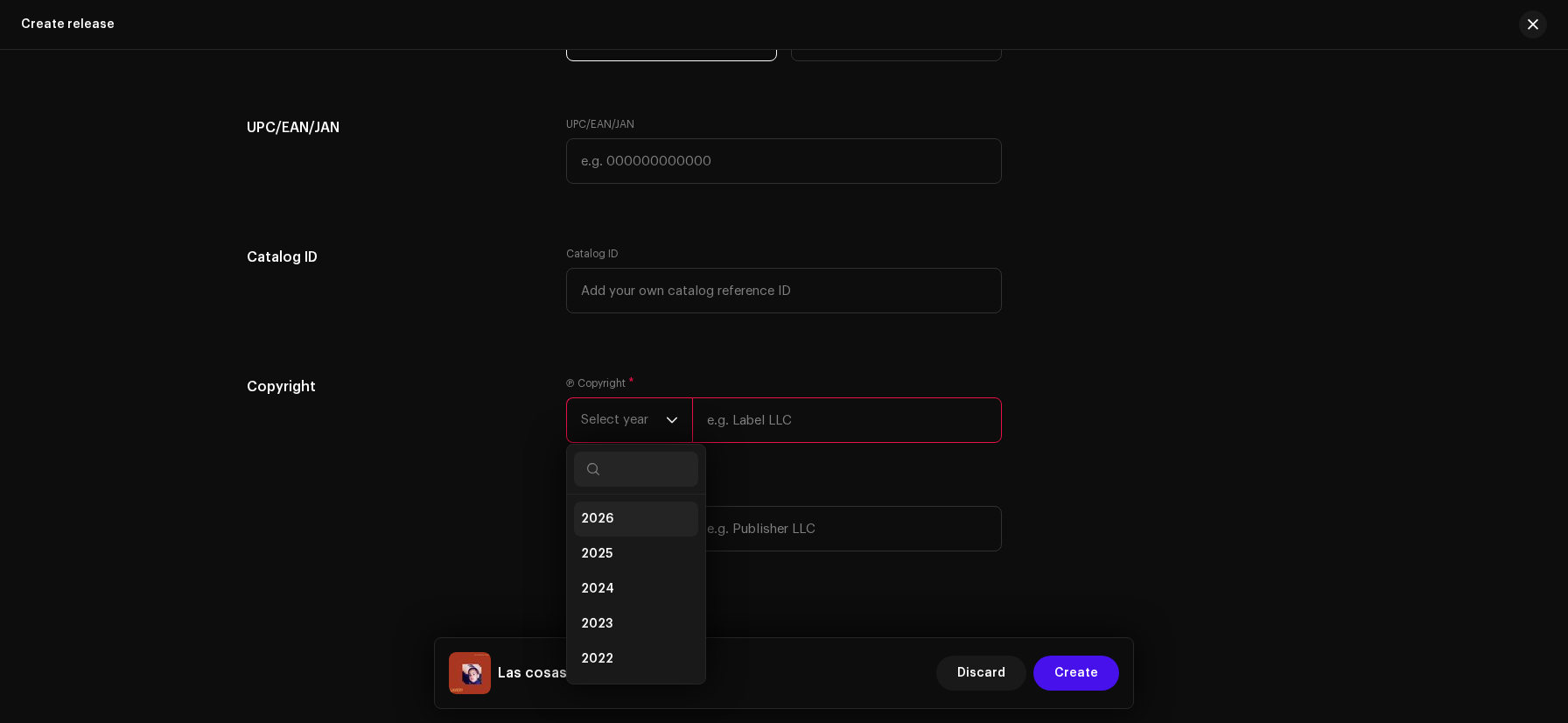
click at [644, 536] on li "2026" at bounding box center [636, 518] width 124 height 35
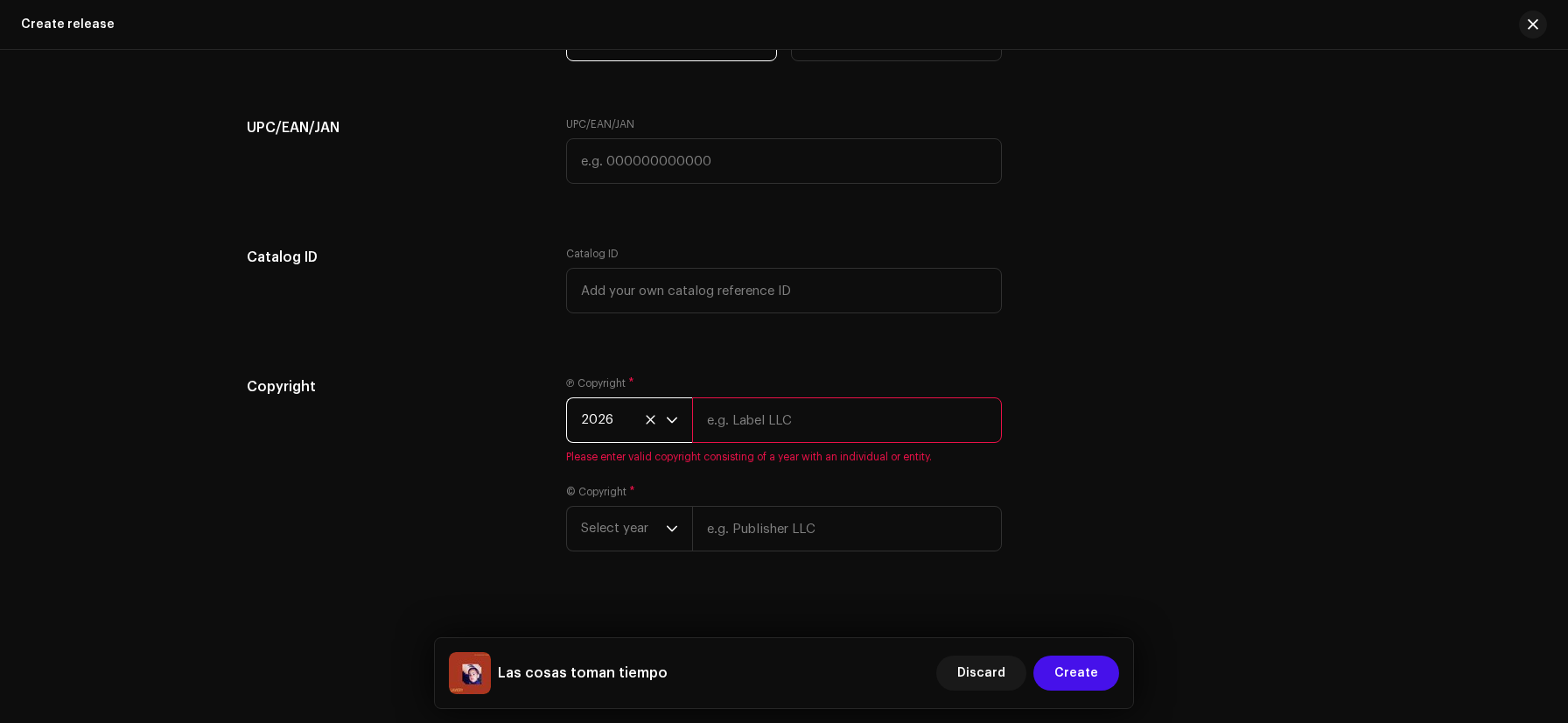
click at [644, 537] on span "Select year" at bounding box center [623, 529] width 85 height 44
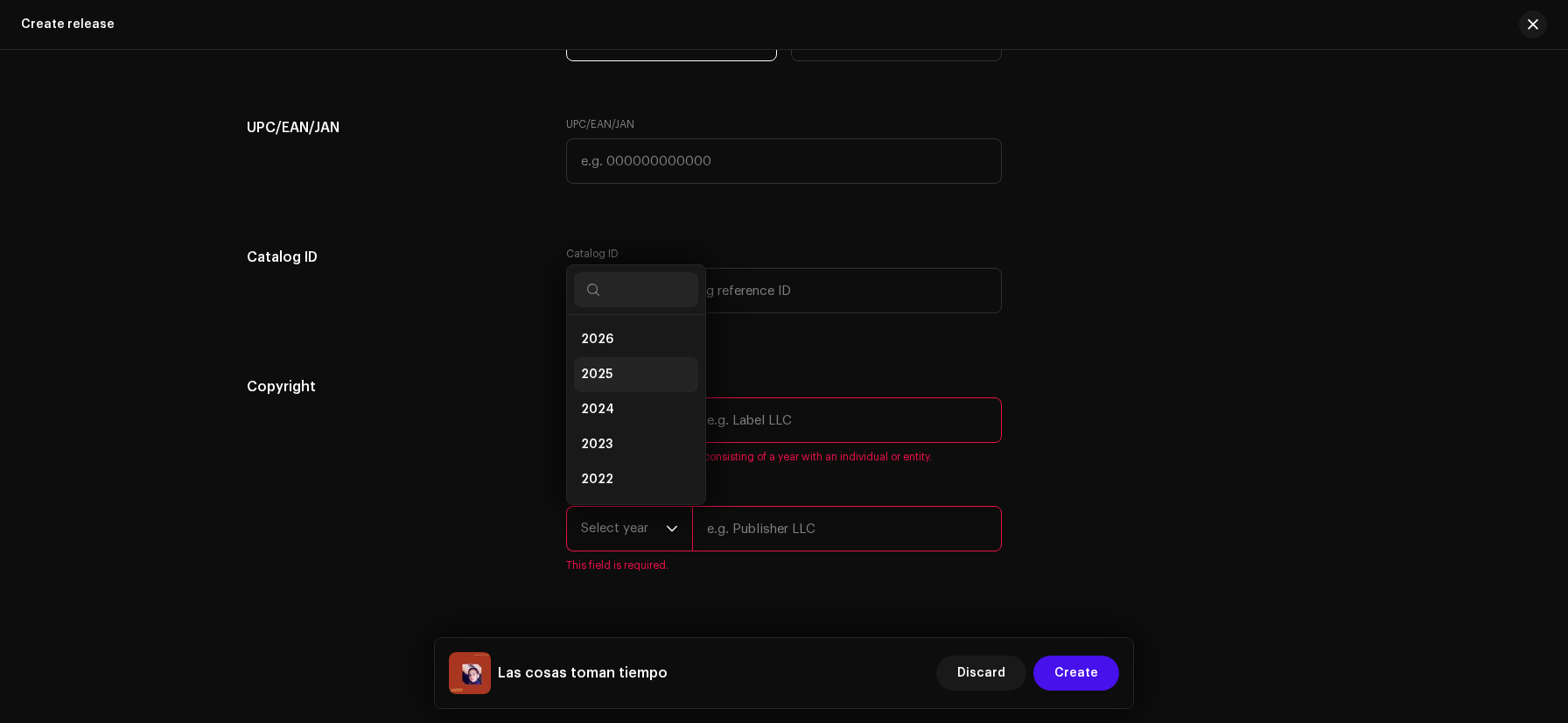
click at [596, 365] on li "2025" at bounding box center [636, 374] width 124 height 35
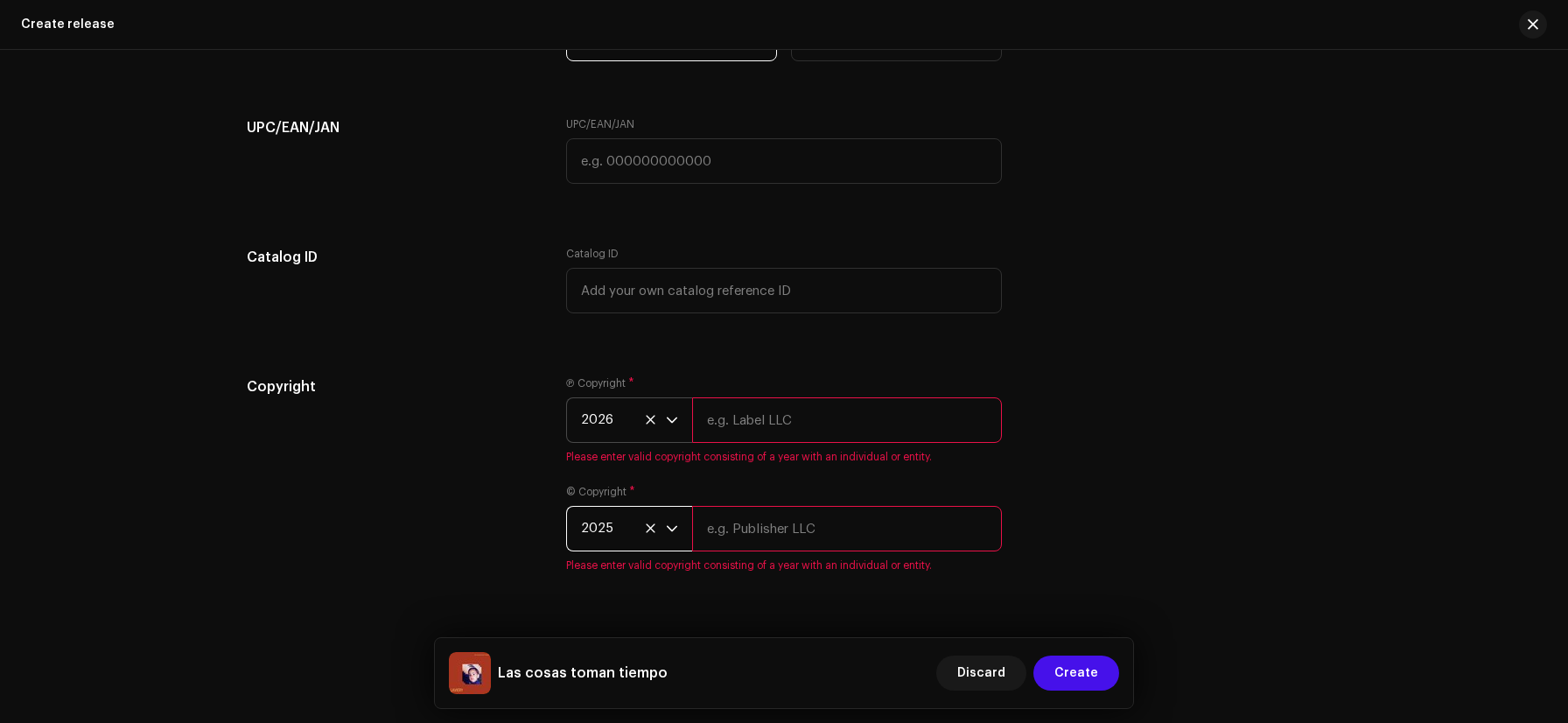
click at [720, 420] on input "text" at bounding box center [847, 420] width 310 height 46
type input "El Sentir Records"
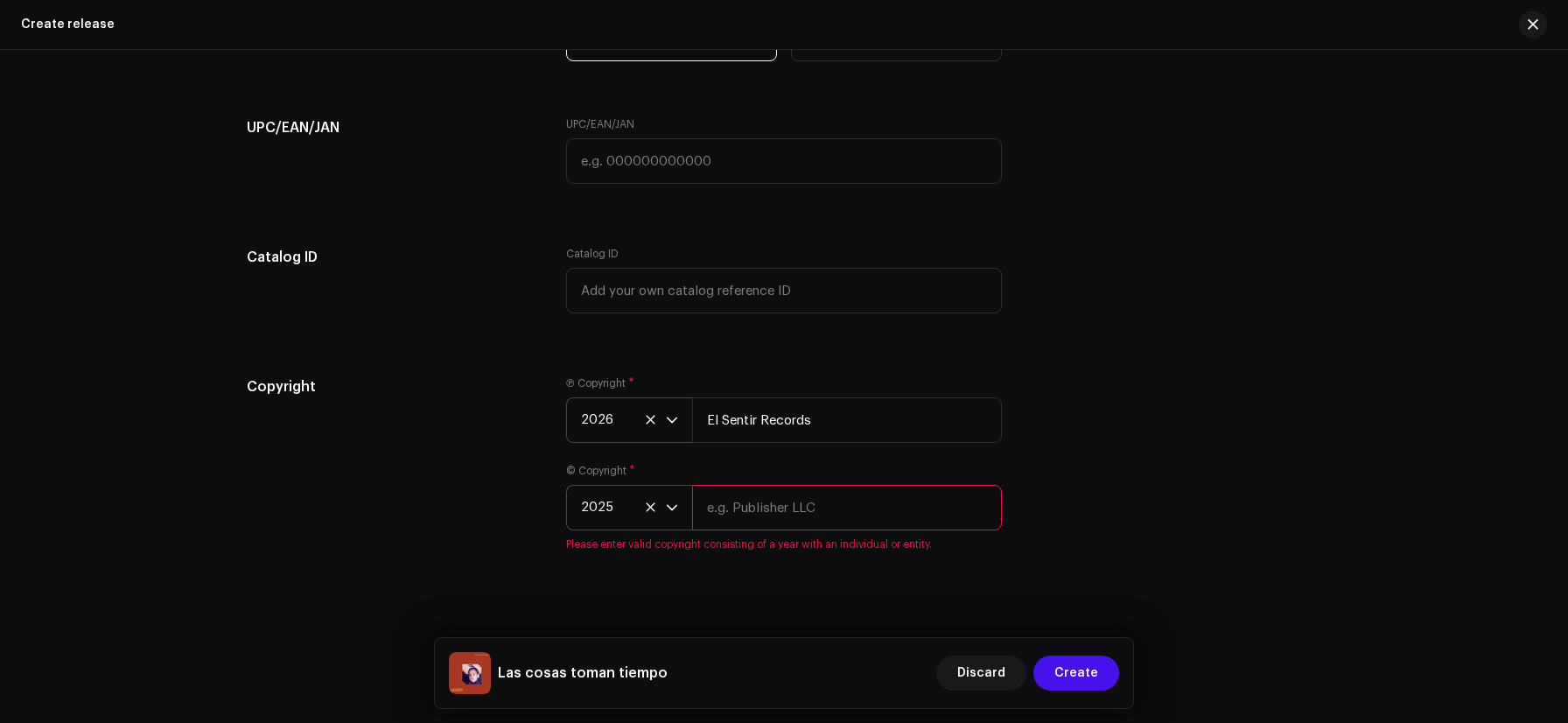
click at [794, 496] on input "text" at bounding box center [847, 508] width 310 height 46
type input "El Sentir Records"
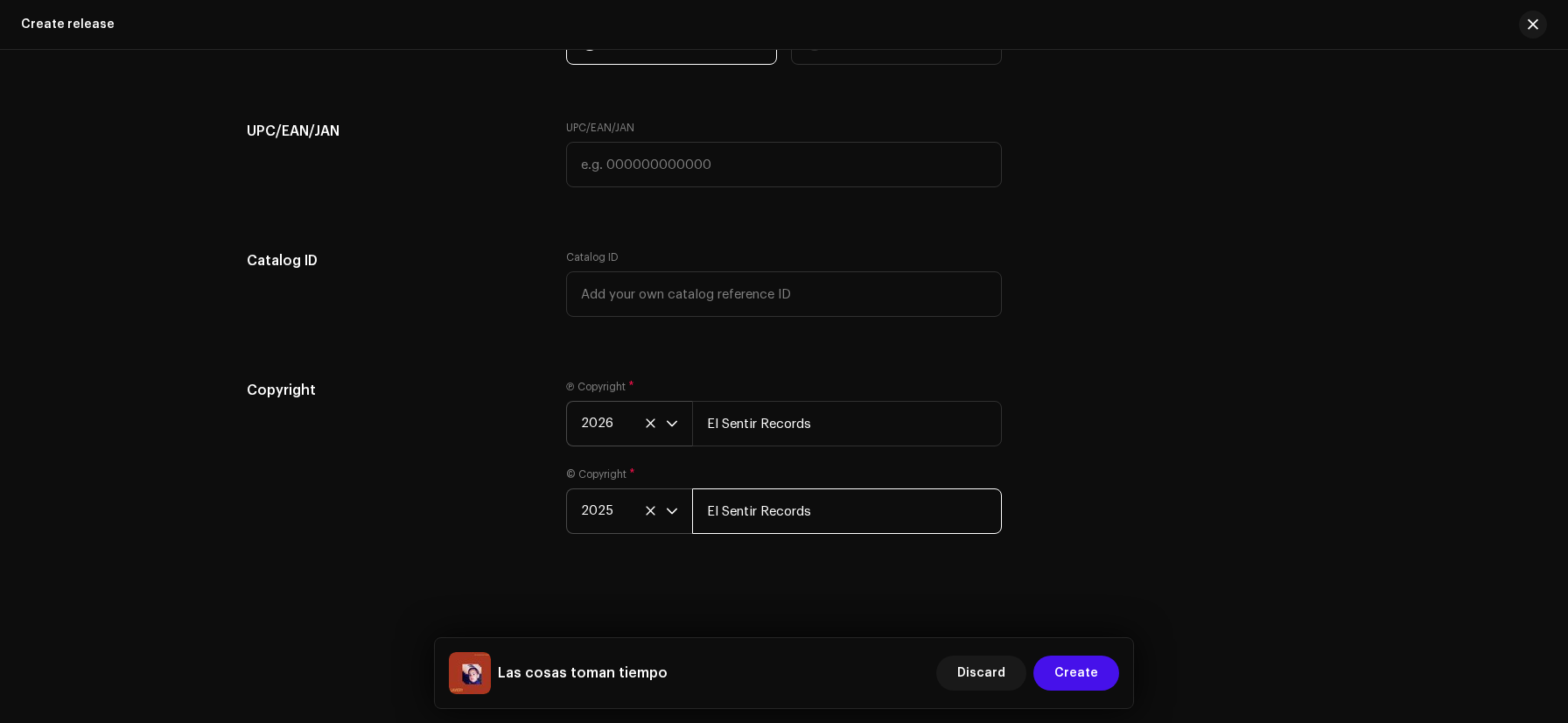
scroll to position [3350, 0]
click at [1103, 523] on div "Copyright Ⓟ Copyright * 2026 El Sentir Records © Copyright * 2025 El Sentir Rec…" at bounding box center [784, 468] width 1075 height 175
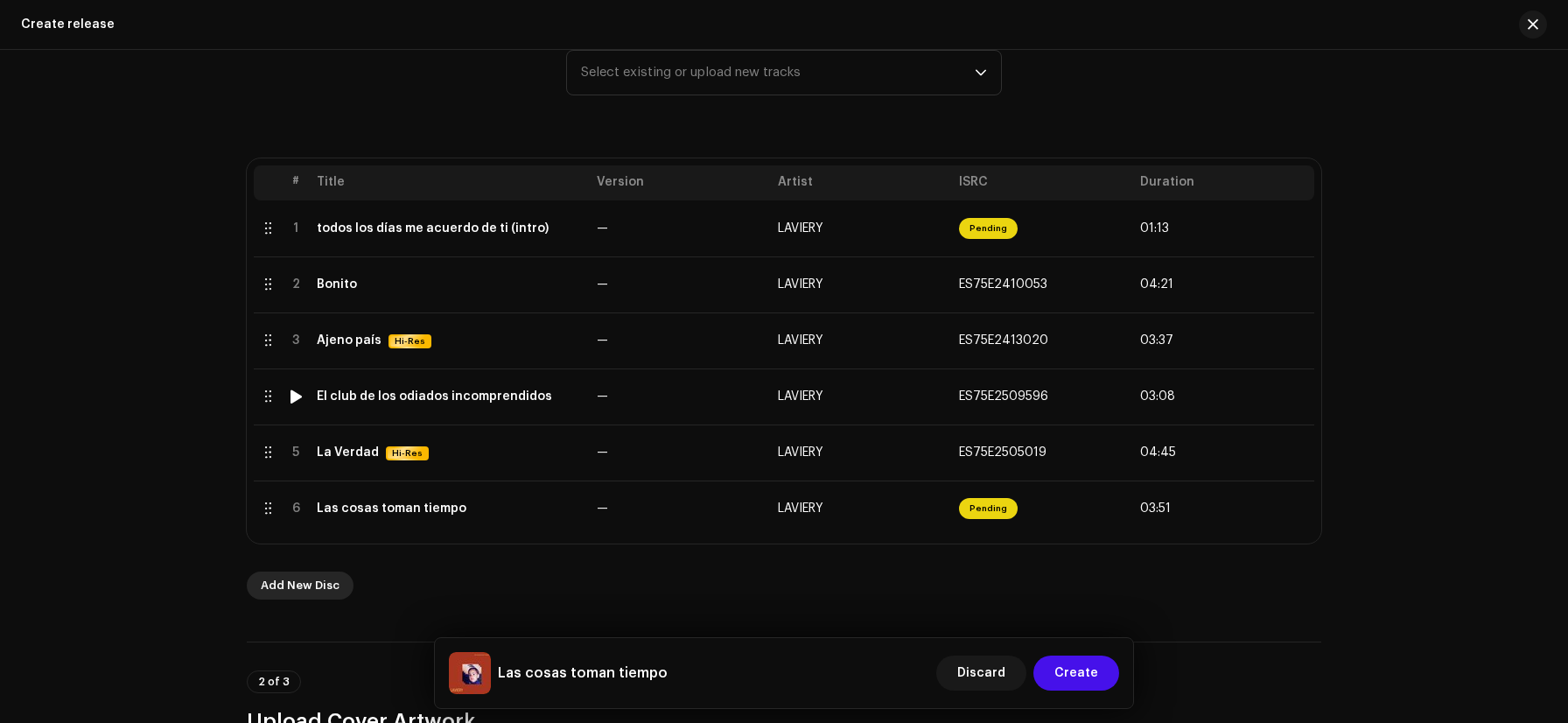
scroll to position [348, 0]
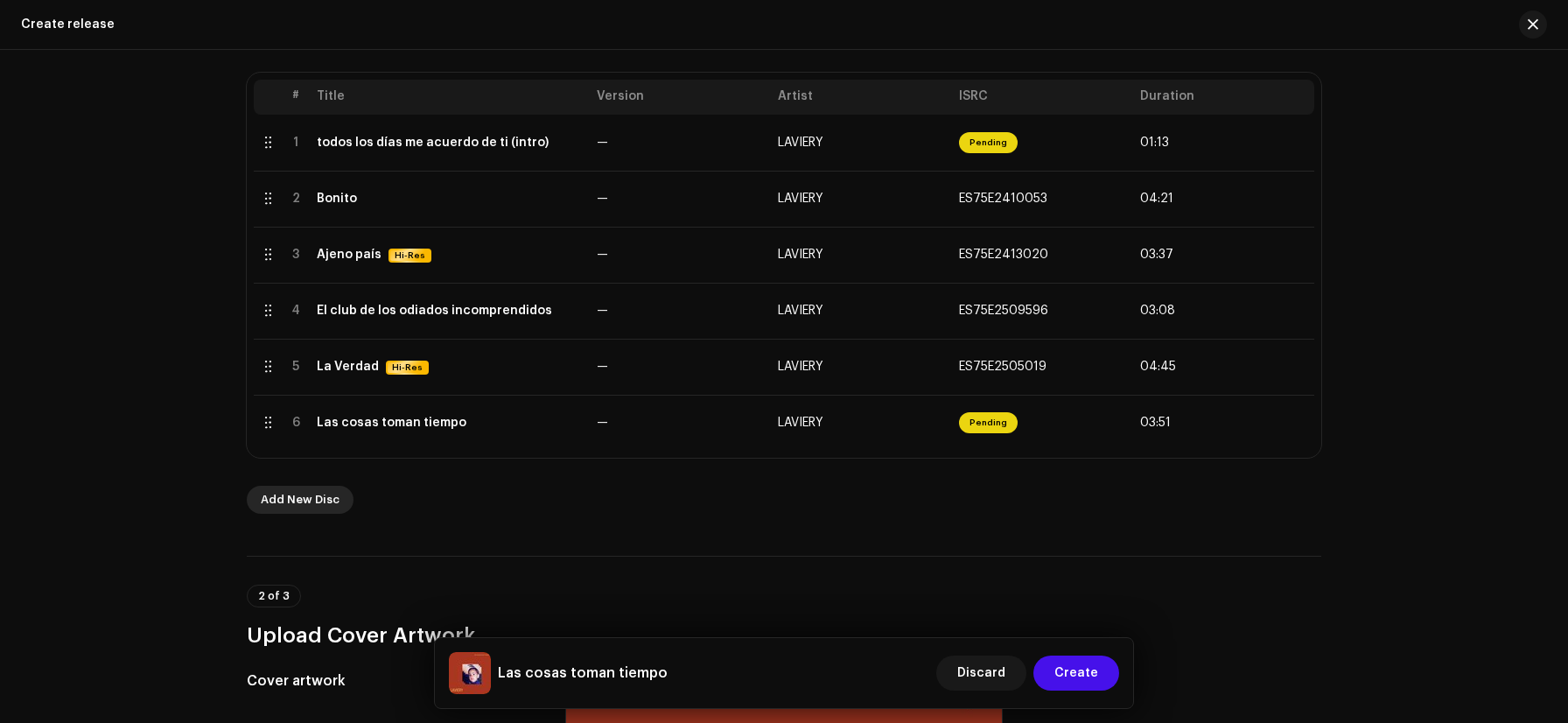
click at [298, 501] on span "Add New Disc" at bounding box center [300, 499] width 79 height 35
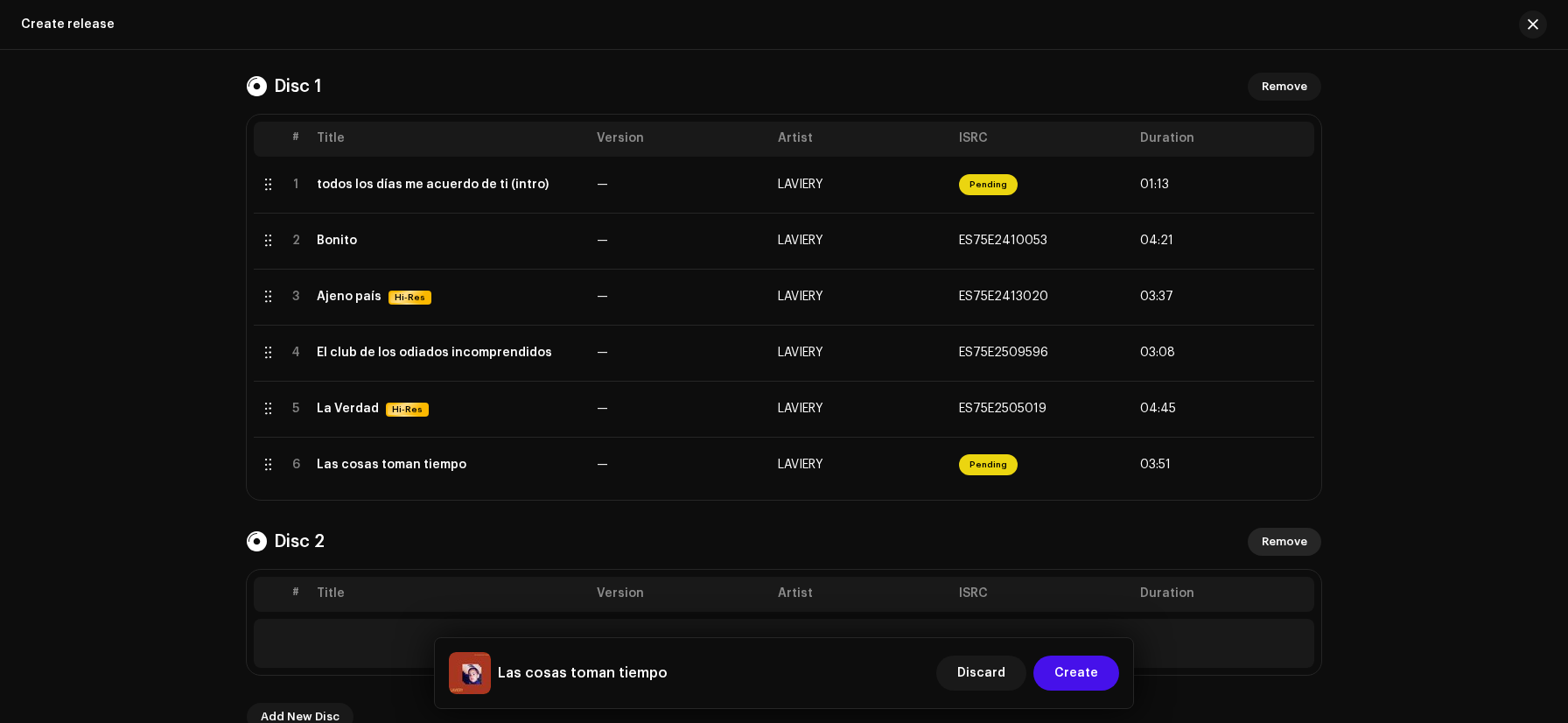
click at [1290, 534] on span "Remove" at bounding box center [1285, 541] width 46 height 35
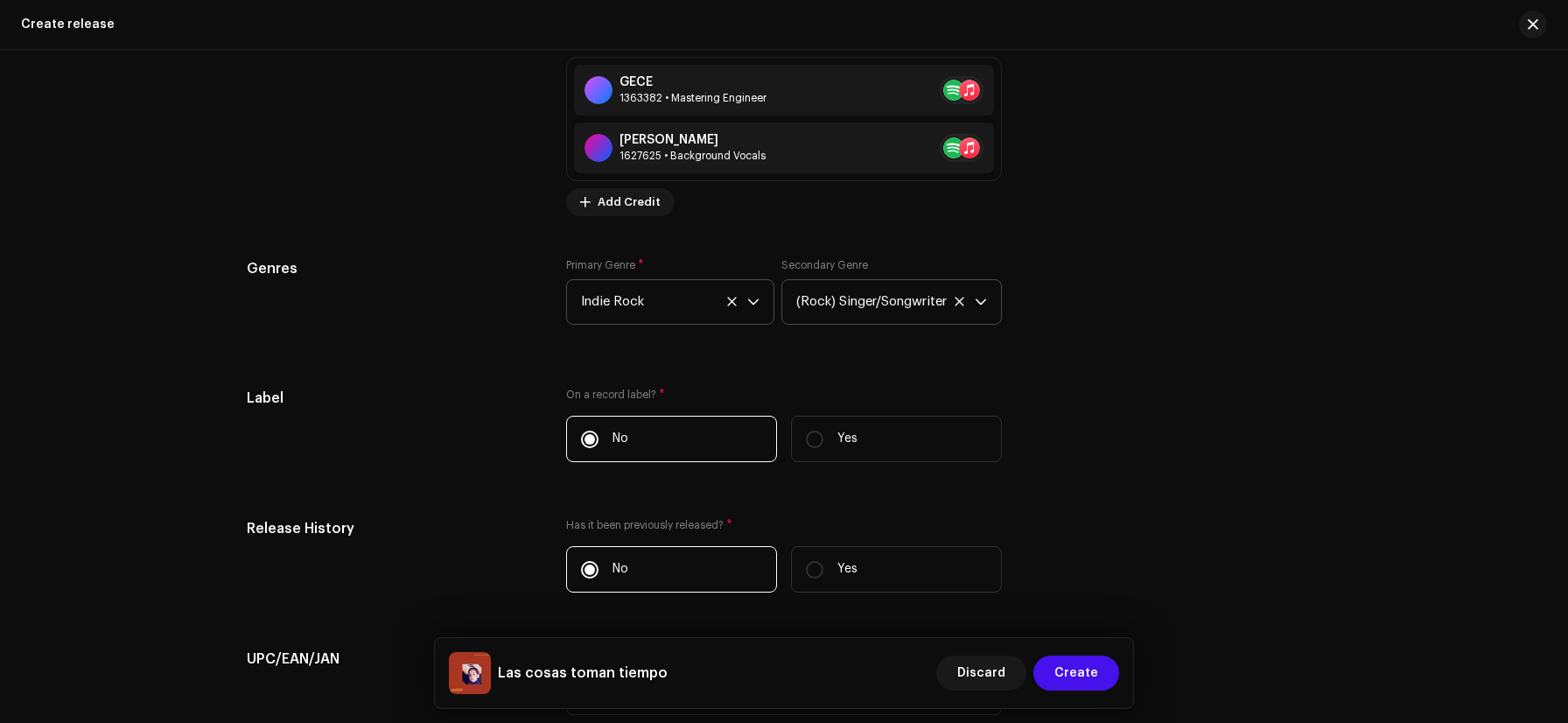
scroll to position [3350, 0]
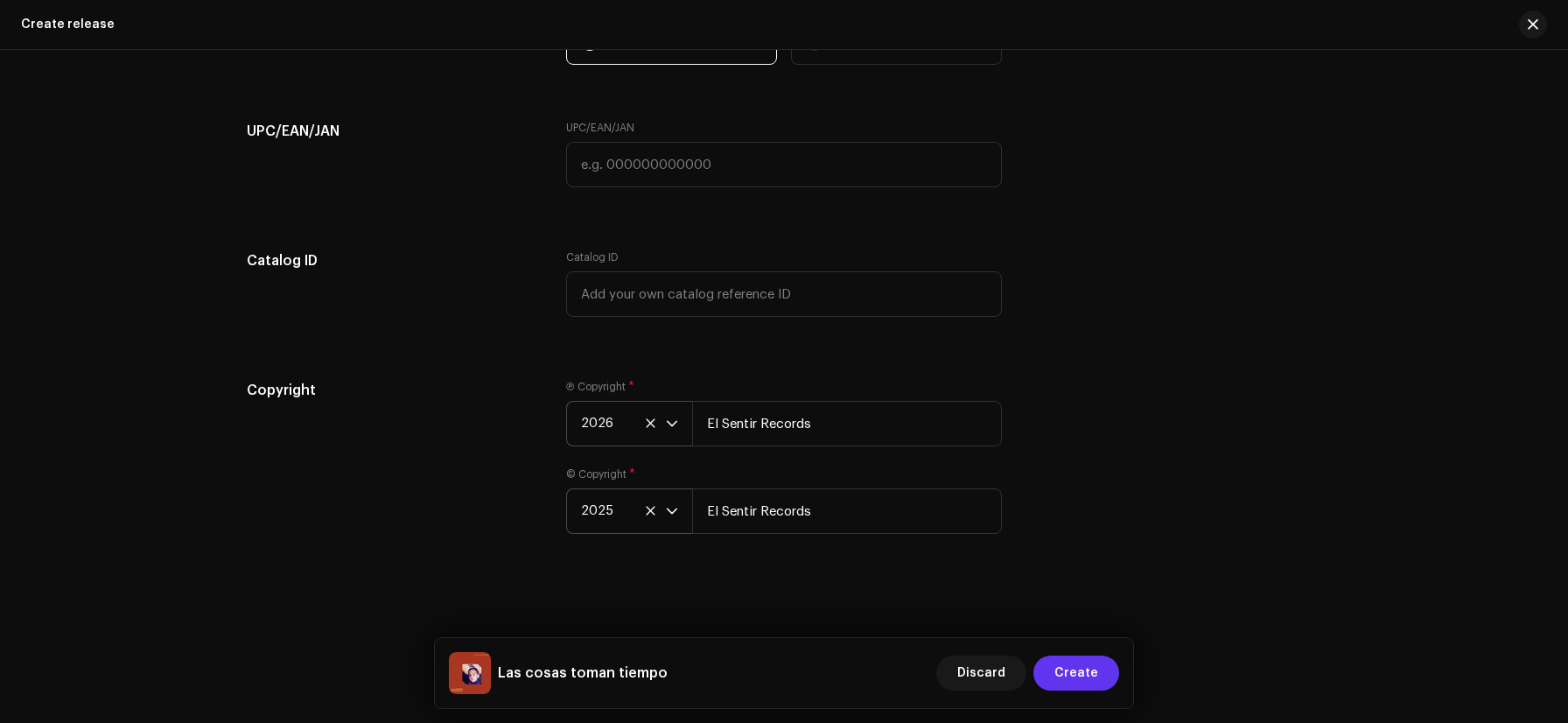
click at [1095, 670] on span "Create" at bounding box center [1076, 673] width 44 height 35
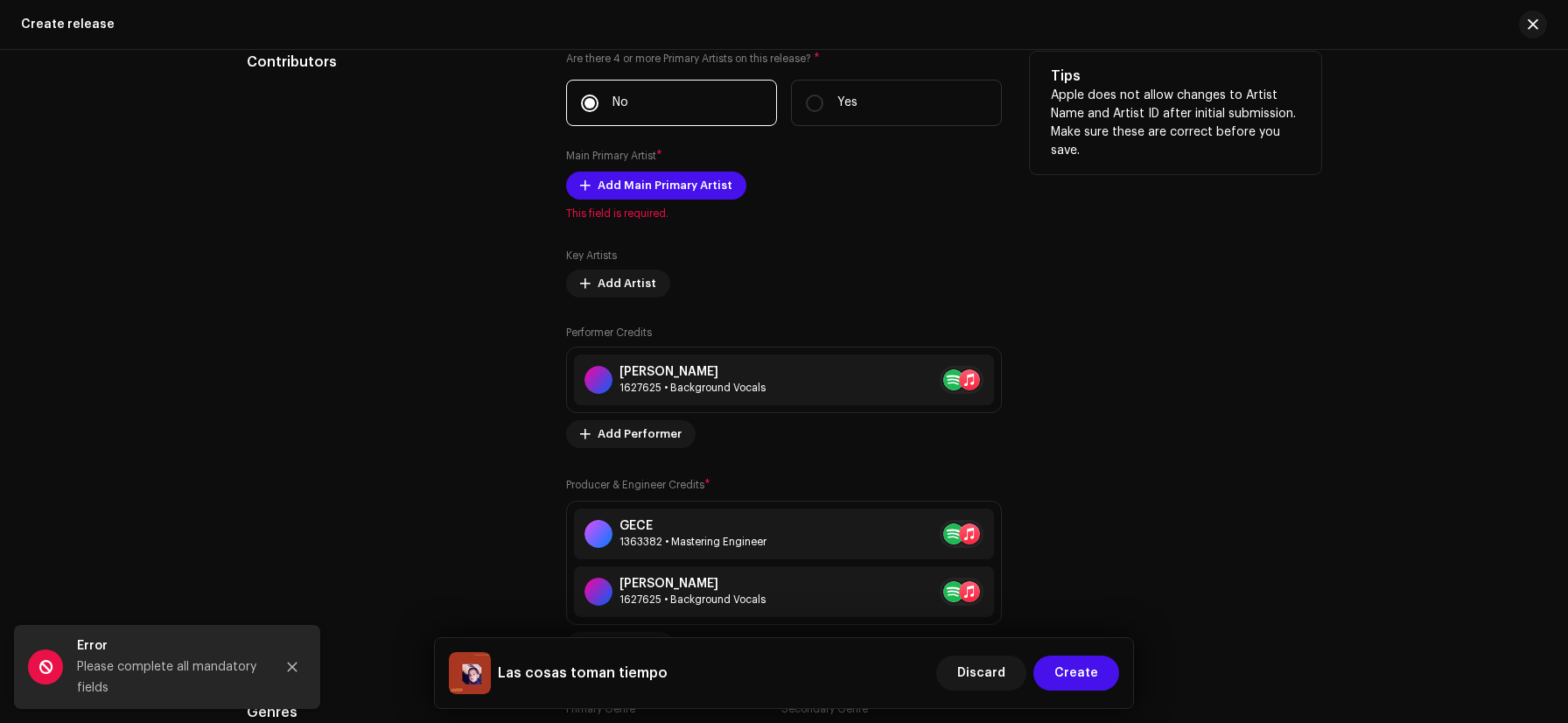
scroll to position [2345, 0]
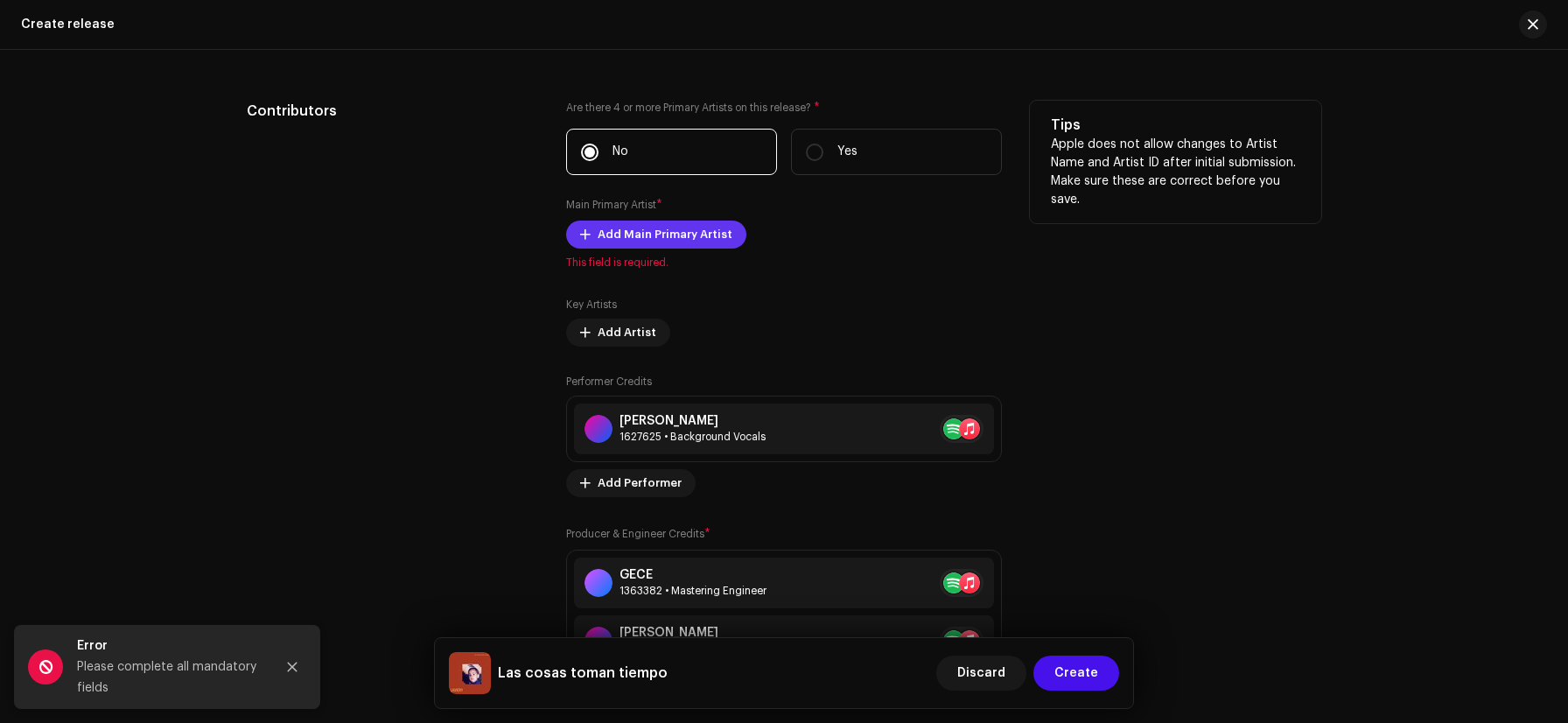
click at [618, 235] on span "Add Main Primary Artist" at bounding box center [665, 234] width 134 height 35
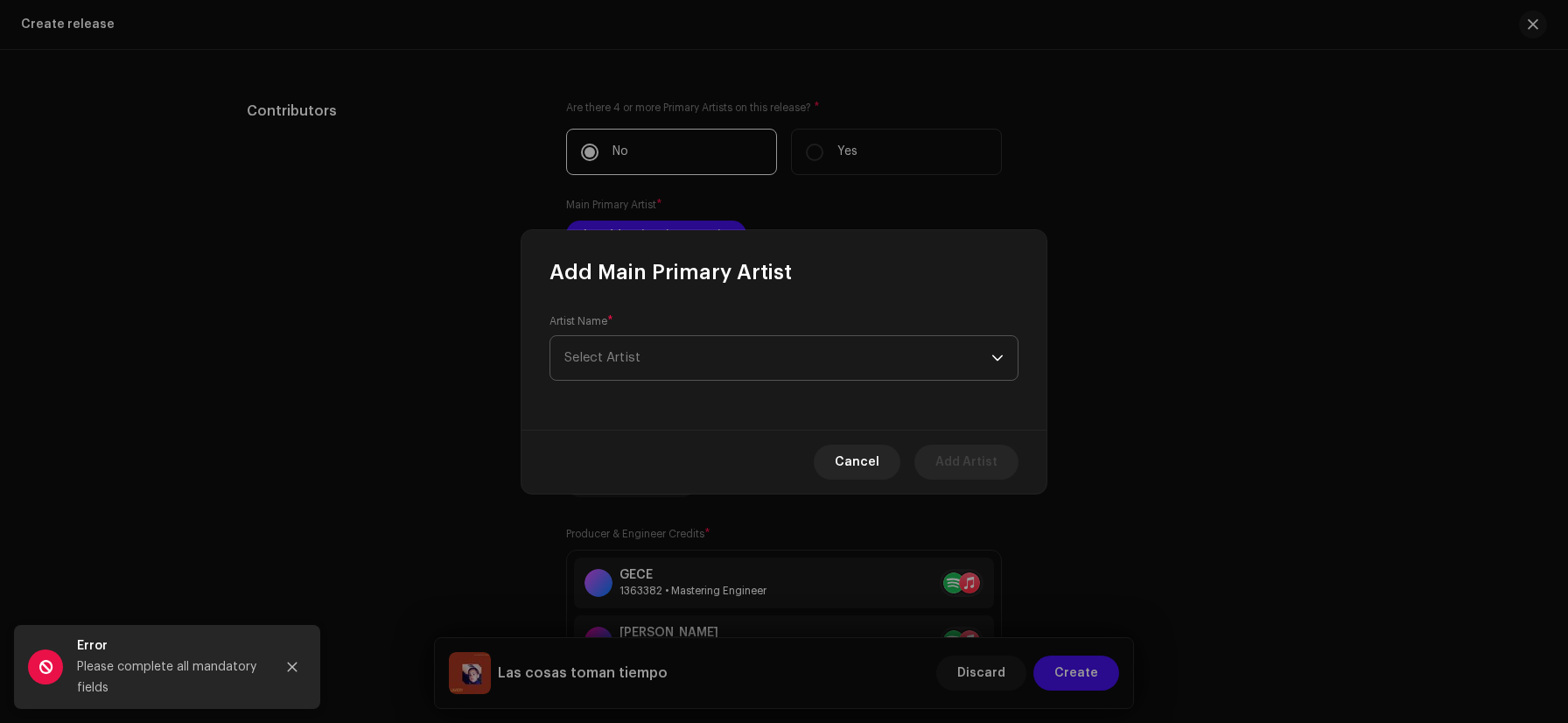
click at [655, 351] on span "Select Artist" at bounding box center [778, 358] width 427 height 44
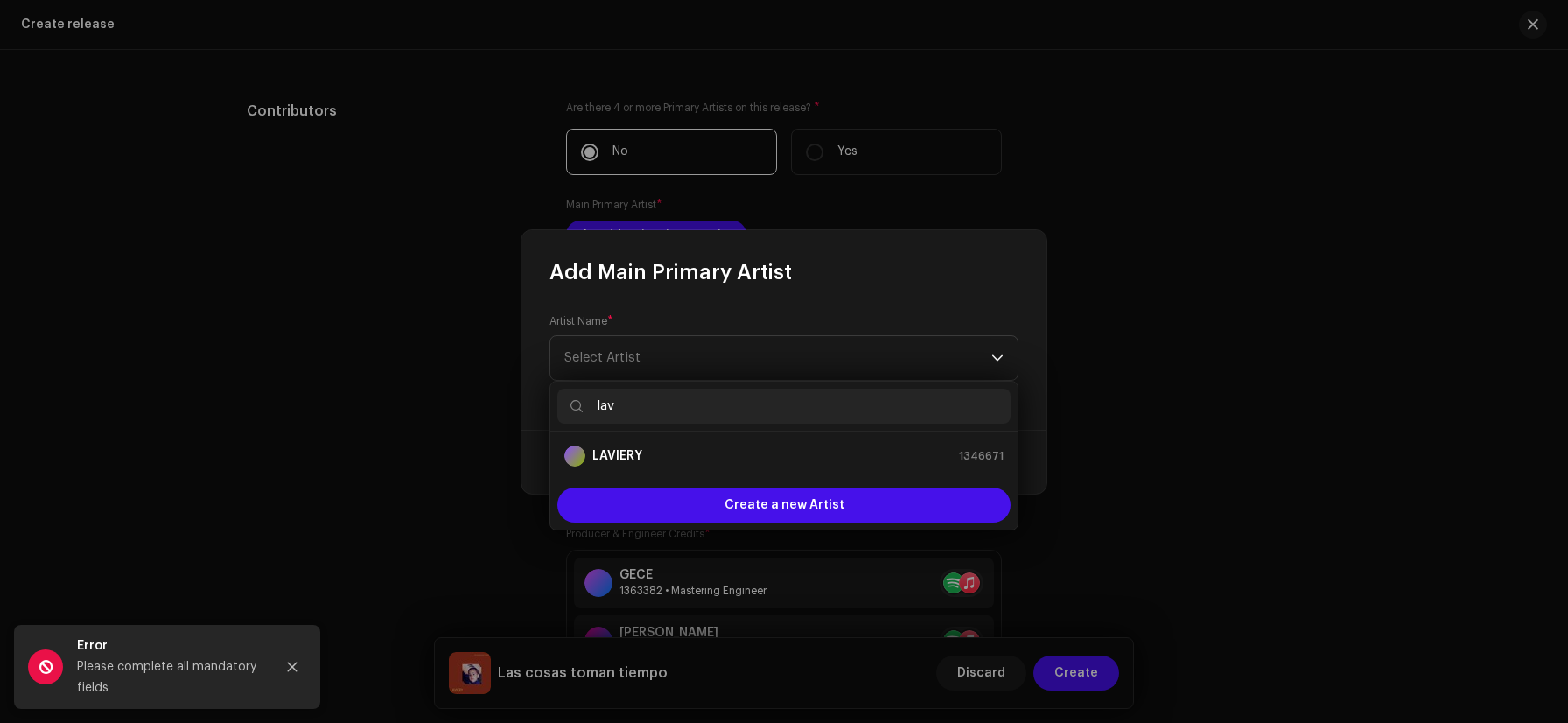
type input "lavi"
click at [668, 458] on div "[PERSON_NAME] 1346671" at bounding box center [784, 456] width 439 height 21
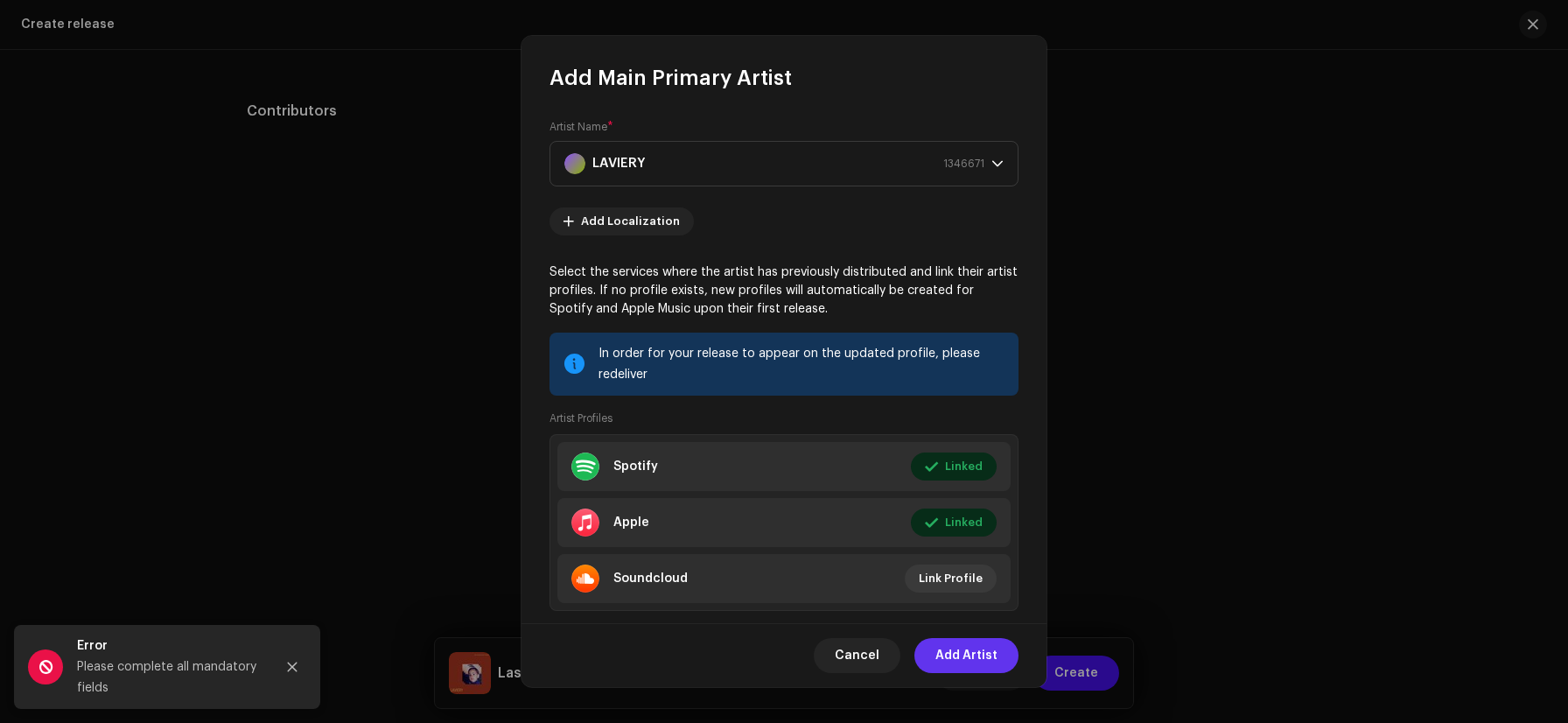
click at [968, 642] on span "Add Artist" at bounding box center [966, 655] width 62 height 35
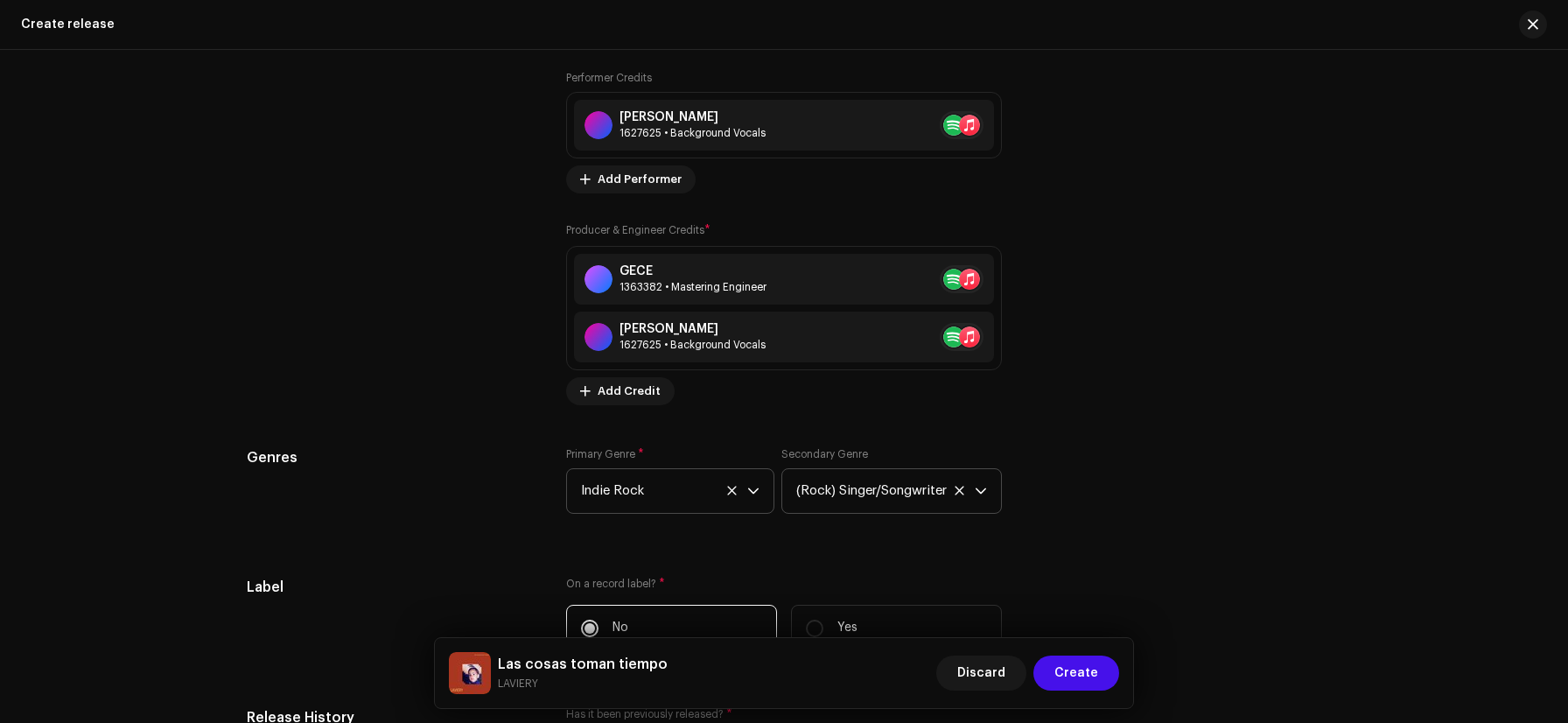
scroll to position [3369, 0]
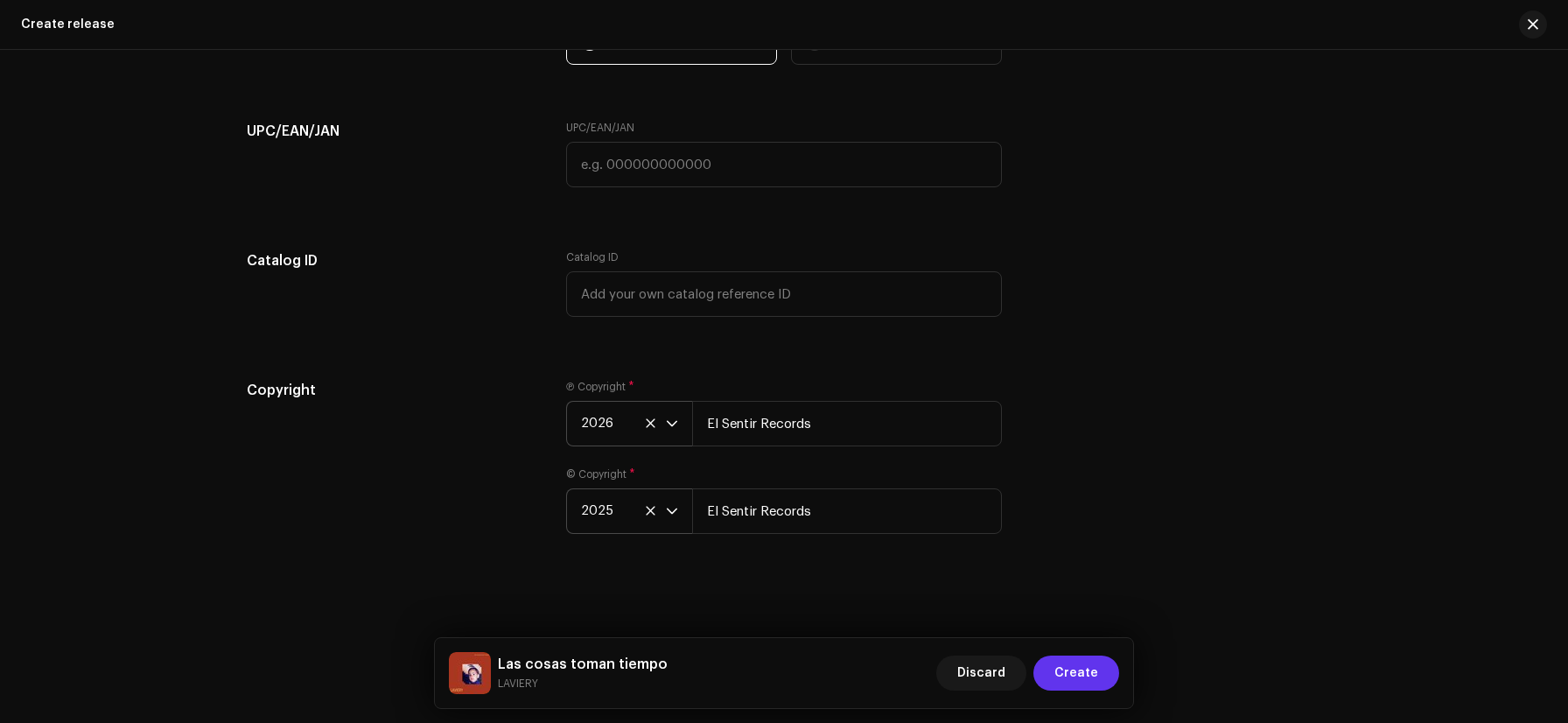
click at [1075, 668] on span "Create" at bounding box center [1076, 673] width 44 height 35
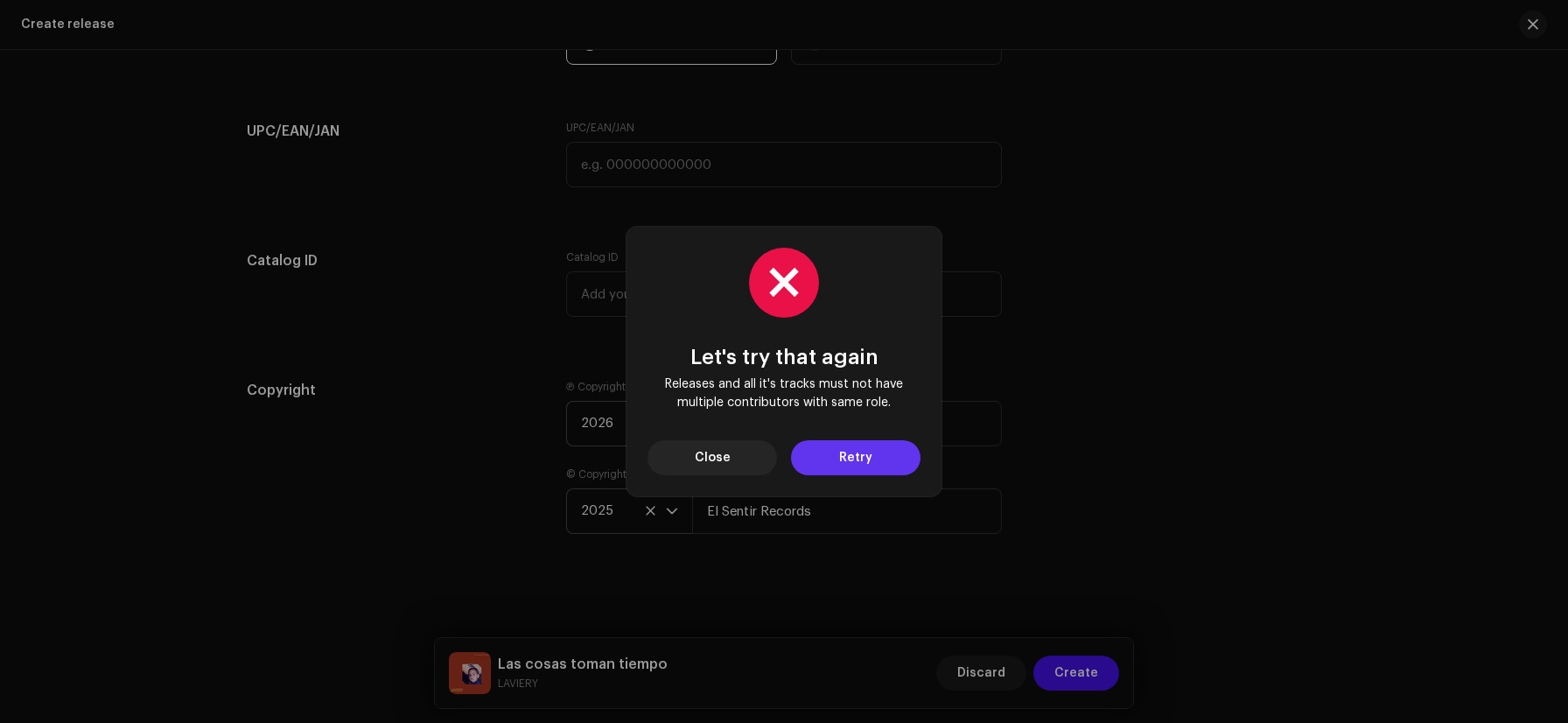
click at [879, 461] on button "Retry" at bounding box center [856, 457] width 130 height 35
click at [751, 448] on button "Close" at bounding box center [713, 457] width 130 height 35
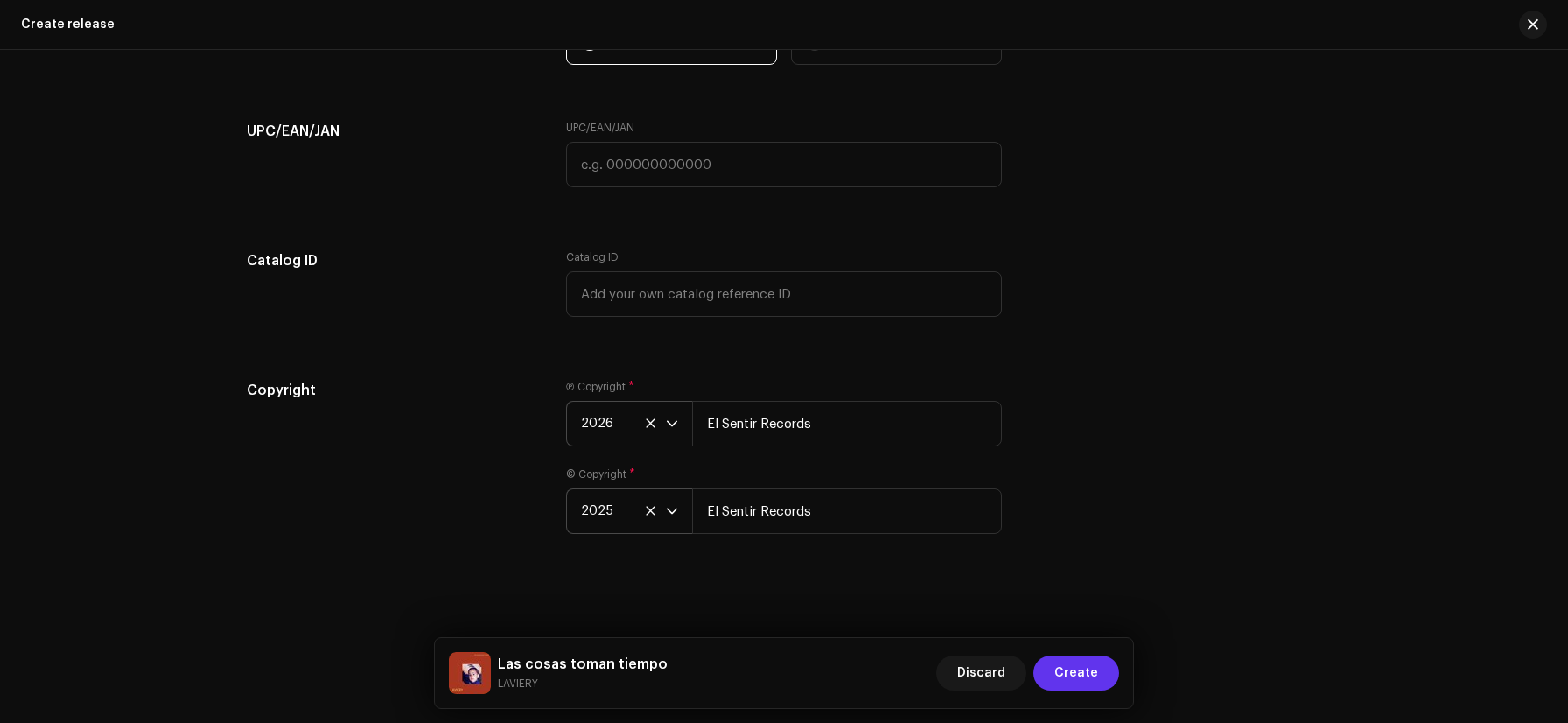
click at [1097, 680] on span "Create" at bounding box center [1076, 673] width 44 height 35
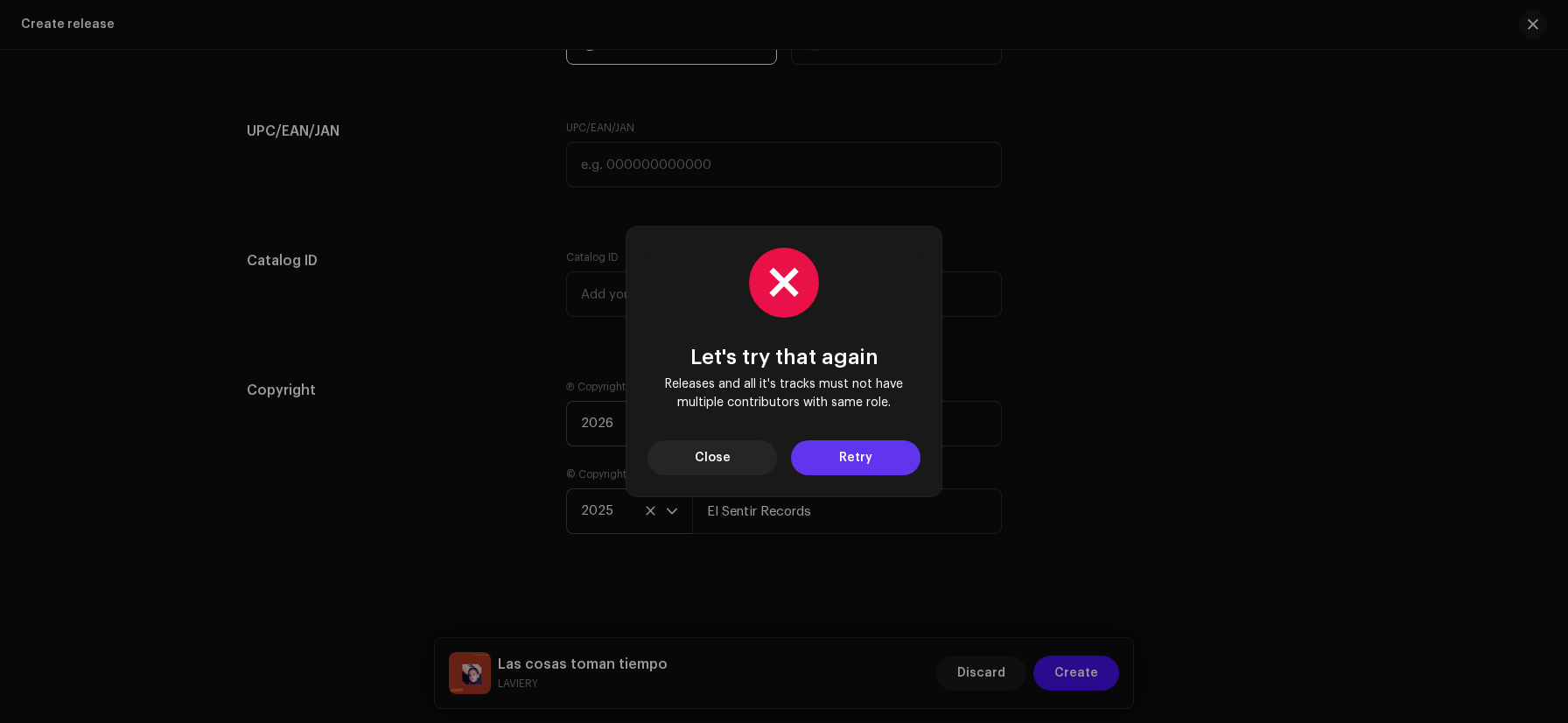
click at [826, 452] on button "Retry" at bounding box center [856, 457] width 130 height 35
click at [724, 470] on span "Close" at bounding box center [714, 457] width 36 height 35
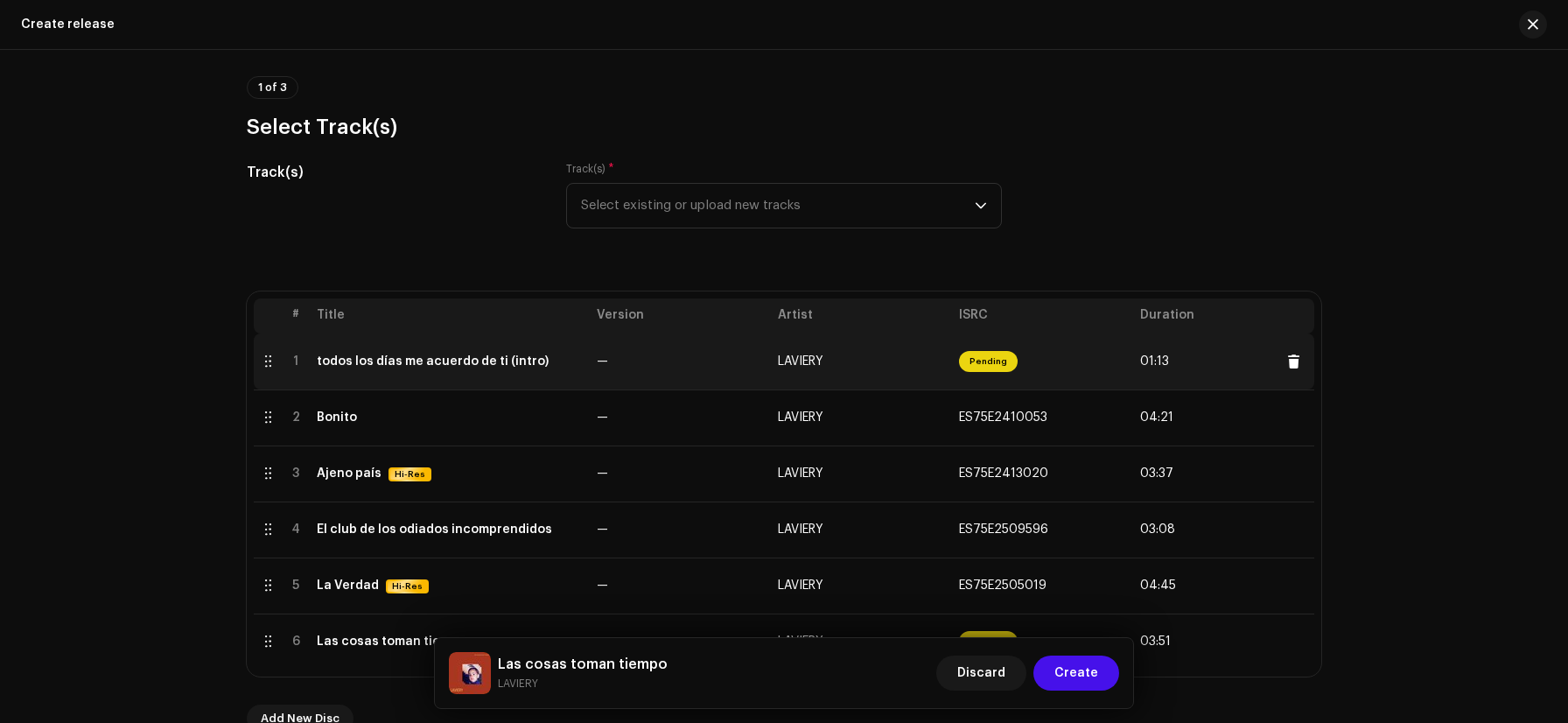
scroll to position [242, 0]
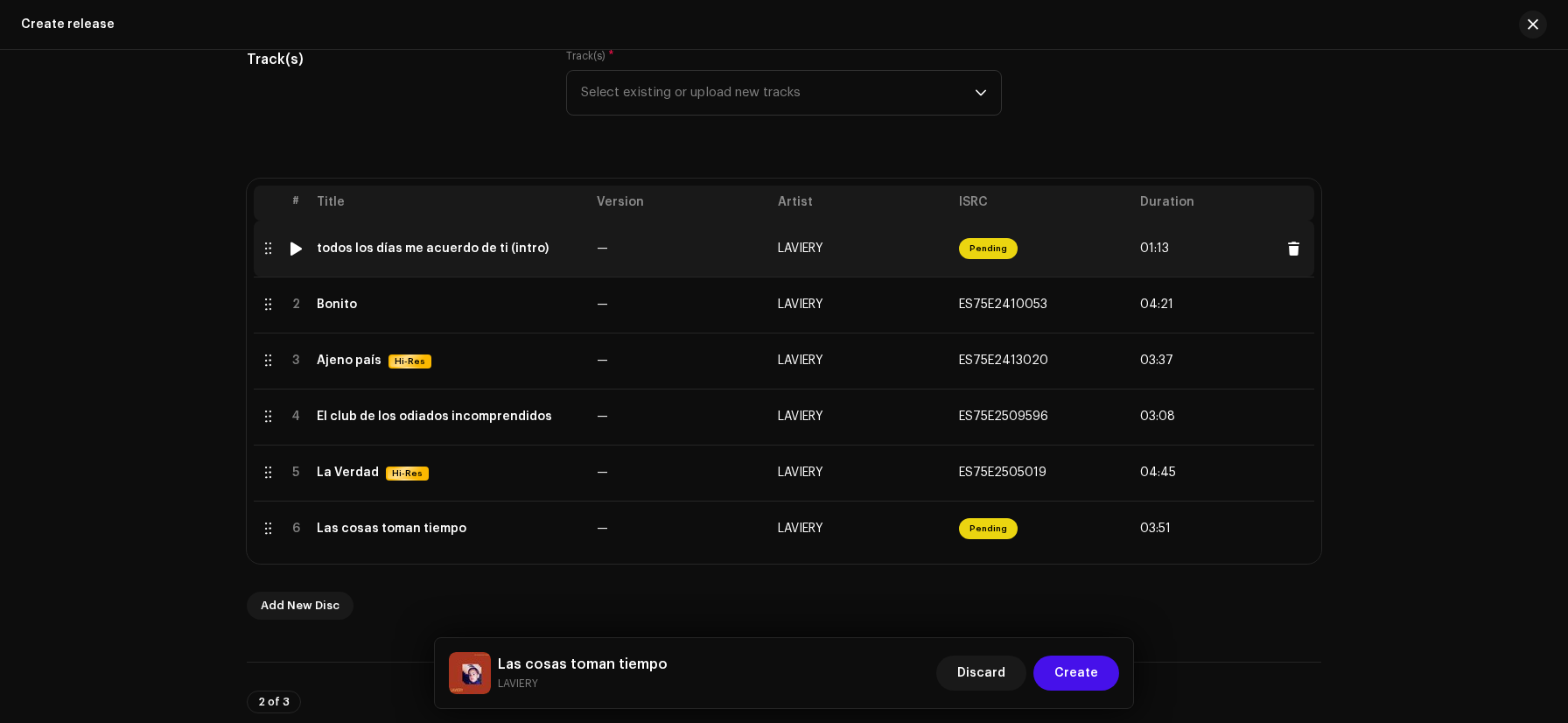
click at [968, 253] on span "Pending" at bounding box center [989, 249] width 59 height 21
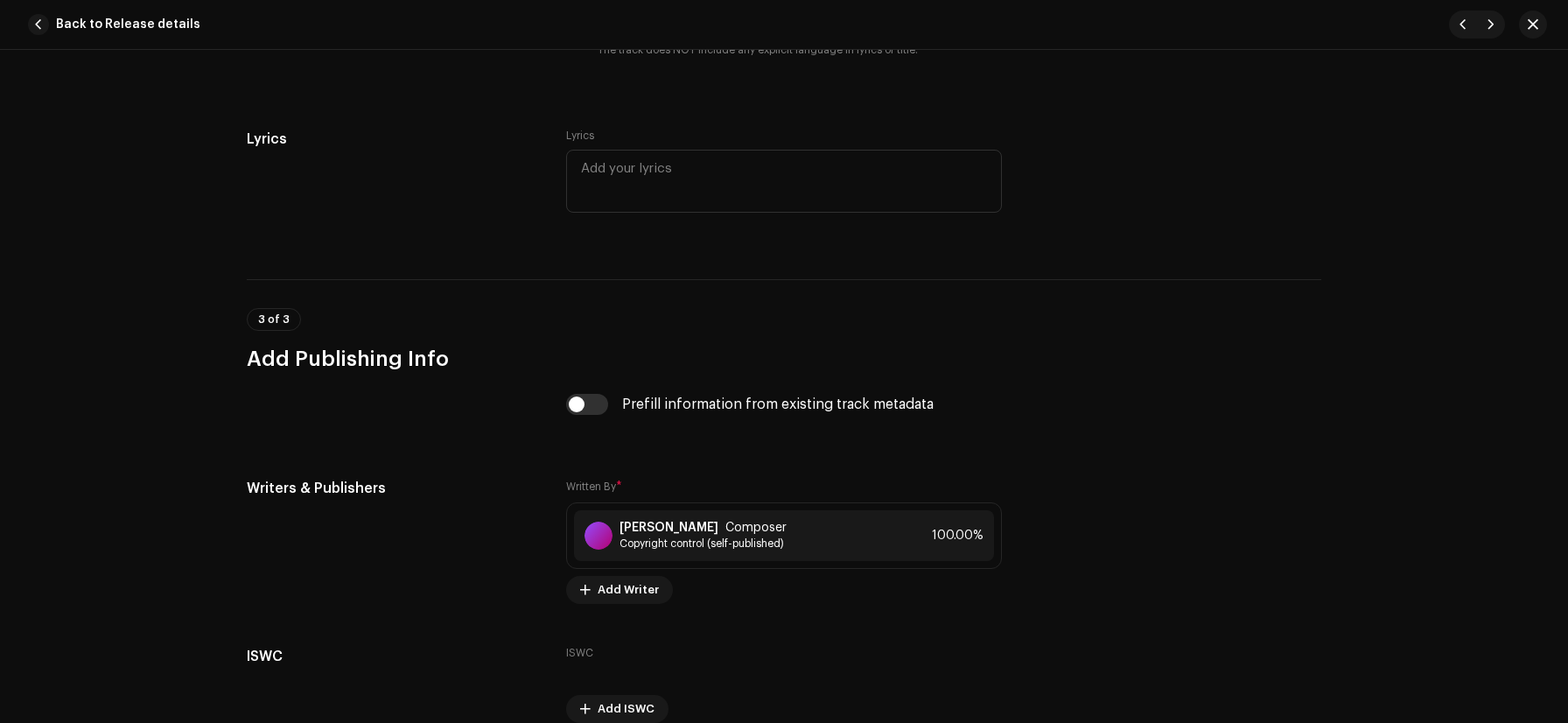
scroll to position [3301, 0]
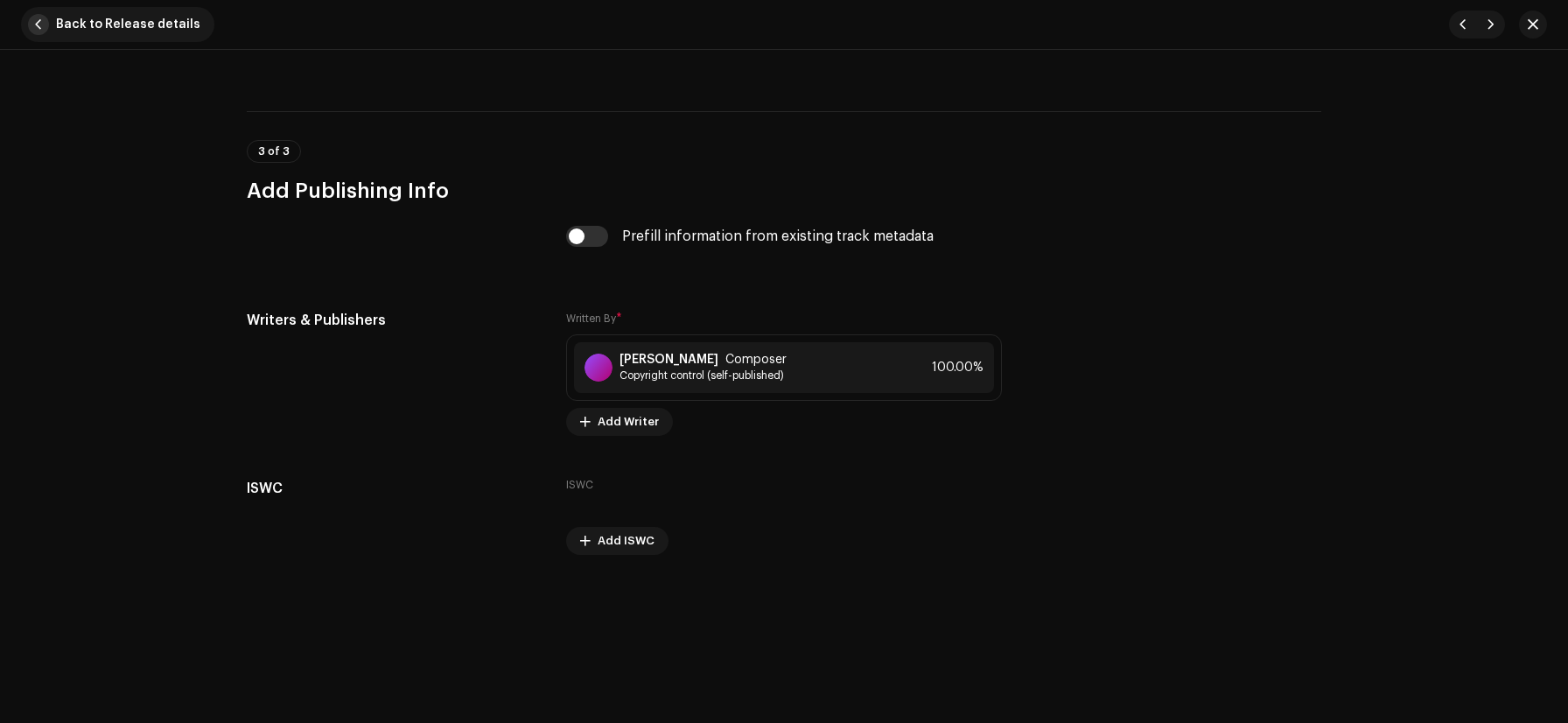
click at [49, 27] on span "button" at bounding box center [38, 25] width 21 height 21
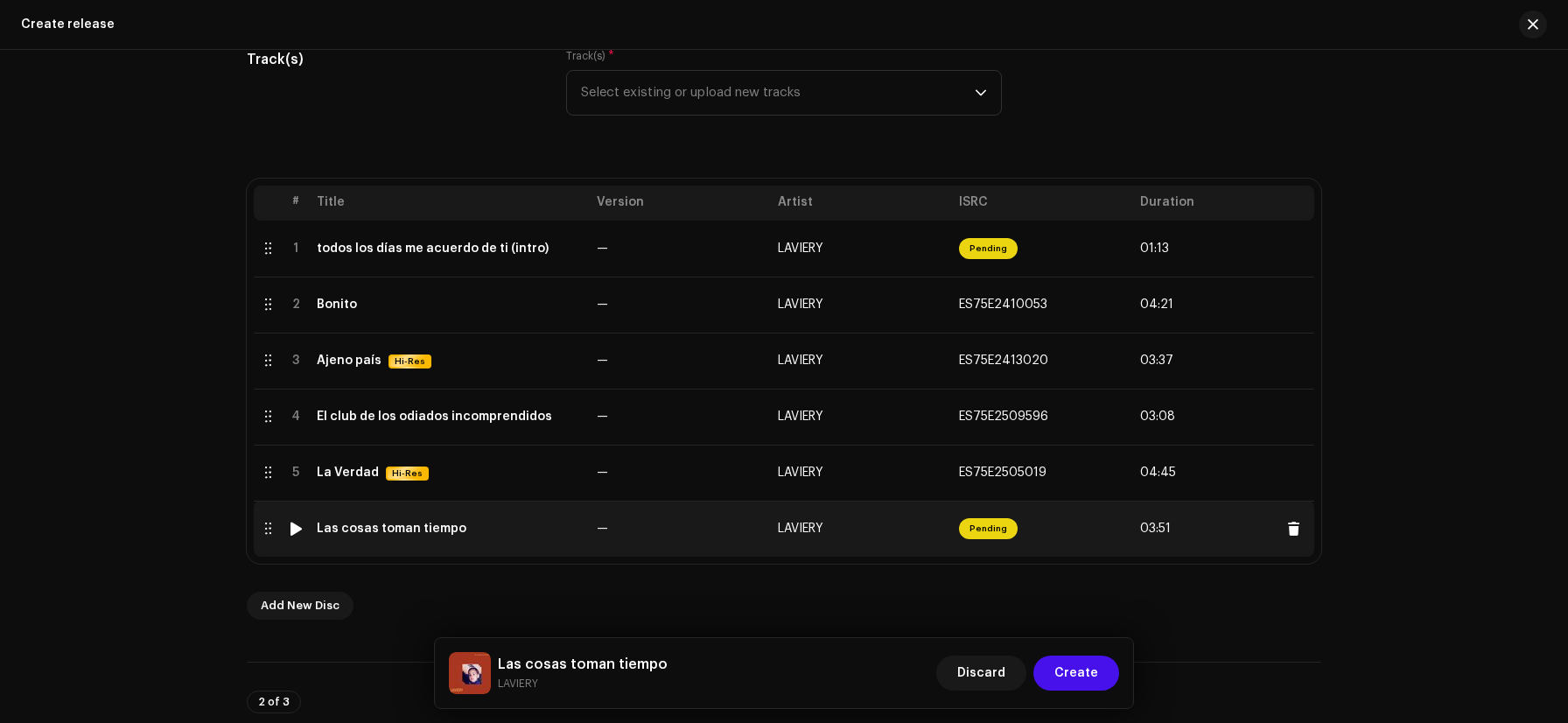
click at [970, 532] on span "Pending" at bounding box center [989, 529] width 59 height 21
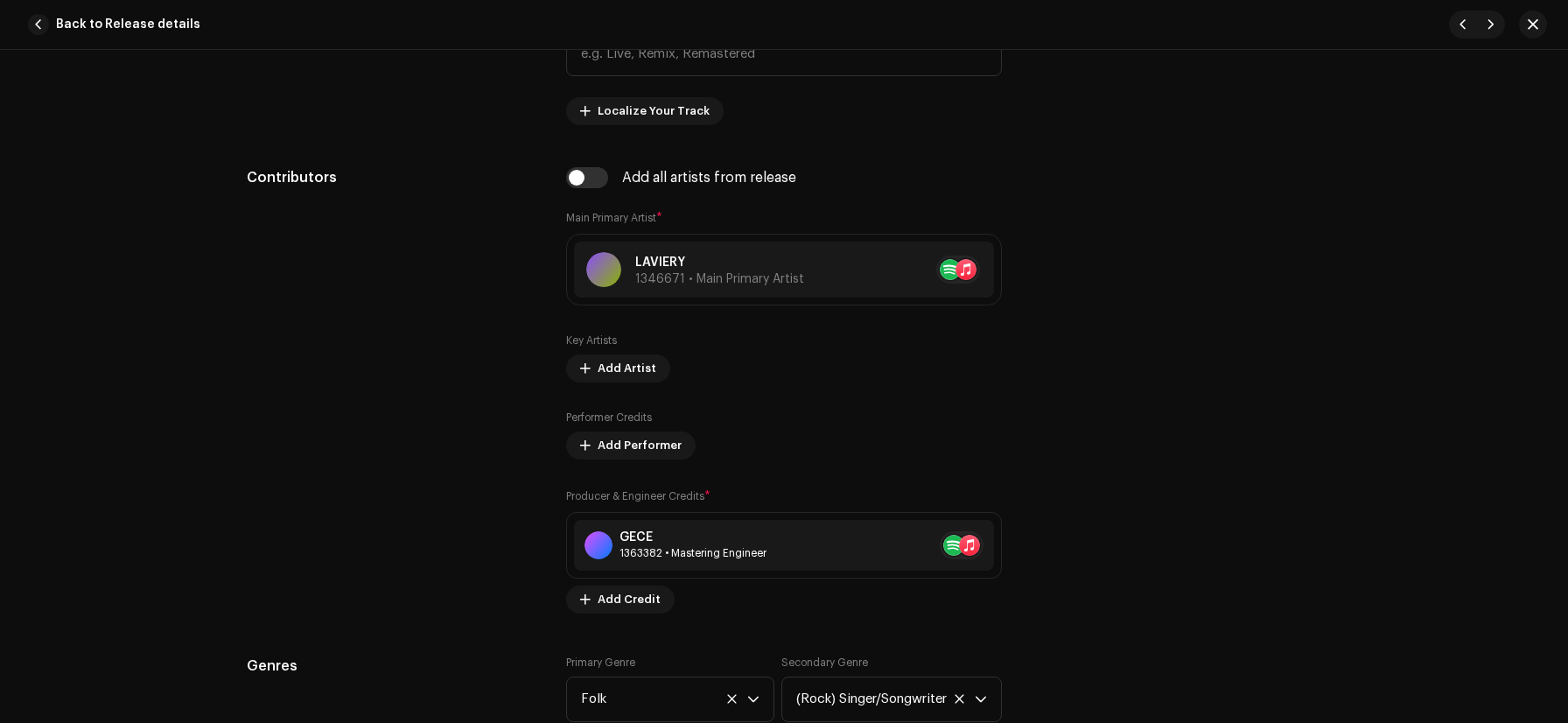
scroll to position [942, 0]
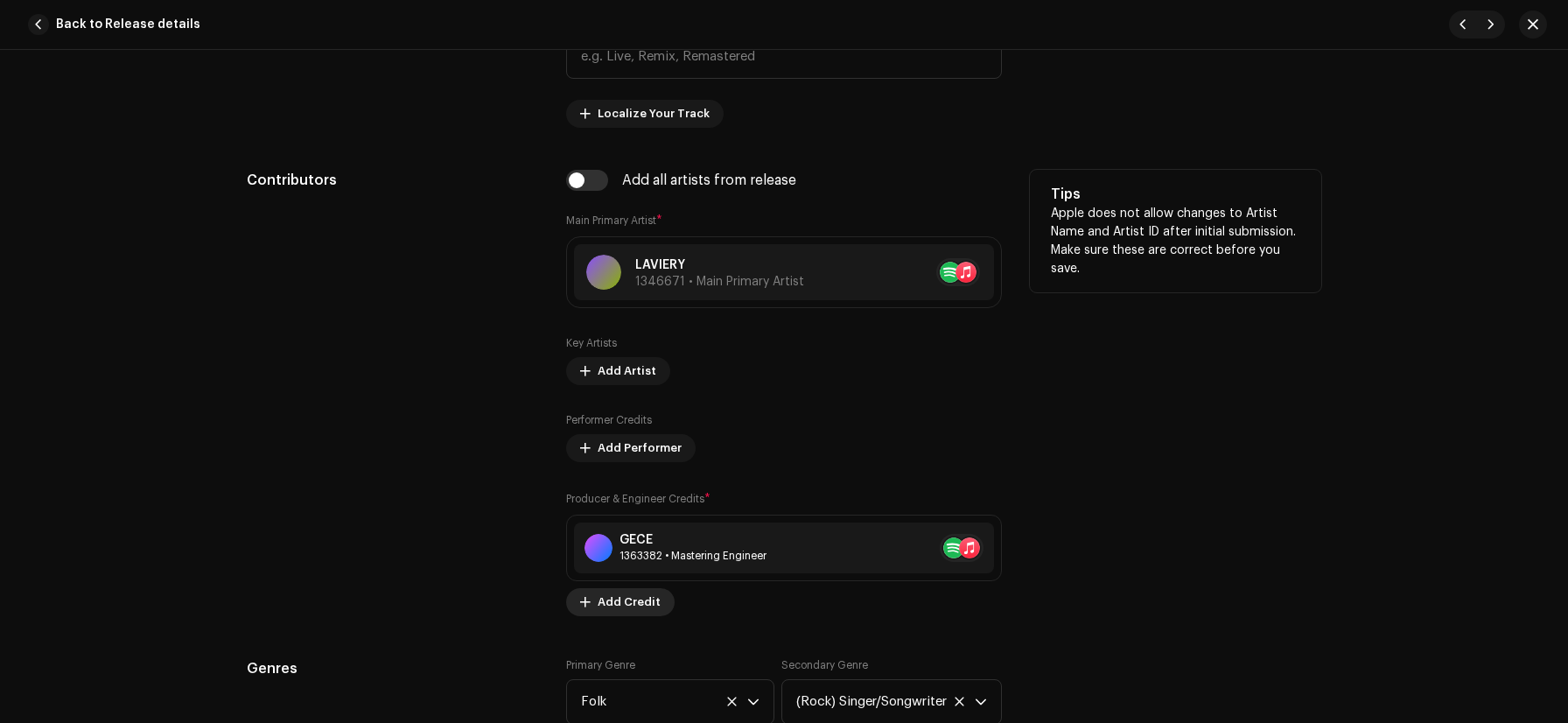
click at [630, 599] on span "Add Credit" at bounding box center [630, 602] width 63 height 35
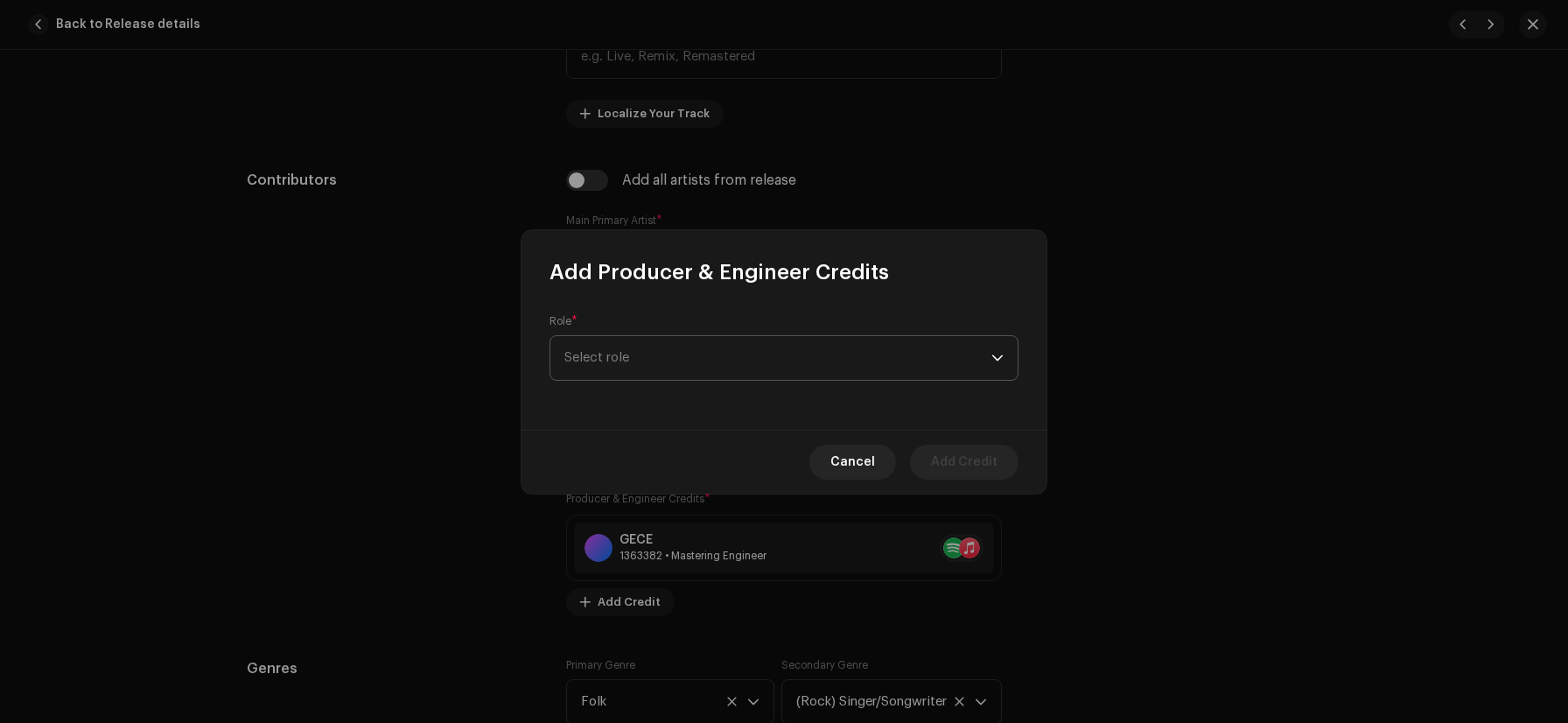
click at [648, 375] on span "Select role" at bounding box center [778, 358] width 427 height 44
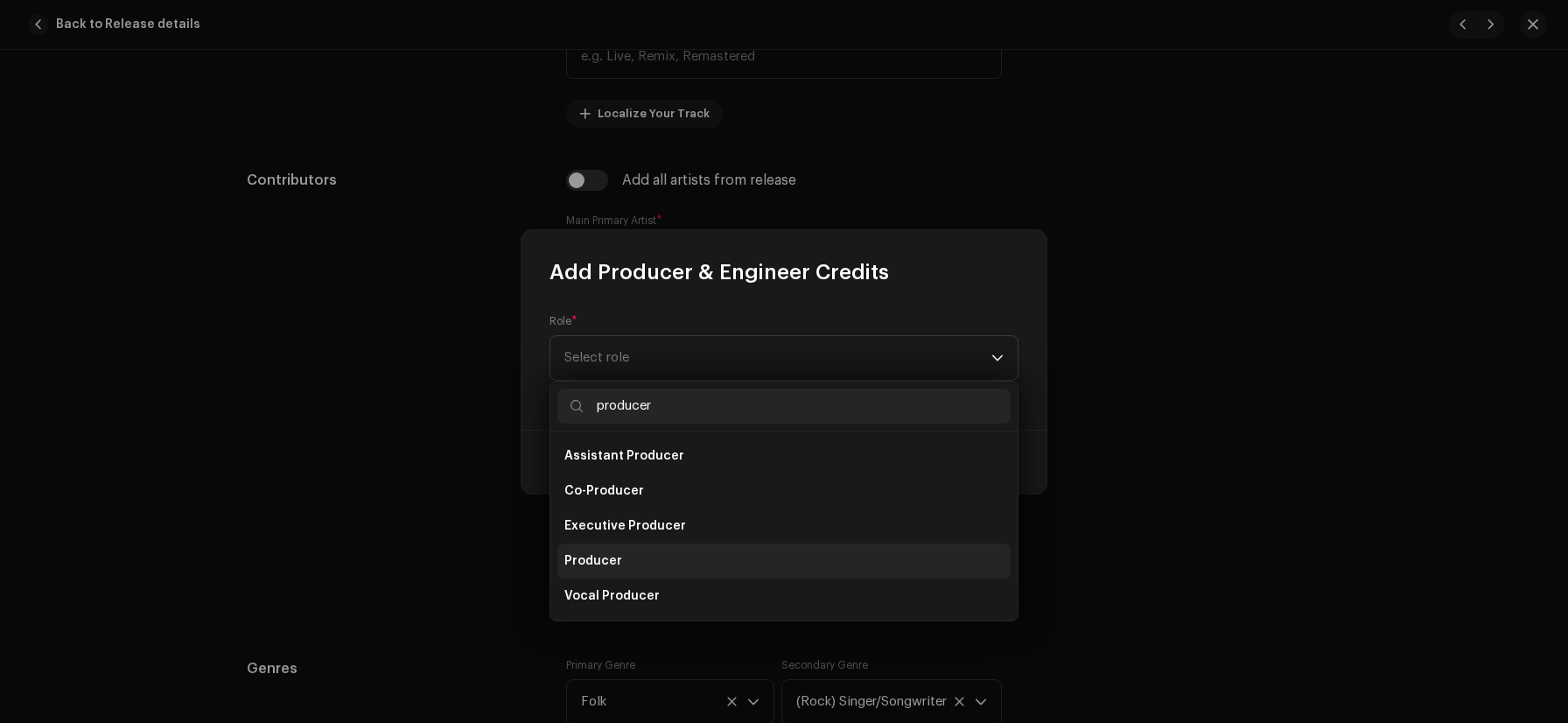
type input "producer"
click at [620, 549] on li "Producer" at bounding box center [784, 561] width 453 height 35
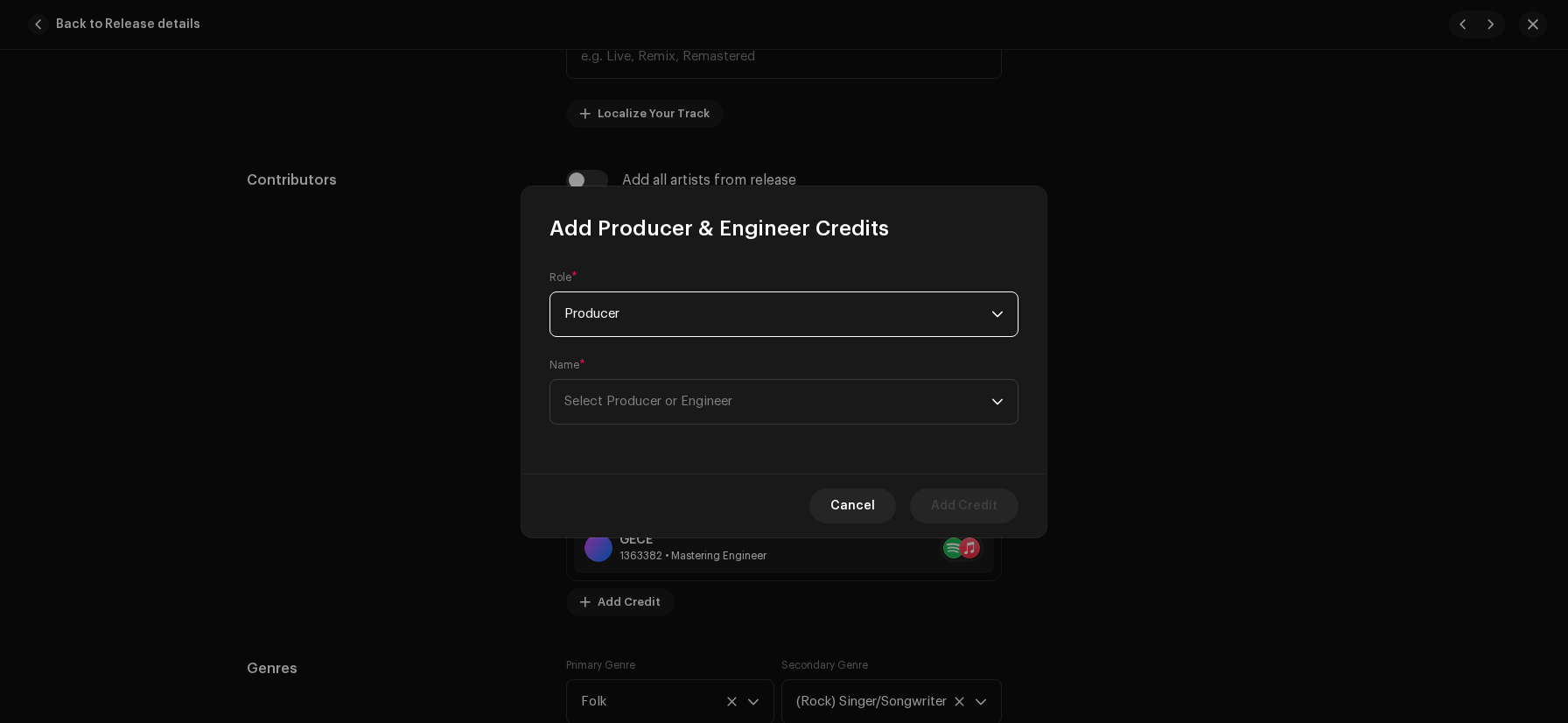
click at [714, 374] on div "Name * Select Producer or Engineer" at bounding box center [784, 392] width 469 height 67
click at [714, 391] on span "Select Producer or Engineer" at bounding box center [778, 402] width 427 height 44
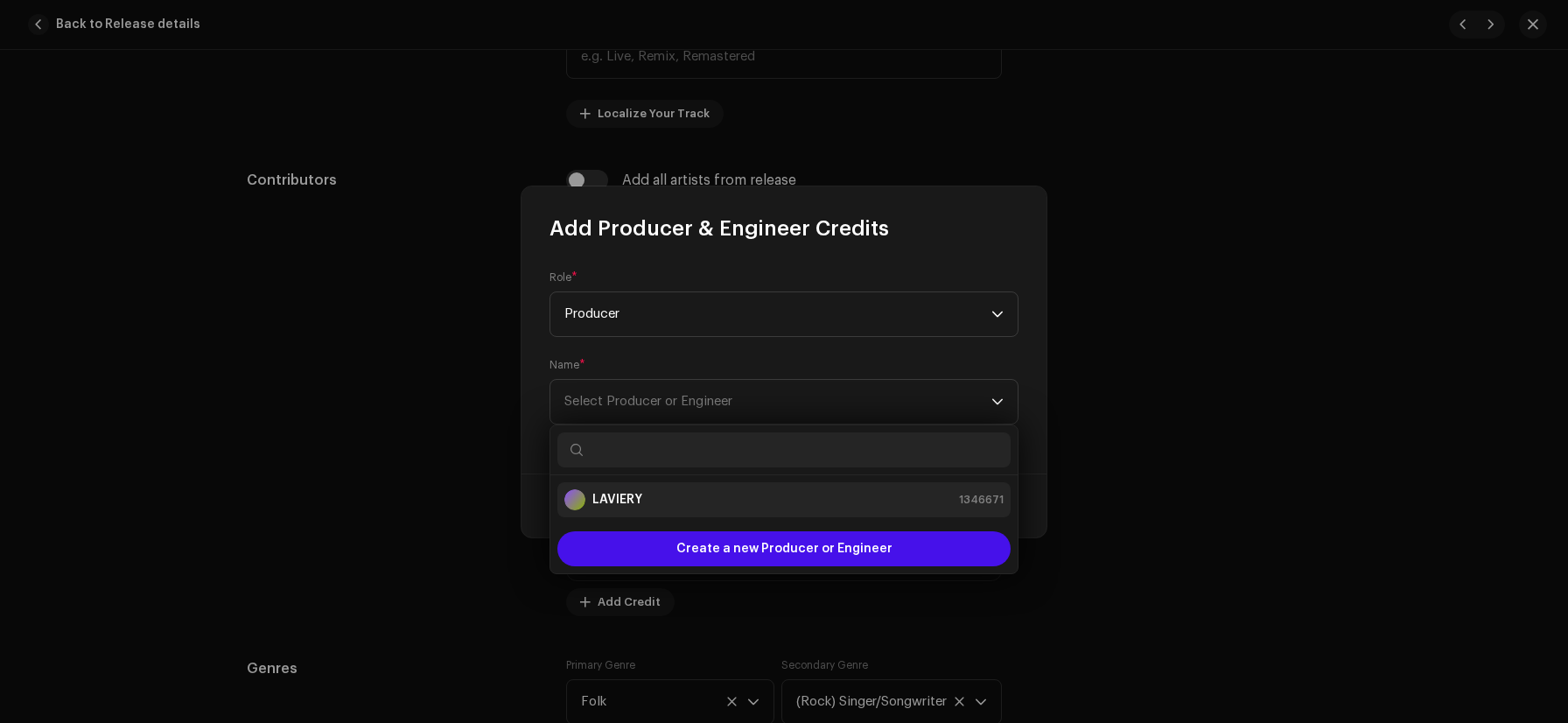
click at [680, 493] on div "[PERSON_NAME] 1346671" at bounding box center [784, 500] width 439 height 21
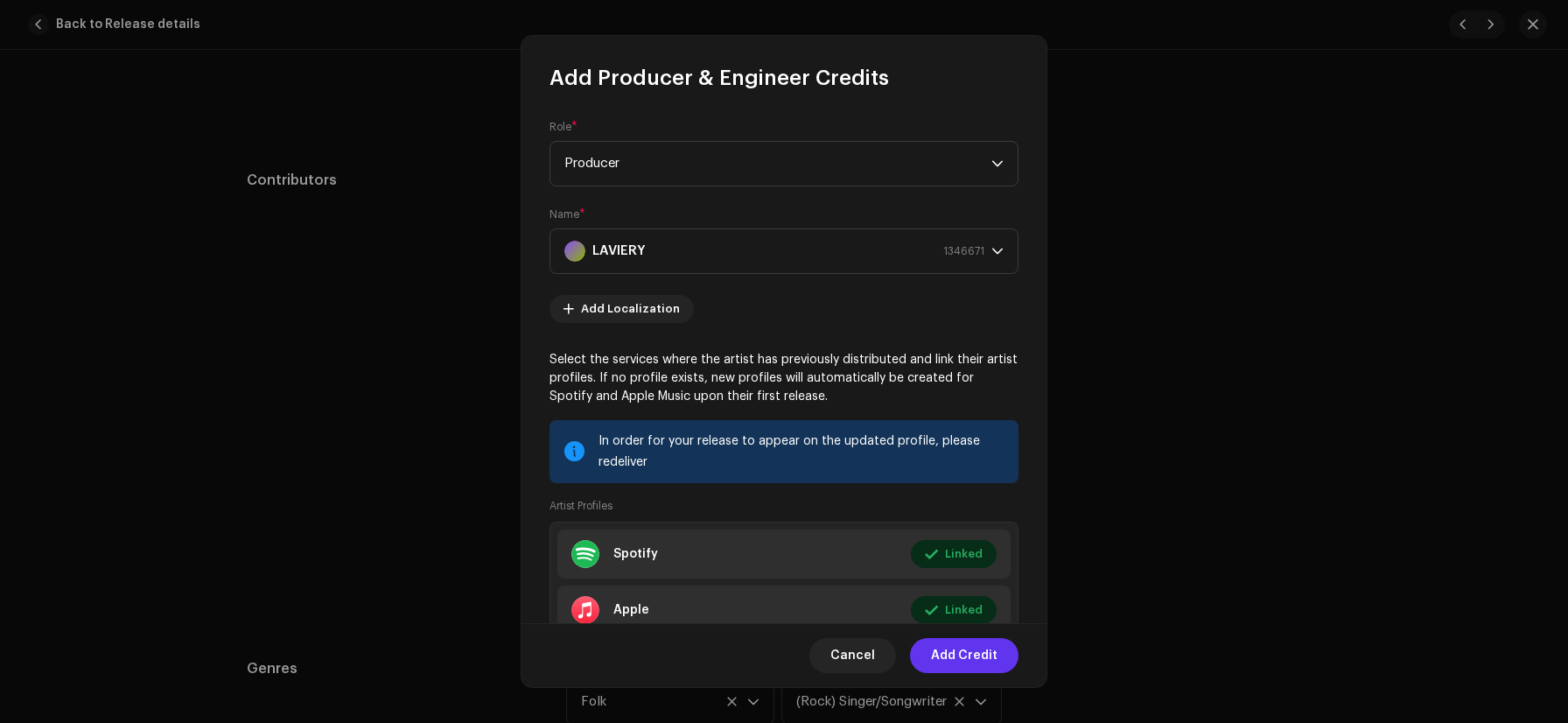
click at [974, 655] on span "Add Credit" at bounding box center [965, 655] width 67 height 35
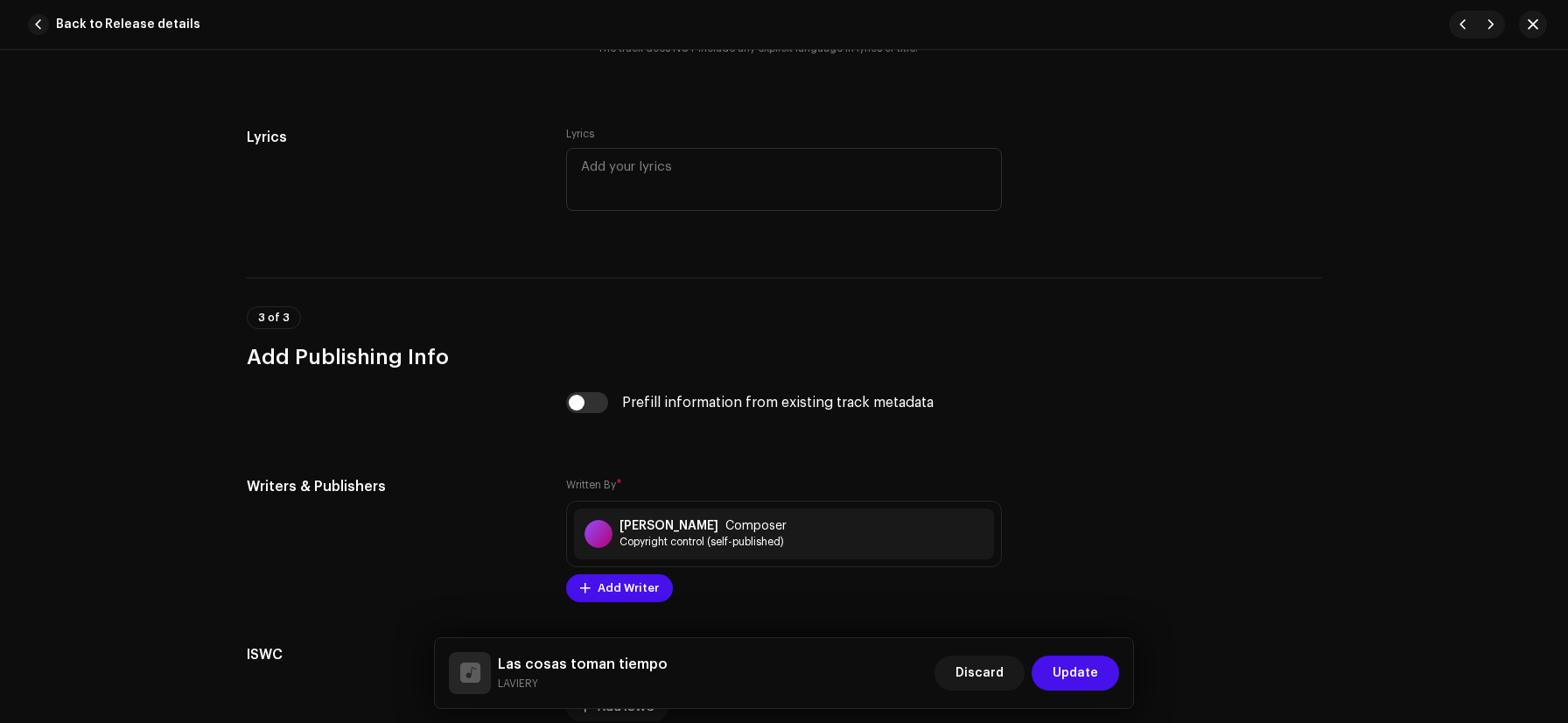
scroll to position [3358, 0]
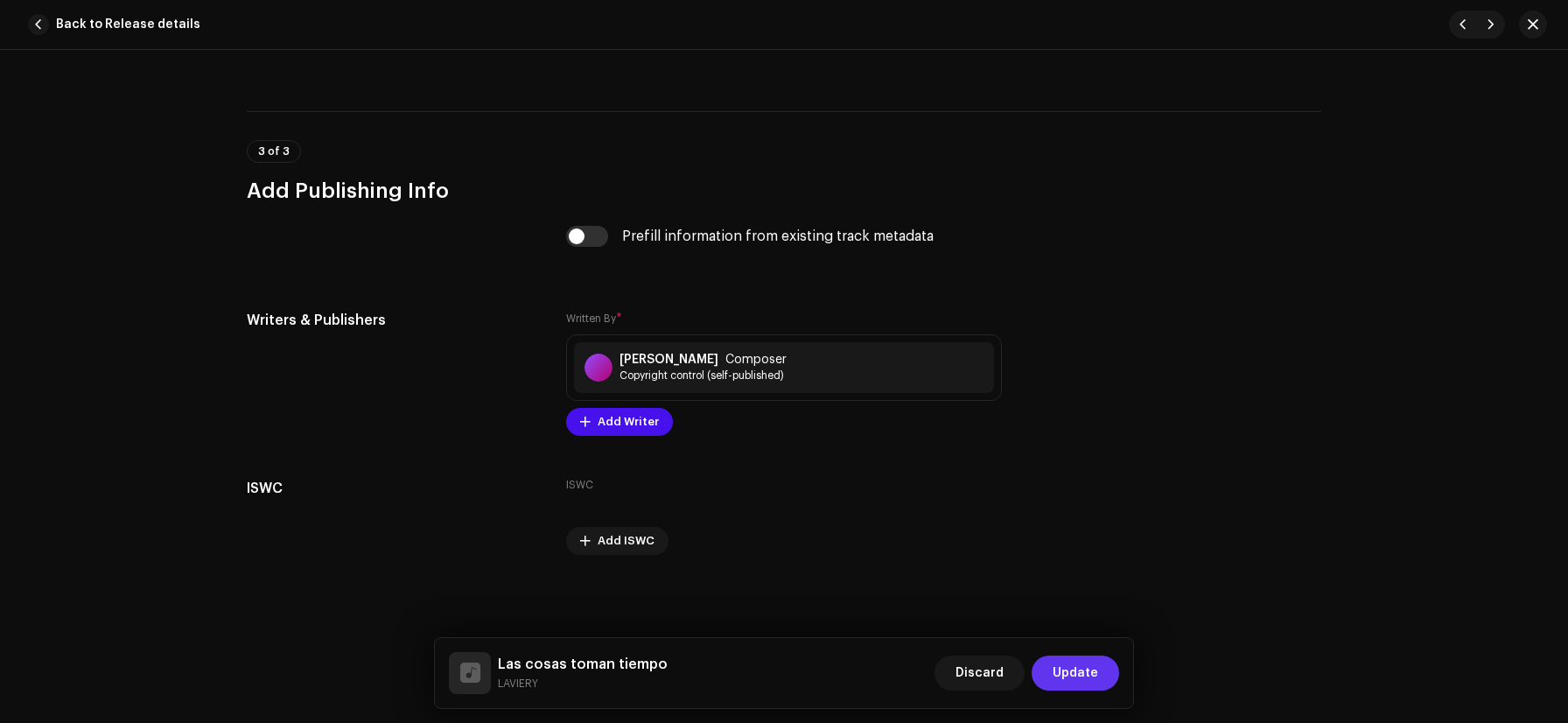
click at [1079, 686] on span "Update" at bounding box center [1075, 673] width 46 height 35
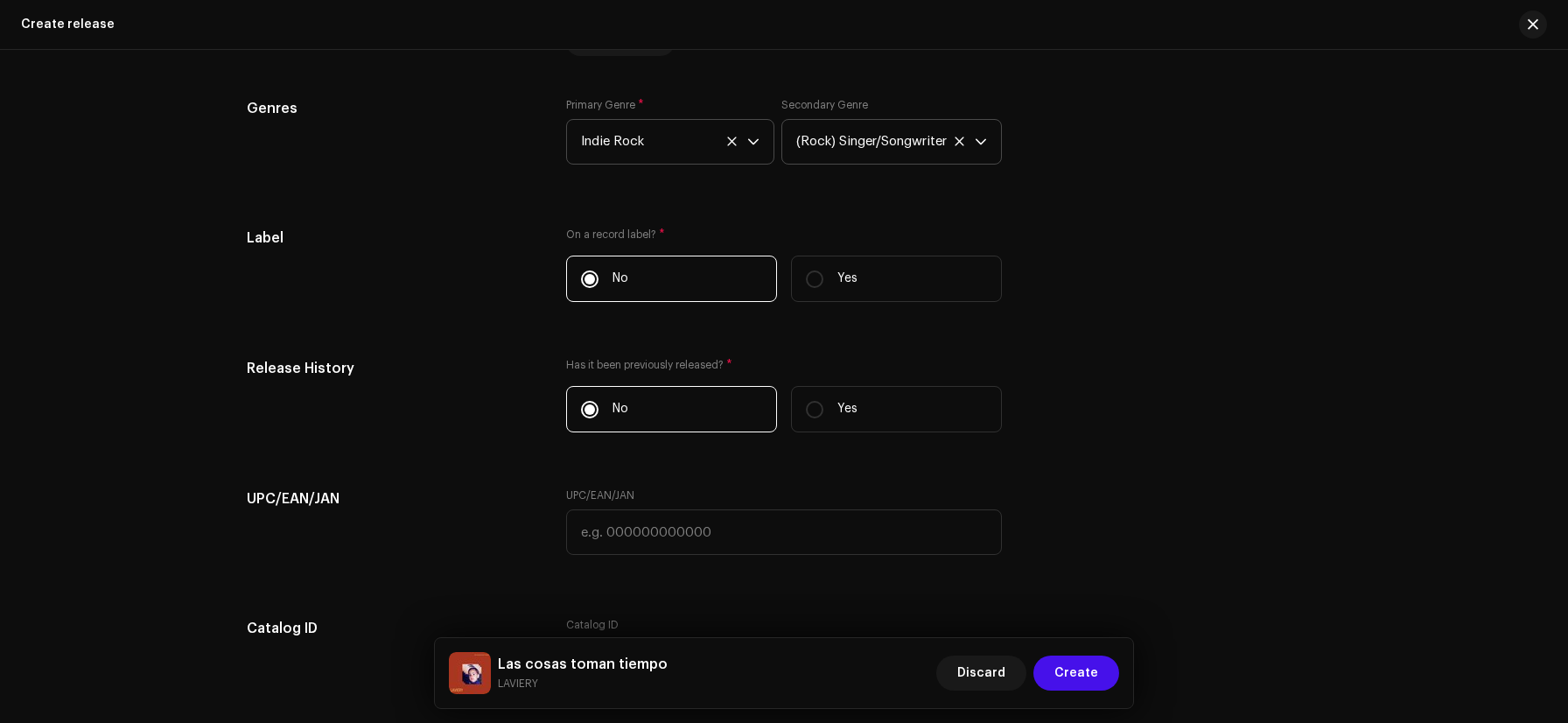
scroll to position [3369, 0]
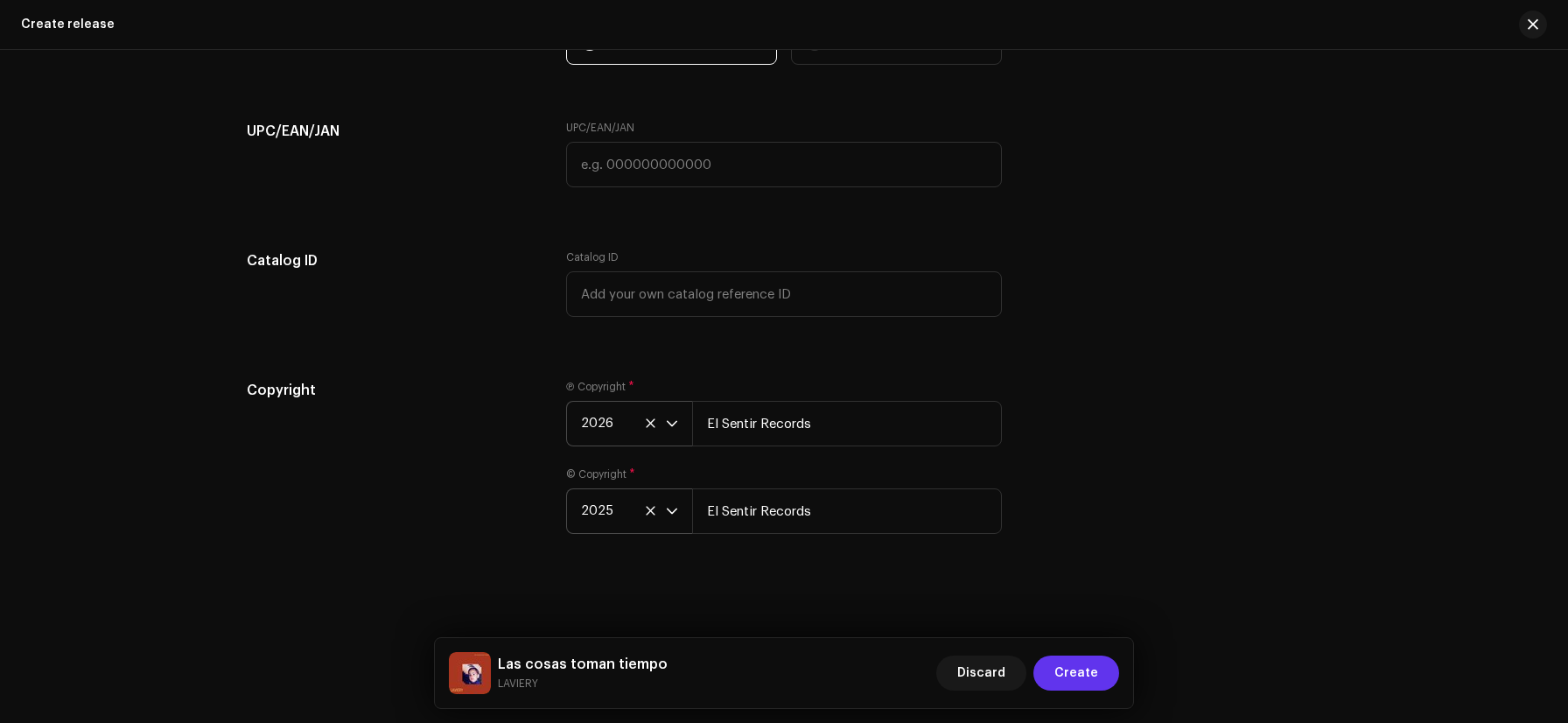
click at [1074, 673] on span "Create" at bounding box center [1076, 673] width 44 height 35
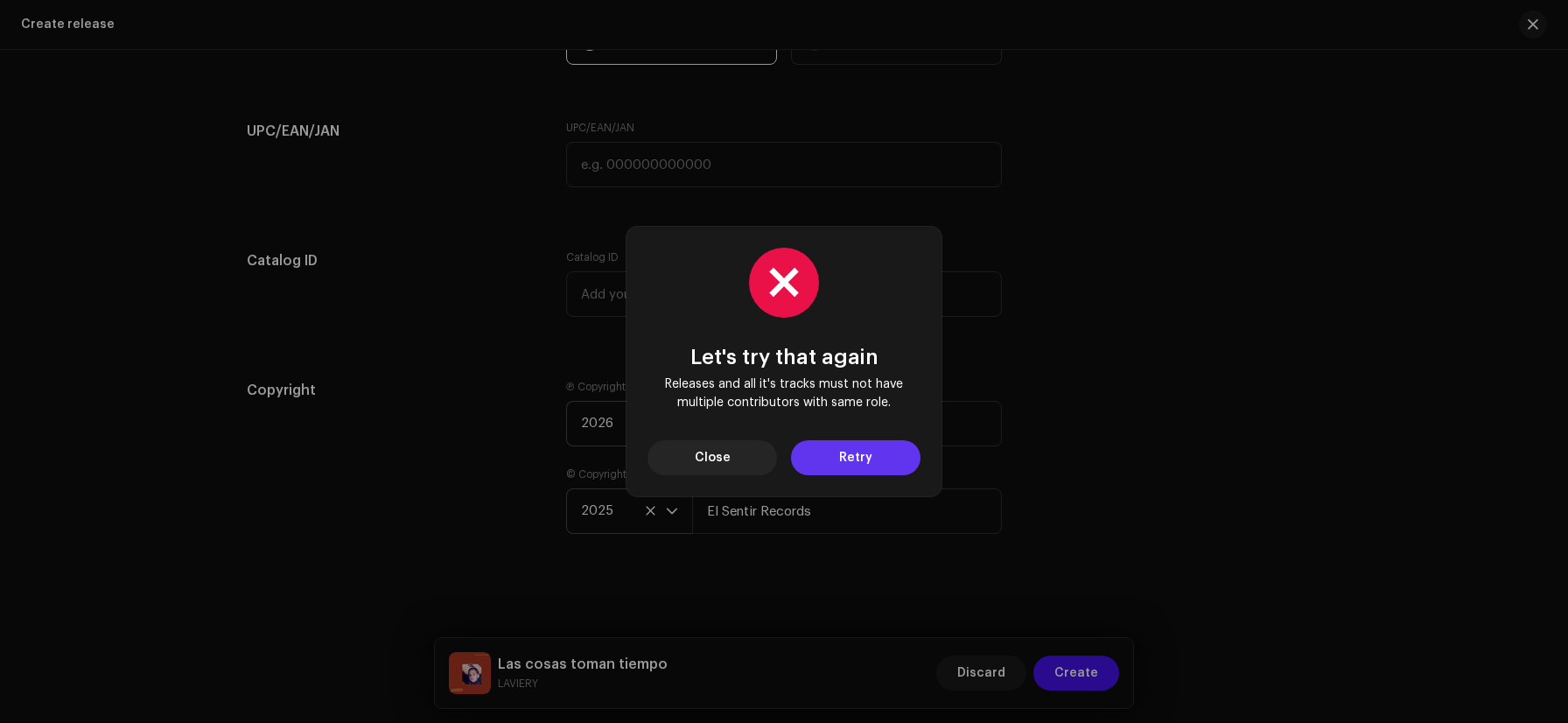
click at [890, 467] on button "Retry" at bounding box center [856, 457] width 130 height 35
click at [731, 461] on button "Close" at bounding box center [713, 457] width 130 height 35
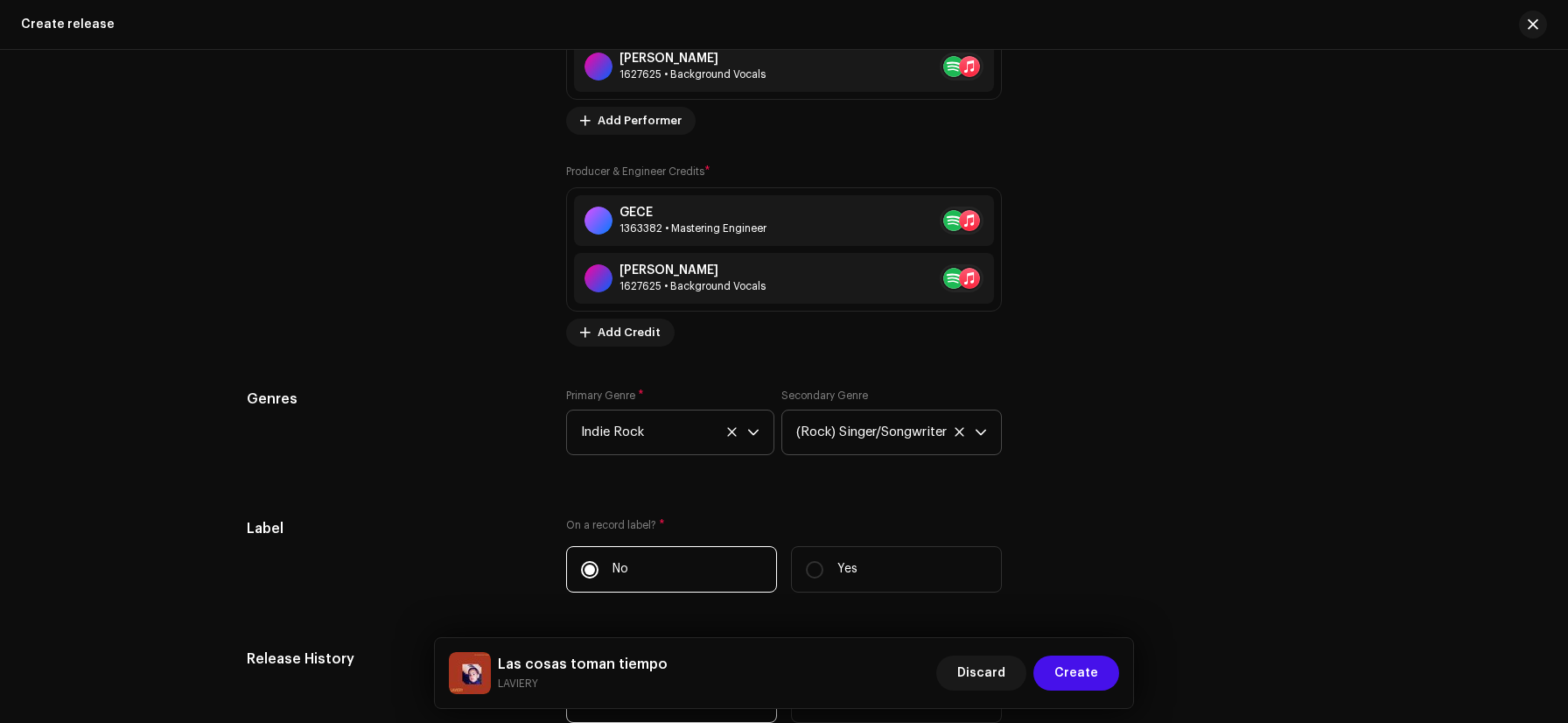
scroll to position [2626, 0]
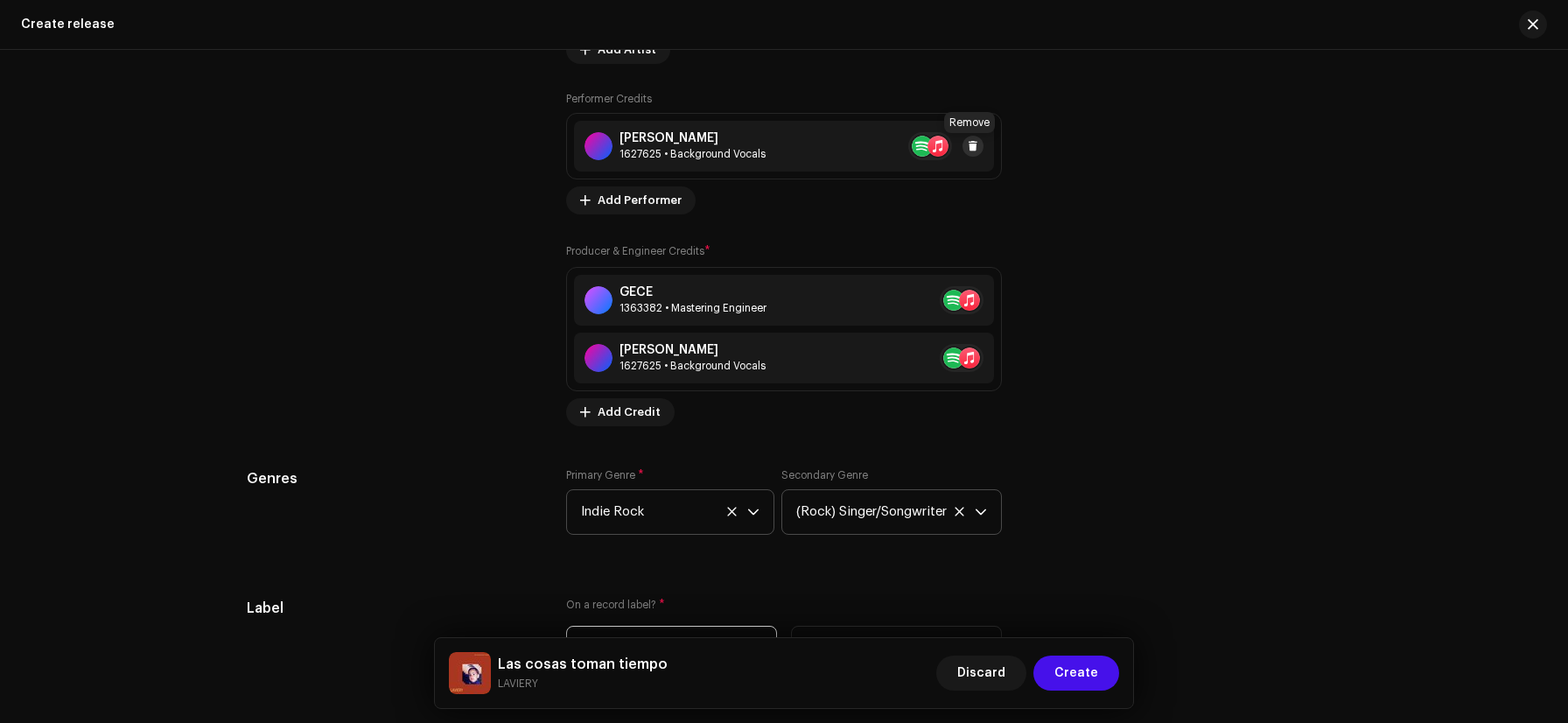
click at [975, 151] on button at bounding box center [974, 146] width 21 height 21
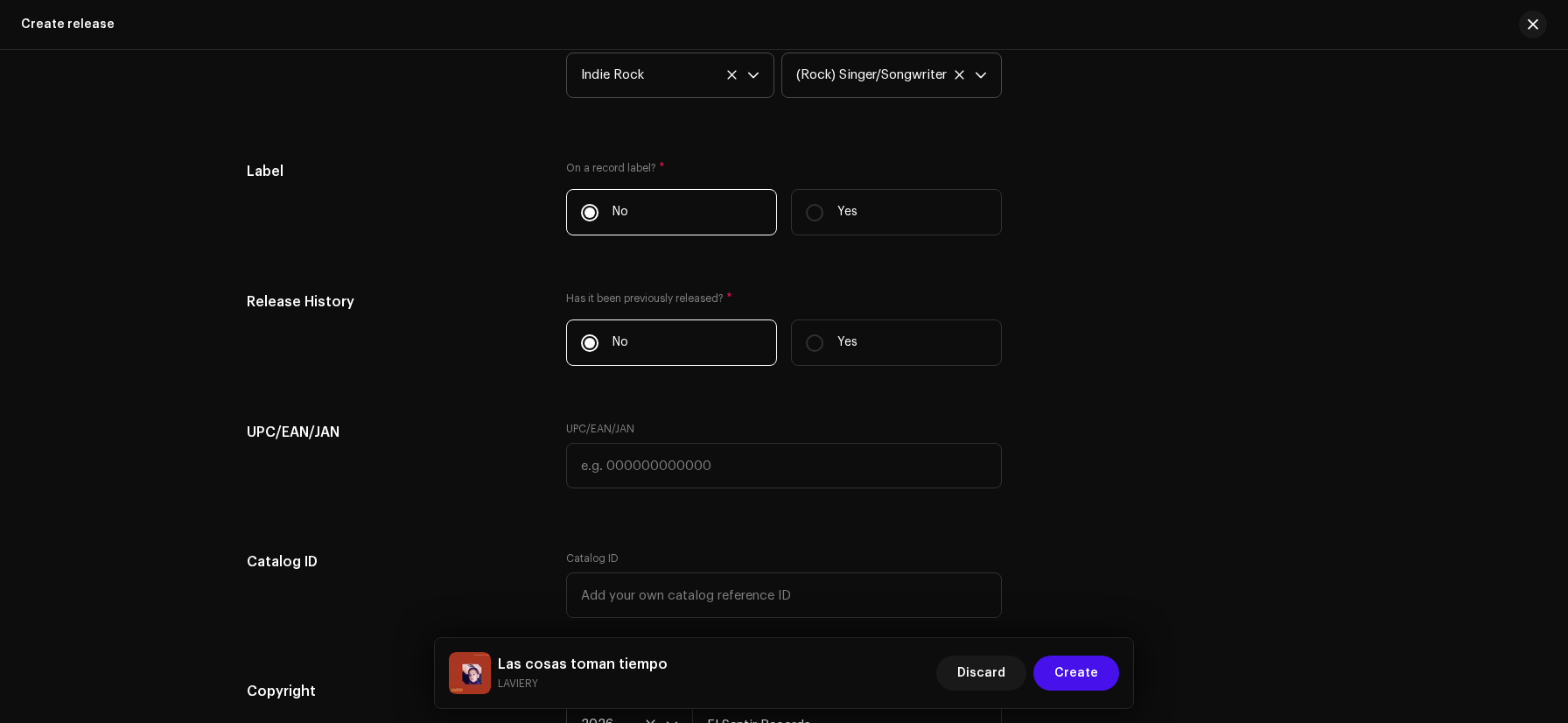
scroll to position [3296, 0]
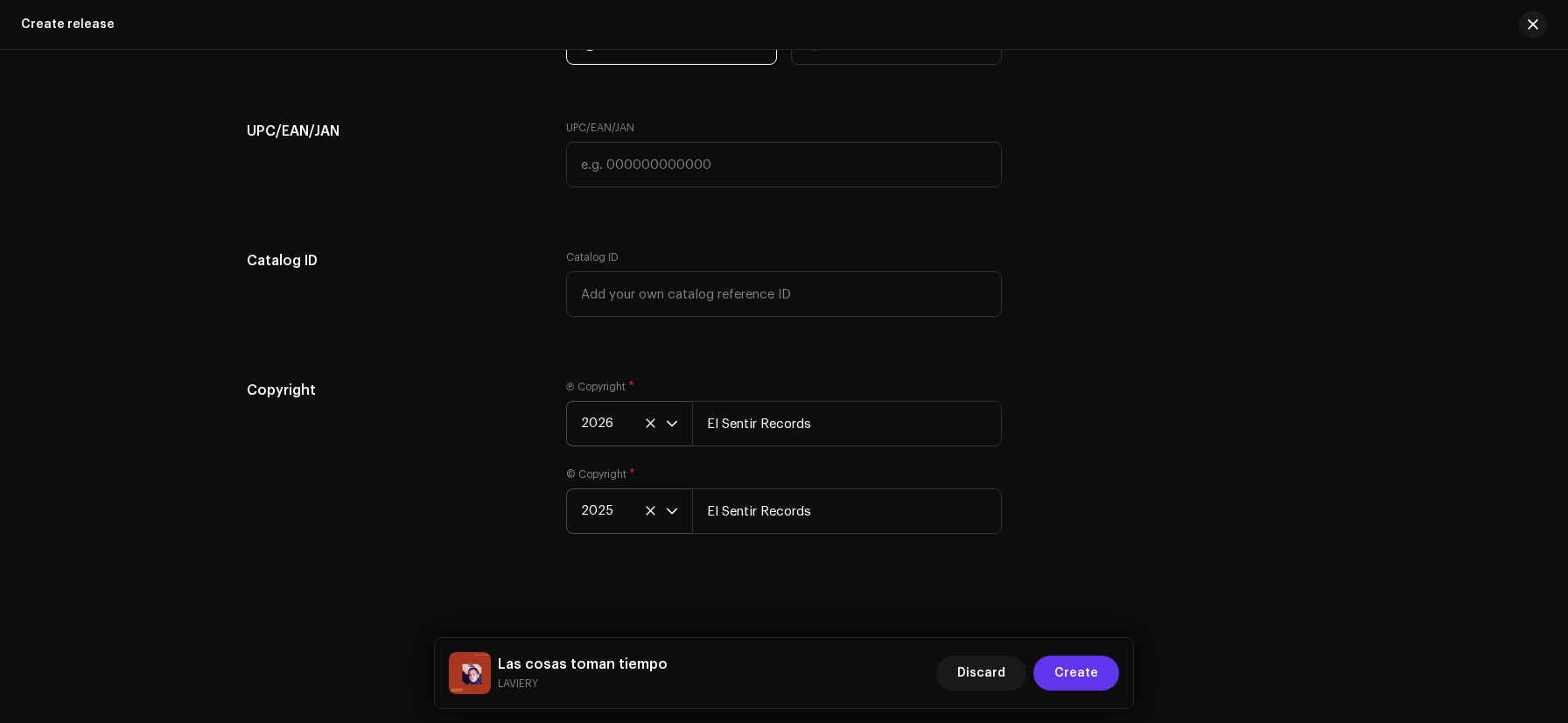
click at [1082, 689] on span "Create" at bounding box center [1076, 673] width 44 height 35
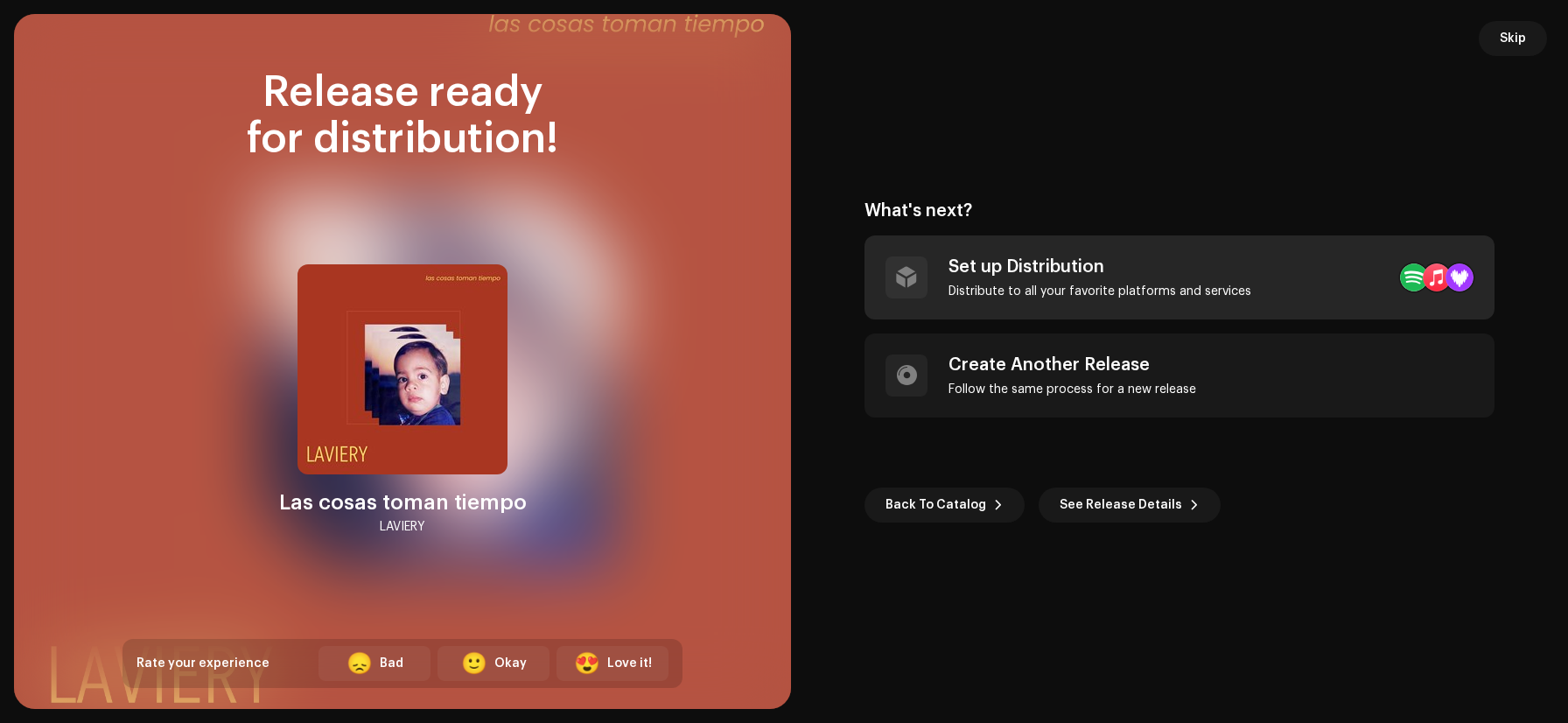
click at [1037, 270] on div "Set up Distribution" at bounding box center [1100, 267] width 303 height 21
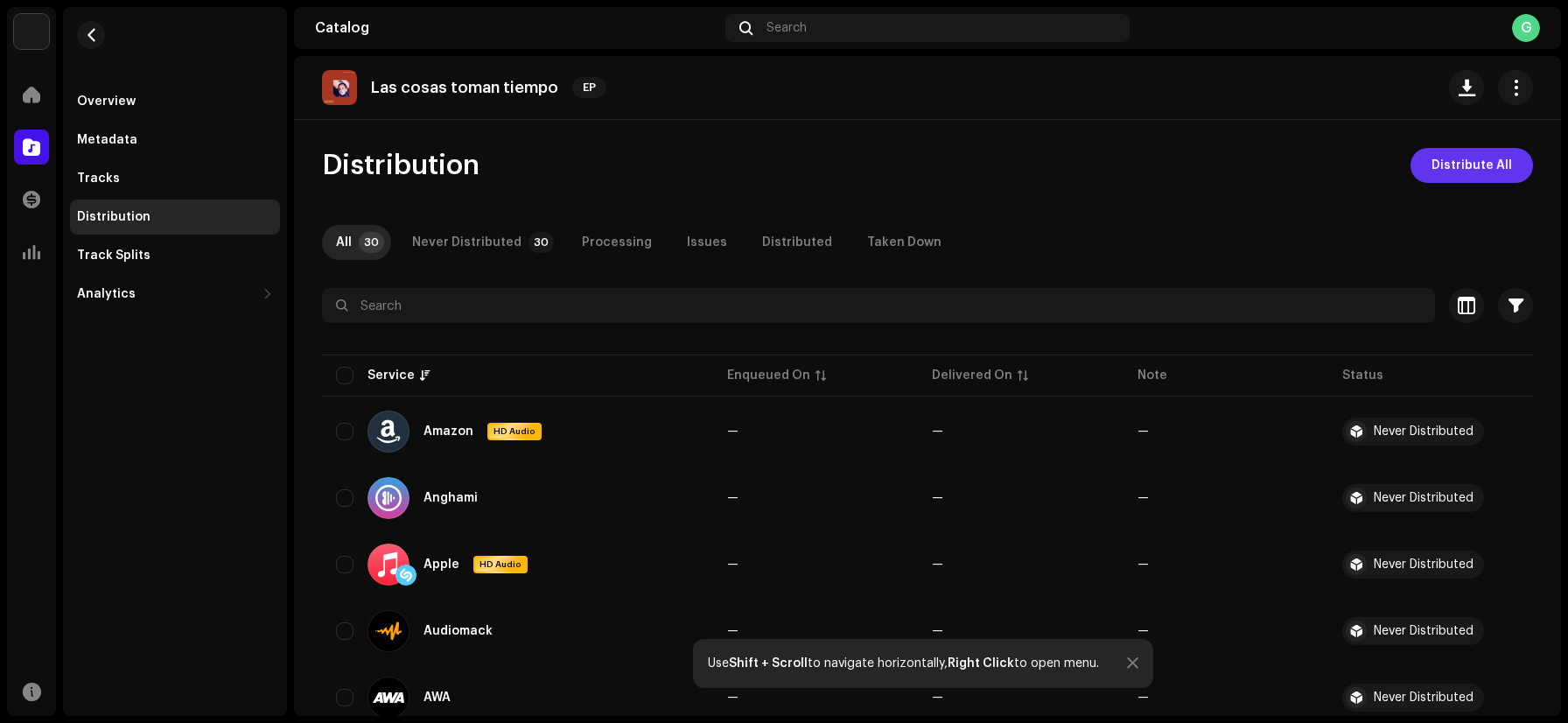
click at [1465, 175] on span "Distribute All" at bounding box center [1472, 165] width 81 height 35
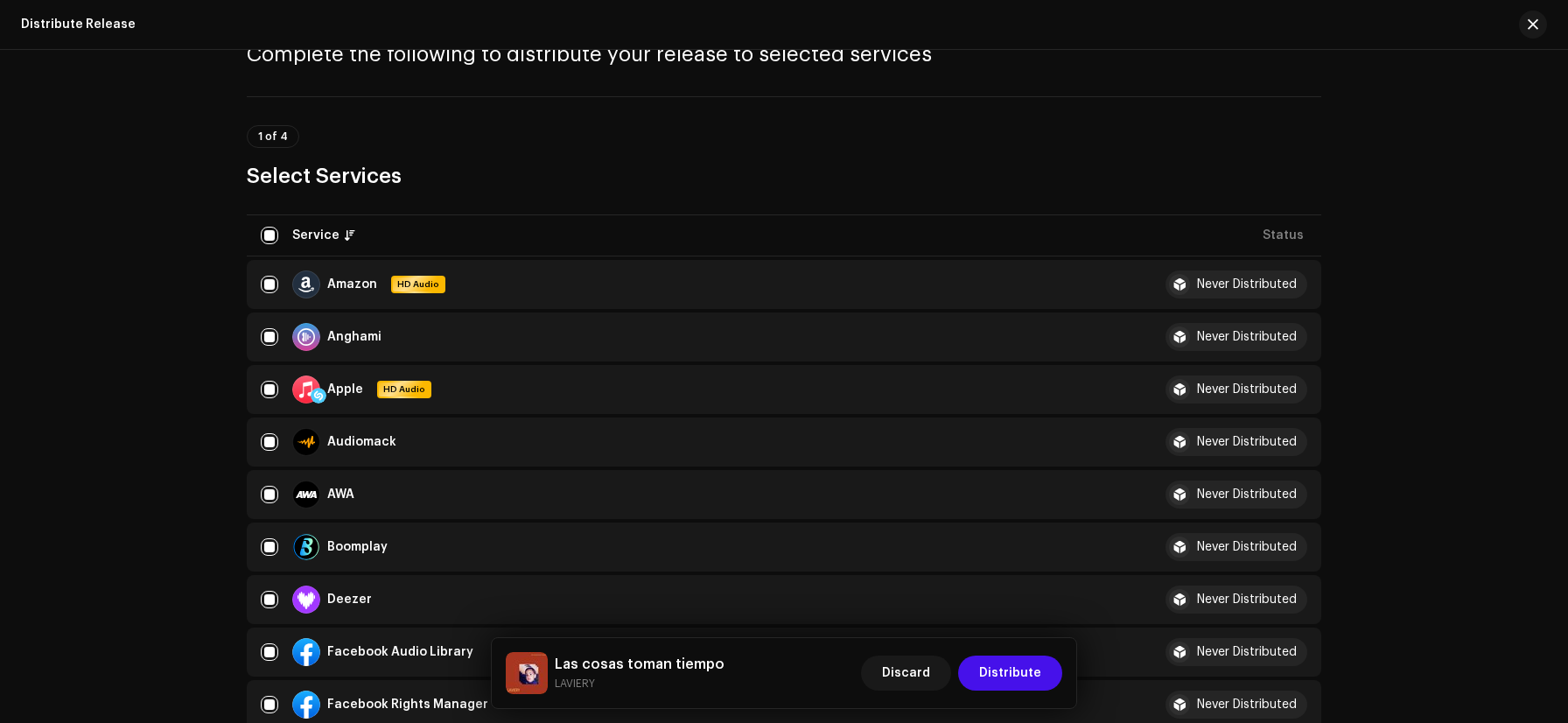
scroll to position [88, 0]
click at [1006, 677] on span "Distribute" at bounding box center [1010, 673] width 62 height 35
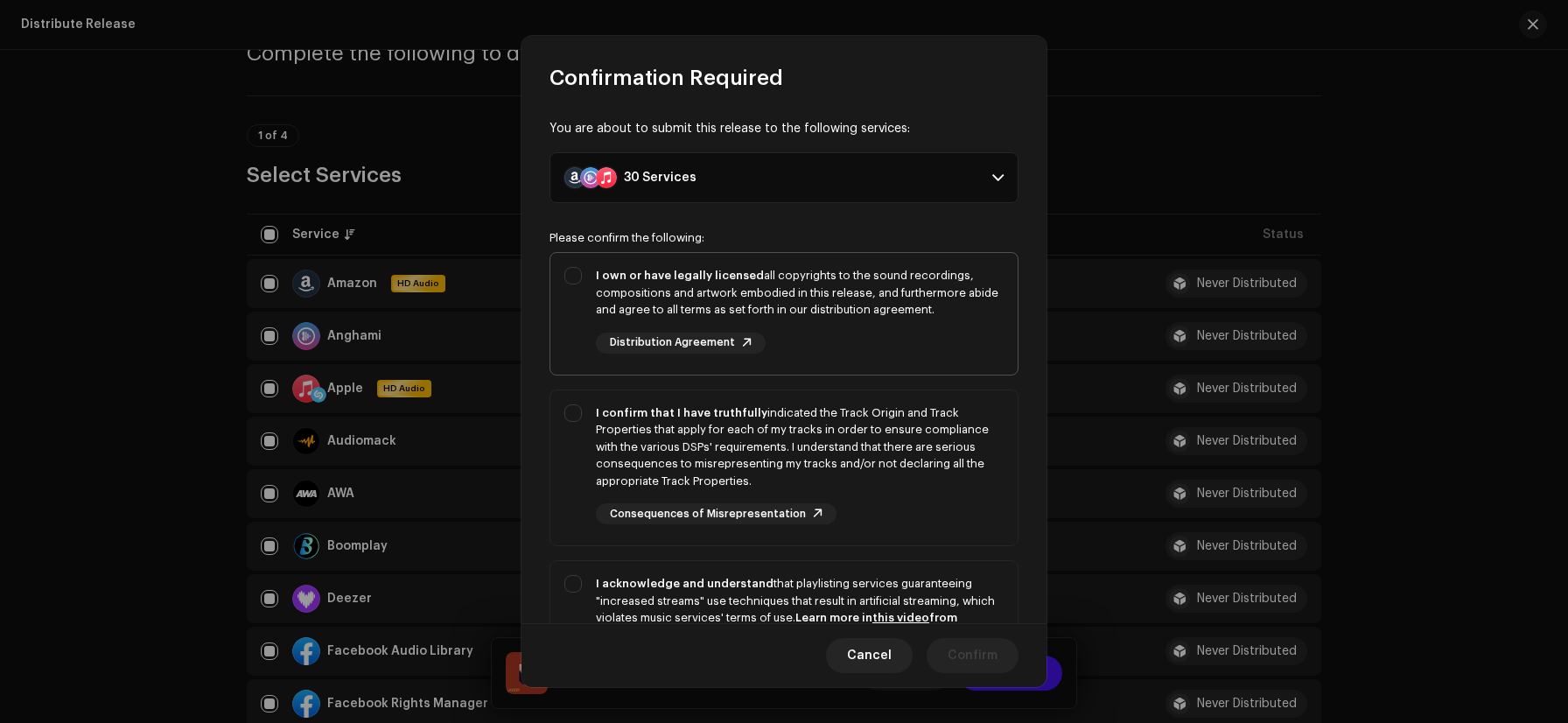
click at [586, 279] on div "I own or have legally licensed all copyrights to the sound recordings, composit…" at bounding box center [784, 311] width 468 height 114
checkbox input "true"
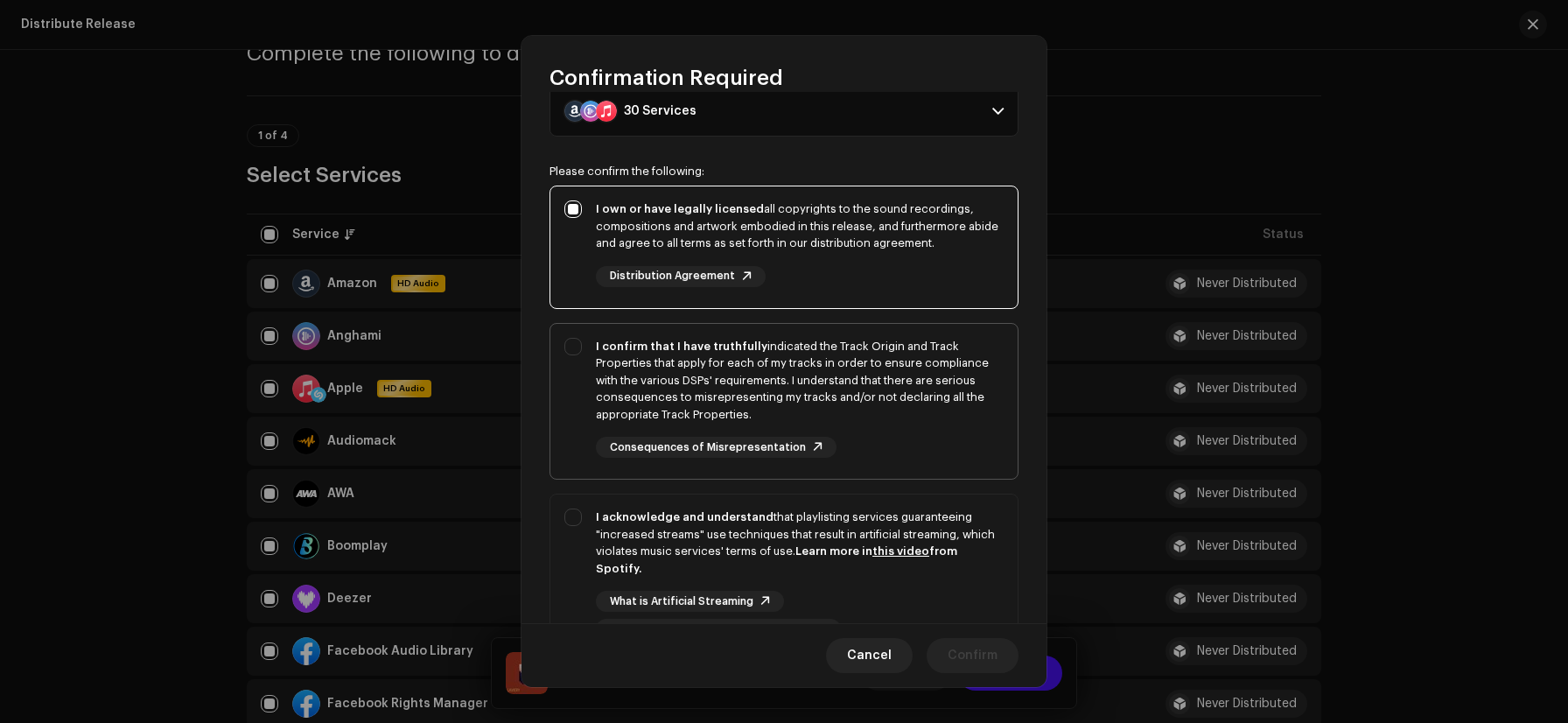
click at [574, 350] on div "I confirm that I have truthfully indicated the Track Origin and Track Propertie…" at bounding box center [784, 398] width 468 height 149
checkbox input "true"
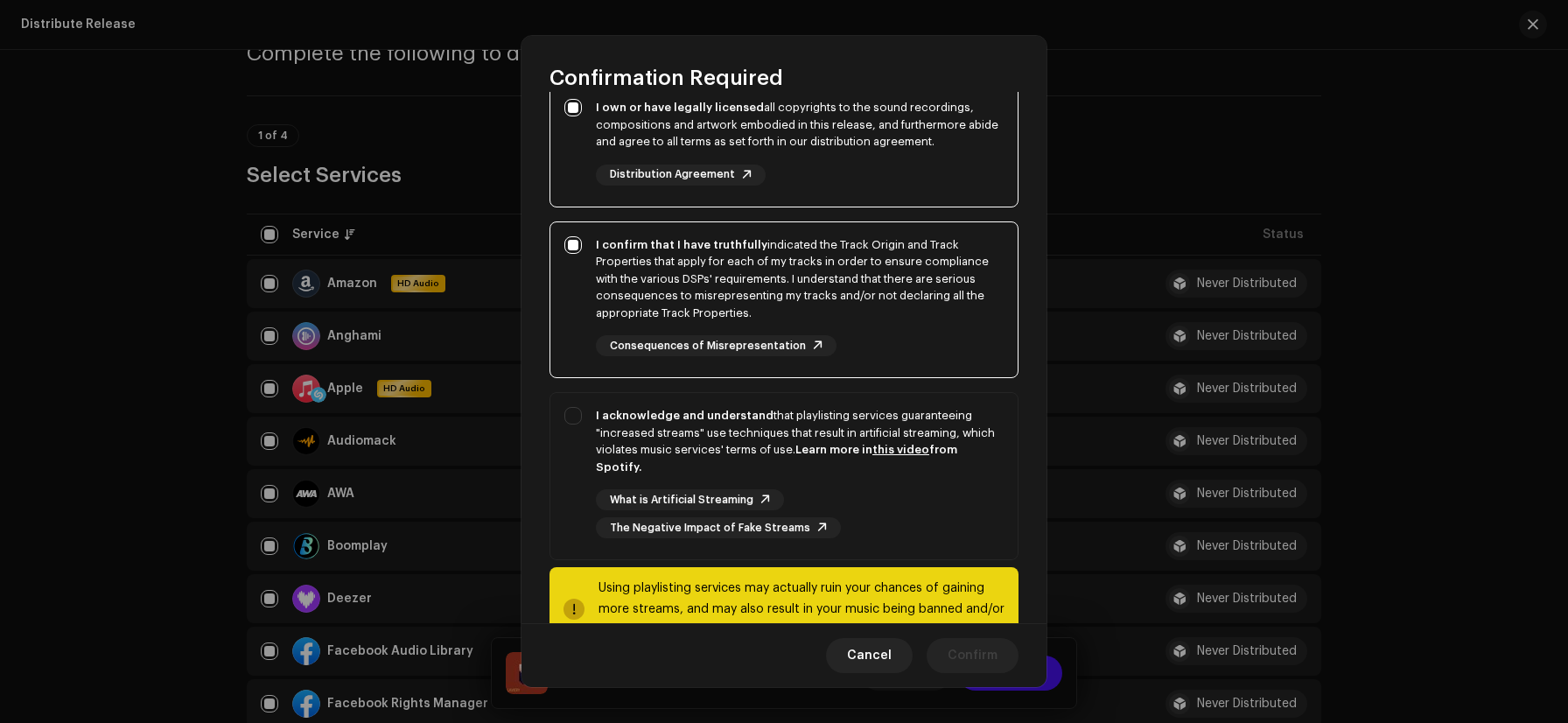
scroll to position [224, 0]
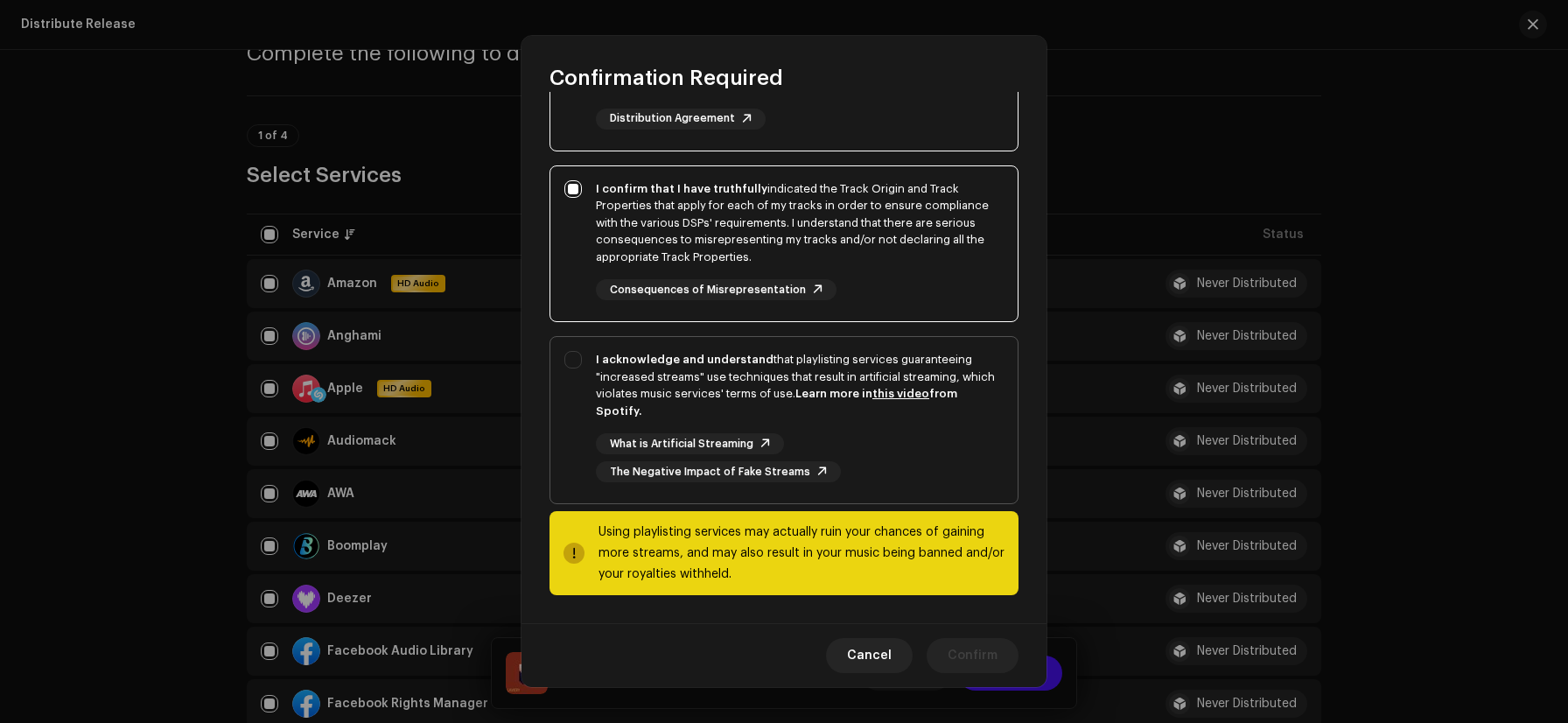
click at [573, 395] on div "I acknowledge and understand that playlisting services guaranteeing "increased …" at bounding box center [784, 416] width 468 height 159
checkbox input "true"
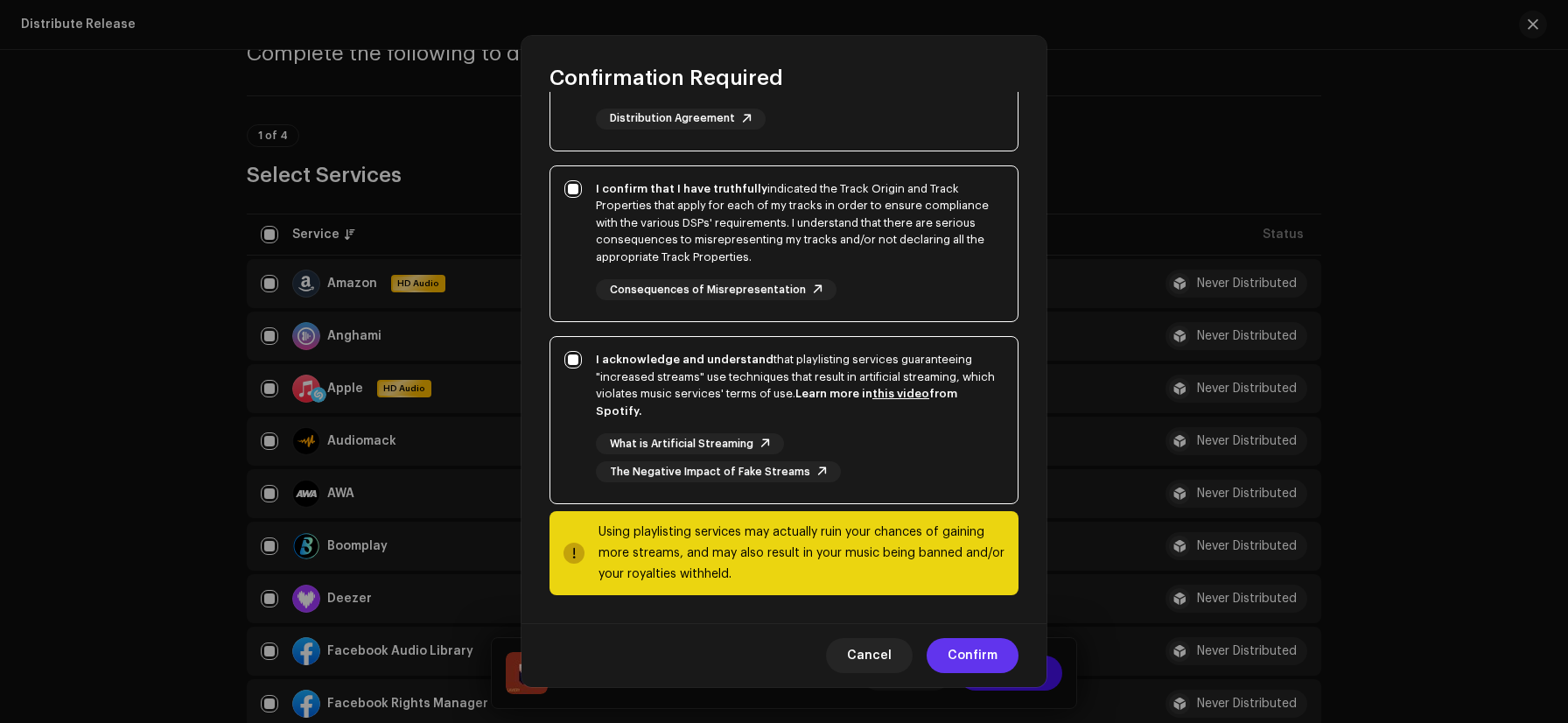
click at [987, 653] on span "Confirm" at bounding box center [973, 655] width 50 height 35
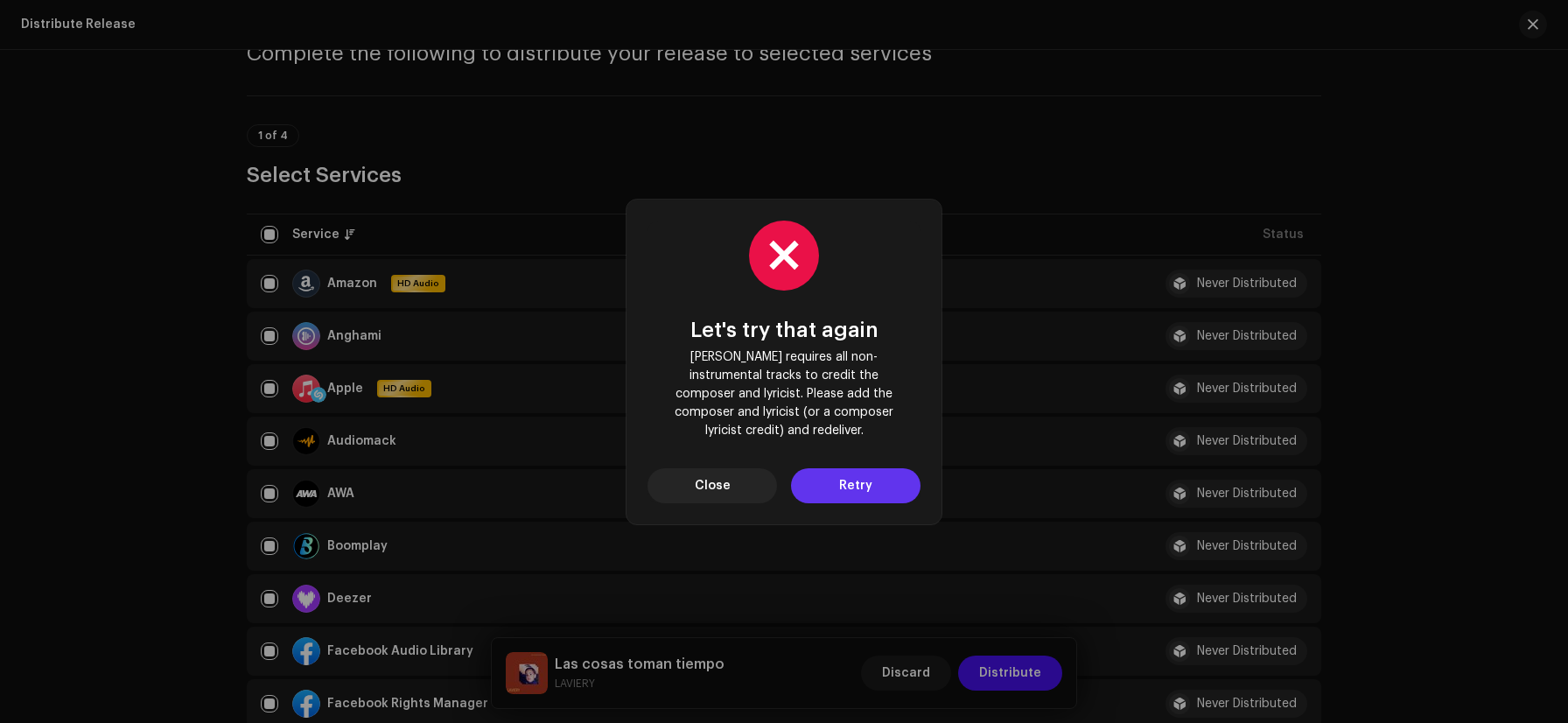
click at [857, 479] on span "Retry" at bounding box center [855, 486] width 33 height 35
click at [731, 469] on button "Close" at bounding box center [713, 486] width 130 height 35
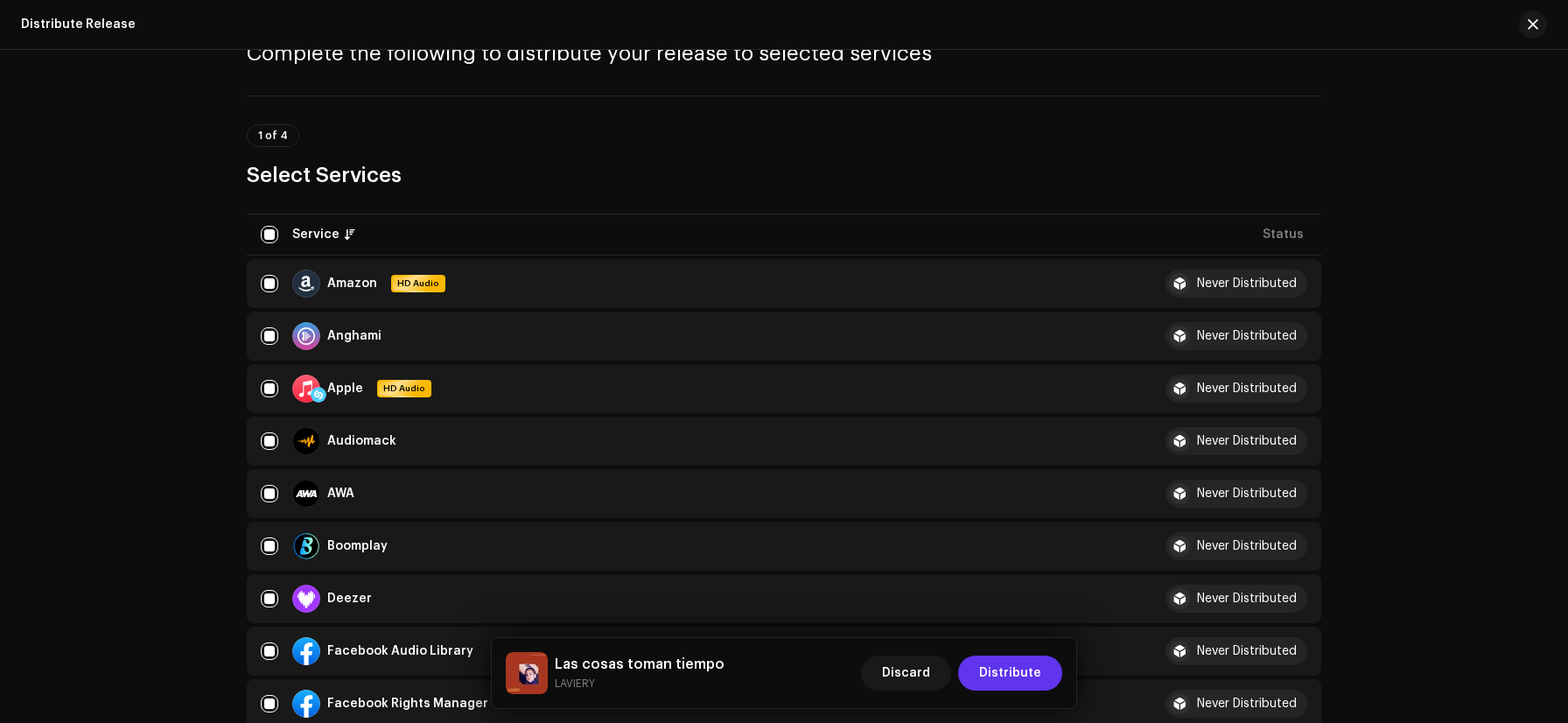
click at [990, 663] on span "Distribute" at bounding box center [1010, 673] width 62 height 35
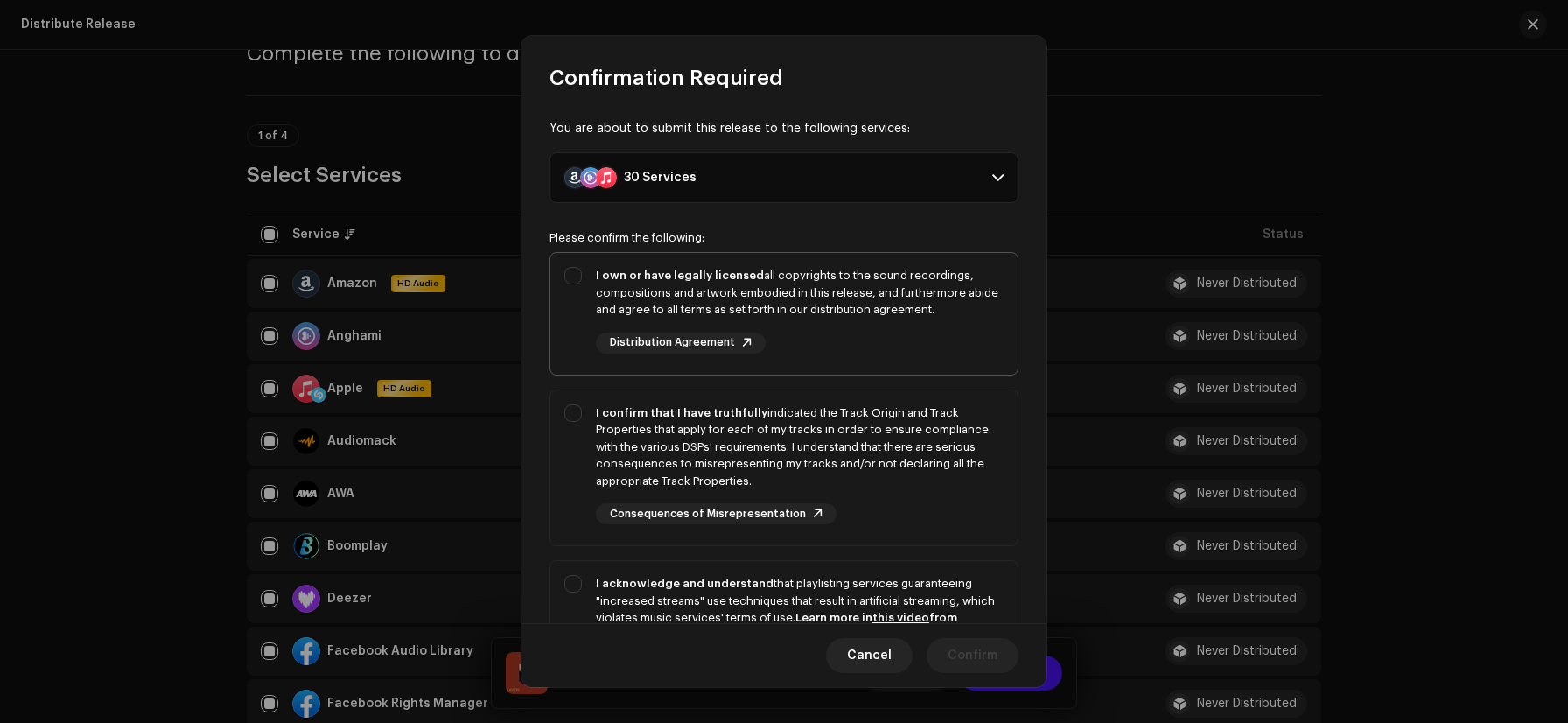
click at [615, 283] on div "I own or have legally licensed all copyrights to the sound recordings, composit…" at bounding box center [800, 292] width 408 height 51
checkbox input "true"
click at [582, 426] on div "I confirm that I have truthfully indicated the Track Origin and Track Propertie…" at bounding box center [784, 465] width 468 height 149
checkbox input "true"
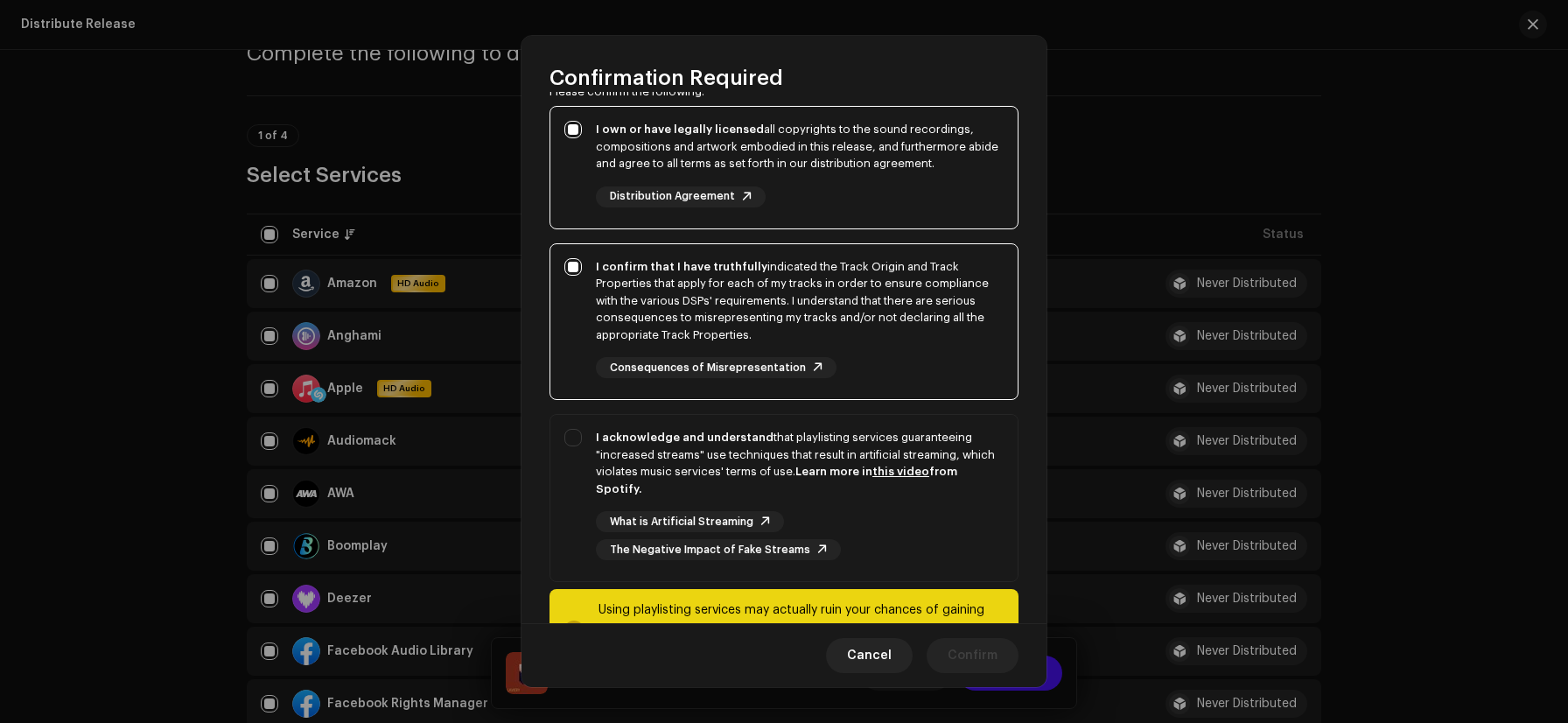
scroll to position [148, 0]
click at [578, 434] on div "I acknowledge and understand that playlisting services guaranteeing "increased …" at bounding box center [784, 492] width 468 height 159
checkbox input "true"
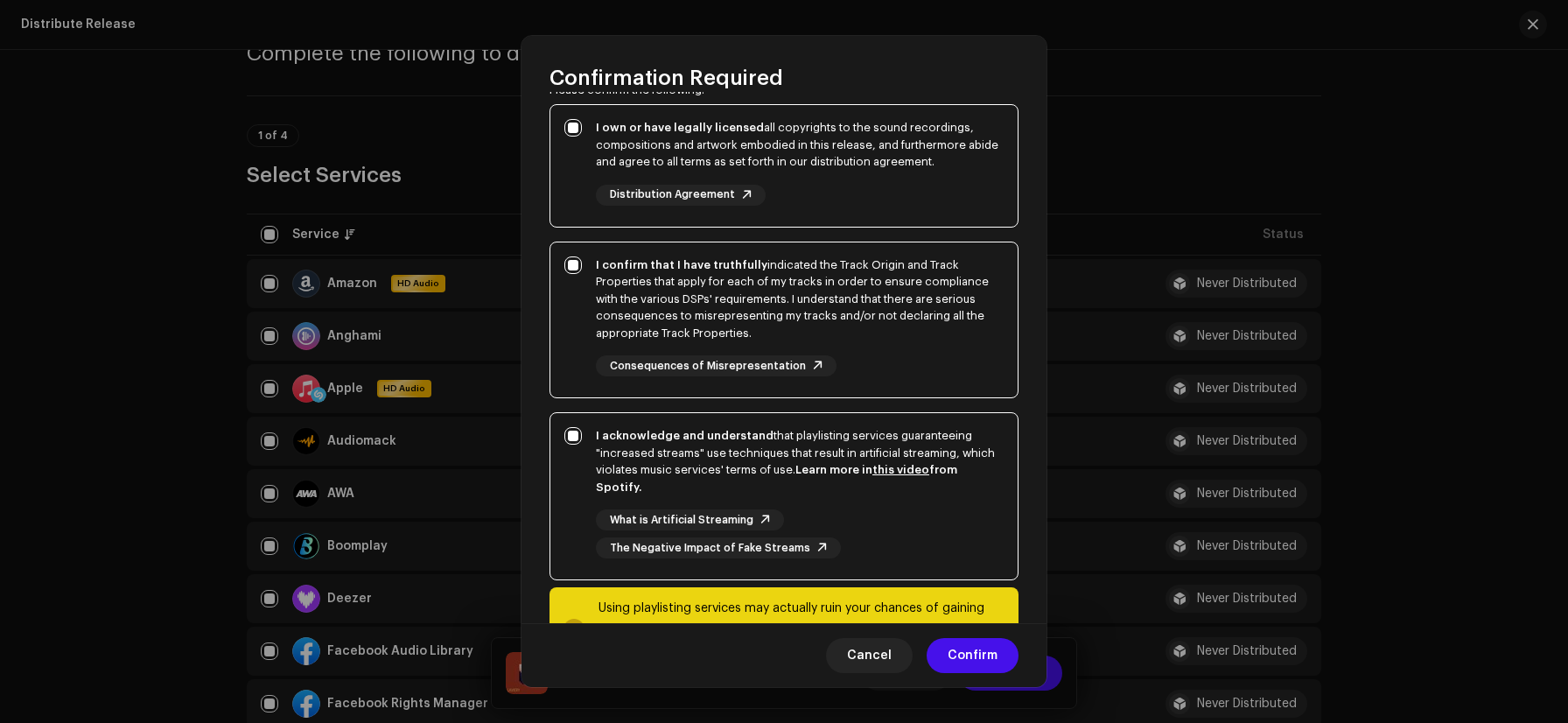
scroll to position [224, 0]
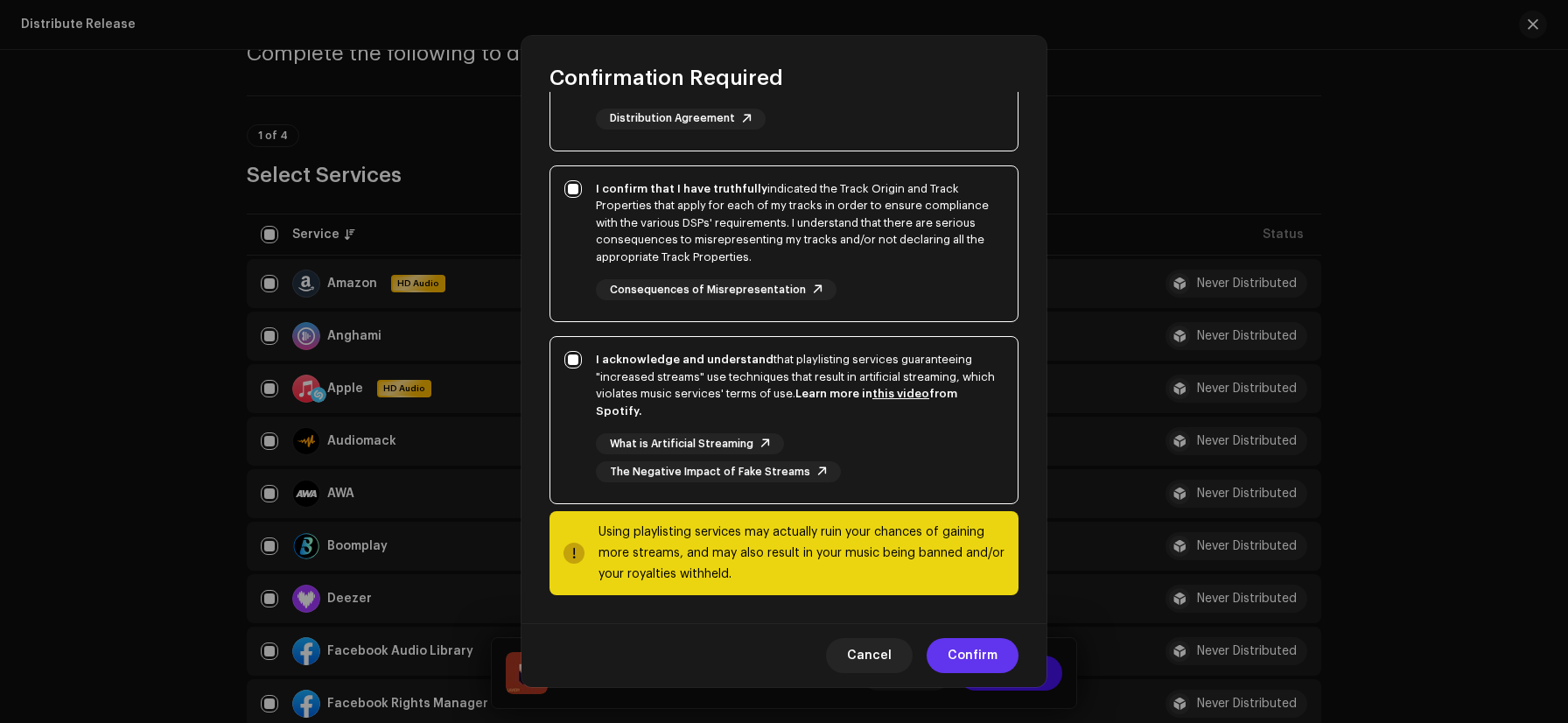
click at [995, 663] on span "Confirm" at bounding box center [973, 655] width 50 height 35
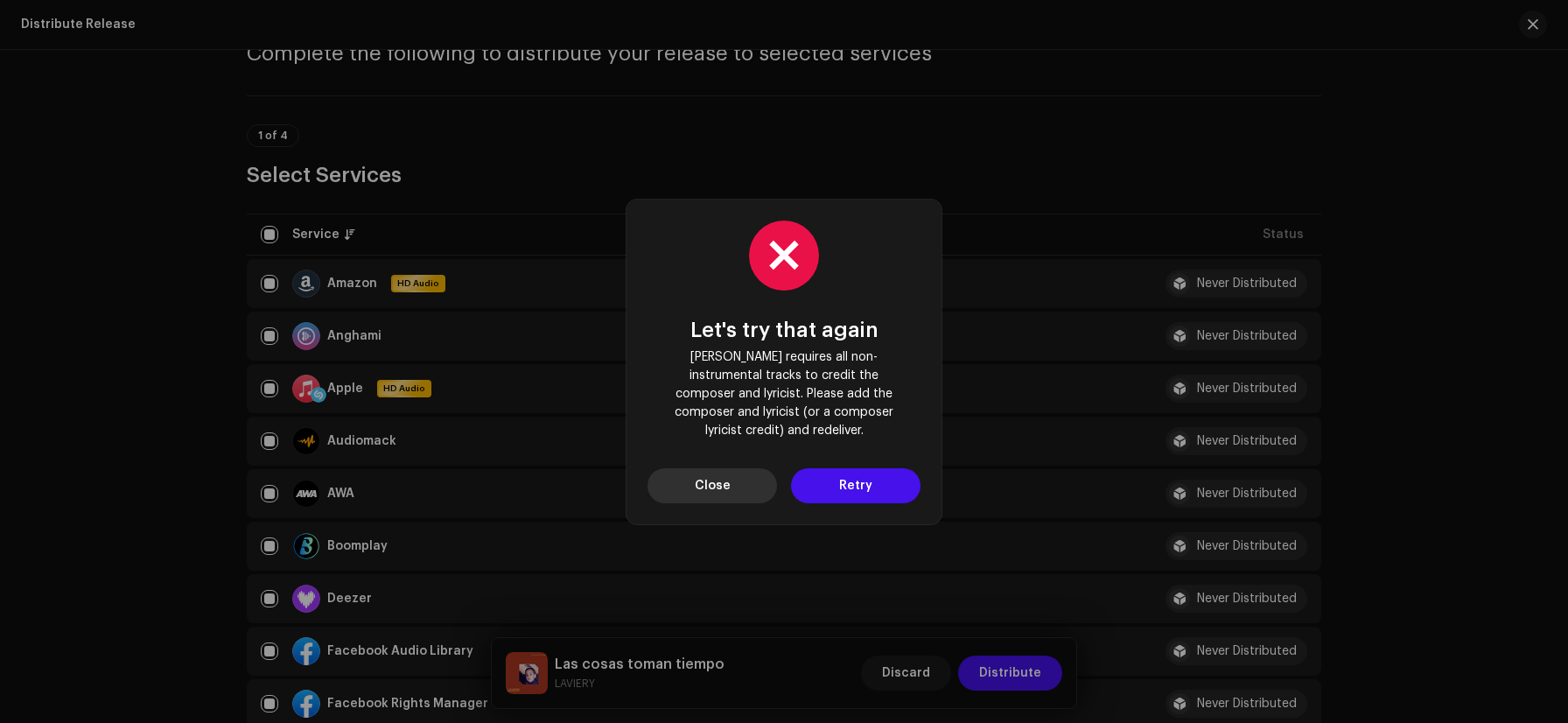
click at [721, 469] on span "Close" at bounding box center [714, 486] width 36 height 35
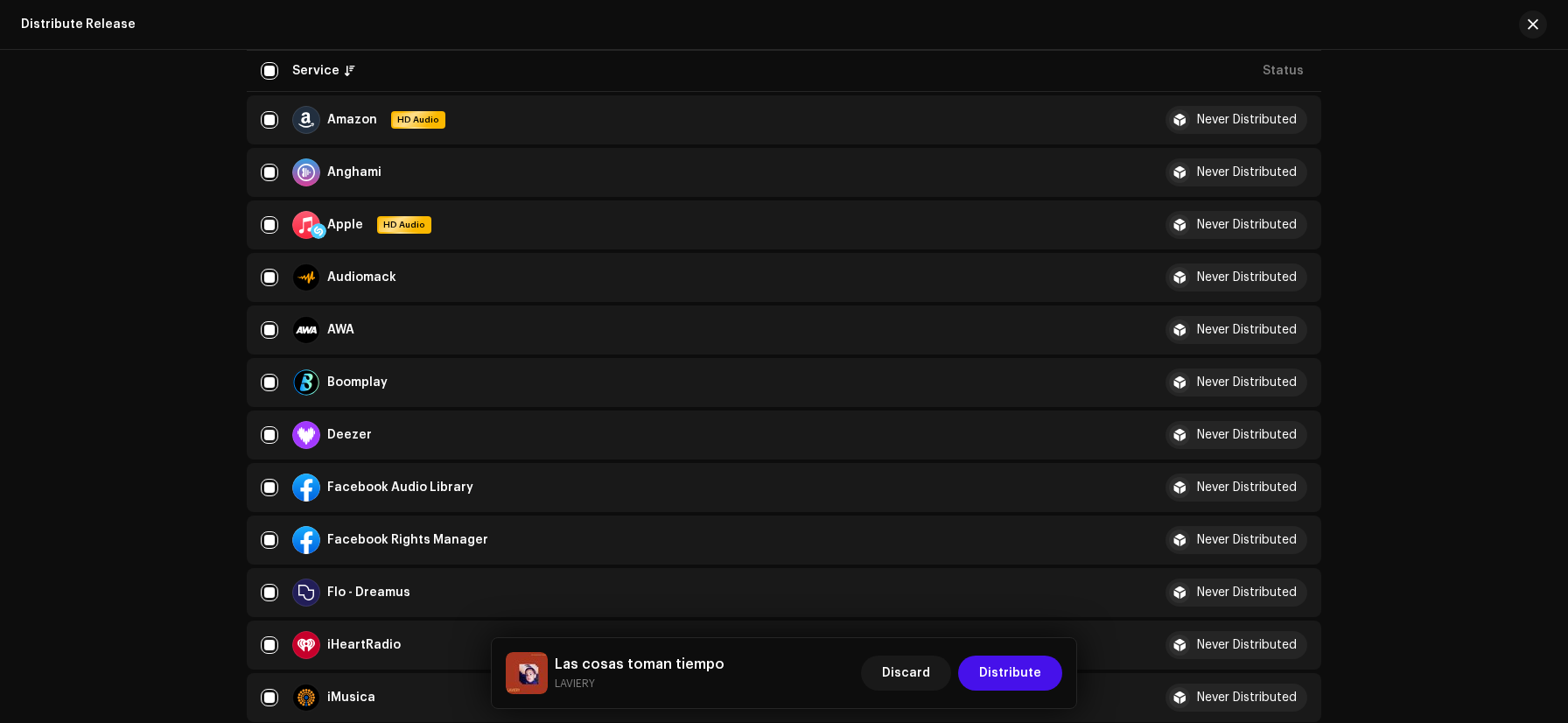
scroll to position [253, 0]
click at [1000, 676] on span "Distribute" at bounding box center [1010, 673] width 62 height 35
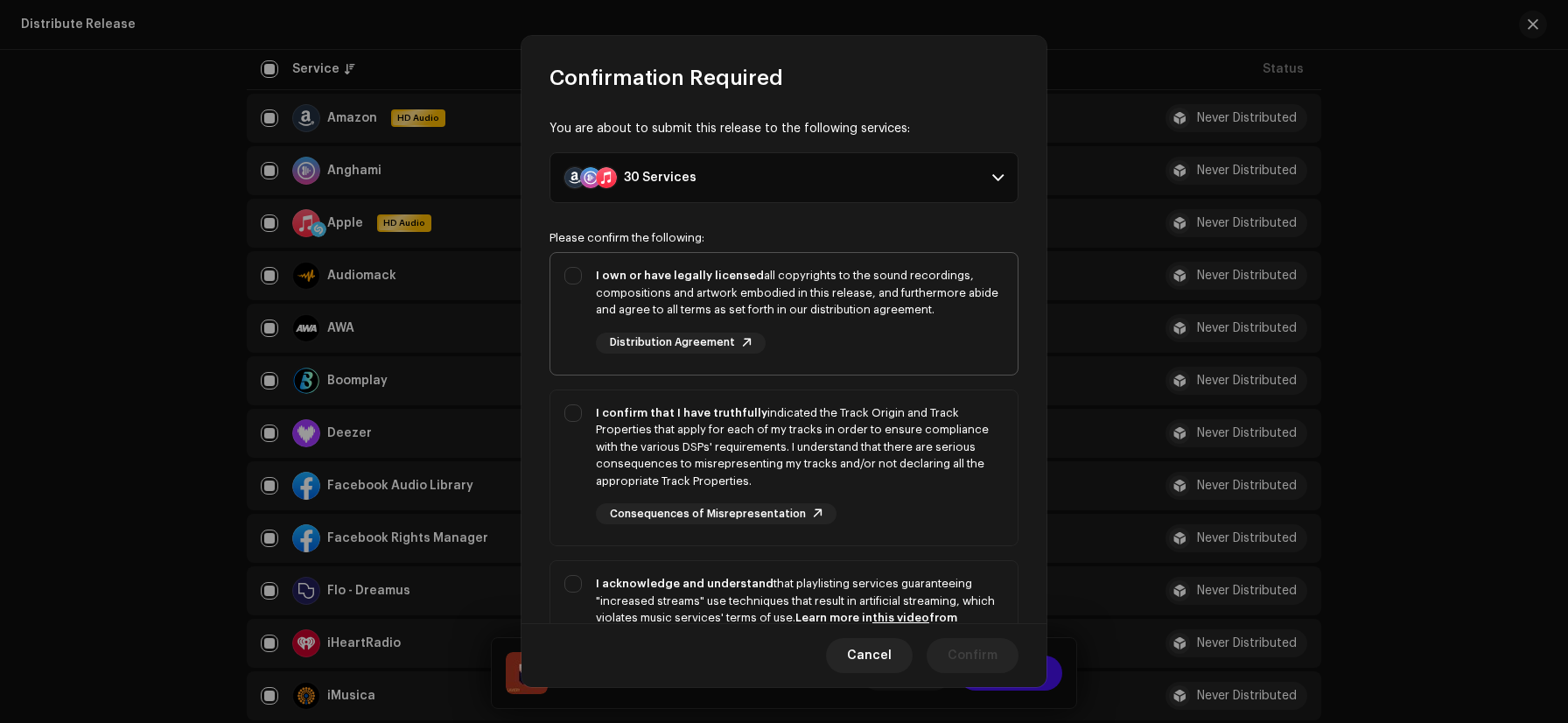
click at [758, 307] on div "I own or have legally licensed all copyrights to the sound recordings, composit…" at bounding box center [800, 292] width 408 height 51
checkbox input "true"
click at [758, 404] on div "I confirm that I have truthfully indicated the Track Origin and Track Propertie…" at bounding box center [800, 447] width 408 height 86
checkbox input "true"
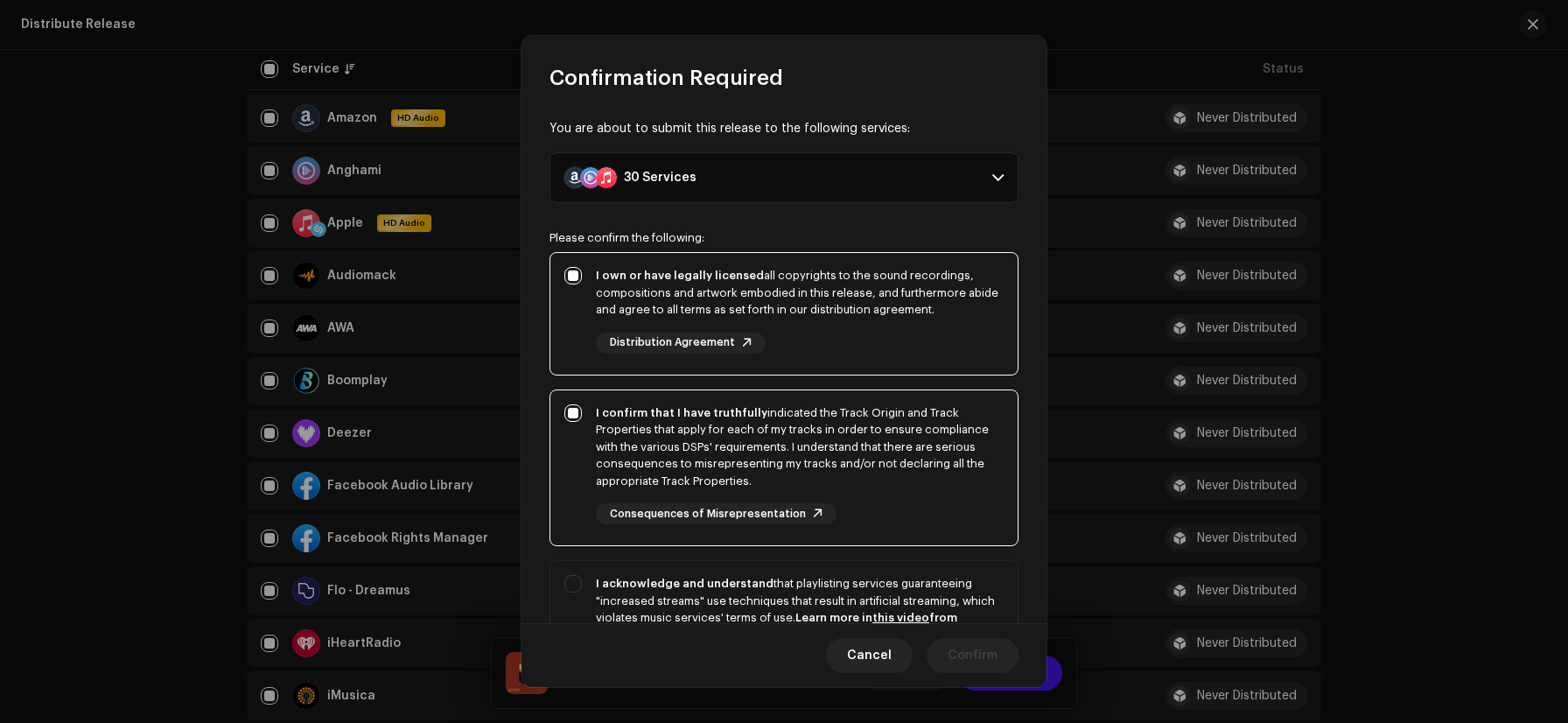
scroll to position [206, 0]
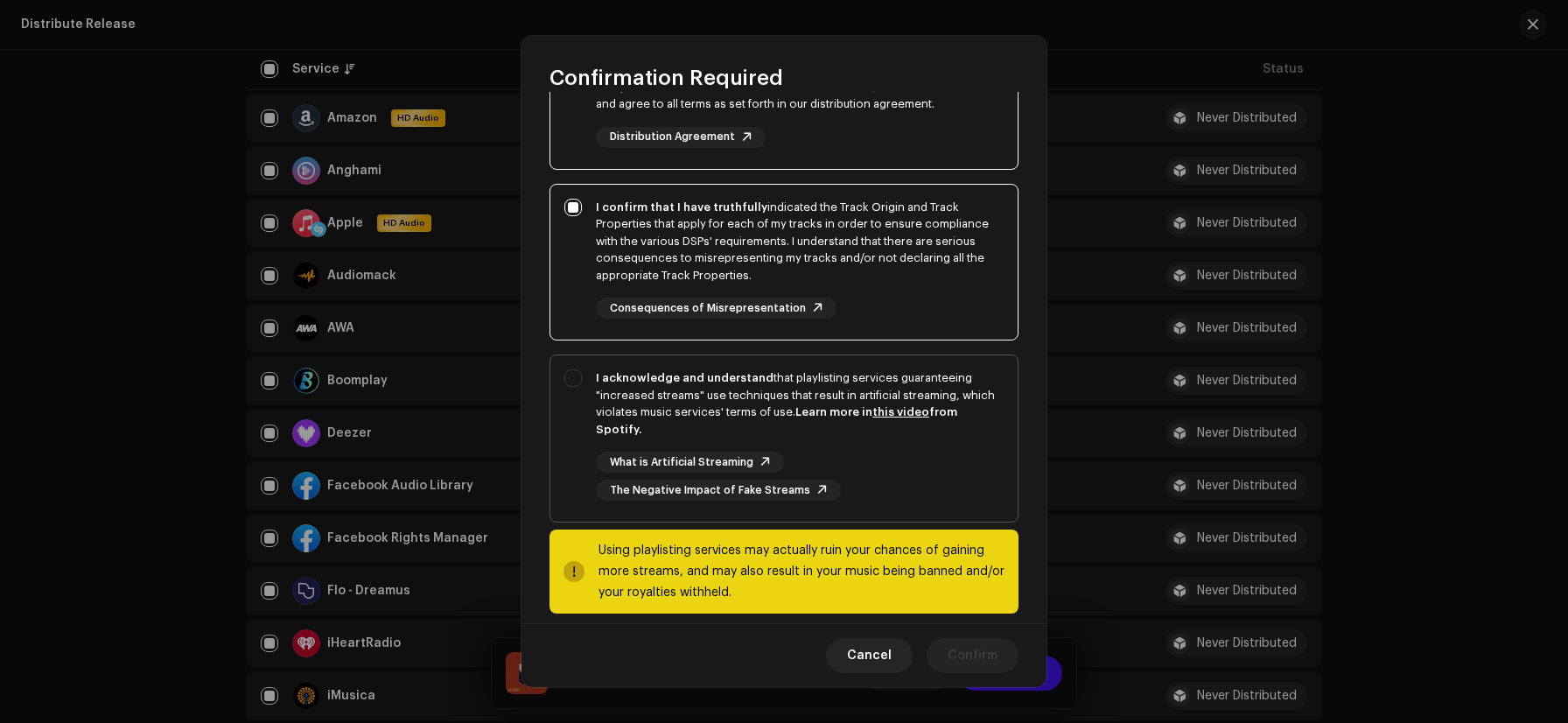
click at [746, 459] on div "What is Artificial Streaming" at bounding box center [691, 462] width 189 height 21
click at [684, 419] on div "I acknowledge and understand that playlisting services guaranteeing "increased …" at bounding box center [800, 404] width 408 height 69
checkbox input "true"
click at [978, 653] on span "Confirm" at bounding box center [973, 655] width 50 height 35
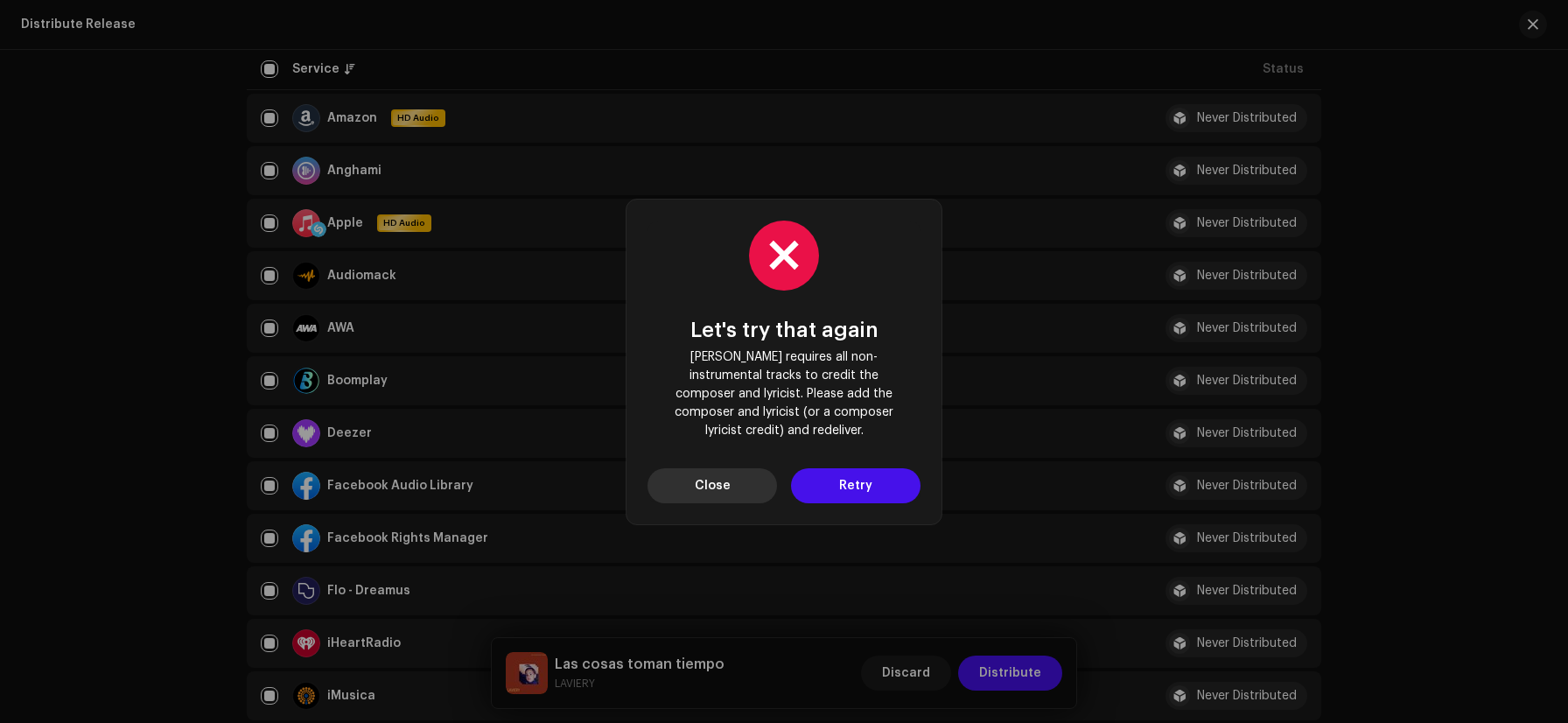
click at [739, 469] on button "Close" at bounding box center [713, 486] width 130 height 35
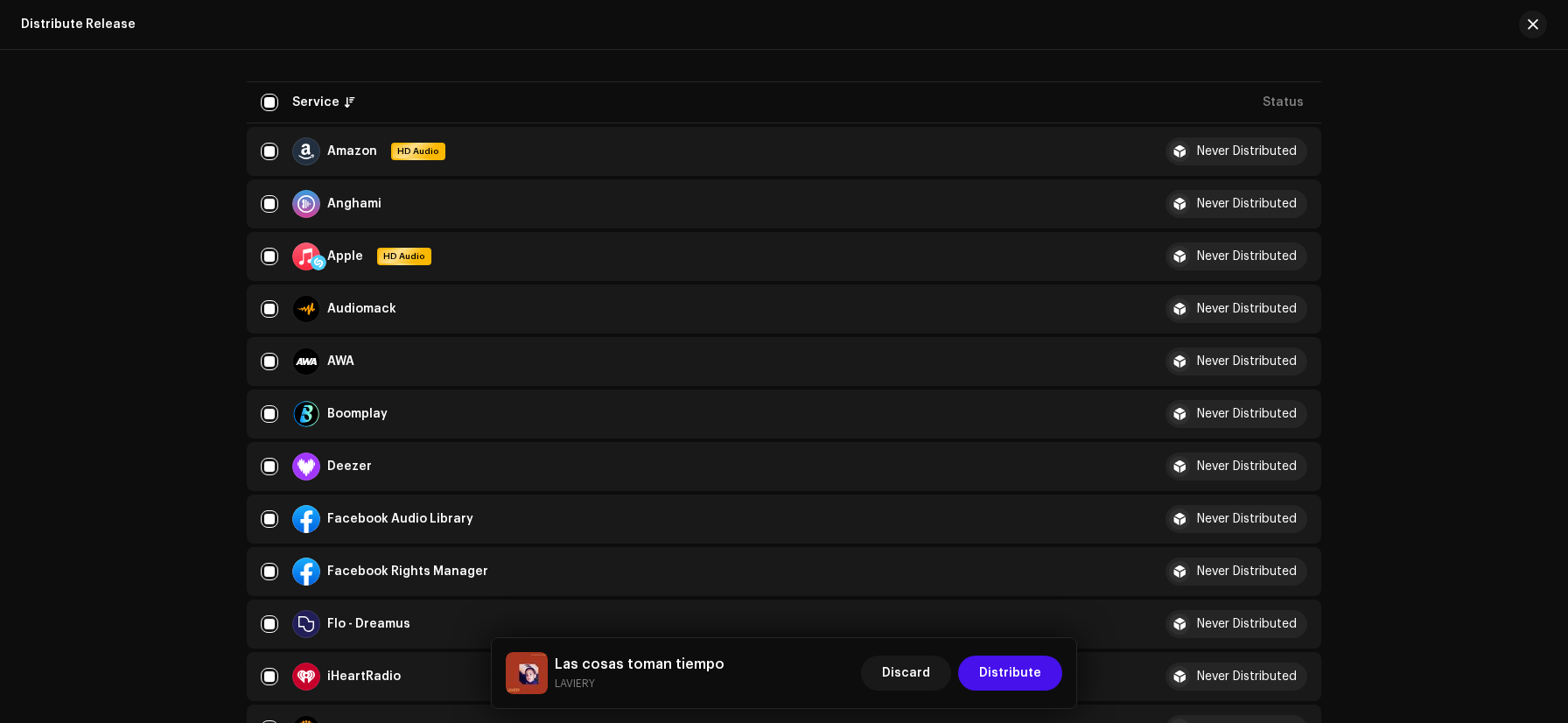
scroll to position [216, 0]
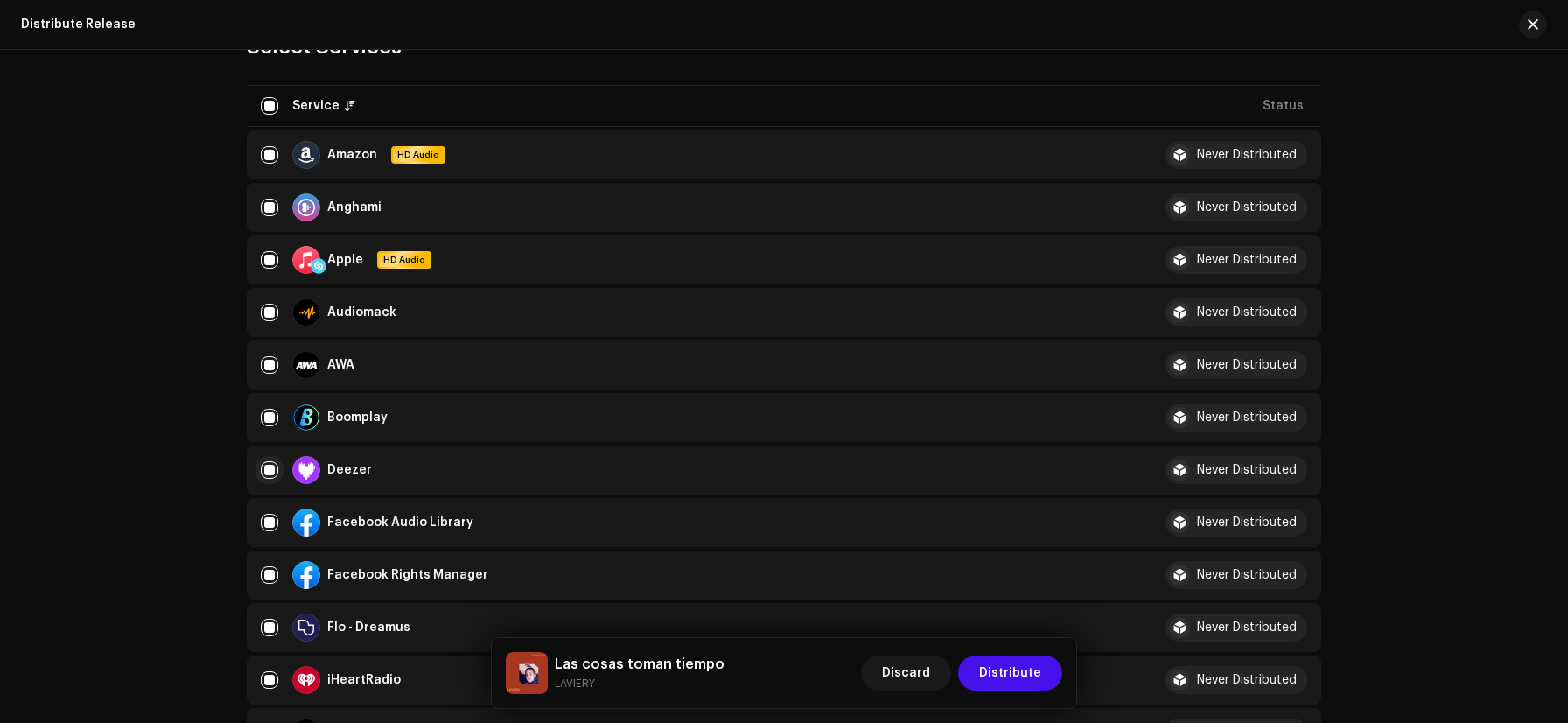
click at [272, 469] on input "checkbox" at bounding box center [270, 470] width 17 height 17
checkbox input "false"
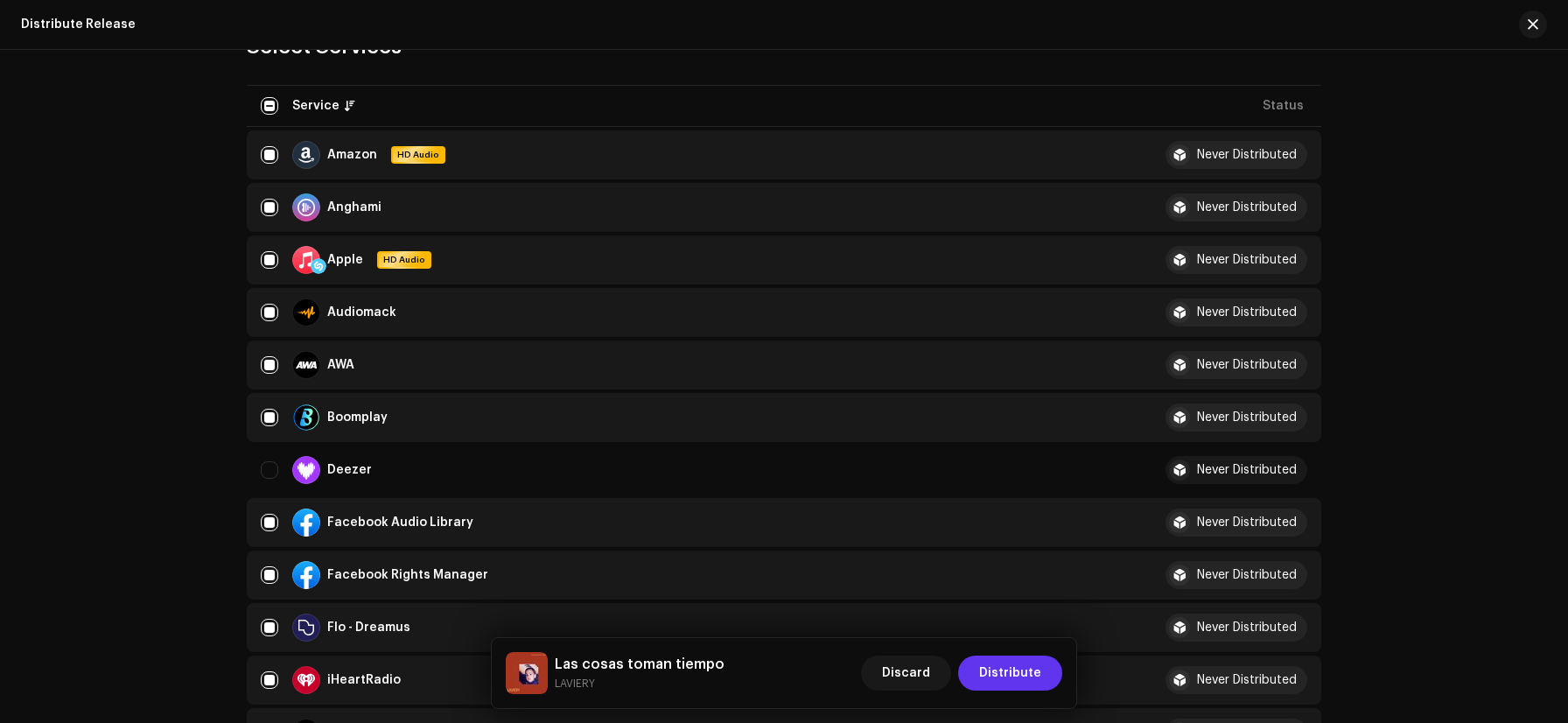
click at [1029, 659] on span "Distribute" at bounding box center [1010, 673] width 62 height 35
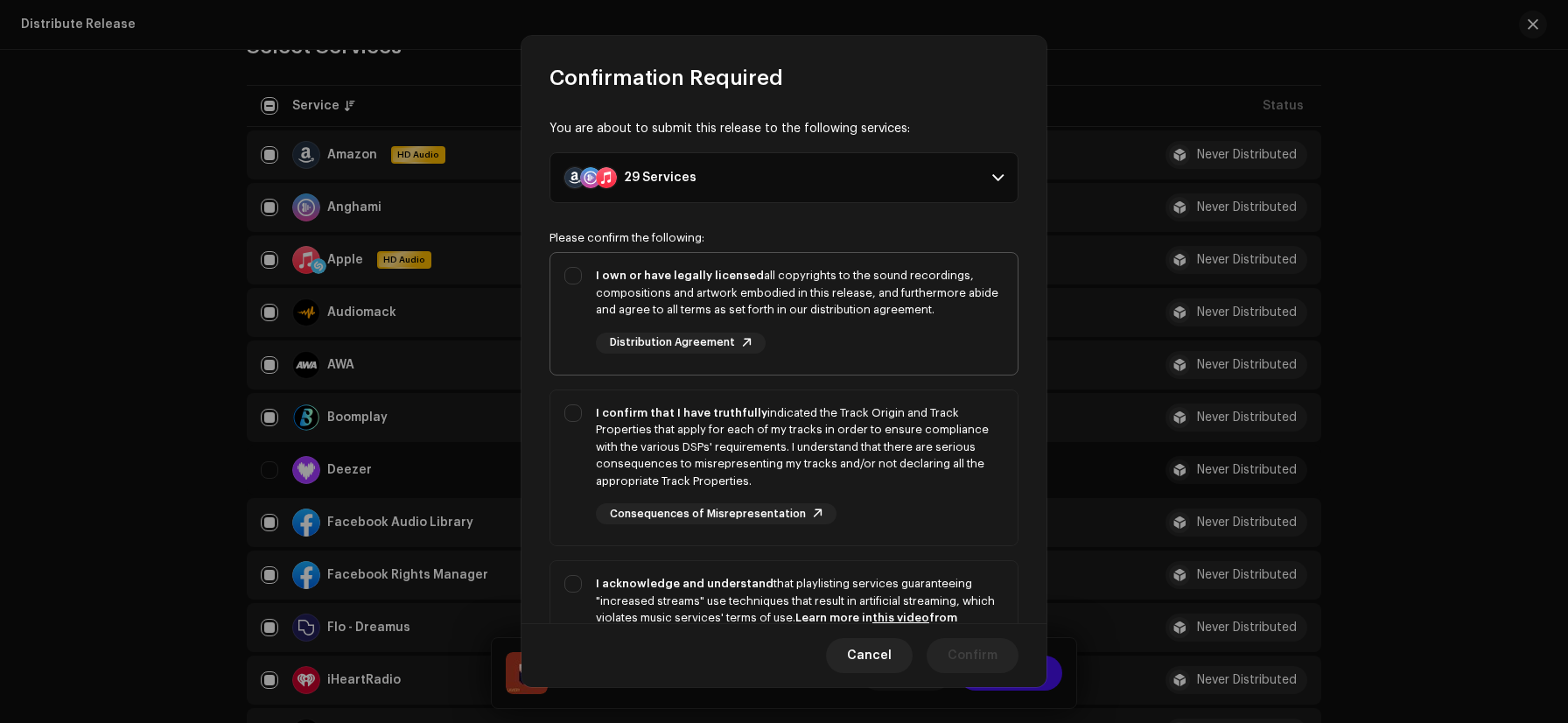
click at [608, 286] on div "I own or have legally licensed all copyrights to the sound recordings, composit…" at bounding box center [800, 292] width 408 height 51
checkbox input "true"
click at [616, 432] on div "I confirm that I have truthfully indicated the Track Origin and Track Propertie…" at bounding box center [800, 447] width 408 height 86
checkbox input "true"
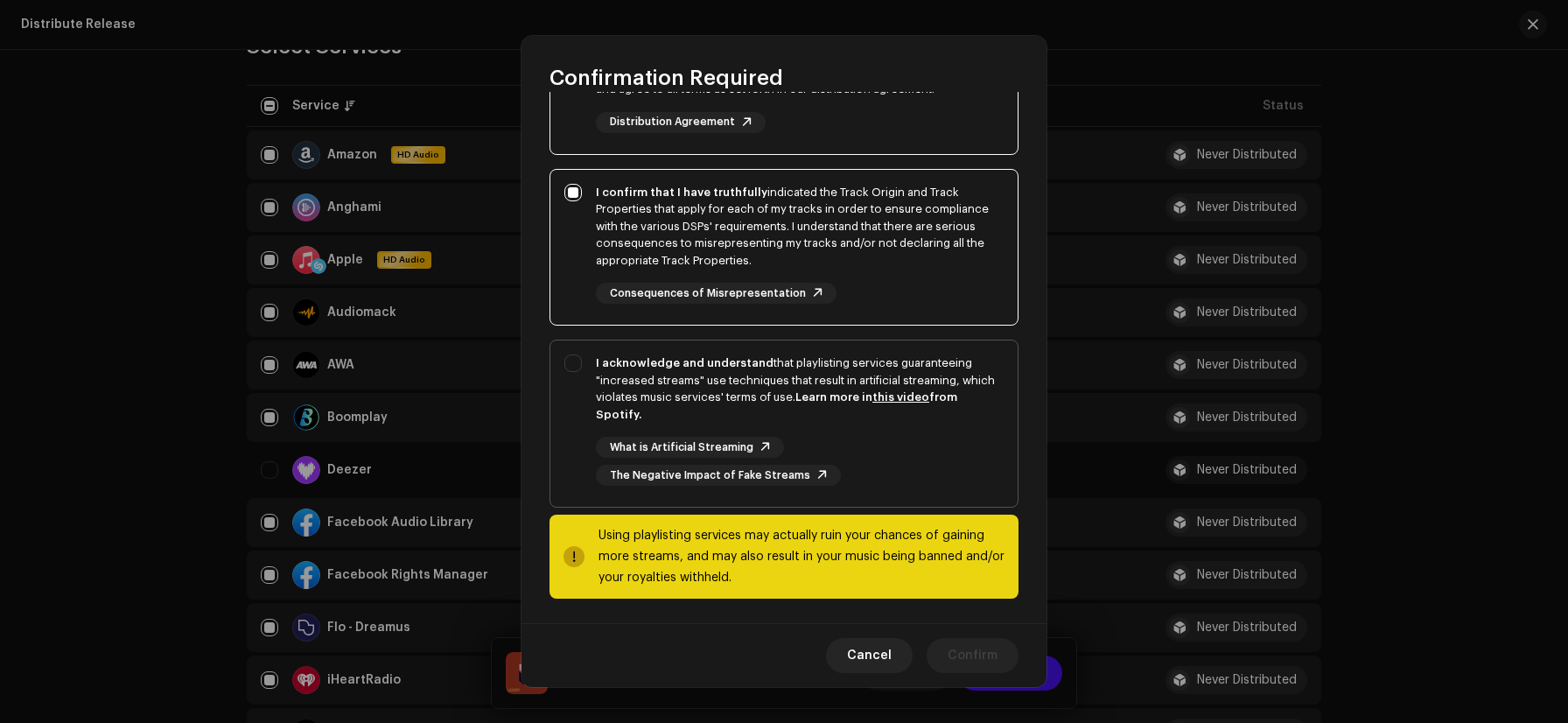
scroll to position [224, 0]
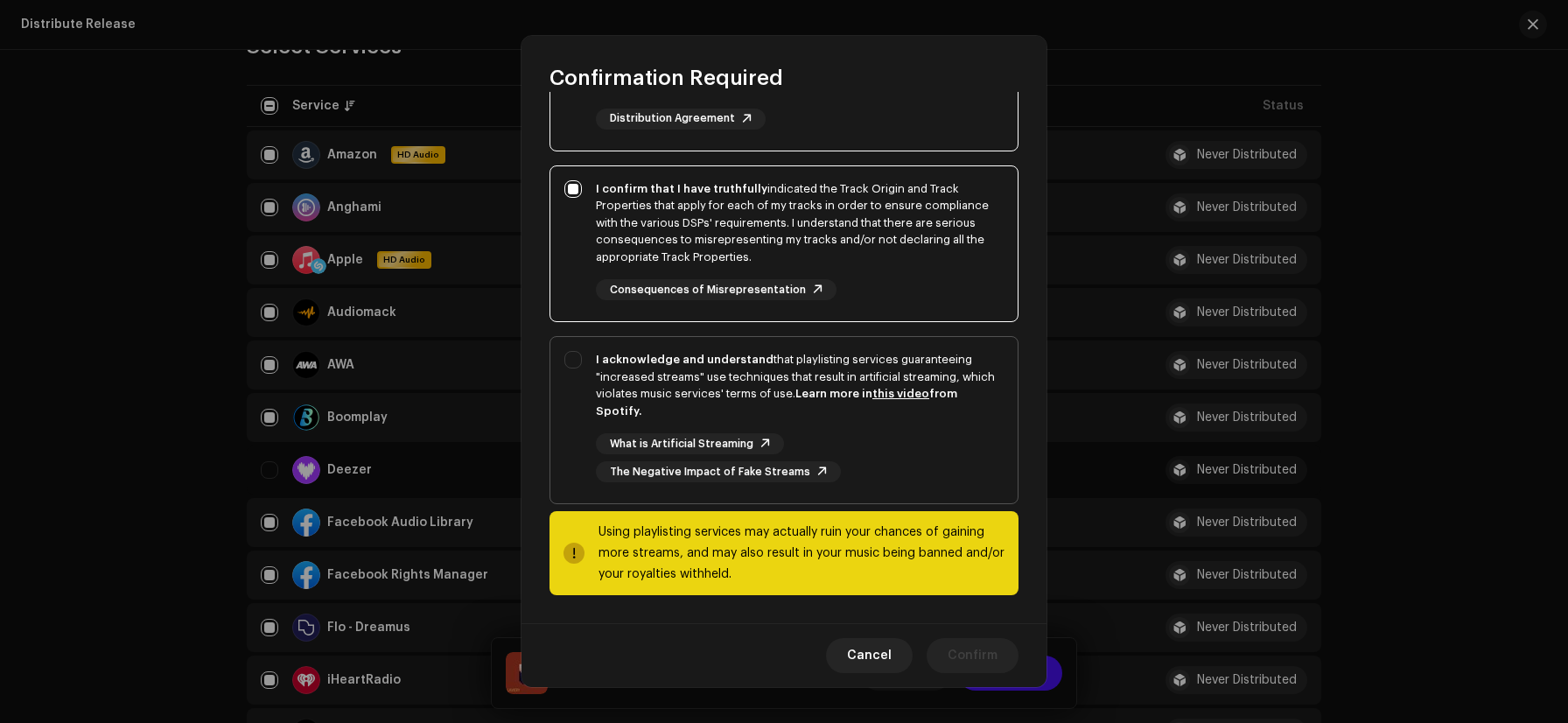
click at [620, 464] on div "The Negative Impact of Fake Streams" at bounding box center [718, 472] width 245 height 21
click at [665, 372] on div "I acknowledge and understand that playlisting services guaranteeing "increased …" at bounding box center [800, 385] width 408 height 69
checkbox input "true"
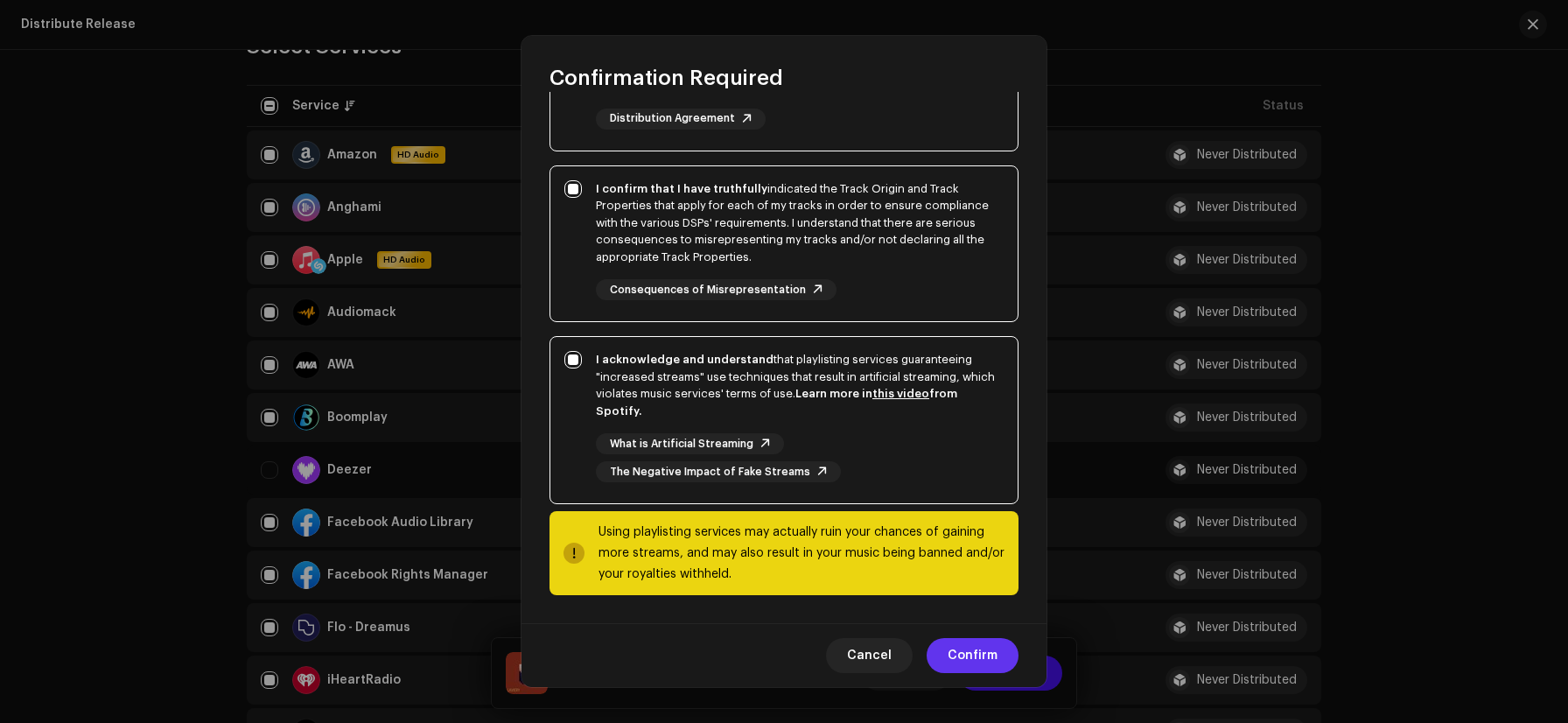
click at [954, 653] on span "Confirm" at bounding box center [973, 655] width 50 height 35
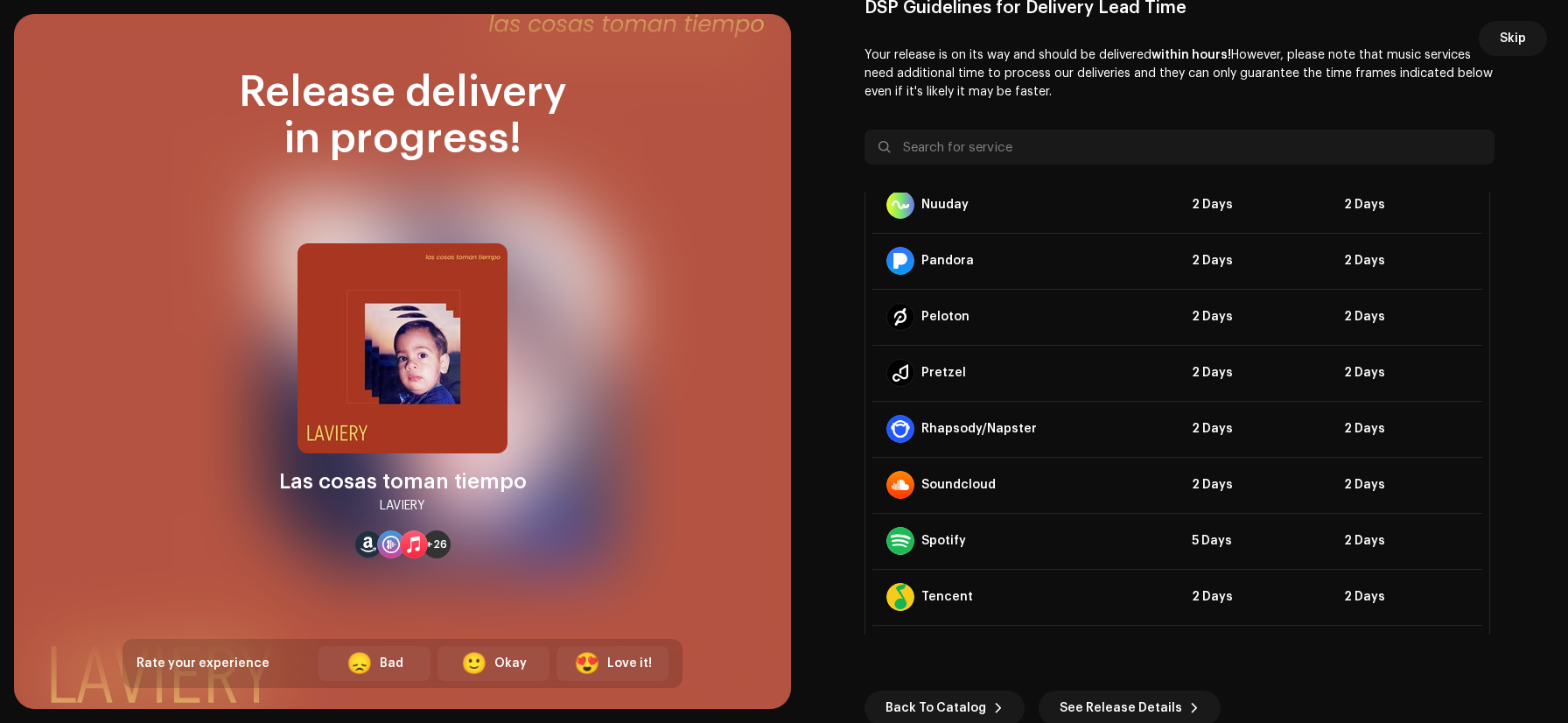
scroll to position [1234, 0]
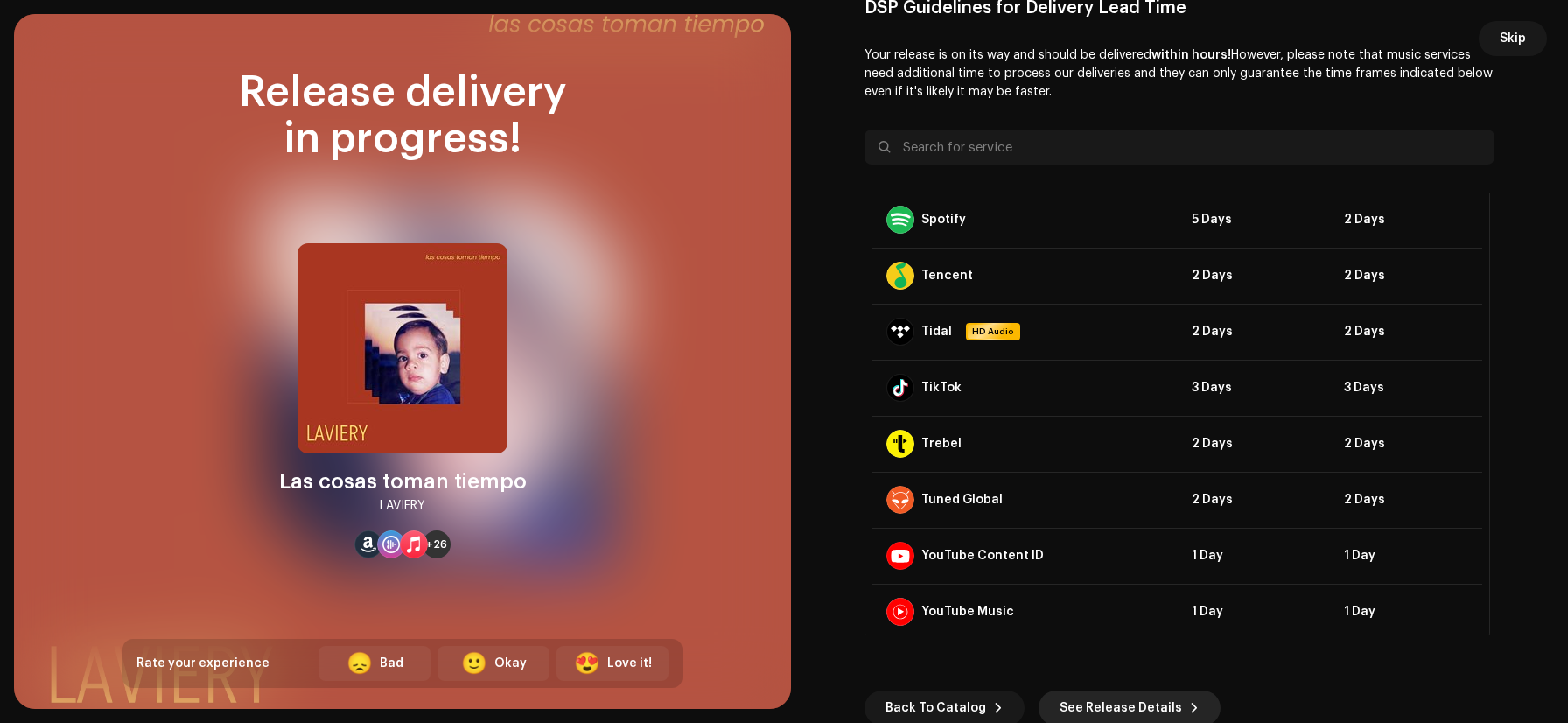
click at [1110, 715] on span "See Release Details" at bounding box center [1121, 708] width 123 height 35
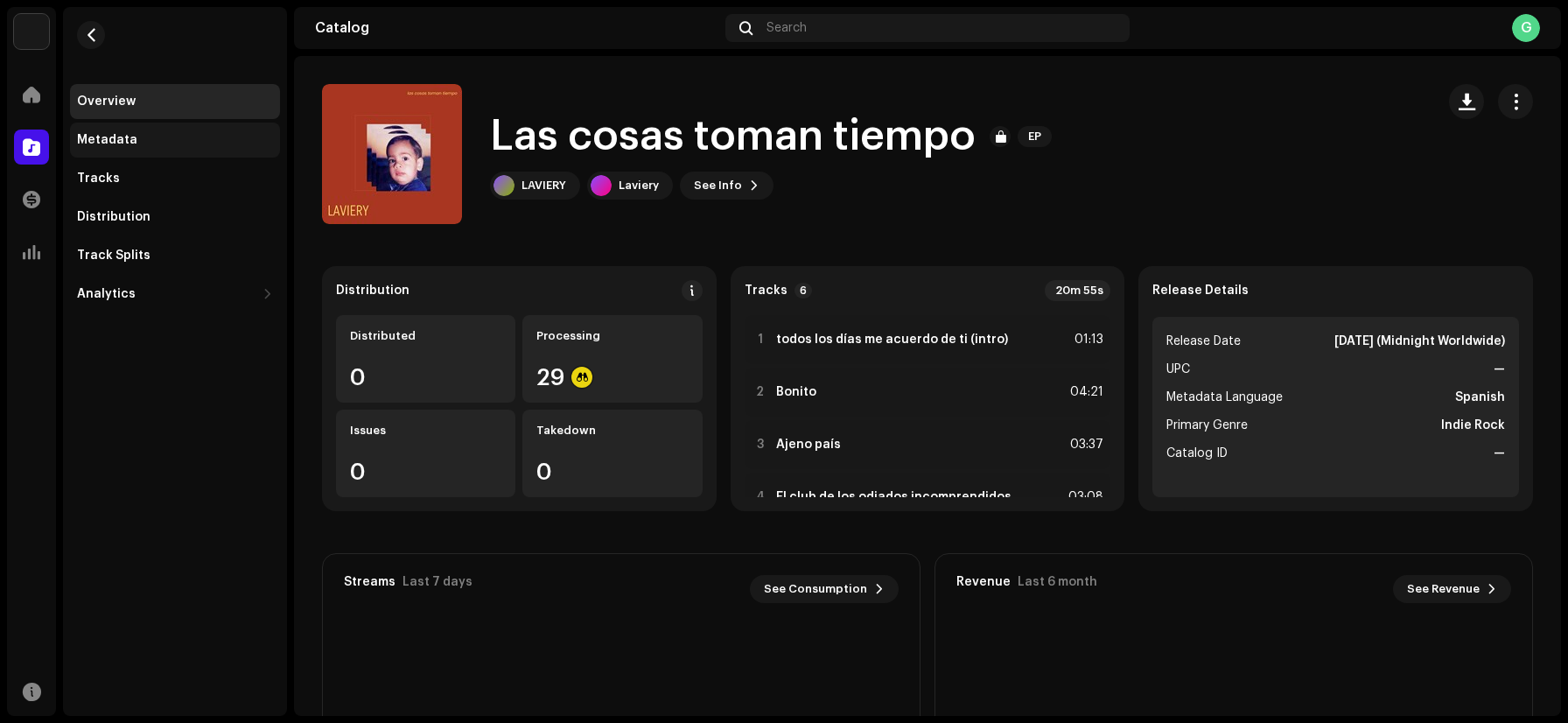
click at [243, 141] on div "Metadata" at bounding box center [175, 140] width 196 height 14
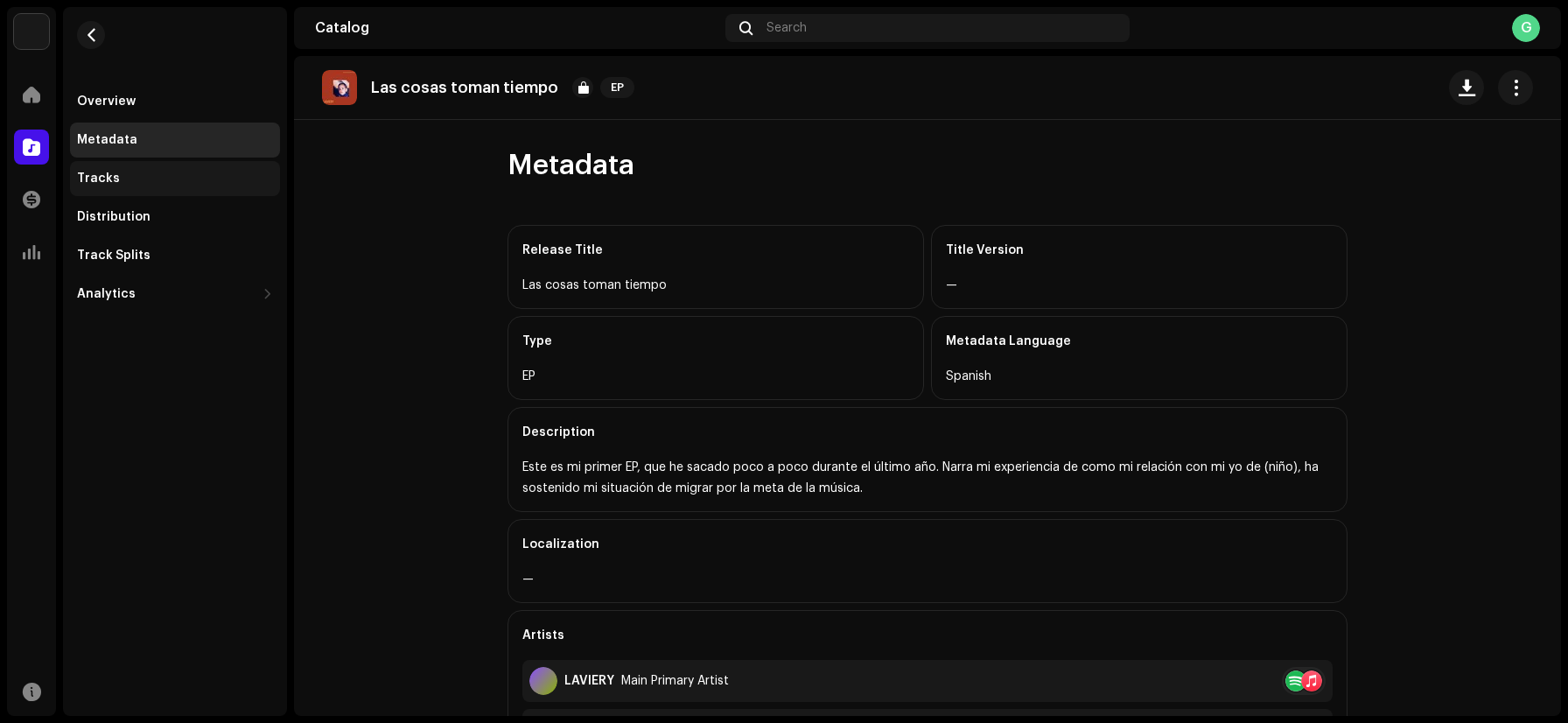
click at [96, 183] on div "Tracks" at bounding box center [98, 178] width 43 height 14
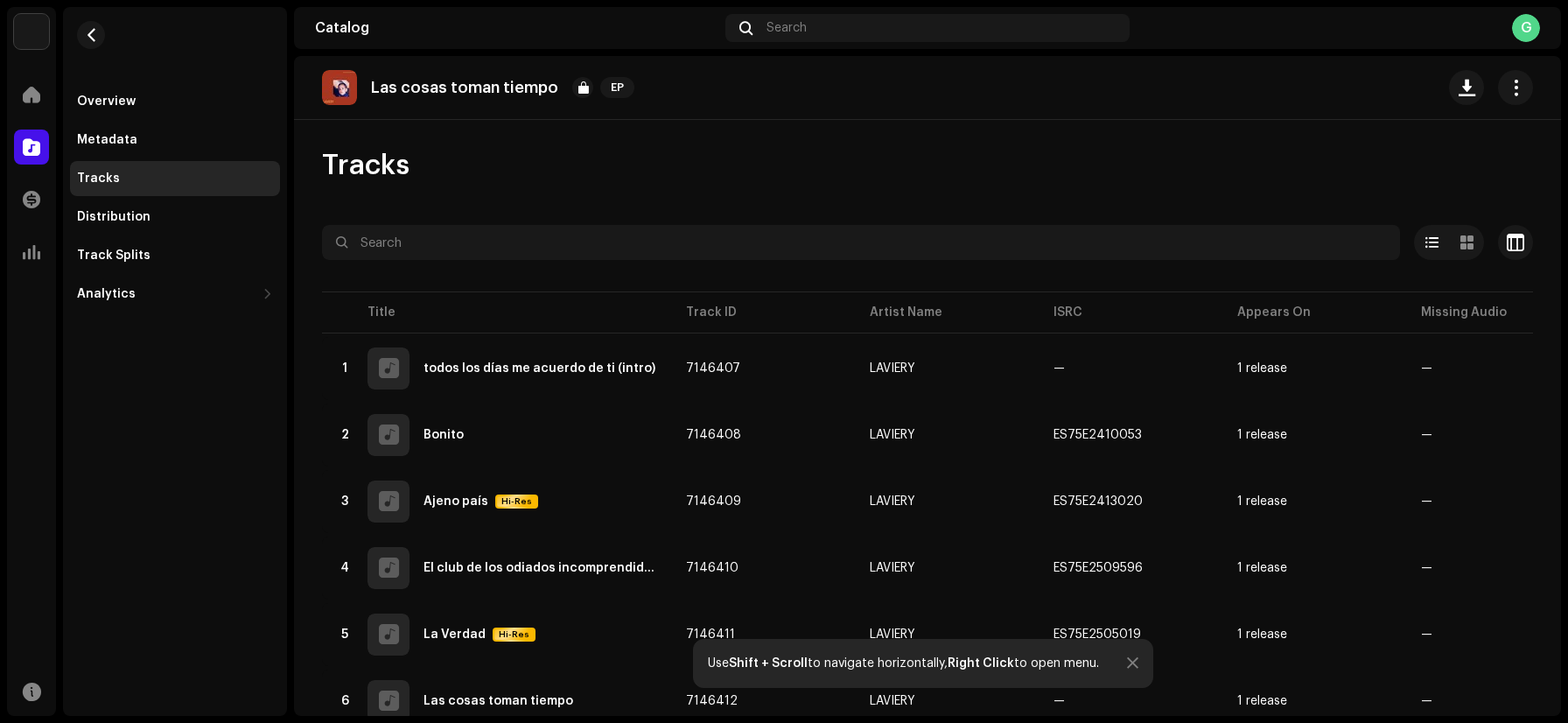
scroll to position [70, 0]
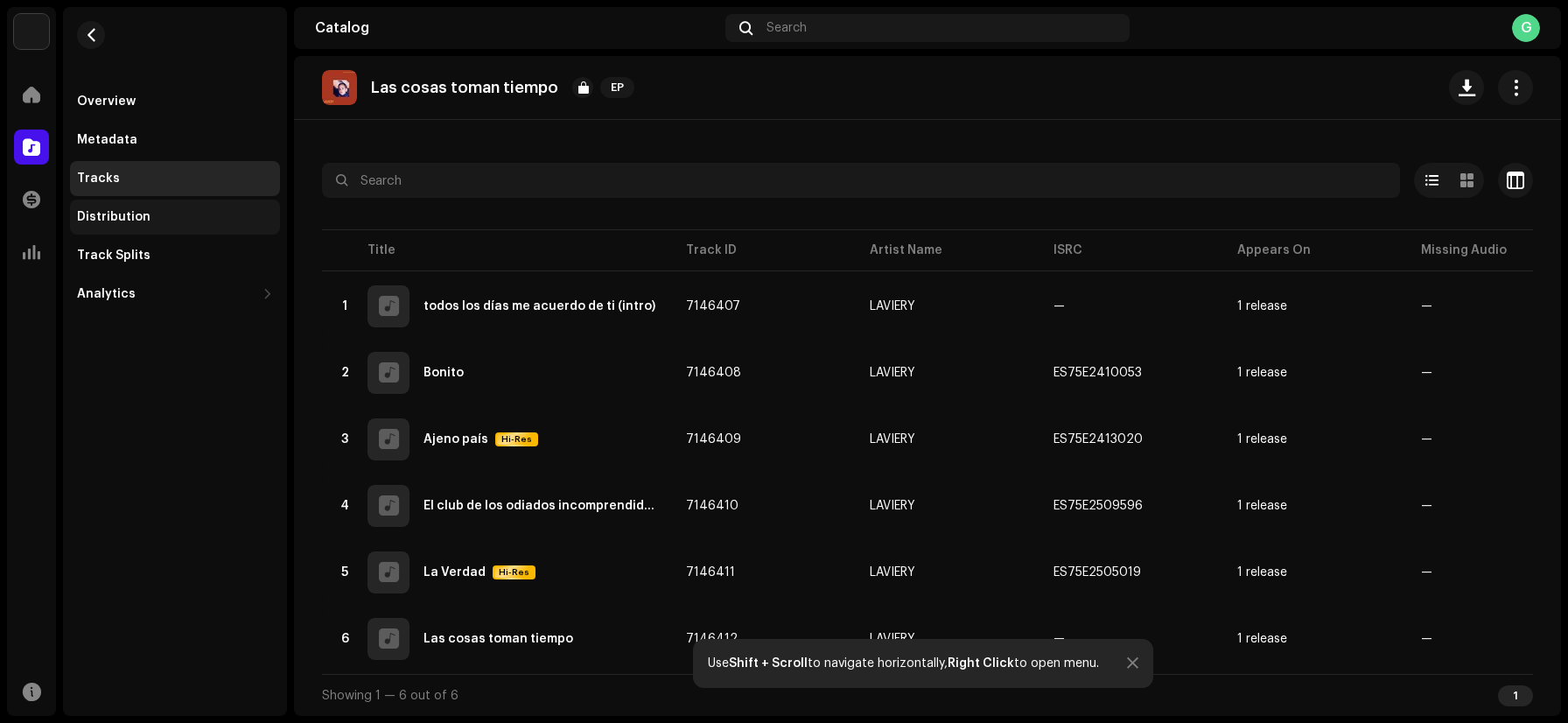
click at [146, 216] on div "Distribution" at bounding box center [175, 217] width 196 height 14
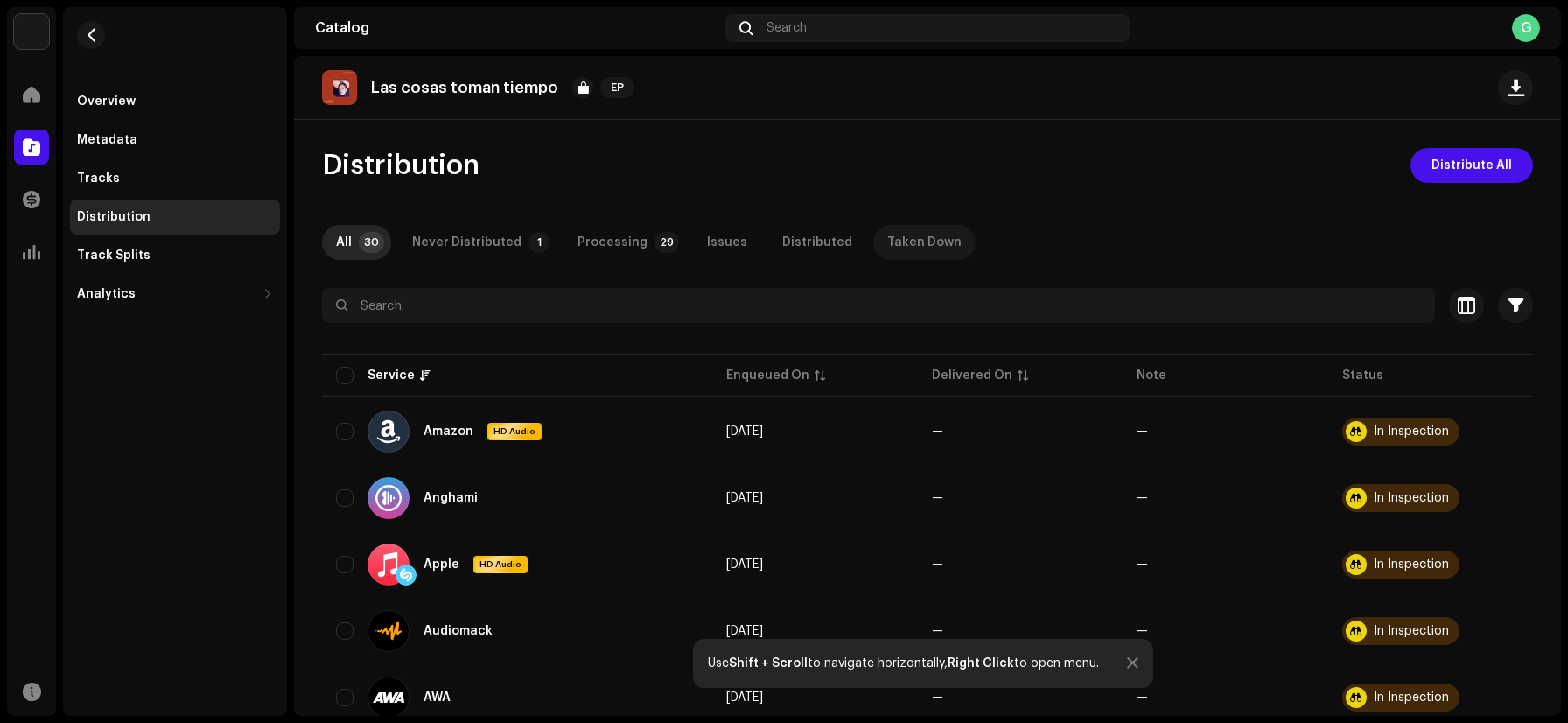
click at [888, 253] on div "Taken Down" at bounding box center [925, 242] width 74 height 35
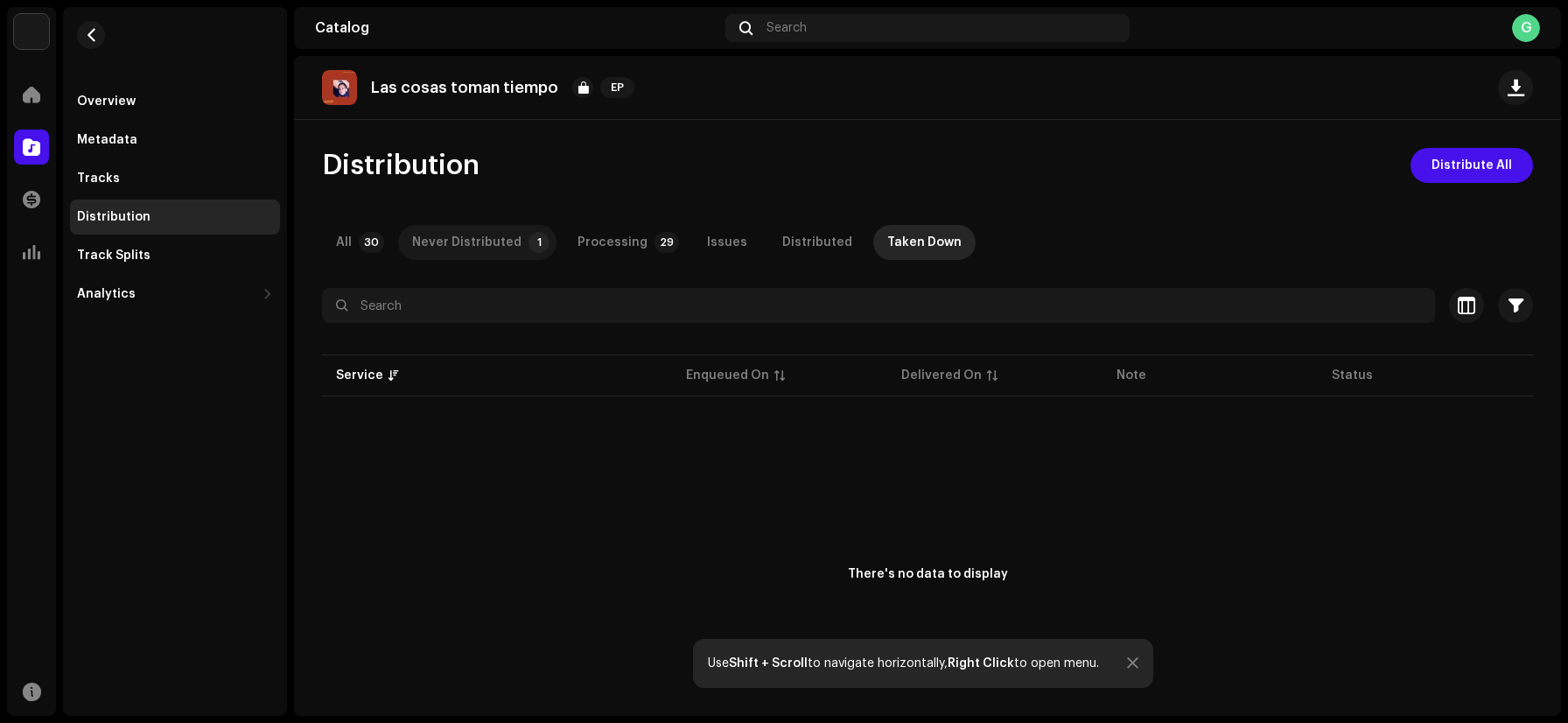
click at [509, 249] on div "Never Distributed" at bounding box center [467, 242] width 110 height 35
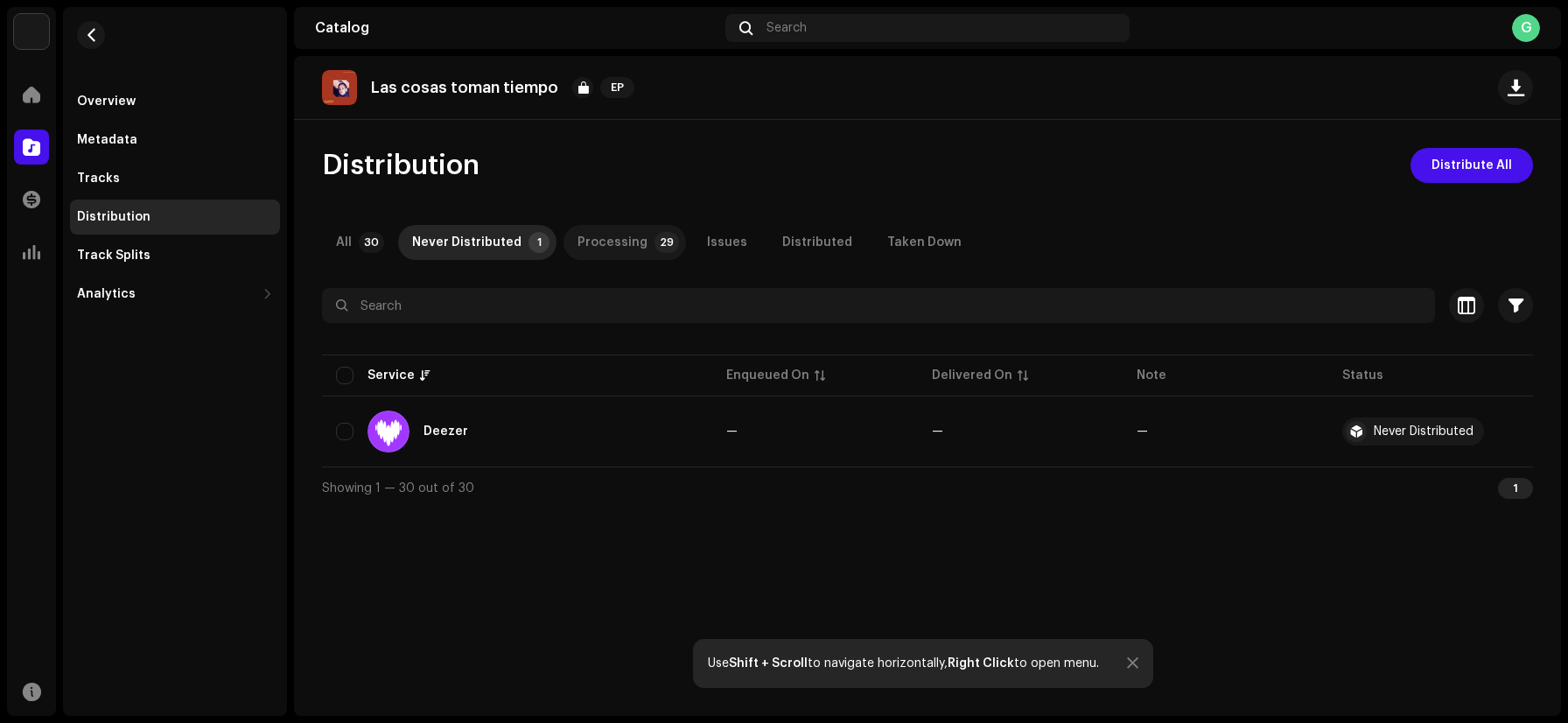
click at [617, 252] on div "Processing" at bounding box center [613, 242] width 70 height 35
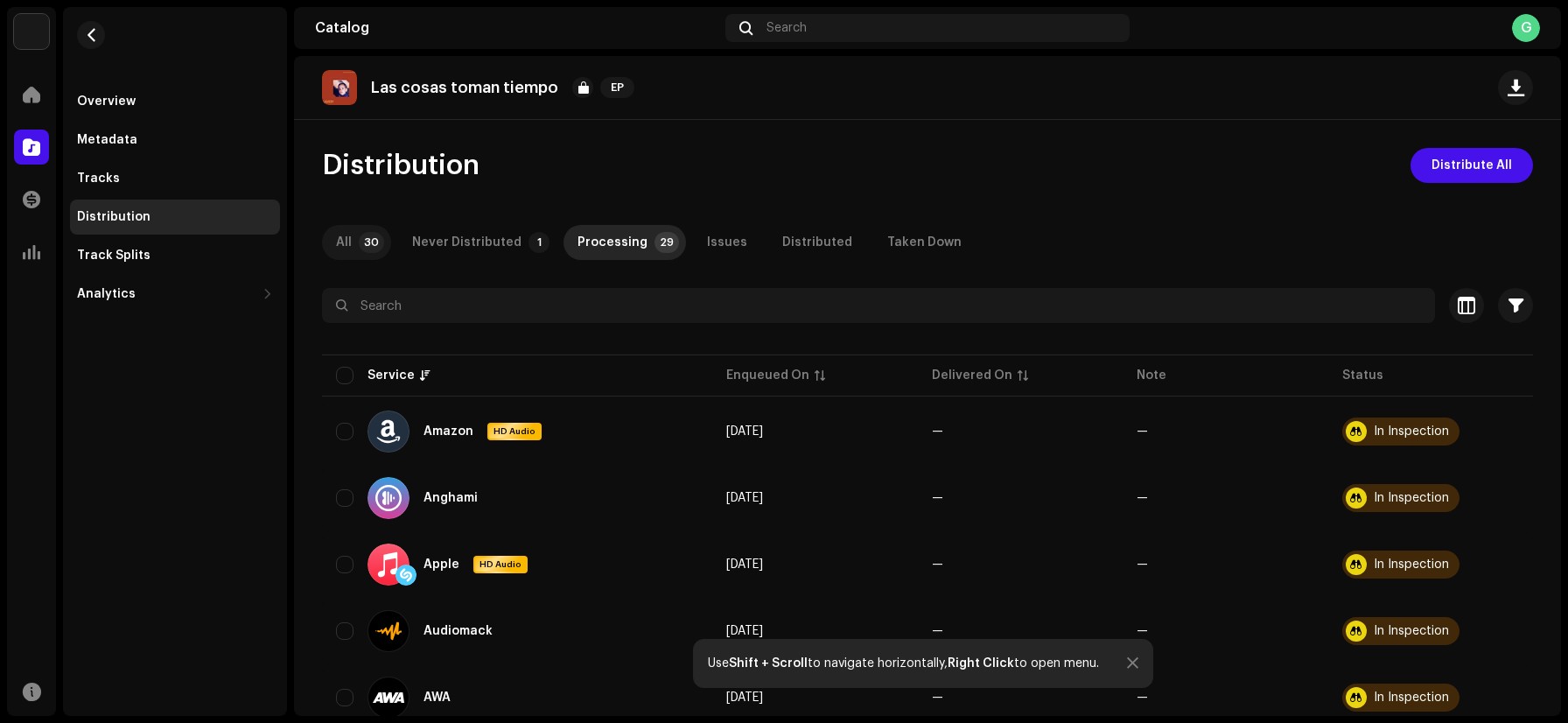
click at [346, 242] on div "All" at bounding box center [344, 242] width 16 height 35
click at [616, 91] on span "EP" at bounding box center [617, 88] width 34 height 21
click at [583, 91] on div at bounding box center [583, 88] width 21 height 21
click at [337, 85] on img at bounding box center [339, 88] width 35 height 35
click at [136, 90] on div "Overview" at bounding box center [175, 101] width 211 height 35
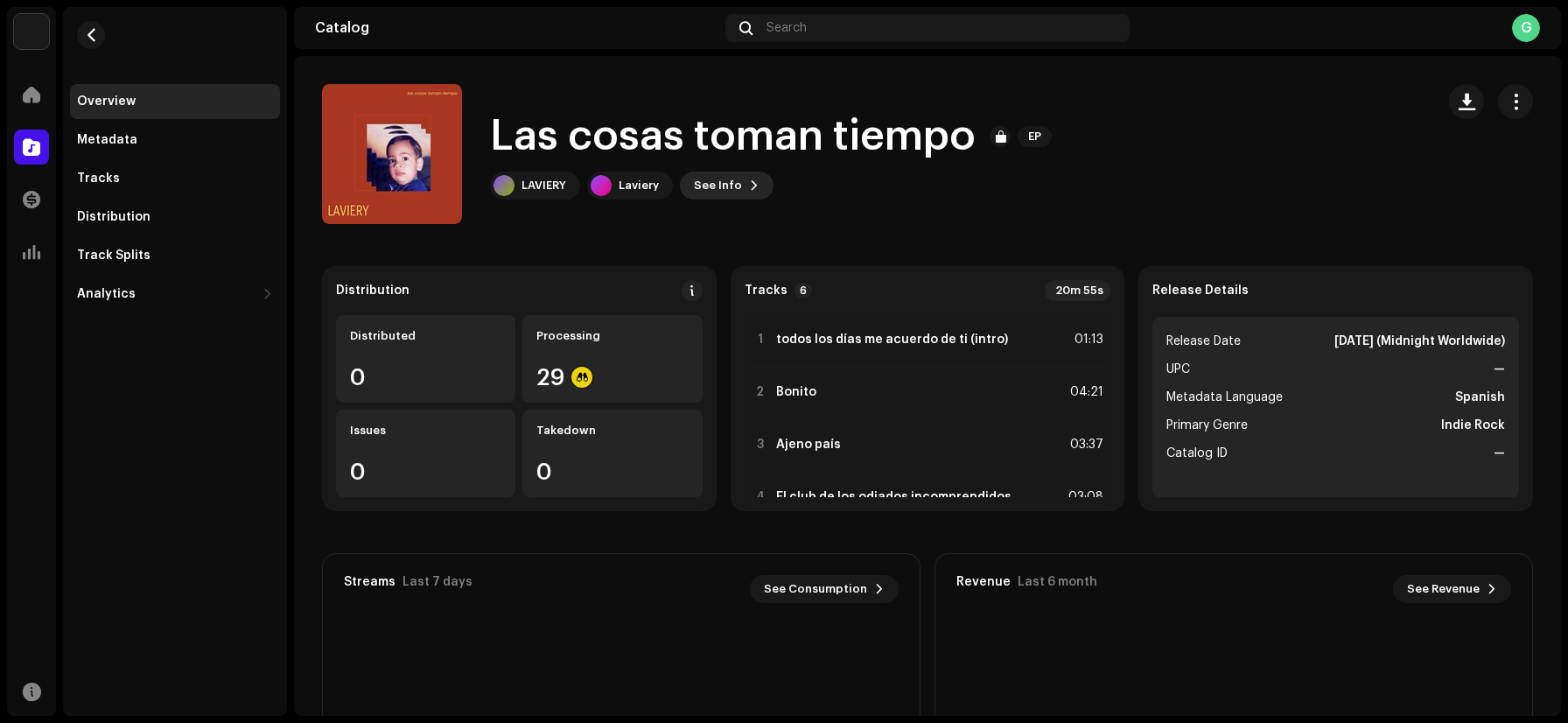
click at [732, 184] on span "See Info" at bounding box center [718, 185] width 49 height 35
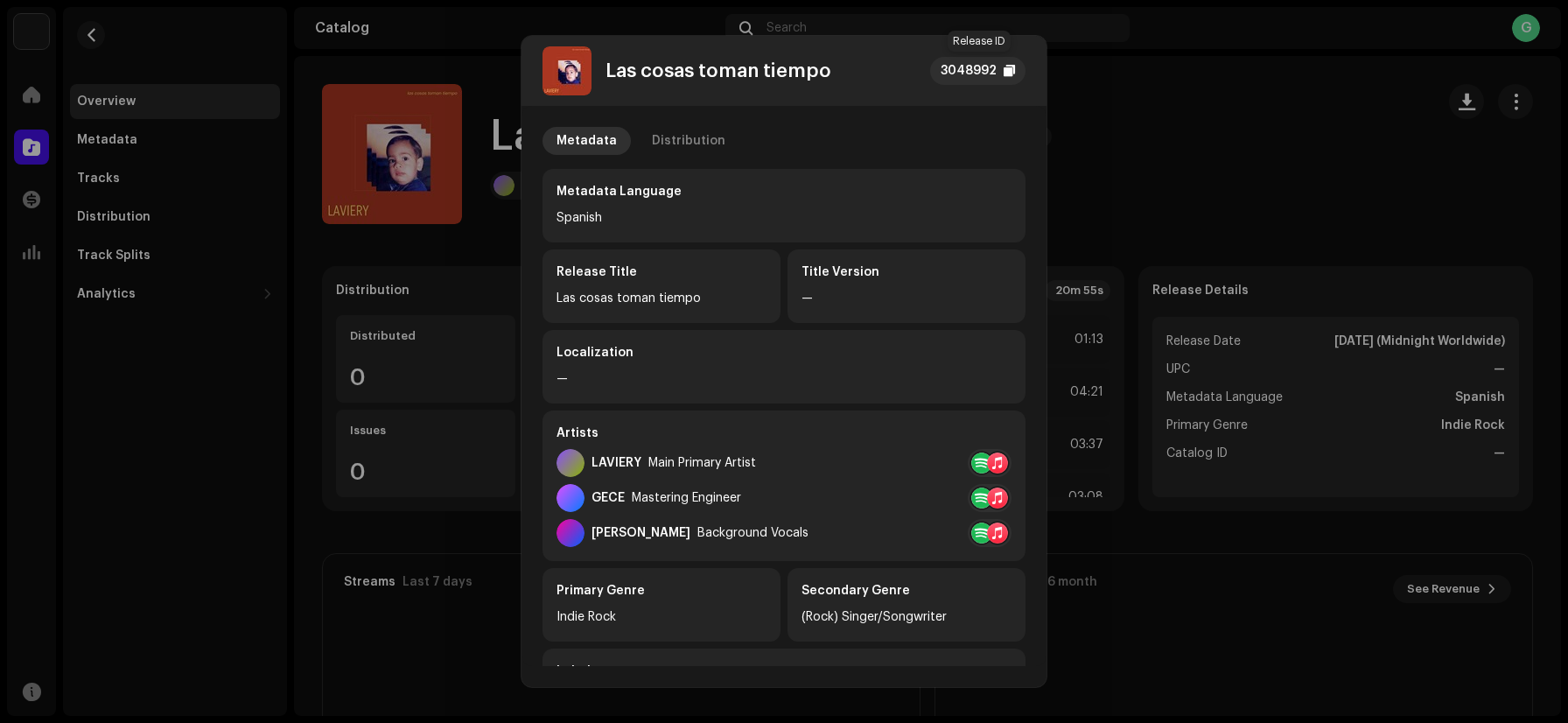
click at [1009, 78] on div at bounding box center [1010, 70] width 11 height 14
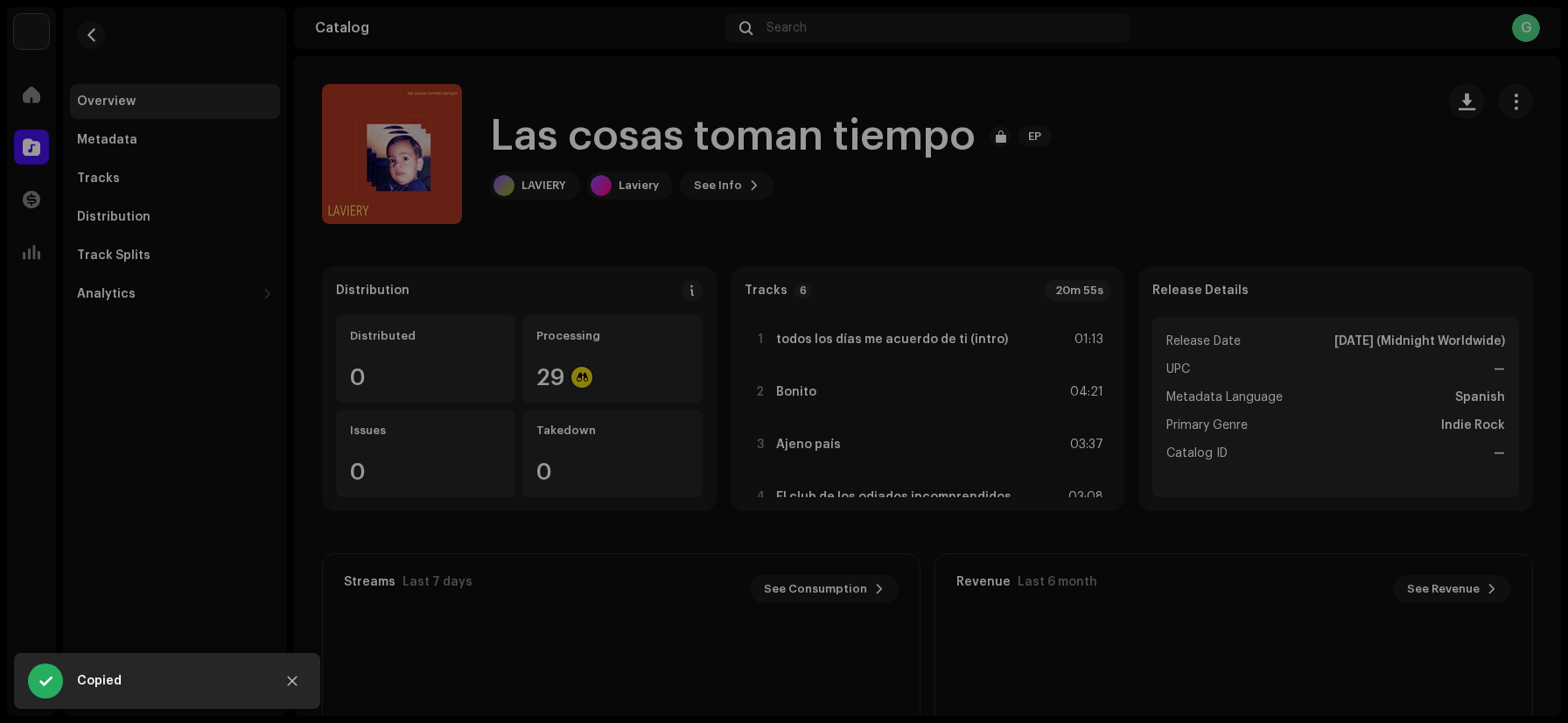
click at [1095, 141] on div "Las cosas toman tiempo 3048992 Metadata Distribution Metadata Language Spanish …" at bounding box center [784, 361] width 1568 height 723
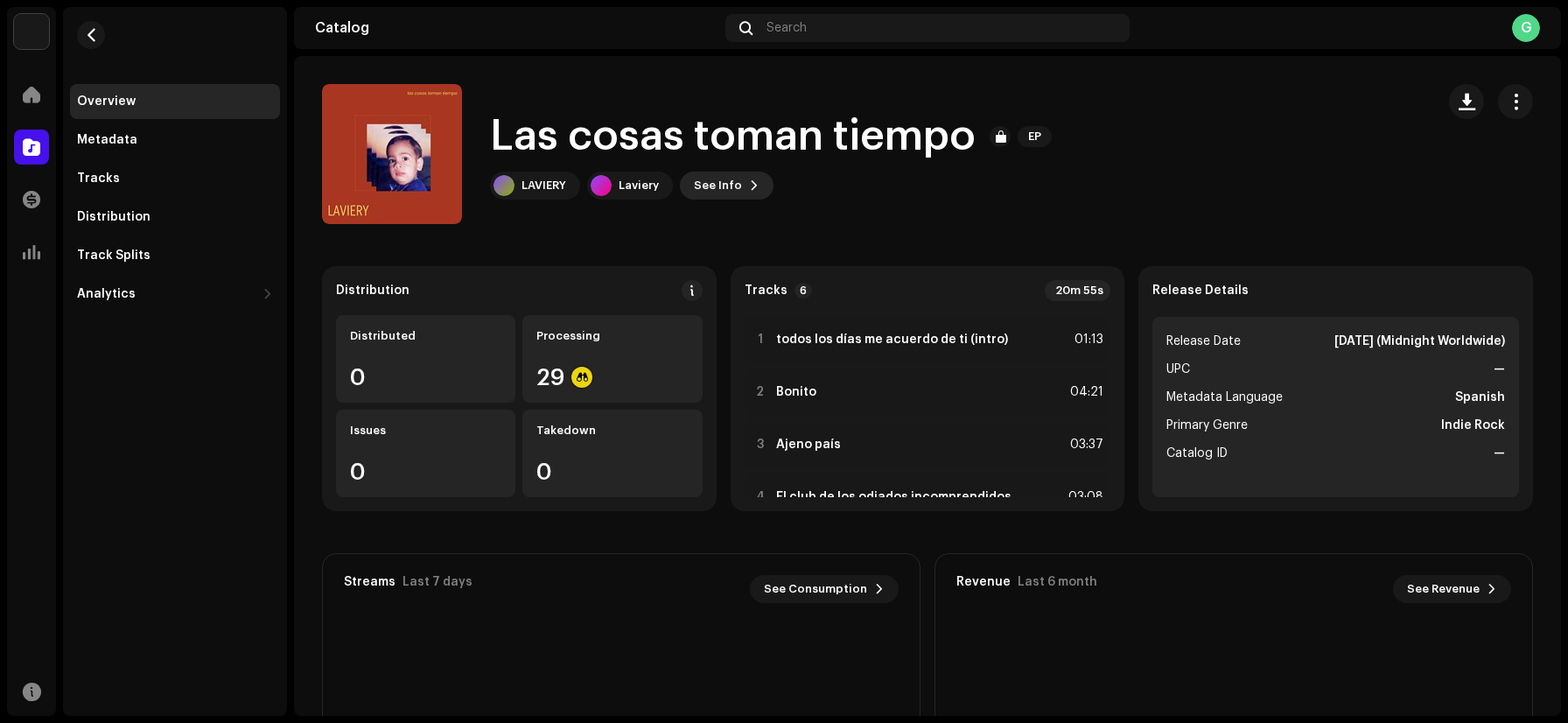
click at [741, 184] on button "See Info" at bounding box center [727, 185] width 93 height 28
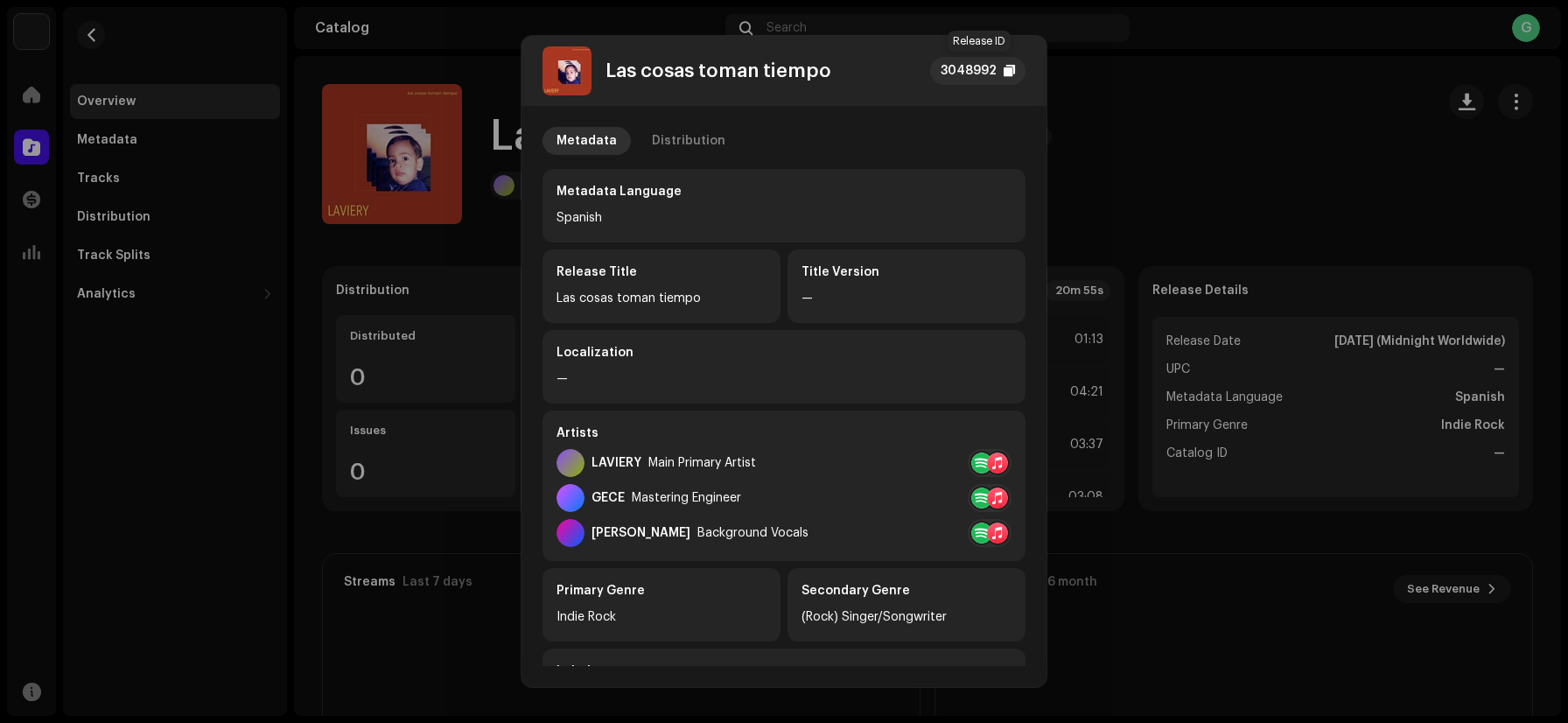
click at [1009, 70] on div at bounding box center [1010, 70] width 11 height 14
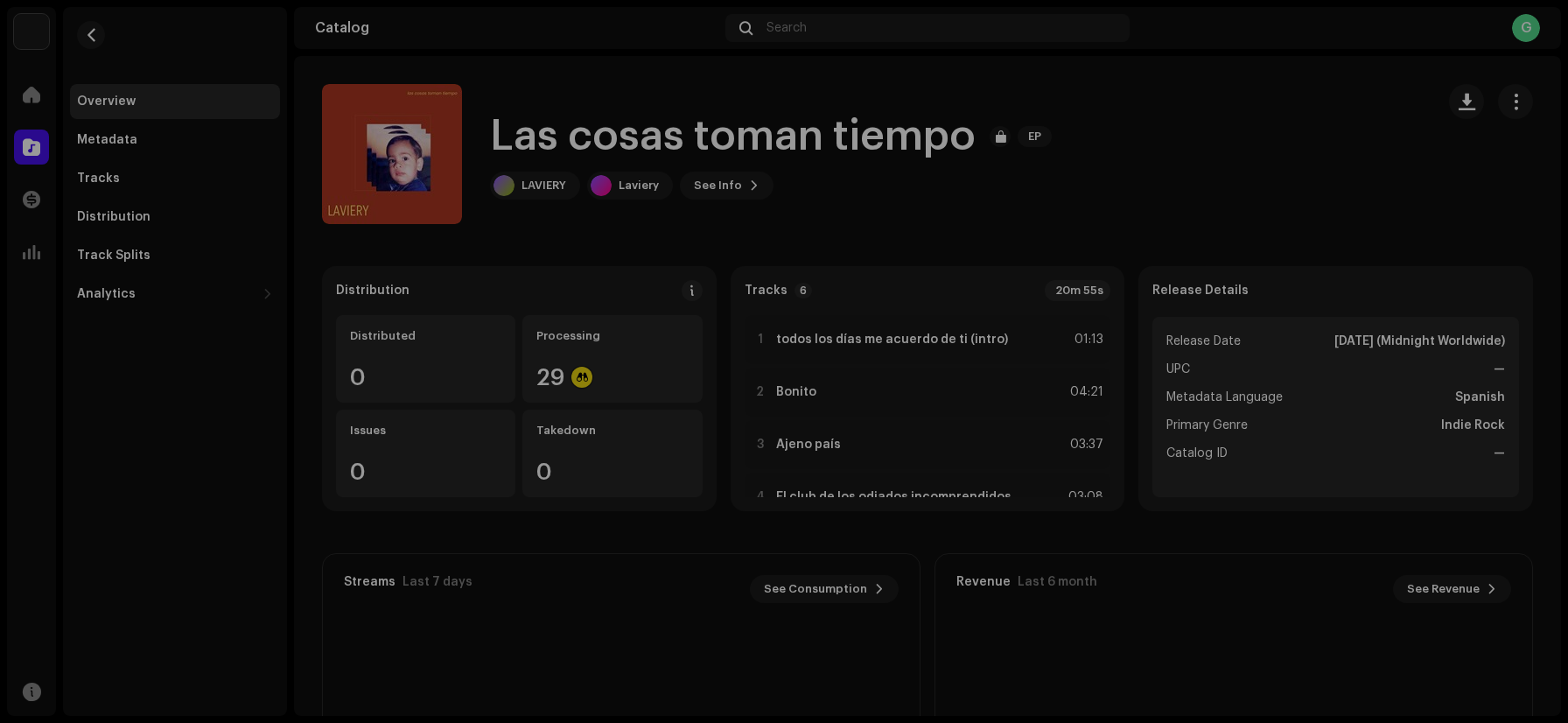
click at [447, 93] on div "Las cosas toman tiempo 3048992 Metadata Distribution Metadata Language Spanish …" at bounding box center [784, 361] width 1568 height 723
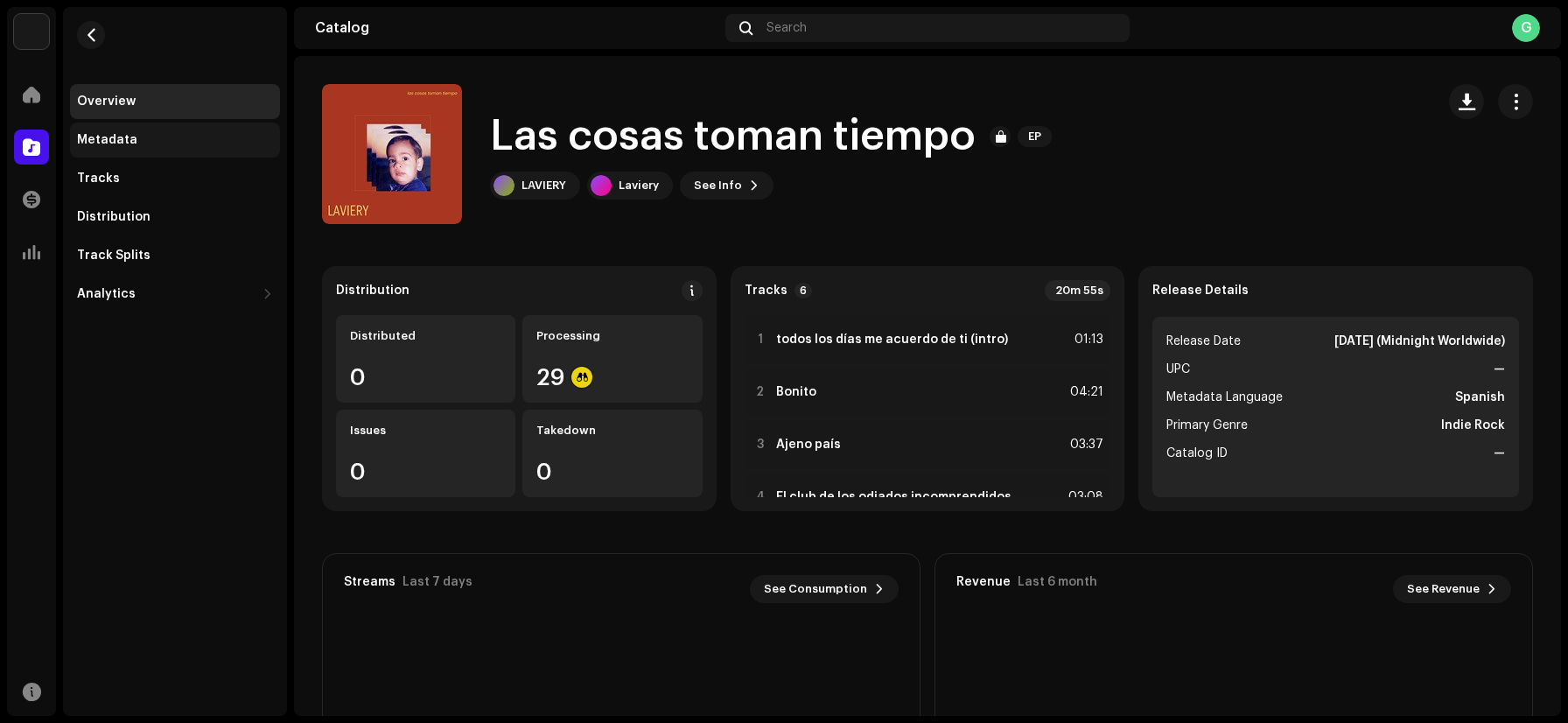
click at [151, 143] on div "Metadata" at bounding box center [175, 140] width 196 height 14
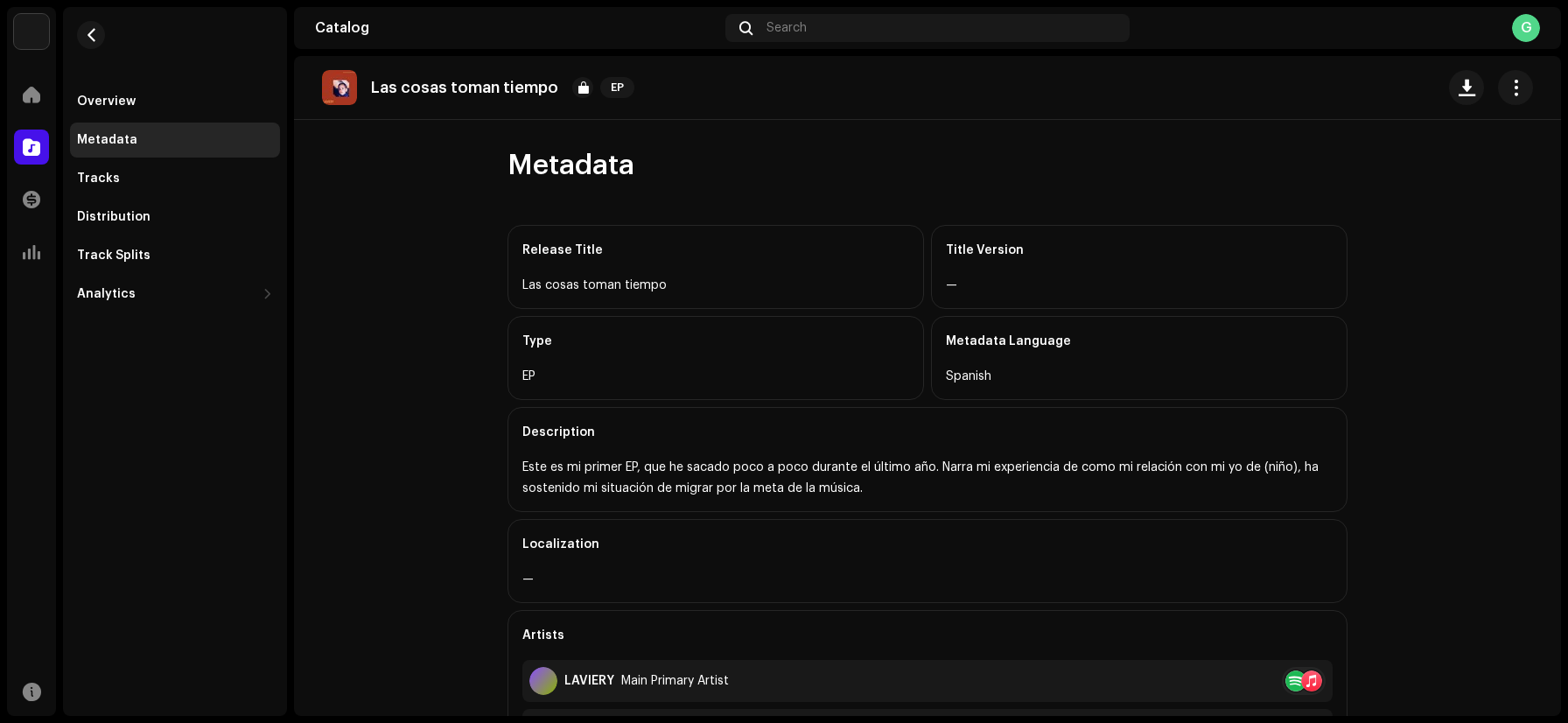
click at [1527, 28] on div "G" at bounding box center [1526, 28] width 28 height 28
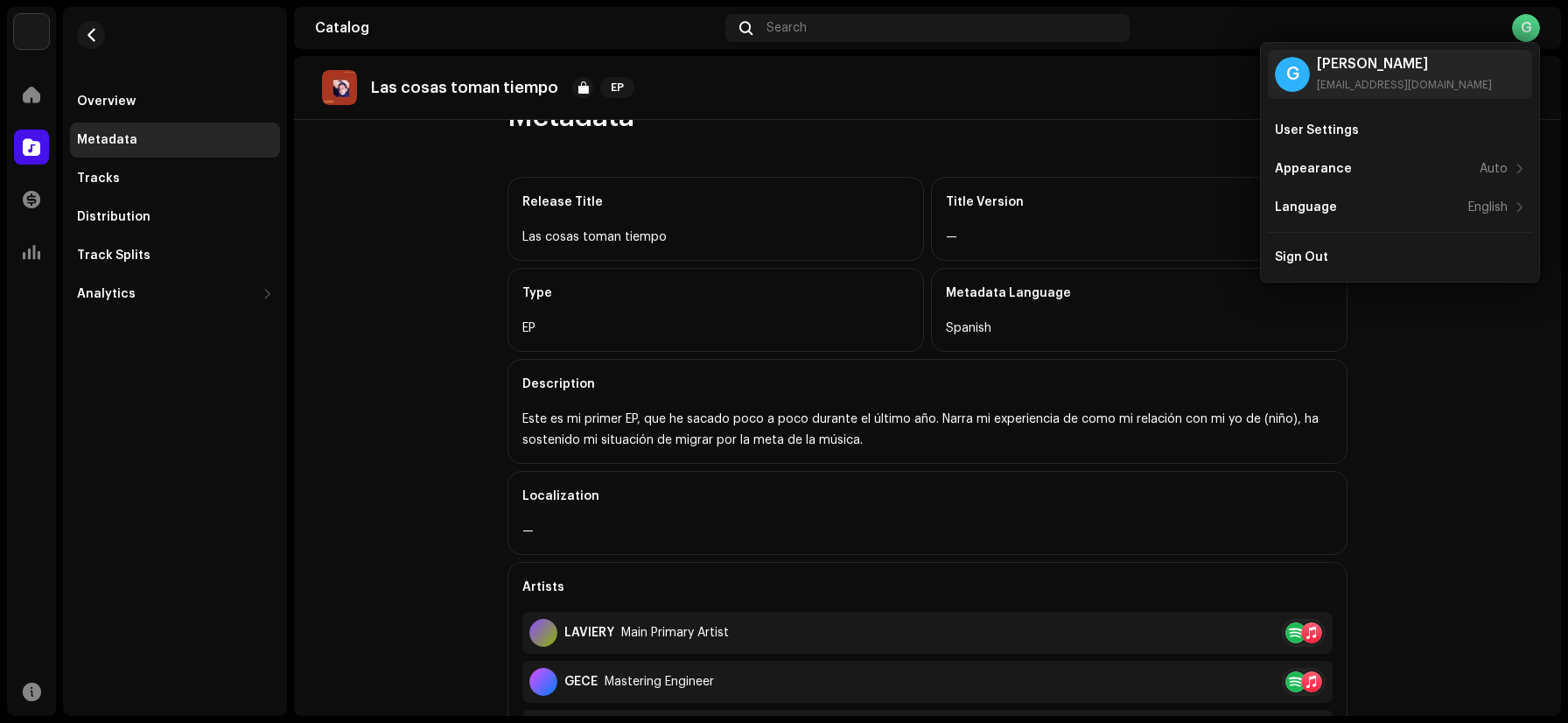
click at [765, 236] on div "Las cosas toman tiempo" at bounding box center [716, 237] width 387 height 21
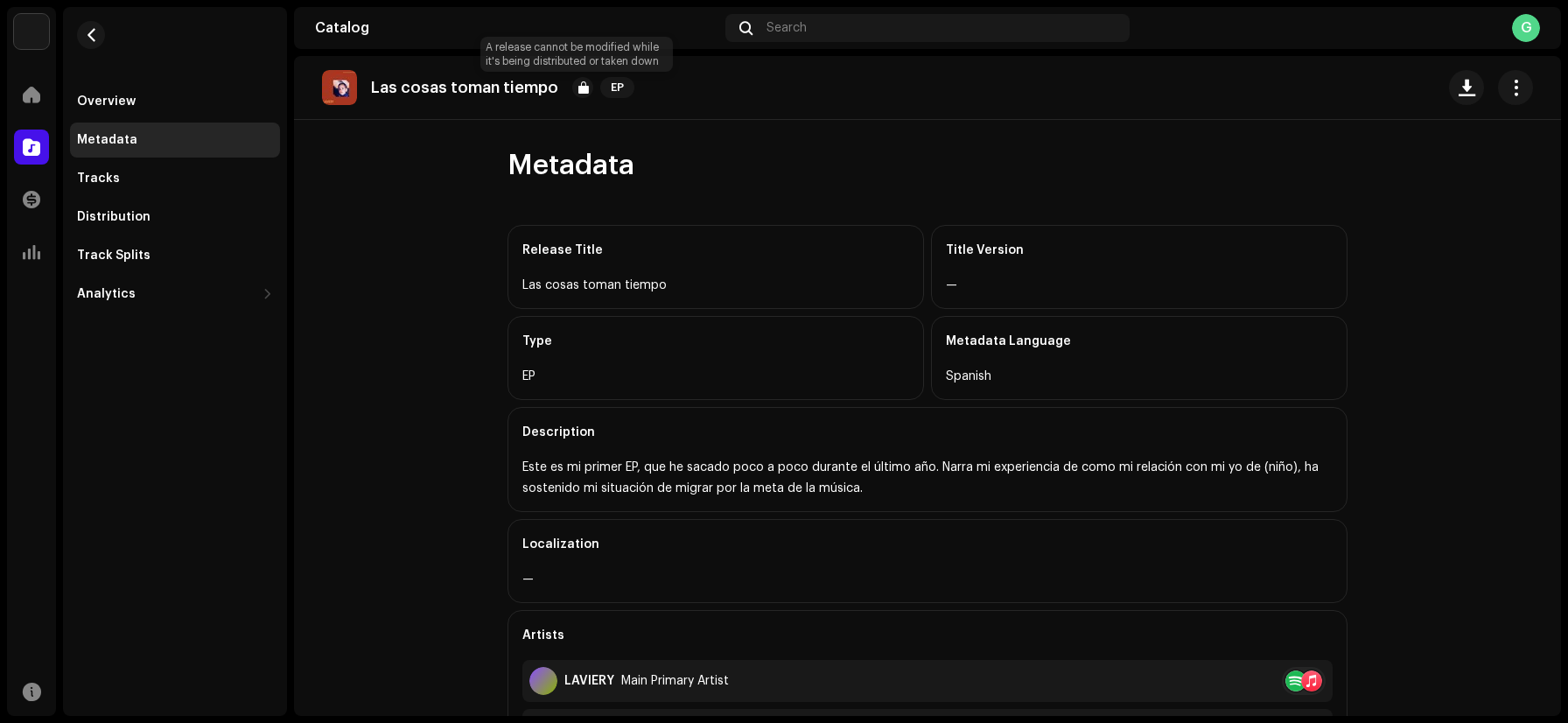
click at [583, 87] on div at bounding box center [583, 88] width 21 height 21
click at [92, 33] on span "button" at bounding box center [91, 34] width 13 height 14
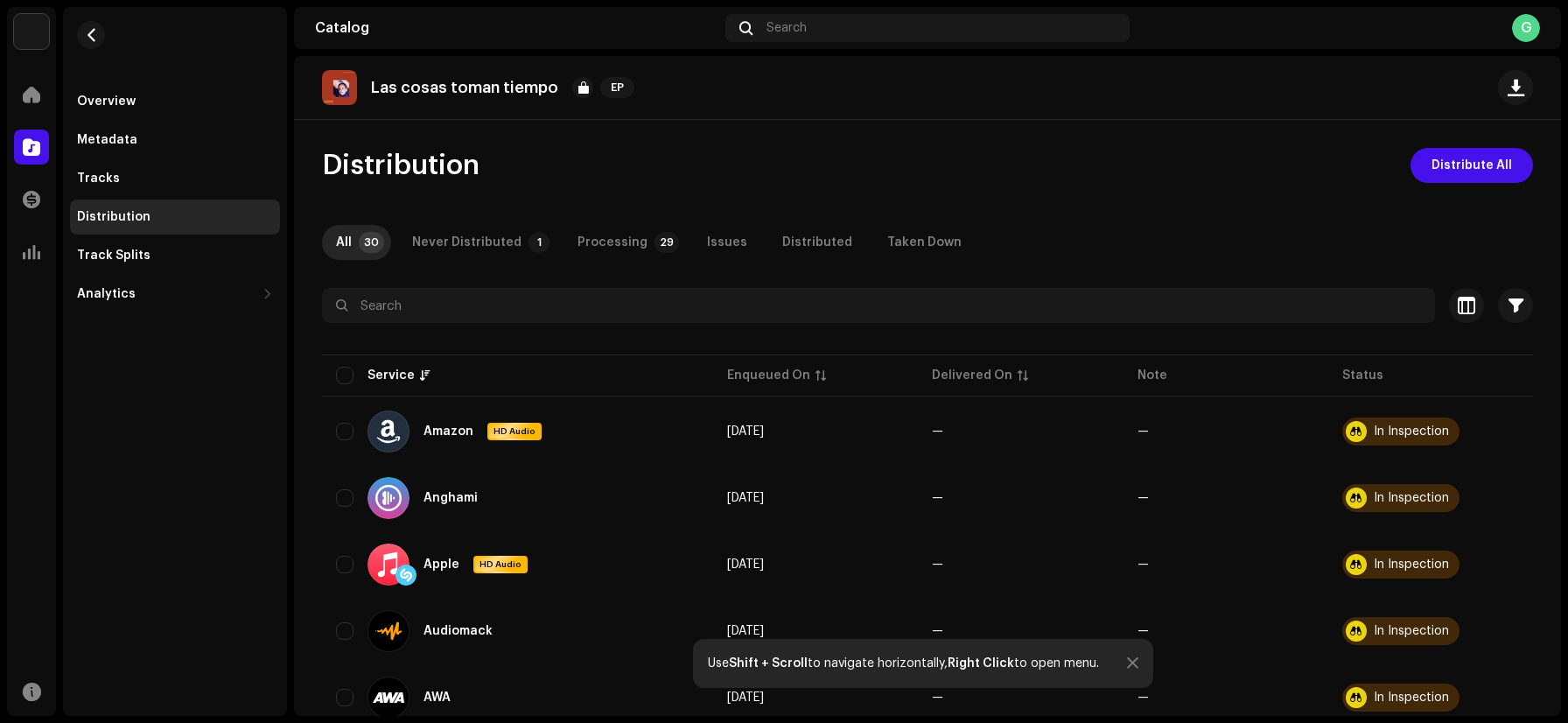
click at [361, 90] on div "Las cosas toman tiempo EP" at bounding box center [481, 88] width 319 height 35
click at [396, 83] on p "Las cosas toman tiempo" at bounding box center [465, 88] width 188 height 18
click at [166, 109] on div "Overview" at bounding box center [175, 101] width 211 height 35
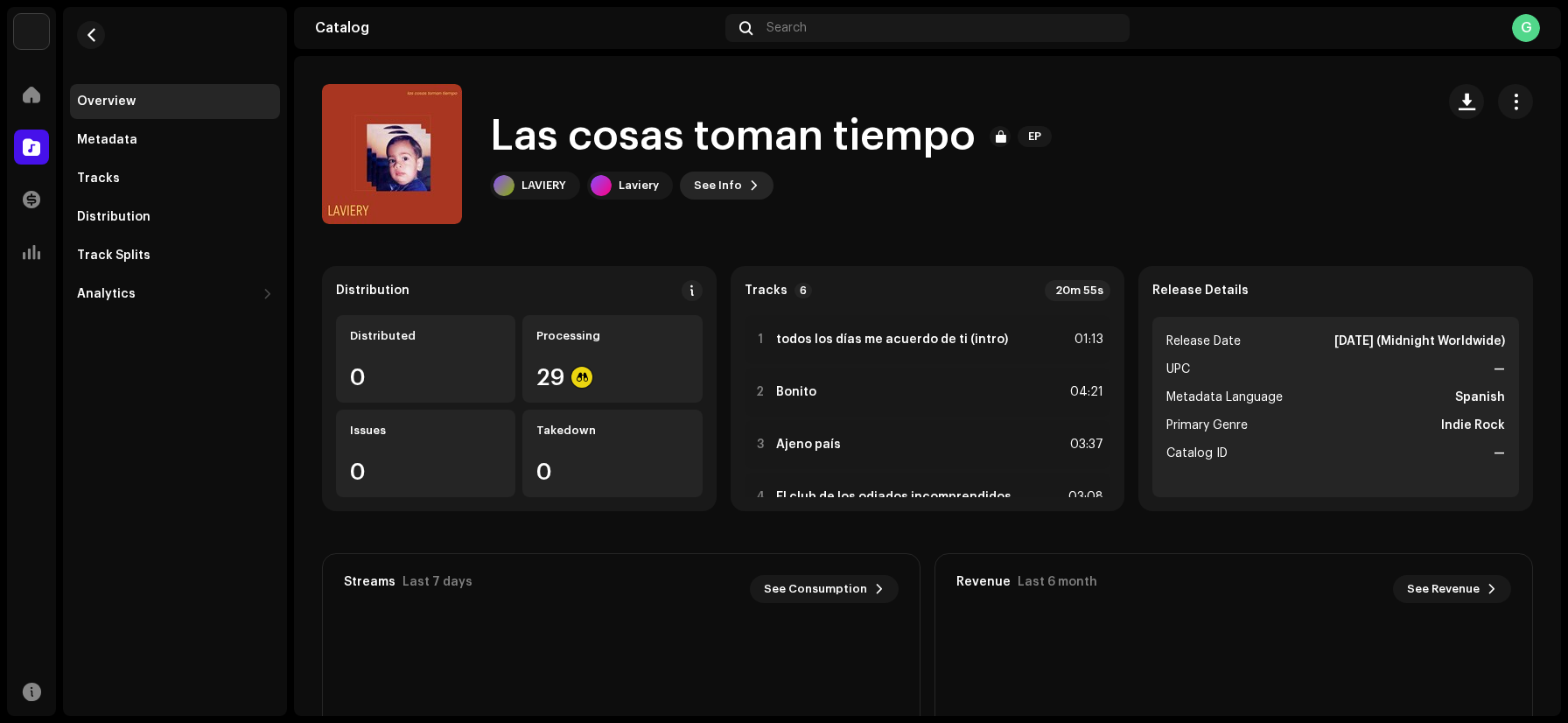
click at [734, 191] on span "See Info" at bounding box center [718, 185] width 49 height 35
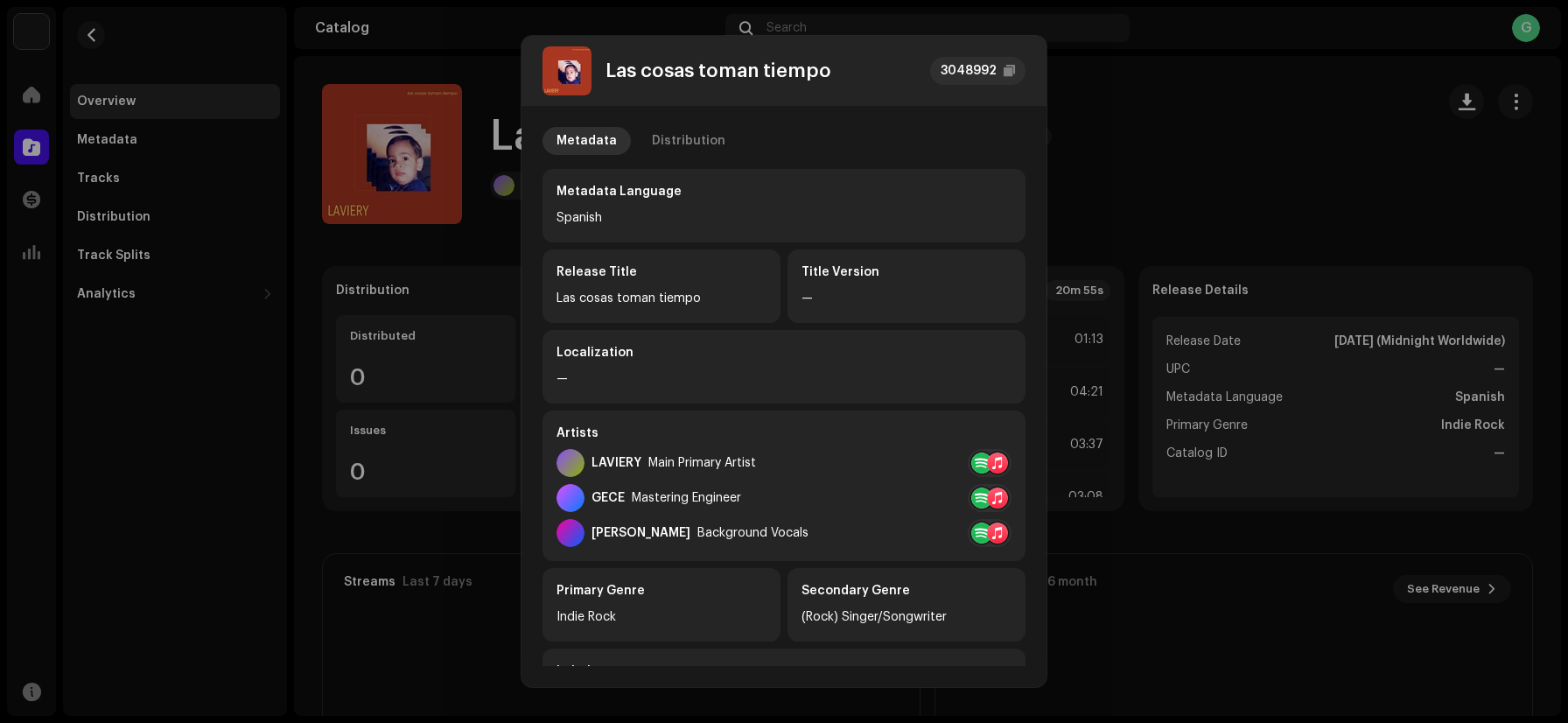
scroll to position [326, 0]
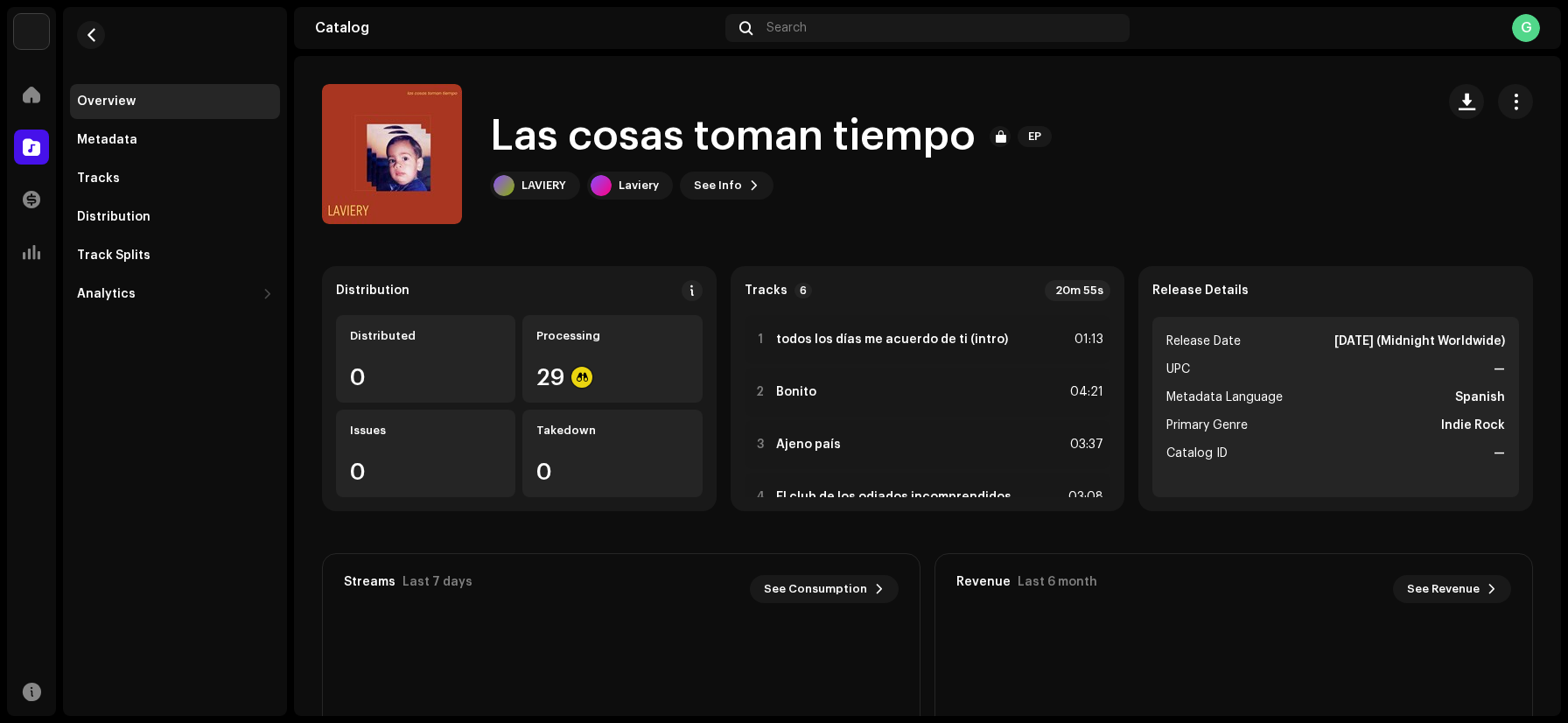
click at [1176, 336] on div "Las cosas toman tiempo 3048992 Metadata Distribution Metadata Language Spanish …" at bounding box center [784, 361] width 1568 height 723
